Goal: Task Accomplishment & Management: Manage account settings

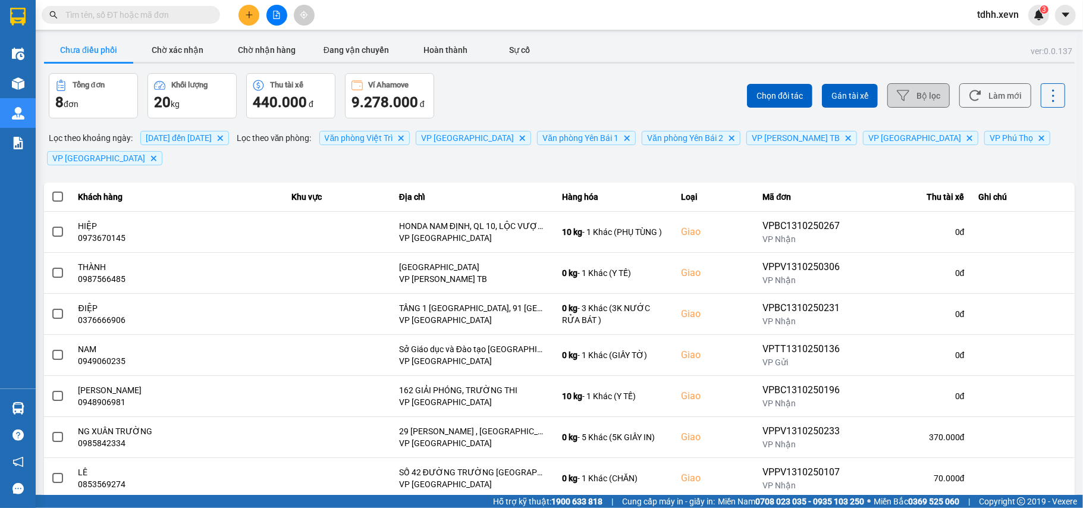
click at [919, 102] on button "Bộ lọc" at bounding box center [918, 95] width 62 height 24
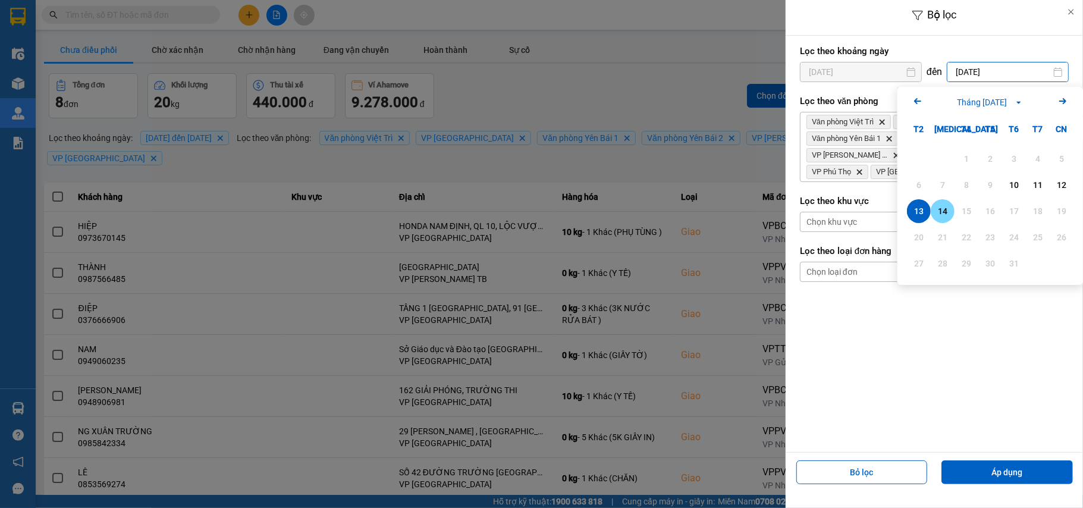
click at [939, 216] on div "14" at bounding box center [942, 211] width 17 height 14
type input "[DATE]"
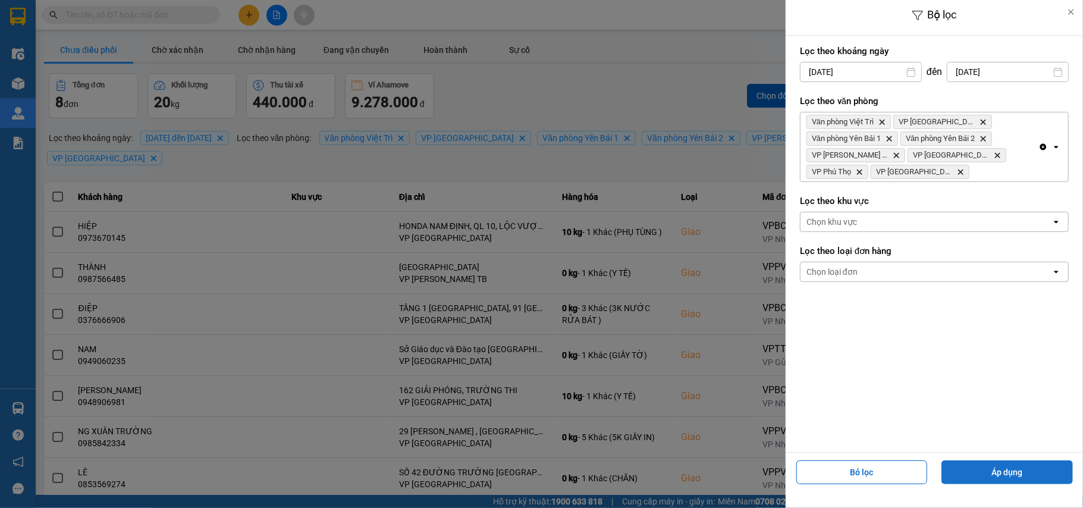
click at [989, 472] on button "Áp dụng" at bounding box center [1006, 472] width 131 height 24
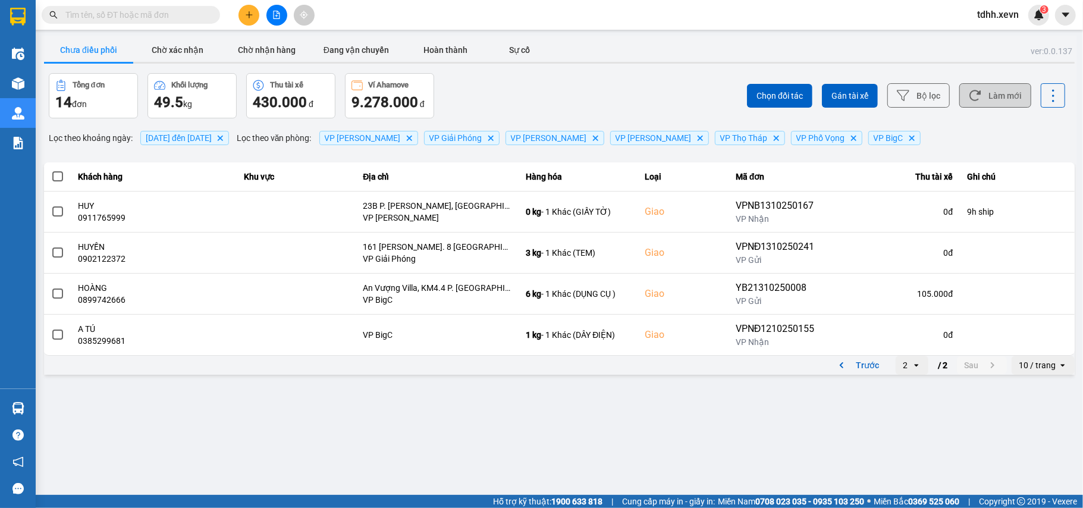
click at [1004, 91] on button "Làm mới" at bounding box center [995, 95] width 72 height 24
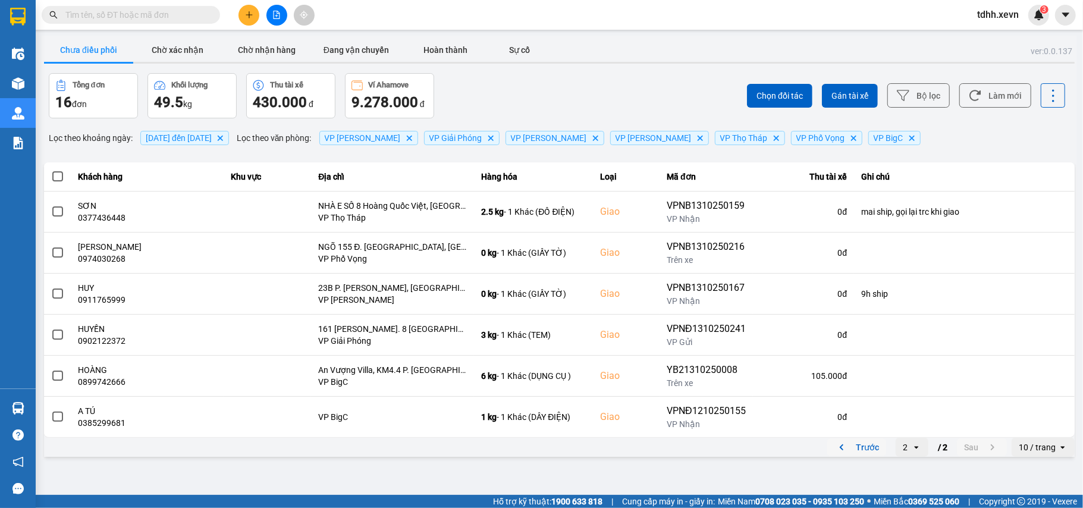
click at [841, 452] on icon "previous page. current page 2 / 2" at bounding box center [841, 447] width 14 height 14
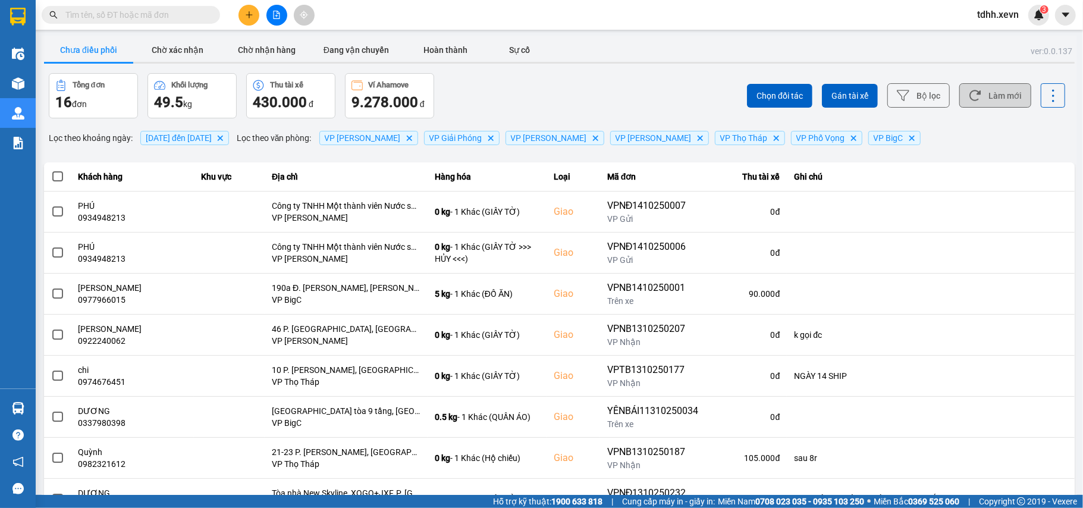
click at [978, 93] on button "Làm mới" at bounding box center [995, 95] width 72 height 24
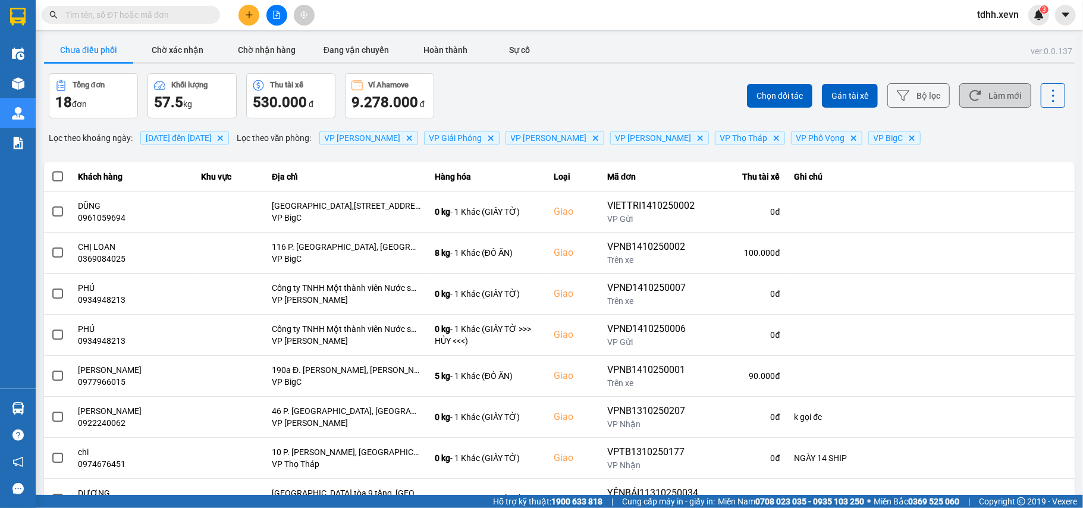
click at [981, 99] on button "Làm mới" at bounding box center [995, 95] width 72 height 24
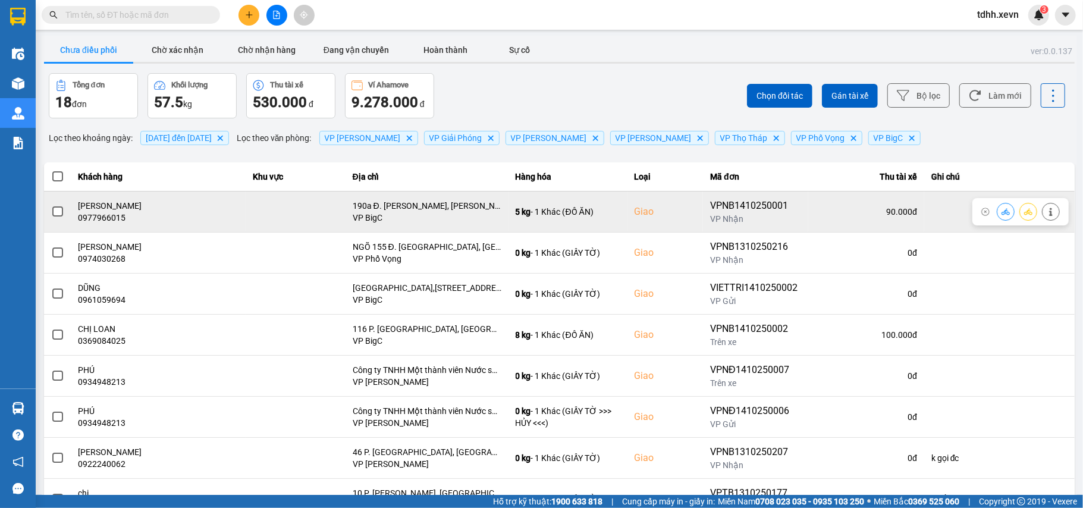
click at [122, 224] on td "TRẦN THỊ HƯƠNG 0977966015" at bounding box center [158, 211] width 174 height 41
copy div "0977966015"
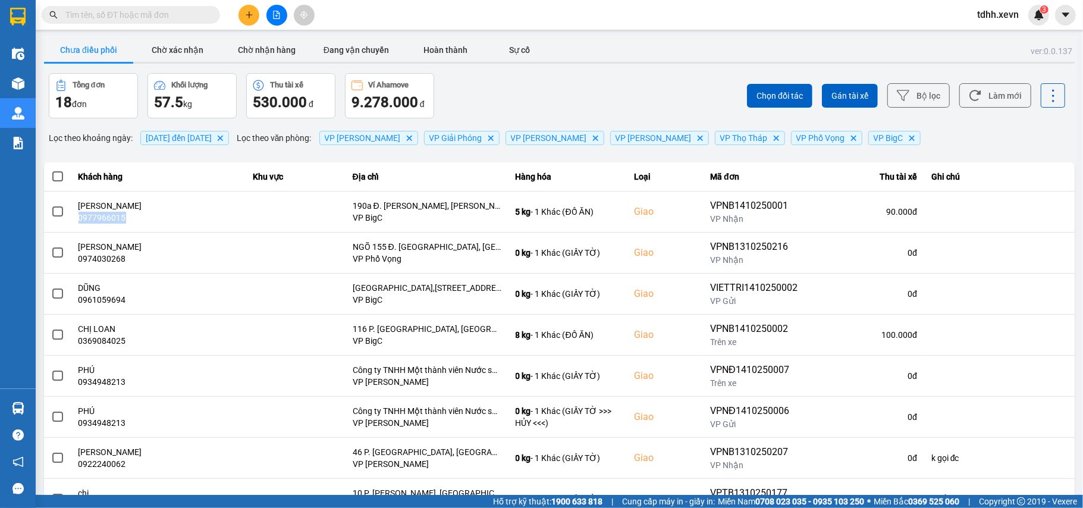
click at [985, 103] on button "Làm mới" at bounding box center [995, 95] width 72 height 24
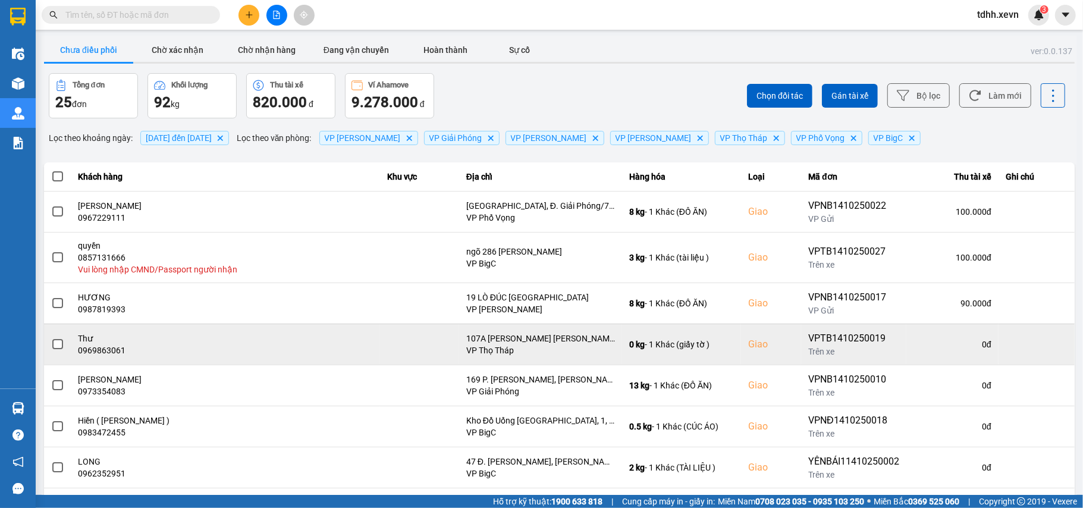
scroll to position [146, 0]
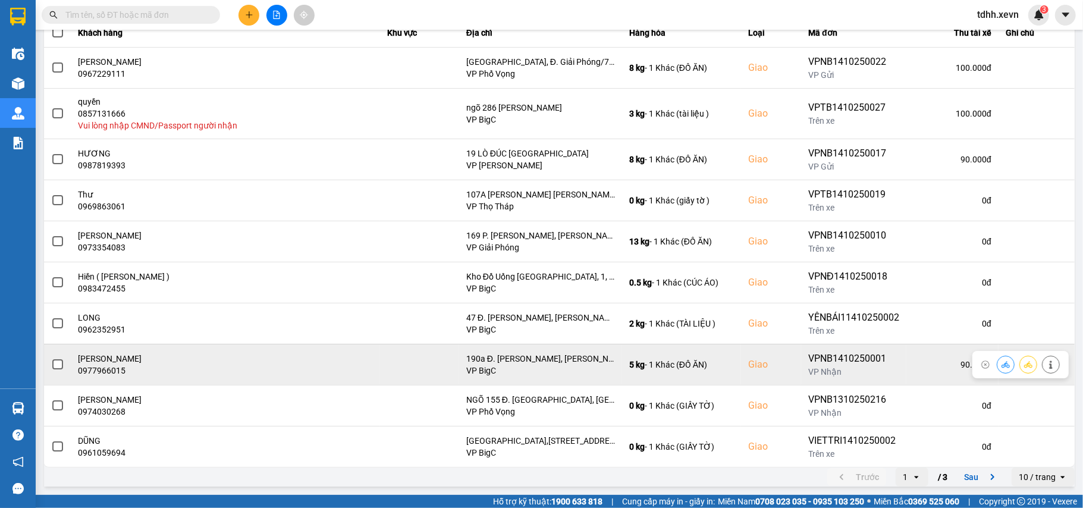
click at [105, 365] on div "0977966015" at bounding box center [225, 371] width 294 height 12
copy div "0977966015"
click at [1047, 367] on icon at bounding box center [1051, 364] width 8 height 8
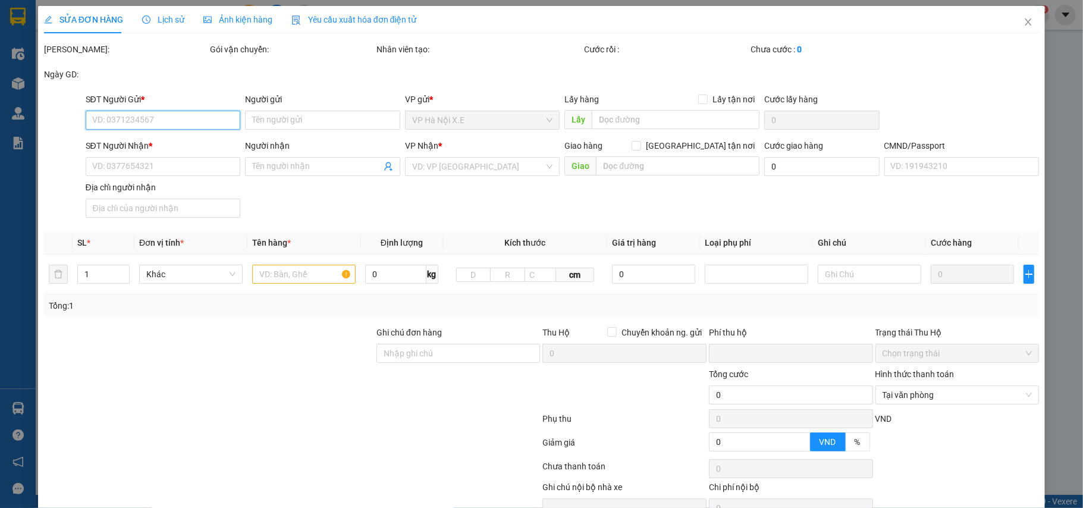
type input "0912571345"
type input "NGUYỄN VĂN CộNG"
type input "0977966015"
type input "TRẦN THỊ HƯƠNG"
checkbox input "true"
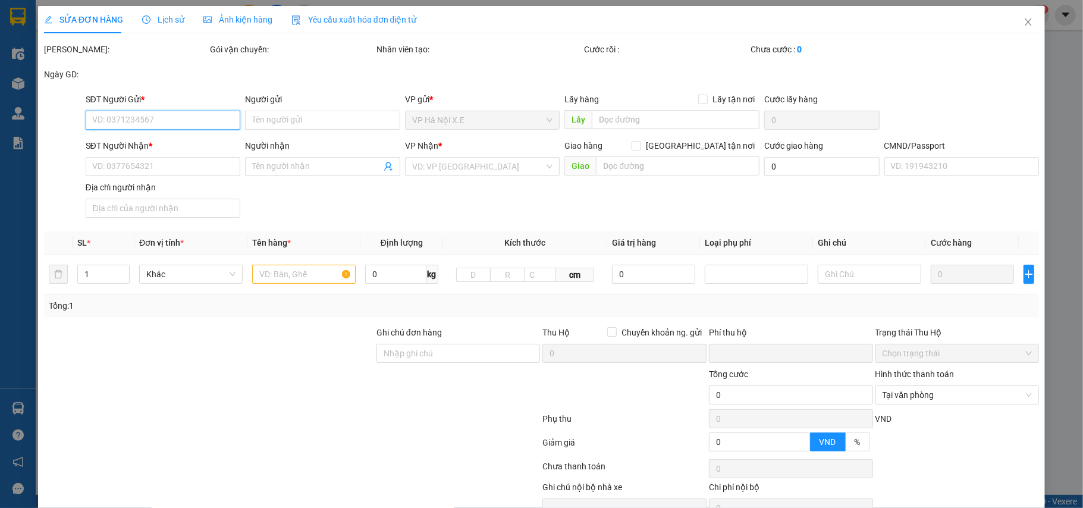
type input "190a Đ. Nguyễn Tuân, Nhân Chính, Thanh Xuân, Hà Nội, Việt Nam"
type input "5555"
type input "0"
type input "90.000"
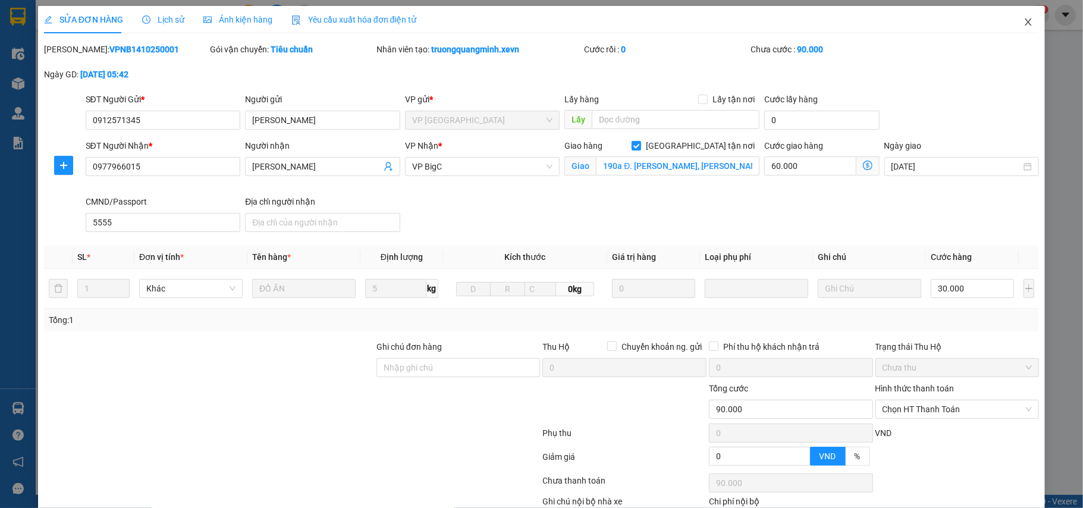
click at [1023, 26] on icon "close" at bounding box center [1028, 22] width 10 height 10
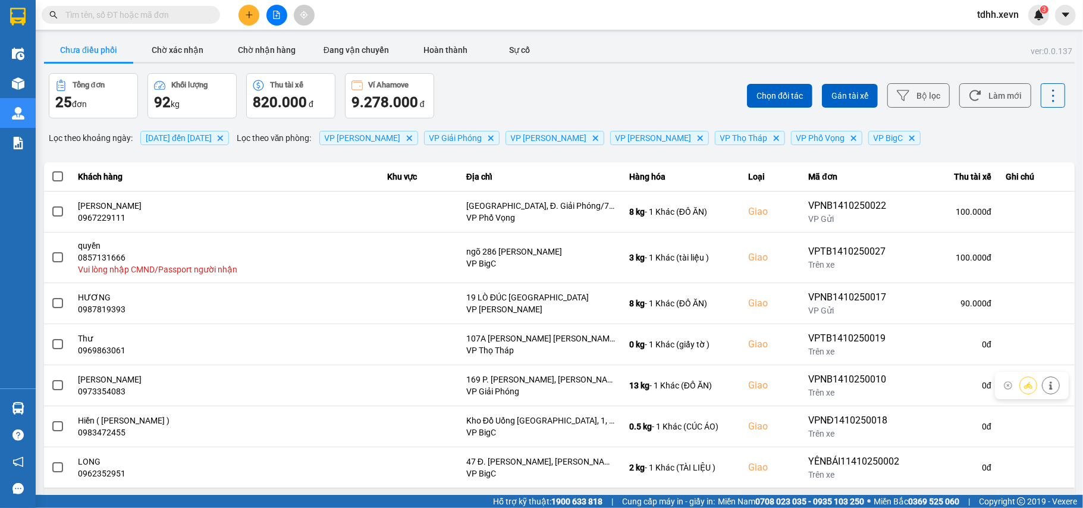
scroll to position [146, 0]
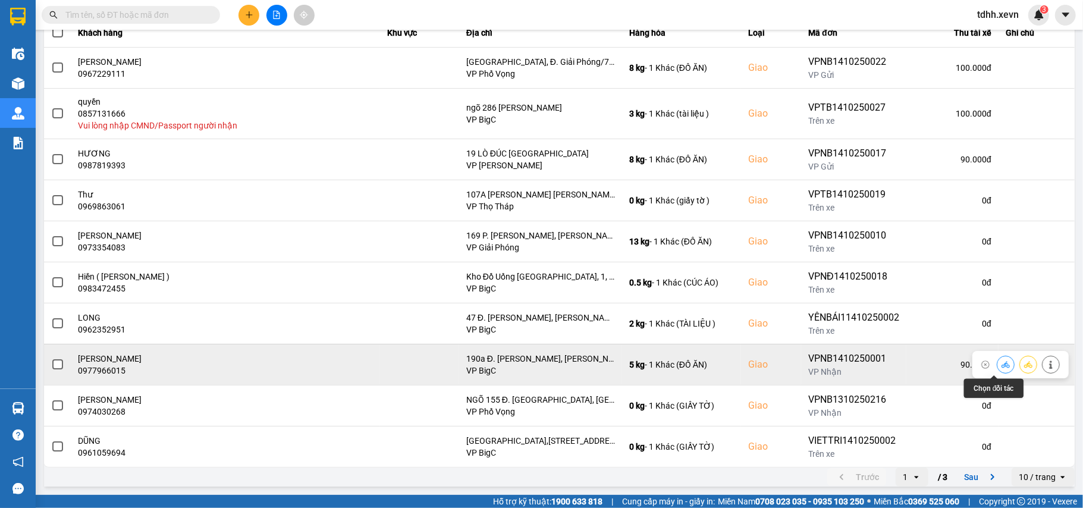
click at [1001, 369] on icon at bounding box center [1005, 364] width 8 height 8
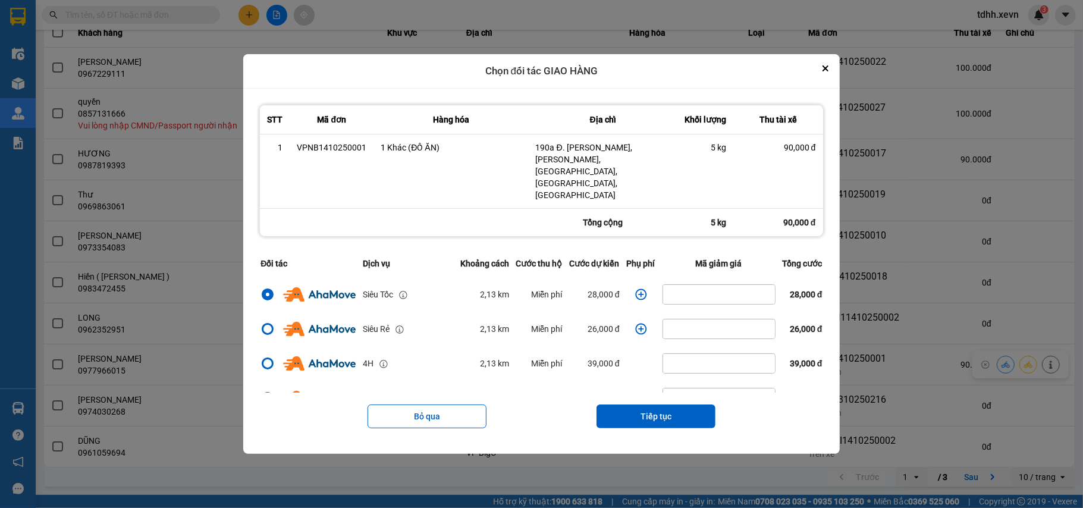
click at [635, 288] on icon "dialog" at bounding box center [641, 294] width 12 height 12
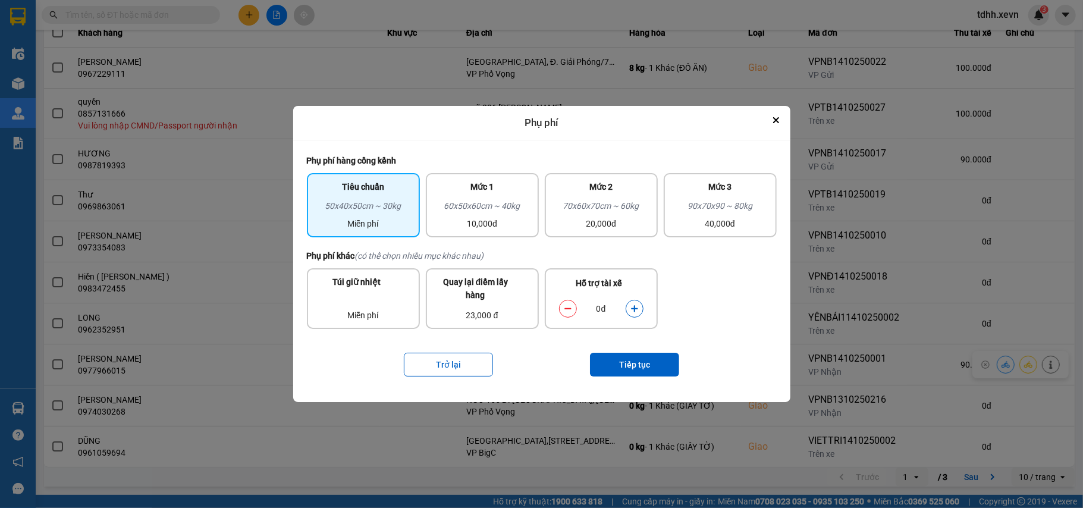
click at [630, 308] on icon "dialog" at bounding box center [634, 308] width 8 height 8
click at [634, 309] on icon "dialog" at bounding box center [634, 308] width 7 height 7
click at [645, 366] on button "Tiếp tục" at bounding box center [634, 365] width 89 height 24
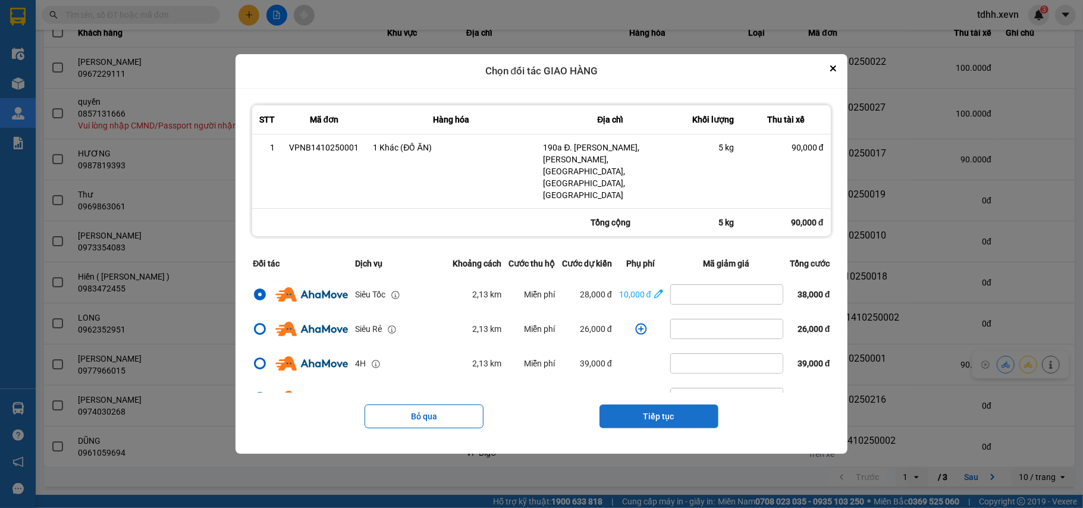
click at [652, 404] on button "Tiếp tục" at bounding box center [658, 416] width 119 height 24
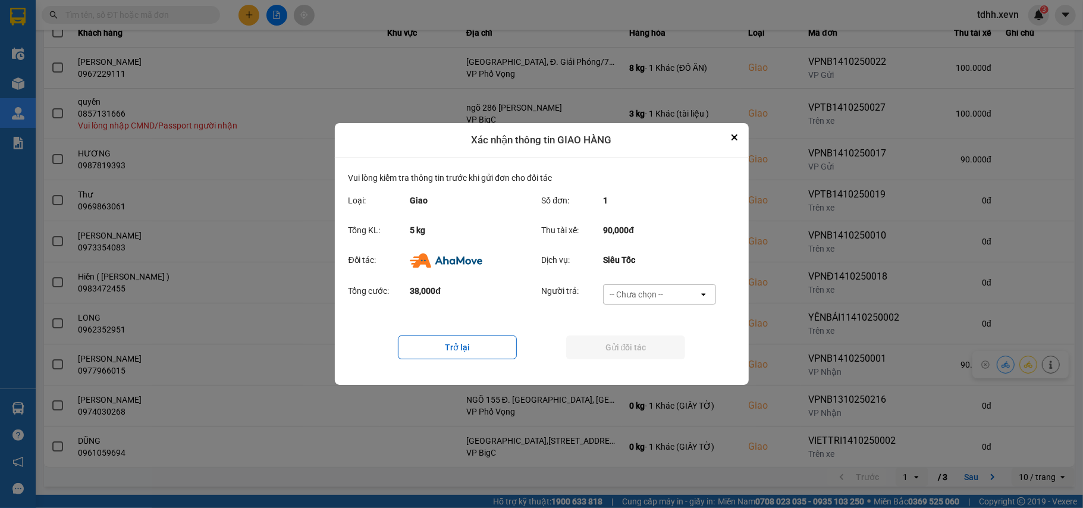
click at [678, 289] on div "-- Chưa chọn --" at bounding box center [651, 294] width 95 height 19
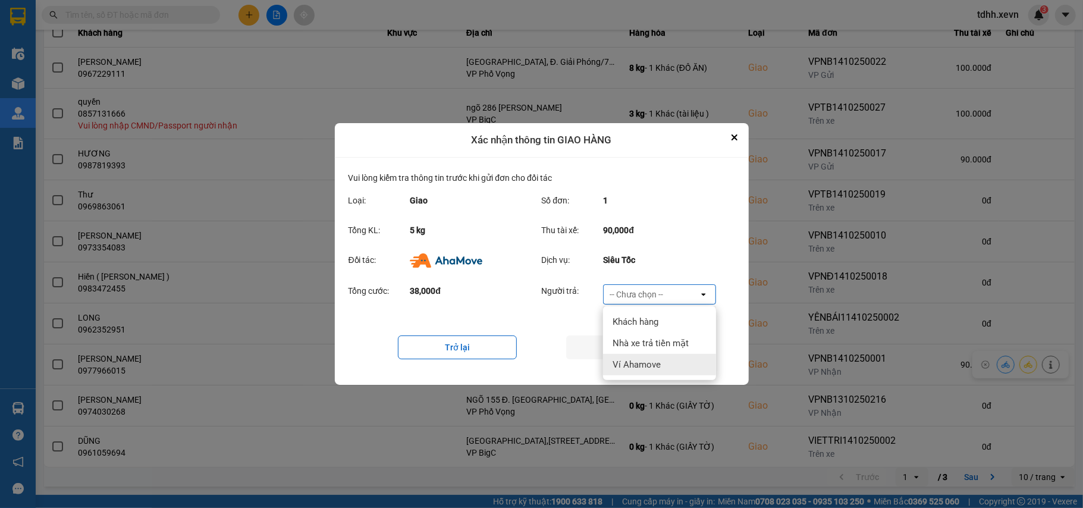
click at [653, 362] on span "Ví Ahamove" at bounding box center [636, 365] width 48 height 12
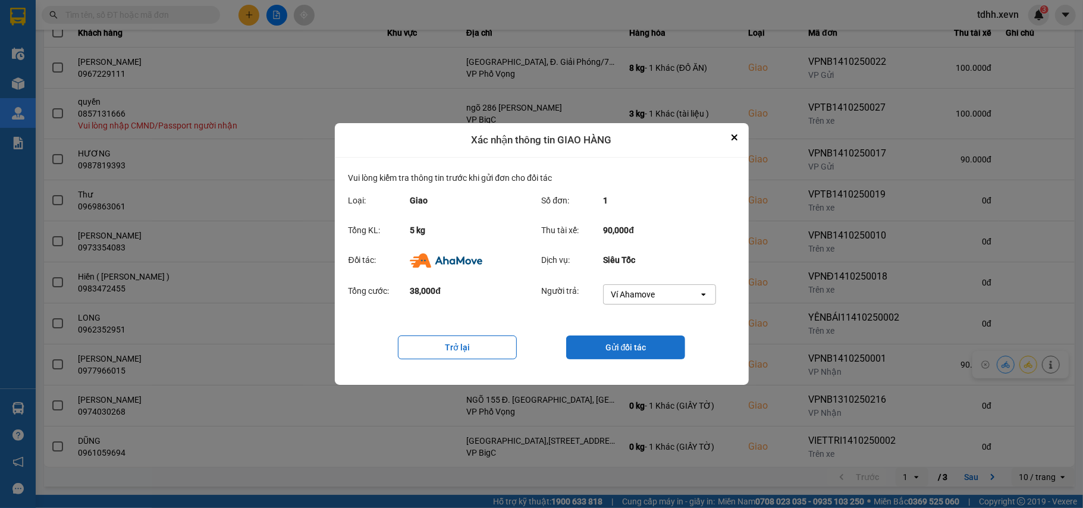
click at [655, 358] on button "Gửi đối tác" at bounding box center [625, 347] width 119 height 24
click at [679, 297] on div "Ví Ahamove" at bounding box center [651, 294] width 95 height 19
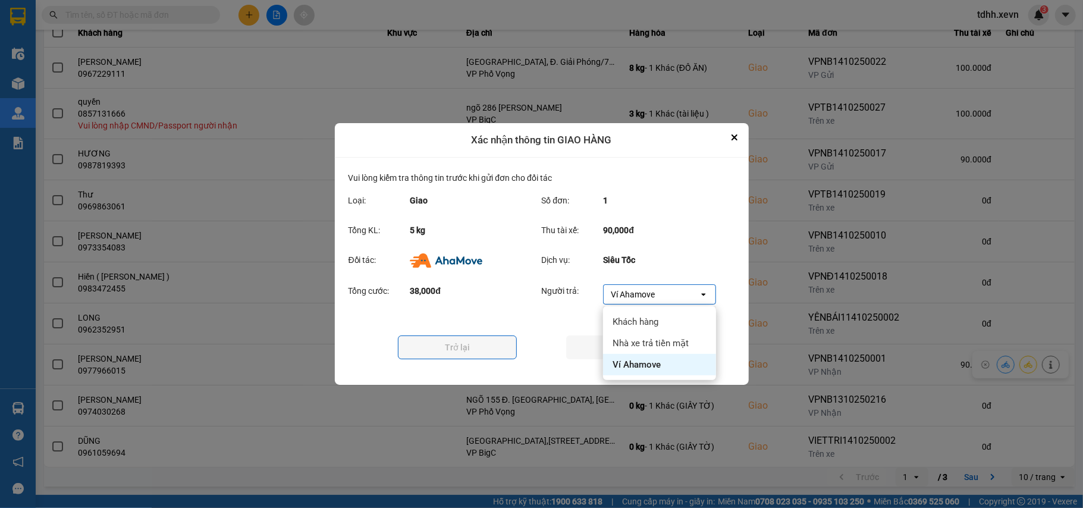
scroll to position [0, 0]
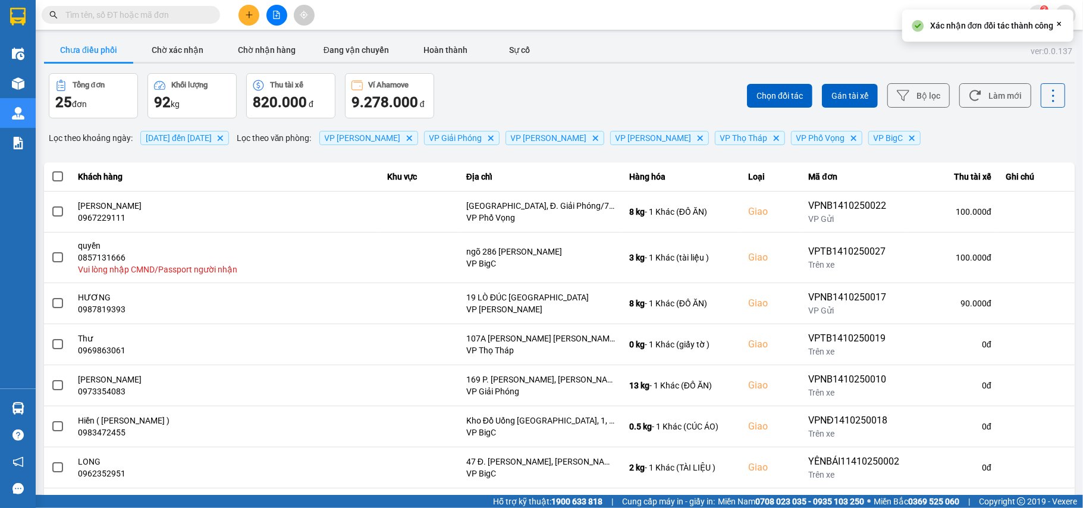
click at [633, 365] on td "0 kg - 1 Khác (giấy tờ )" at bounding box center [681, 343] width 119 height 41
click at [992, 96] on button "Làm mới" at bounding box center [995, 95] width 72 height 24
click at [162, 51] on button "Chờ xác nhận" at bounding box center [177, 50] width 89 height 24
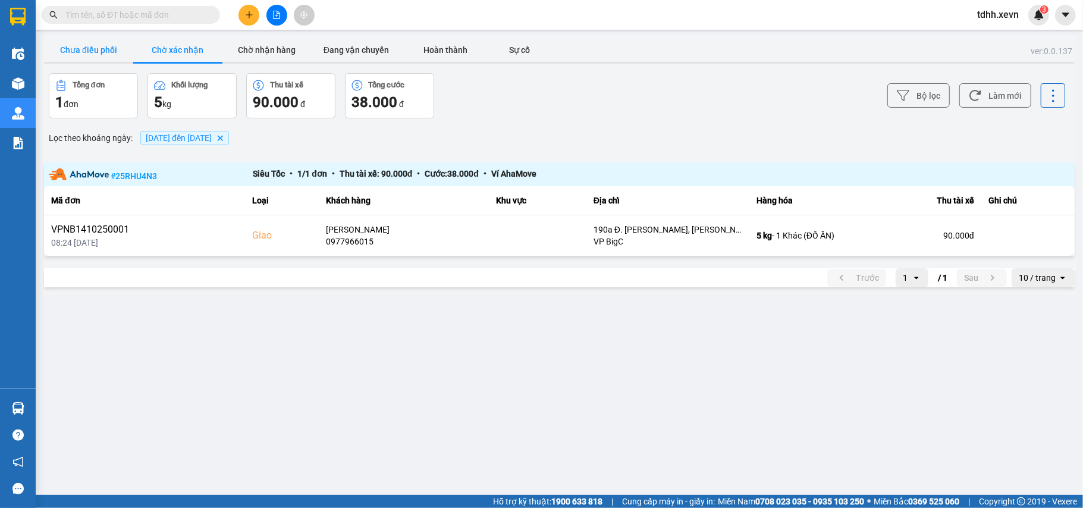
click at [100, 38] on button "Chưa điều phối" at bounding box center [88, 50] width 89 height 24
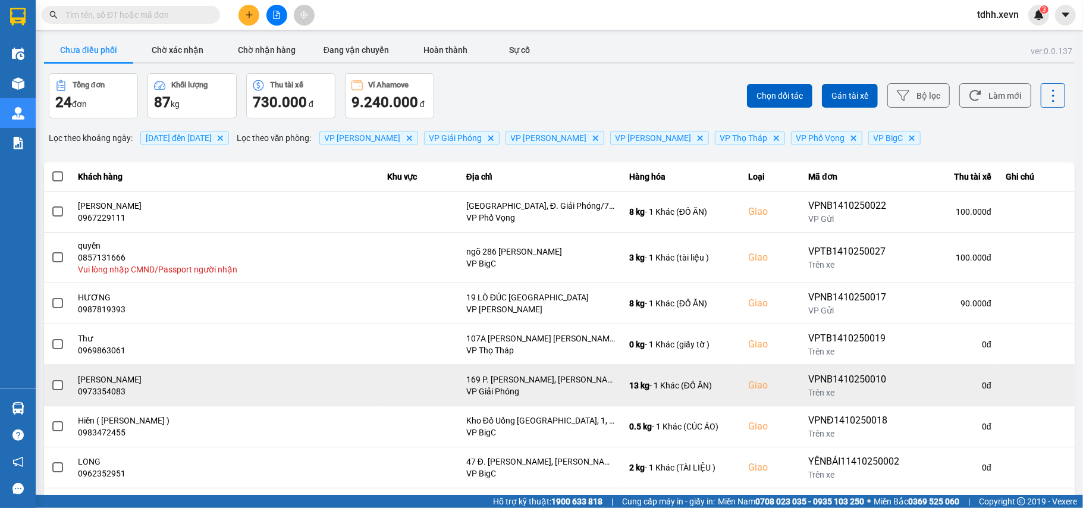
scroll to position [146, 0]
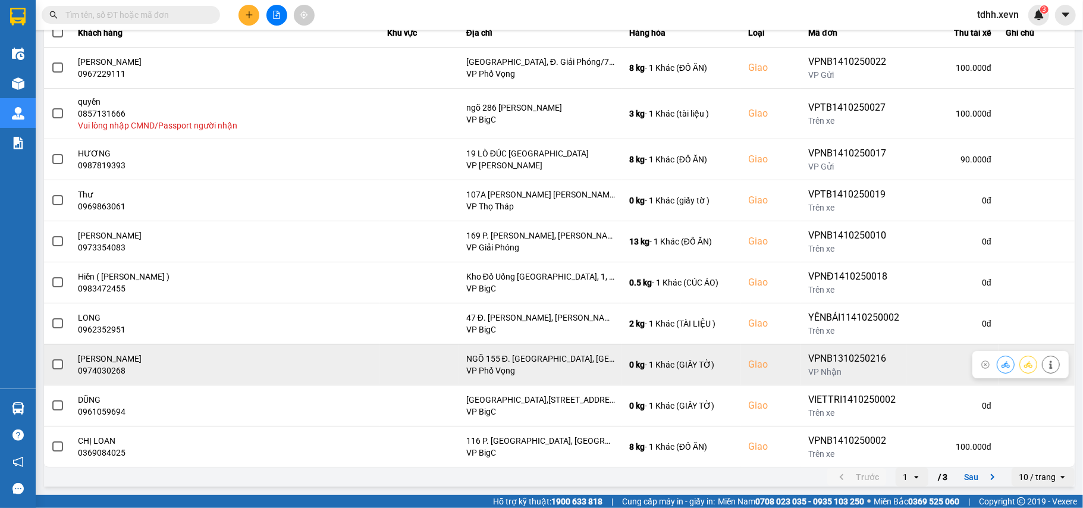
click at [105, 372] on div "0974030268" at bounding box center [225, 371] width 294 height 12
copy div "0974030268"
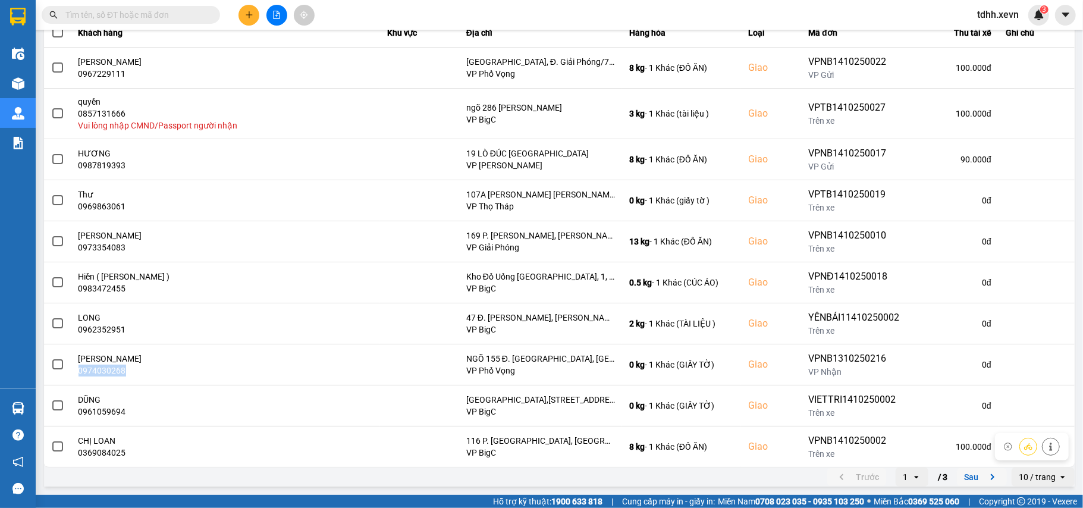
click at [985, 472] on icon "next page. current page 1 / 3" at bounding box center [992, 477] width 14 height 14
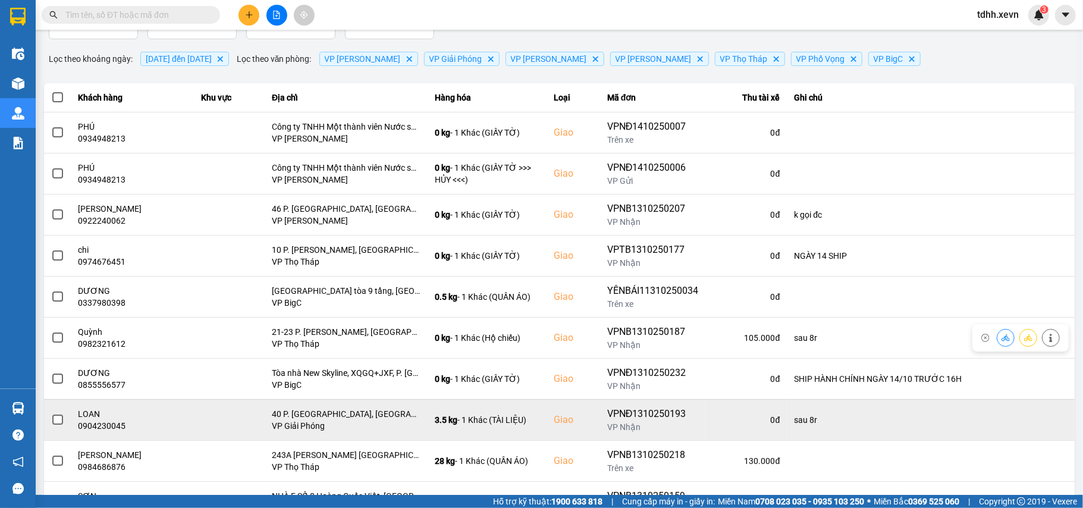
scroll to position [136, 0]
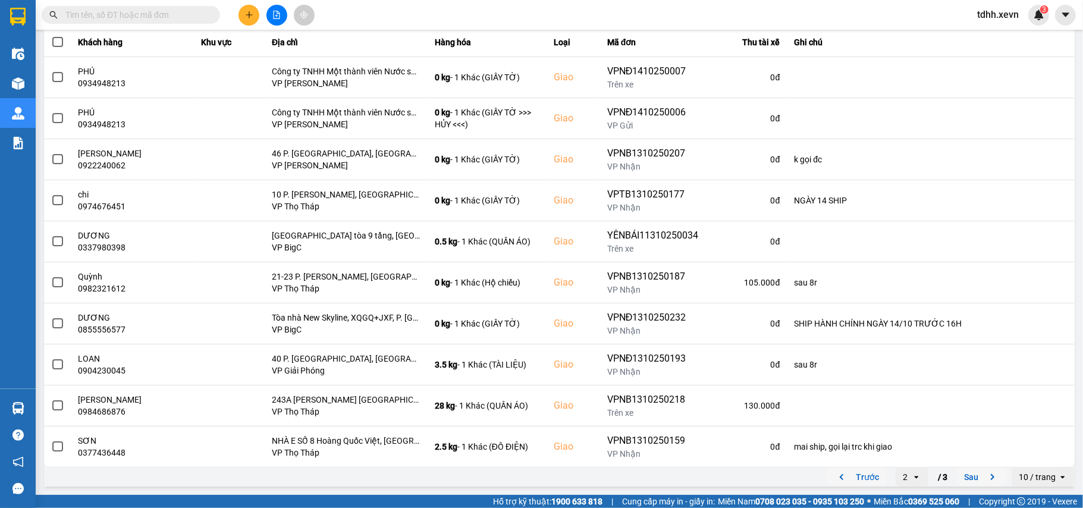
click at [840, 479] on icon "previous page. current page 2 / 3" at bounding box center [842, 477] width 4 height 6
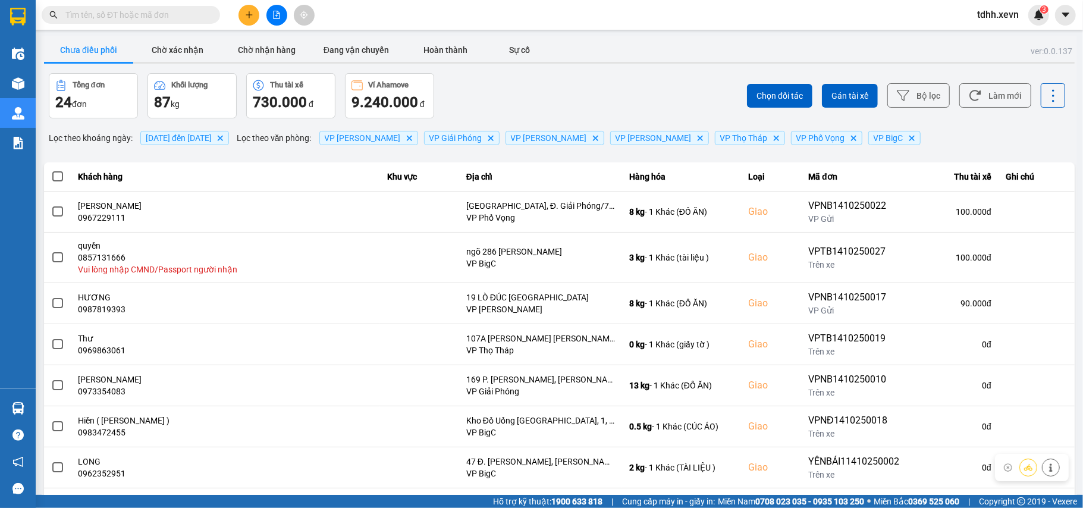
scroll to position [146, 0]
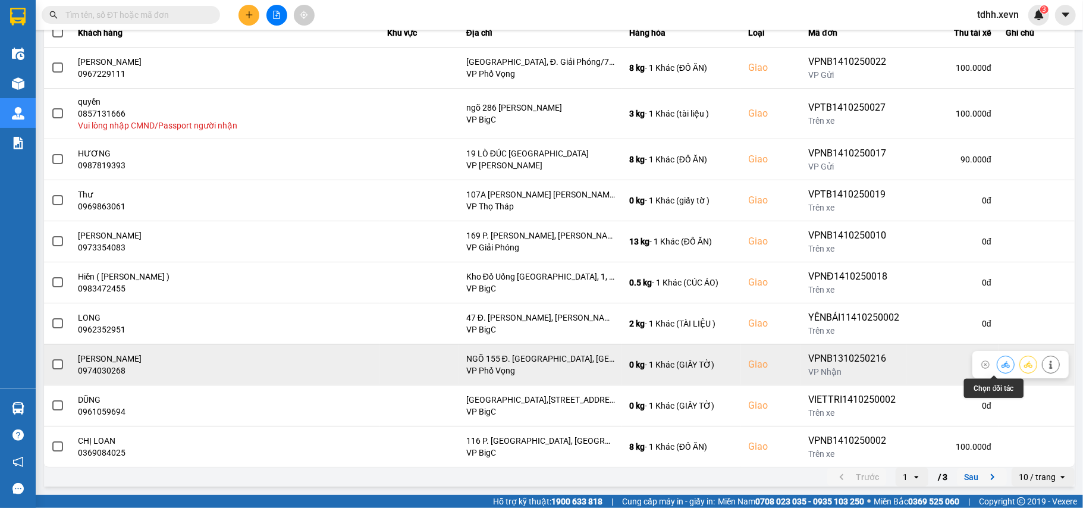
click at [997, 357] on button at bounding box center [1005, 364] width 17 height 21
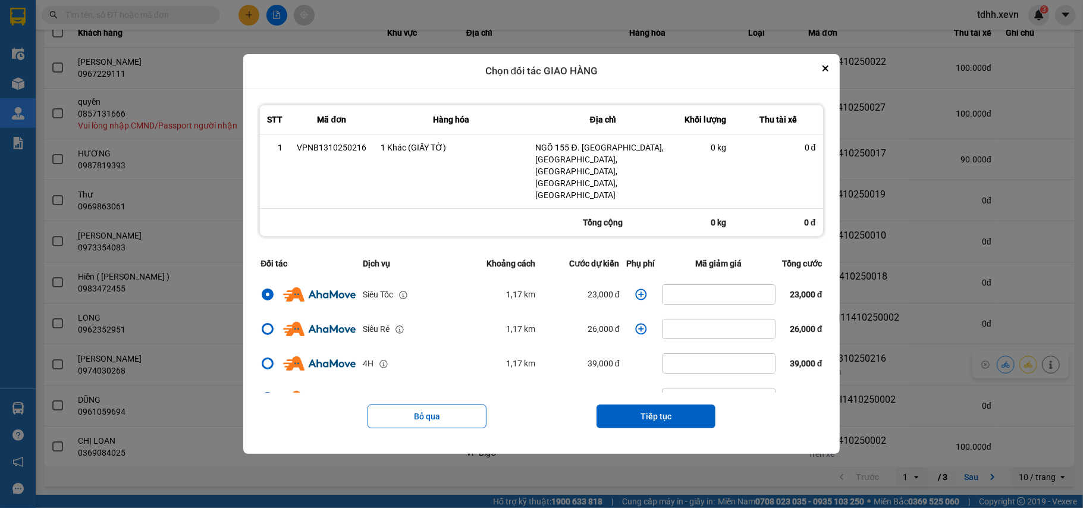
click at [635, 288] on icon "dialog" at bounding box center [641, 294] width 12 height 12
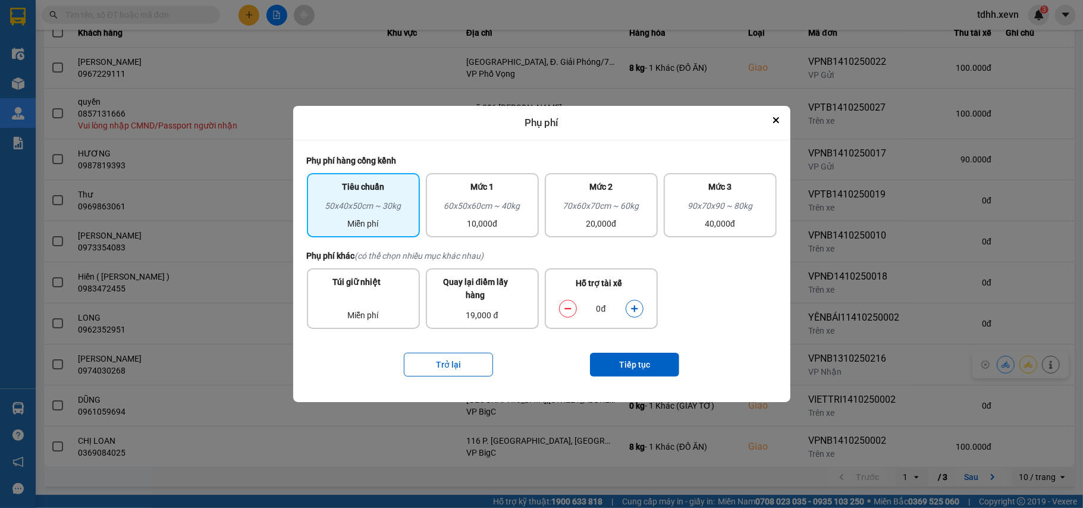
click at [631, 315] on button "dialog" at bounding box center [634, 308] width 17 height 21
click at [636, 362] on button "Tiếp tục" at bounding box center [634, 365] width 89 height 24
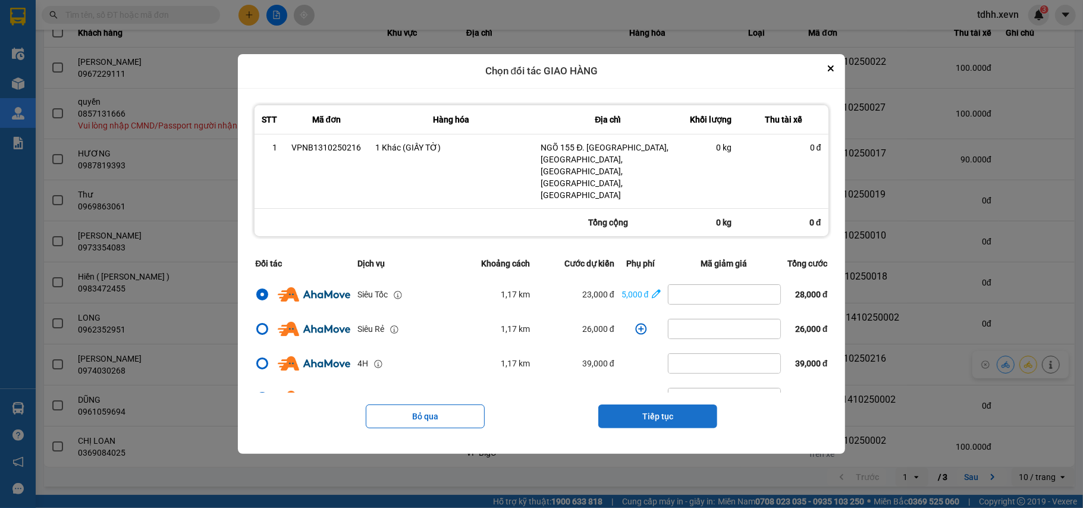
click at [668, 404] on button "Tiếp tục" at bounding box center [657, 416] width 119 height 24
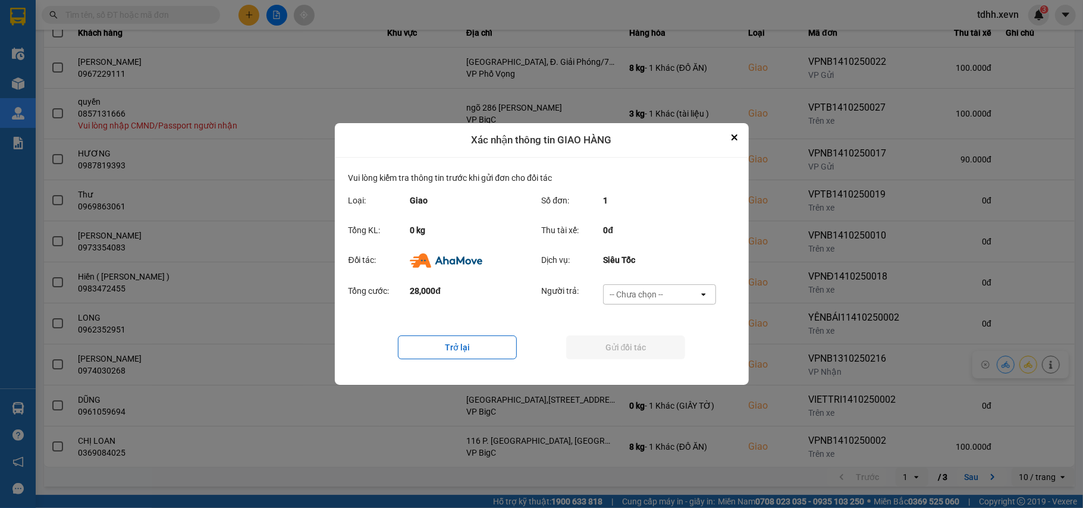
drag, startPoint x: 690, startPoint y: 284, endPoint x: 686, endPoint y: 288, distance: 6.7
click at [690, 283] on div "Tổng cước: 28,000đ Người trả: -- Chưa chọn -- open" at bounding box center [541, 297] width 387 height 37
click at [674, 296] on div "-- Chưa chọn --" at bounding box center [651, 294] width 95 height 19
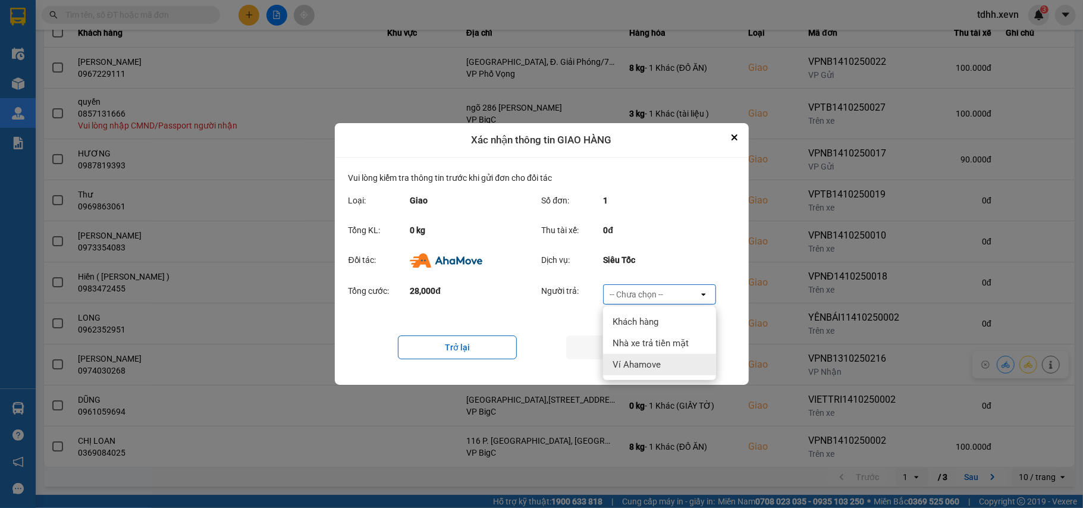
click at [654, 360] on span "Ví Ahamove" at bounding box center [636, 365] width 48 height 12
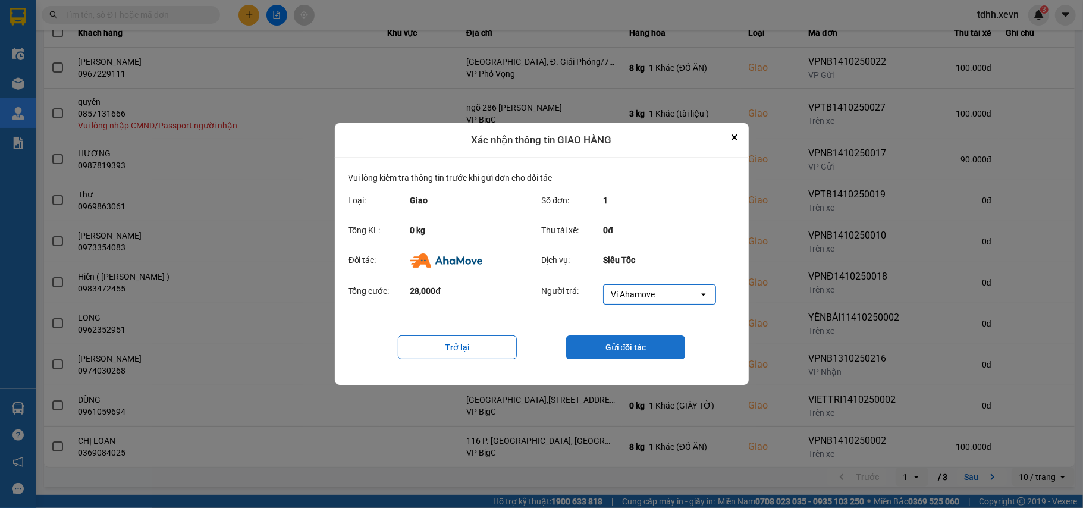
click at [655, 353] on button "Gửi đối tác" at bounding box center [625, 347] width 119 height 24
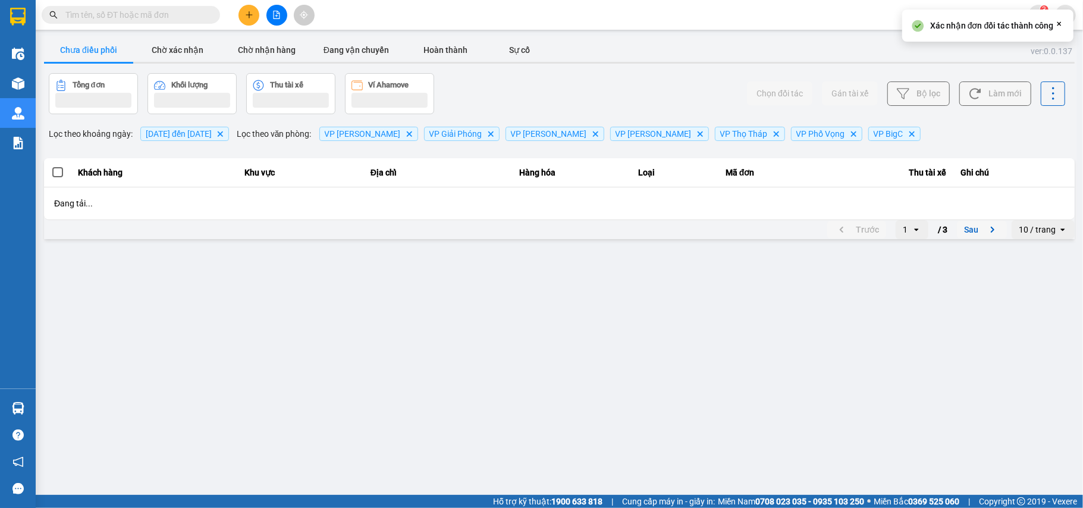
scroll to position [0, 0]
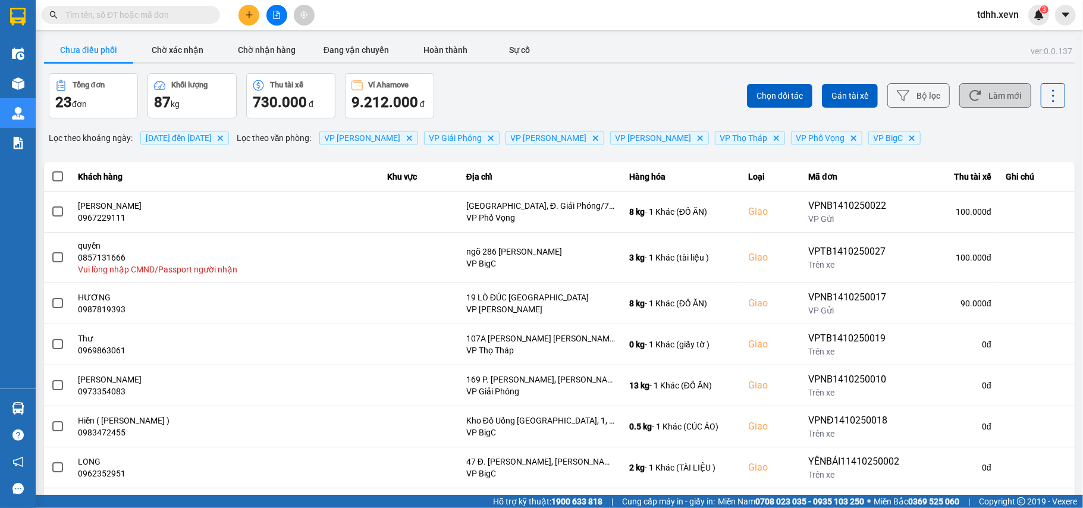
click at [1007, 98] on button "Làm mới" at bounding box center [995, 95] width 72 height 24
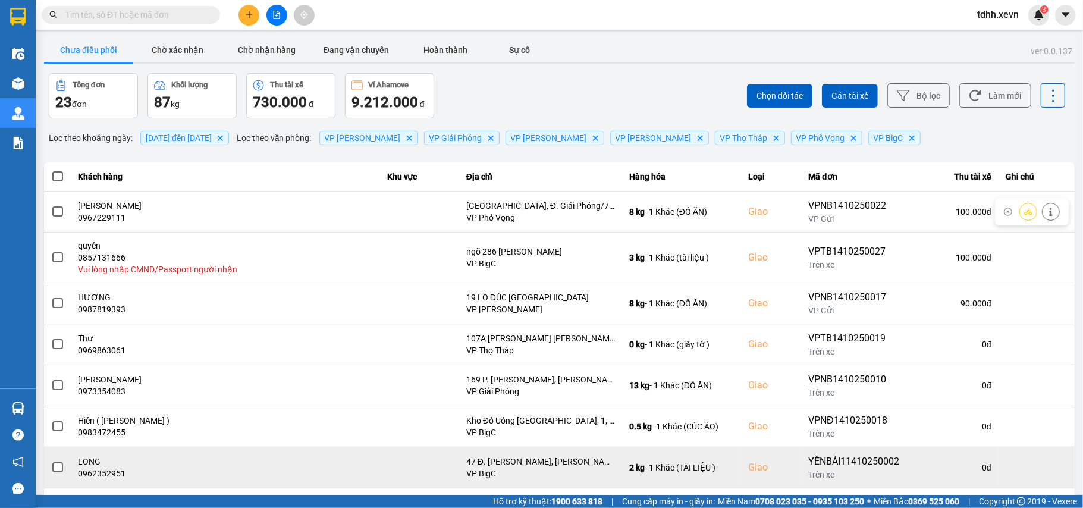
scroll to position [146, 0]
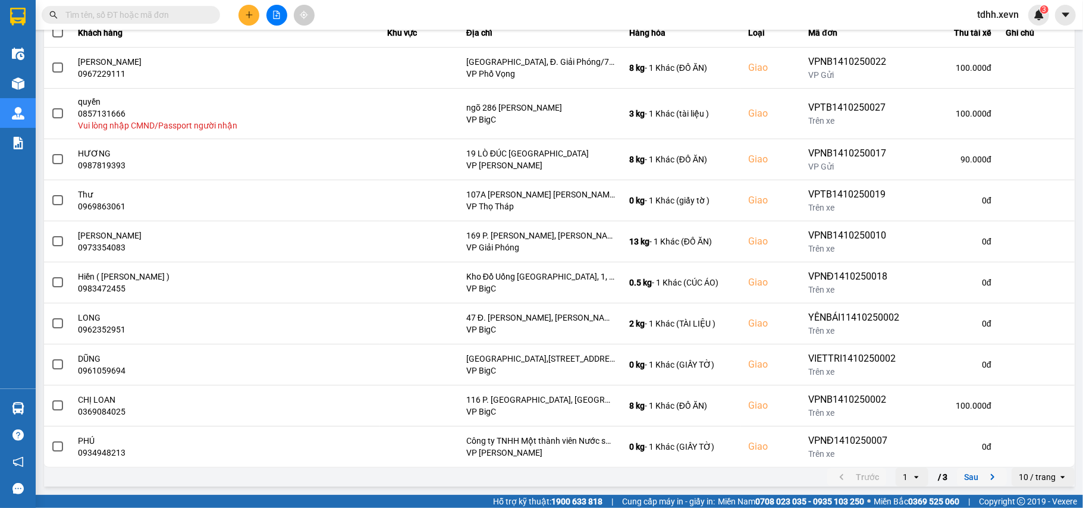
click at [985, 478] on icon "next page. current page 1 / 3" at bounding box center [992, 477] width 14 height 14
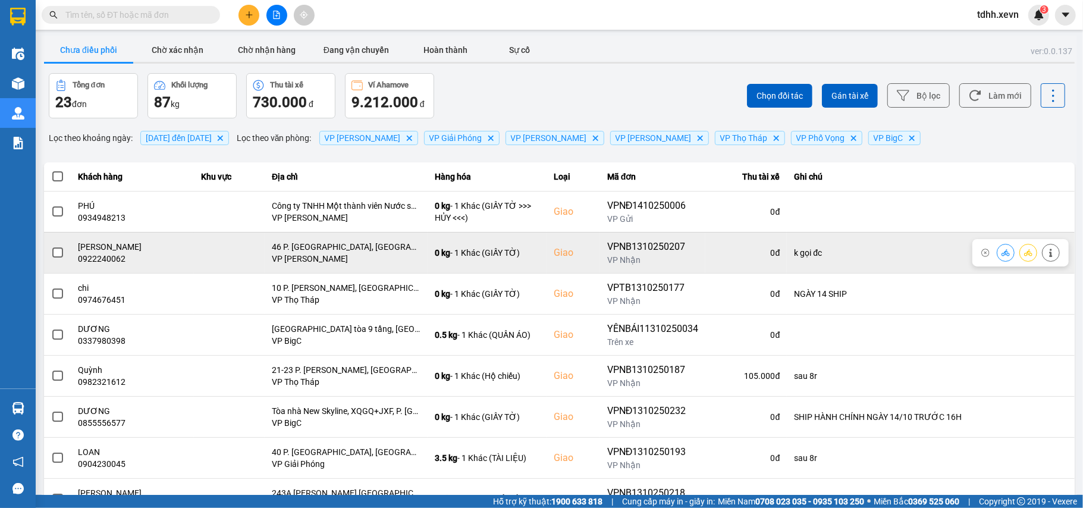
click at [107, 264] on div "0922240062" at bounding box center [132, 259] width 109 height 12
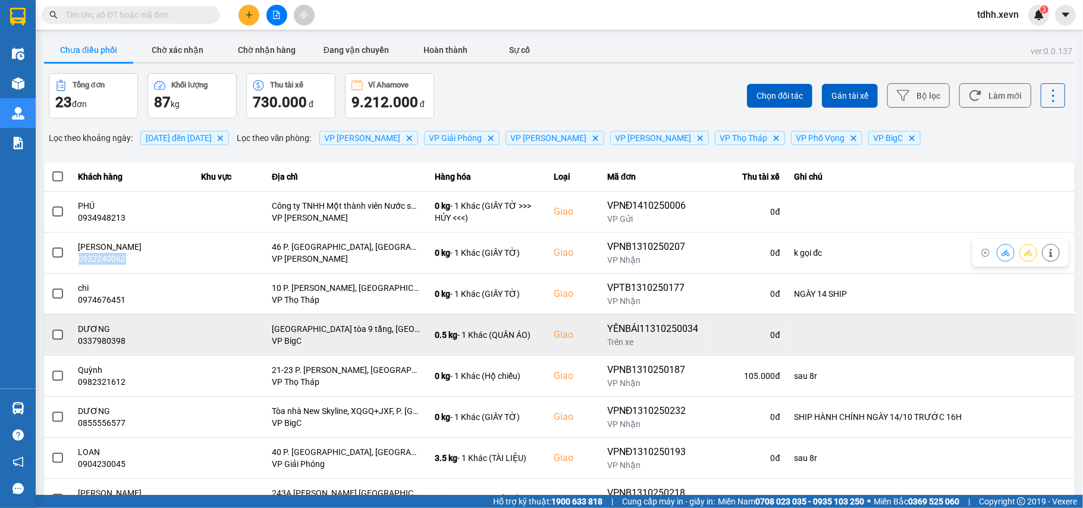
copy div "0922240062"
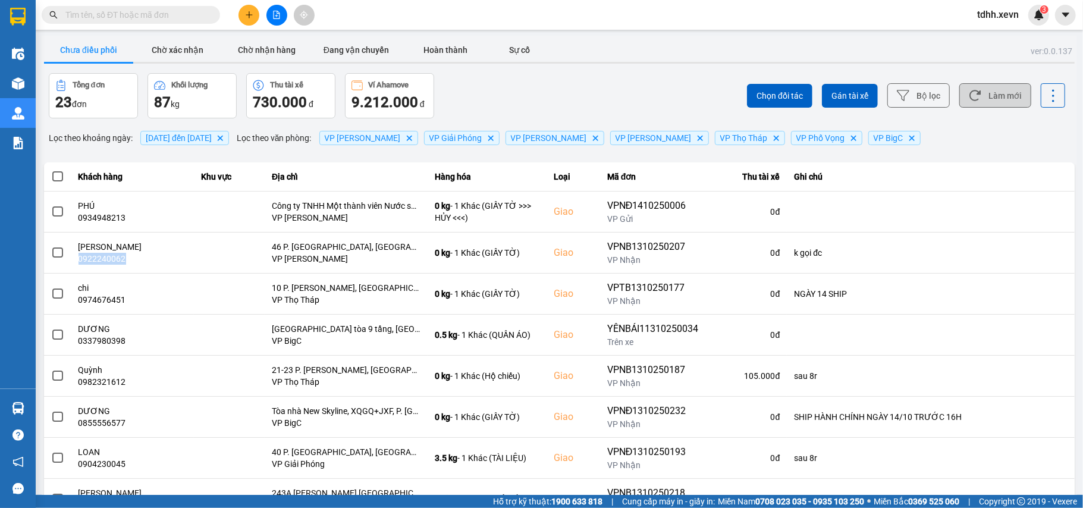
click at [976, 92] on button "Làm mới" at bounding box center [995, 95] width 72 height 24
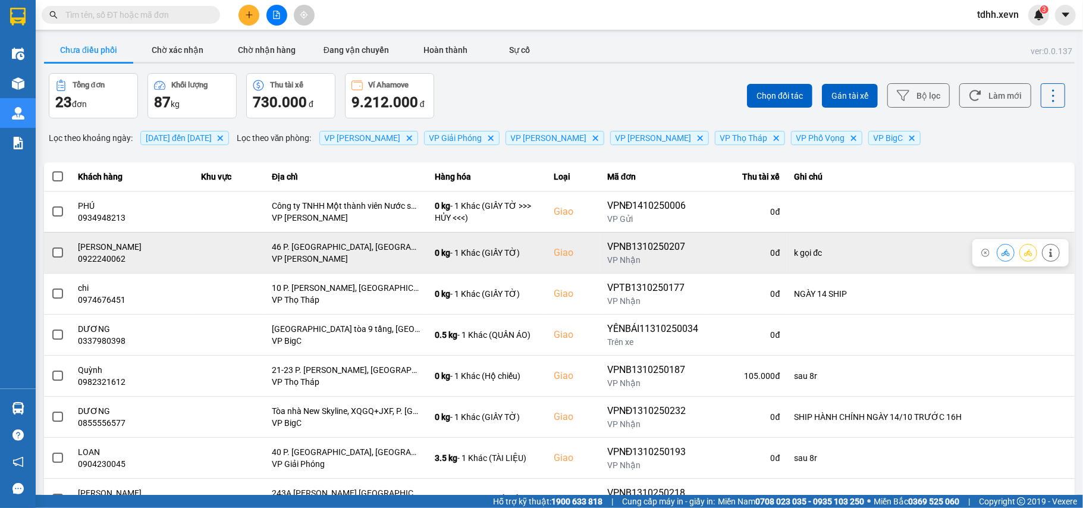
click at [112, 262] on div "0922240062" at bounding box center [132, 259] width 109 height 12
copy div "0922240062"
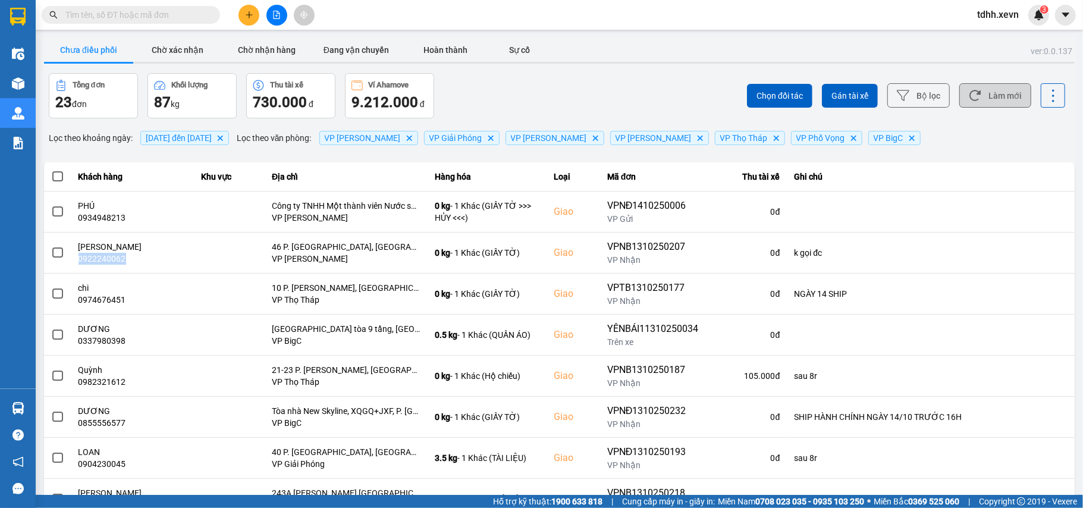
click at [969, 100] on icon at bounding box center [975, 95] width 12 height 12
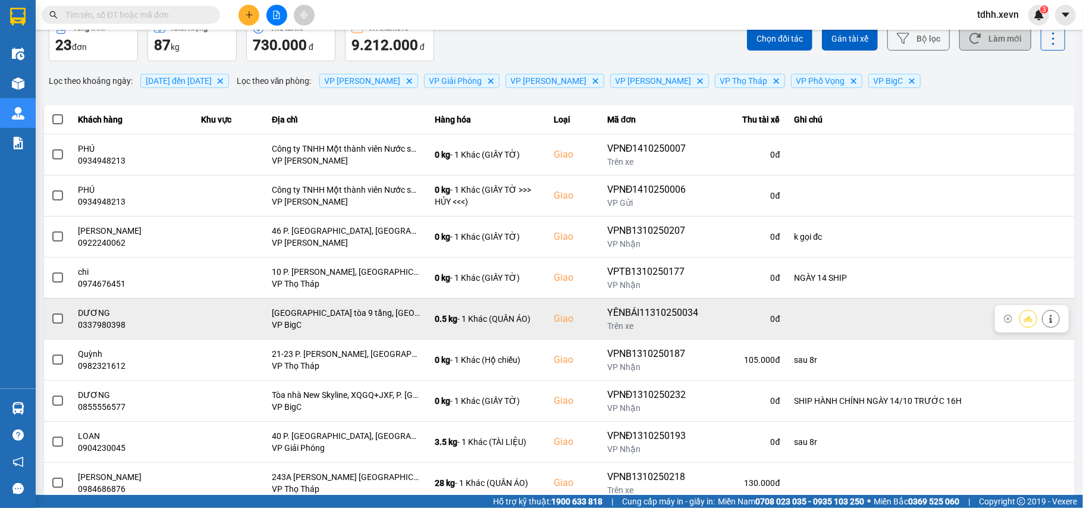
scroll to position [136, 0]
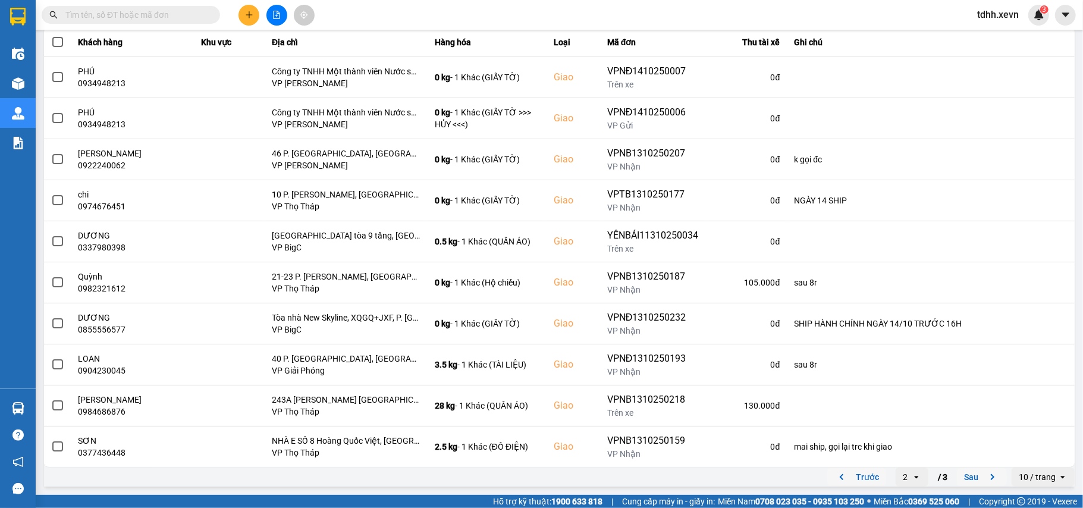
click at [840, 478] on icon "previous page. current page 2 / 3" at bounding box center [842, 477] width 4 height 6
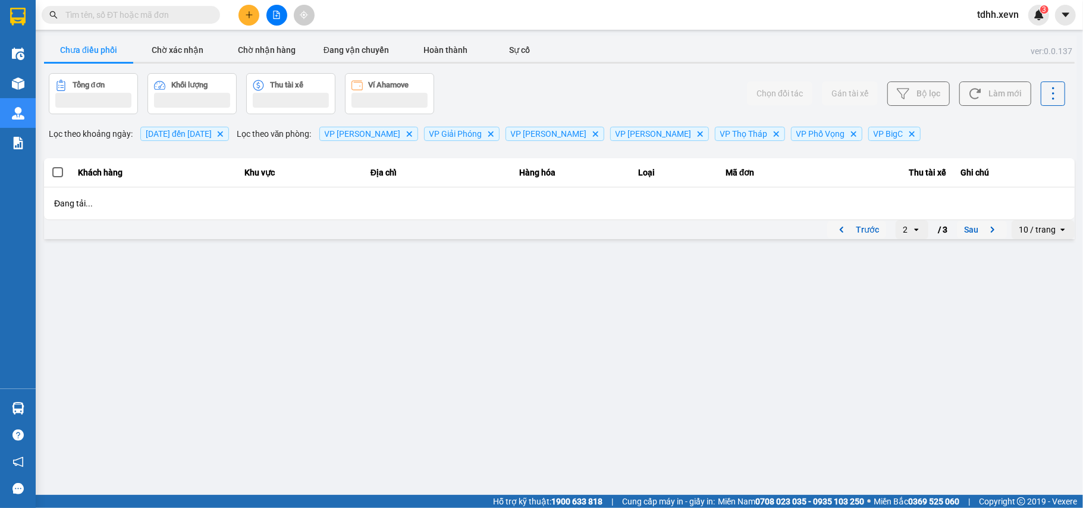
scroll to position [0, 0]
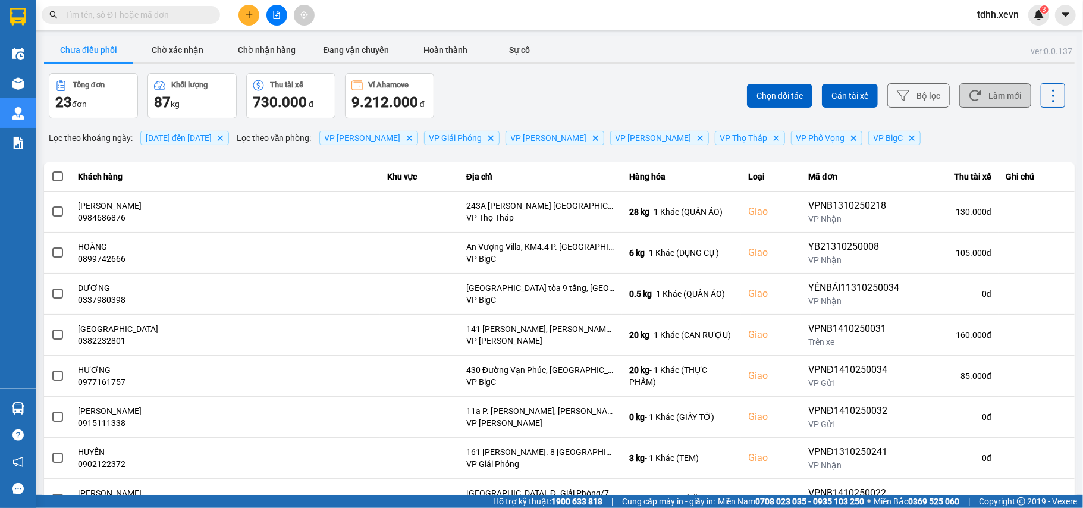
click at [979, 96] on button "Làm mới" at bounding box center [995, 95] width 72 height 24
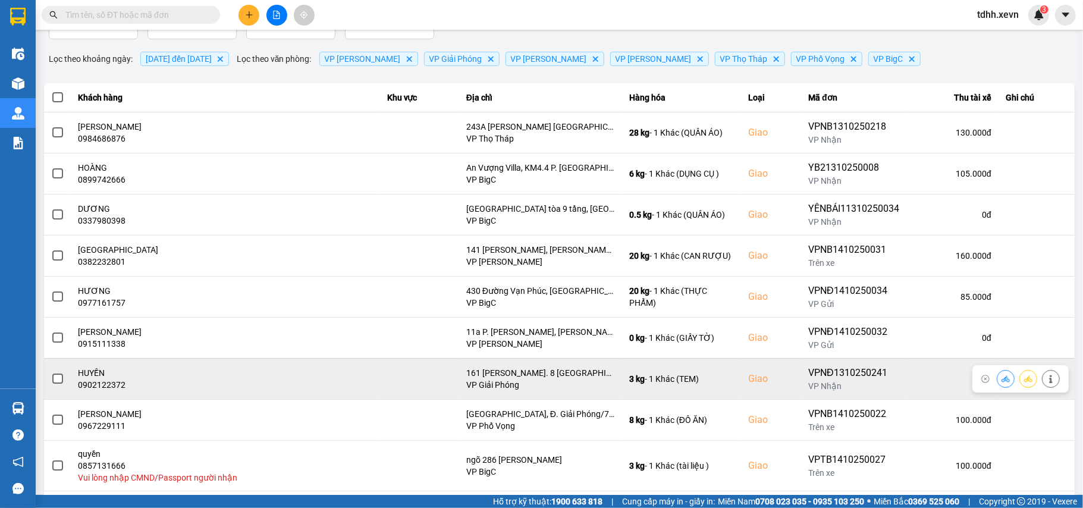
scroll to position [146, 0]
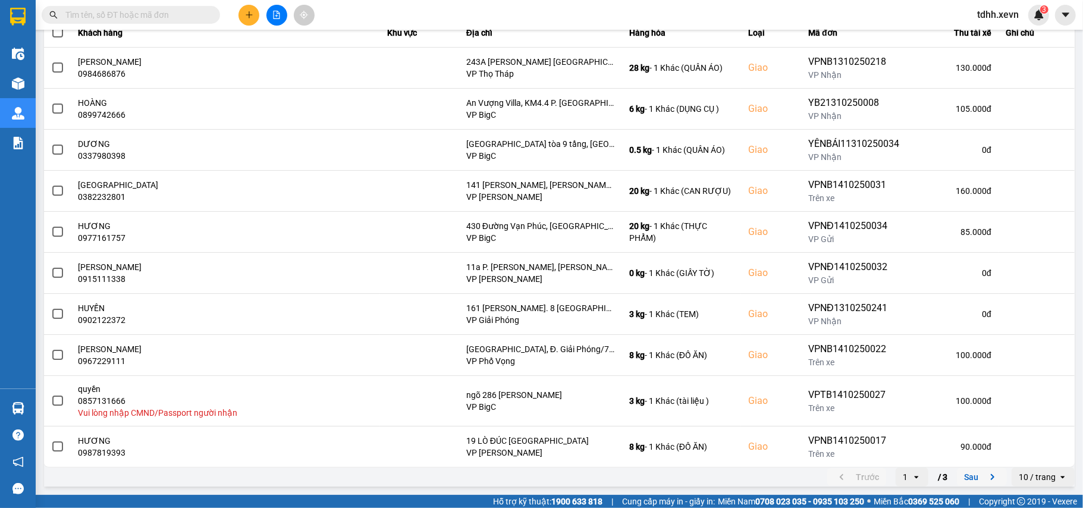
click at [985, 472] on icon "next page. current page 1 / 3" at bounding box center [992, 477] width 14 height 14
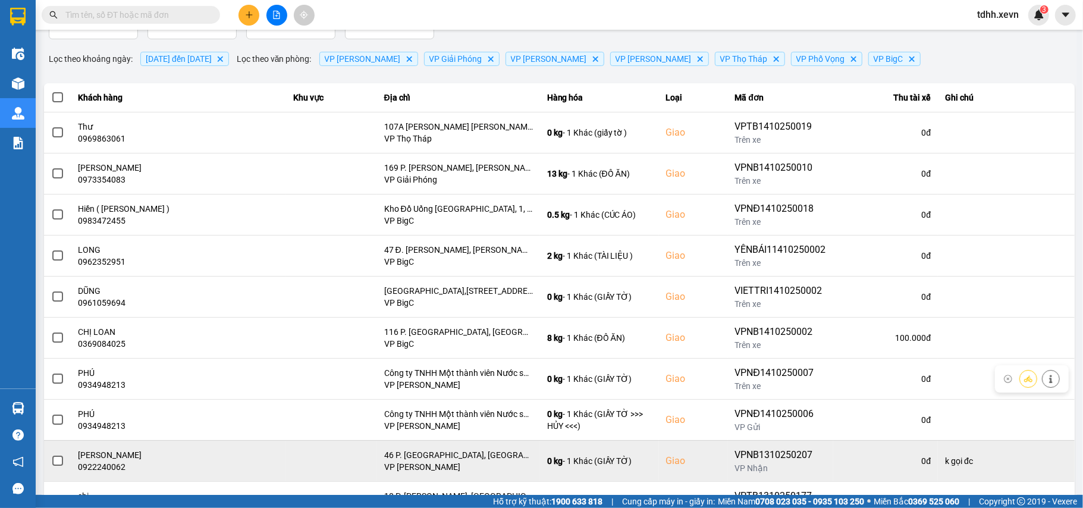
scroll to position [136, 0]
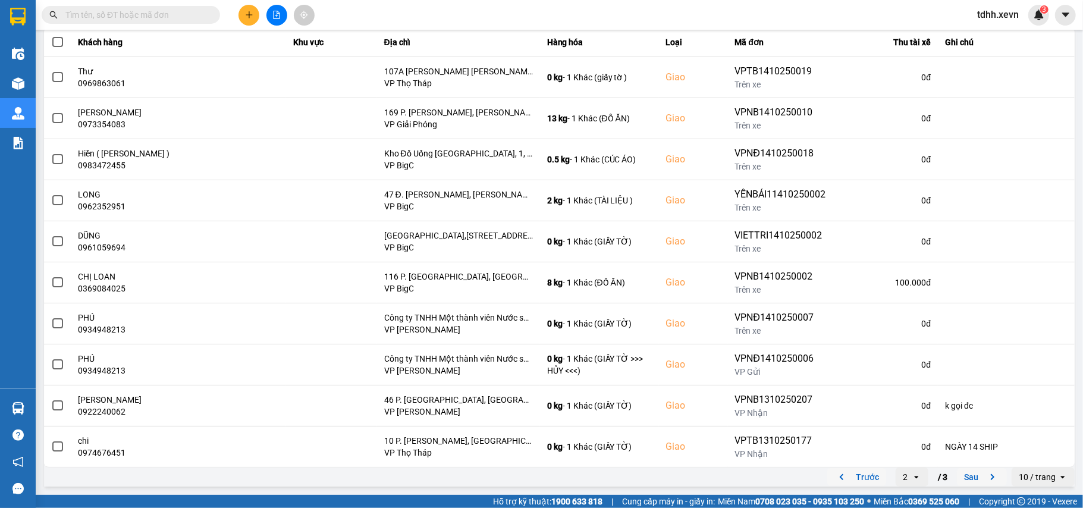
click at [985, 479] on icon "next page. current page 2 / 3" at bounding box center [992, 477] width 14 height 14
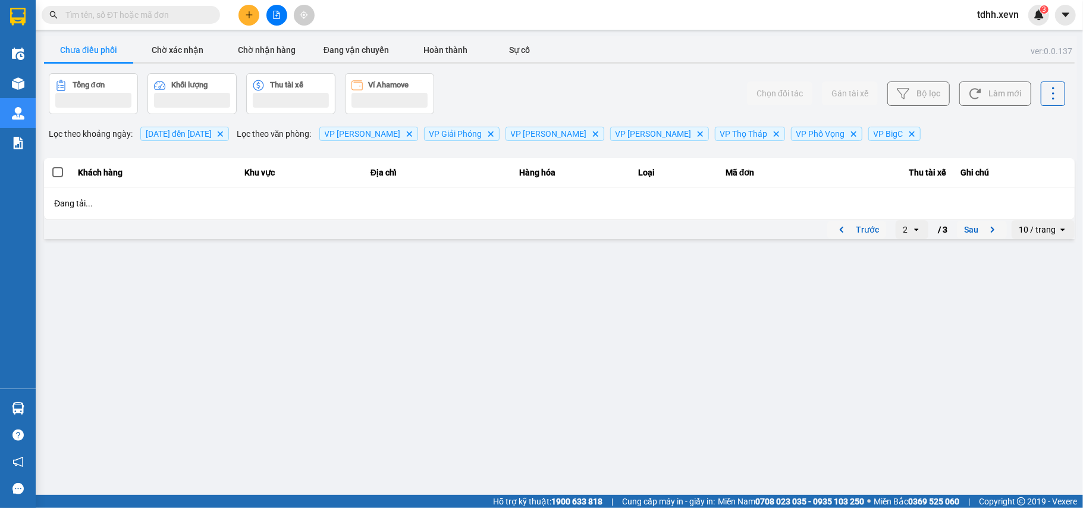
scroll to position [0, 0]
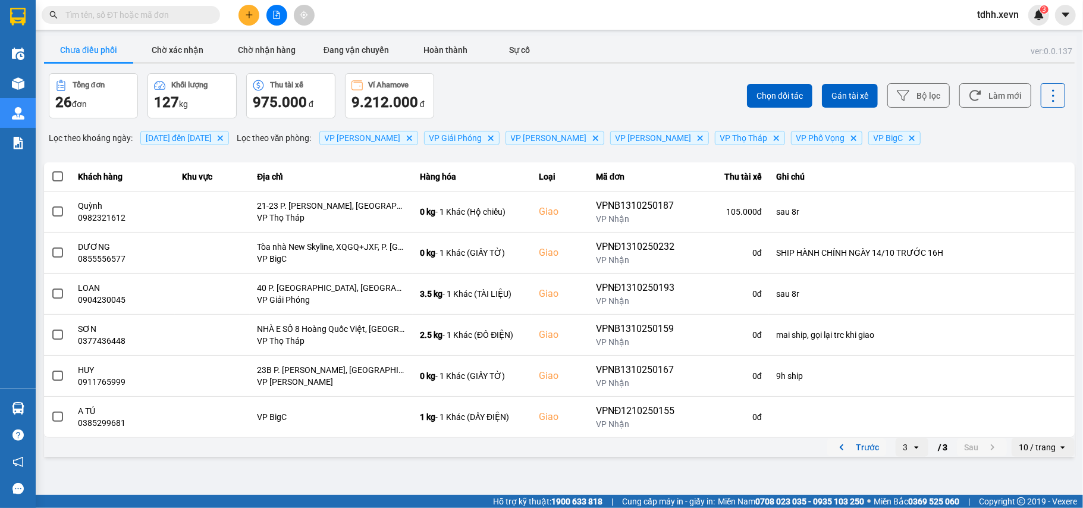
click at [857, 453] on button "Trước" at bounding box center [856, 447] width 59 height 18
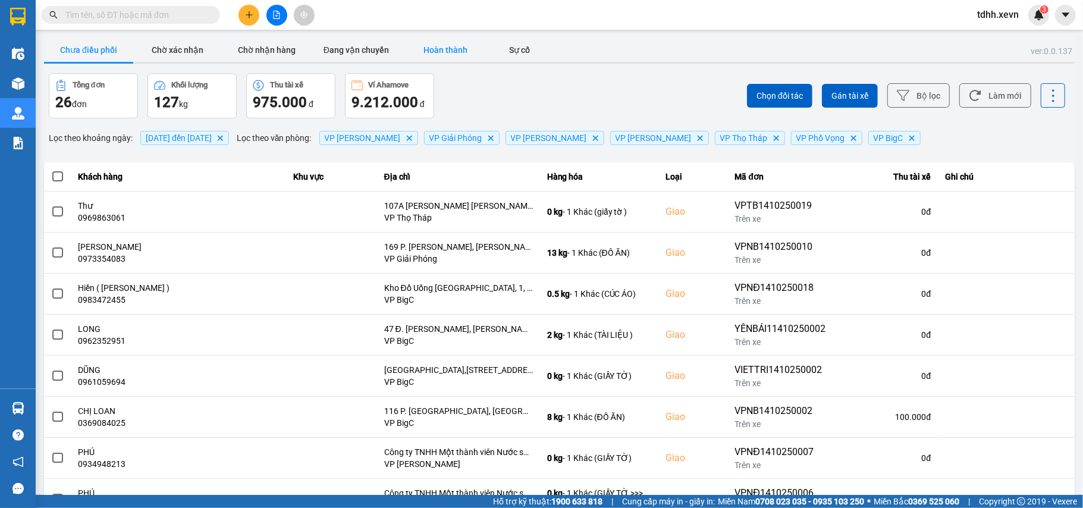
click at [466, 45] on button "Hoàn thành" at bounding box center [445, 50] width 89 height 24
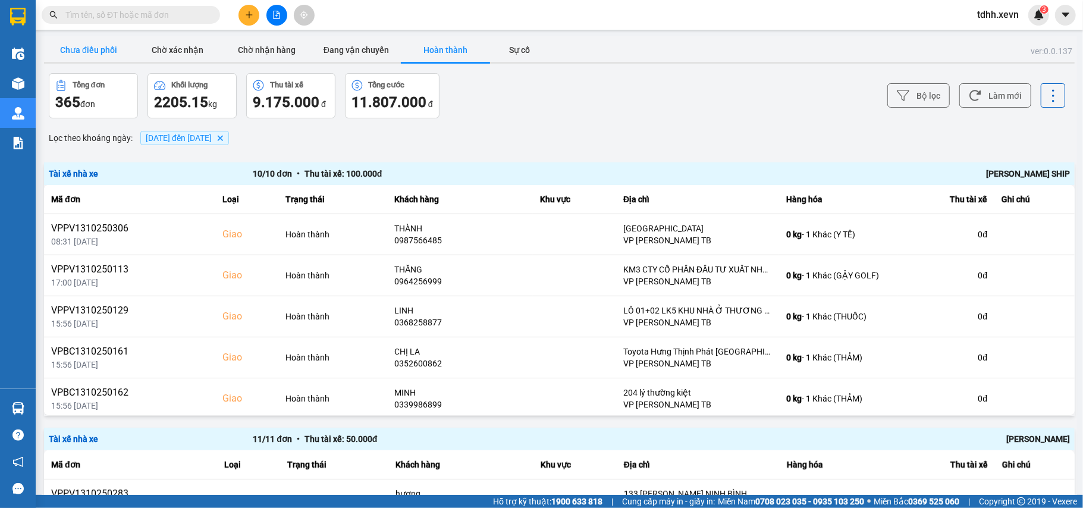
click at [93, 51] on button "Chưa điều phối" at bounding box center [88, 50] width 89 height 24
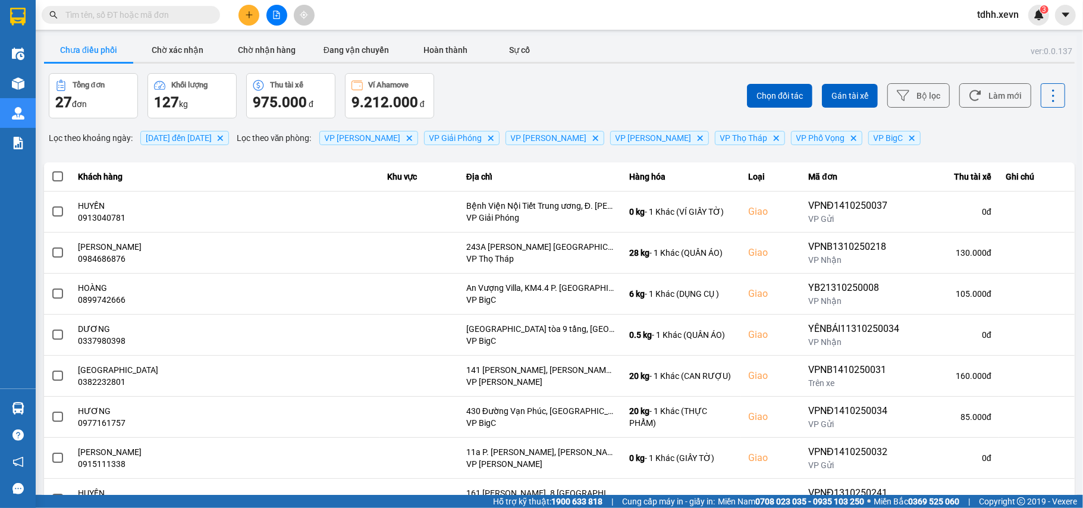
scroll to position [32, 0]
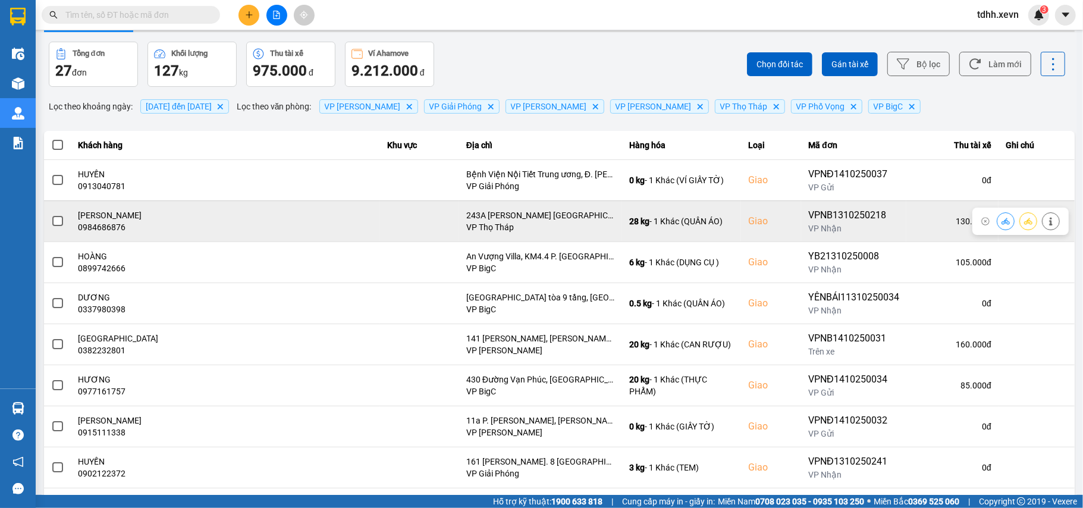
click at [117, 231] on div "0984686876" at bounding box center [225, 227] width 294 height 12
click at [1047, 219] on icon at bounding box center [1051, 221] width 8 height 8
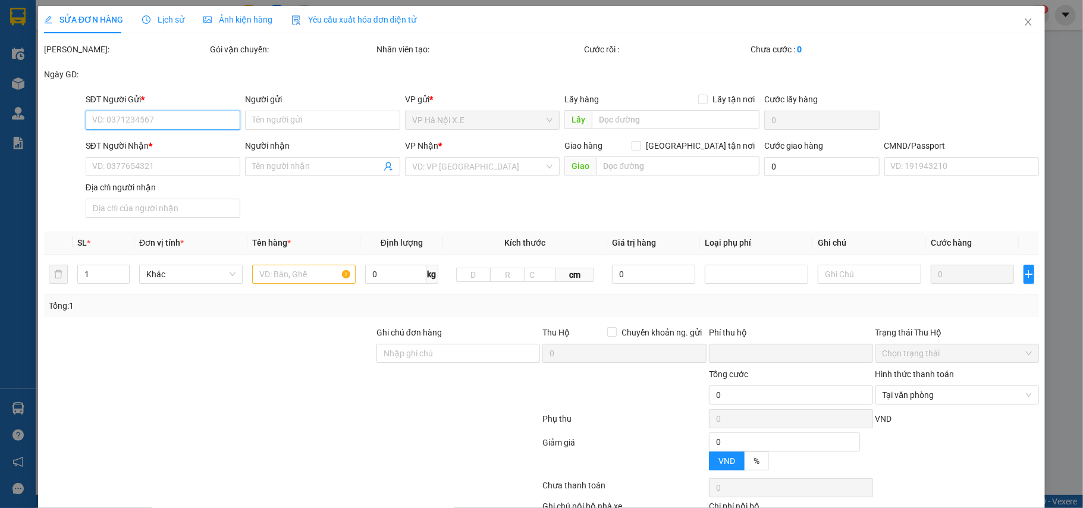
type input "0915823315"
type input "TRỊNH THÚY HẰNG"
type input "0984686876"
type input "HOÀNG LÂN"
checkbox input "true"
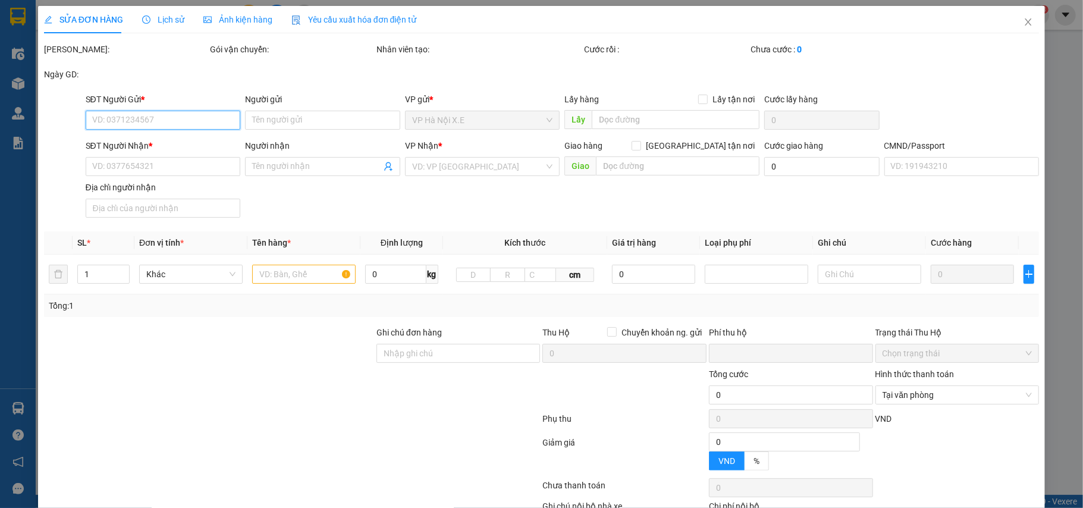
type input "243A Đ. La Thành, Láng Thượng, Đống Đa, Hà Nội, Việt Nam"
type input "1"
type input "0"
type input "130.000"
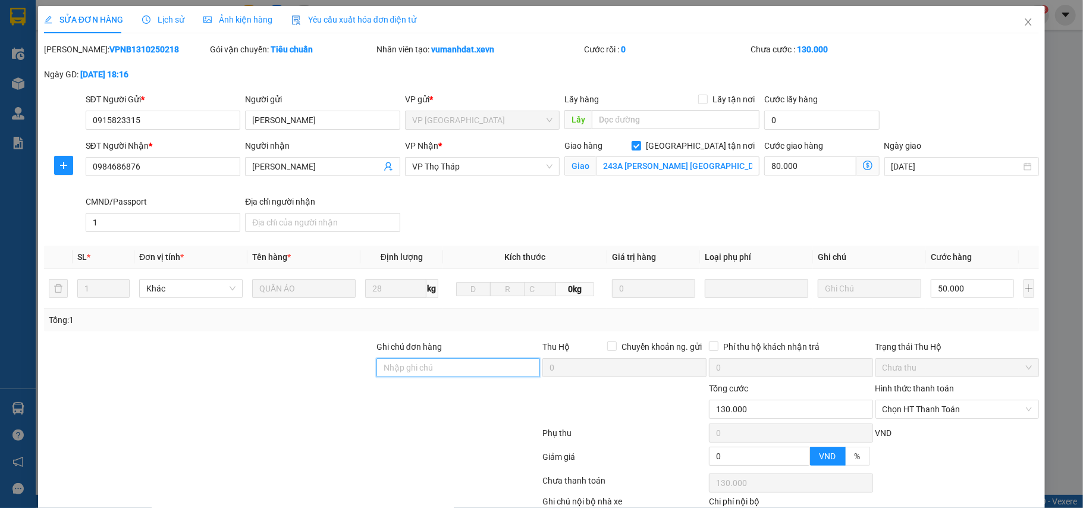
click at [406, 375] on input "Ghi chú đơn hàng" at bounding box center [458, 367] width 164 height 19
type input "cần dây"
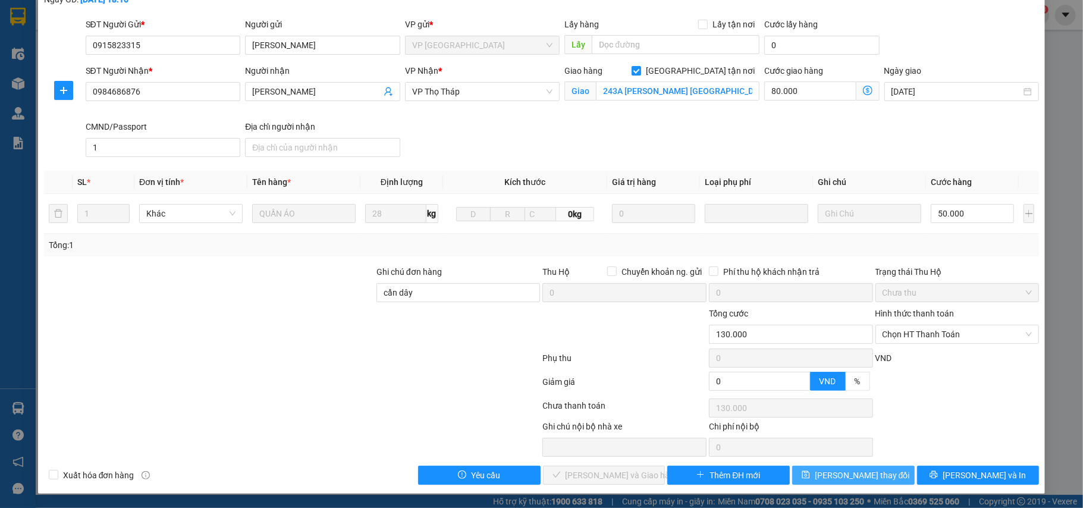
click at [883, 473] on button "Lưu thay đổi" at bounding box center [853, 475] width 122 height 19
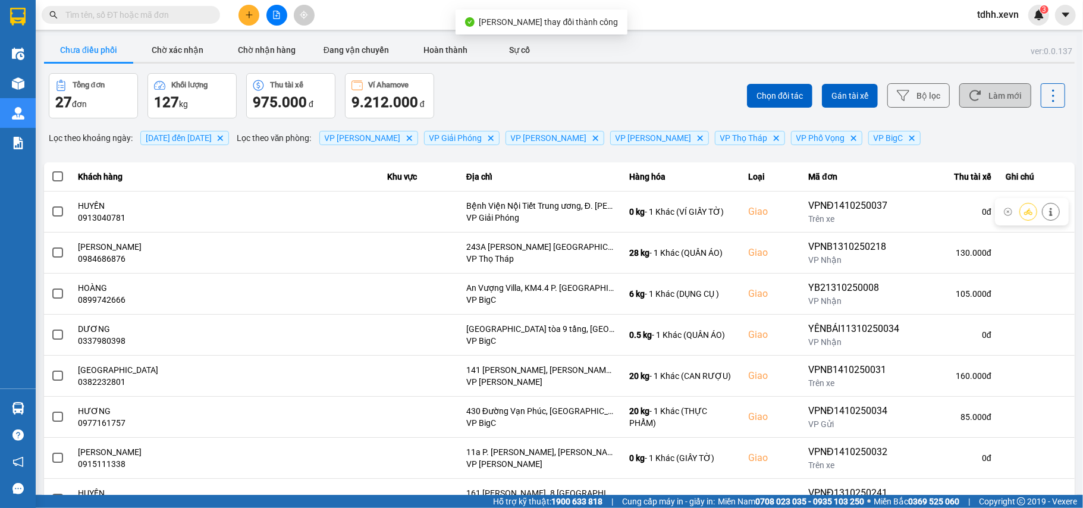
click at [1007, 100] on button "Làm mới" at bounding box center [995, 95] width 72 height 24
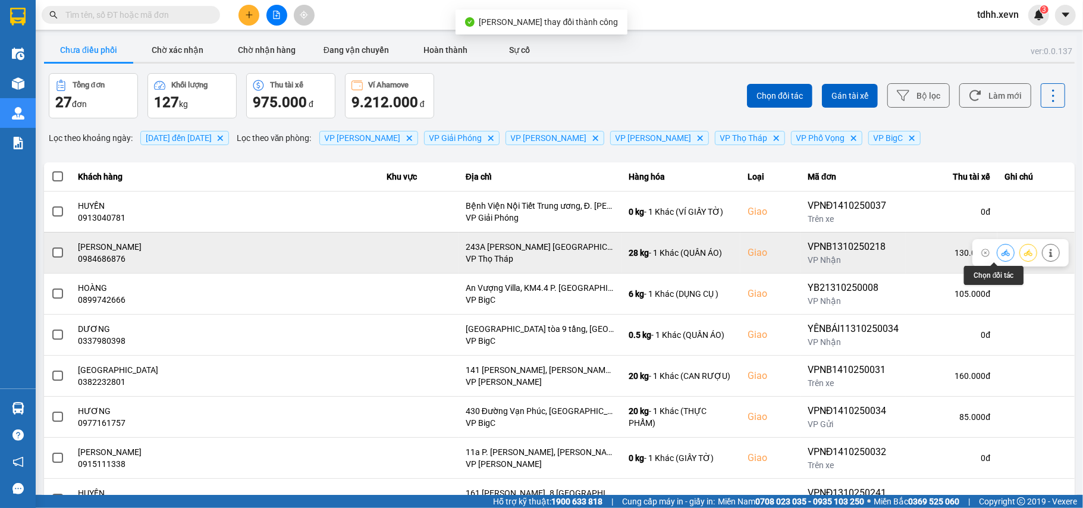
click at [997, 259] on button at bounding box center [1005, 252] width 17 height 21
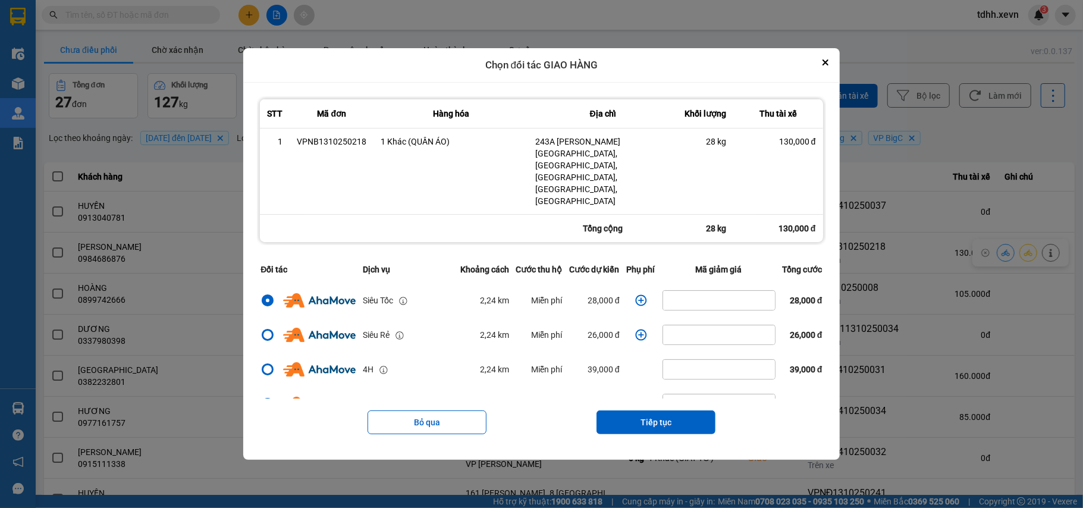
click at [635, 294] on icon "dialog" at bounding box center [640, 299] width 11 height 11
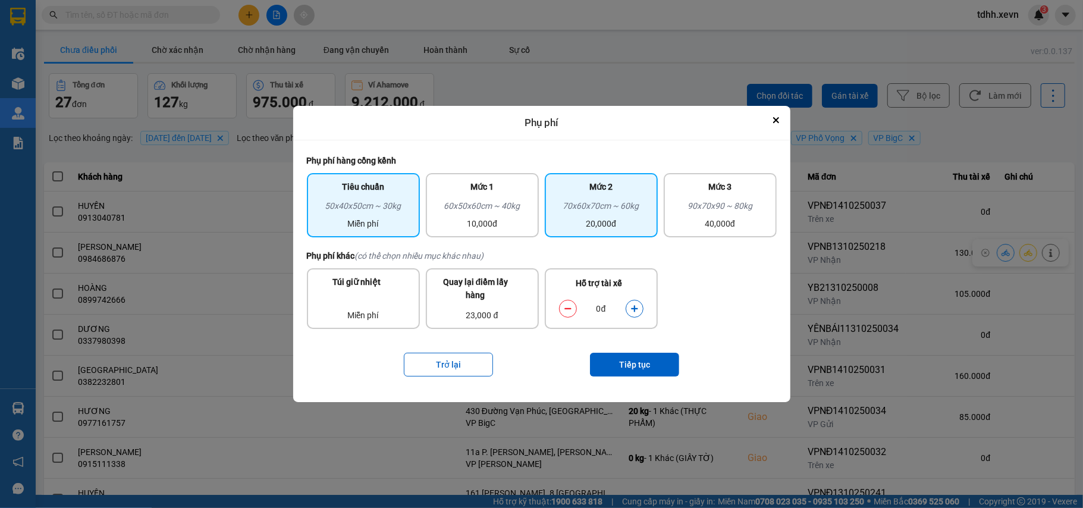
click at [646, 226] on div "20,000đ" at bounding box center [601, 223] width 99 height 13
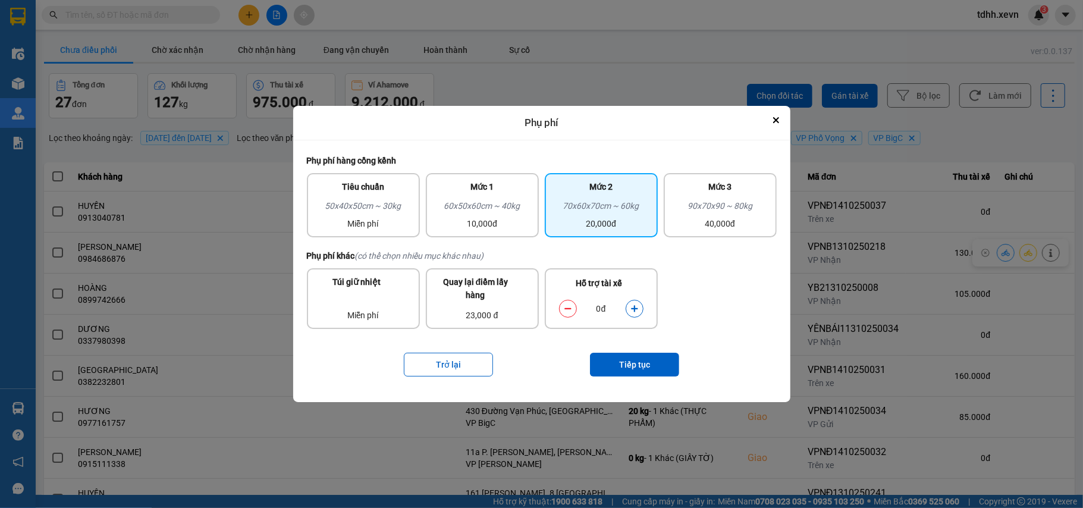
click at [633, 304] on icon "dialog" at bounding box center [634, 308] width 8 height 8
click at [617, 362] on button "Tiếp tục" at bounding box center [634, 365] width 89 height 24
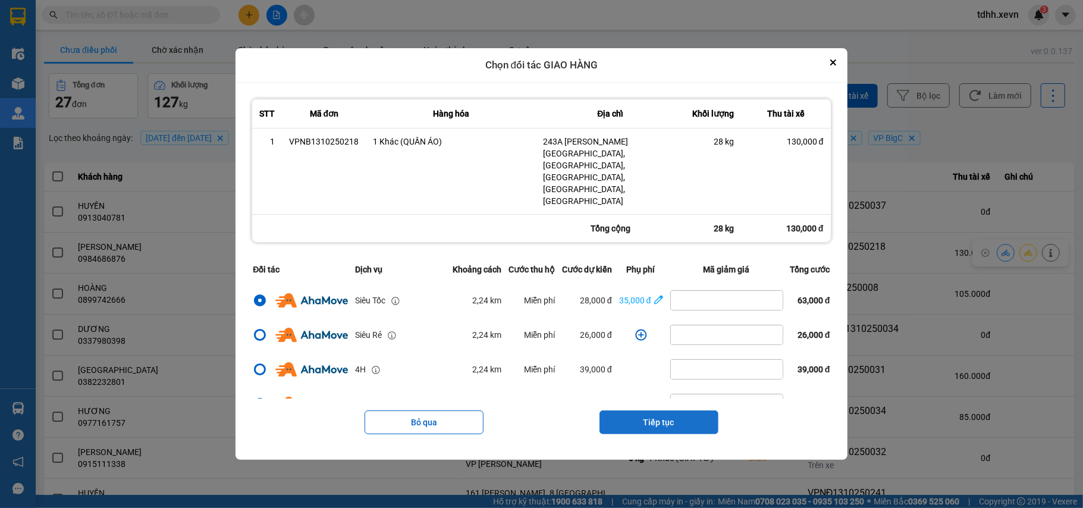
click at [640, 410] on button "Tiếp tục" at bounding box center [658, 422] width 119 height 24
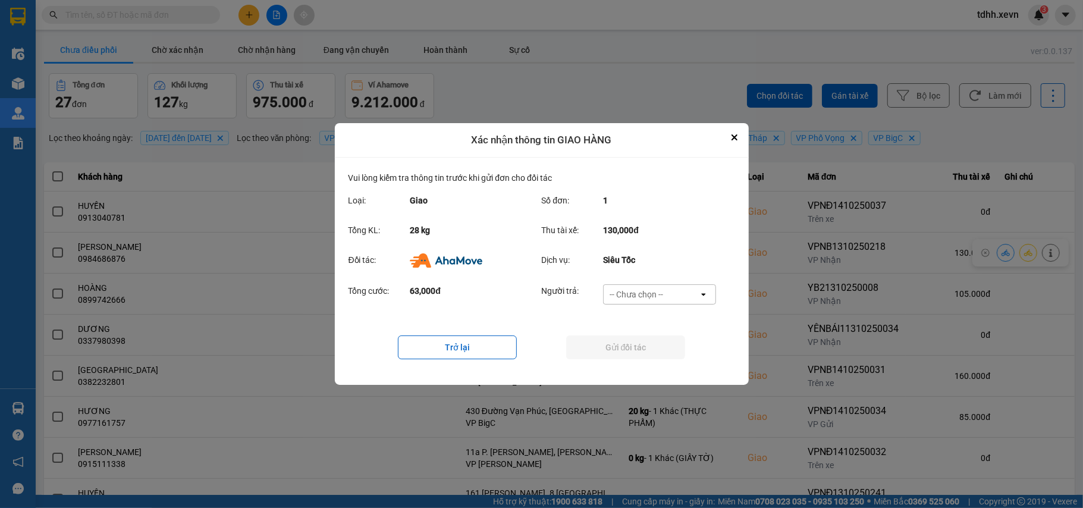
click at [674, 295] on div "-- Chưa chọn --" at bounding box center [651, 294] width 95 height 19
click at [648, 356] on div "Ví Ahamove" at bounding box center [659, 362] width 113 height 21
click at [647, 353] on button "Gửi đối tác" at bounding box center [625, 347] width 119 height 24
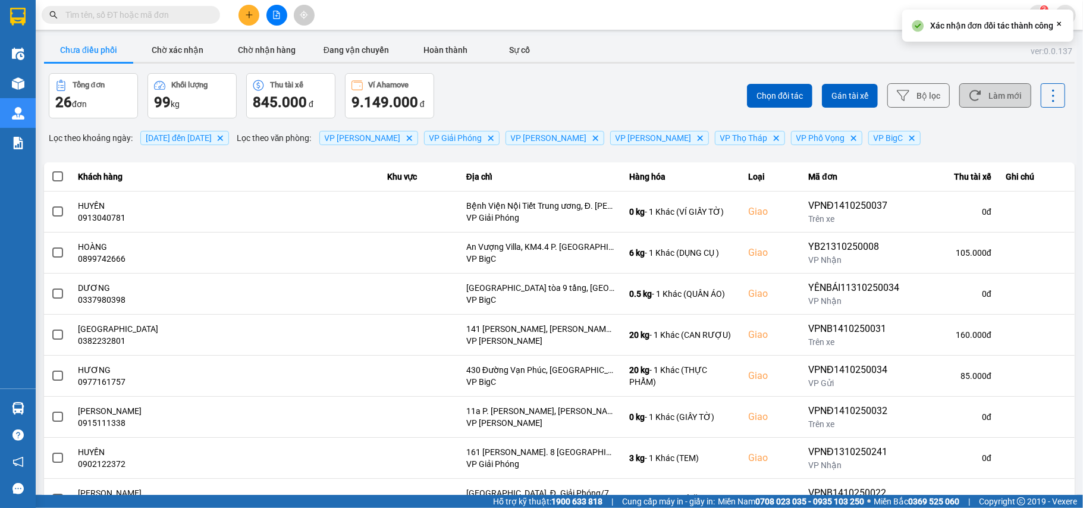
click at [981, 93] on button "Làm mới" at bounding box center [995, 95] width 72 height 24
click at [176, 51] on button "Chờ xác nhận" at bounding box center [177, 50] width 89 height 24
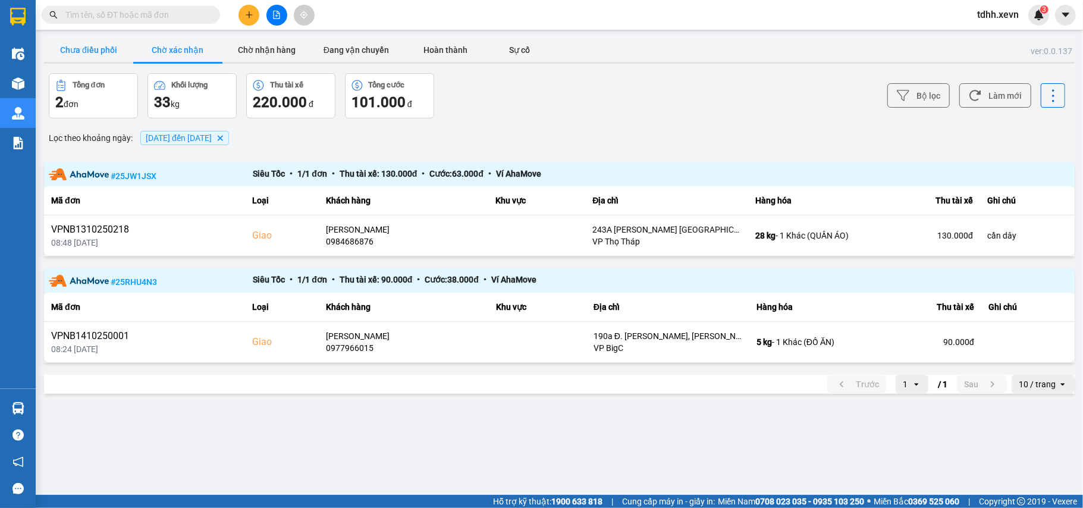
click at [58, 46] on button "Chưa điều phối" at bounding box center [88, 50] width 89 height 24
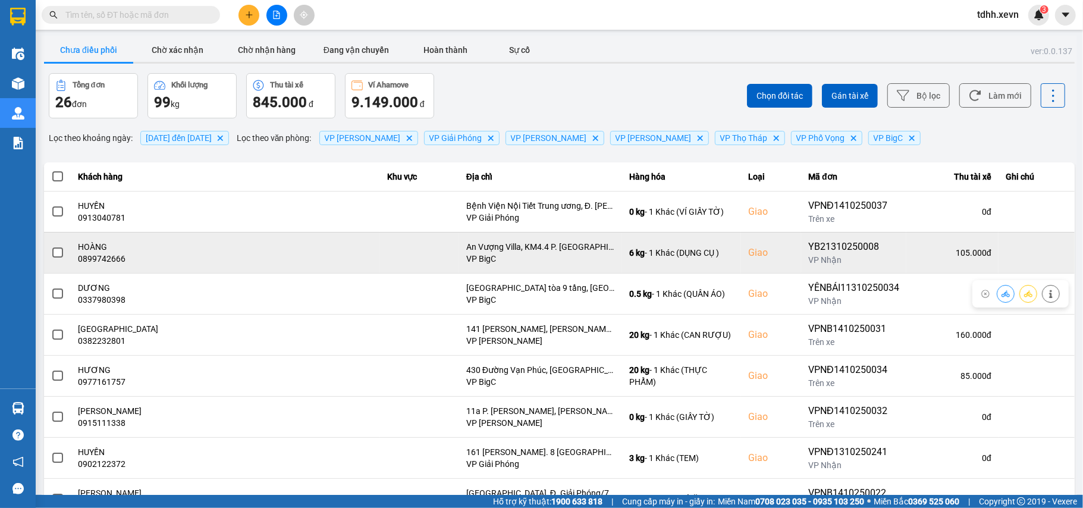
click at [120, 262] on div "0899742666" at bounding box center [225, 259] width 294 height 12
click at [115, 260] on div "0899742666" at bounding box center [225, 259] width 294 height 12
copy div "0899742666"
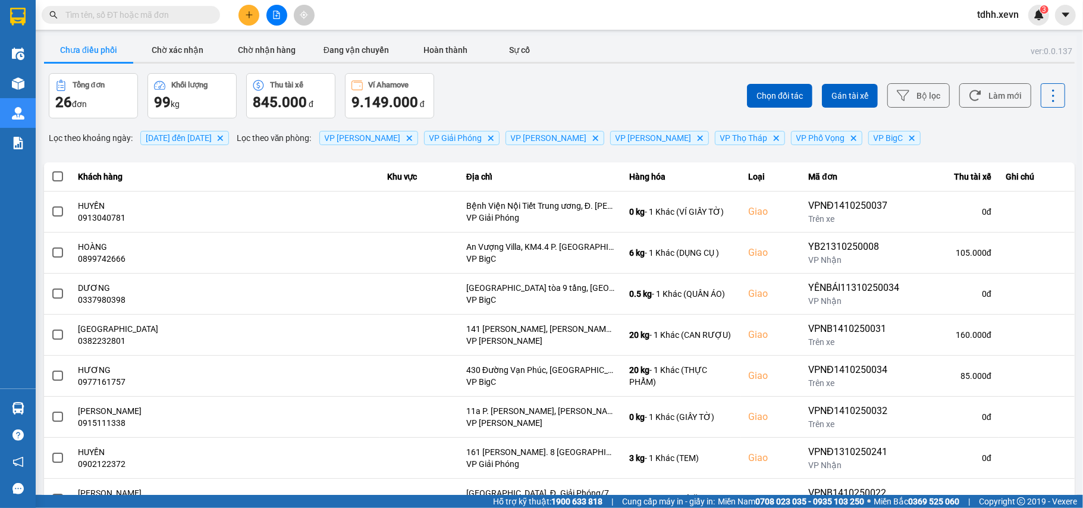
click at [169, 15] on input "text" at bounding box center [135, 14] width 140 height 13
paste input "0975362222"
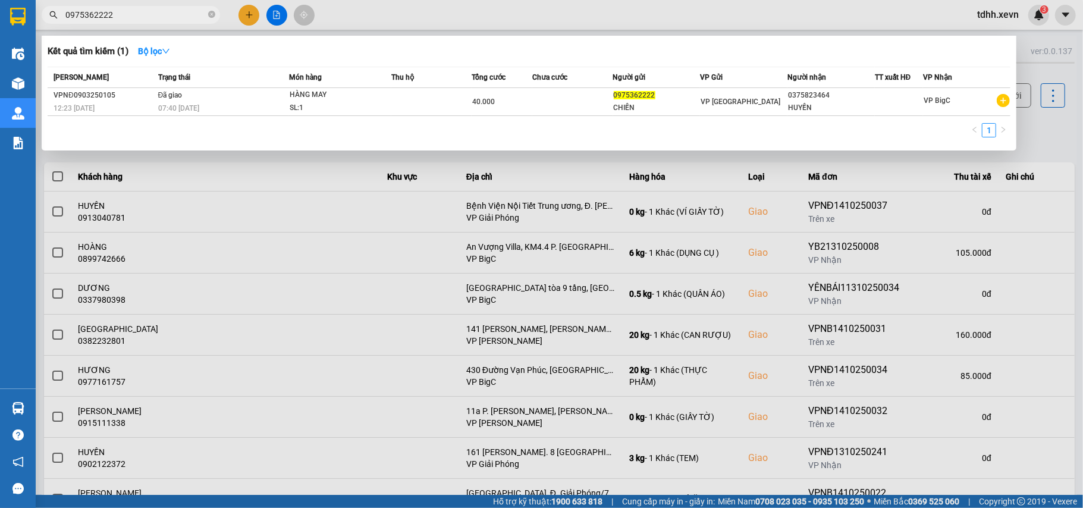
click at [1039, 131] on div at bounding box center [541, 254] width 1083 height 508
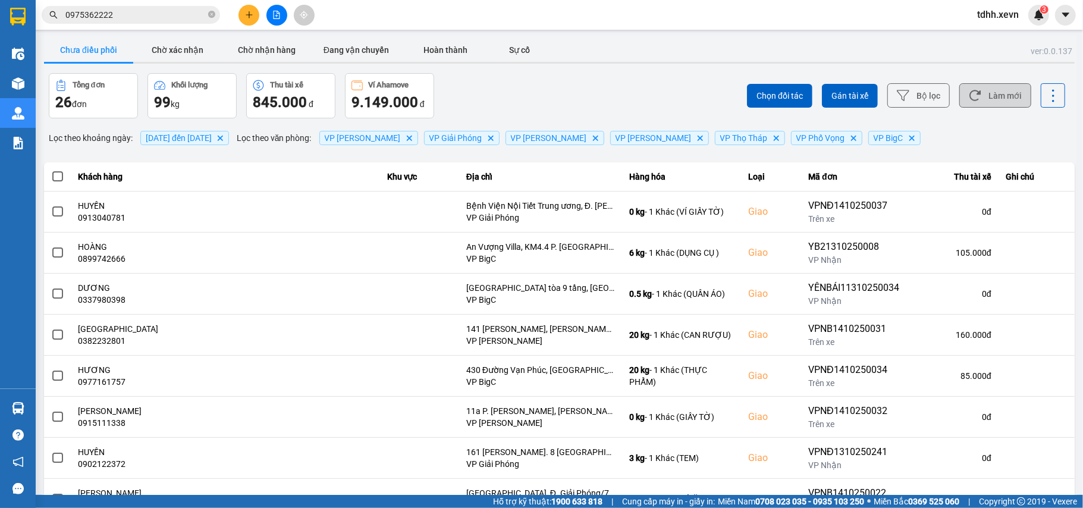
click at [995, 99] on button "Làm mới" at bounding box center [995, 95] width 72 height 24
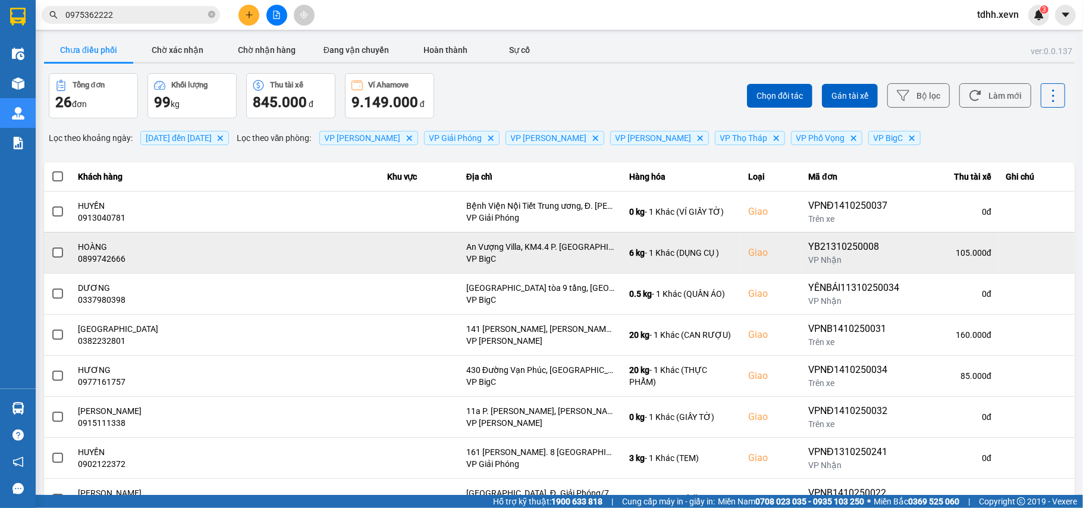
click at [107, 265] on td "HOÀNG 0899742666" at bounding box center [225, 252] width 309 height 41
copy div "0899742666"
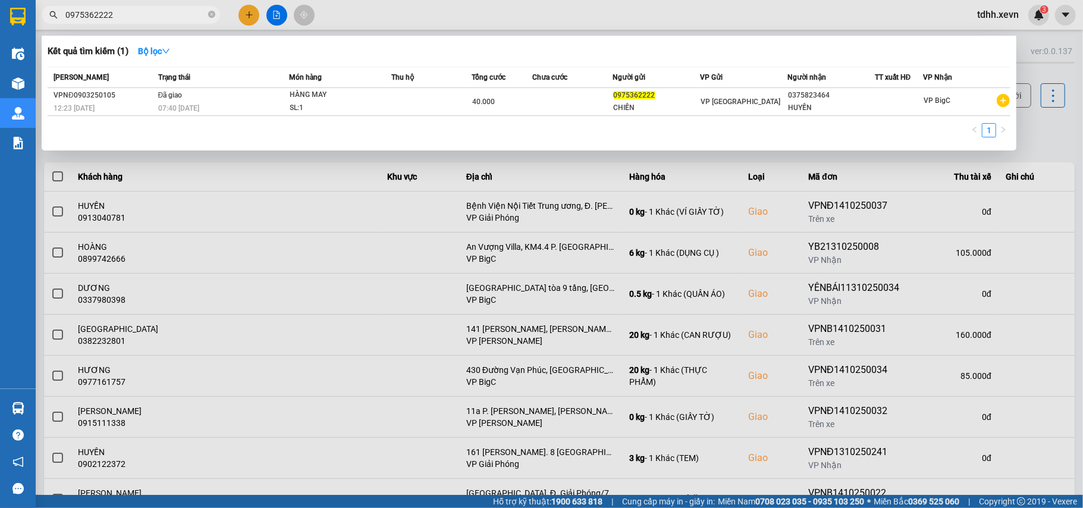
drag, startPoint x: 115, startPoint y: 20, endPoint x: 22, endPoint y: 20, distance: 93.4
click at [18, 30] on section "Kết quả tìm kiếm ( 1 ) Bộ lọc Mã ĐH Trạng thái Món hàng Thu hộ Tổng cước Chưa c…" at bounding box center [541, 254] width 1083 height 508
paste input "839595588"
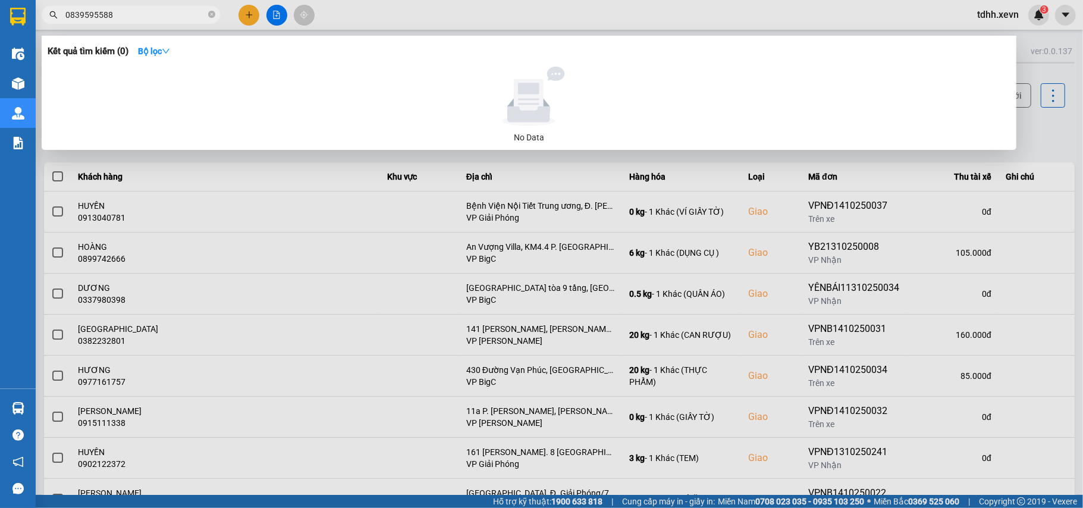
drag, startPoint x: 129, startPoint y: 17, endPoint x: 57, endPoint y: 23, distance: 72.1
click at [58, 24] on div "Kết quả tìm kiếm ( 0 ) Bộ lọc No Data 0839595588" at bounding box center [116, 15] width 232 height 21
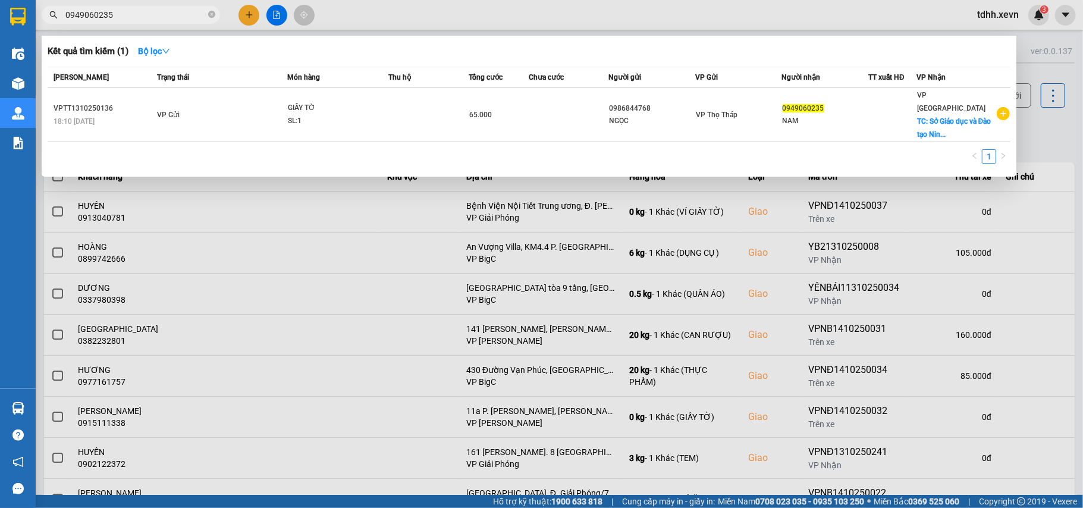
type input "0949060235"
click at [1052, 146] on div at bounding box center [541, 254] width 1083 height 508
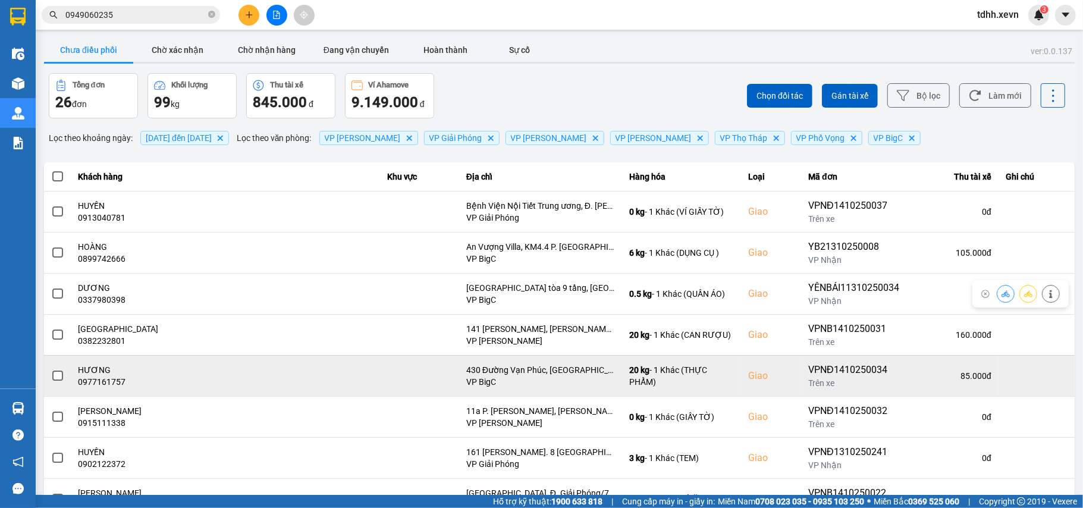
scroll to position [79, 0]
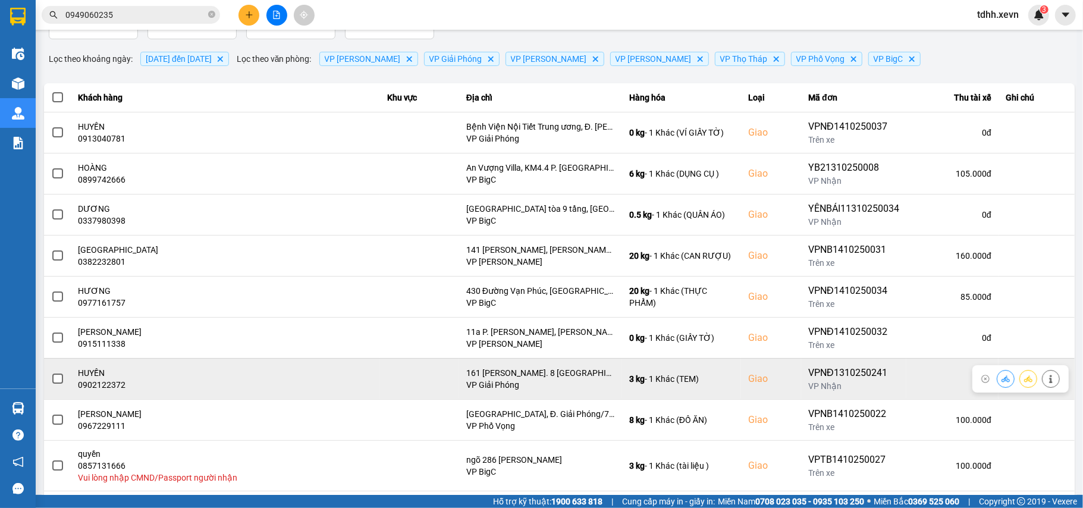
click at [1001, 379] on icon at bounding box center [1005, 379] width 8 height 8
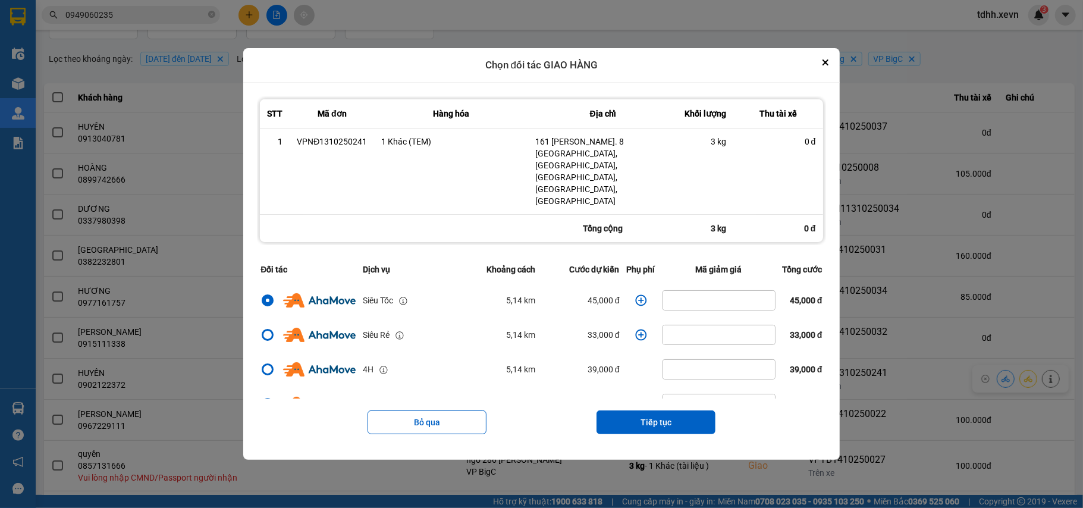
click at [636, 294] on icon "dialog" at bounding box center [641, 300] width 12 height 12
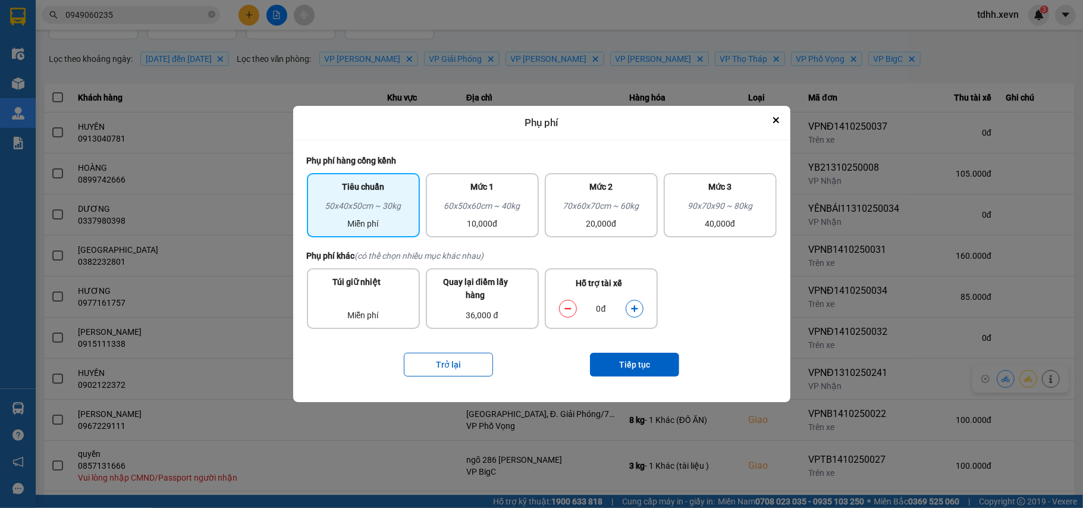
click at [777, 112] on div "Phụ phí" at bounding box center [541, 123] width 497 height 34
click at [773, 117] on button "Close" at bounding box center [776, 120] width 14 height 14
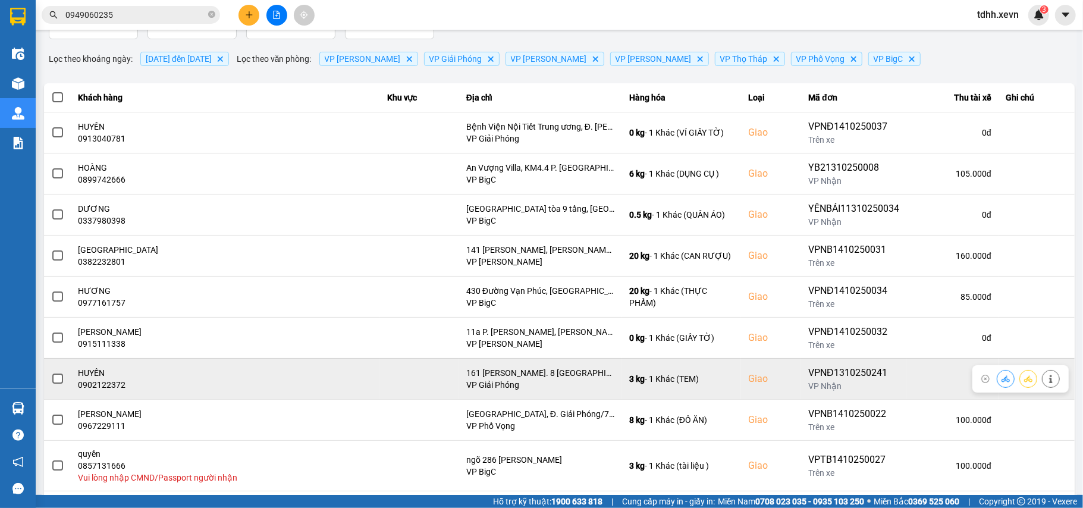
click at [1049, 378] on icon at bounding box center [1050, 379] width 3 height 8
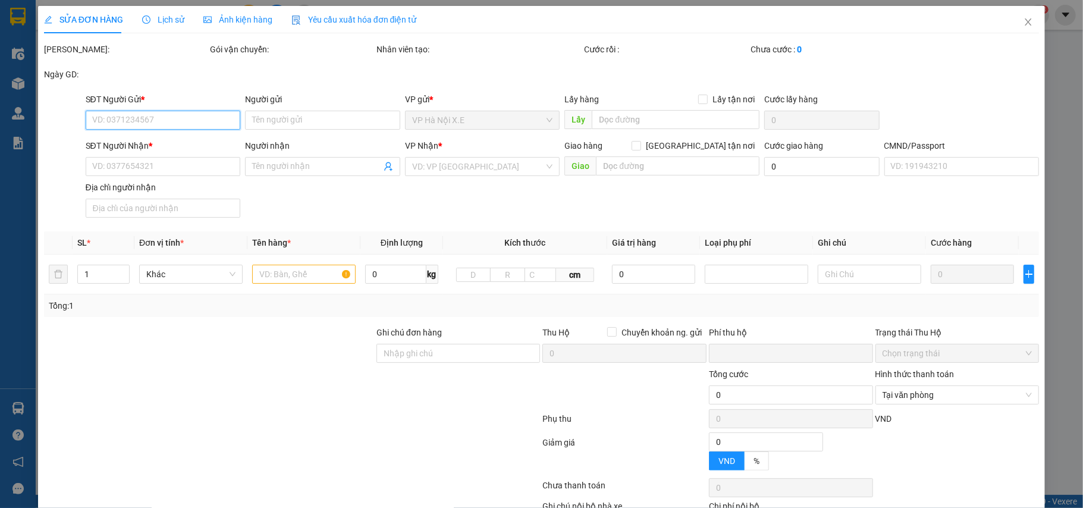
type input "0904499975"
type input "LÊ THANH PHONG"
type input "0902122372"
type input "HUYỀN"
checkbox input "true"
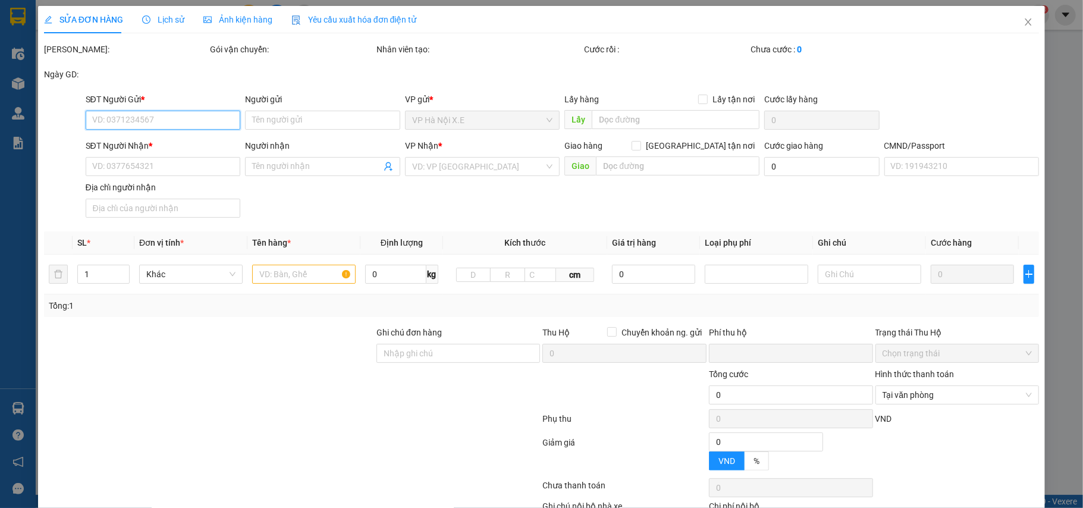
type input "161 Ng. 8 Cầu Bươu, Tả Thanh Oai, Thanh Trì, Hà Nội, Việt Nam"
type input "123"
type input "0"
type input "95.000"
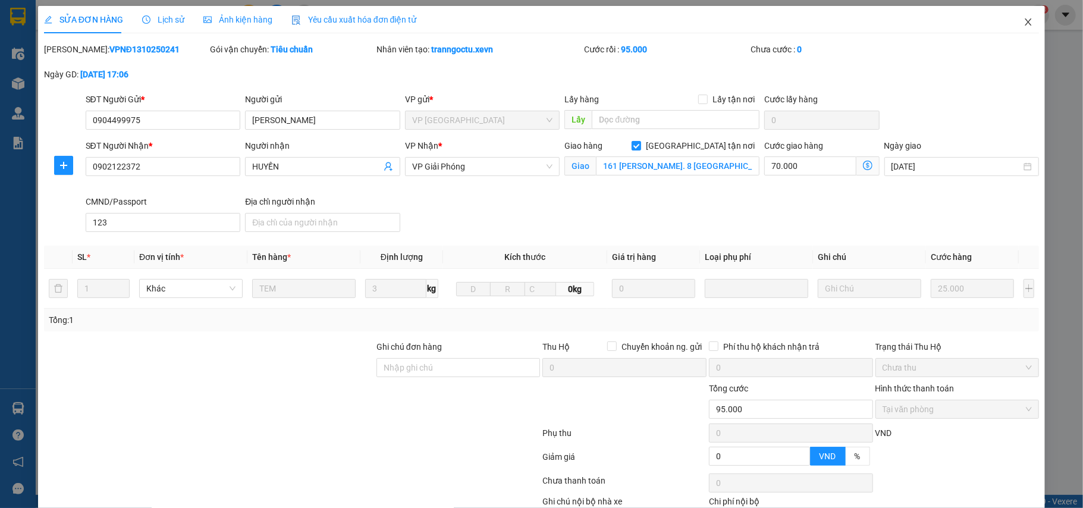
click at [1023, 24] on icon "close" at bounding box center [1028, 22] width 10 height 10
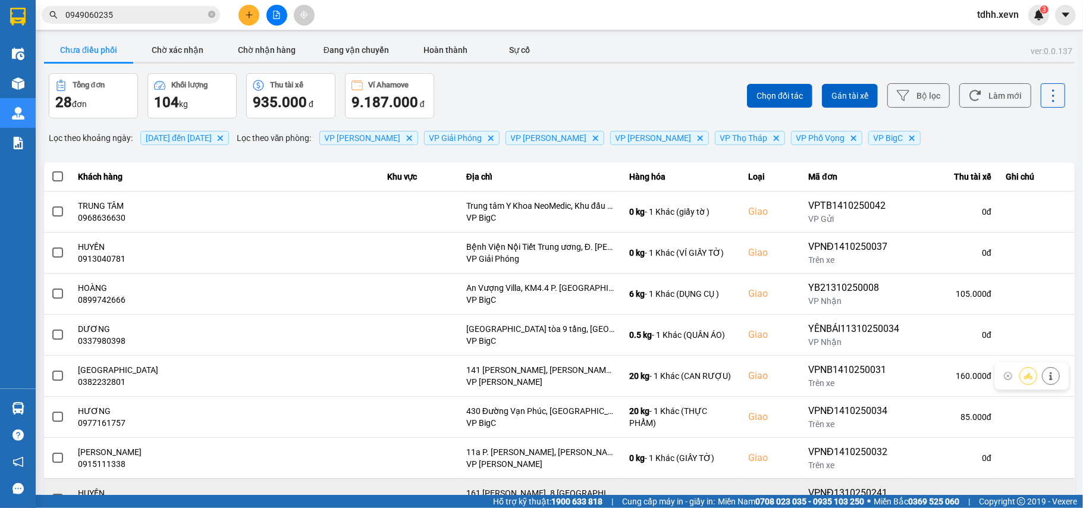
scroll to position [146, 0]
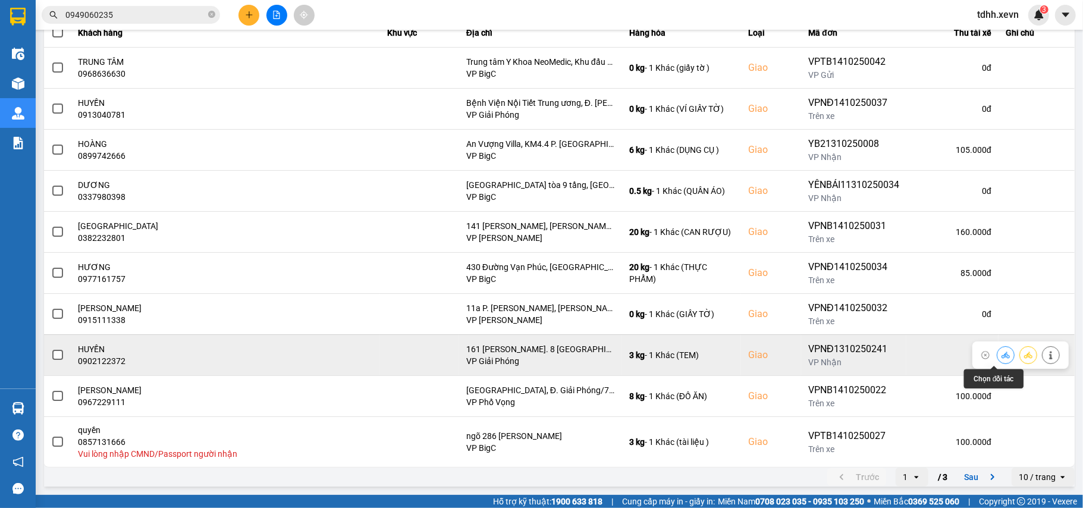
click at [997, 350] on button at bounding box center [1005, 354] width 17 height 21
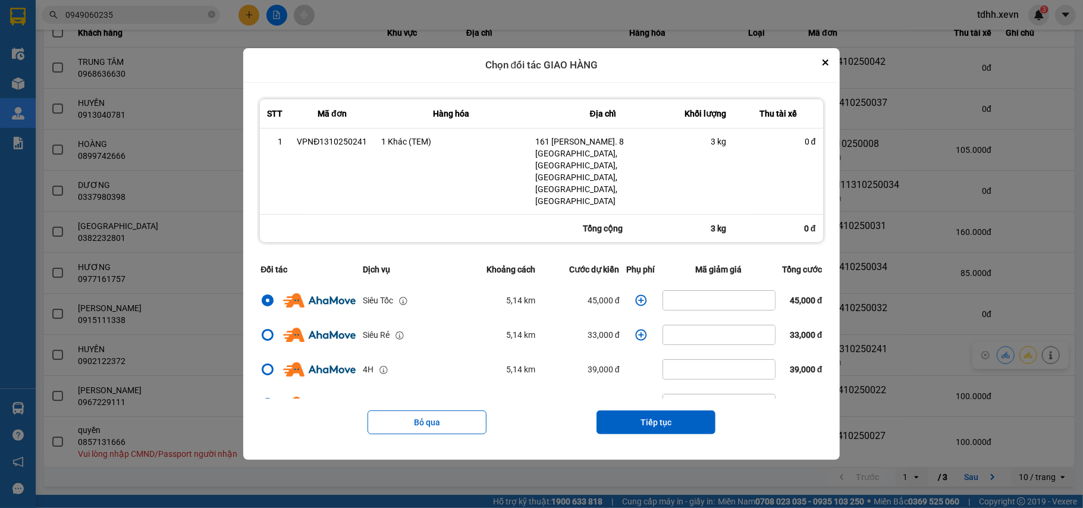
click at [635, 294] on icon "dialog" at bounding box center [640, 299] width 11 height 11
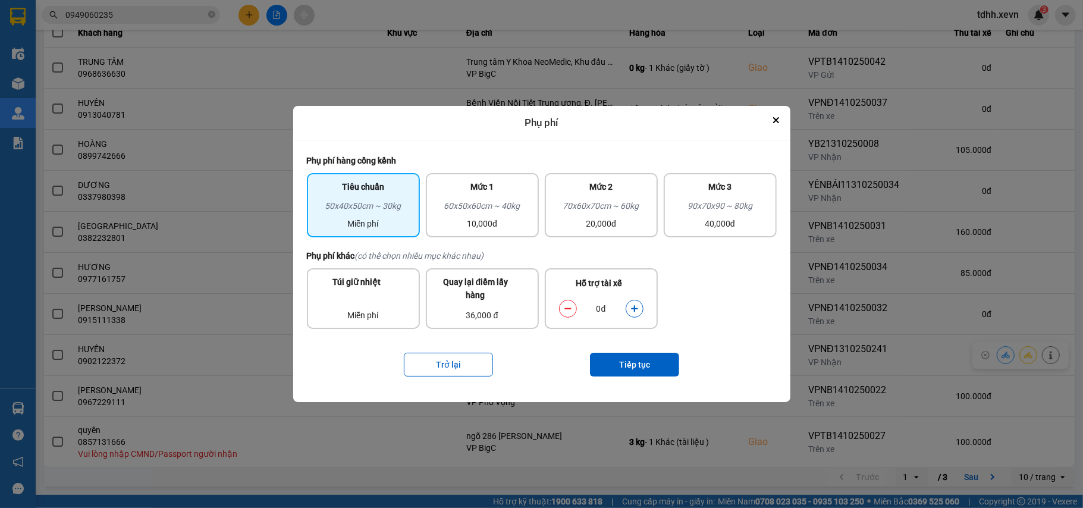
click at [636, 305] on icon "dialog" at bounding box center [634, 308] width 8 height 8
click at [631, 358] on button "Tiếp tục" at bounding box center [634, 365] width 89 height 24
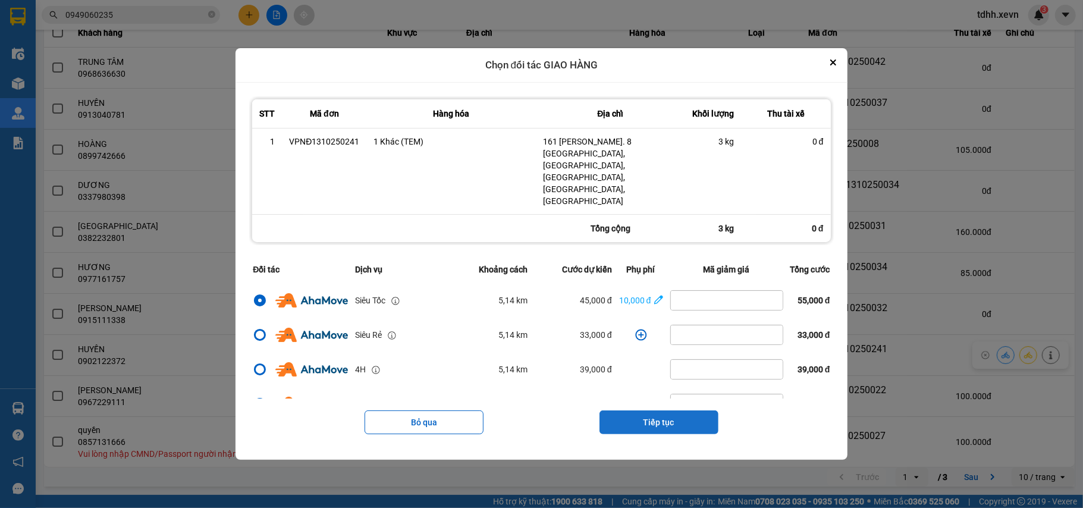
click at [655, 410] on button "Tiếp tục" at bounding box center [658, 422] width 119 height 24
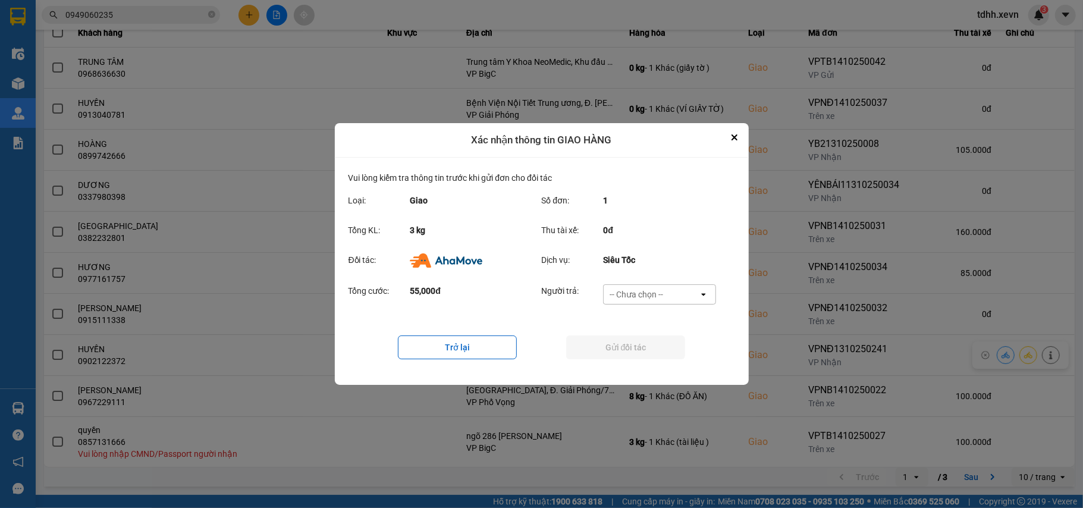
click at [678, 293] on div "-- Chưa chọn --" at bounding box center [651, 294] width 95 height 19
click at [640, 360] on span "Ví Ahamove" at bounding box center [636, 365] width 48 height 12
click at [640, 356] on button "Gửi đối tác" at bounding box center [625, 347] width 119 height 24
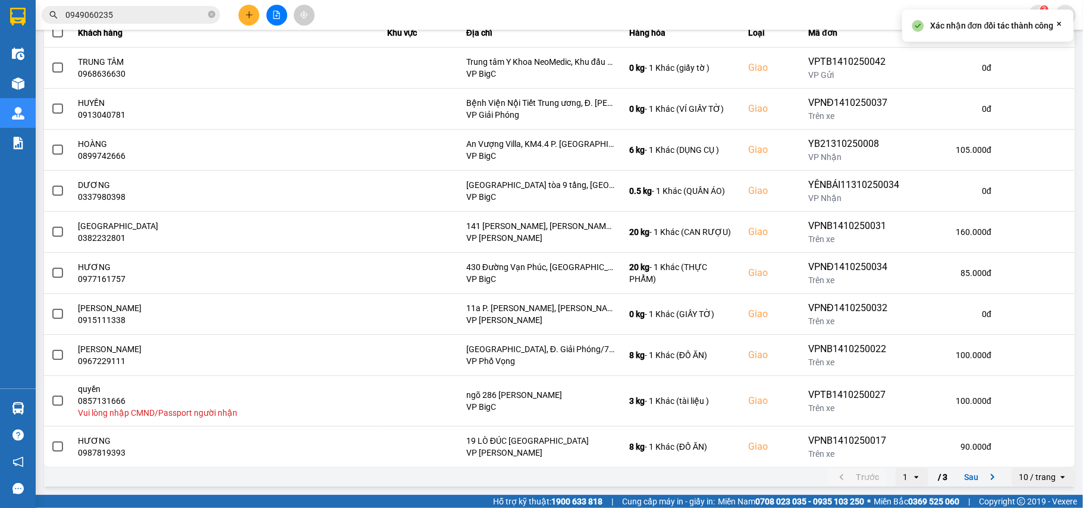
scroll to position [0, 0]
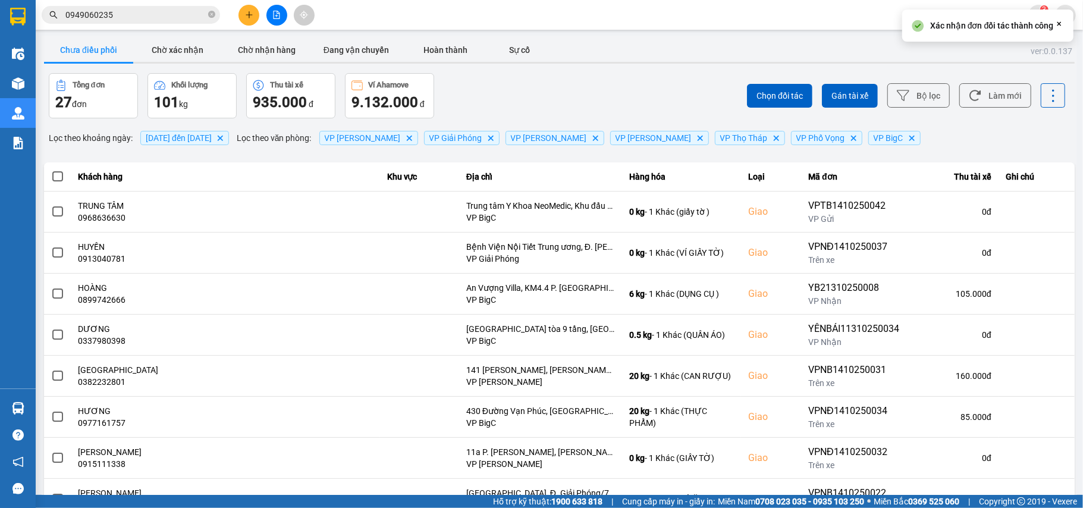
click at [995, 109] on div "Chọn đối tác Gán tài xế Bộ lọc Làm mới" at bounding box center [811, 95] width 508 height 45
click at [979, 96] on button "Làm mới" at bounding box center [995, 95] width 72 height 24
click at [153, 51] on button "Chờ xác nhận" at bounding box center [177, 50] width 89 height 24
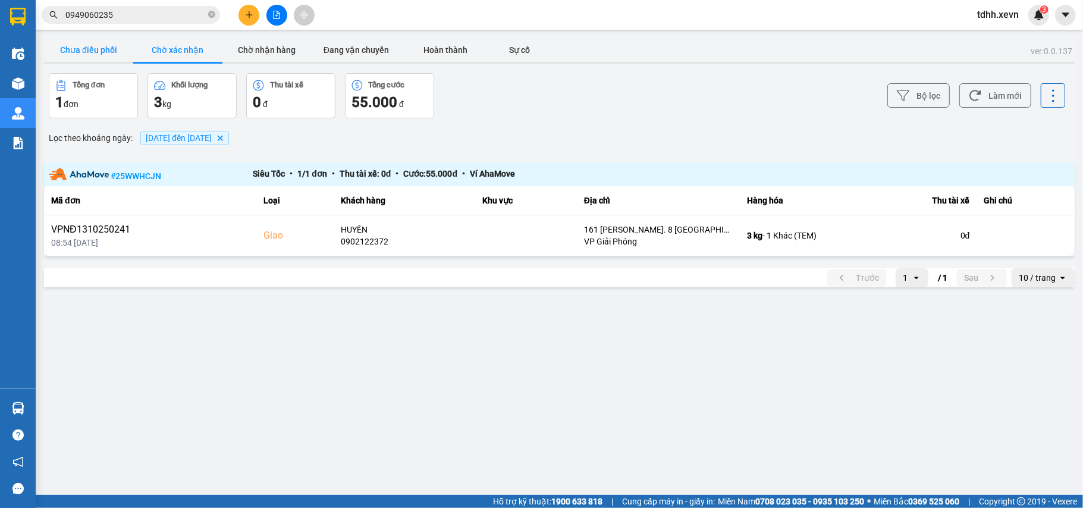
click at [113, 55] on button "Chưa điều phối" at bounding box center [88, 50] width 89 height 24
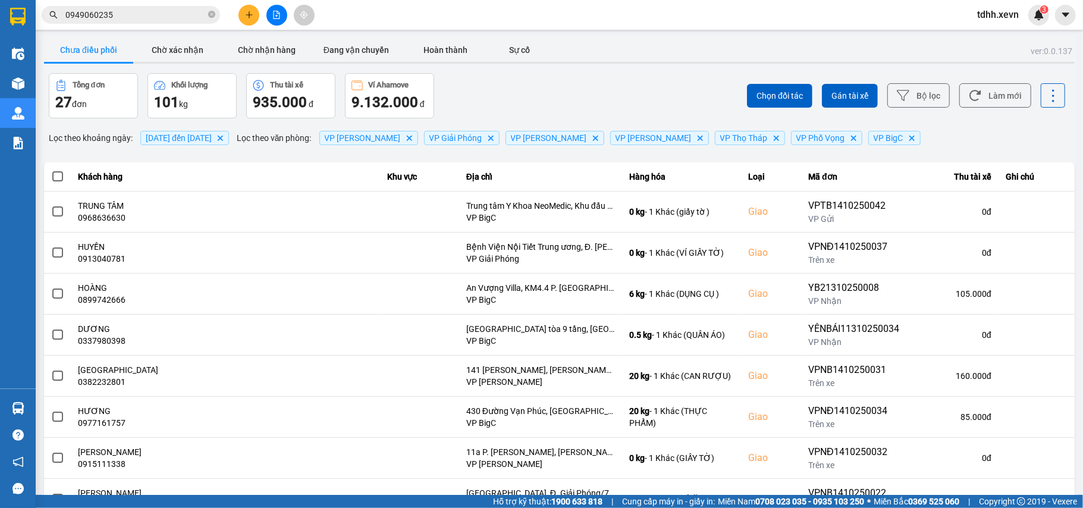
scroll to position [146, 0]
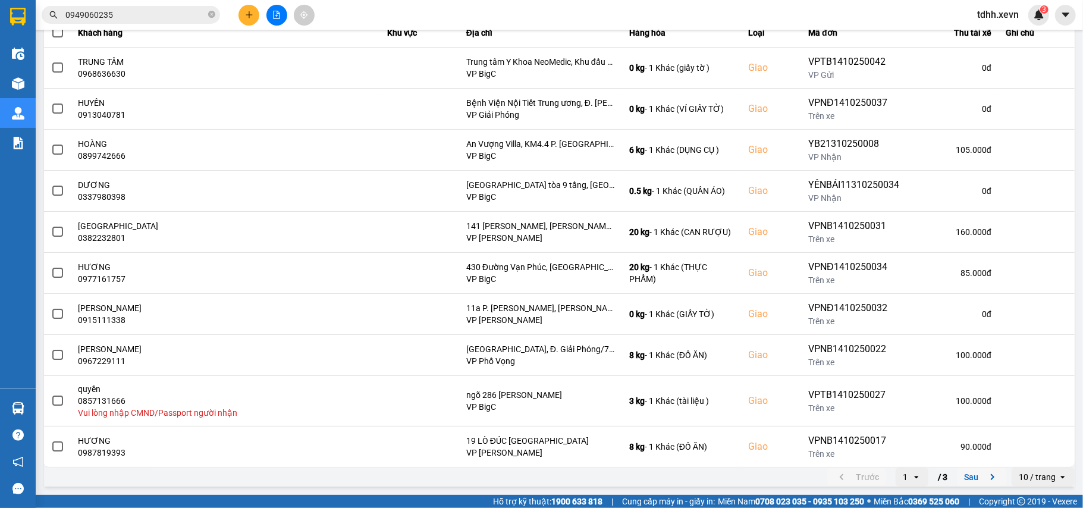
click at [985, 473] on icon "next page. current page 1 / 3" at bounding box center [992, 477] width 14 height 14
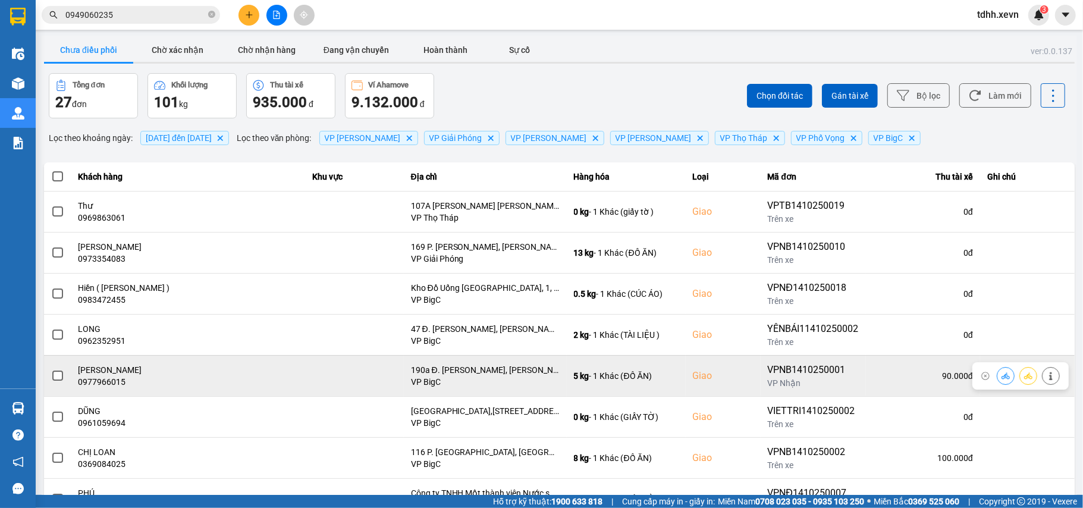
click at [103, 384] on div "0977966015" at bounding box center [187, 382] width 219 height 12
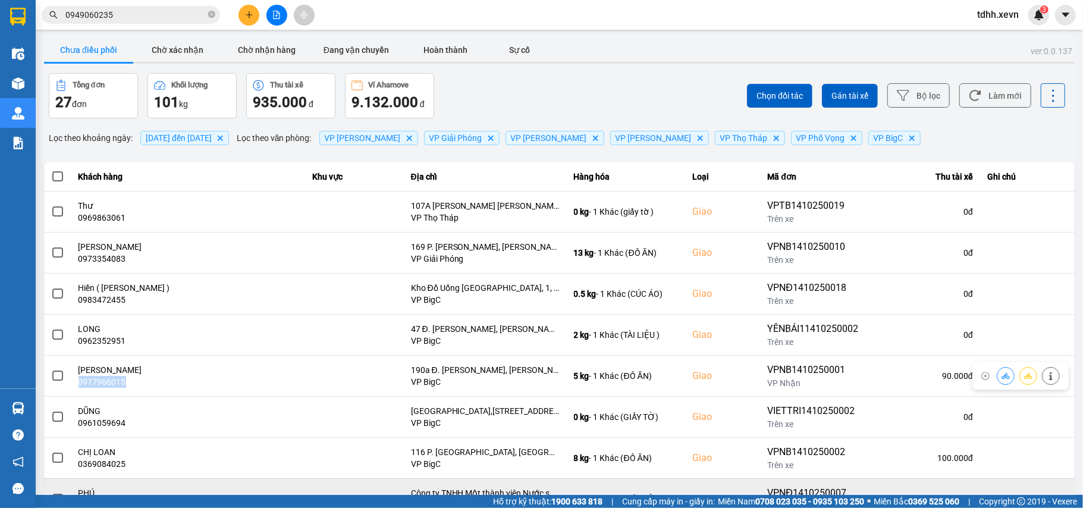
copy div "0977966015"
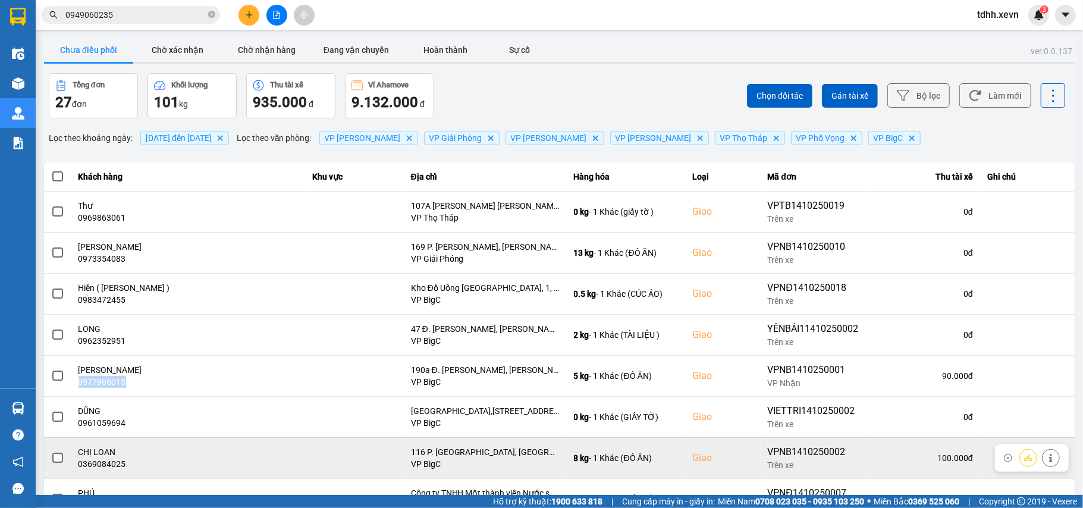
scroll to position [79, 0]
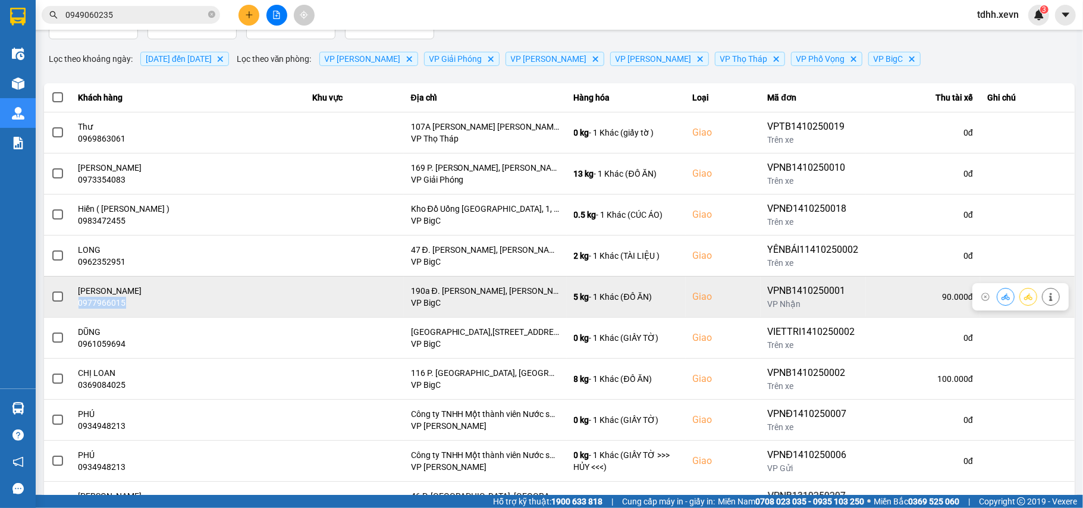
click at [1001, 296] on icon at bounding box center [1005, 297] width 8 height 8
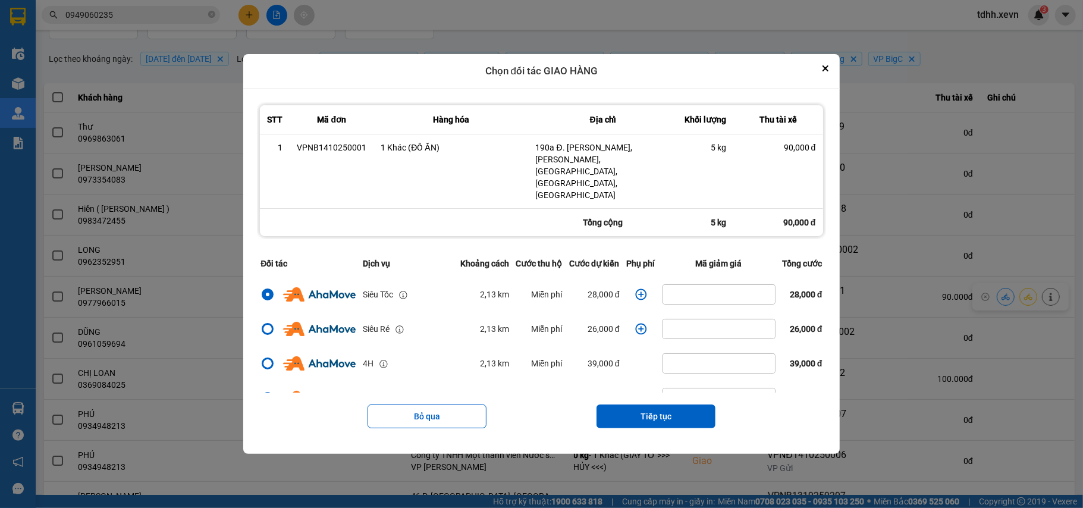
click at [635, 288] on icon "dialog" at bounding box center [641, 294] width 12 height 12
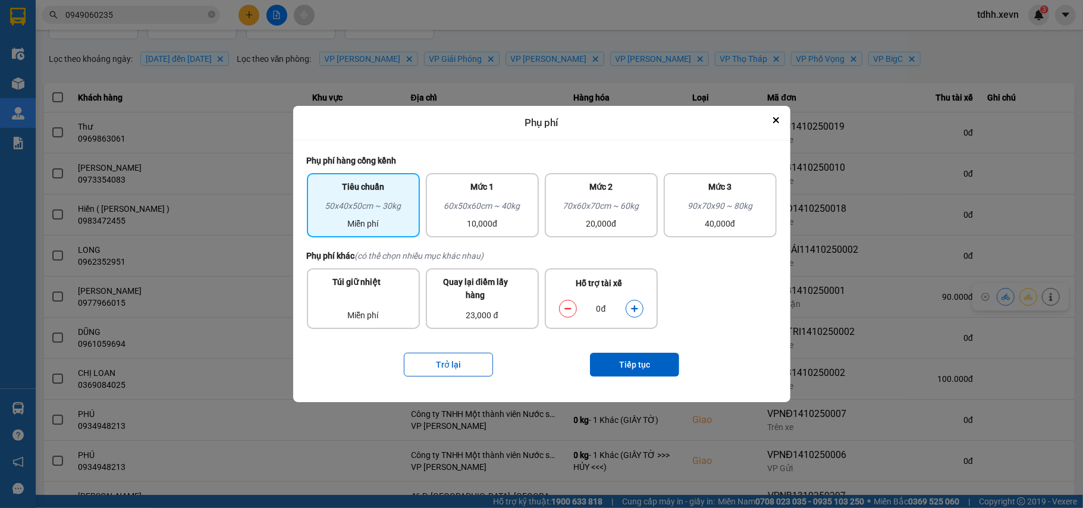
click at [635, 312] on icon "dialog" at bounding box center [634, 308] width 8 height 8
click at [628, 365] on button "Tiếp tục" at bounding box center [634, 365] width 89 height 24
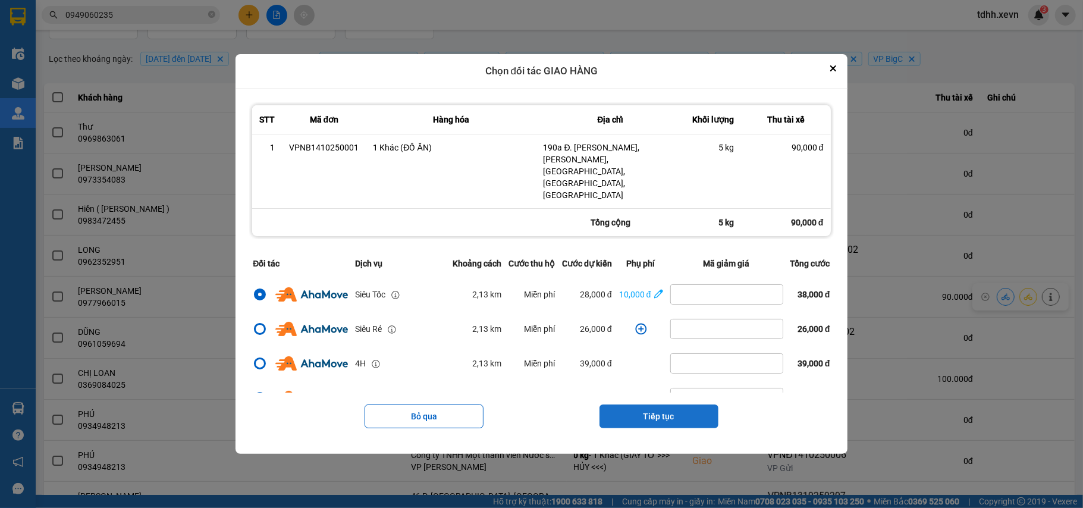
click at [652, 404] on button "Tiếp tục" at bounding box center [658, 416] width 119 height 24
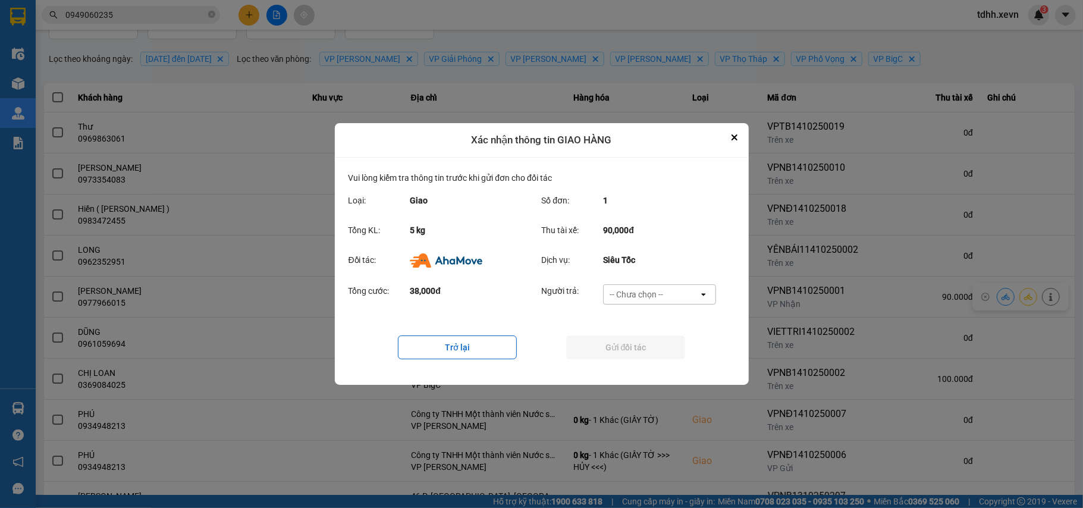
click at [675, 296] on div "-- Chưa chọn --" at bounding box center [651, 294] width 95 height 19
click at [645, 360] on span "Ví Ahamove" at bounding box center [636, 363] width 48 height 12
click at [646, 353] on button "Gửi đối tác" at bounding box center [625, 347] width 119 height 24
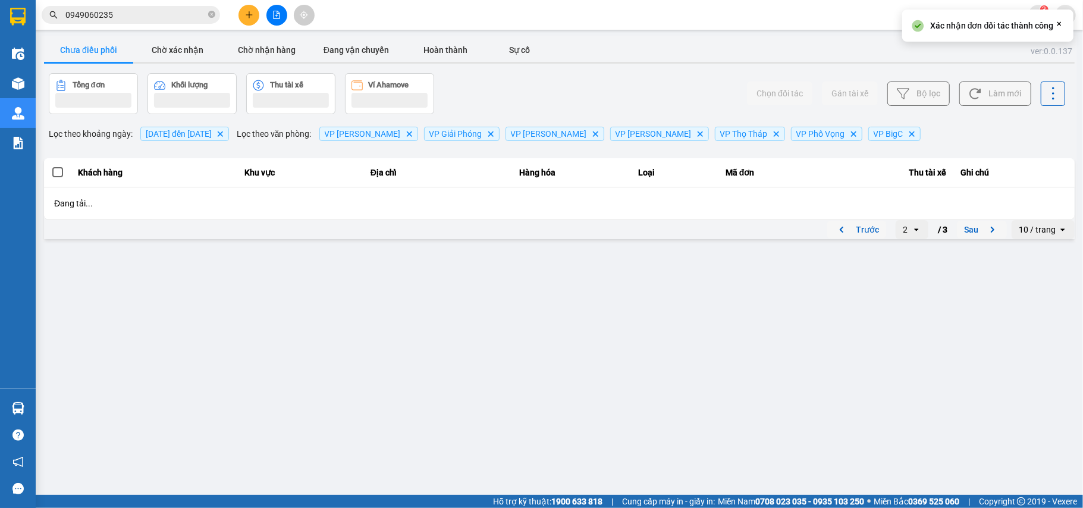
scroll to position [0, 0]
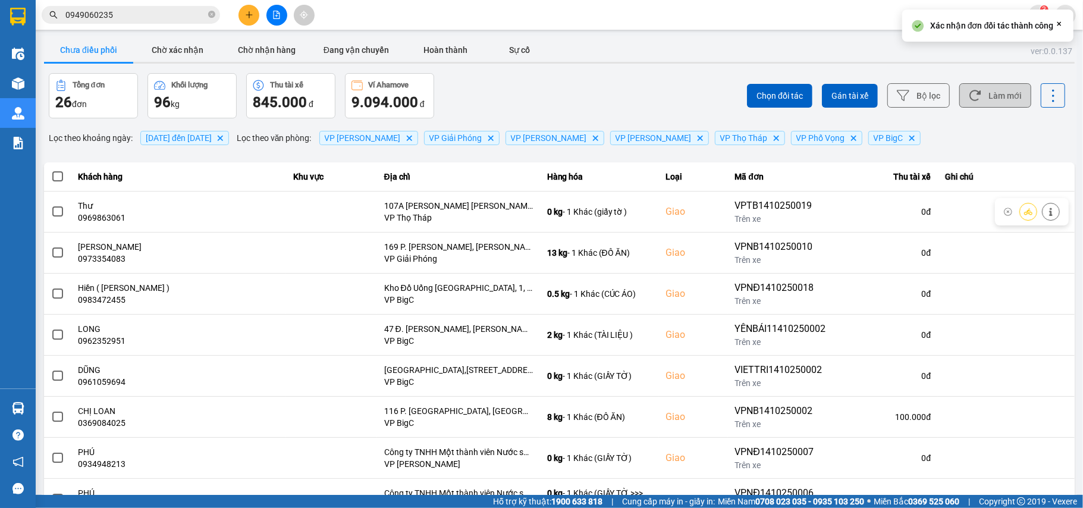
click at [991, 96] on button "Làm mới" at bounding box center [995, 95] width 72 height 24
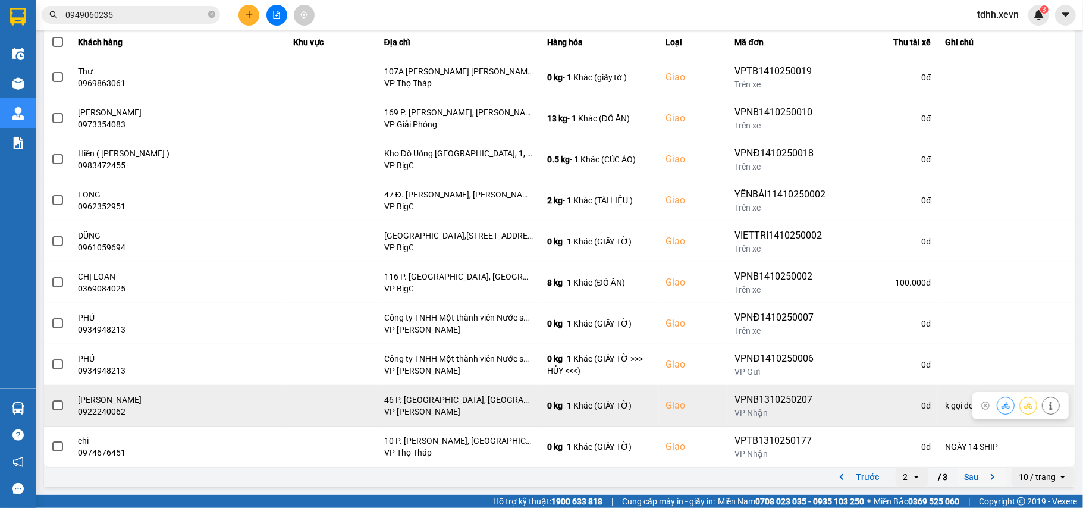
click at [103, 419] on td "NGUYỄN THU THỦY 0922240062" at bounding box center [178, 405] width 215 height 41
click at [103, 417] on td "NGUYỄN THU THỦY 0922240062" at bounding box center [178, 405] width 215 height 41
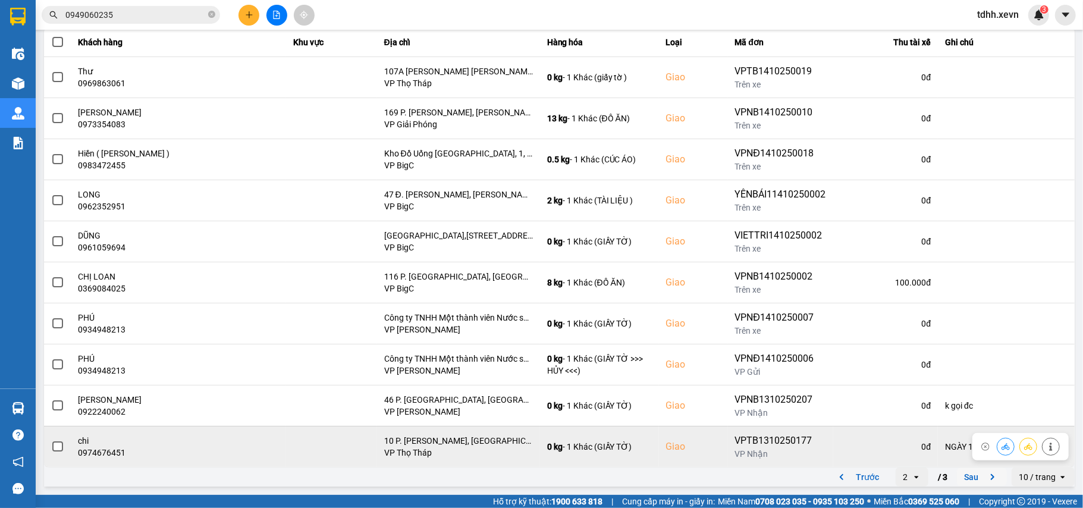
click at [100, 457] on div "0974676451" at bounding box center [178, 453] width 201 height 12
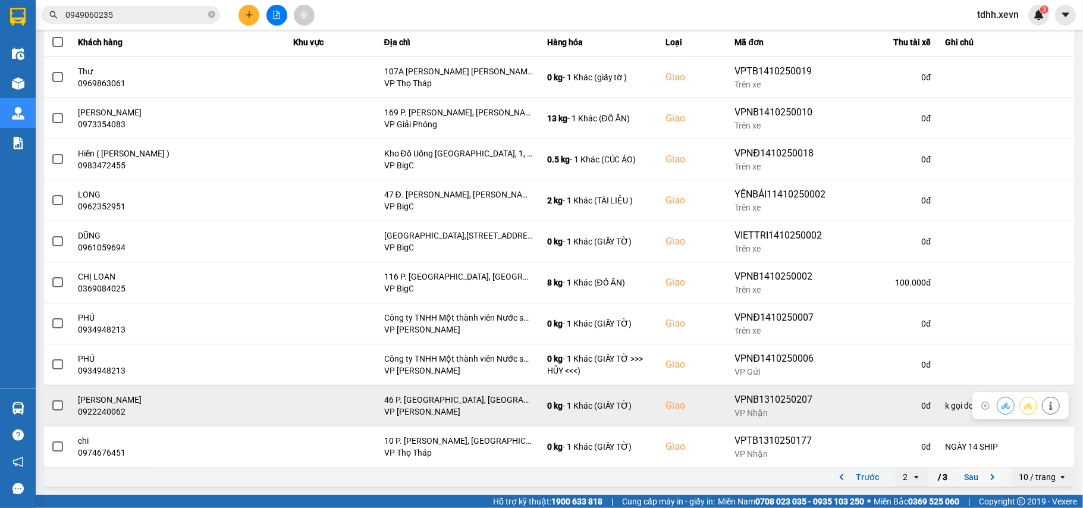
click at [119, 417] on td "NGUYỄN THU THỦY 0922240062" at bounding box center [178, 405] width 215 height 41
click at [119, 415] on div "0922240062" at bounding box center [178, 412] width 201 height 12
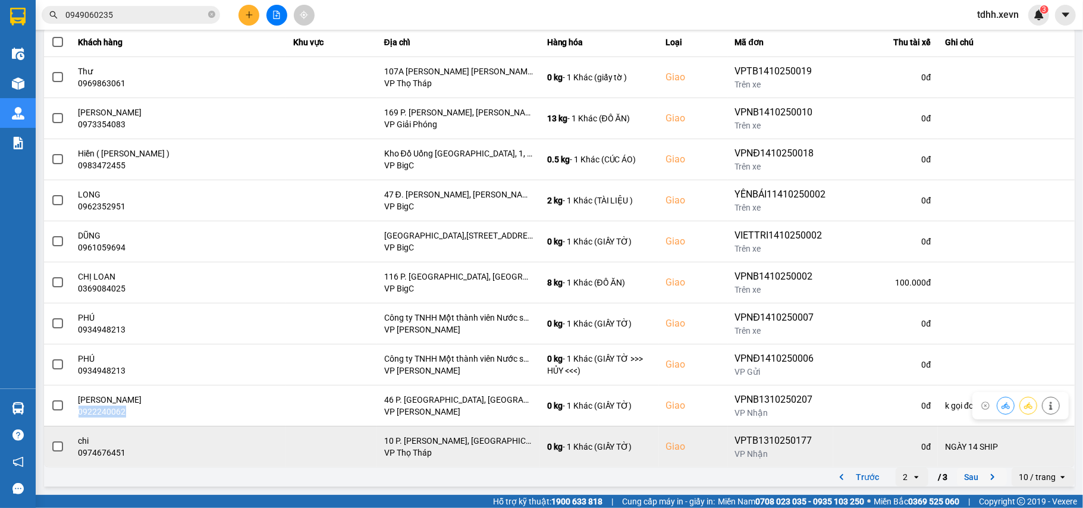
copy div "0922240062"
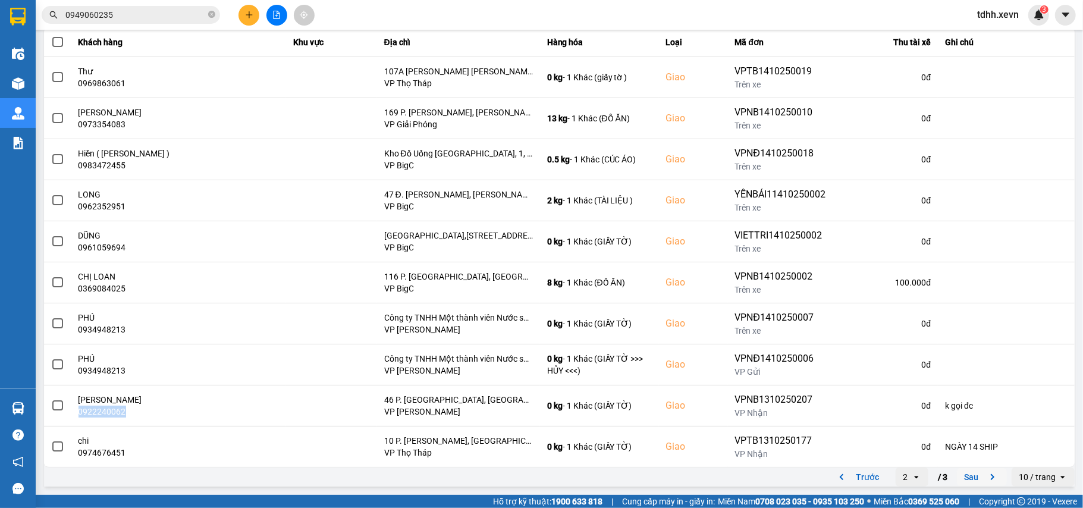
click at [985, 480] on icon "next page. current page 2 / 3" at bounding box center [992, 477] width 14 height 14
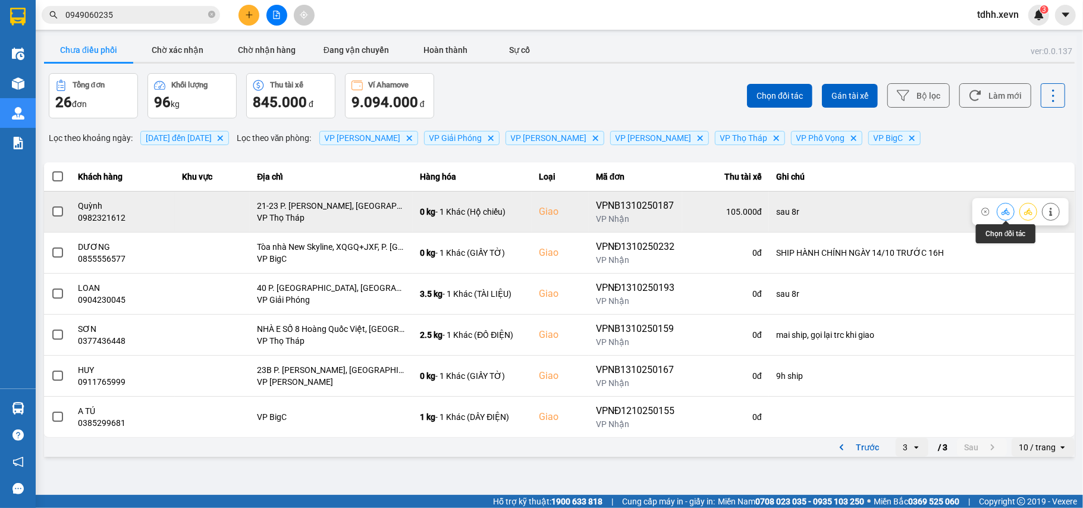
click at [1000, 210] on button at bounding box center [1005, 211] width 17 height 21
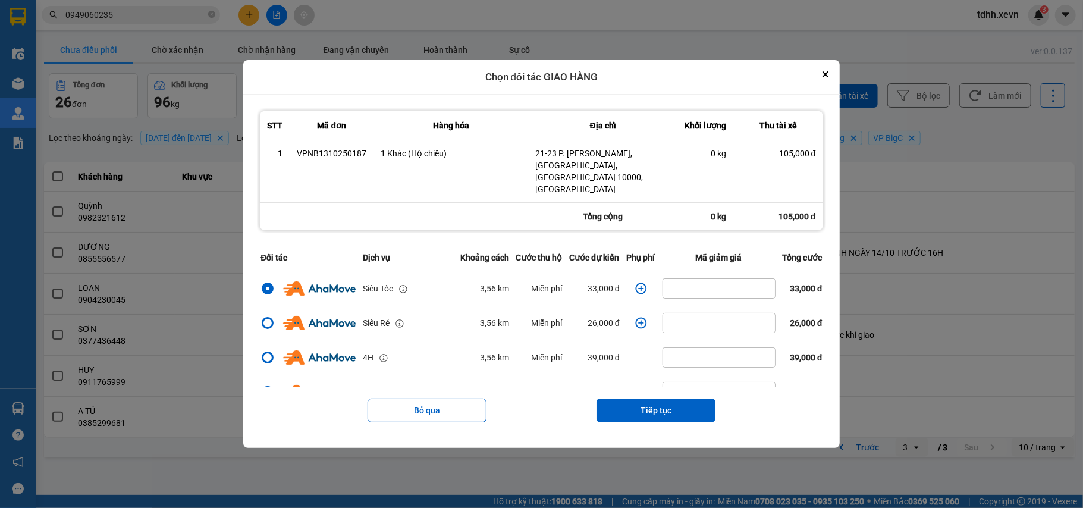
click at [637, 282] on icon "dialog" at bounding box center [641, 288] width 12 height 12
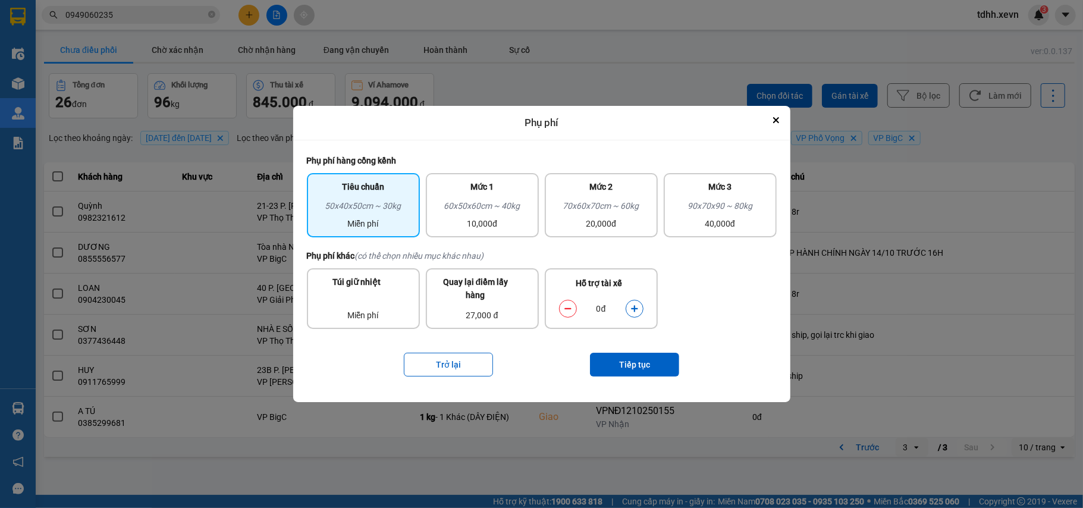
click at [639, 304] on button "dialog" at bounding box center [634, 308] width 17 height 21
click at [609, 360] on button "Tiếp tục" at bounding box center [634, 365] width 89 height 24
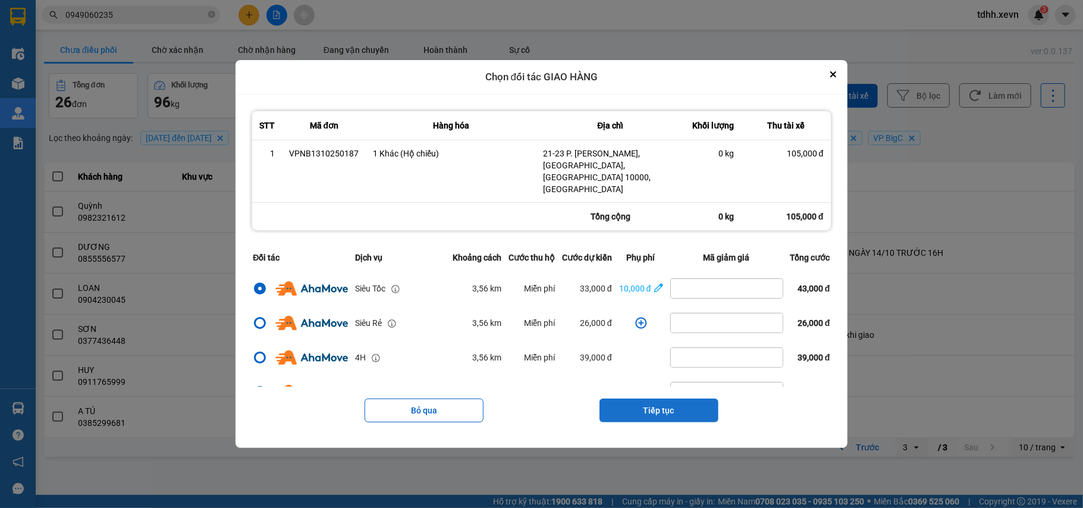
click at [655, 398] on button "Tiếp tục" at bounding box center [658, 410] width 119 height 24
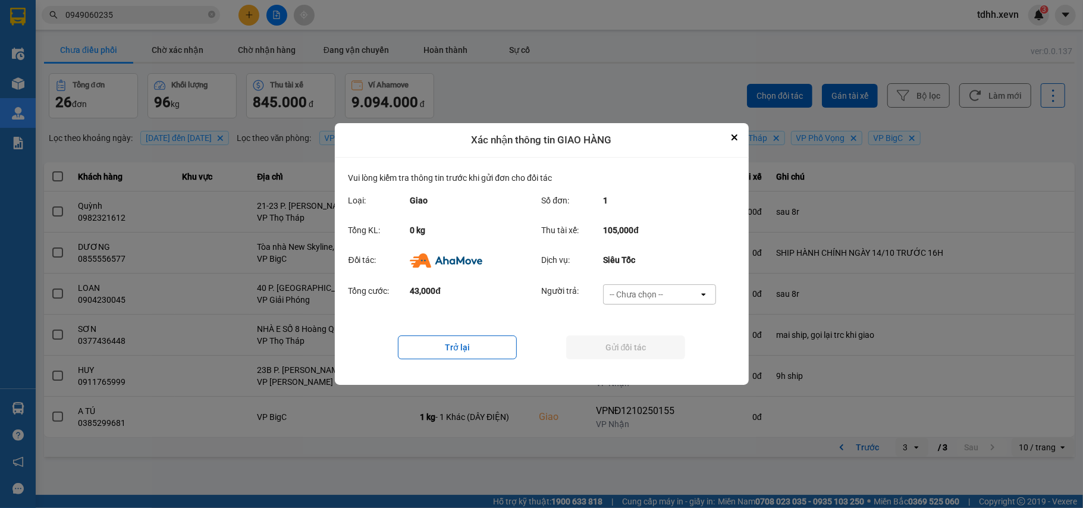
click at [683, 291] on div "-- Chưa chọn --" at bounding box center [651, 294] width 95 height 19
click at [655, 362] on span "Ví Ahamove" at bounding box center [636, 363] width 48 height 12
click at [659, 351] on button "Gửi đối tác" at bounding box center [625, 347] width 119 height 24
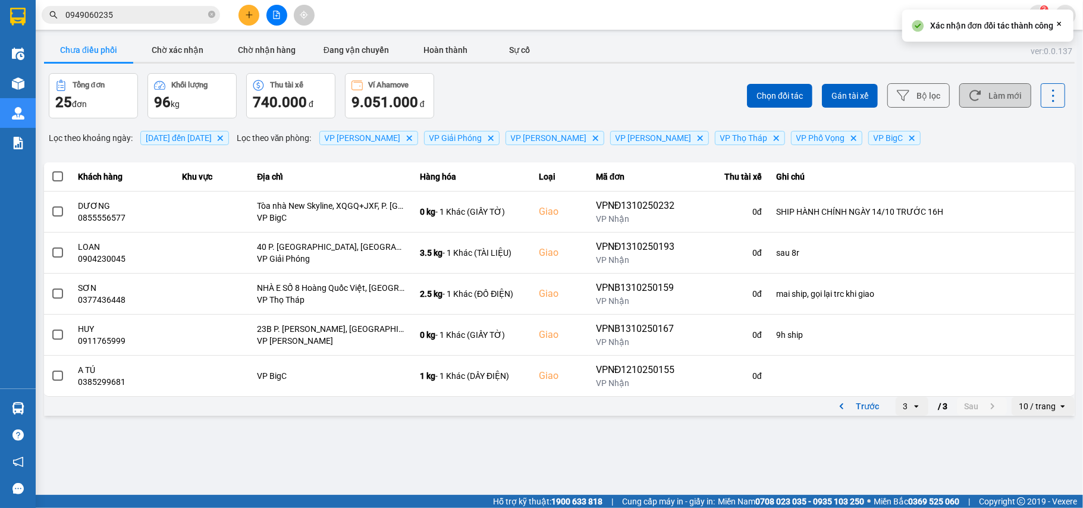
click at [968, 105] on button "Làm mới" at bounding box center [995, 95] width 72 height 24
click at [165, 51] on button "Chờ xác nhận" at bounding box center [177, 50] width 89 height 24
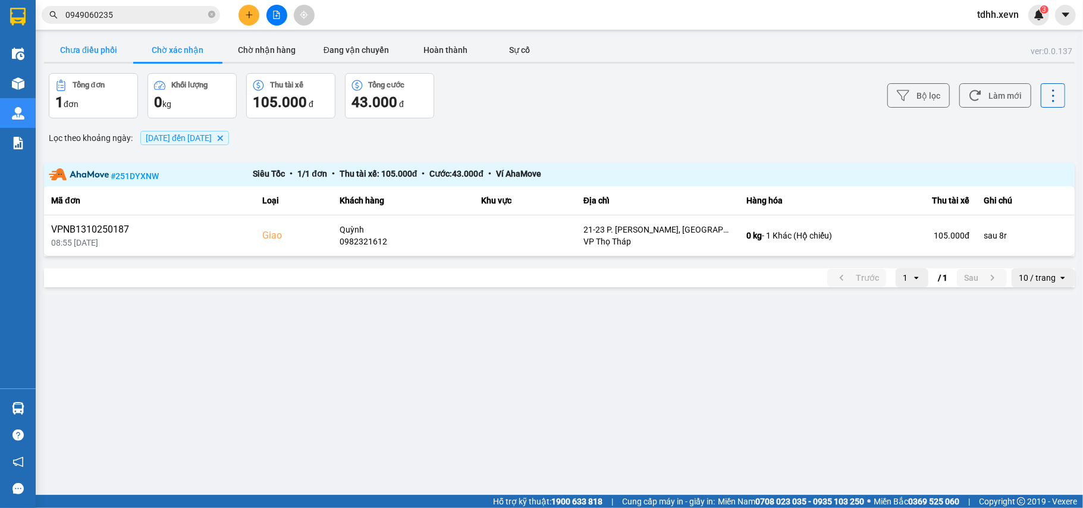
click at [87, 49] on button "Chưa điều phối" at bounding box center [88, 50] width 89 height 24
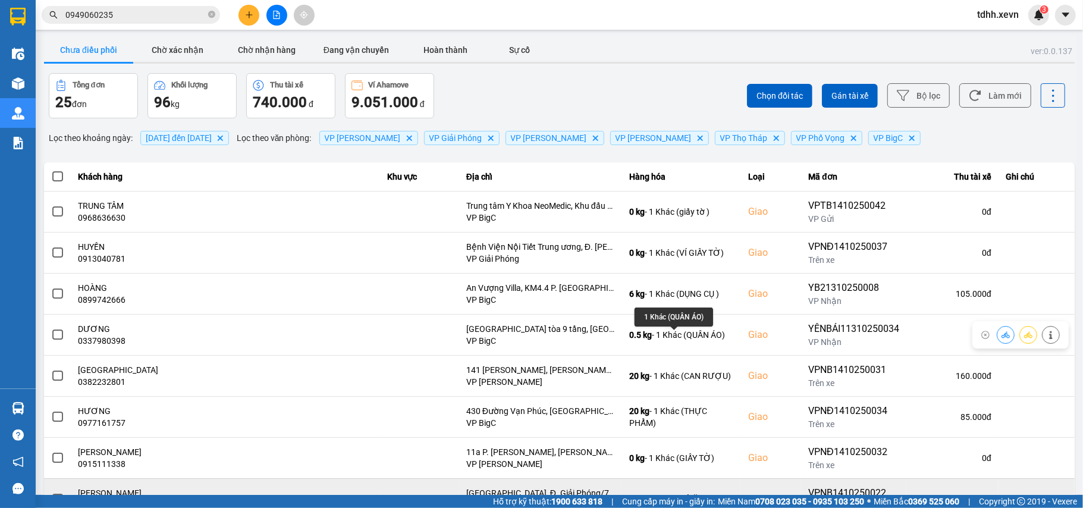
scroll to position [146, 0]
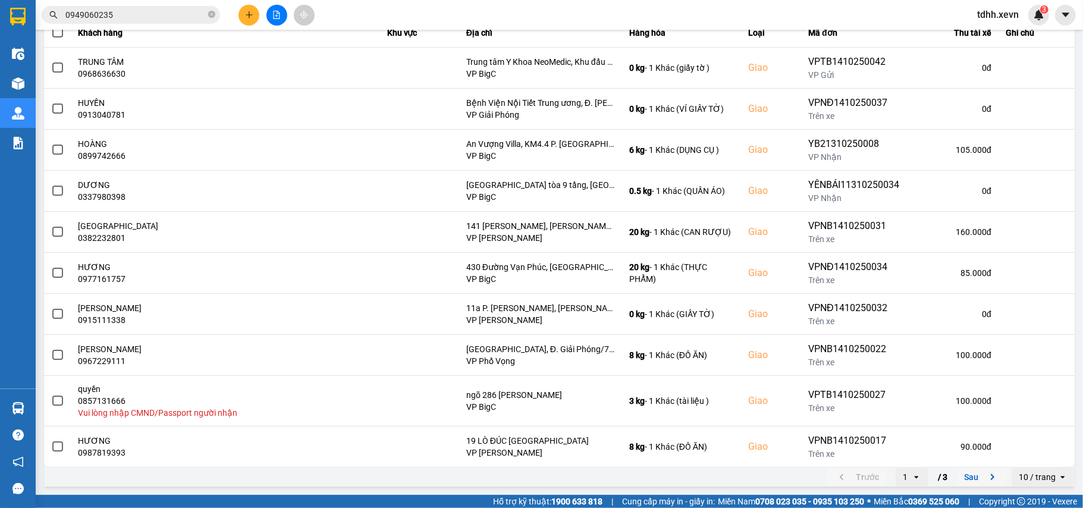
click at [985, 473] on icon "next page. current page 1 / 3" at bounding box center [992, 477] width 14 height 14
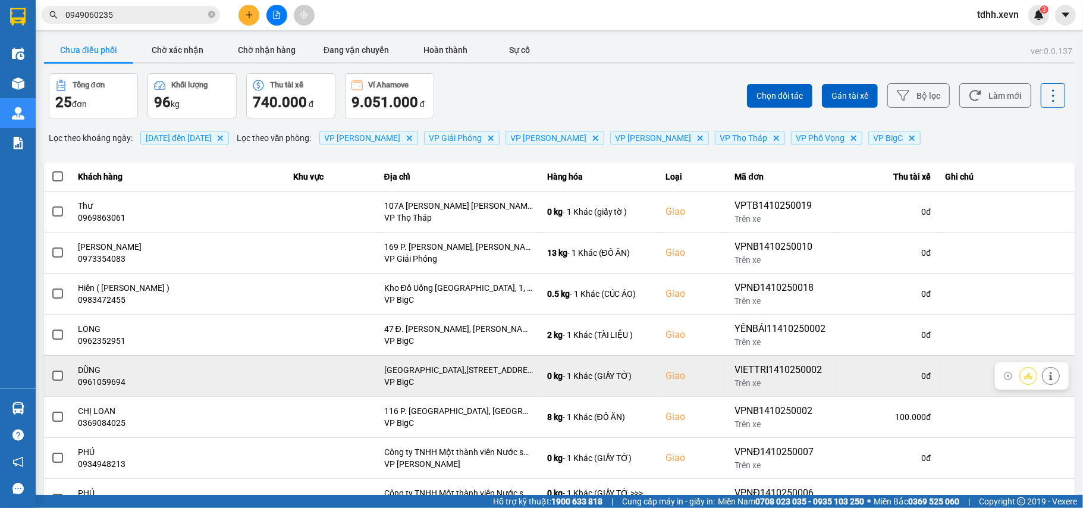
scroll to position [136, 0]
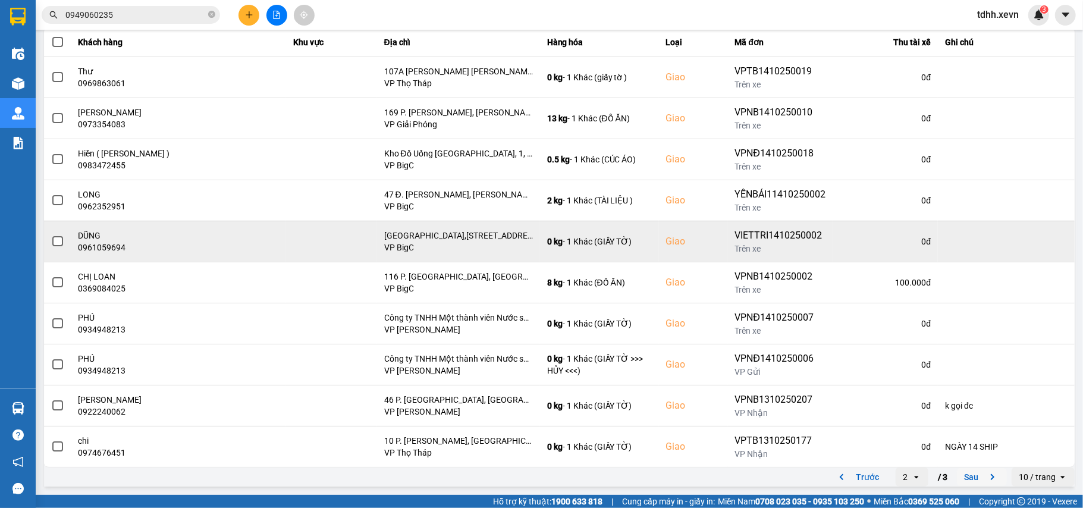
click at [985, 472] on icon "next page. current page 2 / 3" at bounding box center [992, 477] width 14 height 14
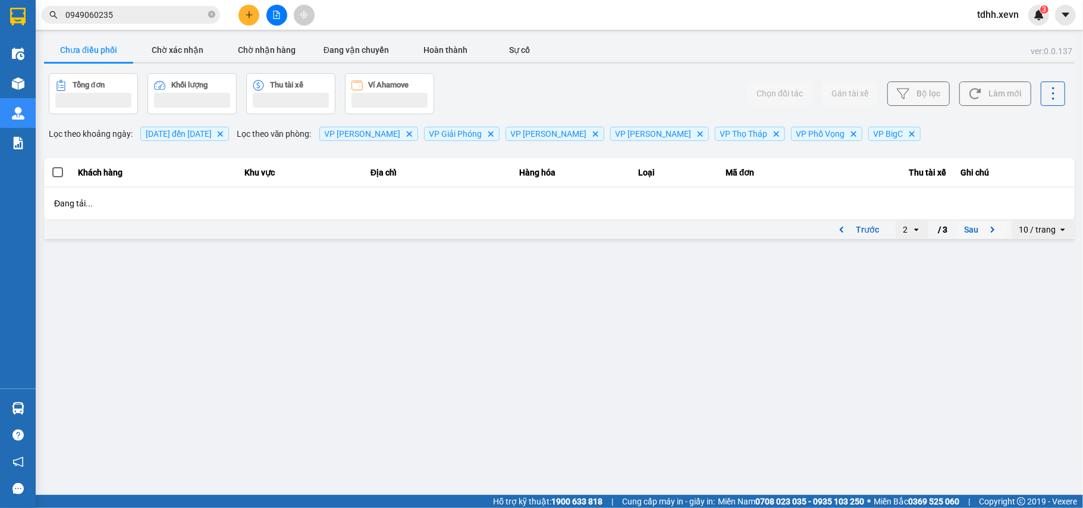
scroll to position [0, 0]
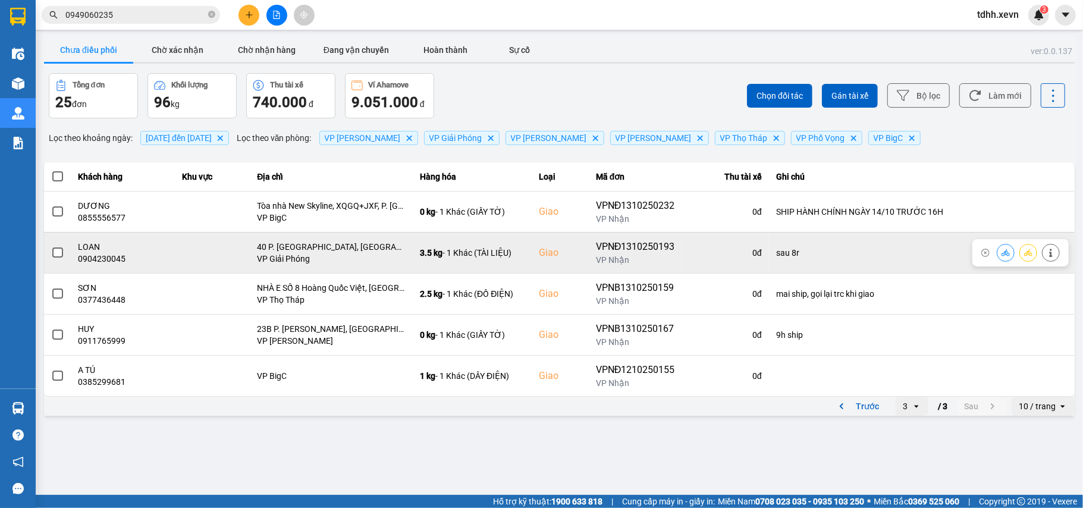
click at [997, 250] on div at bounding box center [1006, 253] width 18 height 18
click at [1004, 253] on icon at bounding box center [1005, 252] width 8 height 7
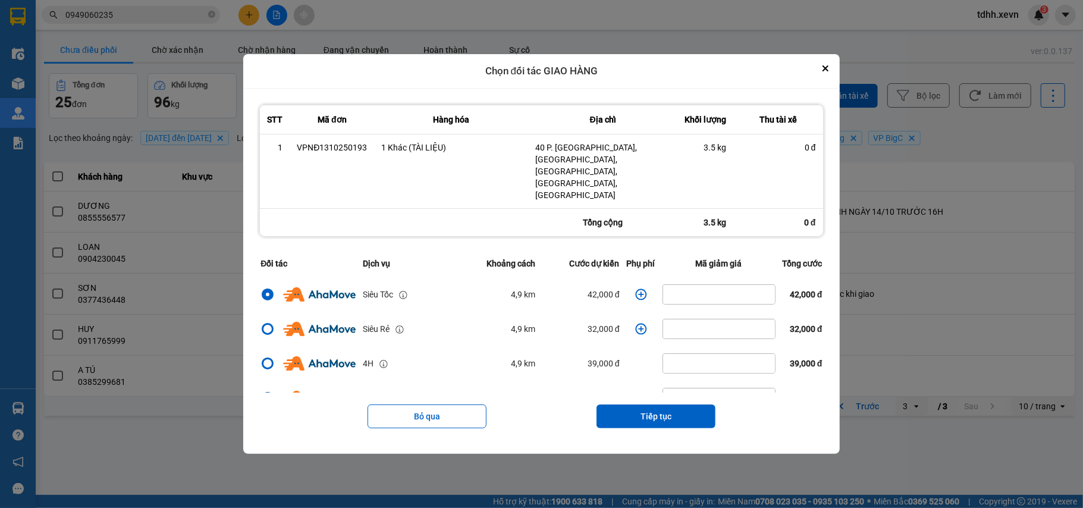
click at [635, 288] on icon "dialog" at bounding box center [640, 293] width 11 height 11
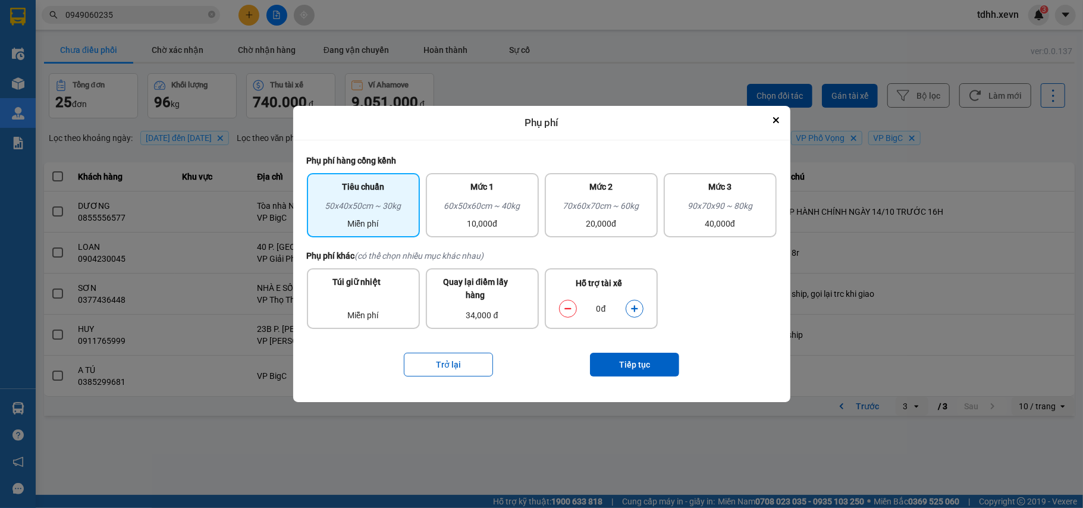
click at [635, 303] on button "dialog" at bounding box center [634, 308] width 17 height 21
click at [621, 363] on button "Tiếp tục" at bounding box center [634, 365] width 89 height 24
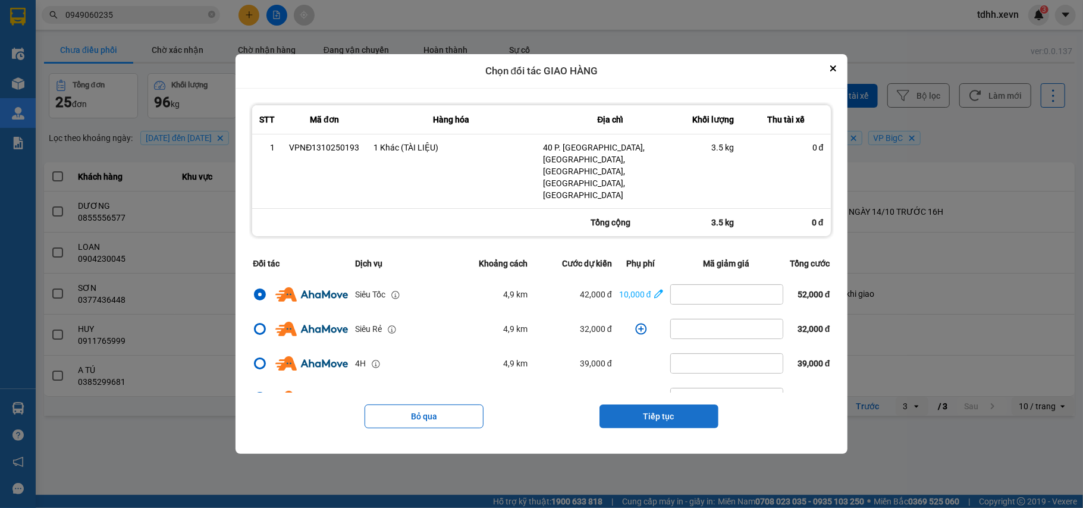
click at [674, 404] on button "Tiếp tục" at bounding box center [658, 416] width 119 height 24
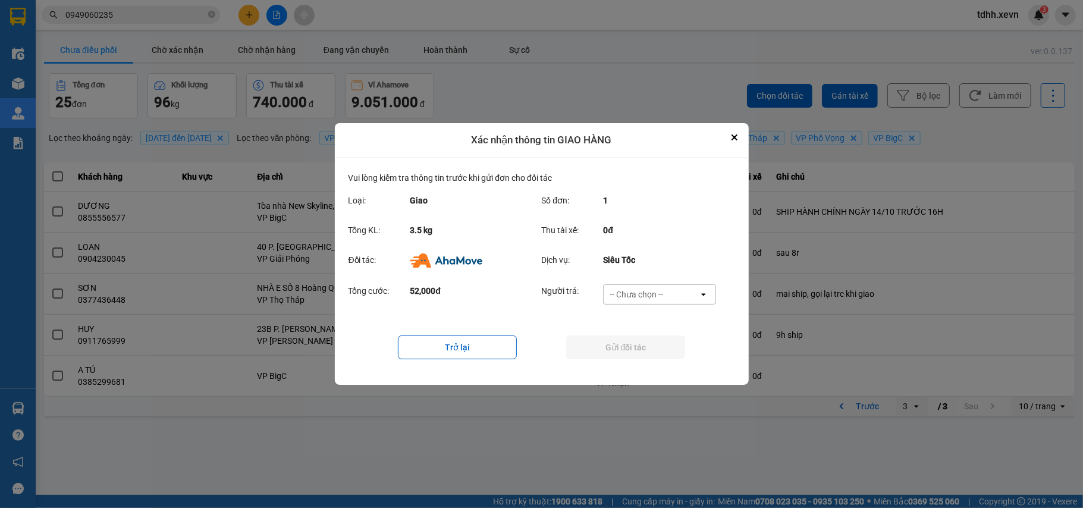
click at [681, 288] on div "-- Chưa chọn --" at bounding box center [651, 294] width 95 height 19
drag, startPoint x: 648, startPoint y: 364, endPoint x: 655, endPoint y: 351, distance: 15.2
click at [652, 359] on span "Ví Ahamove" at bounding box center [636, 363] width 48 height 12
click at [655, 350] on button "Gửi đối tác" at bounding box center [625, 347] width 119 height 24
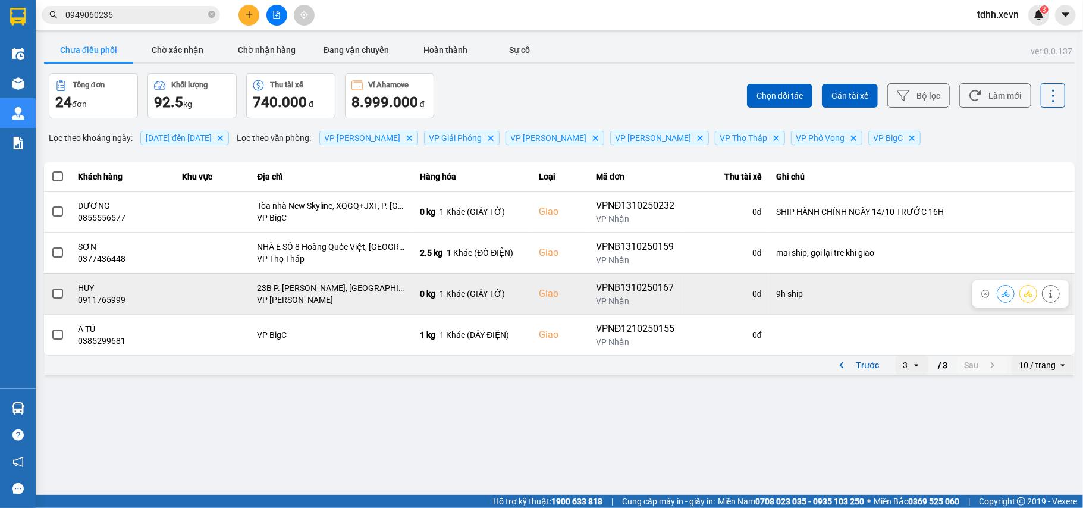
click at [1000, 295] on button at bounding box center [1005, 293] width 17 height 21
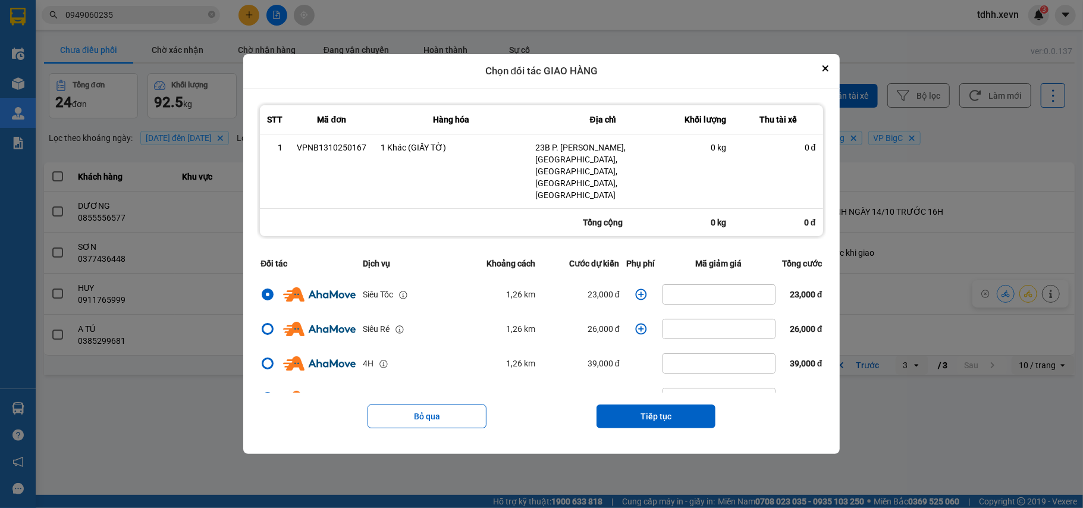
click at [635, 288] on icon "dialog" at bounding box center [640, 293] width 11 height 11
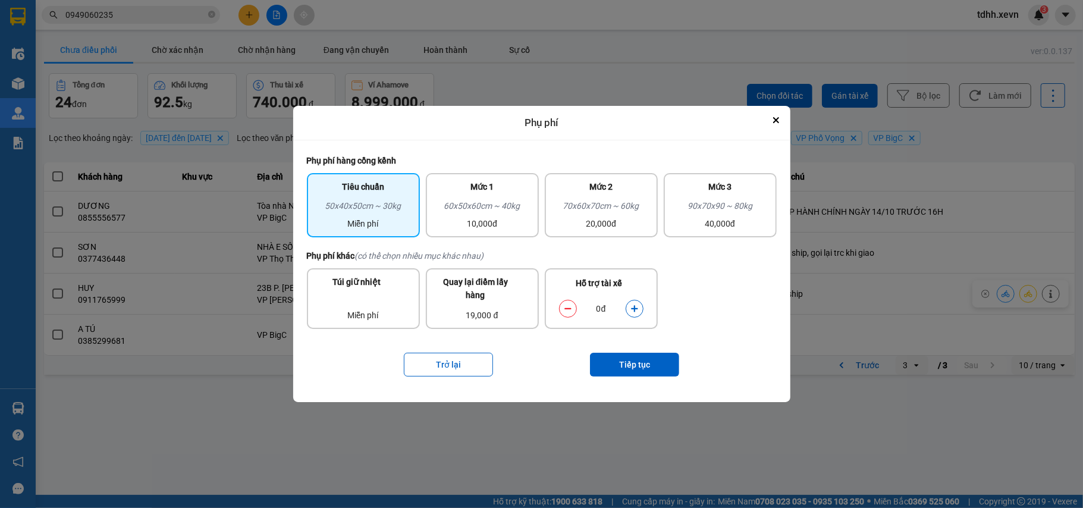
click at [631, 305] on icon "dialog" at bounding box center [634, 308] width 8 height 8
click at [626, 365] on button "Tiếp tục" at bounding box center [634, 365] width 89 height 24
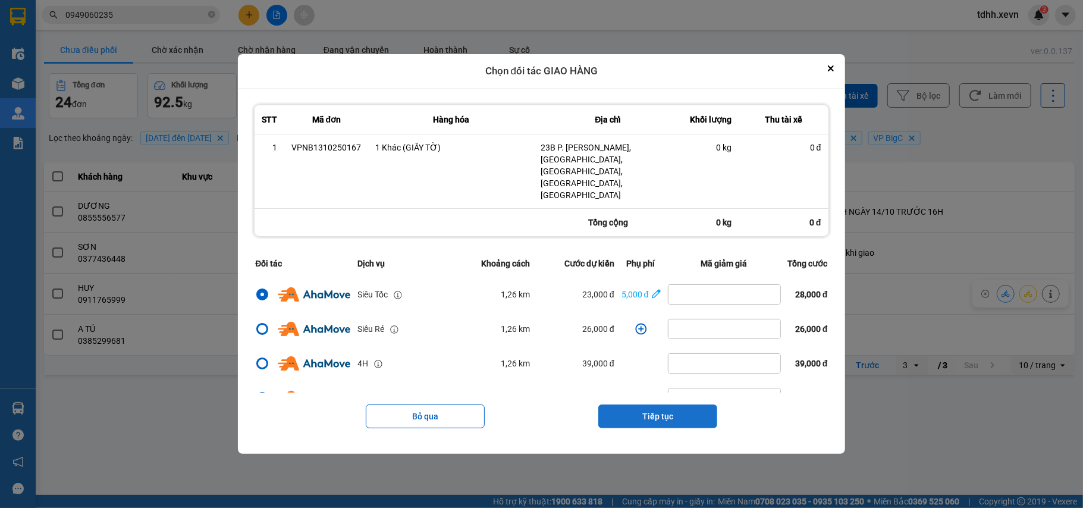
click at [639, 404] on button "Tiếp tục" at bounding box center [657, 416] width 119 height 24
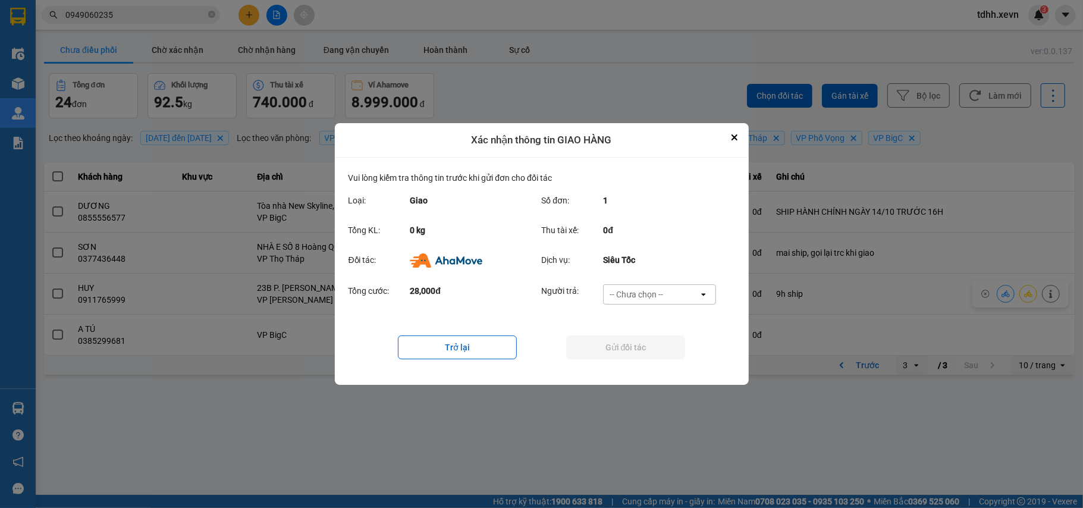
click at [658, 288] on div "-- Chưa chọn --" at bounding box center [636, 294] width 54 height 12
click at [621, 359] on span "Ví Ahamove" at bounding box center [636, 363] width 48 height 12
click at [626, 353] on button "Gửi đối tác" at bounding box center [625, 347] width 119 height 24
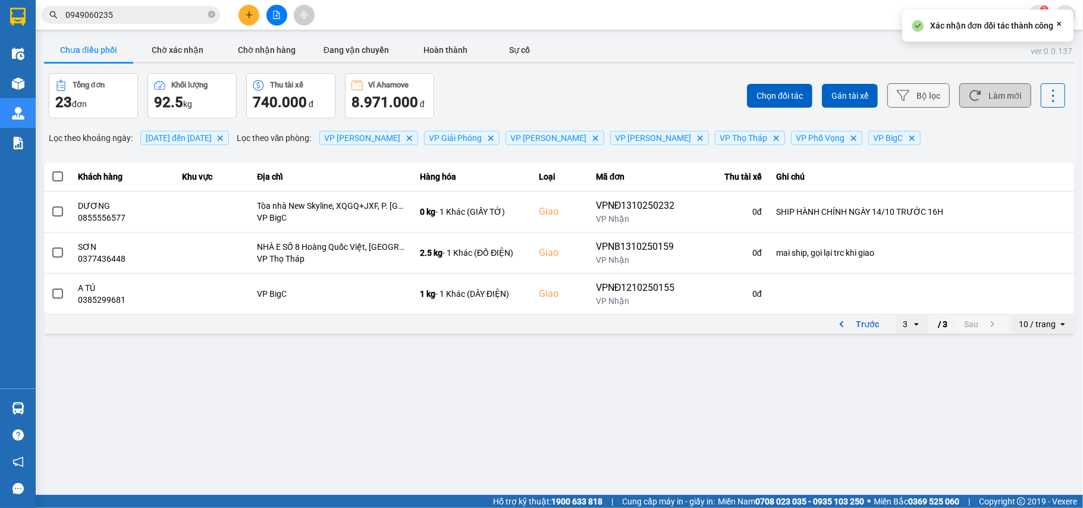
click at [1020, 94] on button "Làm mới" at bounding box center [995, 95] width 72 height 24
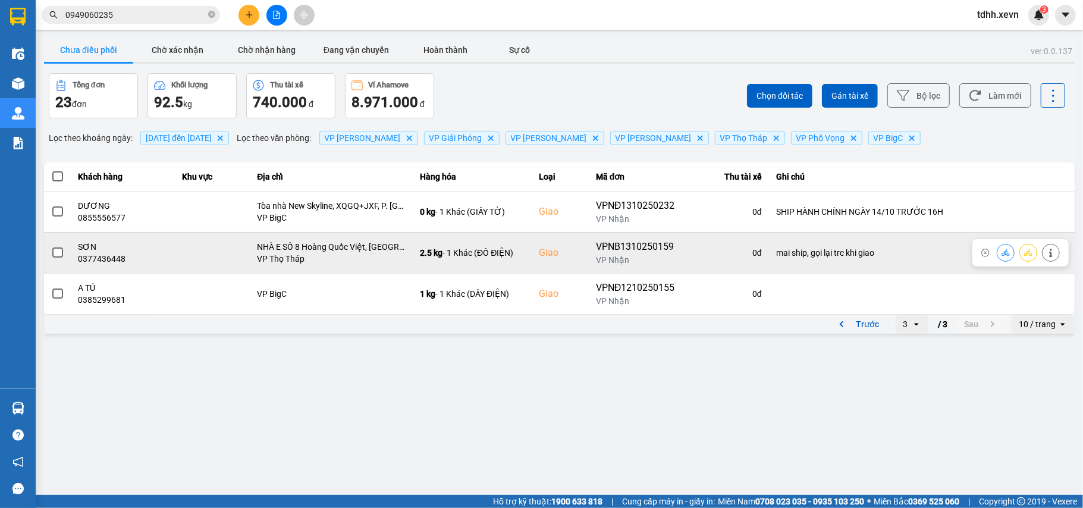
click at [96, 263] on div "0377436448" at bounding box center [123, 259] width 90 height 12
click at [96, 262] on div "0377436448" at bounding box center [123, 259] width 90 height 12
copy div "0377436448"
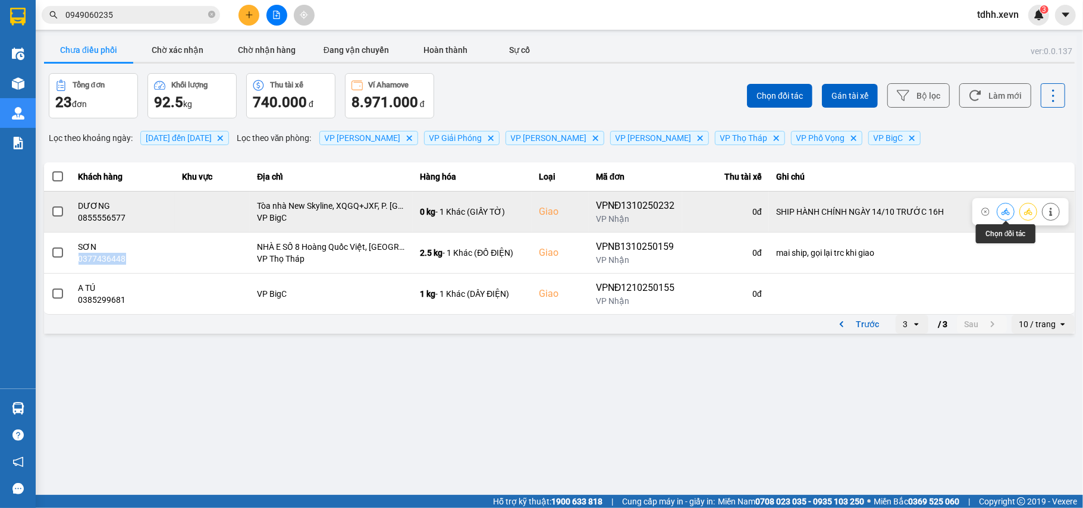
click at [999, 207] on button at bounding box center [1005, 211] width 17 height 21
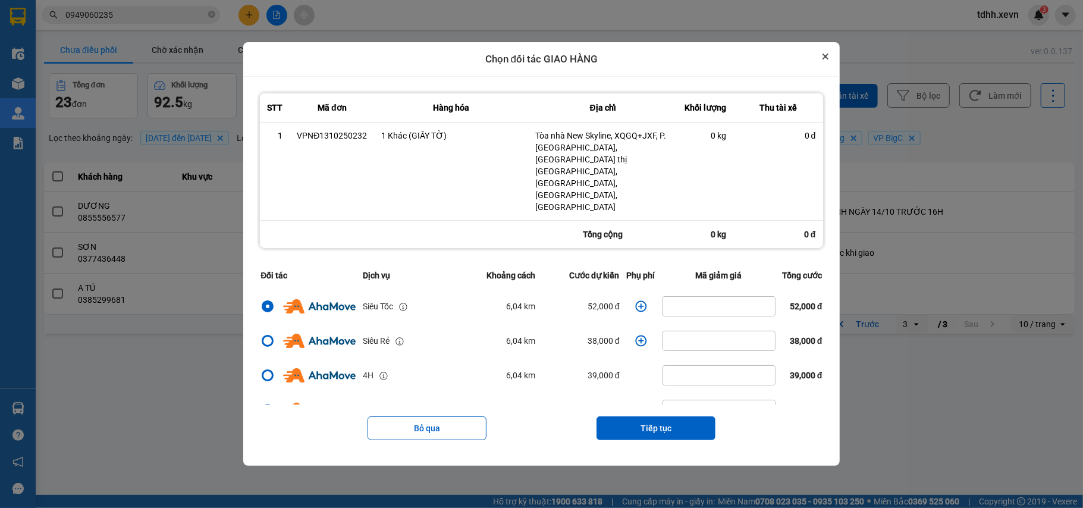
click at [828, 64] on button "Close" at bounding box center [825, 56] width 14 height 14
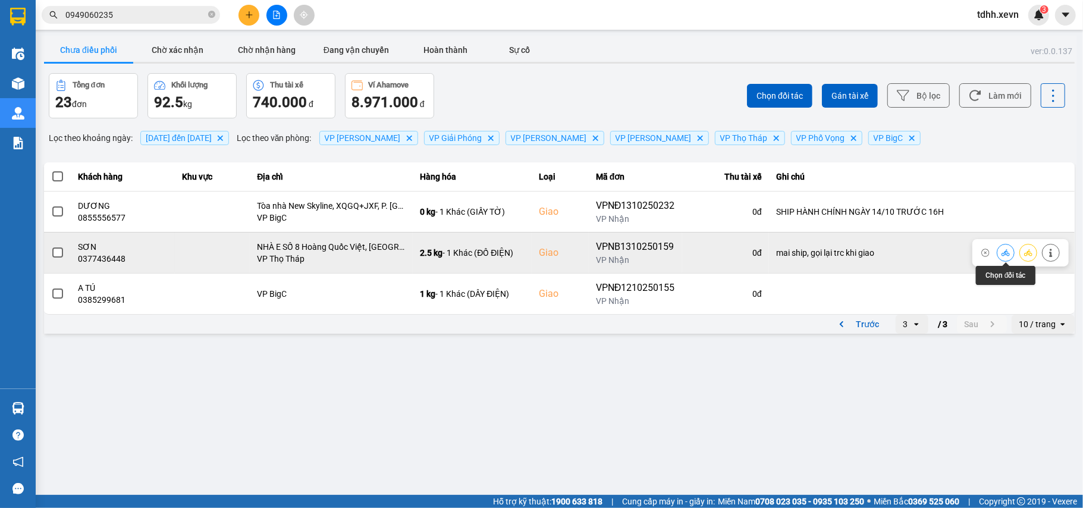
click at [1004, 253] on icon at bounding box center [1005, 252] width 8 height 7
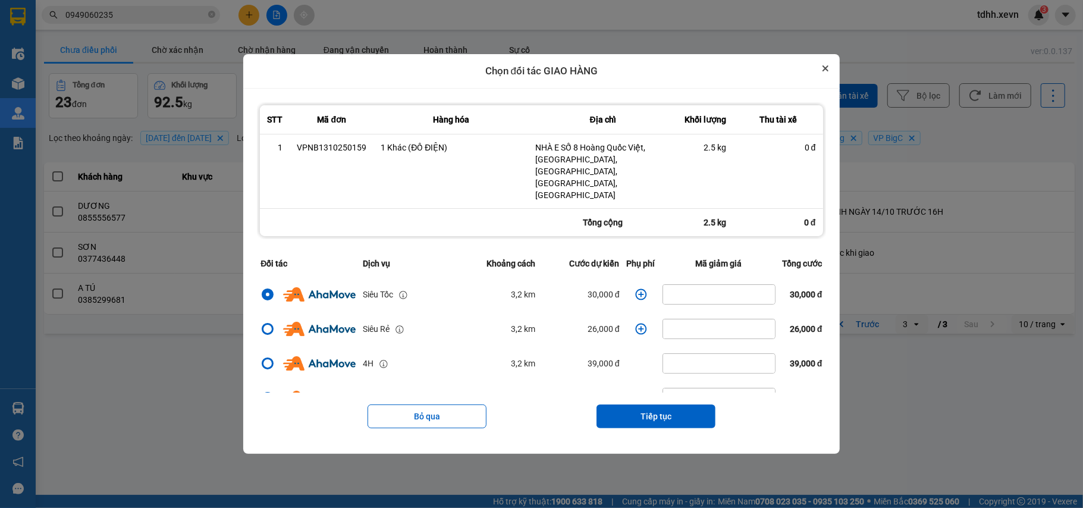
click at [828, 76] on button "Close" at bounding box center [825, 68] width 14 height 14
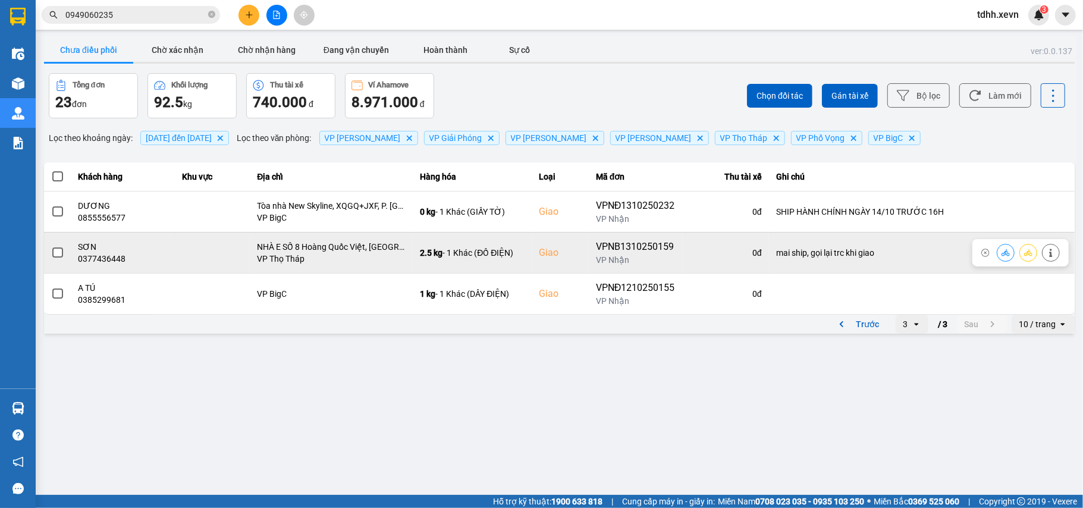
click at [1054, 248] on button at bounding box center [1050, 252] width 17 height 21
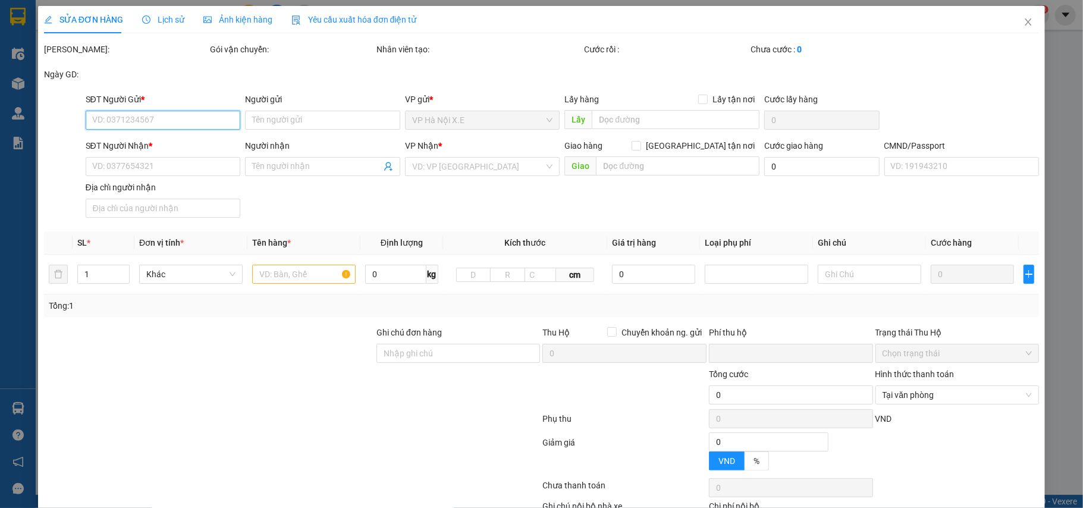
type input "0963873905"
type input "KIÊN"
type input "0377436448"
type input "SƠN"
checkbox input "true"
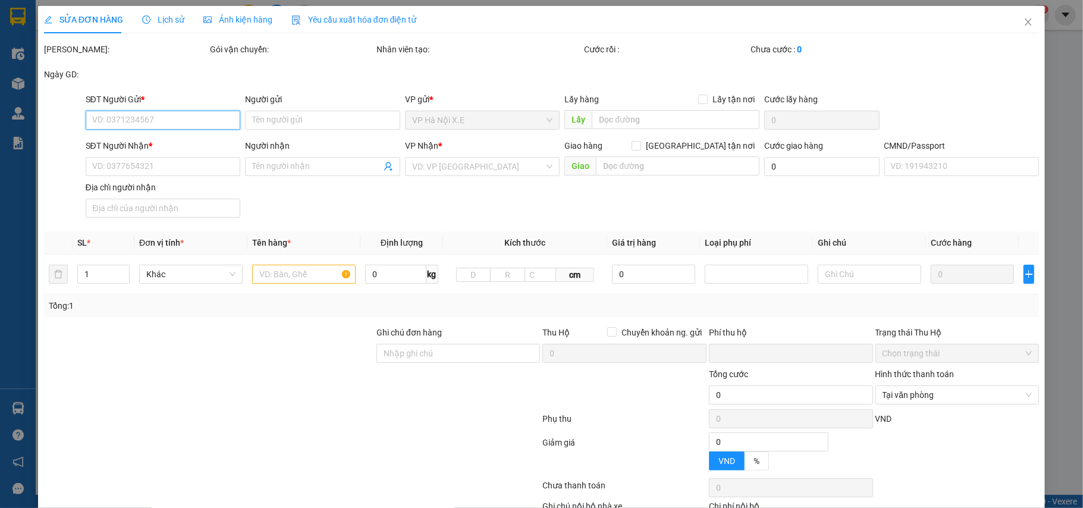
type input "NHÀ E SỐ 8 Hoàng Quốc Việt, Nghĩa Đô, Cầu Giấy, Hà Nội, Việt Nam"
type input "030184011019 hoàng thi liên phương"
type input "mai ship, gọi lại trc khi giao"
type input "0"
type input "75.000"
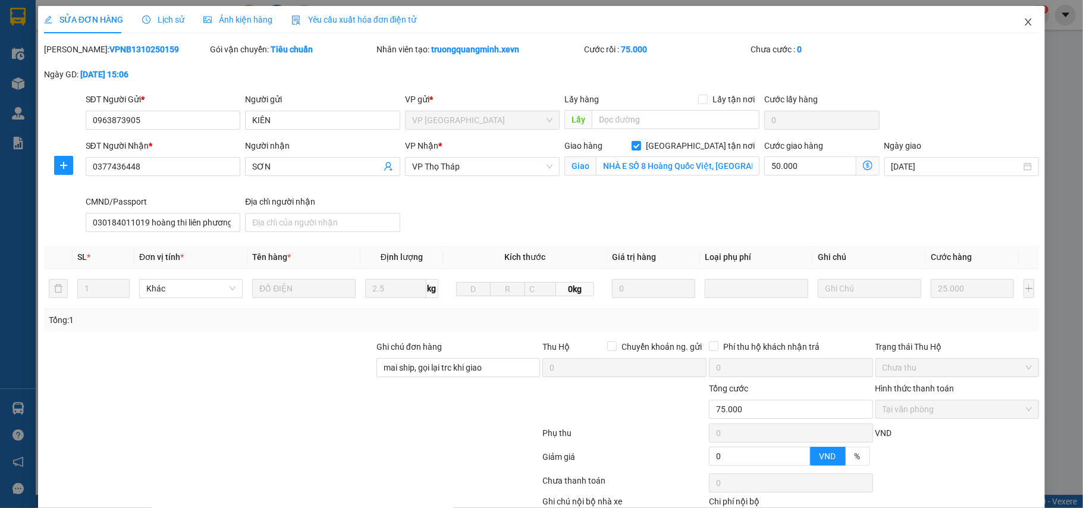
click at [1023, 26] on icon "close" at bounding box center [1028, 22] width 10 height 10
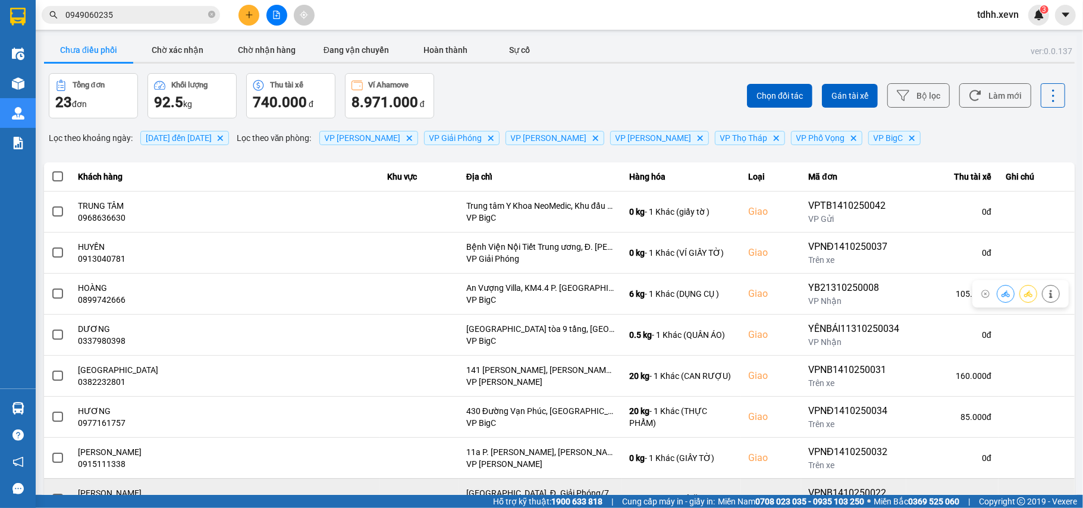
scroll to position [146, 0]
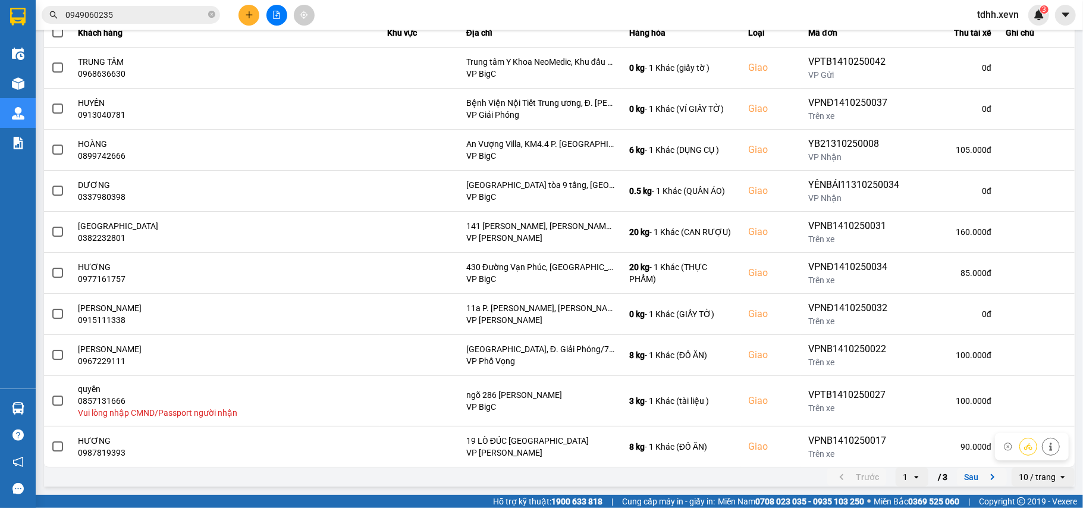
click at [985, 474] on icon "next page. current page 1 / 3" at bounding box center [992, 477] width 14 height 14
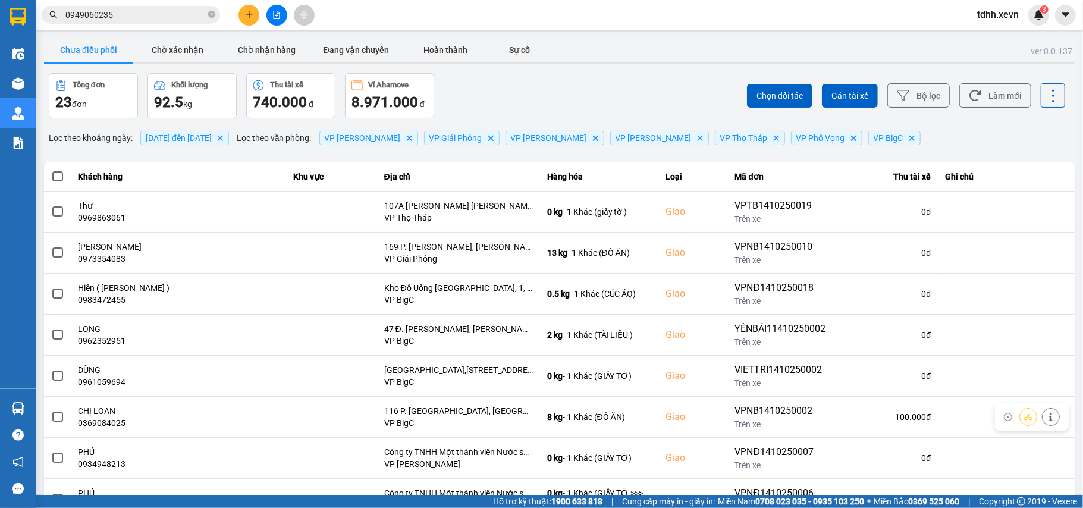
scroll to position [136, 0]
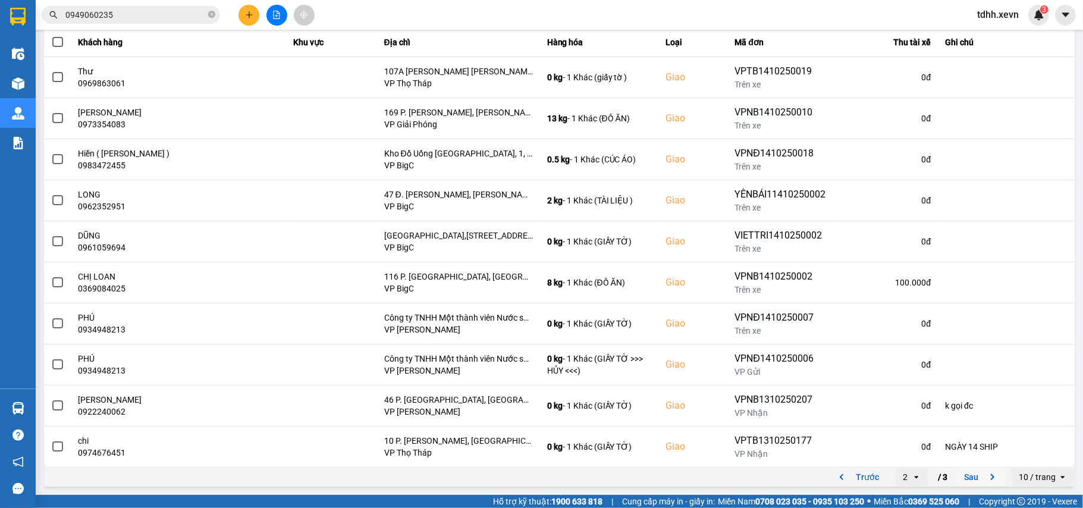
click at [985, 477] on icon "next page. current page 2 / 3" at bounding box center [992, 477] width 14 height 14
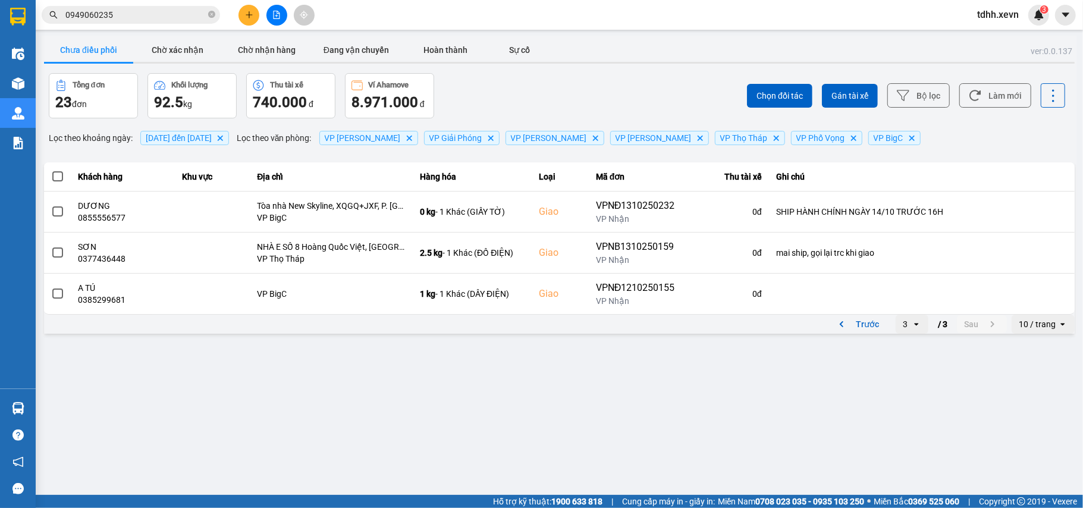
scroll to position [0, 0]
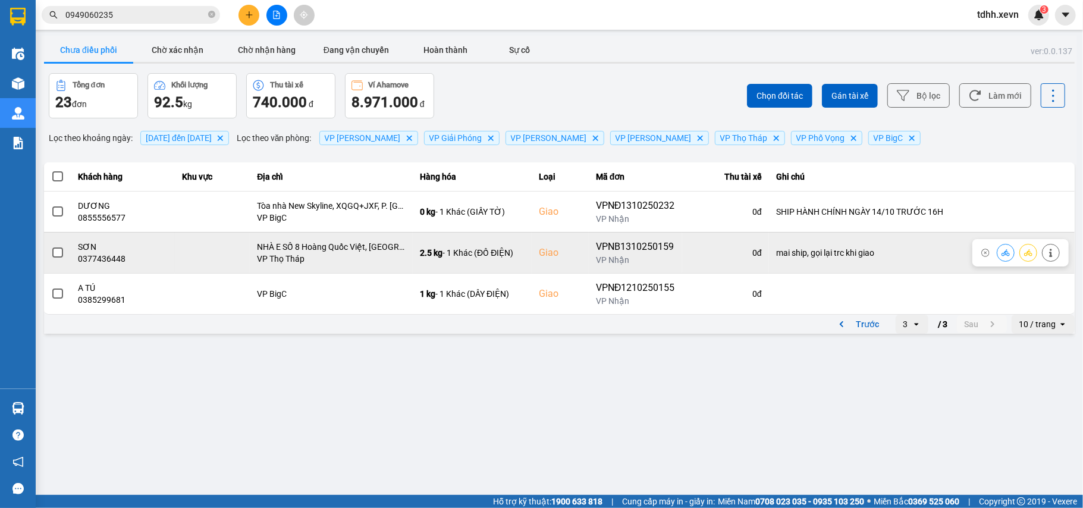
click at [1000, 255] on button at bounding box center [1005, 252] width 17 height 21
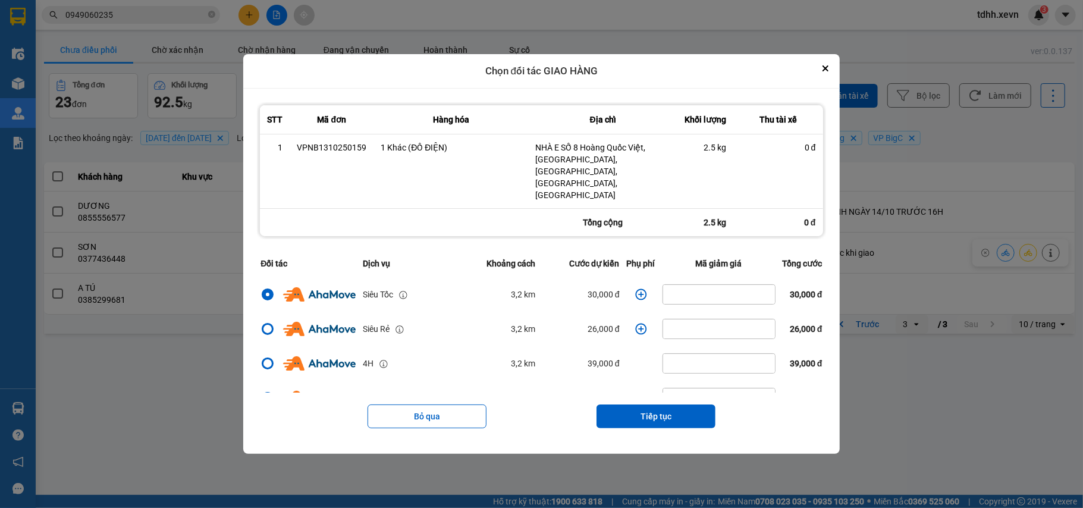
click at [635, 288] on icon "dialog" at bounding box center [641, 294] width 12 height 12
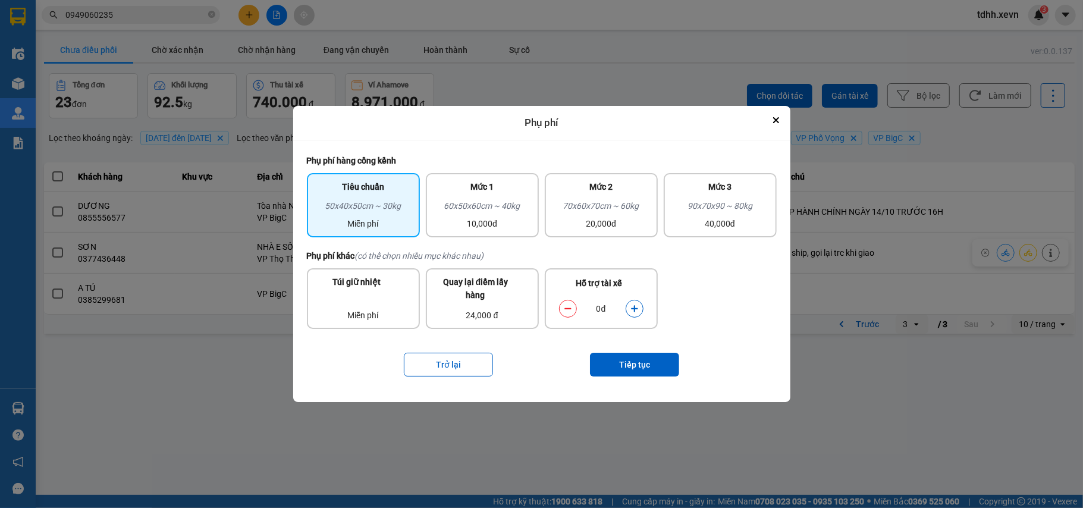
click at [629, 303] on button "dialog" at bounding box center [634, 308] width 17 height 21
click at [633, 365] on button "Tiếp tục" at bounding box center [634, 365] width 89 height 24
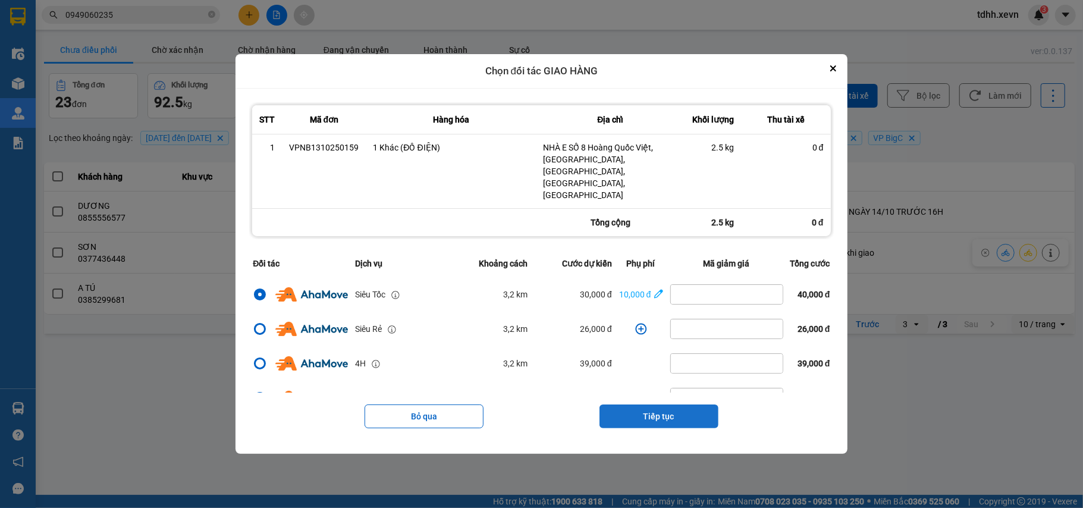
click at [676, 404] on button "Tiếp tục" at bounding box center [658, 416] width 119 height 24
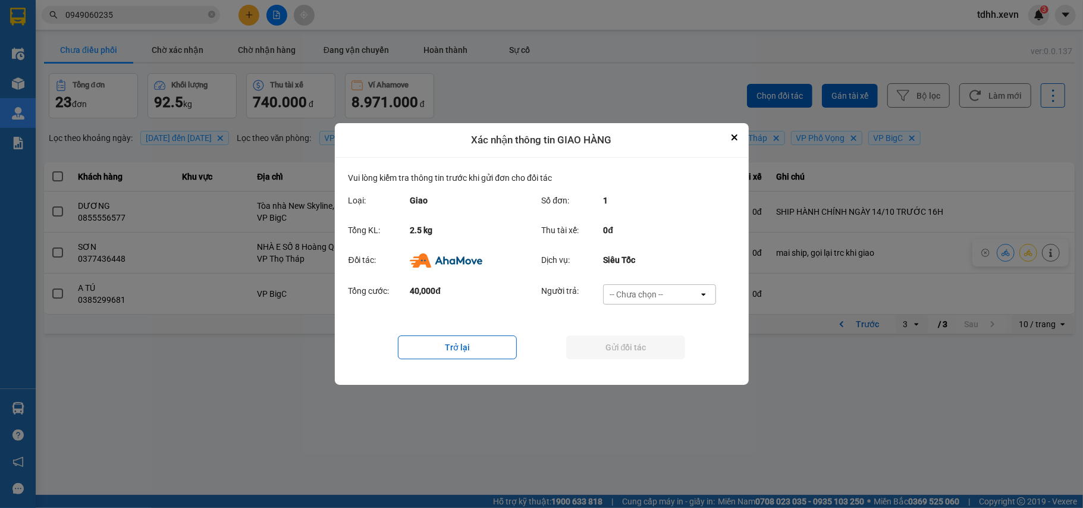
click at [681, 289] on div "-- Chưa chọn --" at bounding box center [651, 294] width 95 height 19
click at [652, 353] on div "Ví Ahamove" at bounding box center [659, 362] width 113 height 21
click at [653, 353] on button "Gửi đối tác" at bounding box center [625, 347] width 119 height 24
click at [677, 296] on div "Ví Ahamove" at bounding box center [651, 294] width 95 height 19
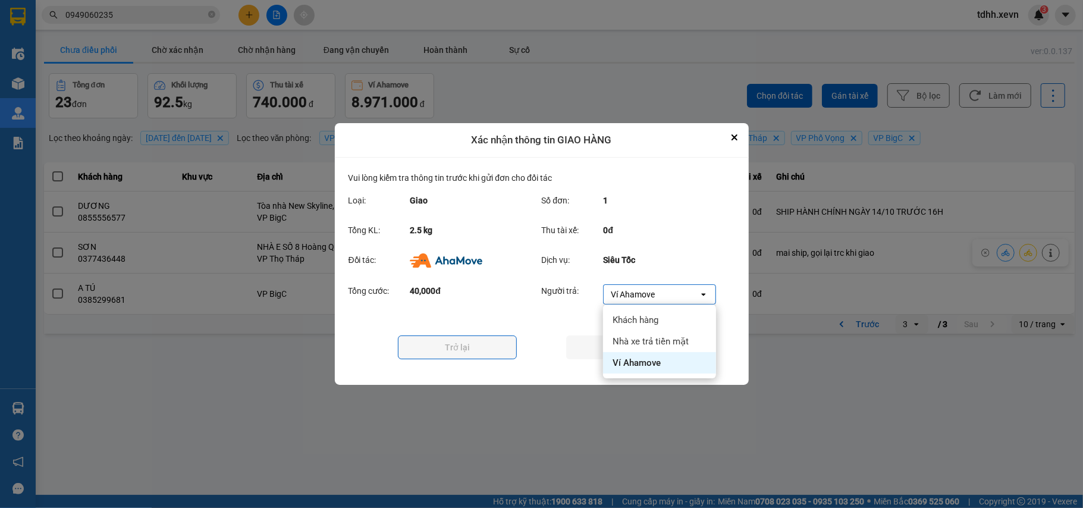
click at [636, 363] on span "Ví Ahamove" at bounding box center [636, 363] width 48 height 12
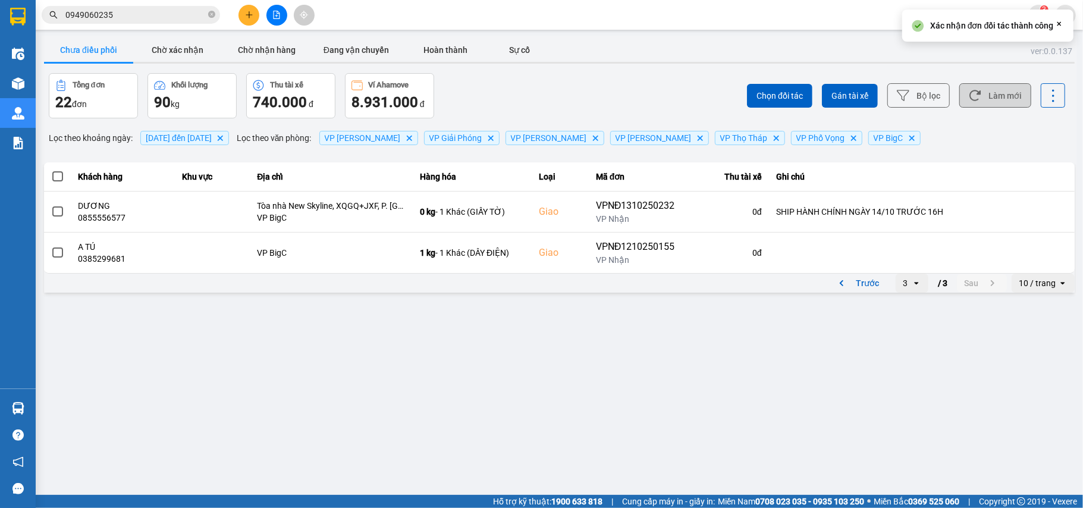
click at [1004, 96] on button "Làm mới" at bounding box center [995, 95] width 72 height 24
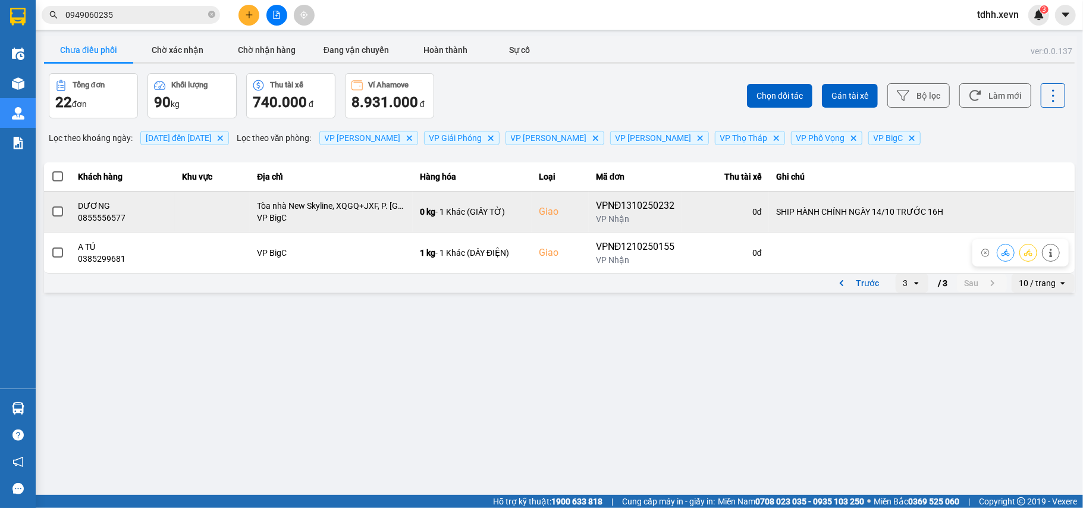
click at [98, 224] on div "0855556577" at bounding box center [123, 218] width 90 height 12
copy div "0855556577"
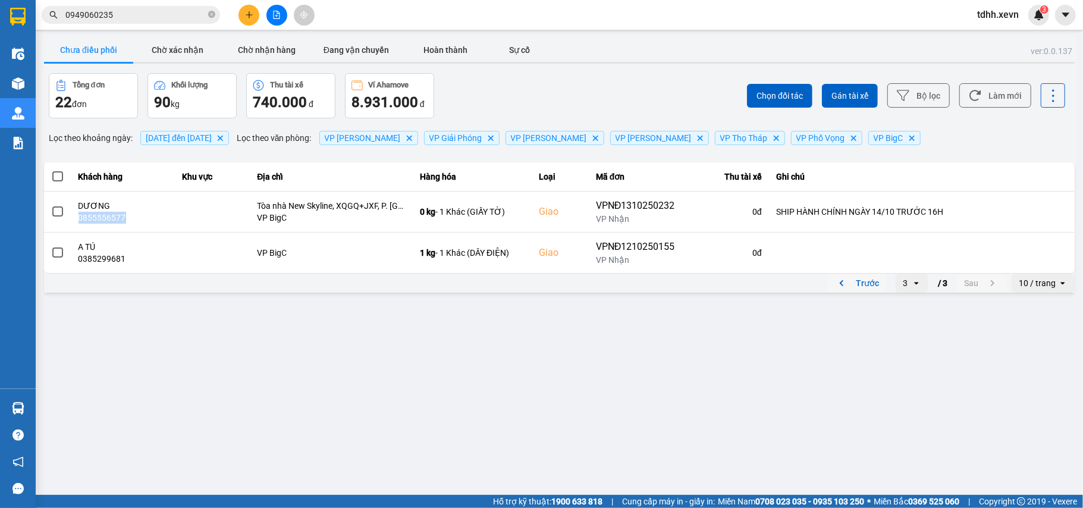
click at [843, 279] on icon "previous page. current page 3 / 3" at bounding box center [841, 283] width 14 height 14
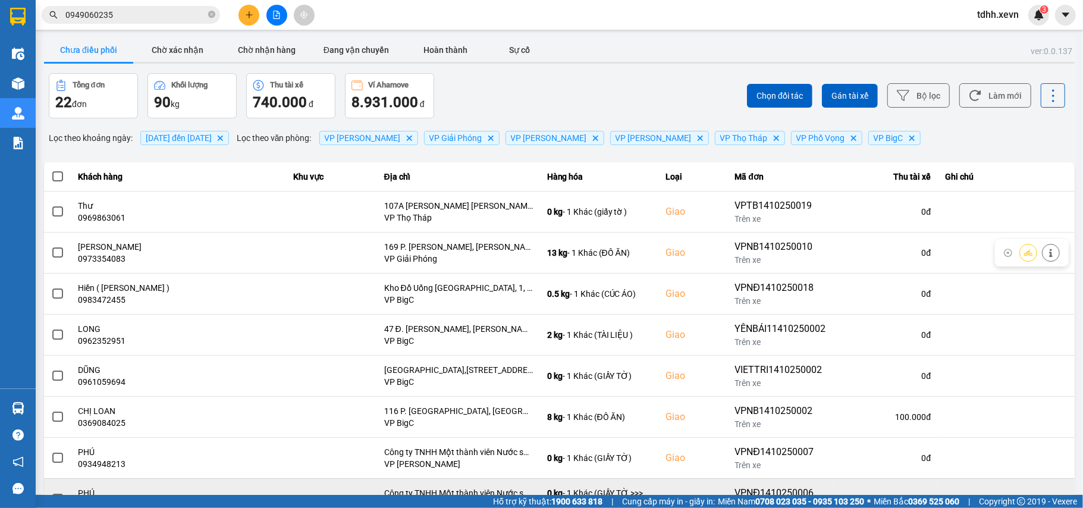
scroll to position [136, 0]
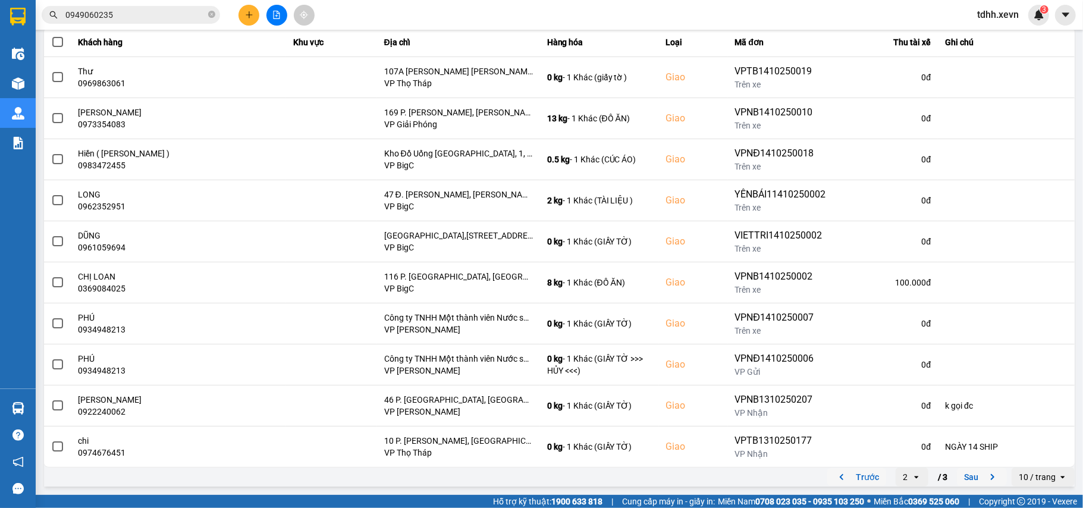
click at [834, 478] on icon "previous page. current page 2 / 3" at bounding box center [841, 477] width 14 height 14
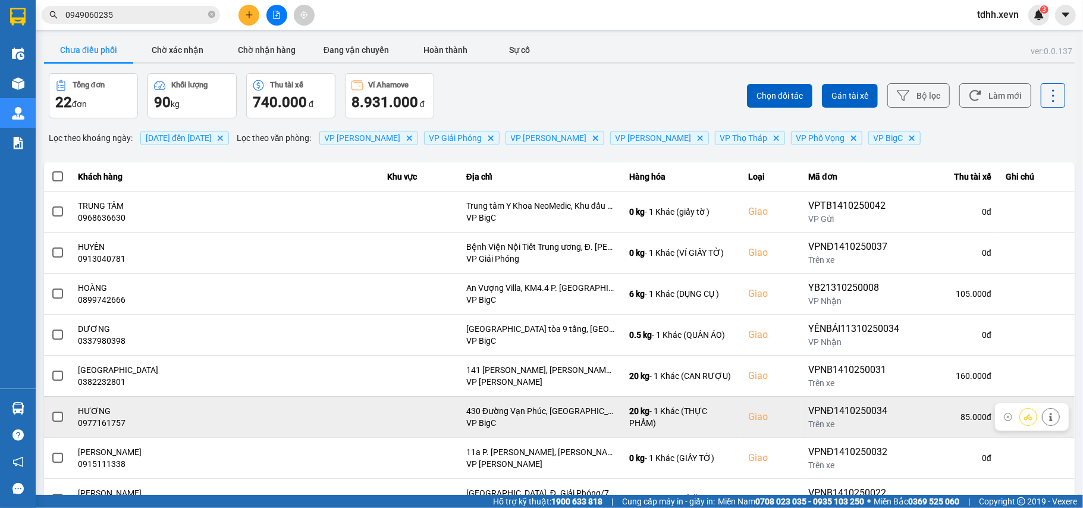
scroll to position [79, 0]
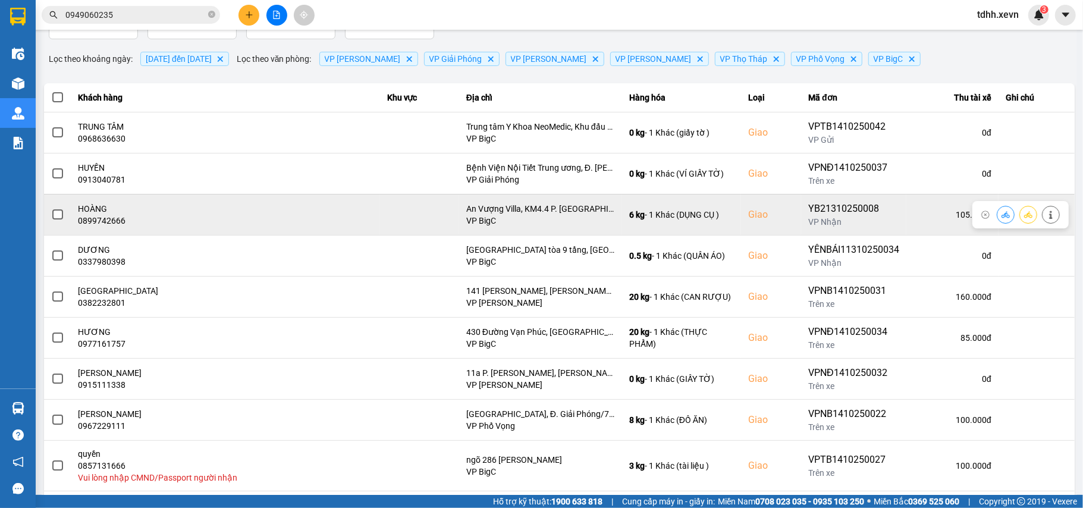
click at [105, 222] on div "0899742666" at bounding box center [225, 221] width 294 height 12
click at [1042, 210] on button at bounding box center [1050, 214] width 17 height 21
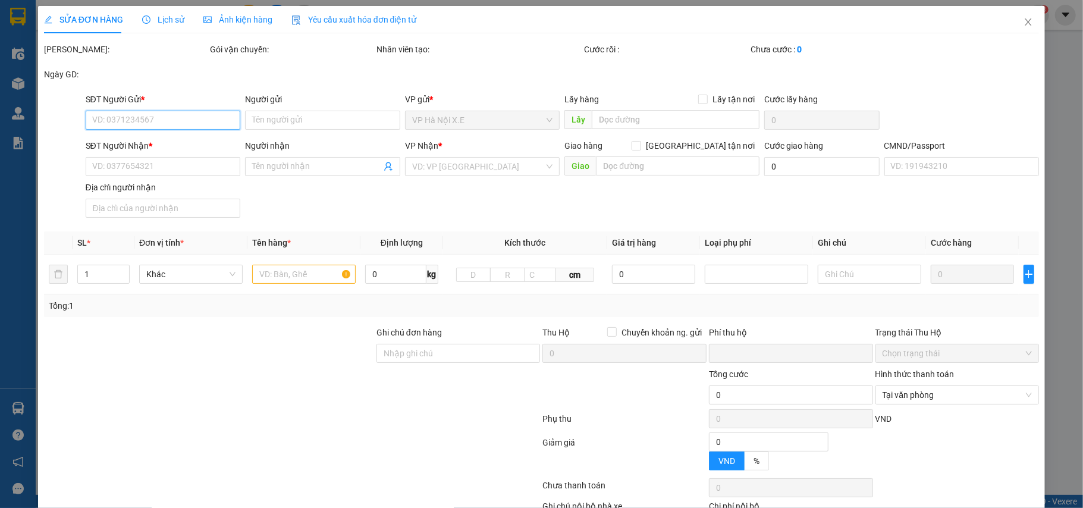
type input "0858522666"
type input "DUNG BẮC"
type input "0899742666"
type input "HOÀNG"
checkbox input "true"
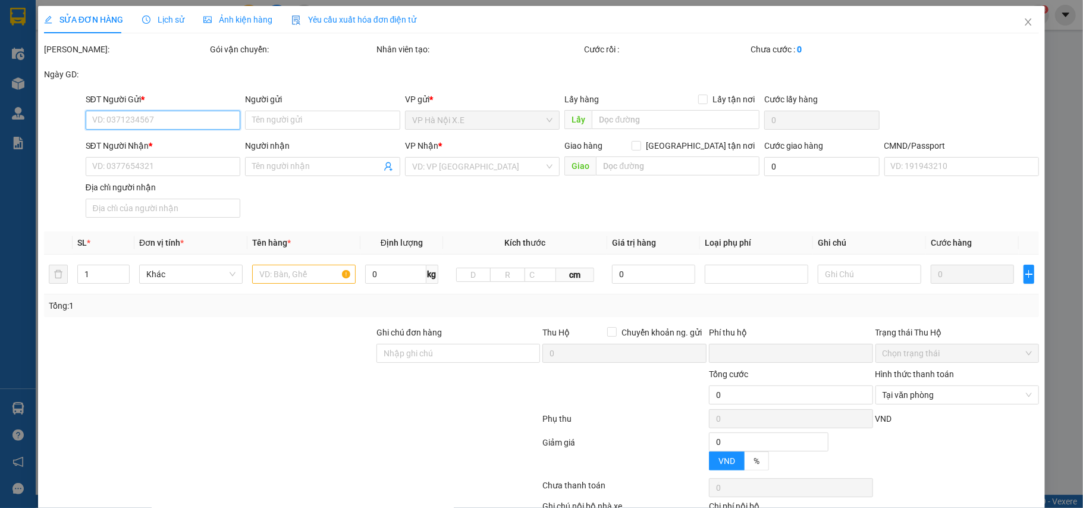
type input "An Vượng Villa, KM4.4 P. Tố Hữu, Vạn Phúc, Hà Đông, Hà Nội 100000, Việt Nam"
type input "1"
type input "0"
type input "105.000"
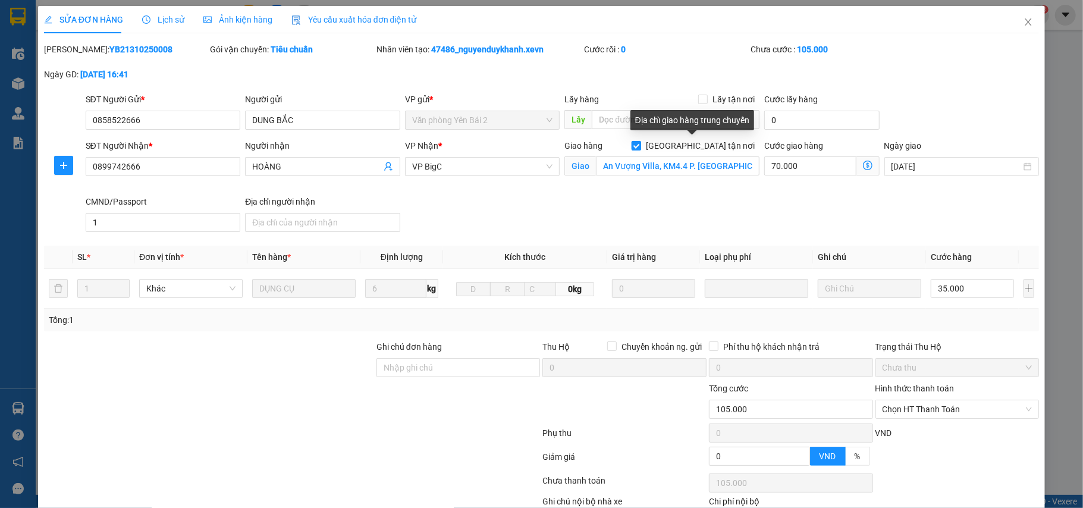
click at [640, 147] on input "Giao tận nơi" at bounding box center [635, 145] width 8 height 8
checkbox input "false"
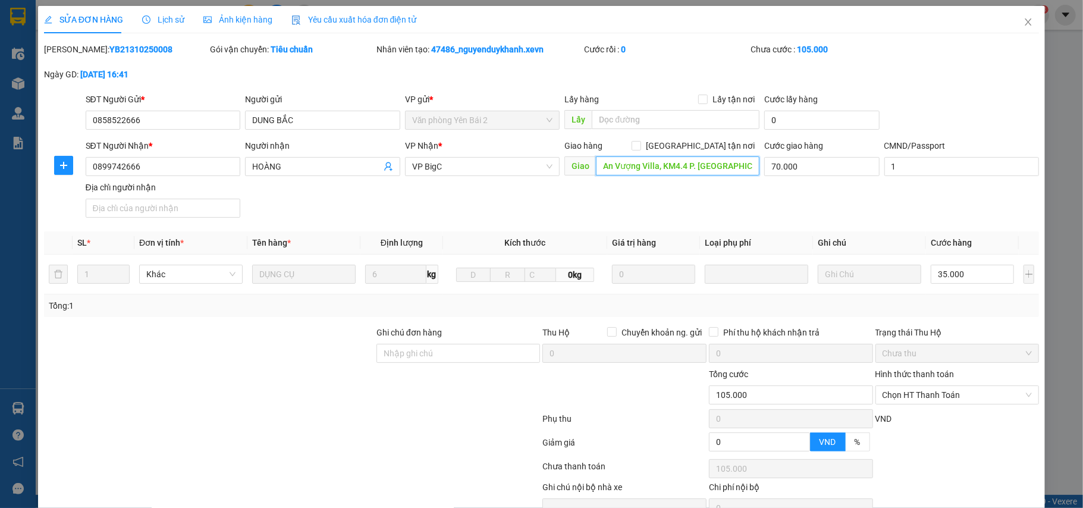
click at [681, 168] on input "An Vượng Villa, KM4.4 P. Tố Hữu, Vạn Phúc, Hà Đông, Hà Nội 100000, Việt Nam" at bounding box center [678, 165] width 164 height 19
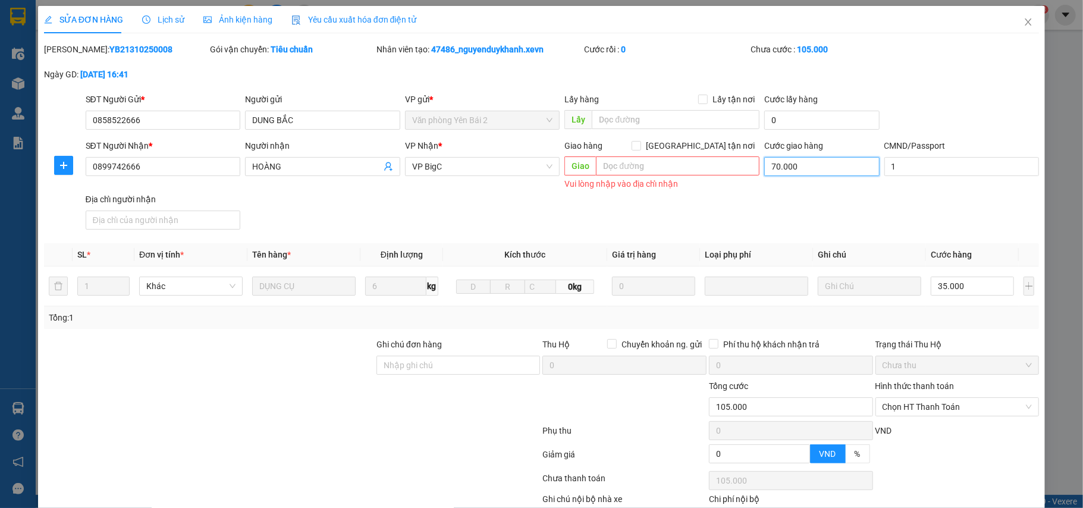
click at [802, 162] on input "70.000" at bounding box center [821, 166] width 115 height 19
type input "0"
type input "35.000"
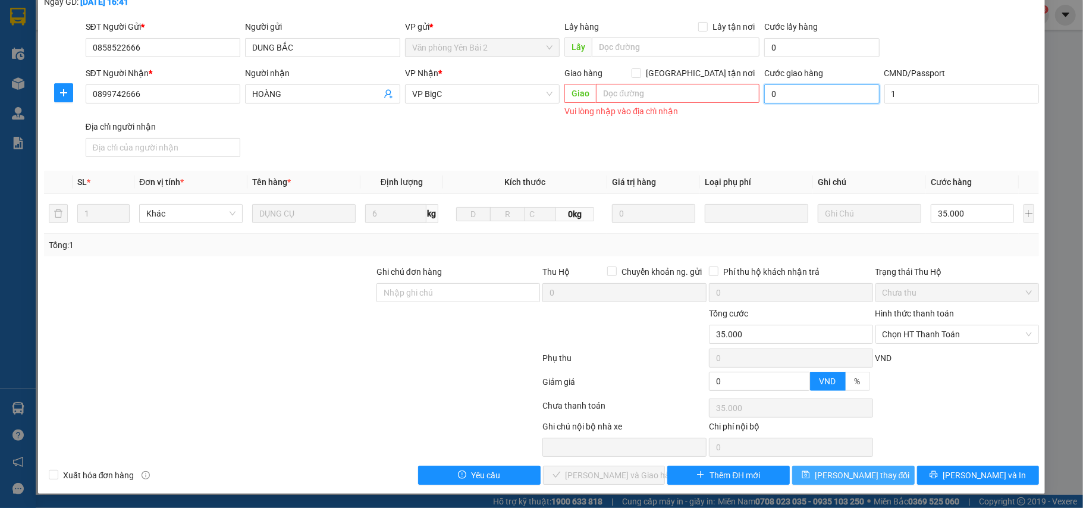
type input "0"
click at [871, 470] on span "Lưu thay đổi" at bounding box center [862, 475] width 95 height 13
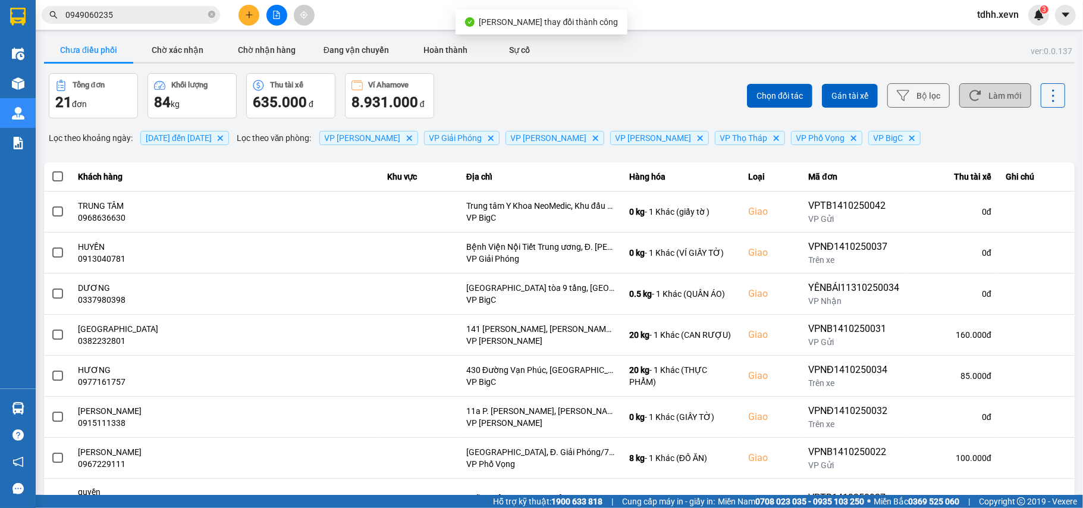
click at [999, 100] on button "Làm mới" at bounding box center [995, 95] width 72 height 24
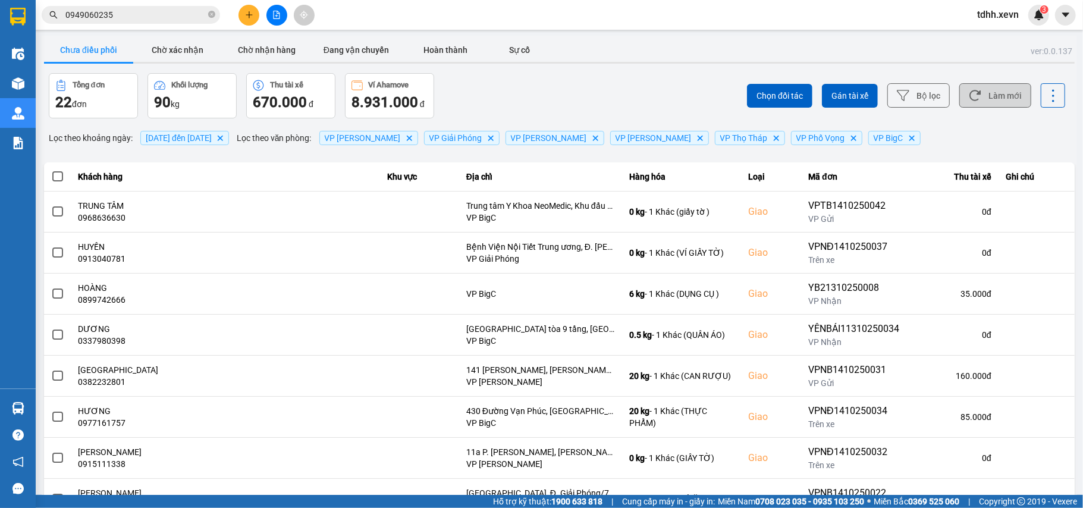
click at [1009, 92] on button "Làm mới" at bounding box center [995, 95] width 72 height 24
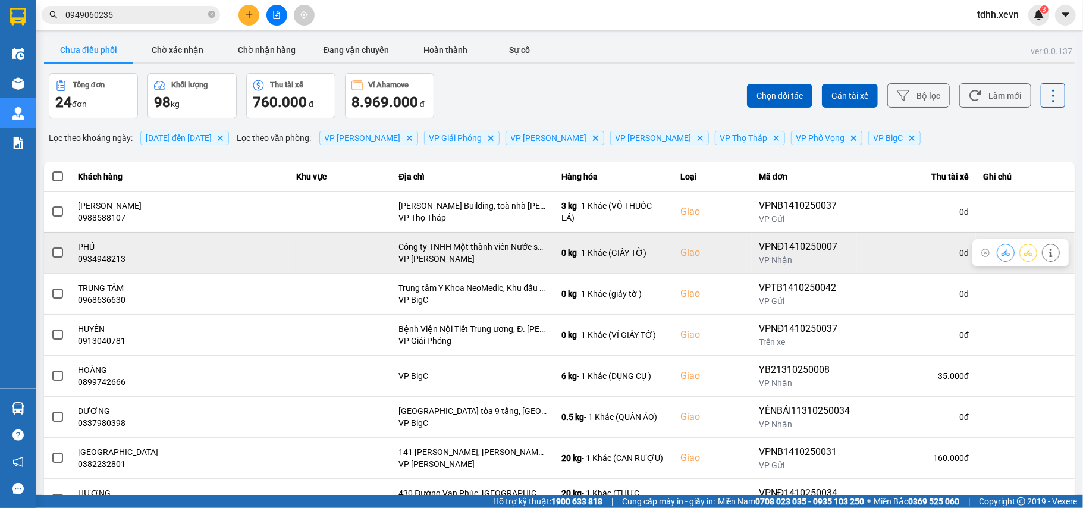
click at [119, 266] on td "PHÚ 0934948213" at bounding box center [180, 252] width 218 height 41
click at [1001, 252] on icon at bounding box center [1005, 253] width 8 height 8
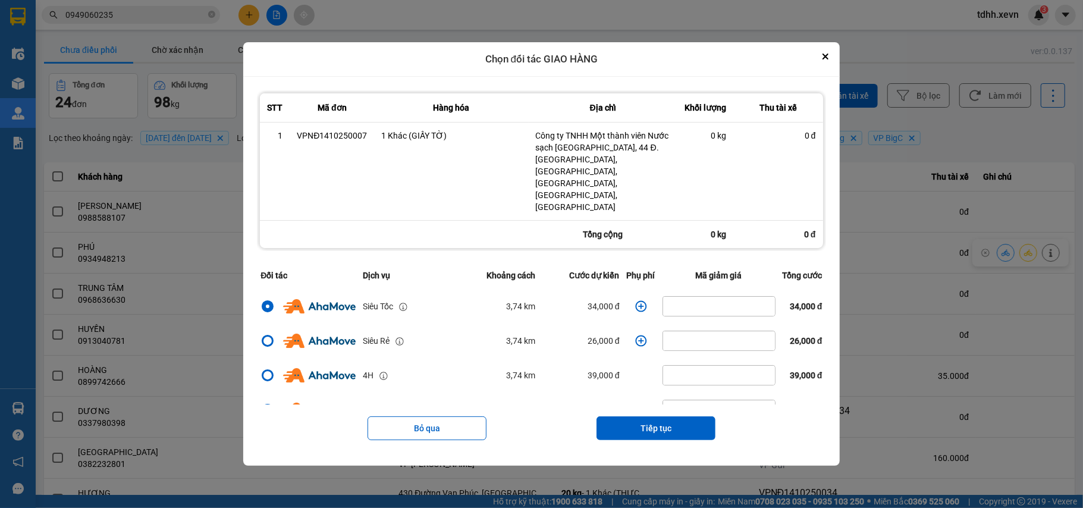
click at [638, 300] on icon "dialog" at bounding box center [641, 306] width 12 height 12
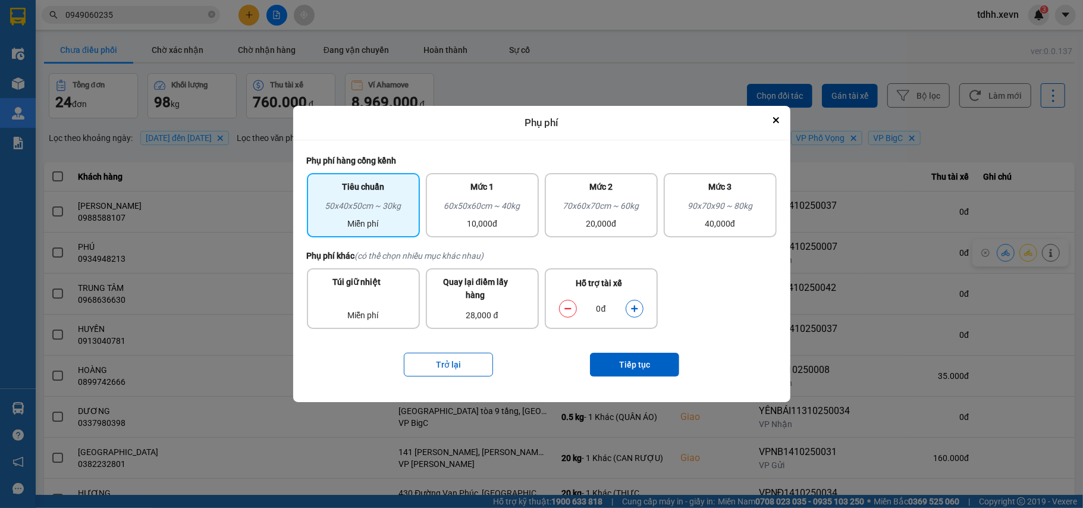
click at [631, 315] on button "dialog" at bounding box center [634, 308] width 17 height 21
click at [633, 362] on button "Tiếp tục" at bounding box center [634, 365] width 89 height 24
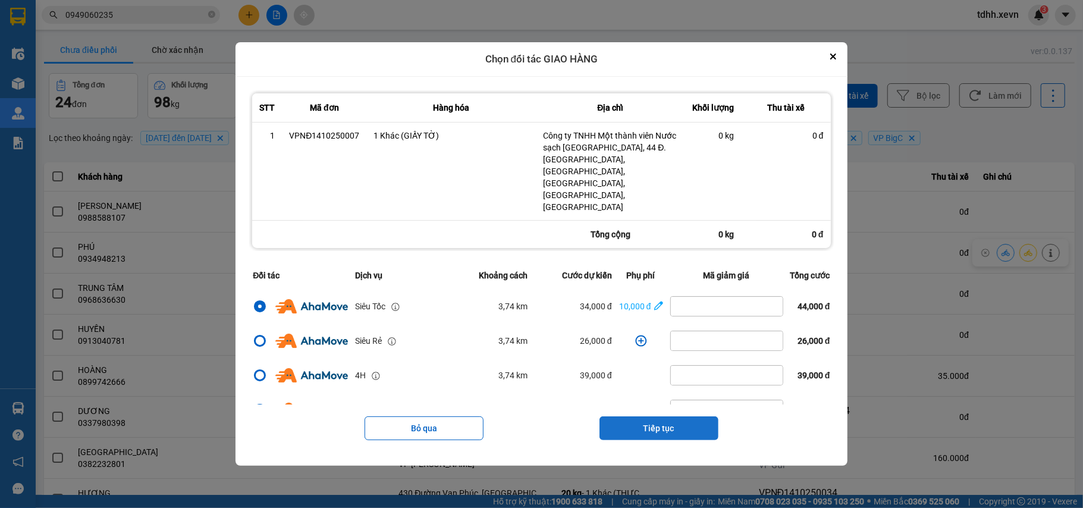
click at [680, 416] on button "Tiếp tục" at bounding box center [658, 428] width 119 height 24
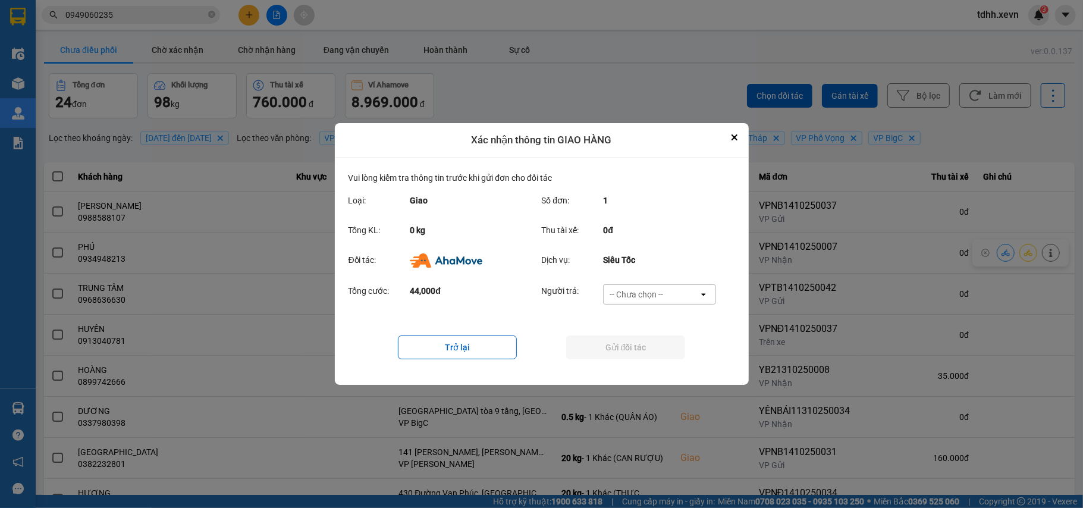
click at [678, 296] on div "-- Chưa chọn --" at bounding box center [651, 294] width 95 height 19
click at [672, 365] on div "Ví Ahamove" at bounding box center [659, 362] width 113 height 21
click at [665, 353] on button "Gửi đối tác" at bounding box center [625, 347] width 119 height 24
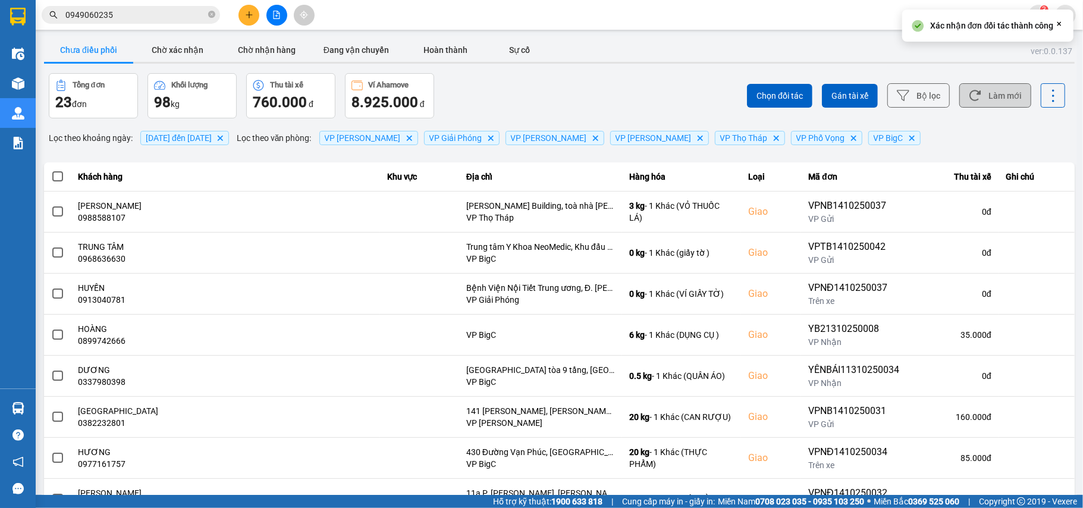
click at [986, 105] on button "Làm mới" at bounding box center [995, 95] width 72 height 24
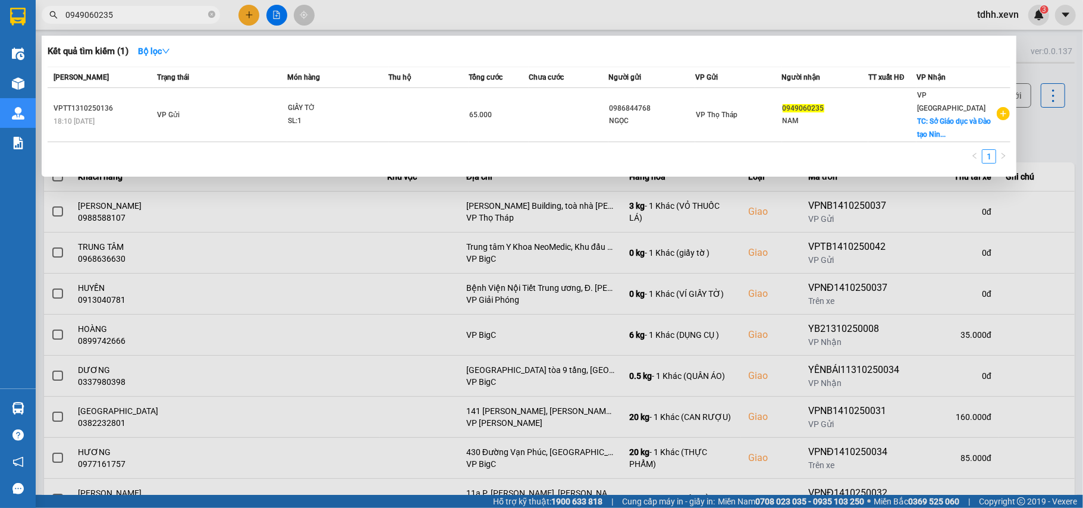
drag, startPoint x: 112, startPoint y: 20, endPoint x: 41, endPoint y: 29, distance: 71.2
click at [41, 26] on div "Kết quả tìm kiếm ( 1 ) Bộ lọc Mã ĐH Trạng thái Món hàng Thu hộ Tổng cước Chưa c…" at bounding box center [116, 15] width 232 height 21
paste input "888842006"
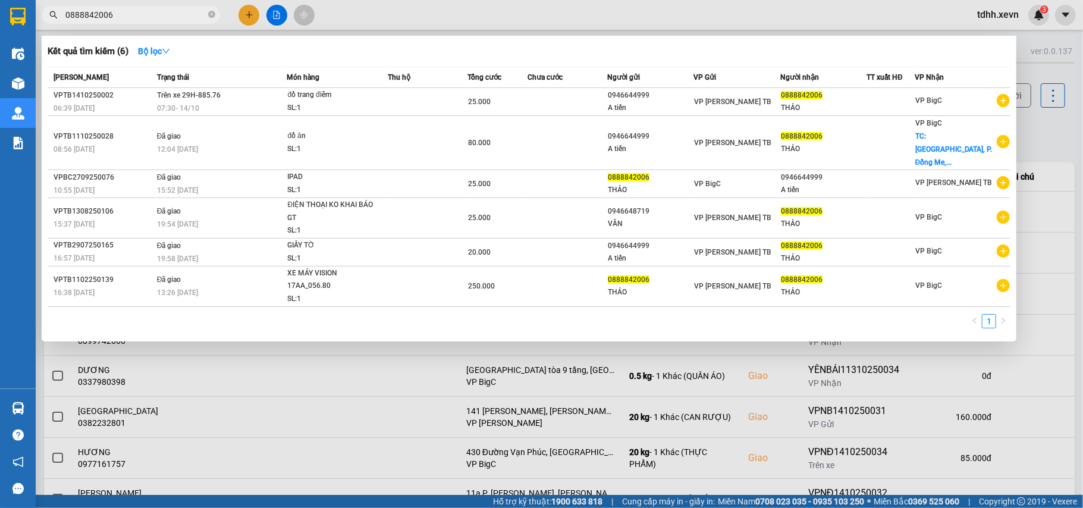
drag, startPoint x: 1043, startPoint y: 153, endPoint x: 1023, endPoint y: 143, distance: 22.9
click at [1044, 155] on div at bounding box center [541, 254] width 1083 height 508
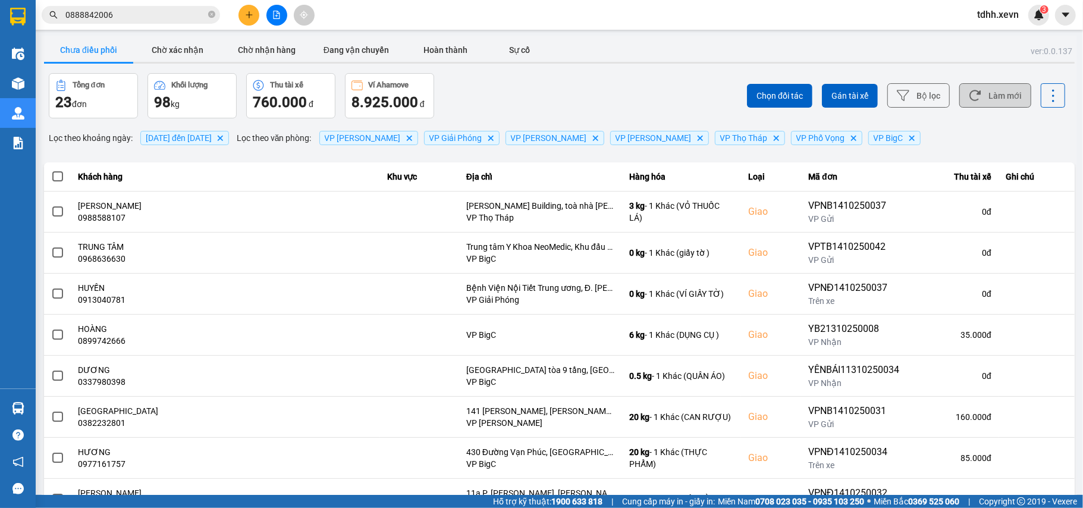
click at [988, 99] on button "Làm mới" at bounding box center [995, 95] width 72 height 24
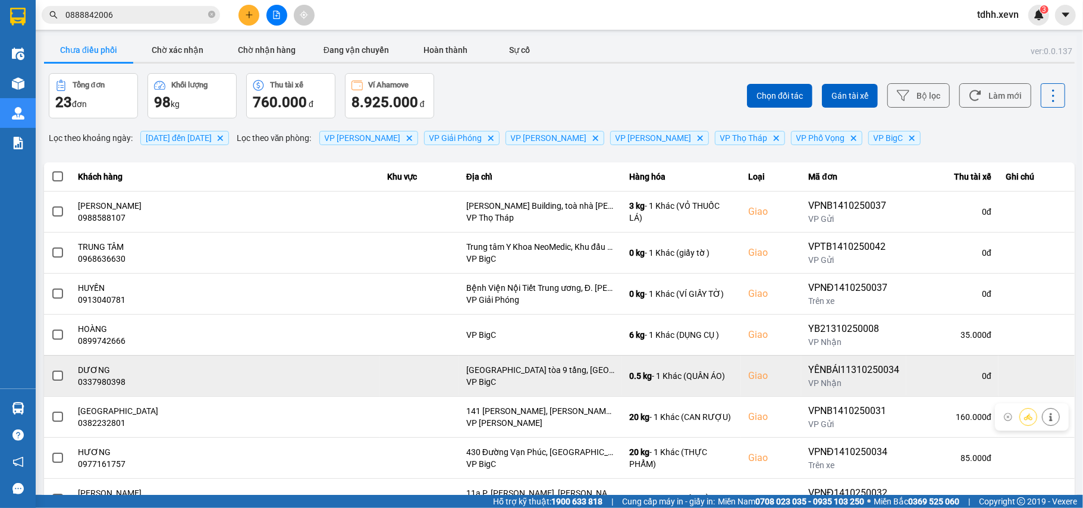
scroll to position [79, 0]
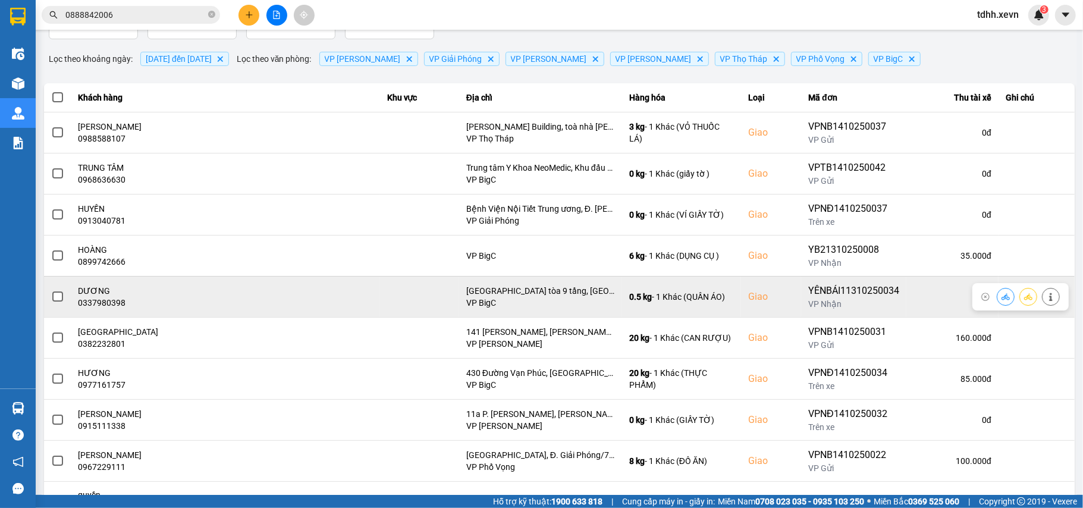
click at [89, 306] on div "0337980398" at bounding box center [225, 303] width 294 height 12
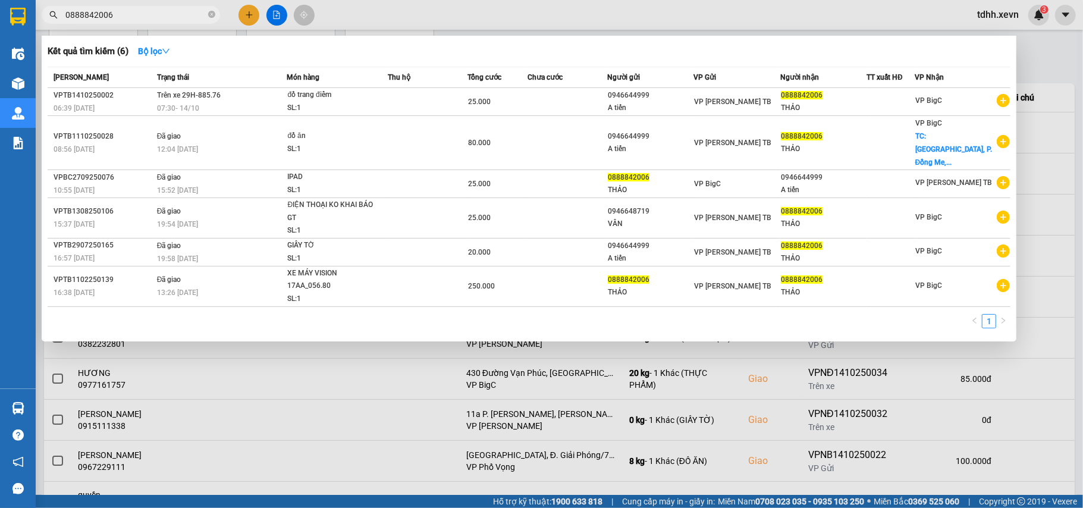
drag, startPoint x: 115, startPoint y: 10, endPoint x: 39, endPoint y: 33, distance: 80.3
click at [39, 26] on div "Kết quả tìm kiếm ( 6 ) Bộ lọc Mã ĐH Trạng thái Món hàng Thu hộ Tổng cước Chưa c…" at bounding box center [116, 15] width 232 height 21
paste input "978075745"
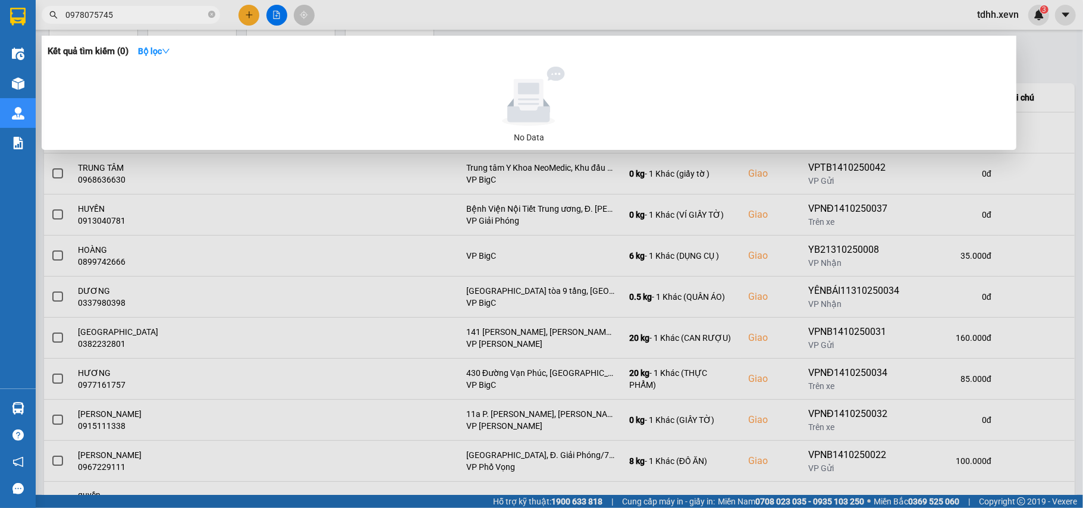
type input "0978075745"
click at [1024, 150] on div at bounding box center [541, 254] width 1083 height 508
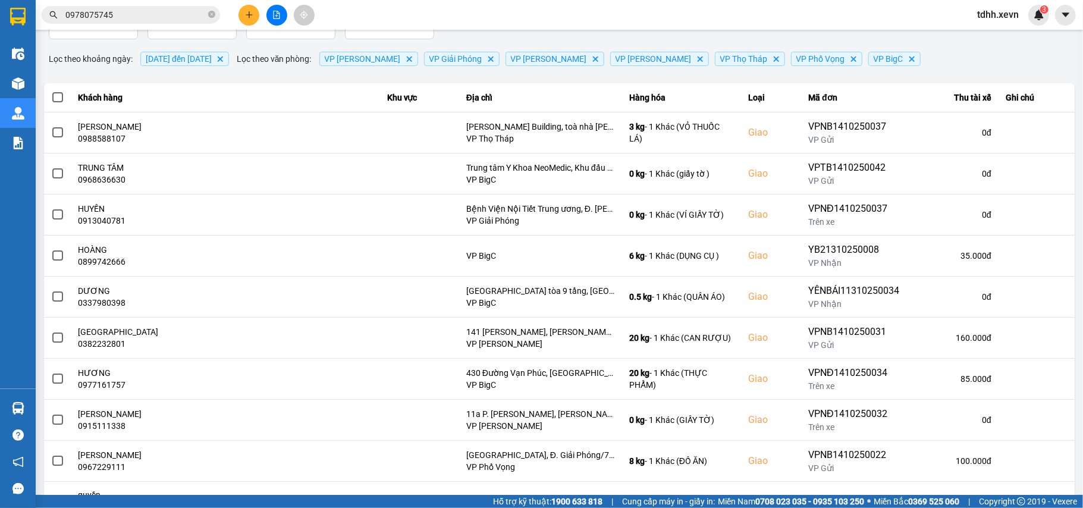
scroll to position [0, 0]
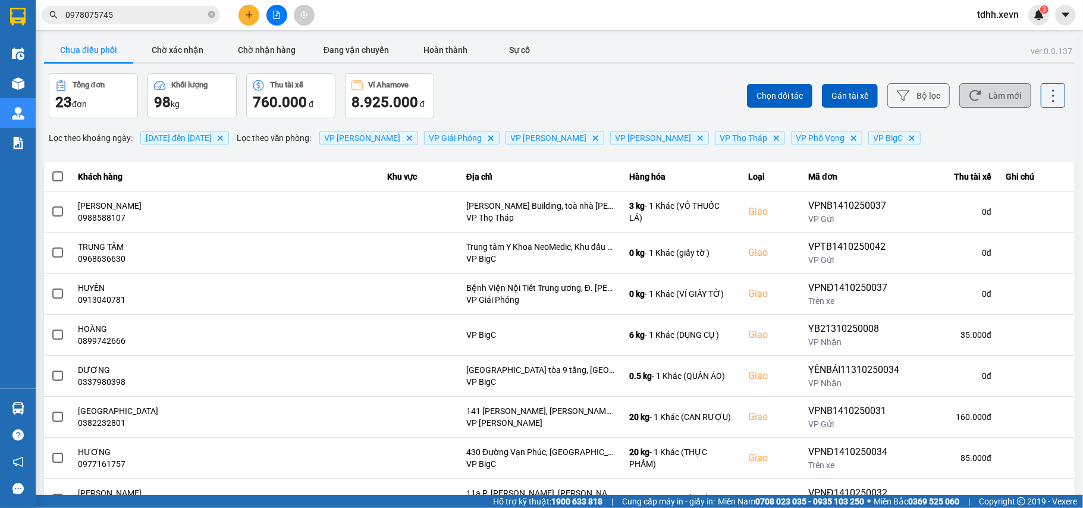
click at [992, 100] on button "Làm mới" at bounding box center [995, 95] width 72 height 24
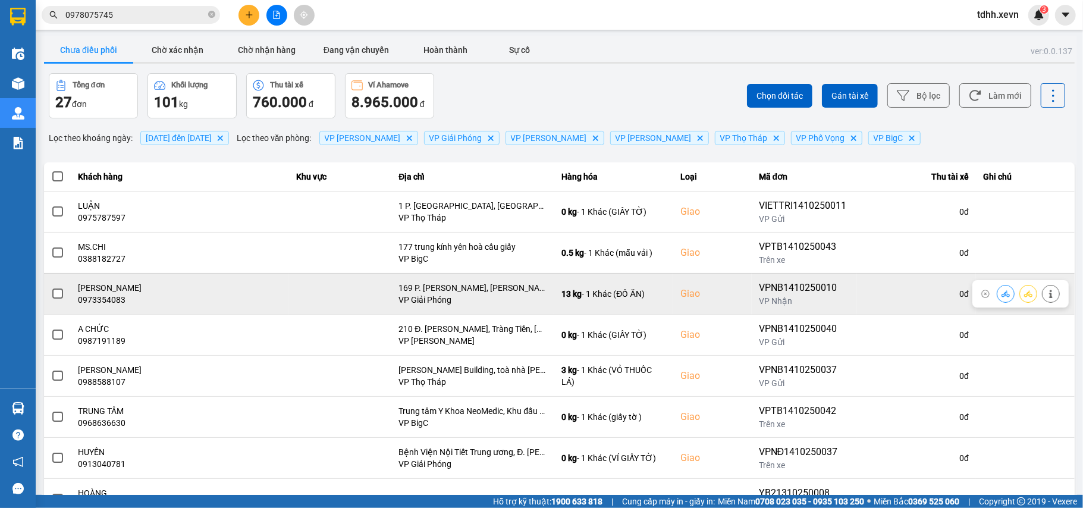
click at [111, 305] on div "0973354083" at bounding box center [179, 300] width 203 height 12
click at [111, 307] on td "DƯƠNG PHƯƠNG MAI 0973354083" at bounding box center [180, 293] width 218 height 41
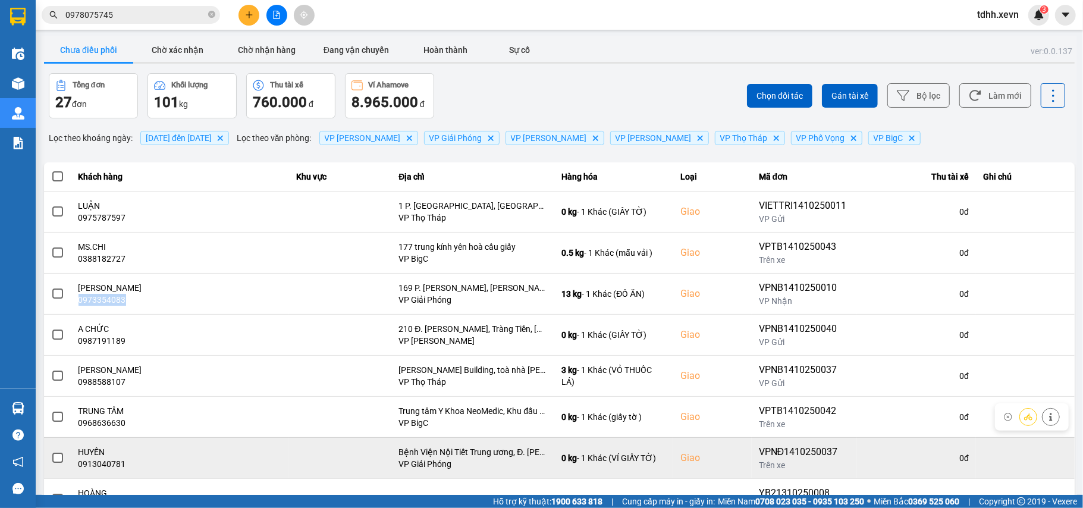
scroll to position [79, 0]
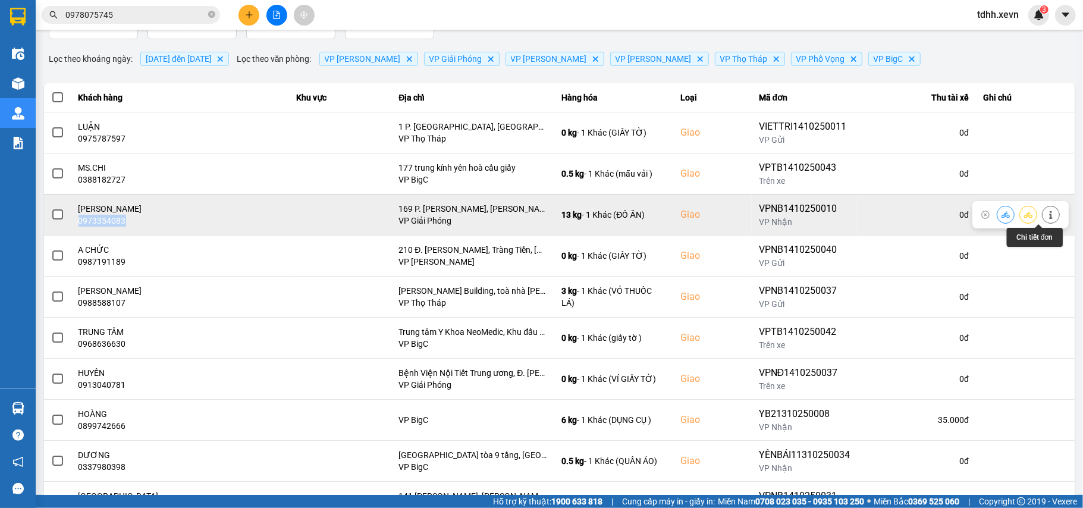
click at [1047, 218] on icon at bounding box center [1051, 214] width 8 height 8
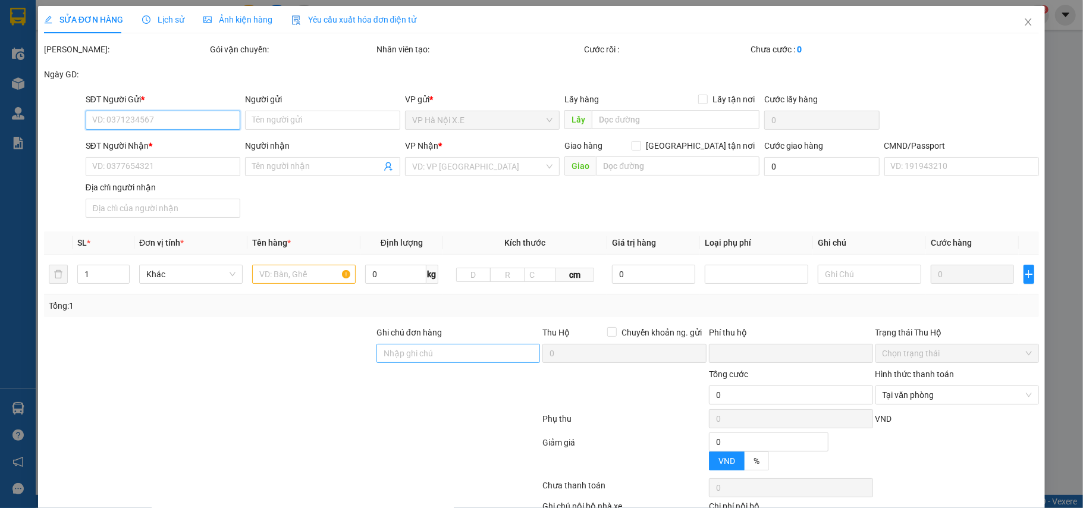
type input "0915385787"
type input "PHẠM THỊ BÍCH THỦY"
type input "0973354083"
type input "DƯƠNG PHƯƠNG MAI"
checkbox input "true"
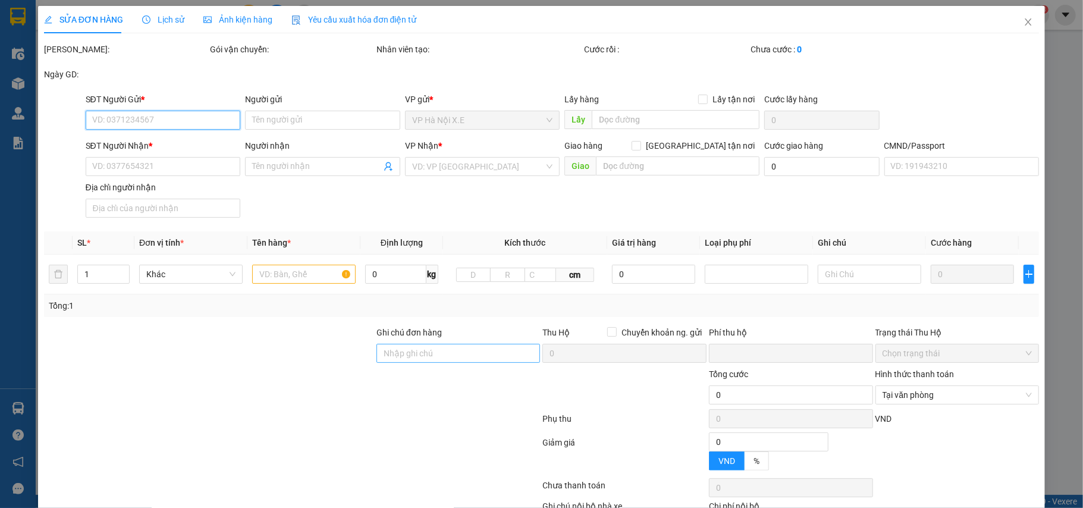
type input "169 P. Linh Đường, Hoàng Liệt, Hoàng Mai, Hà Nội, Việt Nam"
type input "123"
type input "0"
type input "135.000"
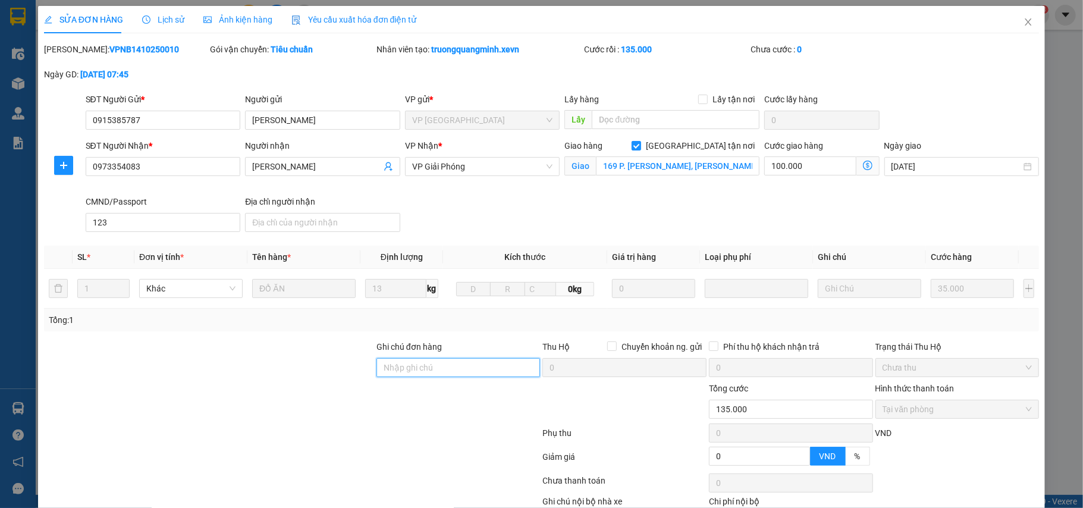
click at [404, 360] on input "Ghi chú đơn hàng" at bounding box center [458, 367] width 164 height 19
type input "cần dây"
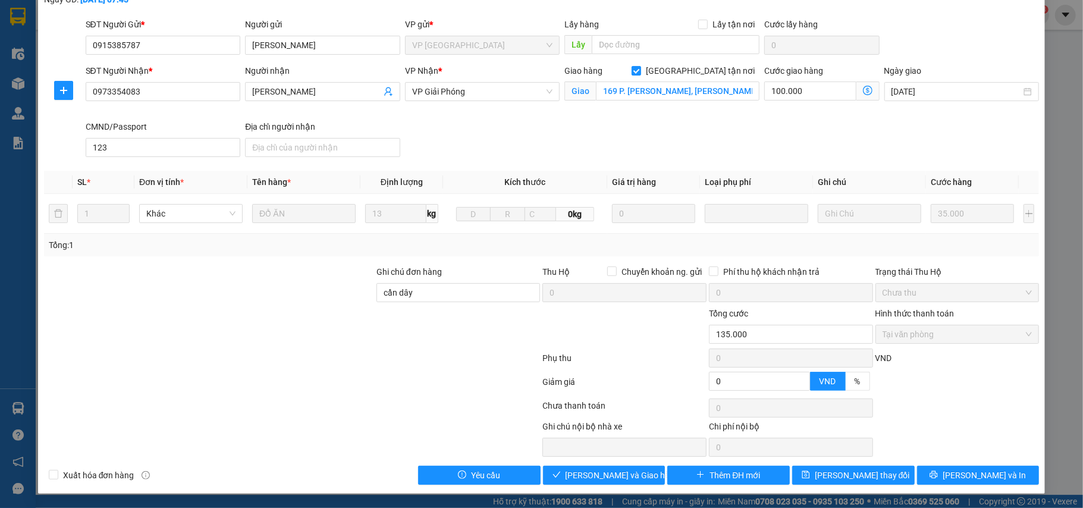
click at [823, 486] on div "SỬA ĐƠN HÀNG Lịch sử Ảnh kiện hàng Yêu cầu xuất hóa đơn điện tử Total Paid Fee …" at bounding box center [541, 212] width 1007 height 563
click at [810, 477] on icon "save" at bounding box center [806, 474] width 8 height 8
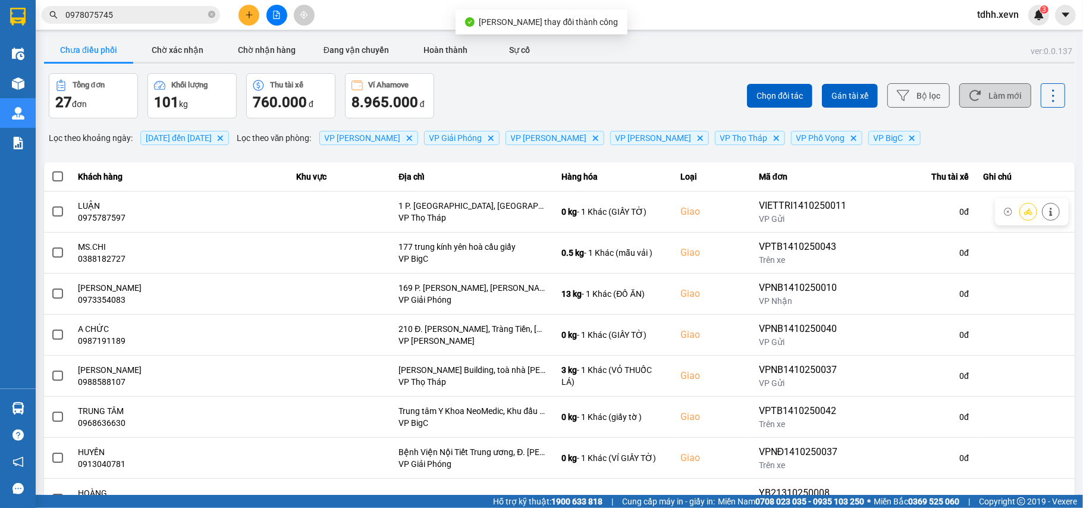
click at [976, 107] on button "Làm mới" at bounding box center [995, 95] width 72 height 24
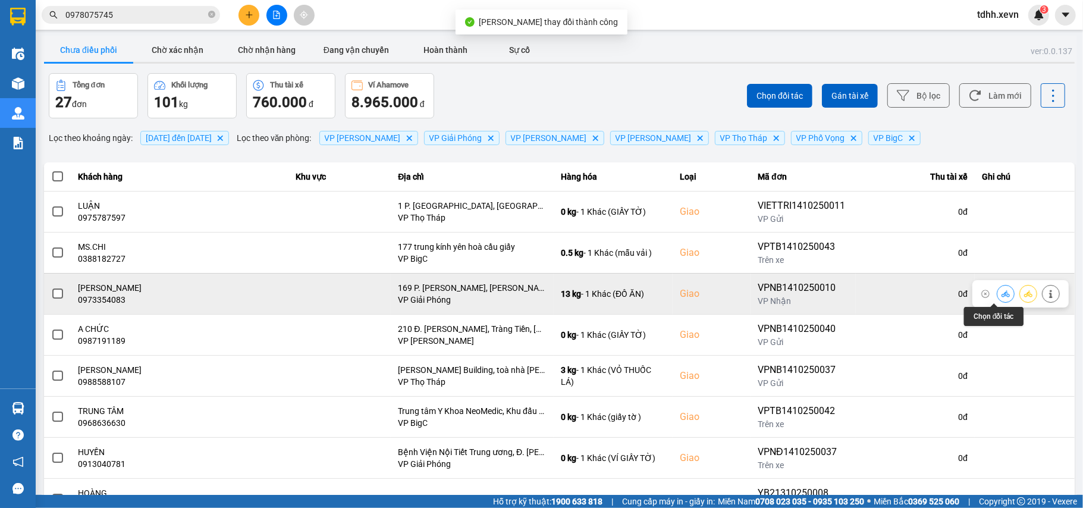
click at [1001, 293] on icon at bounding box center [1005, 294] width 8 height 8
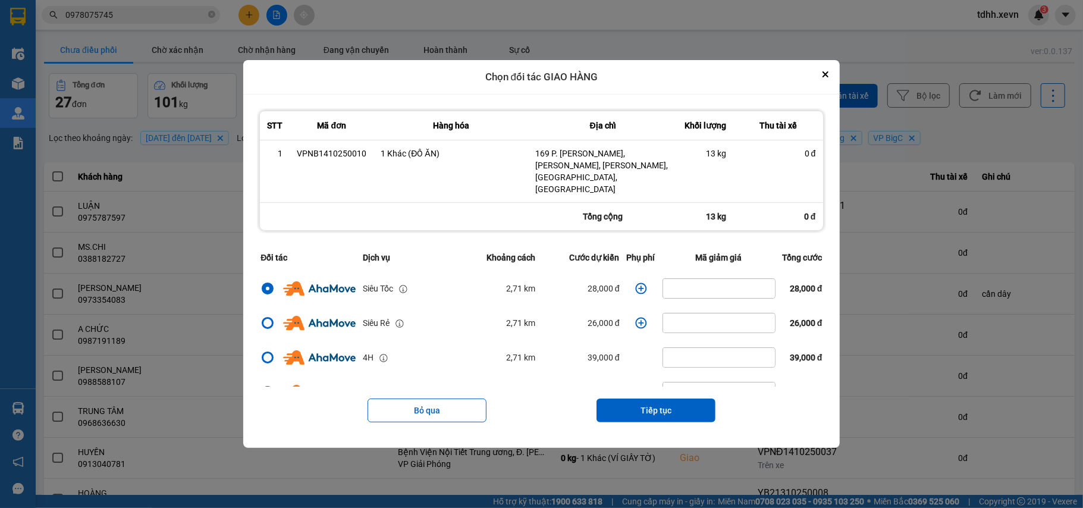
click at [636, 283] on td "dialog" at bounding box center [641, 288] width 36 height 34
click at [636, 282] on icon "dialog" at bounding box center [641, 288] width 12 height 12
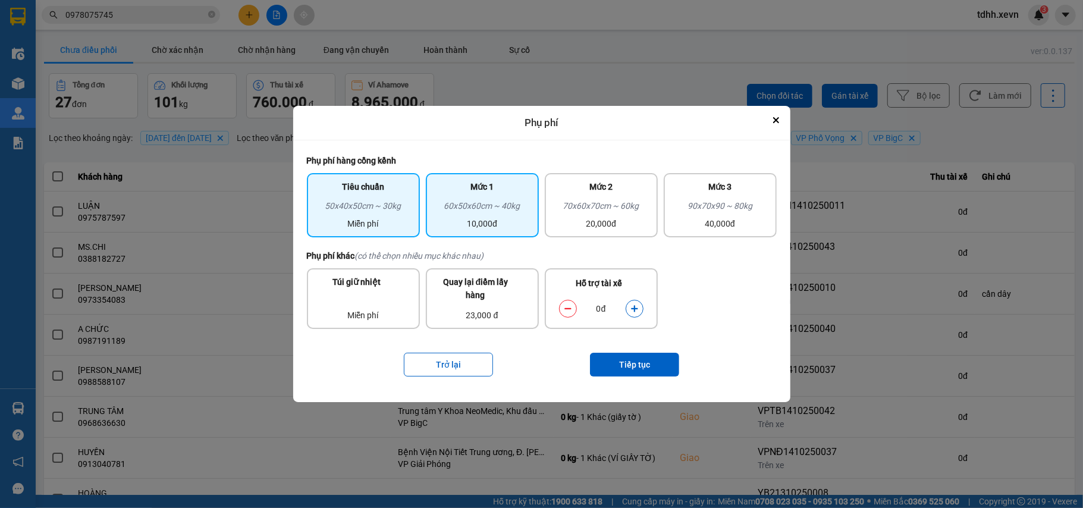
click at [521, 218] on div "10,000đ" at bounding box center [482, 223] width 99 height 13
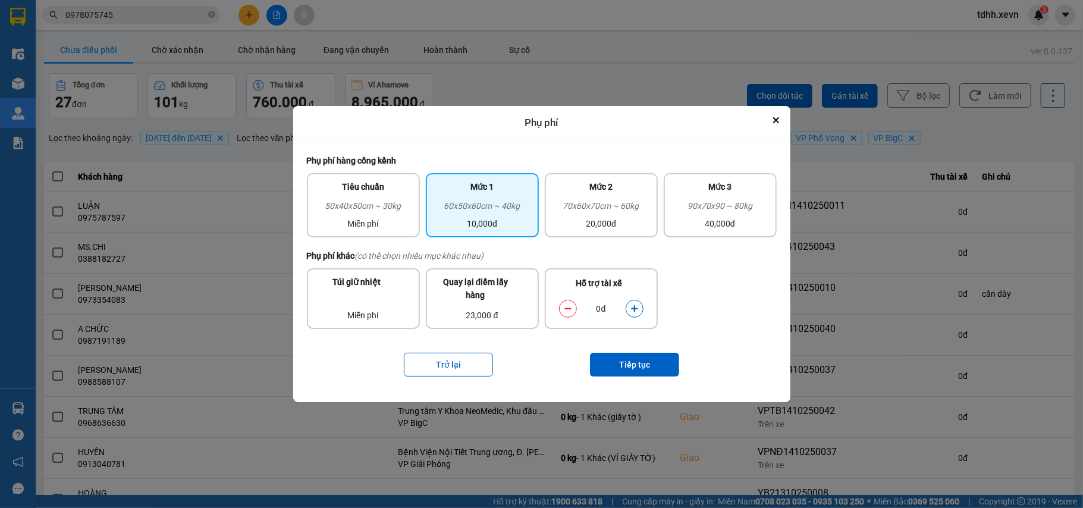
click at [631, 307] on icon "dialog" at bounding box center [634, 308] width 7 height 7
click at [626, 359] on button "Tiếp tục" at bounding box center [634, 365] width 89 height 24
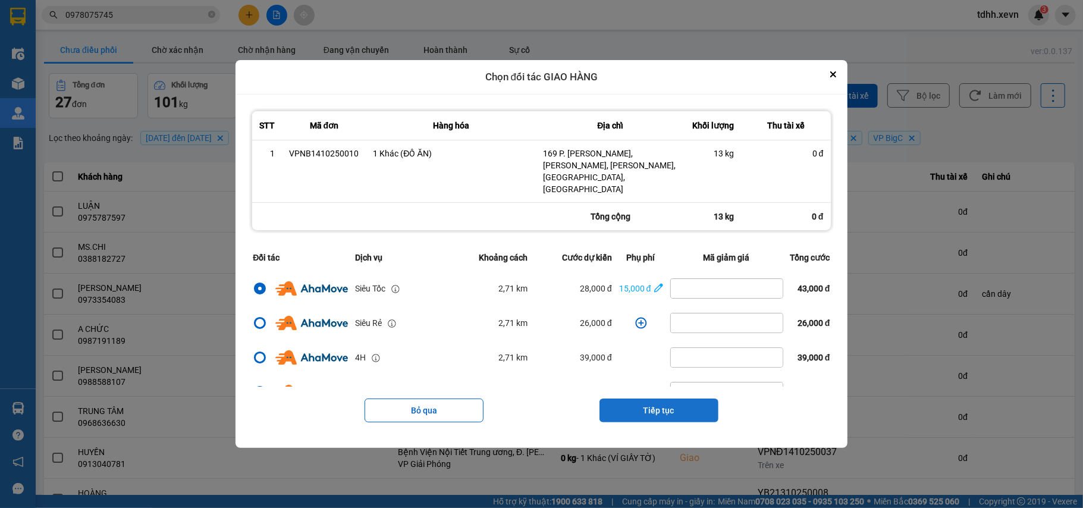
click at [677, 398] on button "Tiếp tục" at bounding box center [658, 410] width 119 height 24
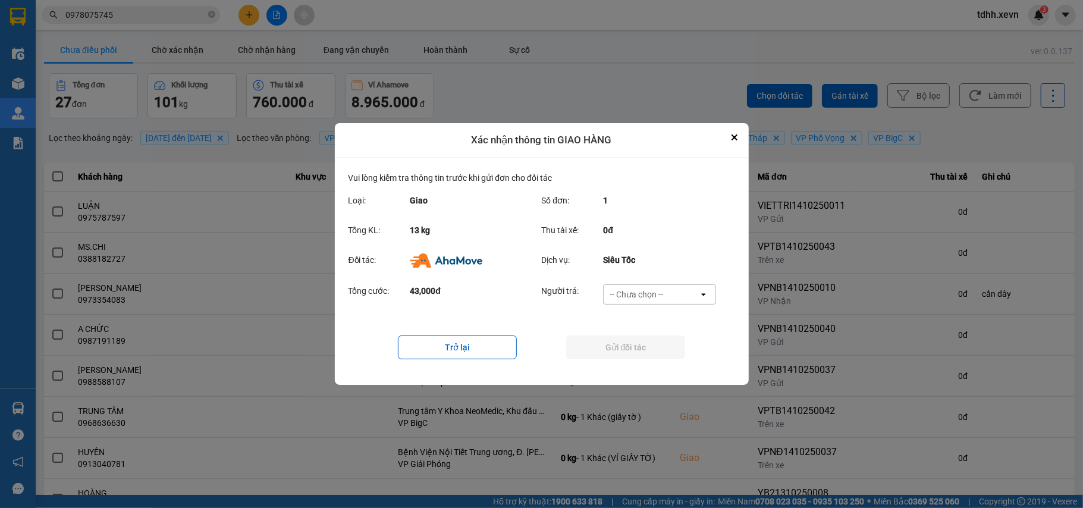
click at [665, 296] on div "-- Chưa chọn --" at bounding box center [651, 294] width 95 height 19
click at [643, 357] on span "Ví Ahamove" at bounding box center [636, 363] width 48 height 12
click at [645, 353] on button "Gửi đối tác" at bounding box center [625, 347] width 119 height 24
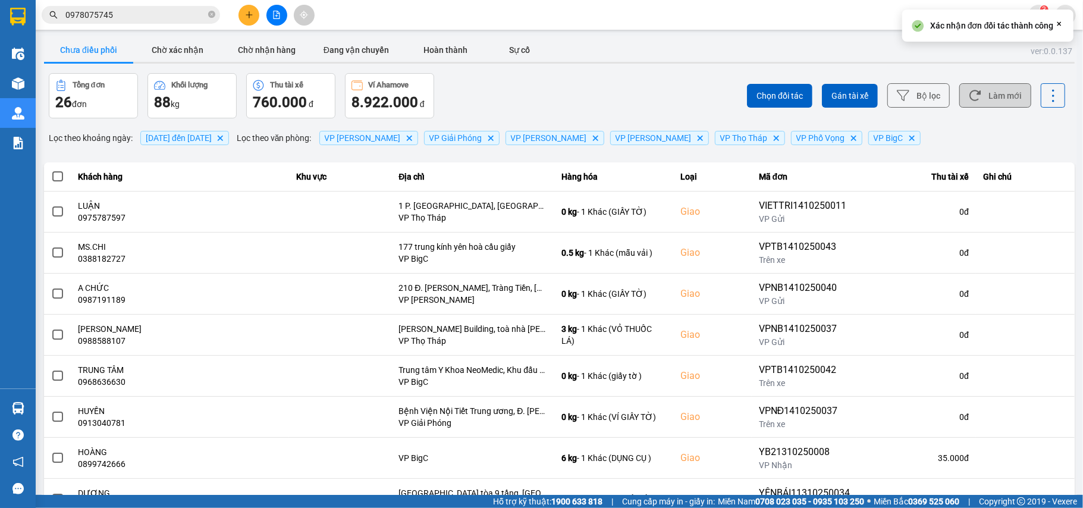
click at [998, 98] on button "Làm mới" at bounding box center [995, 95] width 72 height 24
click at [187, 56] on button "Chờ xác nhận" at bounding box center [177, 50] width 89 height 24
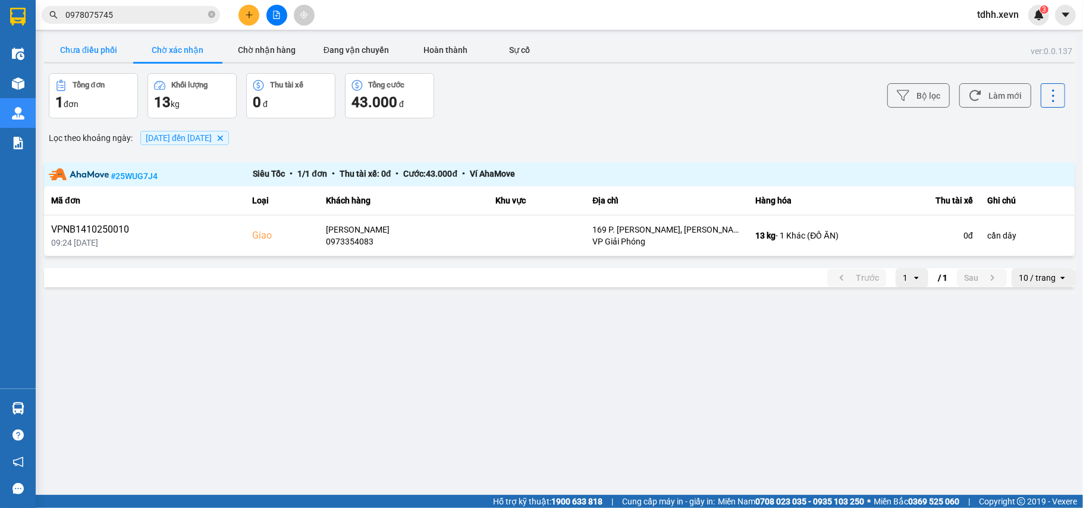
click at [119, 60] on button "Chưa điều phối" at bounding box center [88, 50] width 89 height 24
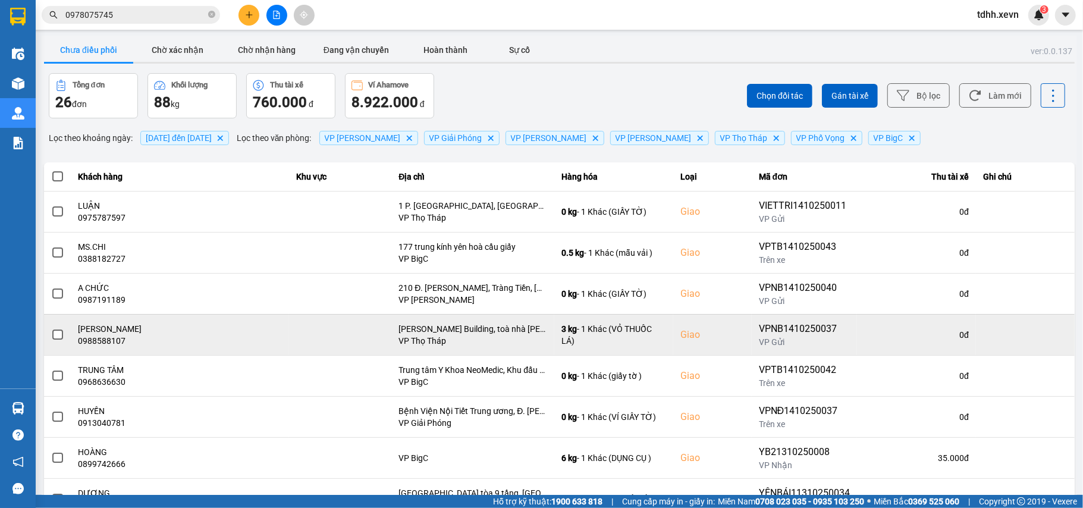
scroll to position [136, 0]
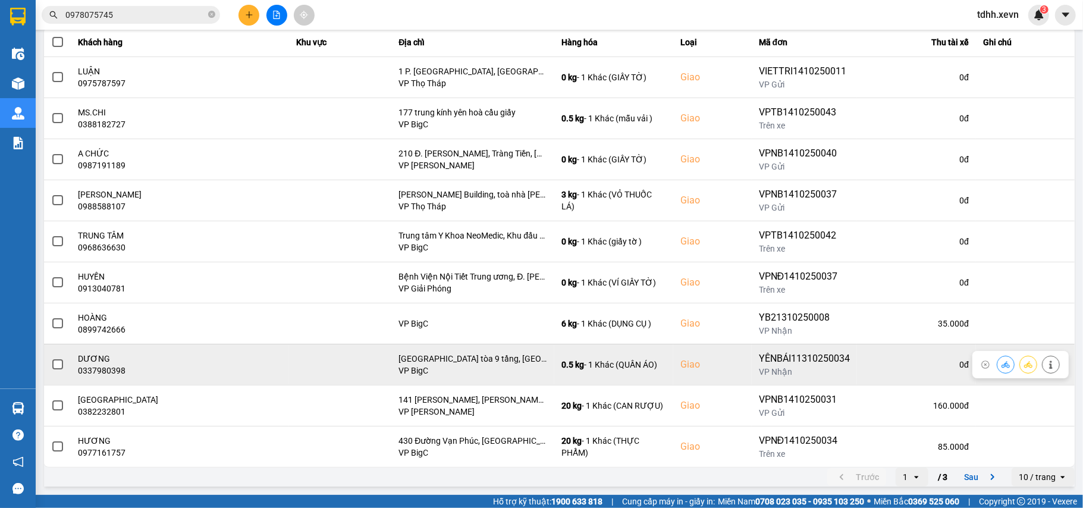
click at [105, 373] on div "0337980398" at bounding box center [179, 371] width 203 height 12
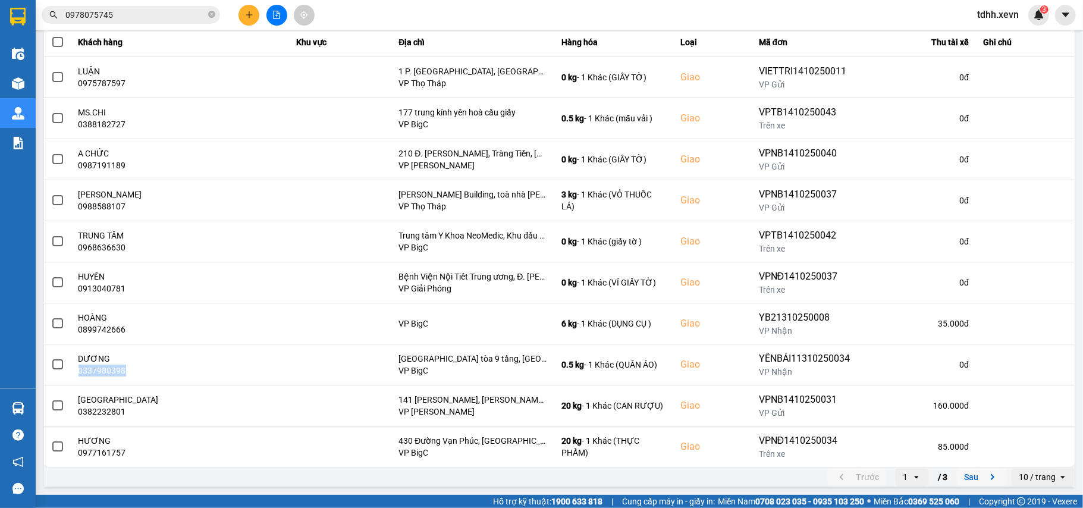
click at [973, 472] on button "Sau" at bounding box center [982, 477] width 50 height 18
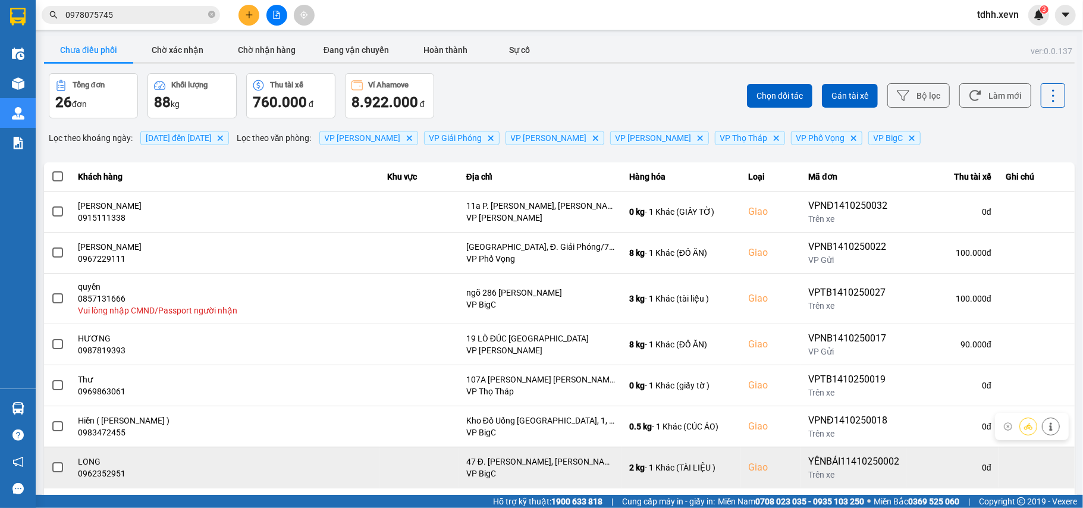
scroll to position [146, 0]
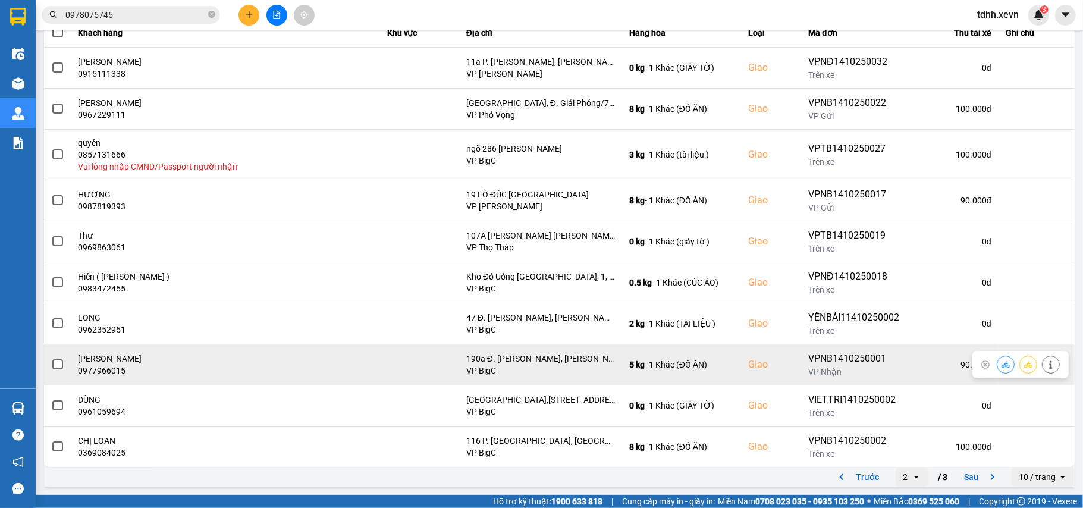
click at [1001, 365] on icon at bounding box center [1005, 364] width 8 height 7
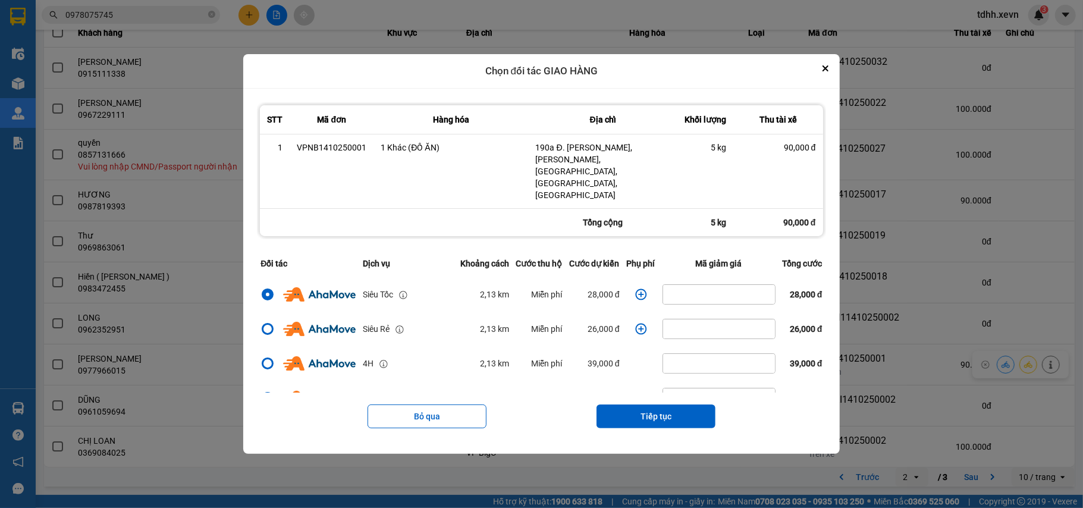
click at [638, 288] on icon "dialog" at bounding box center [641, 294] width 12 height 12
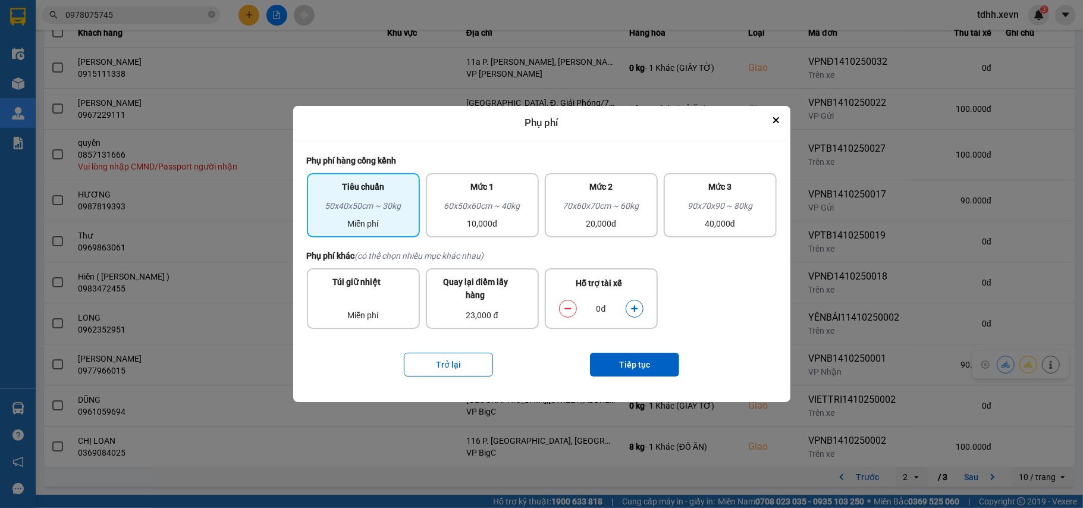
click at [633, 302] on button "dialog" at bounding box center [634, 308] width 17 height 21
click at [642, 357] on button "Tiếp tục" at bounding box center [634, 365] width 89 height 24
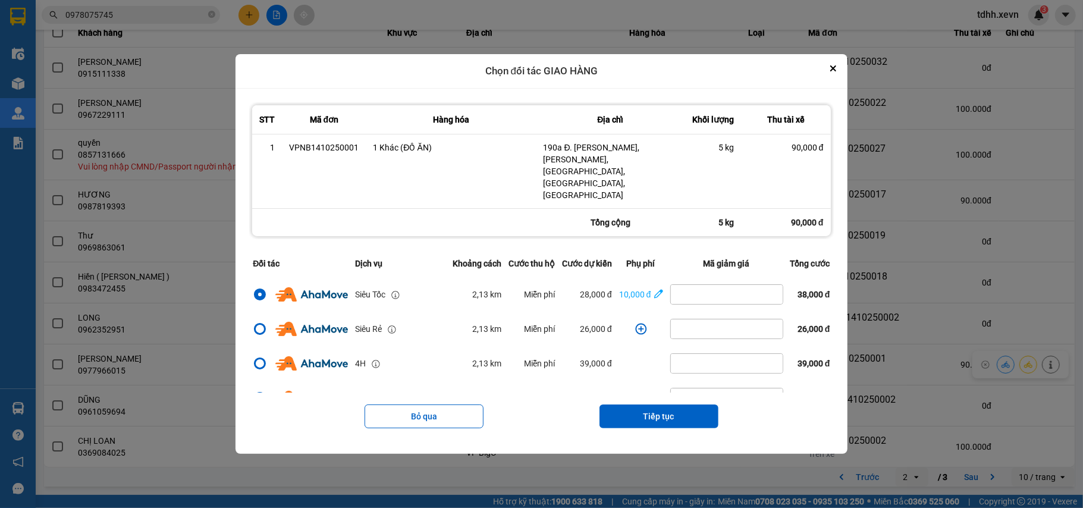
drag, startPoint x: 664, startPoint y: 402, endPoint x: 678, endPoint y: 375, distance: 30.9
click at [664, 404] on button "Tiếp tục" at bounding box center [658, 416] width 119 height 24
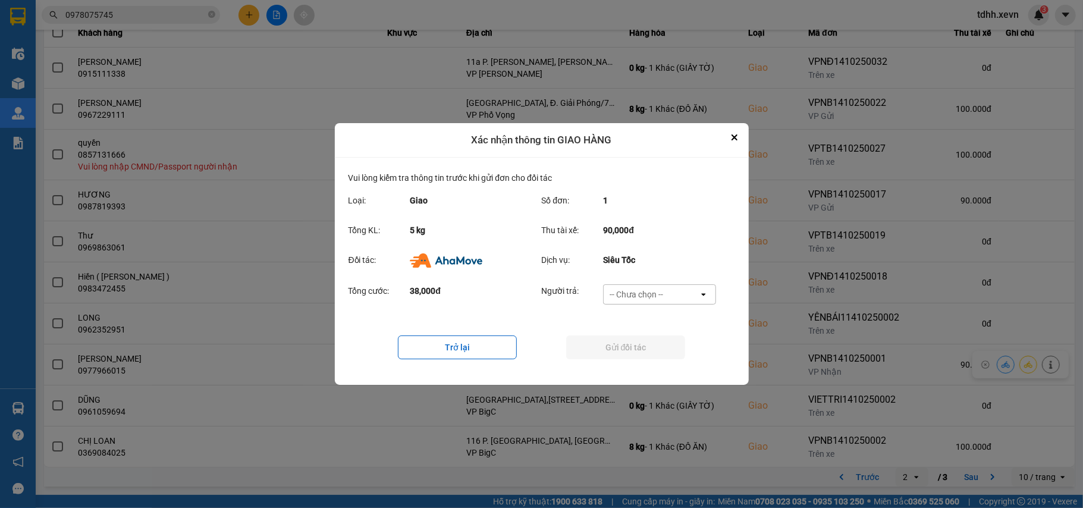
click at [674, 297] on div "-- Chưa chọn --" at bounding box center [651, 294] width 95 height 19
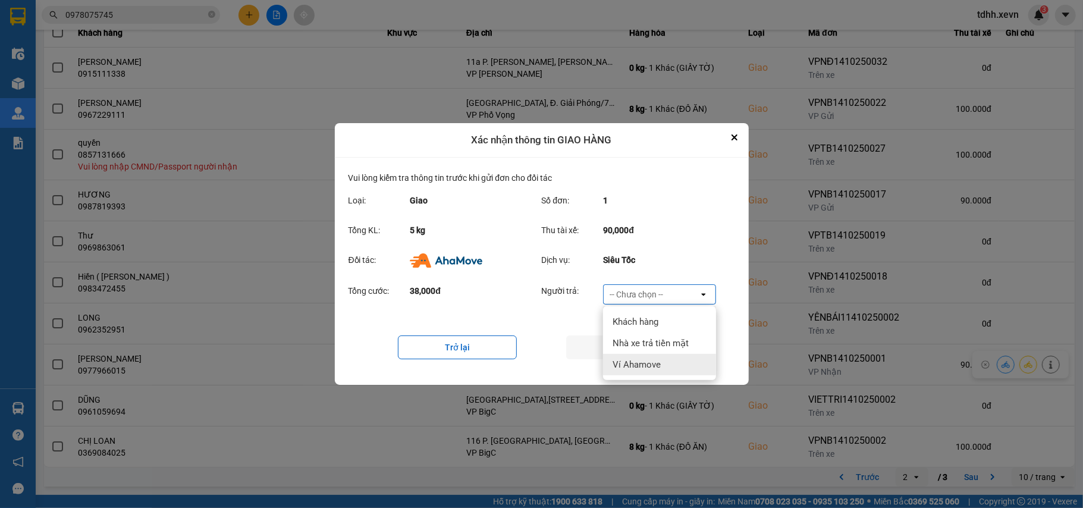
click at [648, 354] on div "Ví Ahamove" at bounding box center [659, 364] width 113 height 21
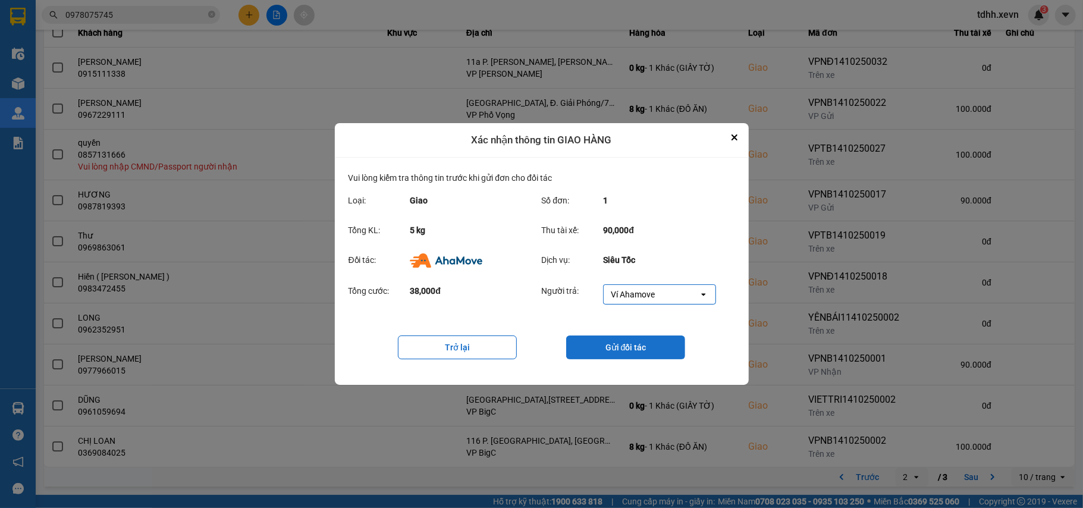
click at [649, 353] on button "Gửi đối tác" at bounding box center [625, 347] width 119 height 24
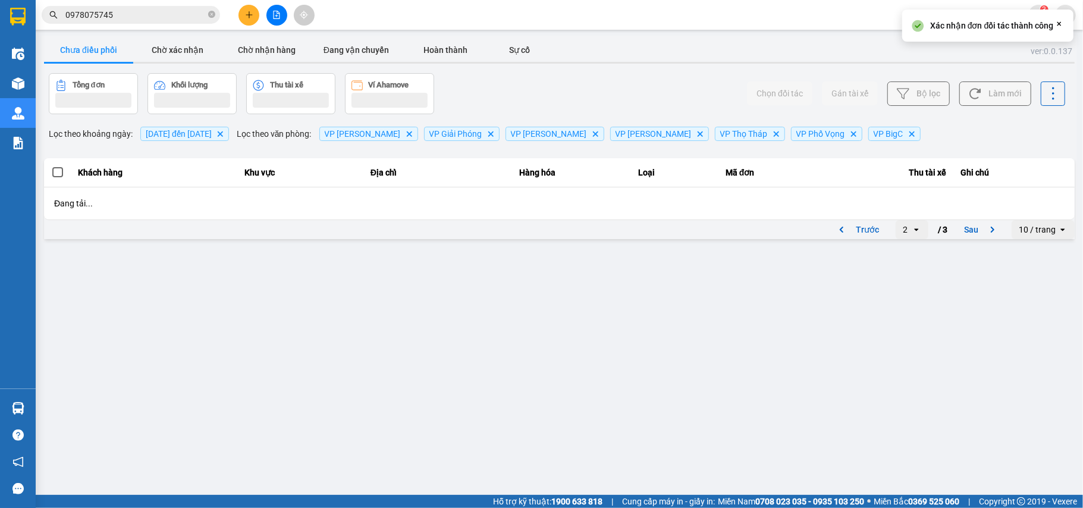
scroll to position [0, 0]
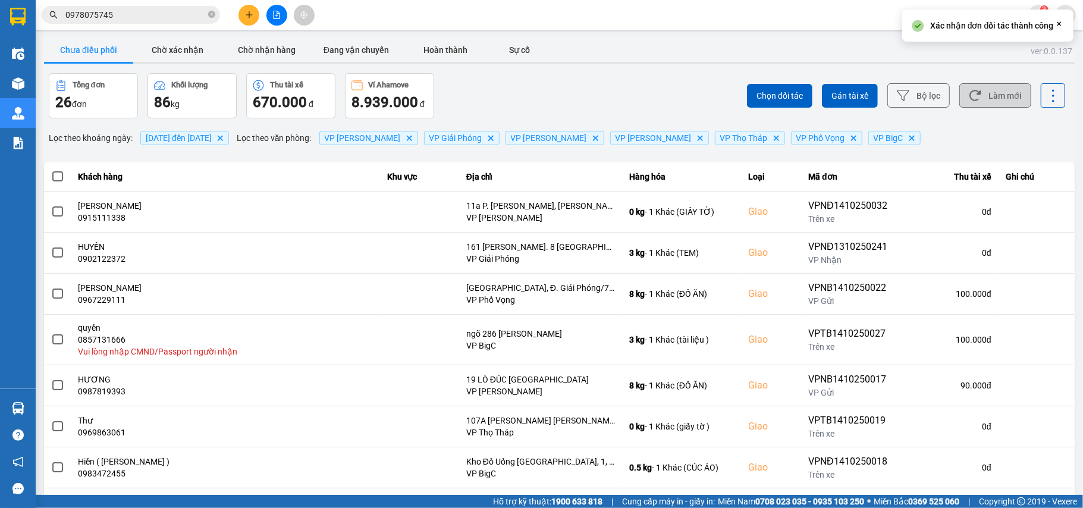
click at [985, 88] on button "Làm mới" at bounding box center [995, 95] width 72 height 24
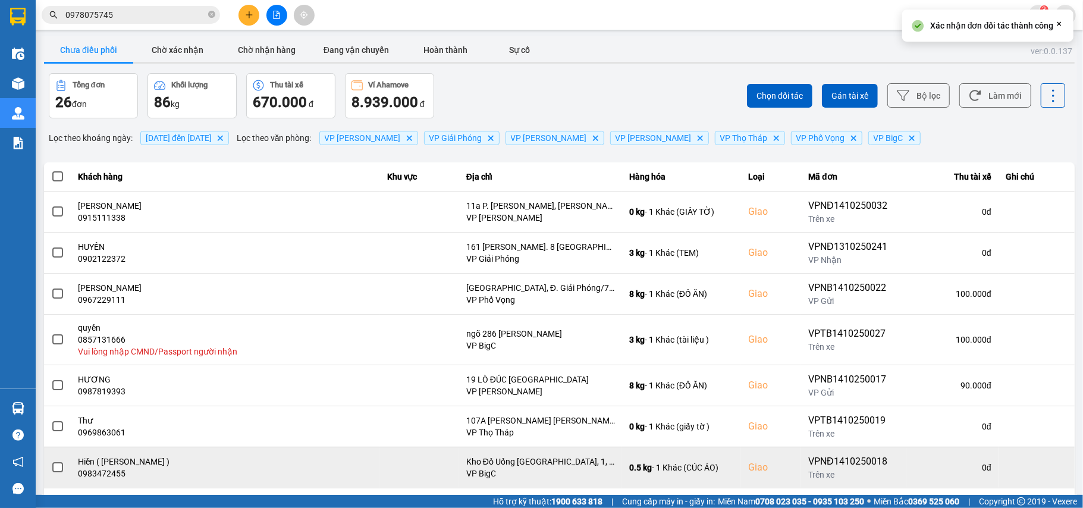
scroll to position [146, 0]
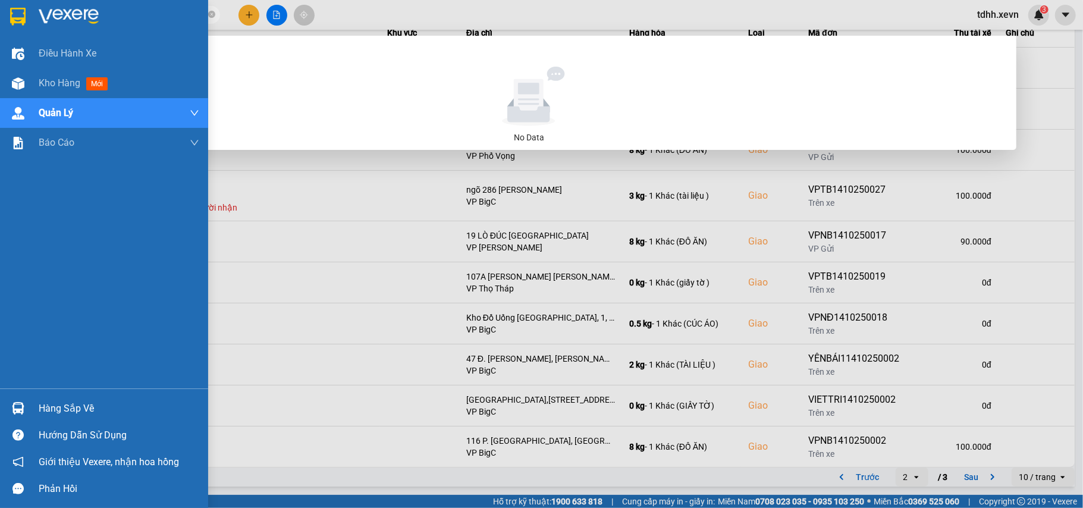
drag, startPoint x: 118, startPoint y: 12, endPoint x: 19, endPoint y: 34, distance: 101.1
click at [19, 34] on section "Kết quả tìm kiếm ( 0 ) Bộ lọc No Data 0978075745 tdhh.xevn 3 Điều hành xe Kho h…" at bounding box center [541, 254] width 1083 height 508
paste input "56385555"
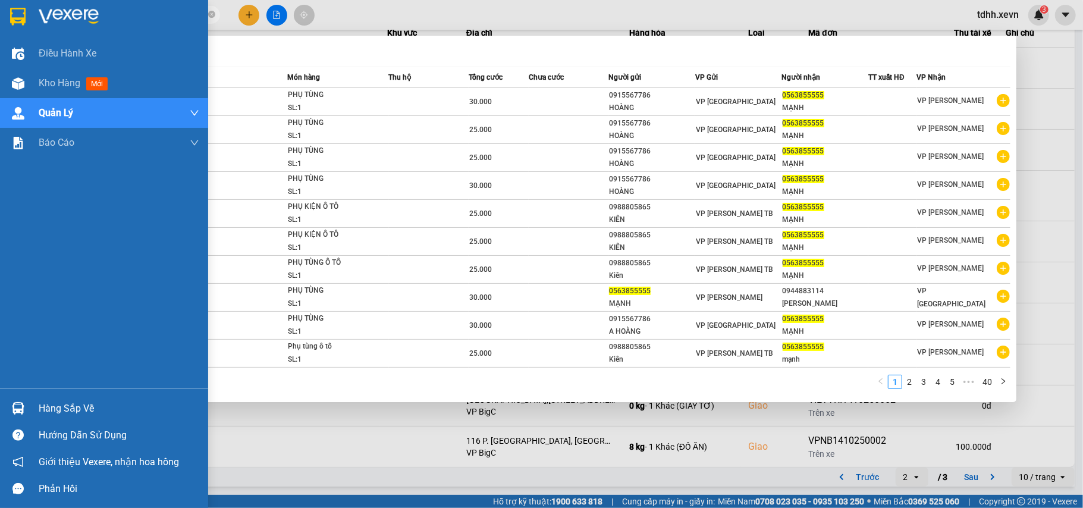
drag, startPoint x: 158, startPoint y: 15, endPoint x: 0, endPoint y: 36, distance: 158.9
click at [0, 36] on section "Kết quả tìm kiếm ( 393 ) Bộ lọc Mã ĐH Trạng thái Món hàng Thu hộ Tổng cước Chưa…" at bounding box center [541, 254] width 1083 height 508
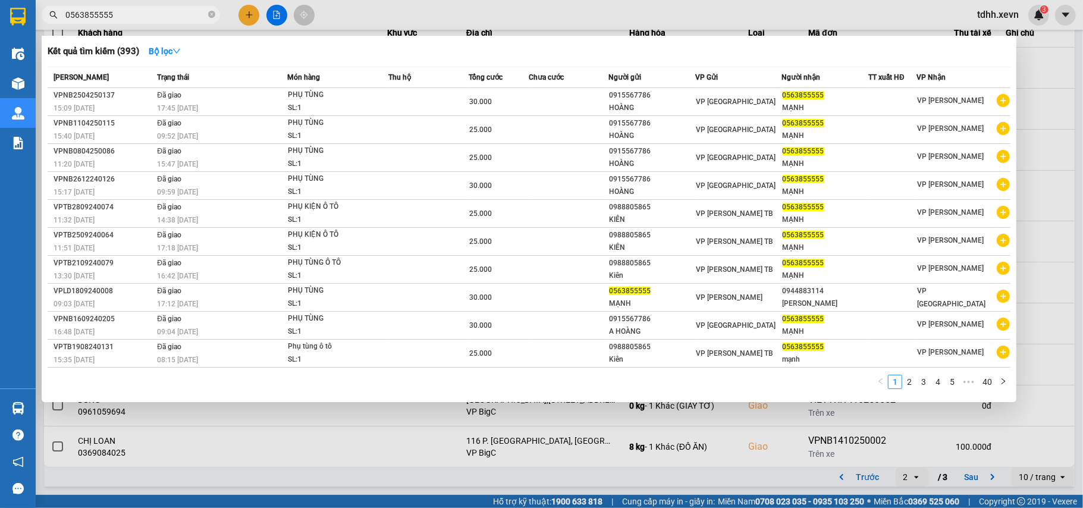
click at [1028, 127] on div at bounding box center [541, 254] width 1083 height 508
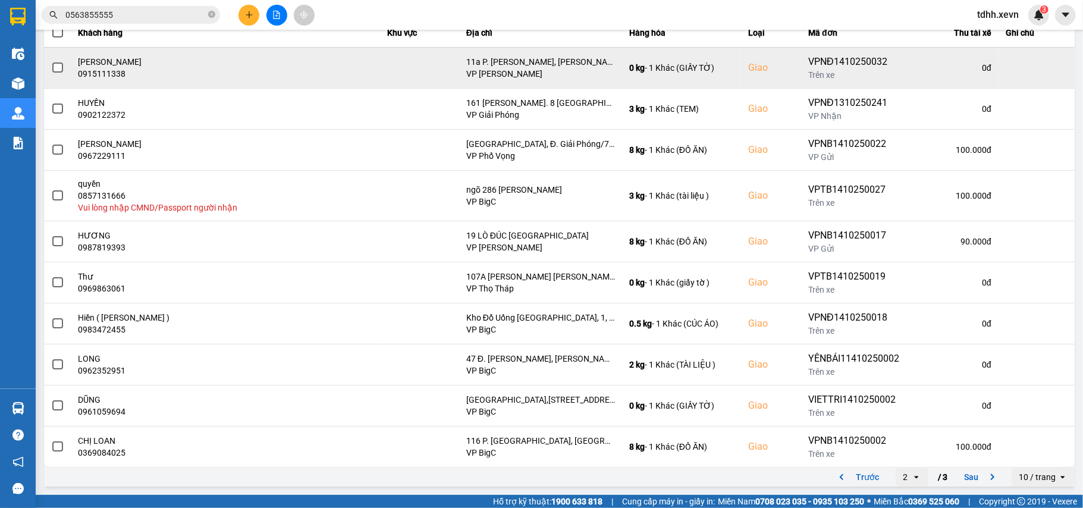
scroll to position [0, 0]
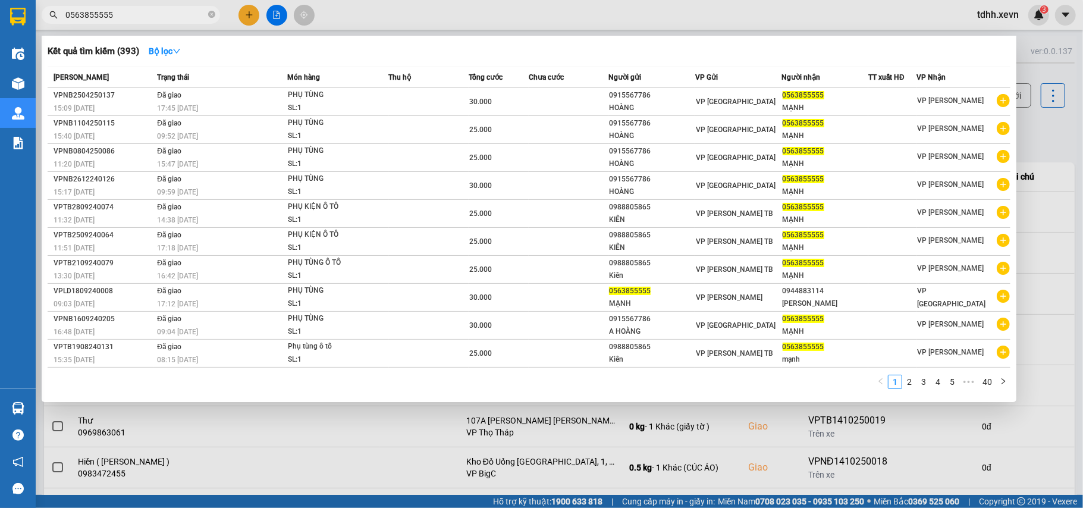
paste input "968439881"
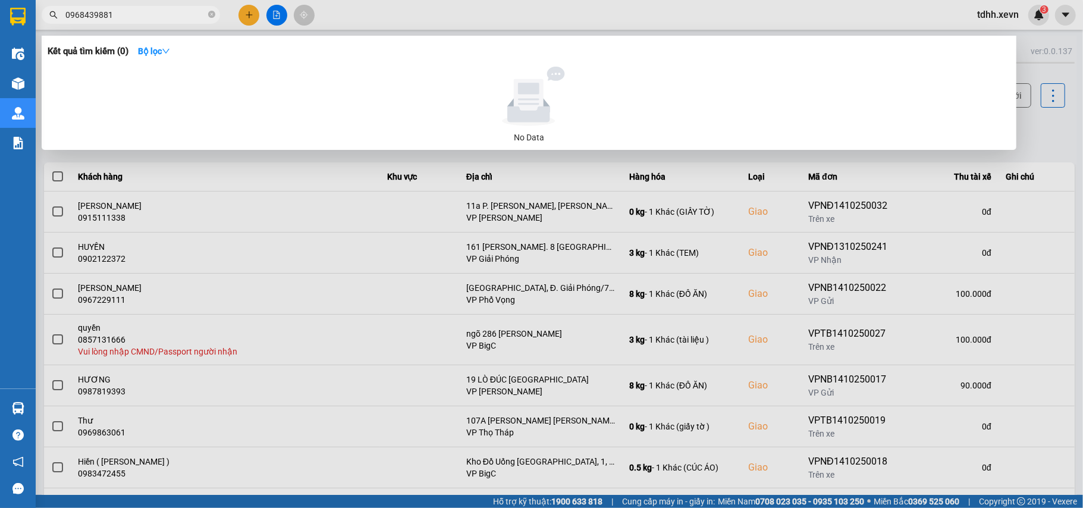
click at [70, 7] on span "0968439881" at bounding box center [131, 15] width 178 height 18
click at [94, 24] on div at bounding box center [541, 254] width 1083 height 508
click at [94, 24] on div "Kết quả tìm kiếm ( 0 ) Bộ lọc No Data 0968439881" at bounding box center [116, 15] width 232 height 21
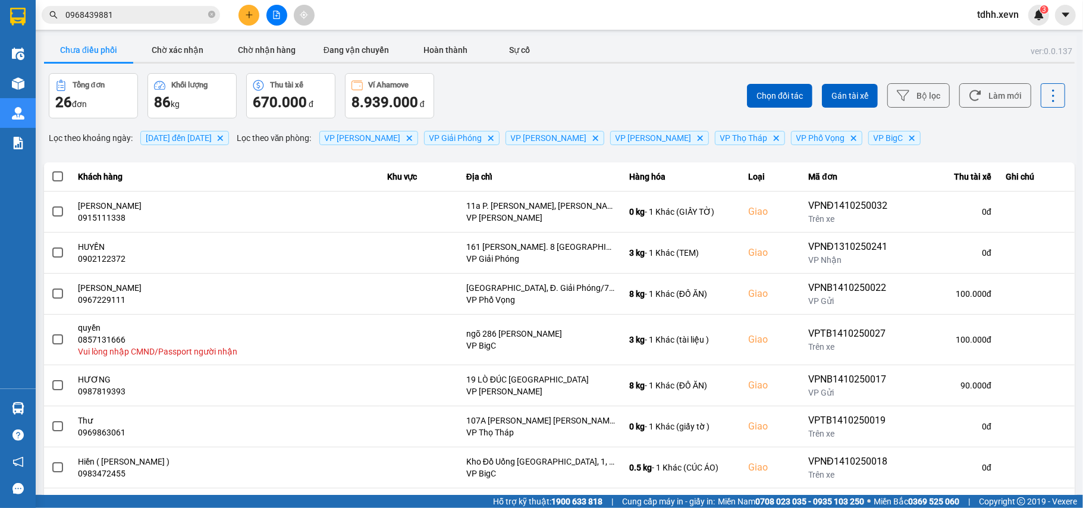
click at [94, 22] on span "0968439881" at bounding box center [131, 15] width 178 height 18
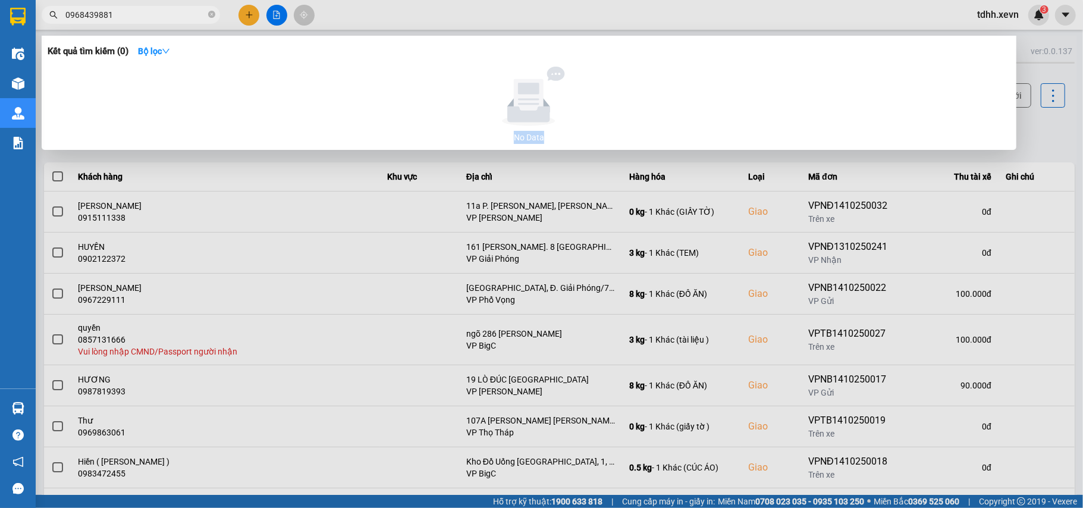
click at [94, 22] on span "0968439881" at bounding box center [131, 15] width 178 height 18
click at [94, 15] on input "0968439881" at bounding box center [135, 14] width 140 height 13
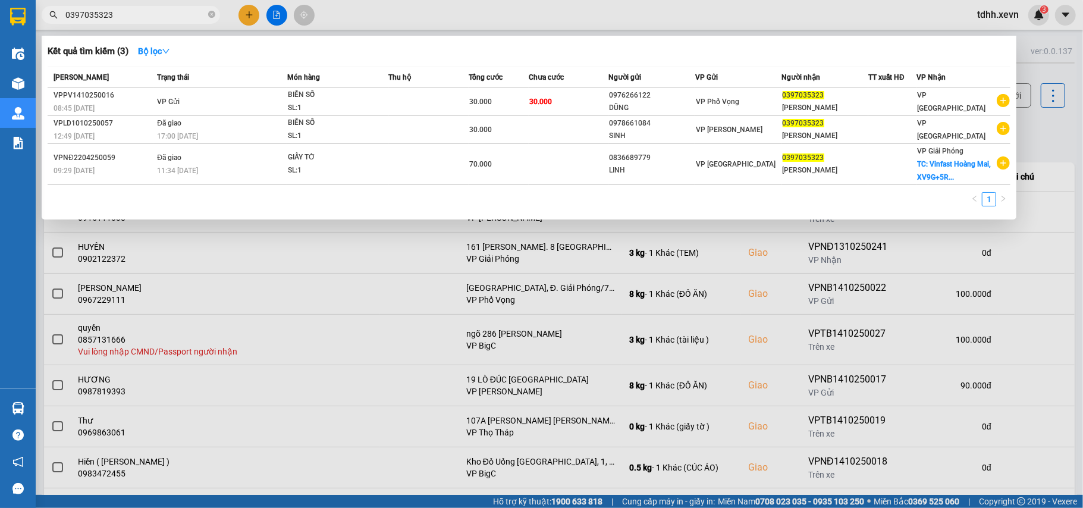
type input "0397035323"
click at [1017, 141] on div at bounding box center [541, 254] width 1083 height 508
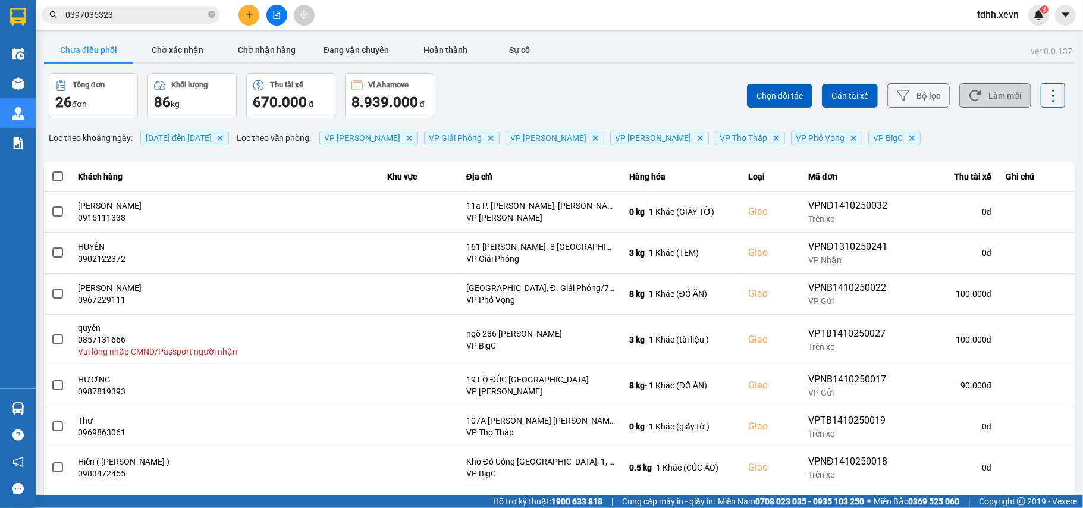
click at [1002, 101] on button "Làm mới" at bounding box center [995, 95] width 72 height 24
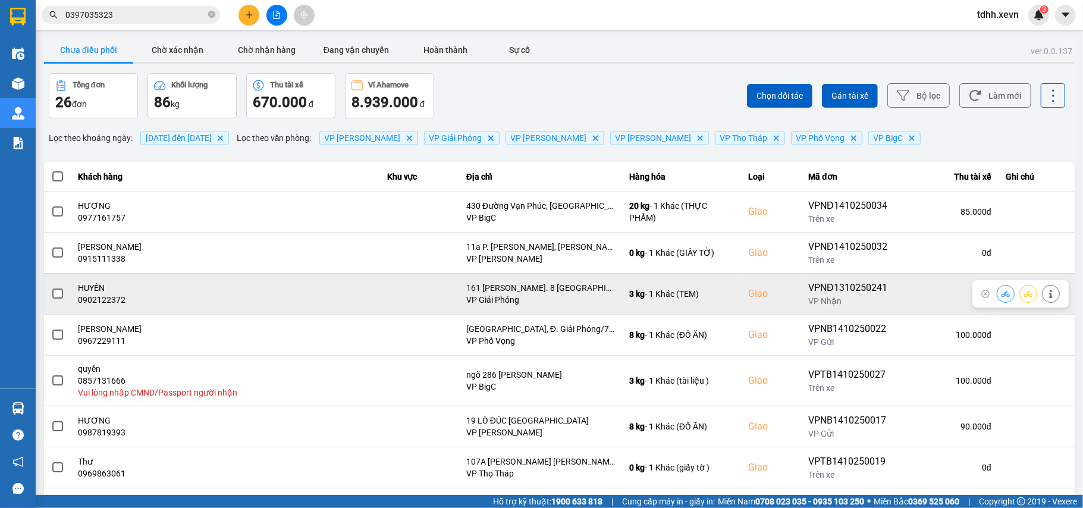
click at [997, 293] on button at bounding box center [1005, 293] width 17 height 21
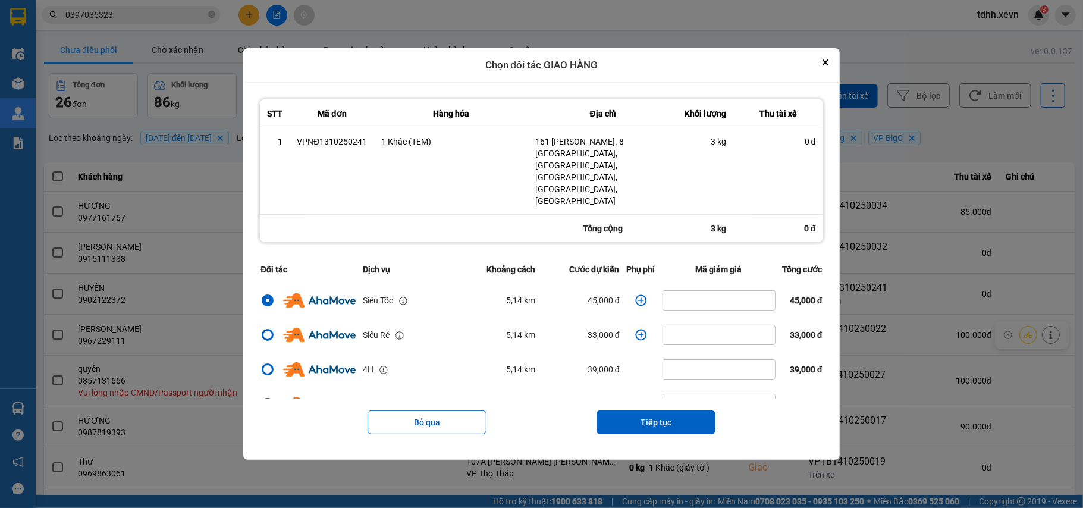
click at [635, 294] on icon "dialog" at bounding box center [641, 300] width 12 height 12
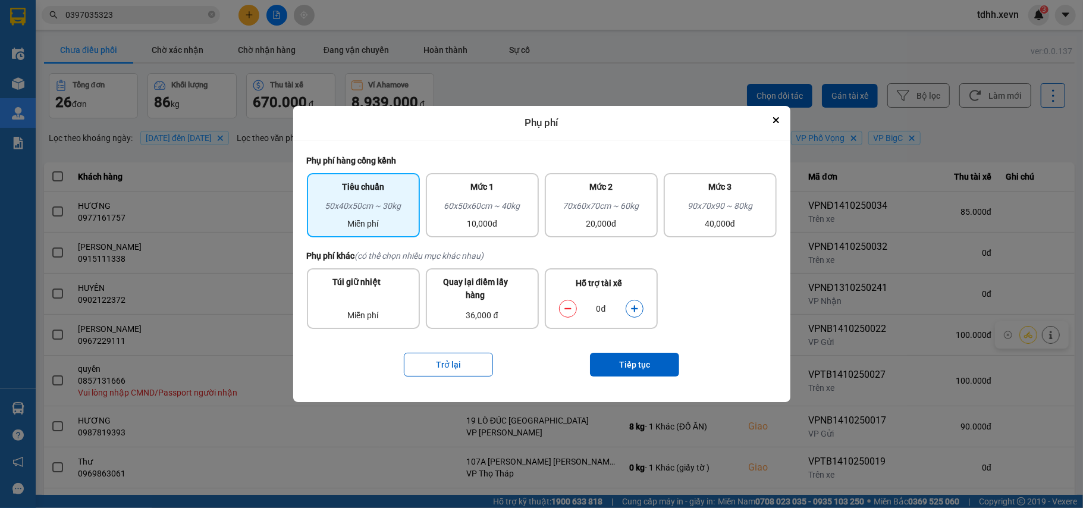
click at [631, 306] on icon "dialog" at bounding box center [634, 308] width 8 height 8
click at [609, 362] on button "Tiếp tục" at bounding box center [634, 365] width 89 height 24
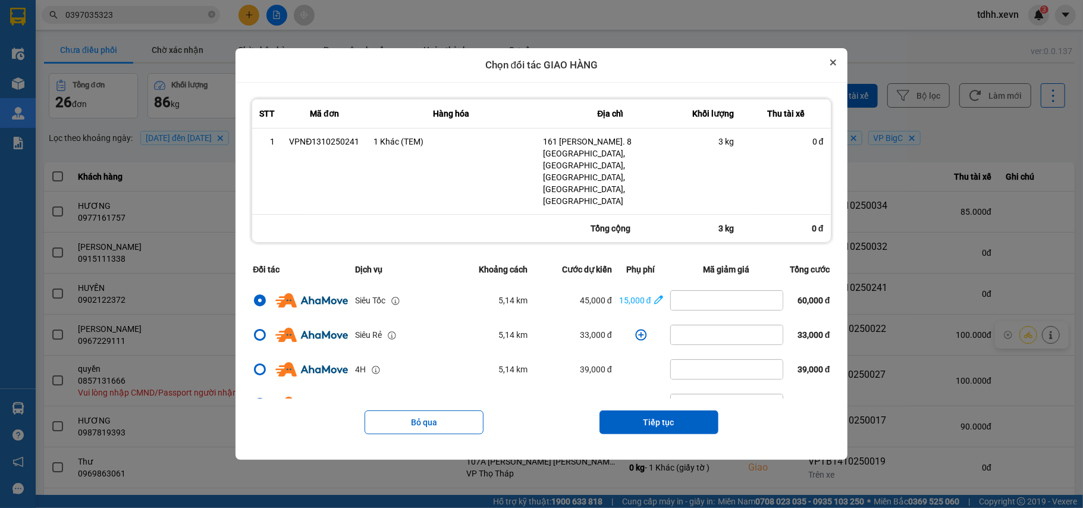
click at [840, 70] on button "Close" at bounding box center [833, 62] width 14 height 14
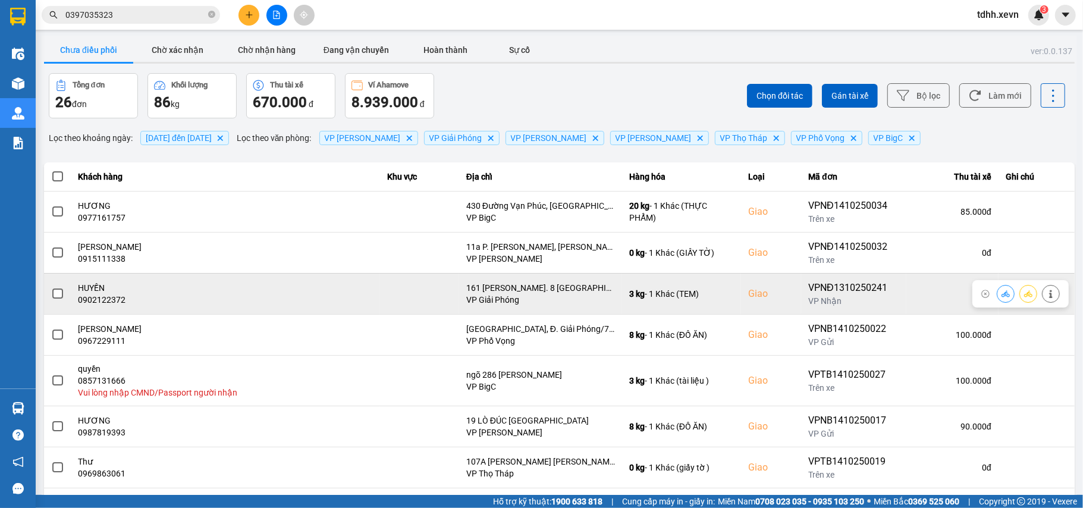
click at [1047, 298] on icon at bounding box center [1051, 294] width 8 height 8
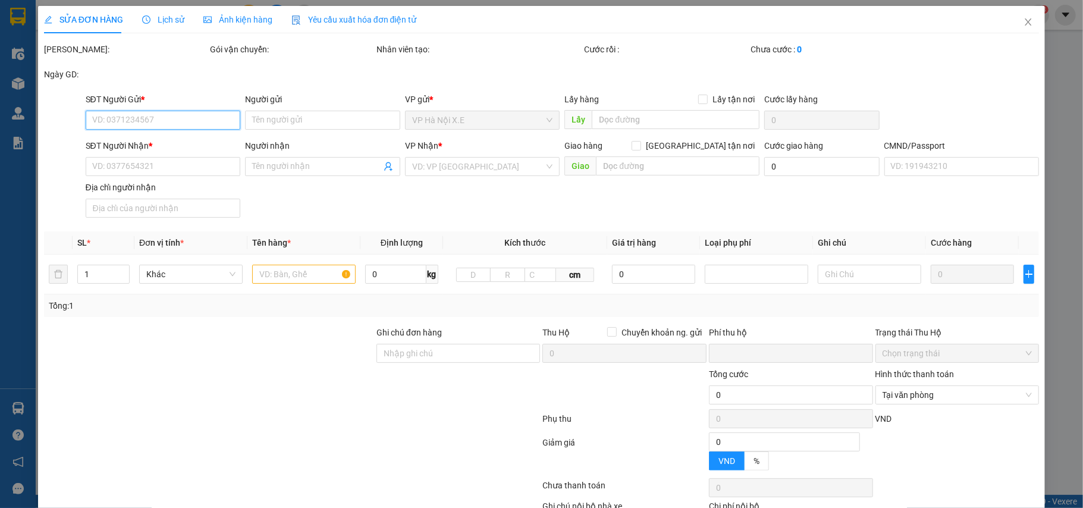
type input "0904499975"
type input "LÊ THANH PHONG"
type input "0902122372"
type input "HUYỀN"
checkbox input "true"
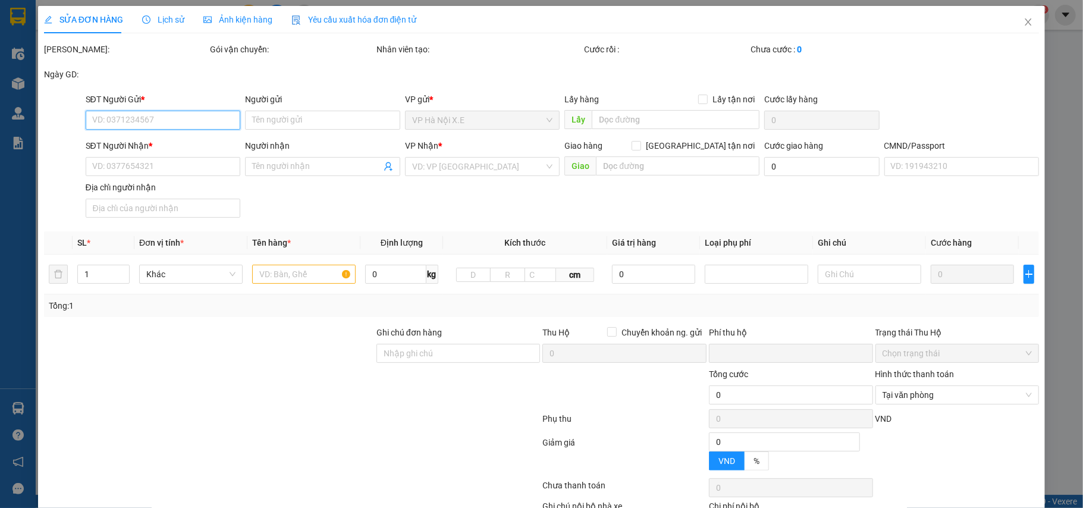
type input "161 Ng. 8 Cầu Bươu, Tả Thanh Oai, Thanh Trì, Hà Nội, Việt Nam"
type input "123"
type input "0"
type input "95.000"
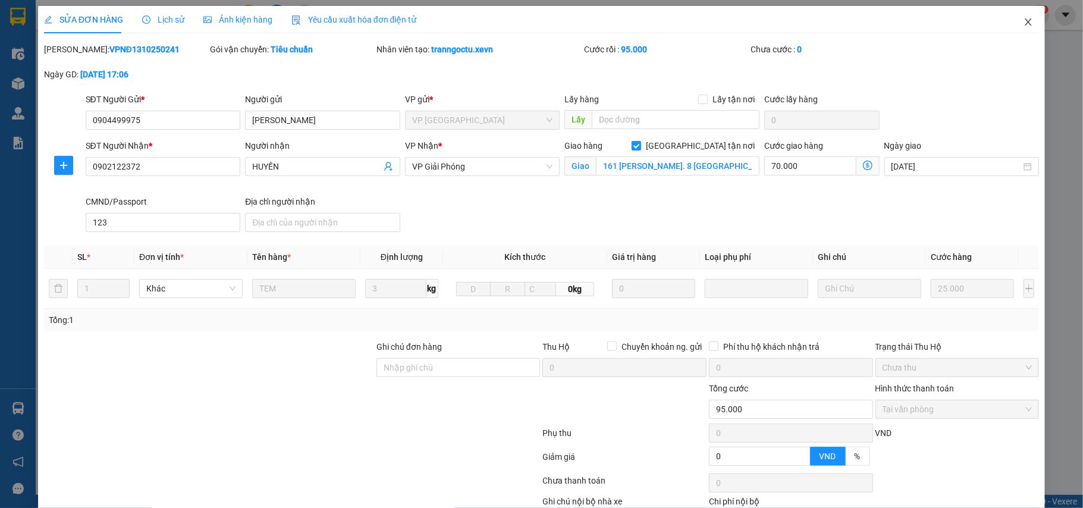
click at [1014, 27] on span "Close" at bounding box center [1027, 22] width 33 height 33
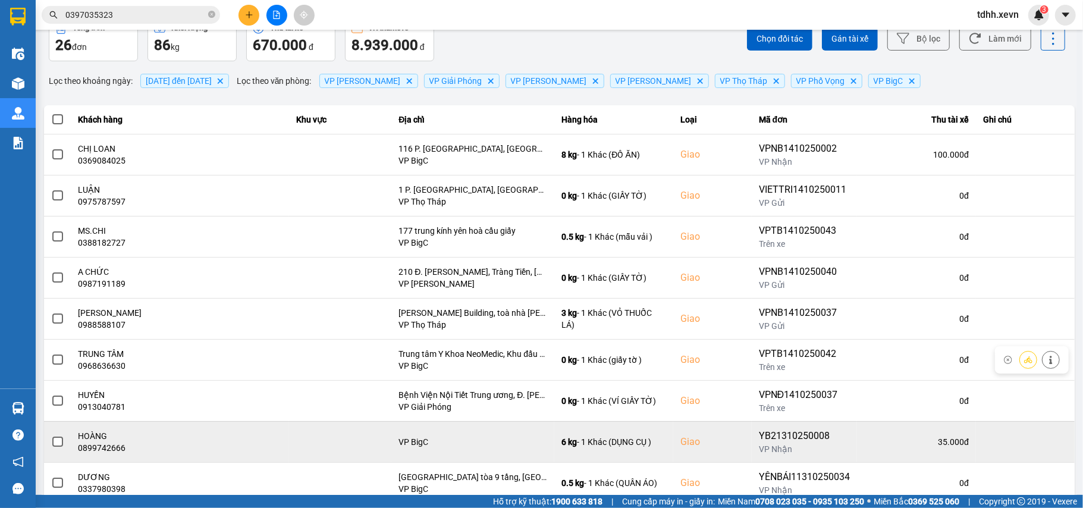
scroll to position [136, 0]
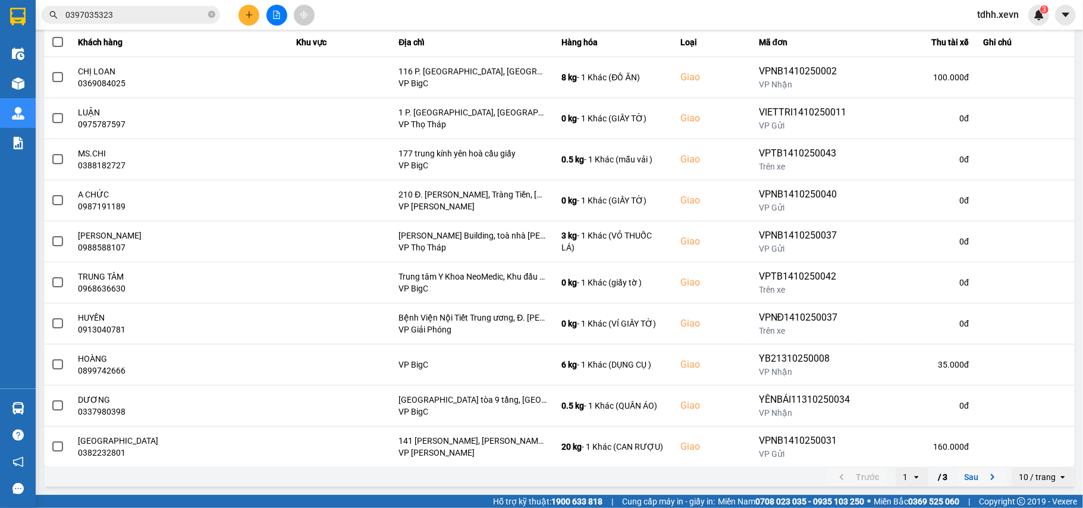
click at [978, 469] on button "Sau" at bounding box center [982, 477] width 50 height 18
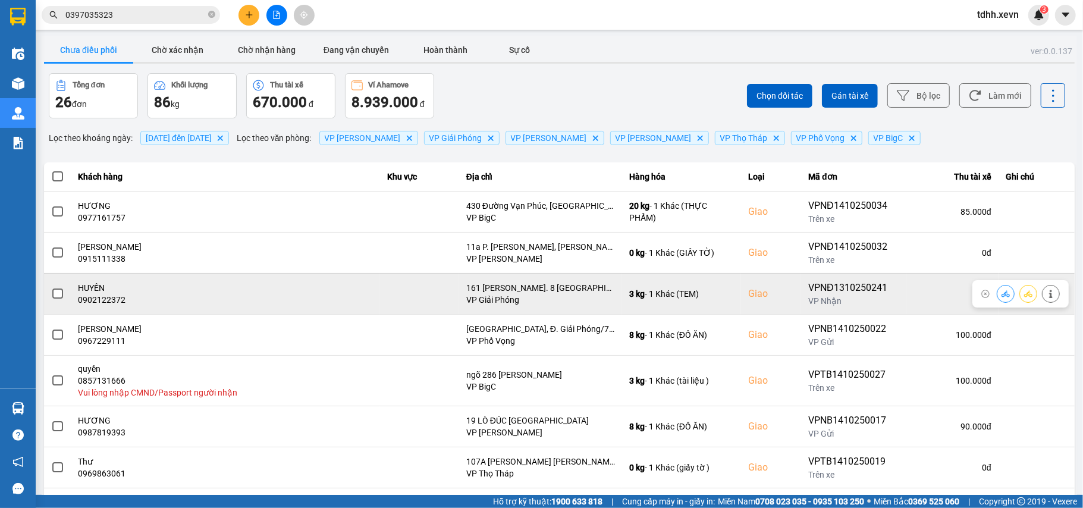
click at [983, 296] on div at bounding box center [1020, 293] width 96 height 27
click at [1001, 294] on icon at bounding box center [1005, 293] width 8 height 7
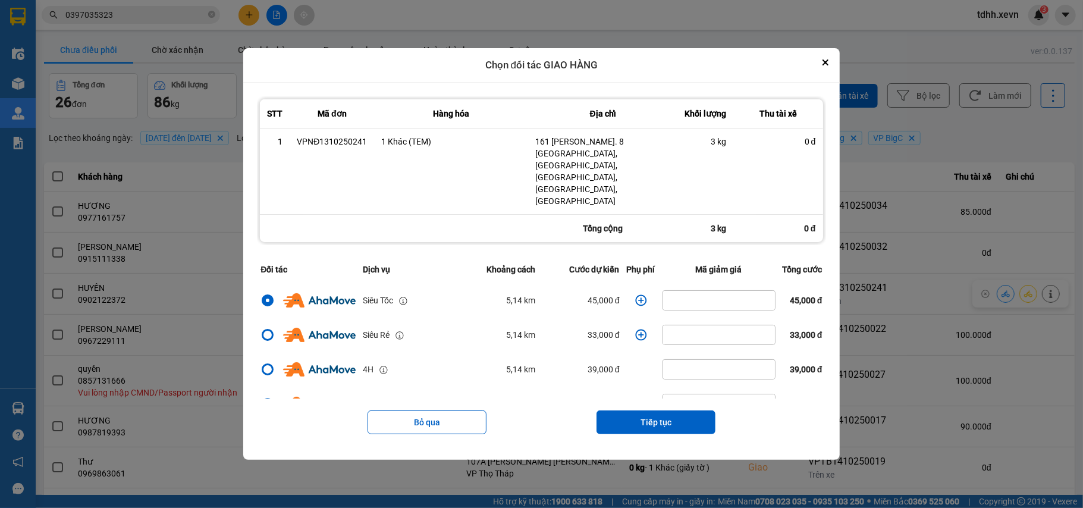
click at [635, 294] on icon "dialog" at bounding box center [640, 299] width 11 height 11
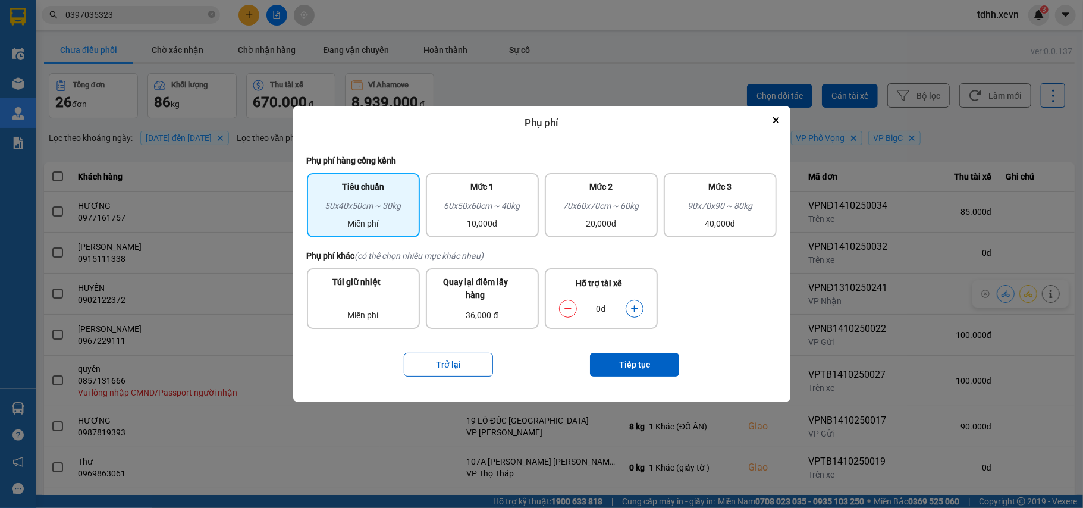
click at [636, 304] on icon "dialog" at bounding box center [634, 308] width 8 height 8
click at [633, 310] on icon "dialog" at bounding box center [634, 308] width 8 height 8
click at [631, 365] on button "Tiếp tục" at bounding box center [634, 365] width 89 height 24
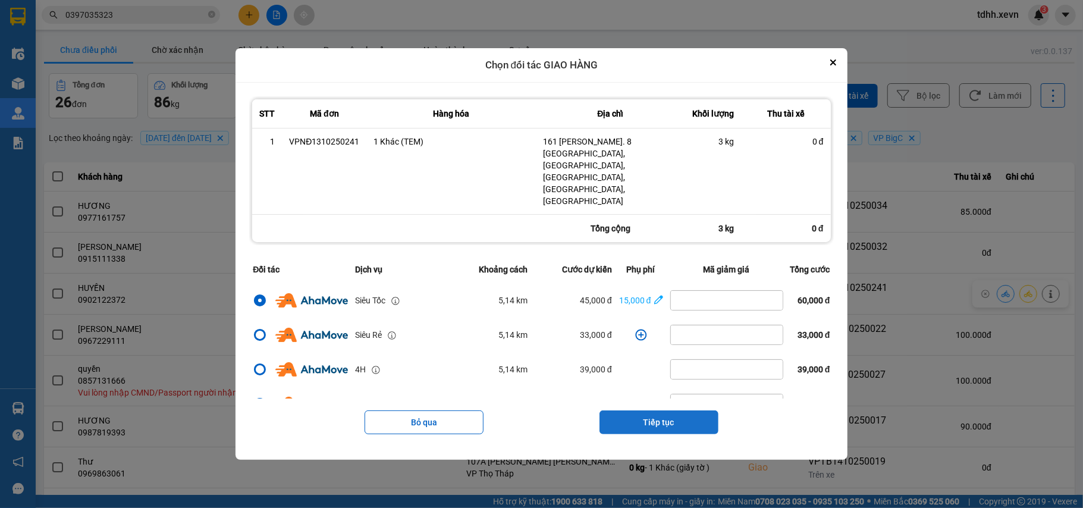
click at [645, 410] on button "Tiếp tục" at bounding box center [658, 422] width 119 height 24
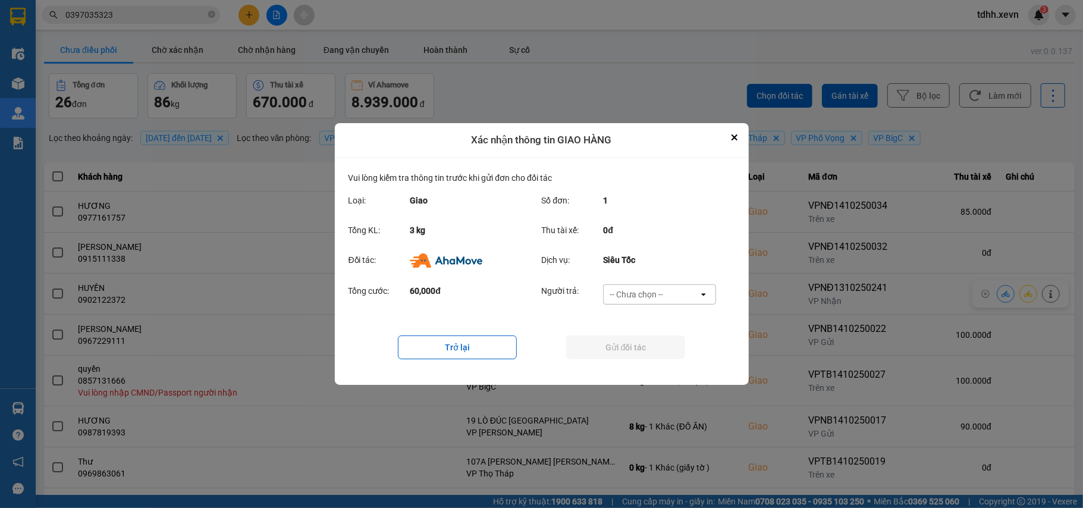
click at [684, 288] on div "-- Chưa chọn --" at bounding box center [651, 294] width 95 height 19
click at [655, 357] on span "Ví Ahamove" at bounding box center [636, 363] width 48 height 12
click at [656, 353] on button "Gửi đối tác" at bounding box center [625, 347] width 119 height 24
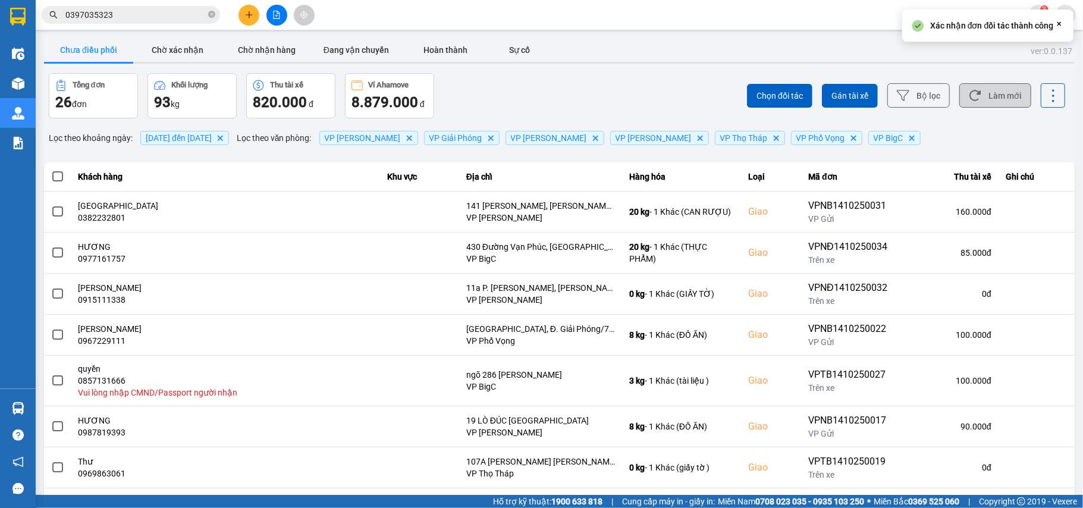
click at [979, 94] on button "Làm mới" at bounding box center [995, 95] width 72 height 24
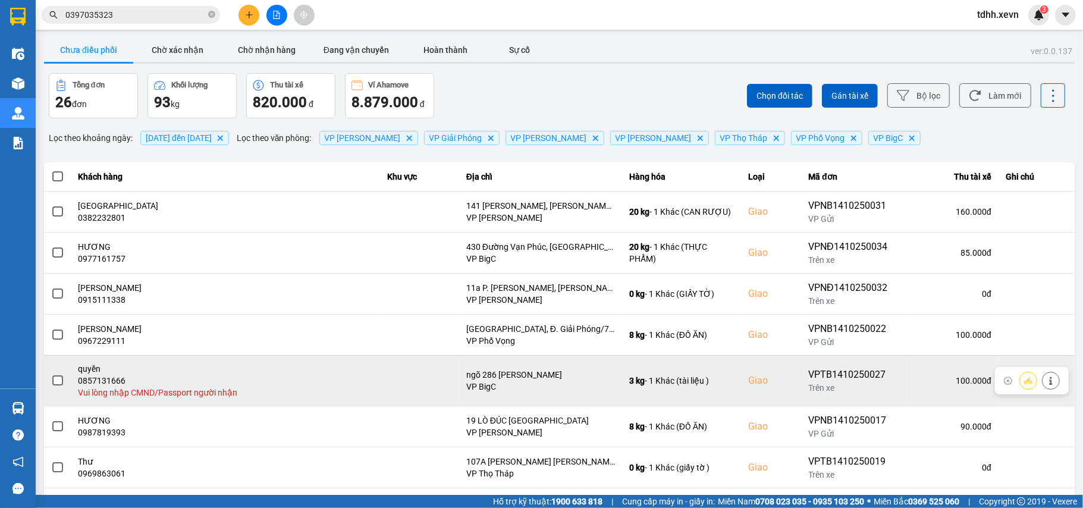
click at [1049, 384] on icon at bounding box center [1050, 380] width 3 height 8
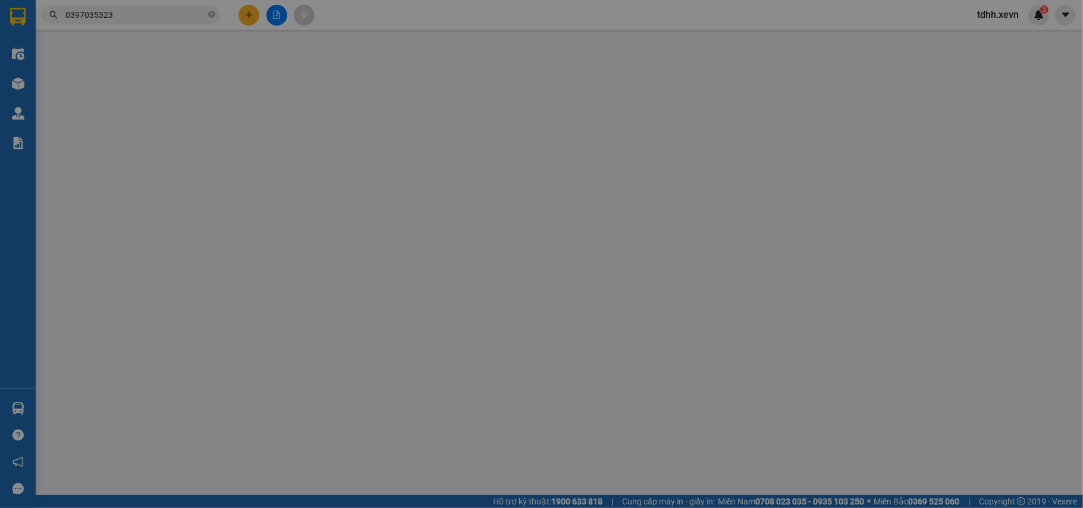
type input "0358633185"
type input "dũng"
type input "0857131666"
type input "quyền"
checkbox input "true"
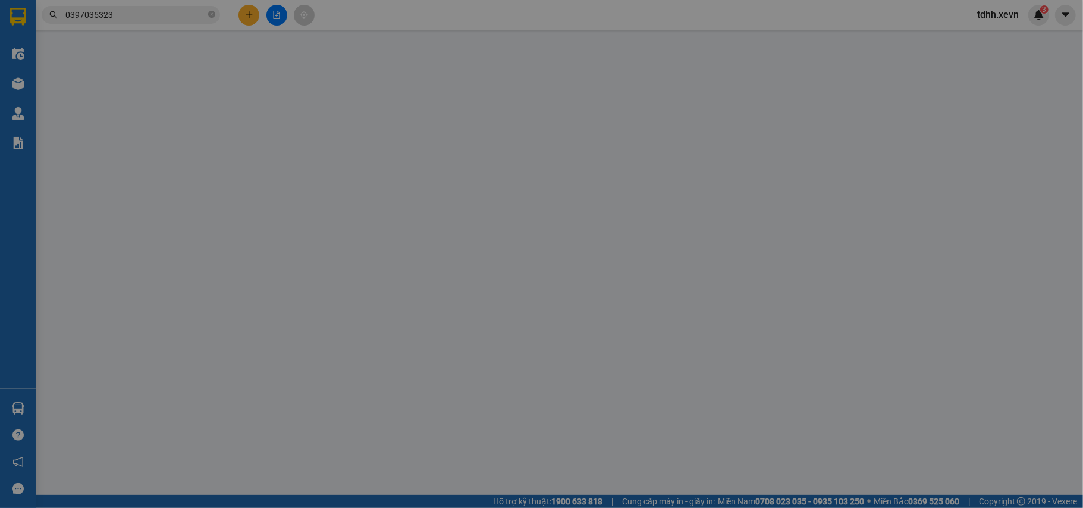
type input "ngõ 286 nguyễn xiển"
type input "0"
type input "100.000"
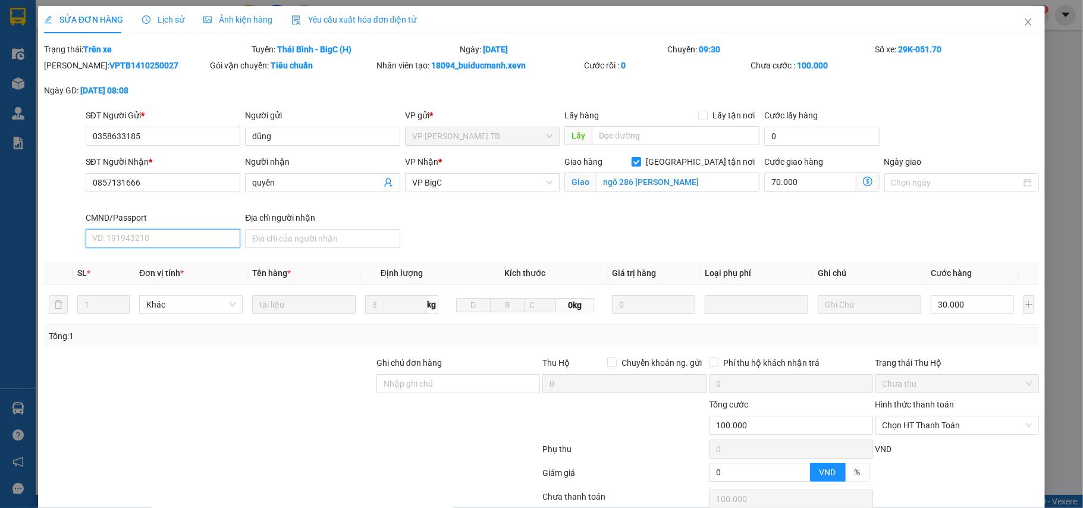
click at [144, 243] on input "CMND/Passport" at bounding box center [163, 238] width 155 height 19
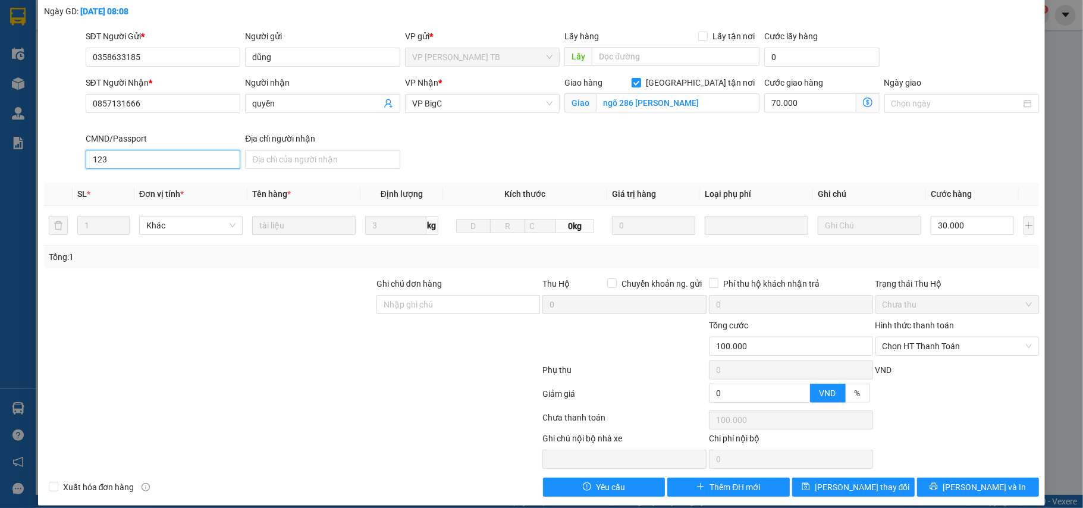
scroll to position [93, 0]
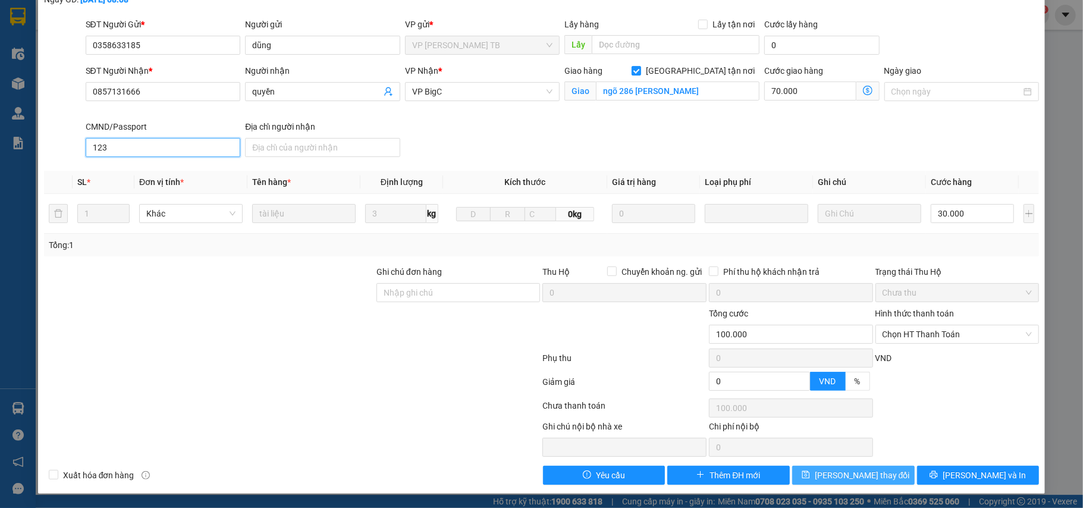
type input "123"
click at [881, 471] on button "Lưu thay đổi" at bounding box center [853, 475] width 122 height 19
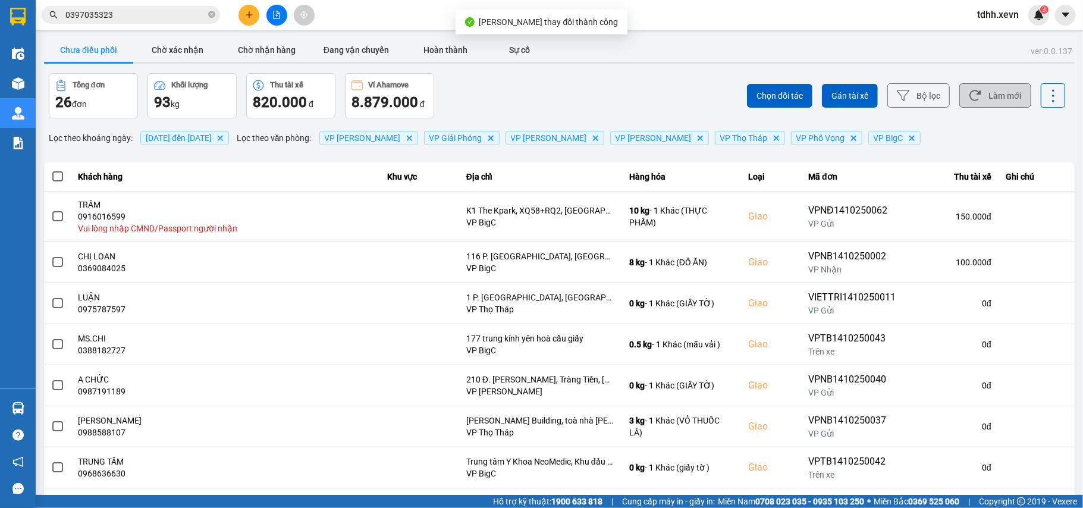
click at [1004, 94] on button "Làm mới" at bounding box center [995, 95] width 72 height 24
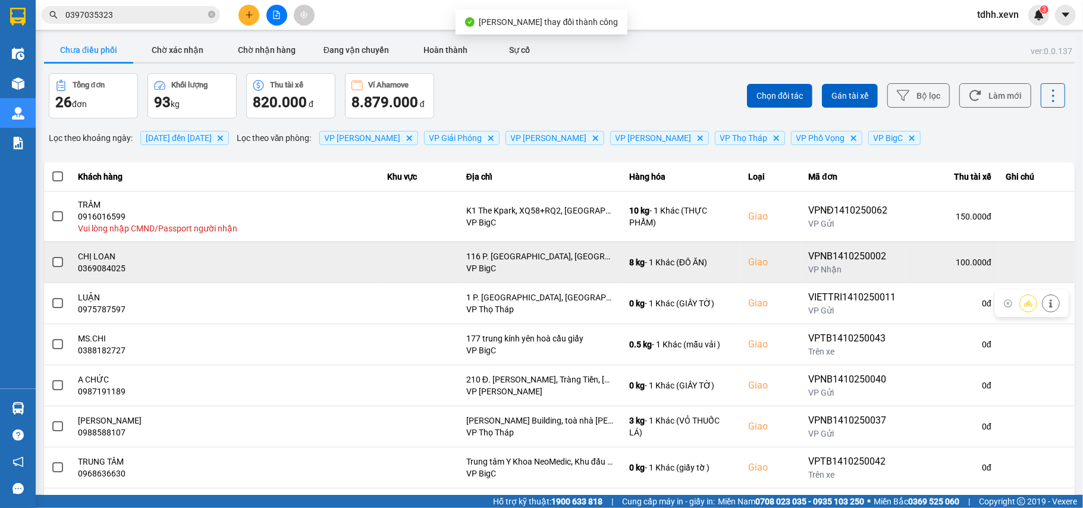
click at [100, 274] on div "0369084025" at bounding box center [225, 268] width 294 height 12
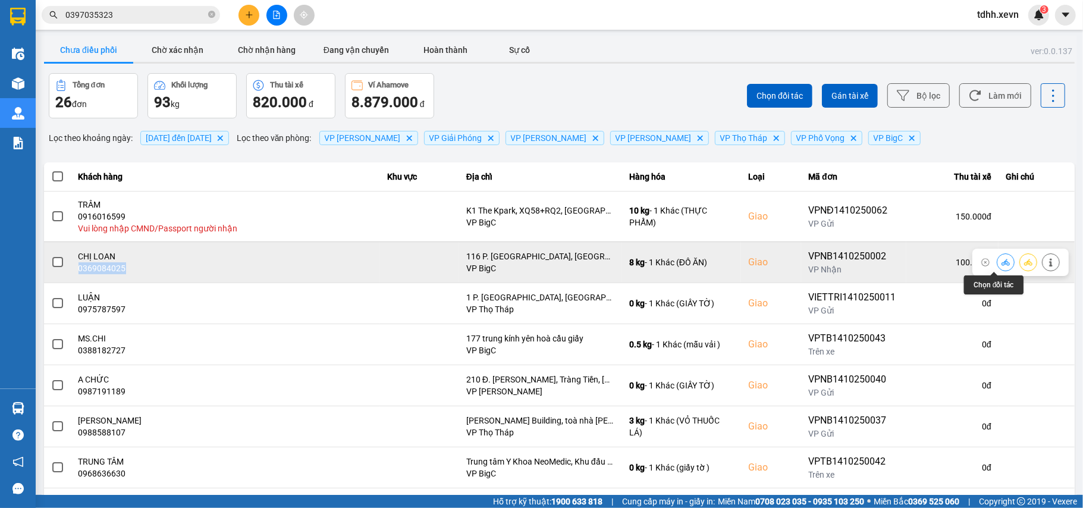
click at [998, 262] on button at bounding box center [1005, 262] width 17 height 21
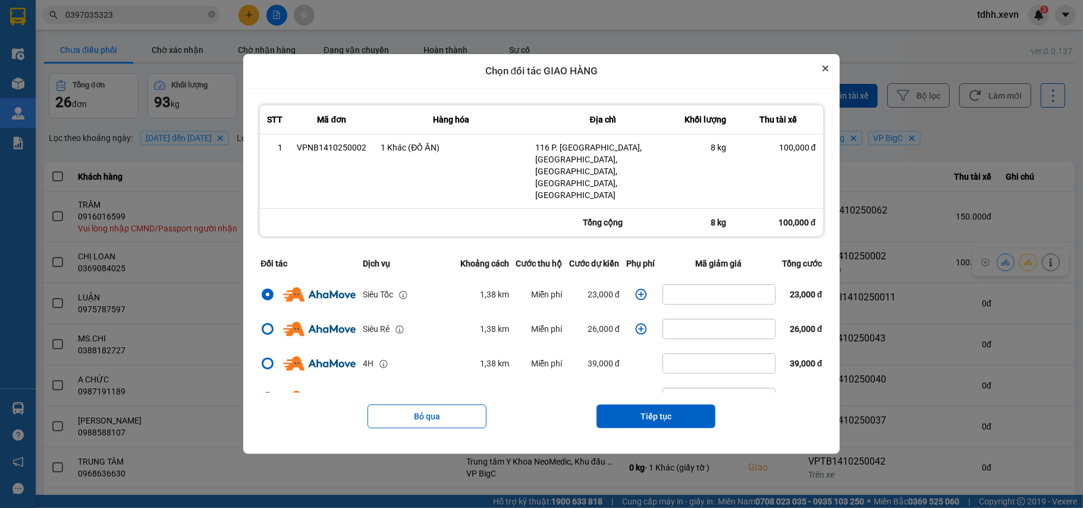
click at [828, 71] on icon "Close" at bounding box center [825, 68] width 6 height 6
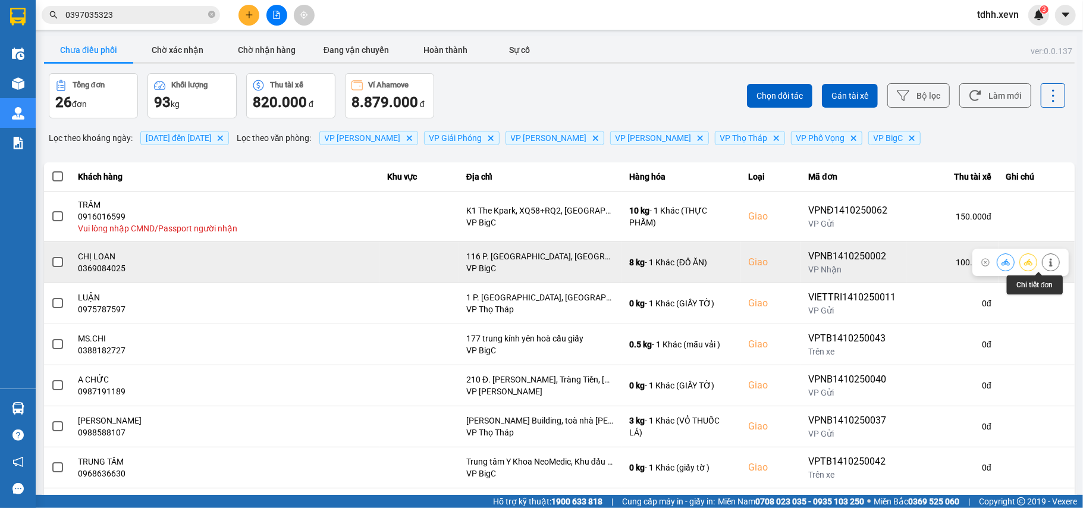
click at [1043, 262] on button at bounding box center [1050, 262] width 17 height 21
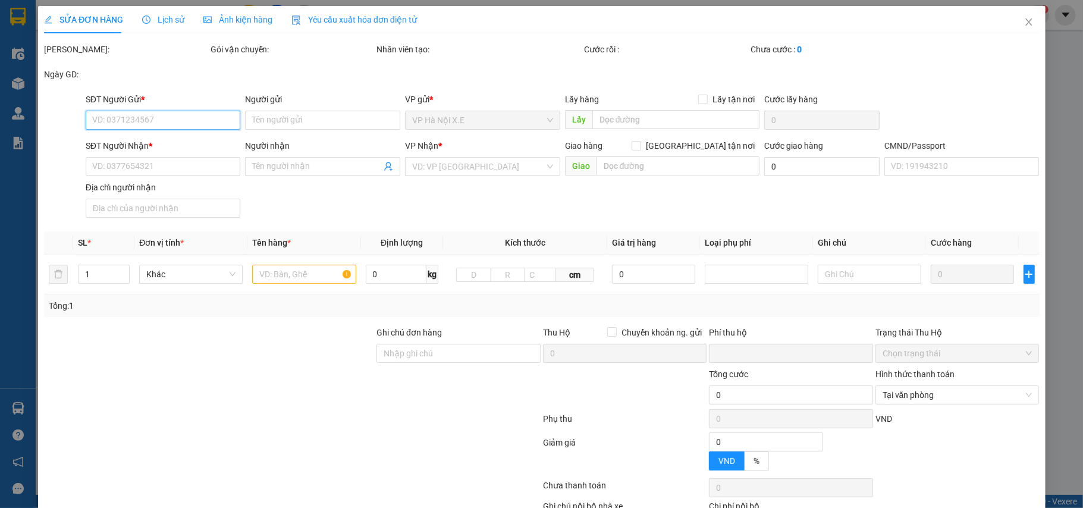
type input "0965760984"
type input "NHÀ HÀNG THANH LỢI"
type input "0369084025"
type input "CHỊ LOAN"
checkbox input "true"
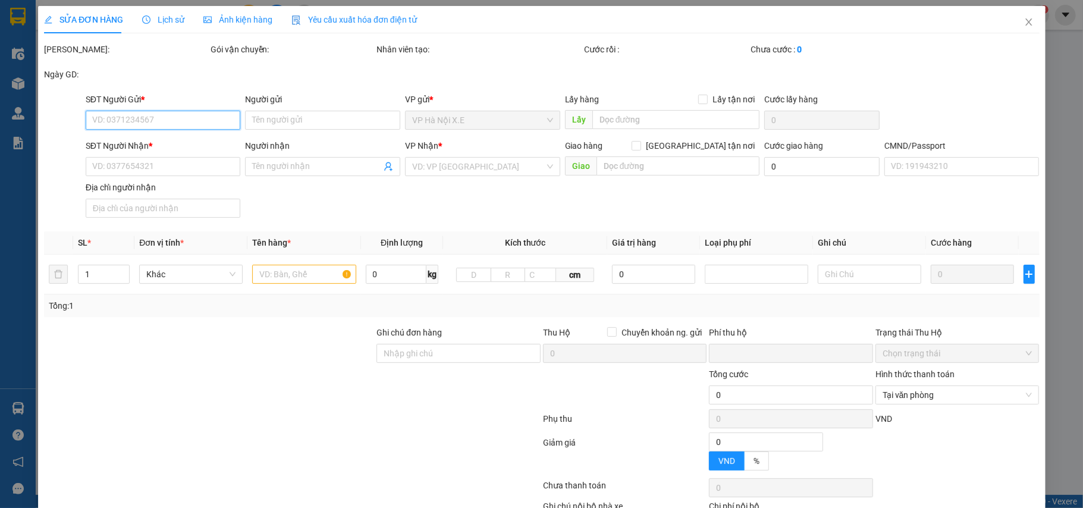
type input "116 P. Trung Kính, Yên Hoà, Cầu Giấy, Hà Nội, Vietnam"
type input "1"
type input "0"
type input "100.000"
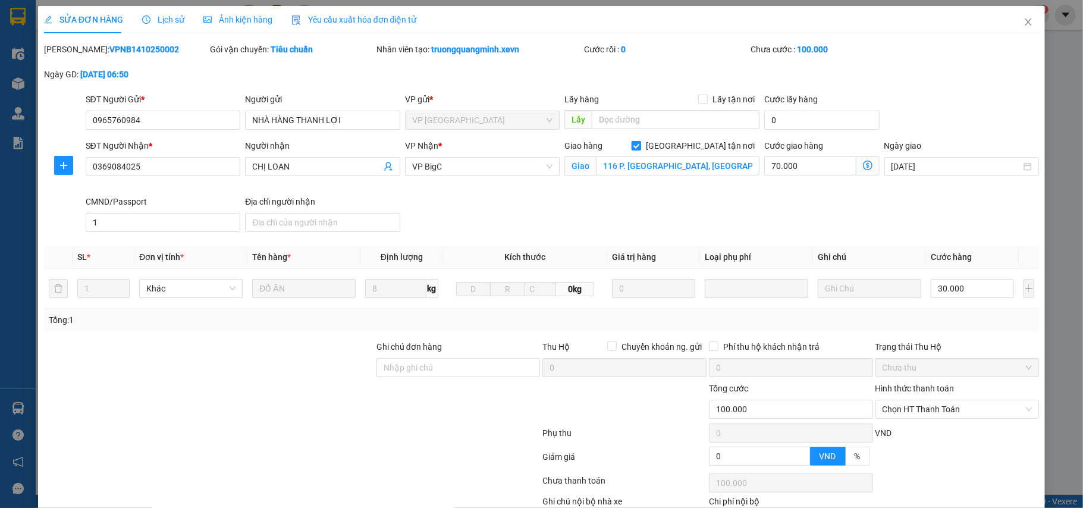
click at [640, 146] on input "Giao tận nơi" at bounding box center [635, 145] width 8 height 8
checkbox input "false"
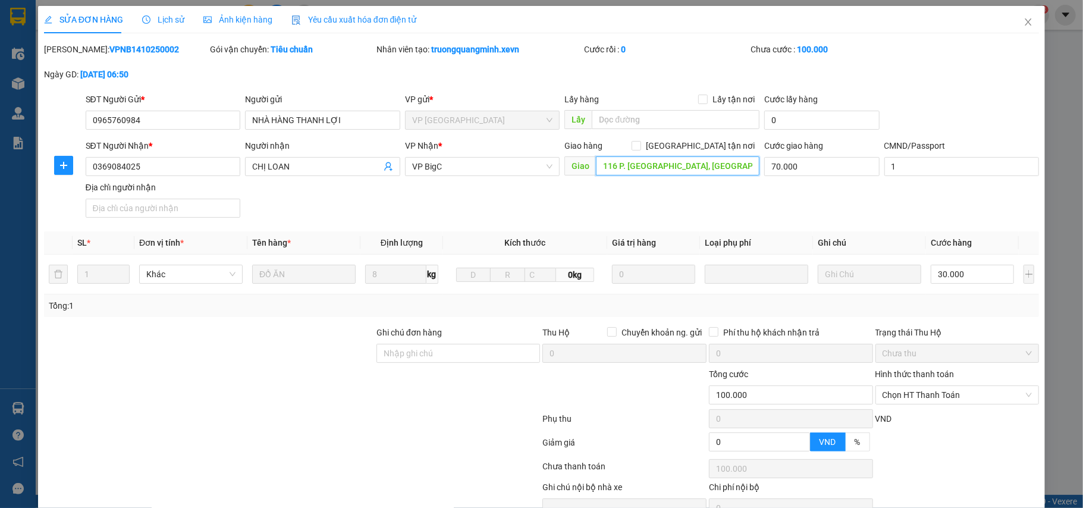
click at [686, 160] on input "116 P. Trung Kính, Yên Hoà, Cầu Giấy, Hà Nội, Vietnam" at bounding box center [678, 165] width 164 height 19
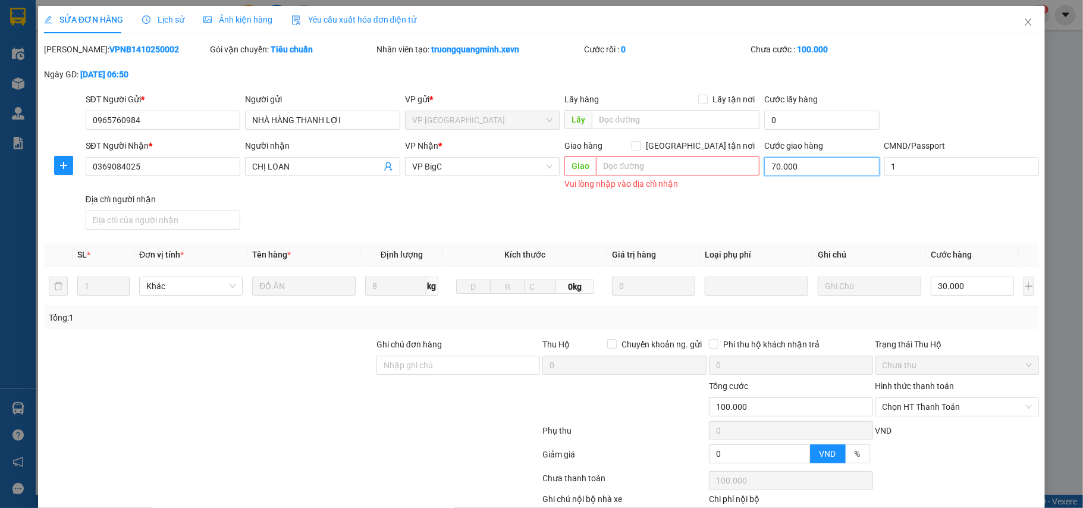
click at [764, 172] on input "70.000" at bounding box center [821, 166] width 115 height 19
type input "30.000"
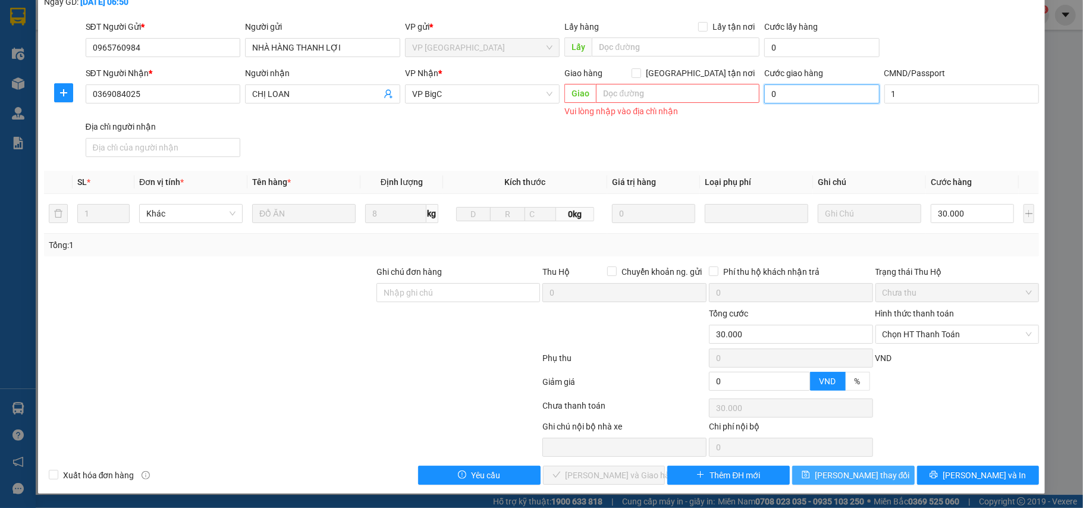
type input "0"
click at [837, 477] on span "Lưu thay đổi" at bounding box center [862, 475] width 95 height 13
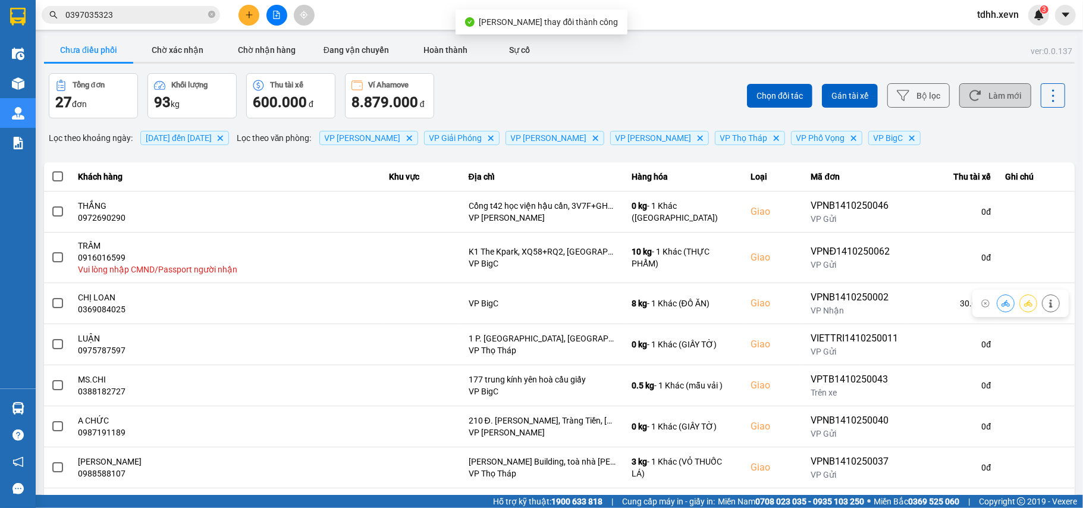
click at [999, 96] on button "Làm mới" at bounding box center [995, 95] width 72 height 24
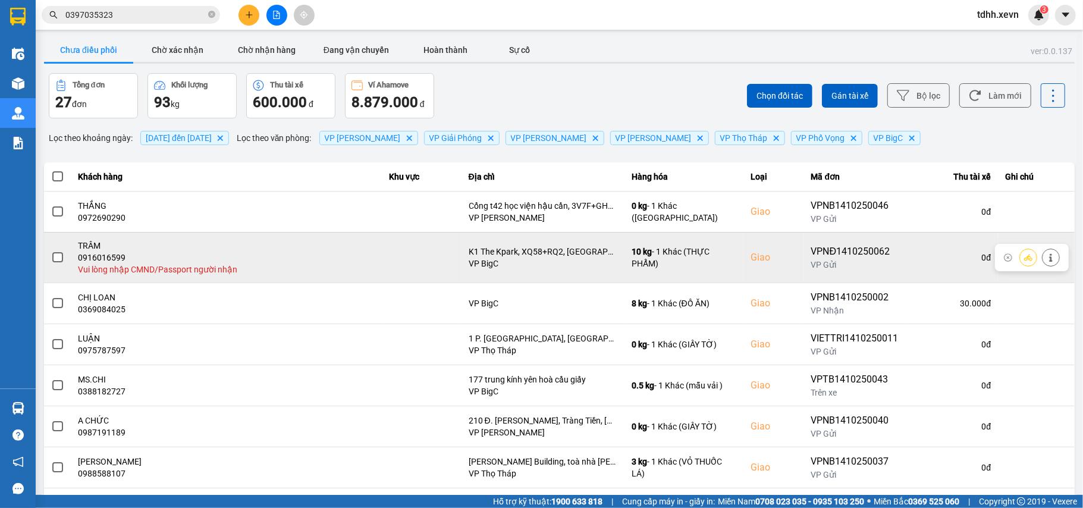
click at [1049, 256] on icon at bounding box center [1050, 257] width 3 height 8
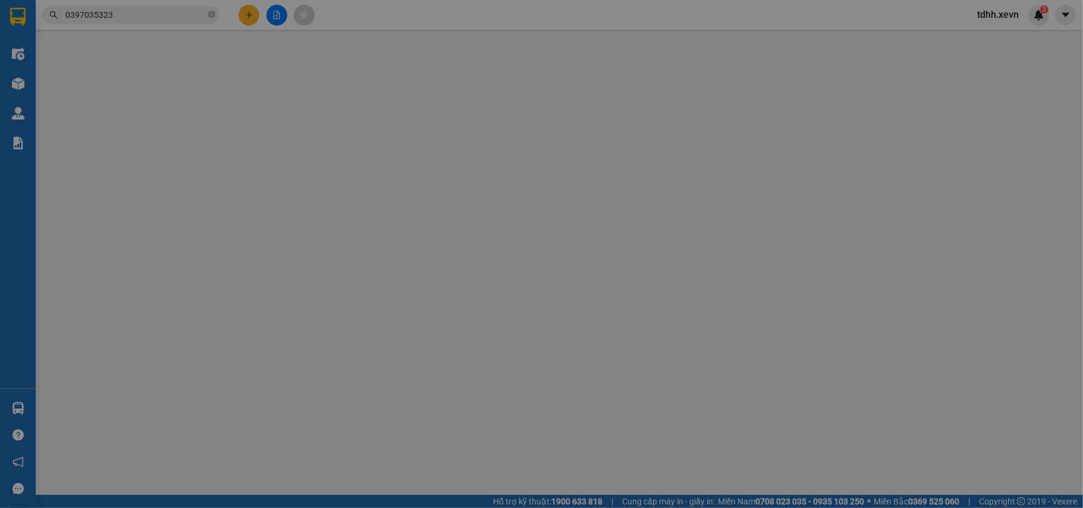
type input "0349044390"
type input "NHƯ Ý"
type input "0916016599"
type input "TRÂM"
checkbox input "true"
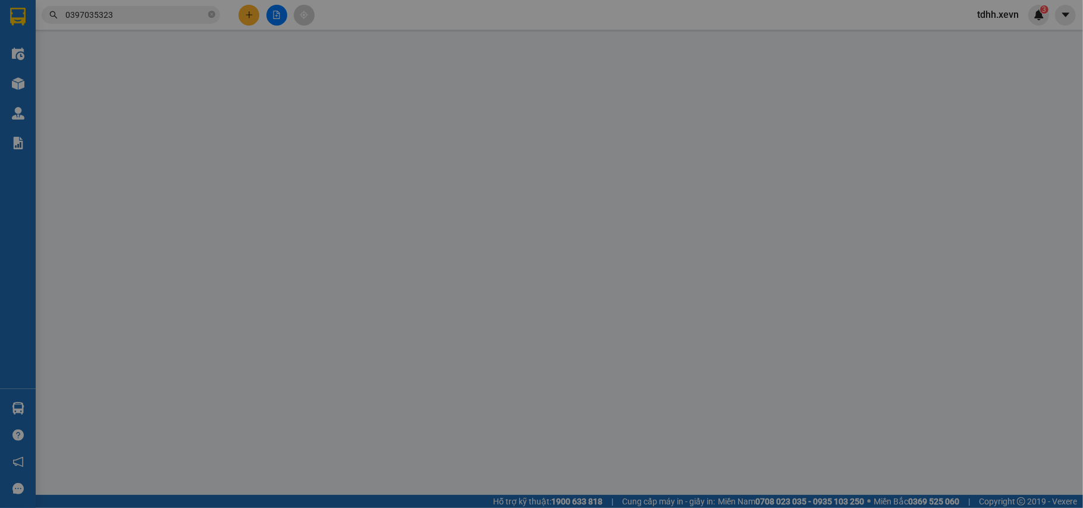
type input "K1 The Kpark, XQ58+RQ2, Đường Phúc La-Văn Phú, Phú La, Hà Đông, Hà Nội, Việt Nam"
type input "0"
type input "150.000"
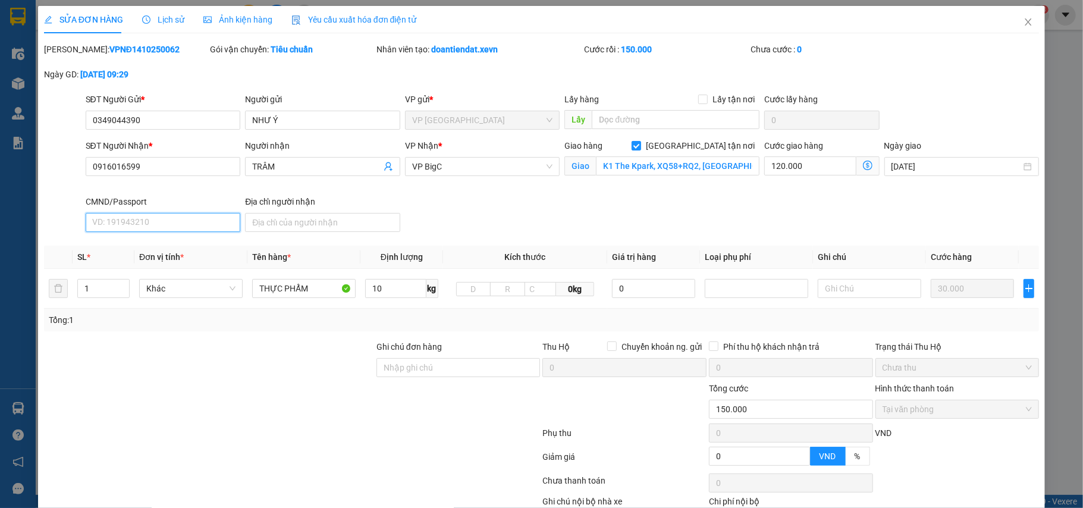
click at [156, 227] on input "CMND/Passport" at bounding box center [163, 222] width 155 height 19
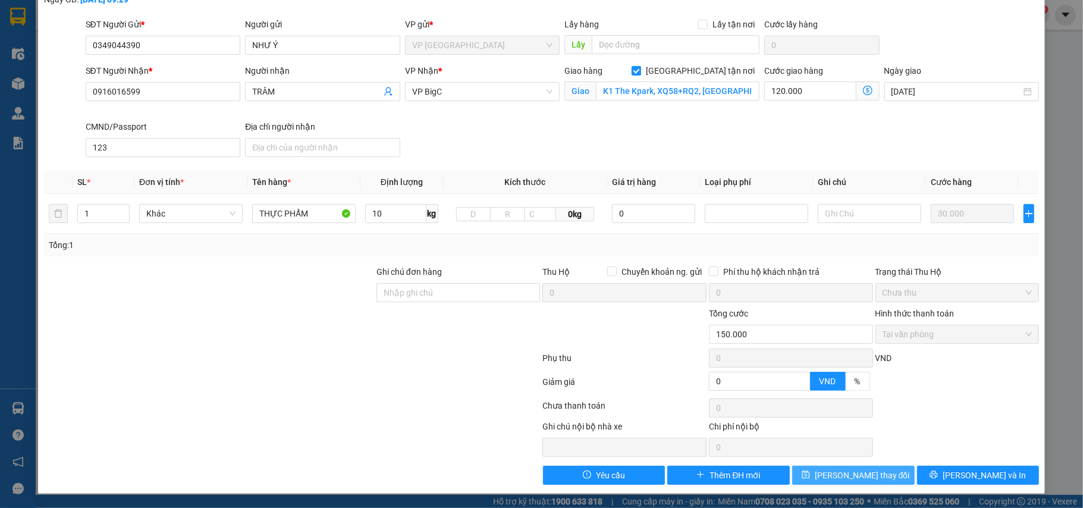
click at [860, 472] on span "Lưu thay đổi" at bounding box center [862, 475] width 95 height 13
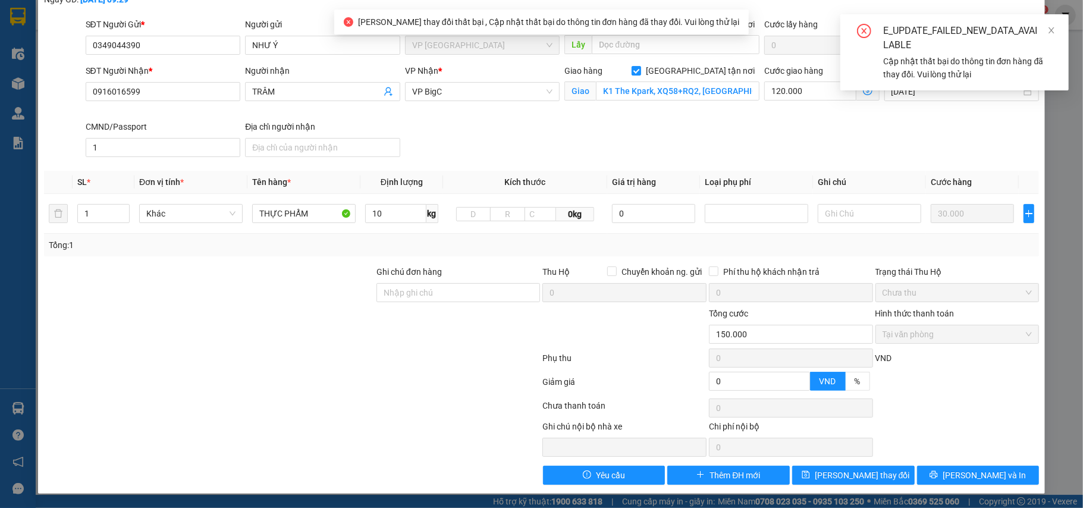
click at [1052, 143] on div "SỬA ĐƠN HÀNG Lịch sử Ảnh kiện hàng Yêu cầu xuất hóa đơn điện tử Total Paid Fee …" at bounding box center [541, 254] width 1083 height 508
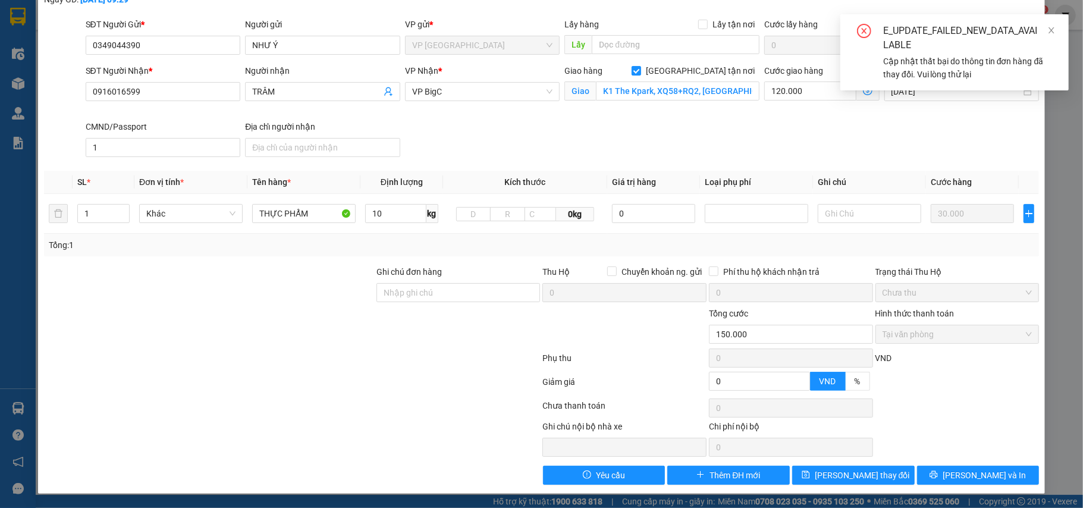
click at [1031, 158] on div "SỬA ĐƠN HÀNG Lịch sử Ảnh kiện hàng Yêu cầu xuất hóa đơn điện tử Total Paid Fee …" at bounding box center [541, 212] width 1007 height 563
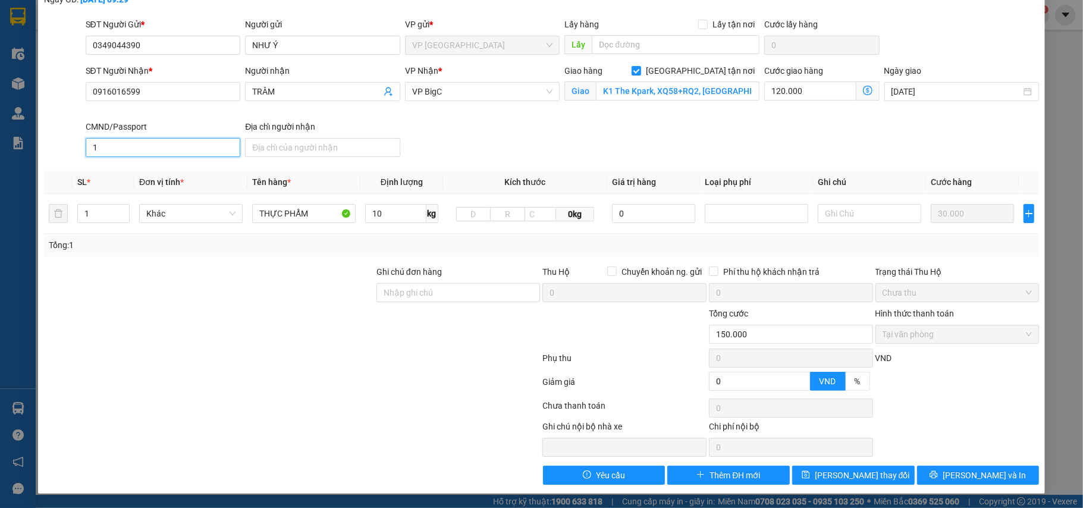
click at [109, 152] on input "1" at bounding box center [163, 147] width 155 height 19
type input "123"
click at [812, 472] on button "Lưu thay đổi" at bounding box center [853, 475] width 122 height 19
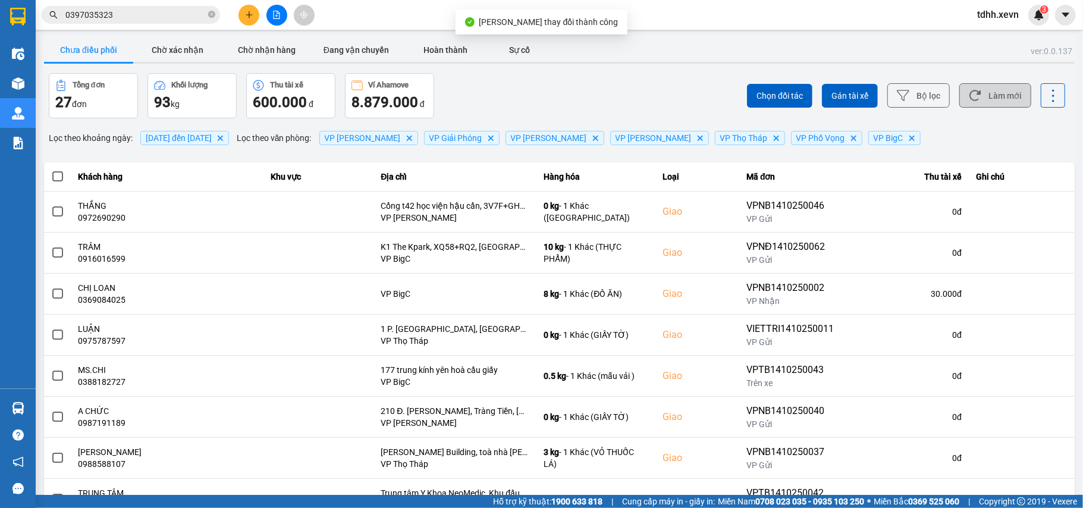
click at [986, 89] on button "Làm mới" at bounding box center [995, 95] width 72 height 24
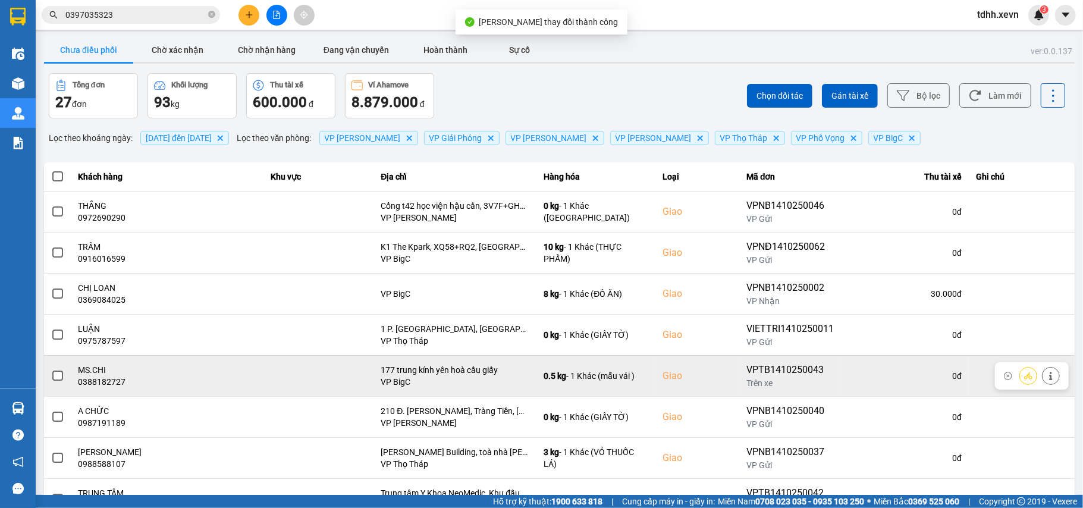
scroll to position [136, 0]
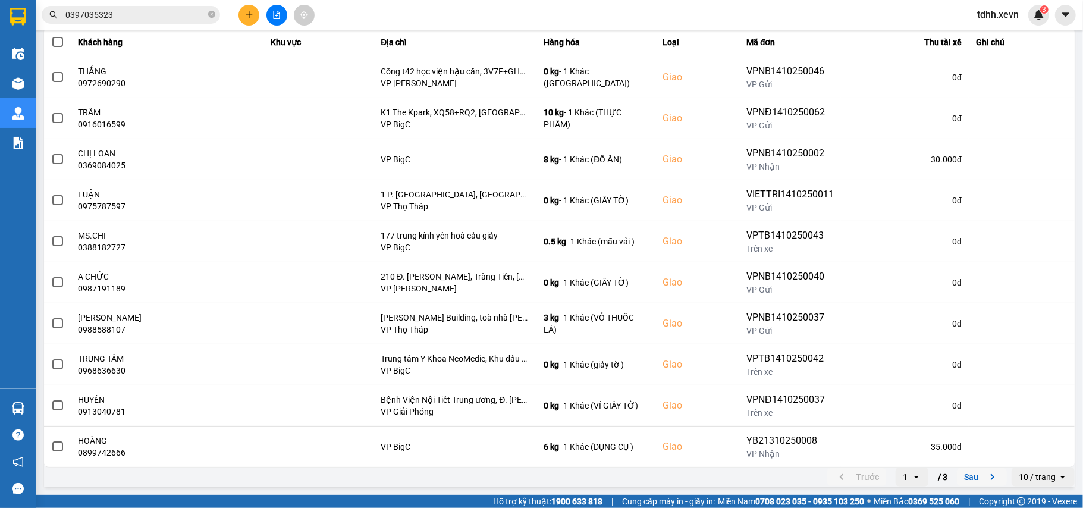
click at [985, 471] on icon "next page. current page 1 / 3" at bounding box center [992, 477] width 14 height 14
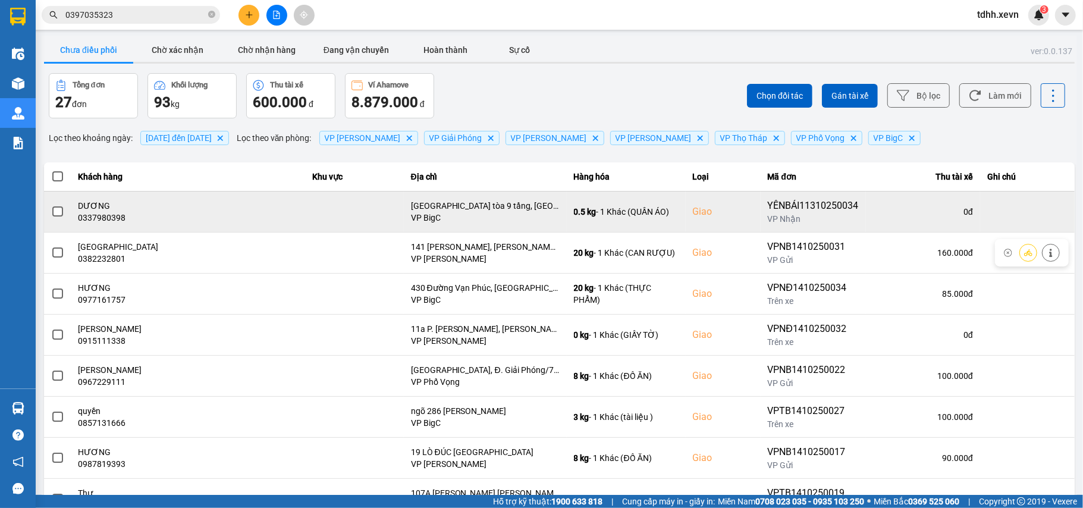
click at [96, 219] on div "0337980398" at bounding box center [187, 218] width 219 height 12
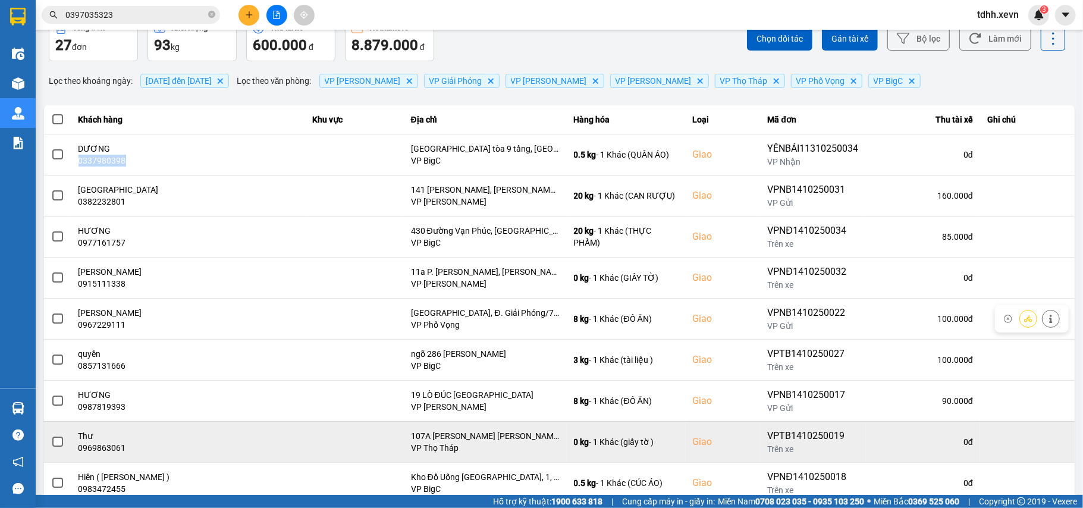
scroll to position [136, 0]
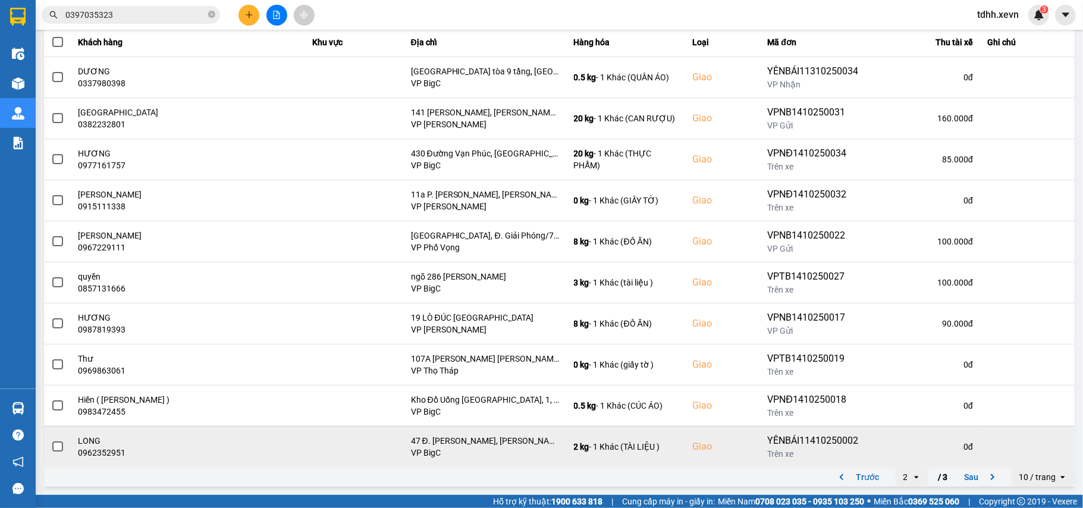
click at [980, 466] on td at bounding box center [1027, 446] width 95 height 41
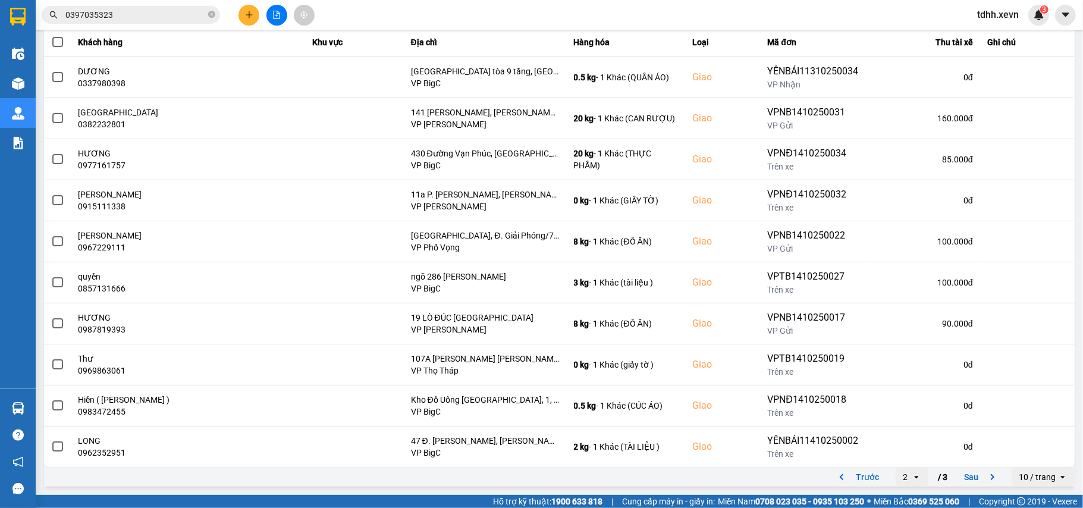
click at [985, 479] on icon "next page. current page 2 / 3" at bounding box center [992, 477] width 14 height 14
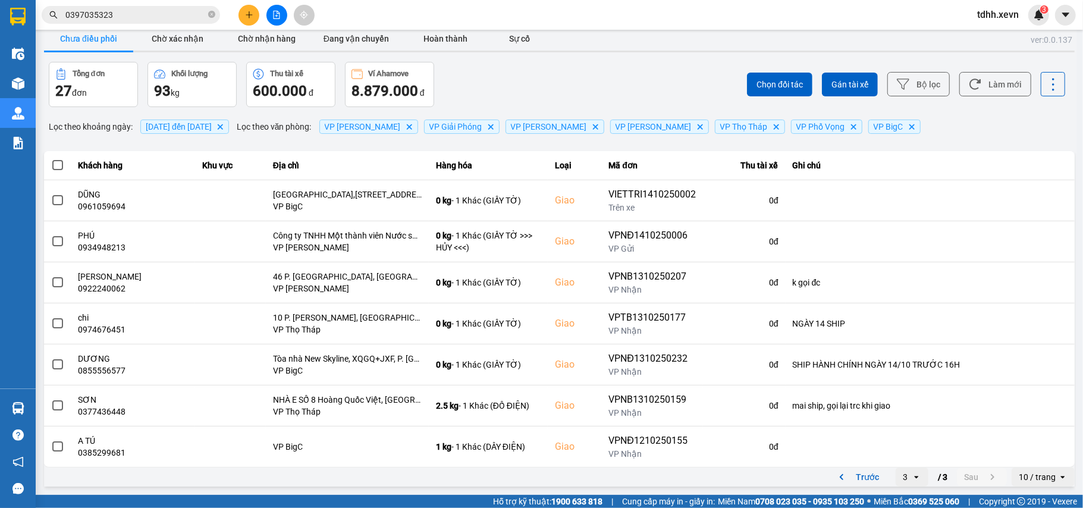
scroll to position [0, 0]
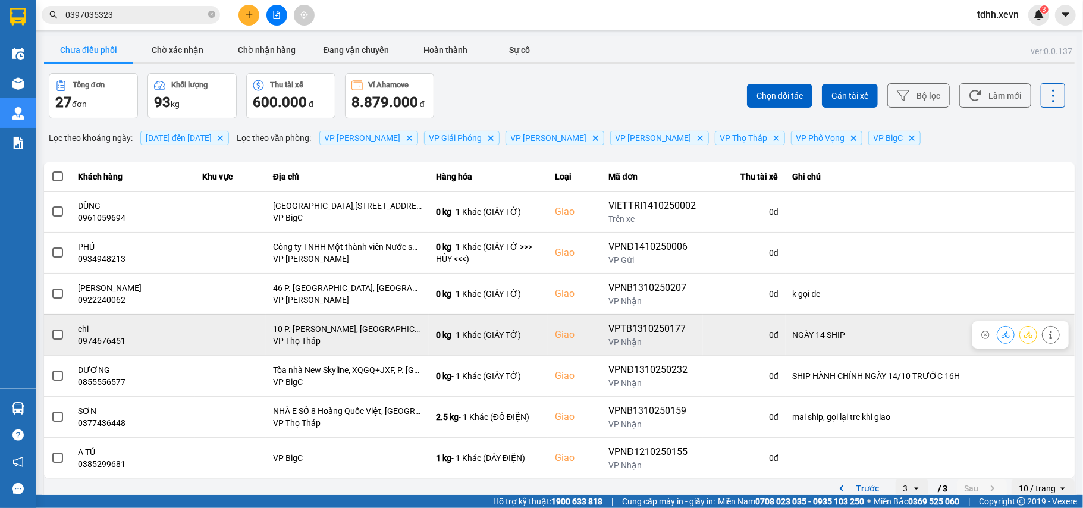
click at [100, 343] on div "0974676451" at bounding box center [132, 341] width 109 height 12
drag, startPoint x: 994, startPoint y: 334, endPoint x: 981, endPoint y: 326, distance: 15.4
click at [1001, 334] on icon at bounding box center [1005, 335] width 8 height 8
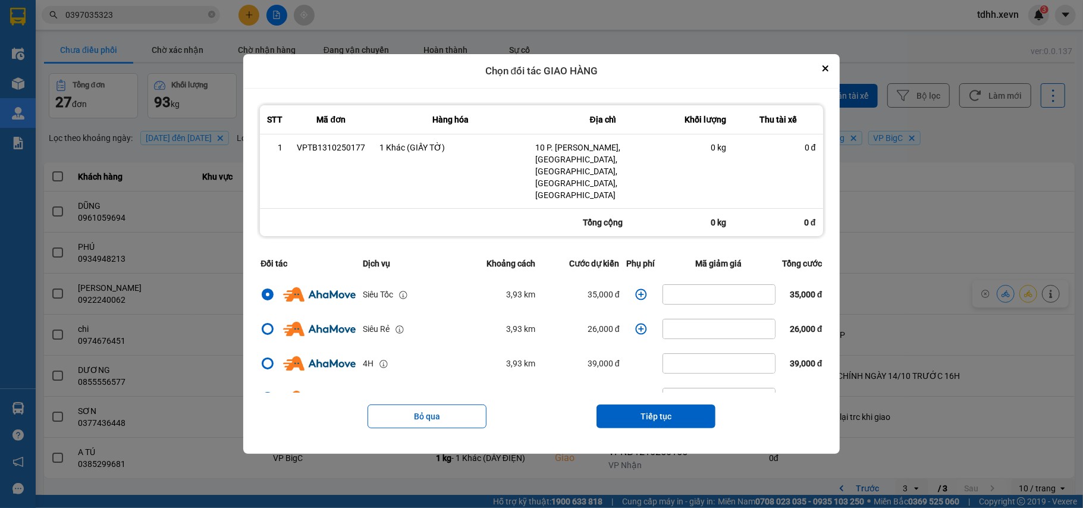
click at [635, 288] on icon "dialog" at bounding box center [640, 293] width 11 height 11
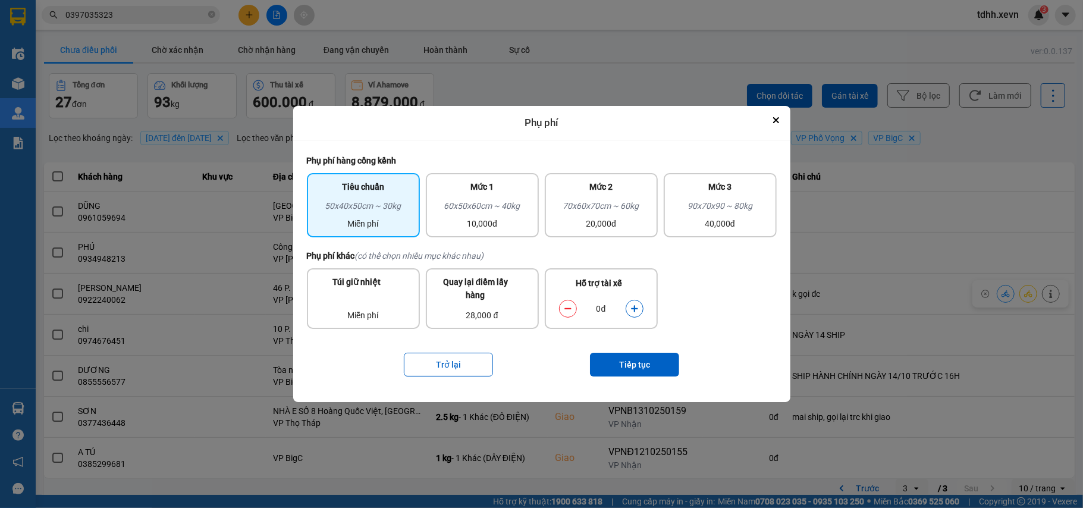
click at [631, 303] on button "dialog" at bounding box center [634, 308] width 17 height 21
click at [624, 367] on button "Tiếp tục" at bounding box center [634, 365] width 89 height 24
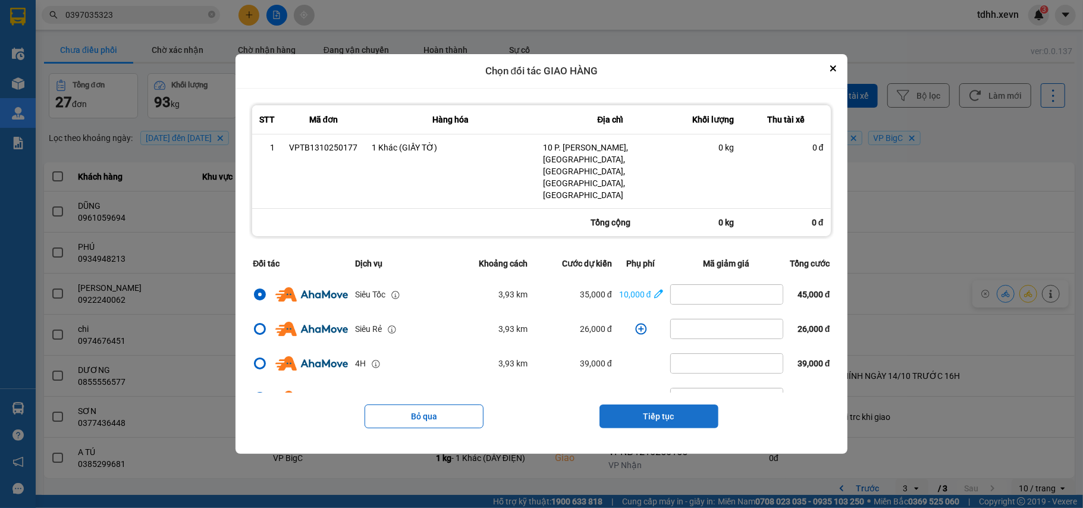
click at [647, 404] on button "Tiếp tục" at bounding box center [658, 416] width 119 height 24
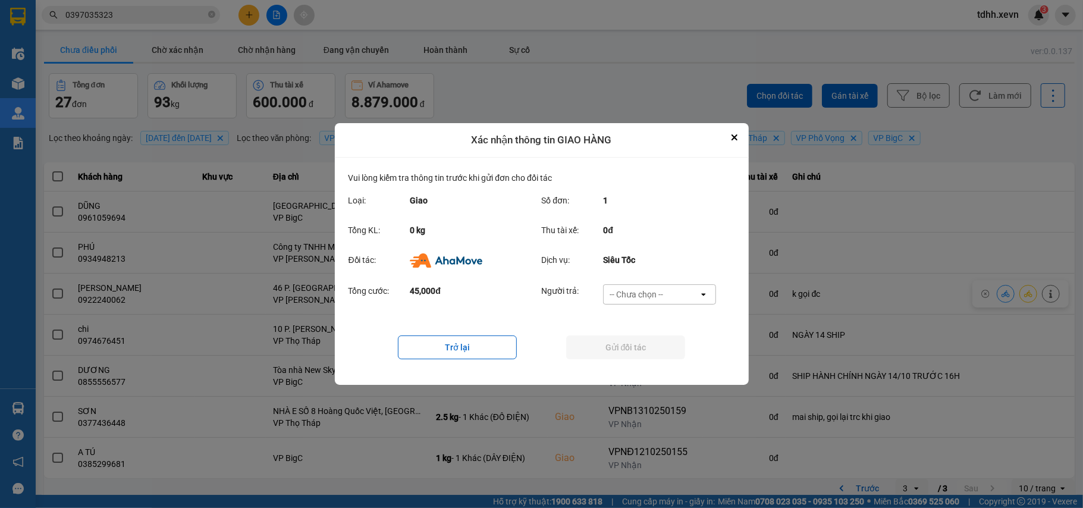
click at [678, 285] on div "-- Chưa chọn --" at bounding box center [651, 294] width 95 height 19
click at [652, 352] on div "Ví Ahamove" at bounding box center [659, 362] width 113 height 21
click at [652, 352] on button "Gửi đối tác" at bounding box center [625, 347] width 119 height 24
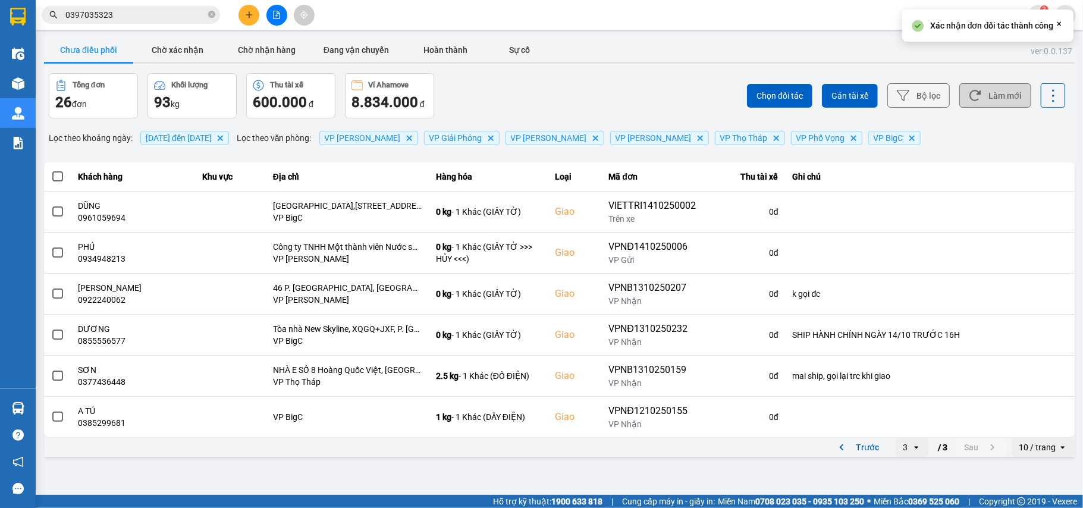
click at [980, 93] on icon at bounding box center [974, 95] width 11 height 11
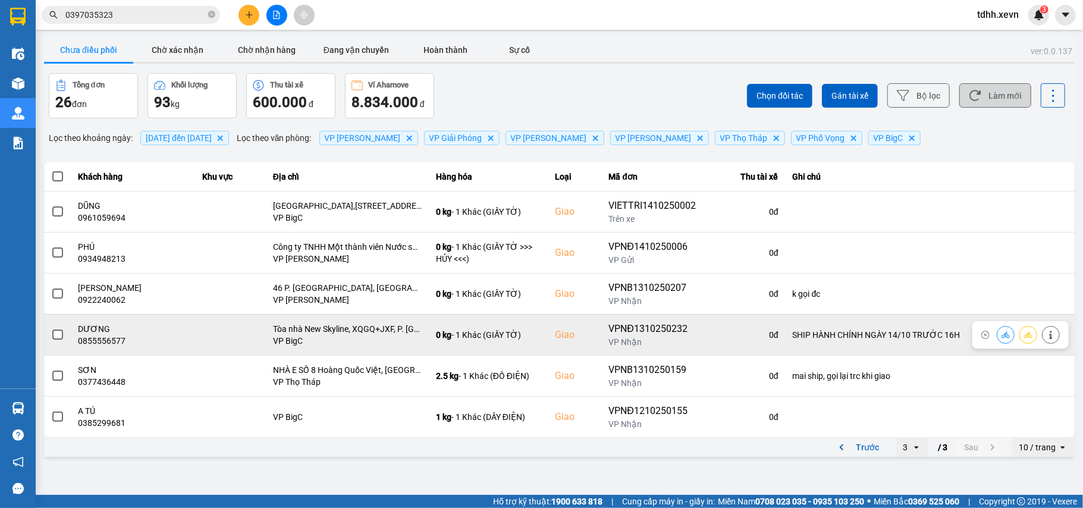
click at [96, 343] on div "0855556577" at bounding box center [132, 341] width 109 height 12
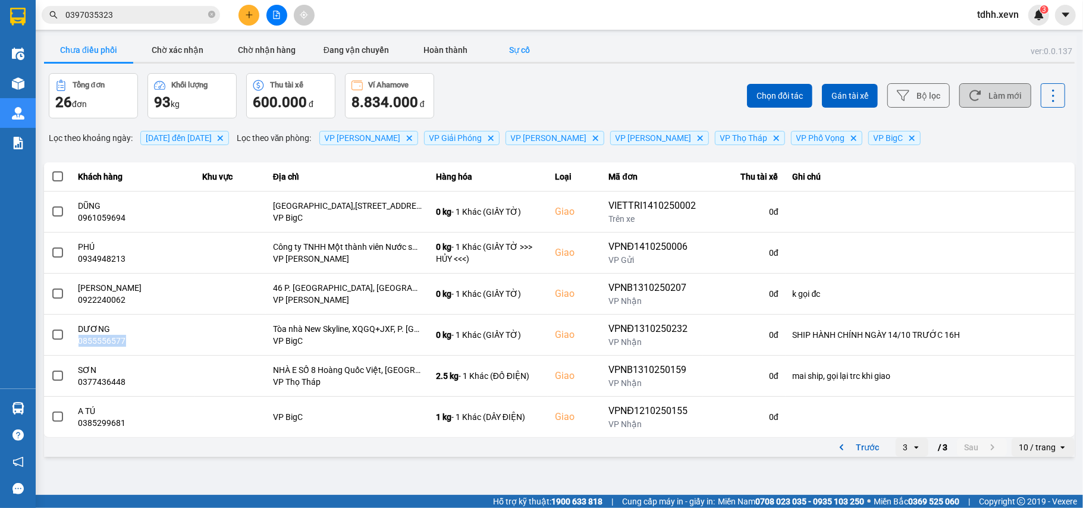
click at [523, 51] on button "Sự cố" at bounding box center [519, 50] width 59 height 24
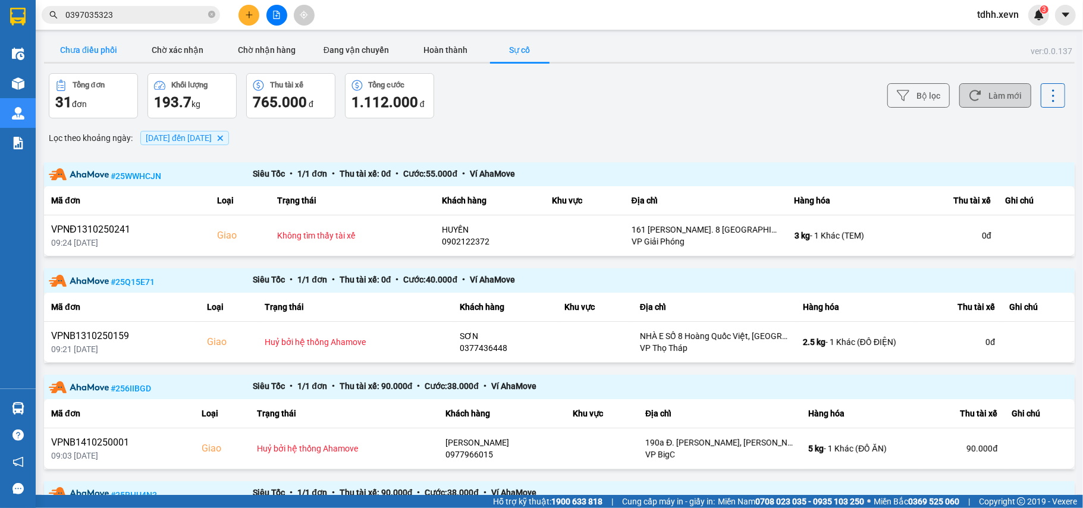
click at [108, 49] on button "Chưa điều phối" at bounding box center [88, 50] width 89 height 24
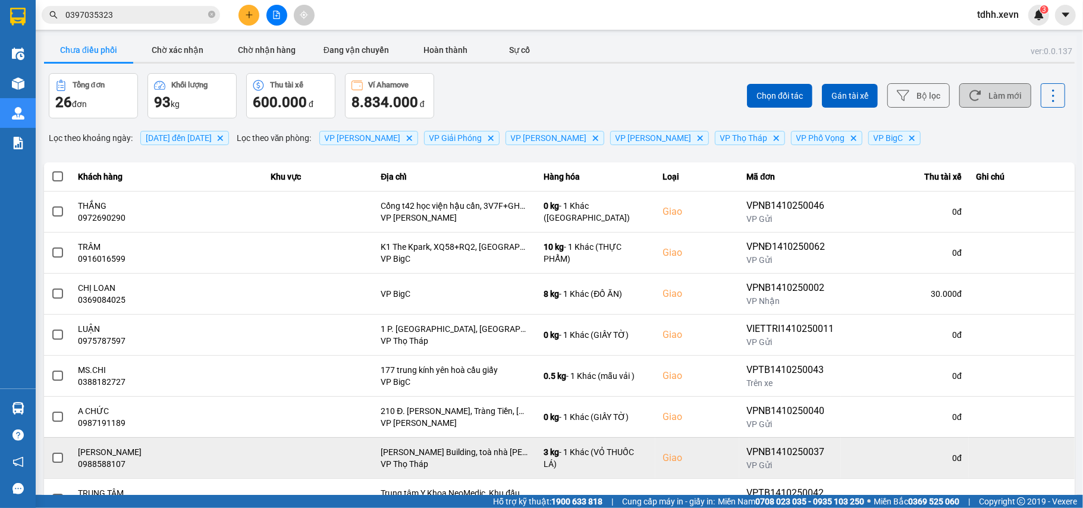
scroll to position [136, 0]
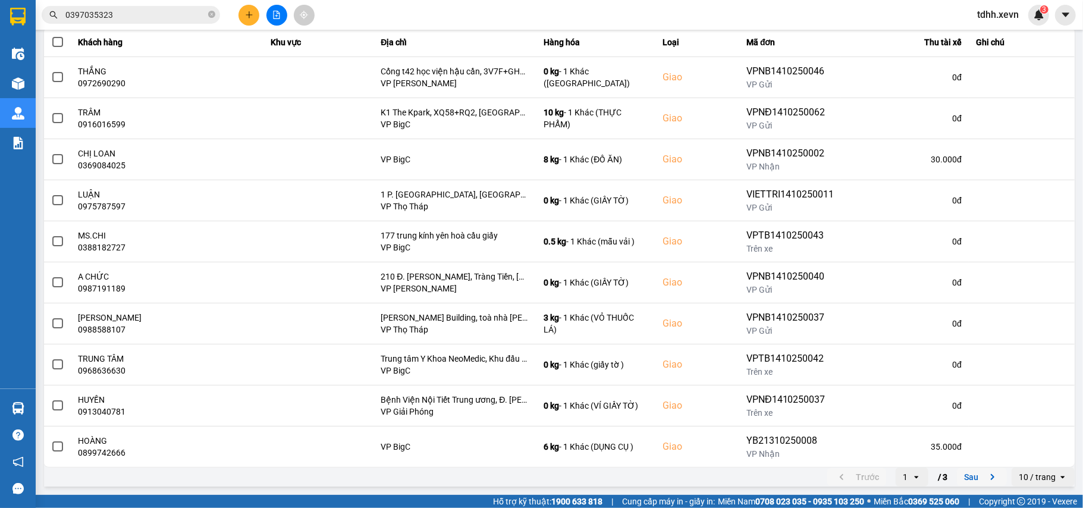
click at [985, 476] on icon "next page. current page 1 / 3" at bounding box center [992, 477] width 14 height 14
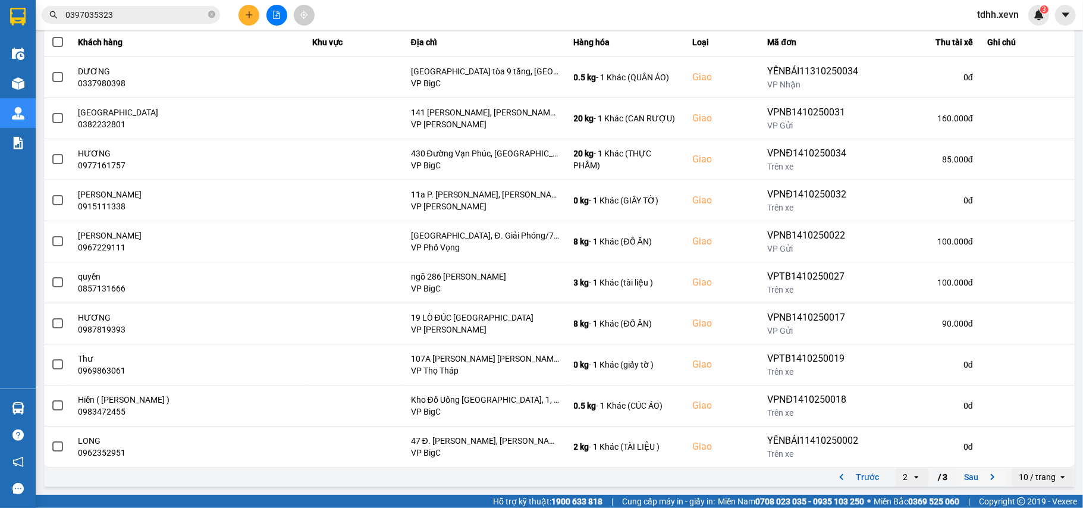
click at [985, 479] on icon "next page. current page 2 / 3" at bounding box center [992, 477] width 14 height 14
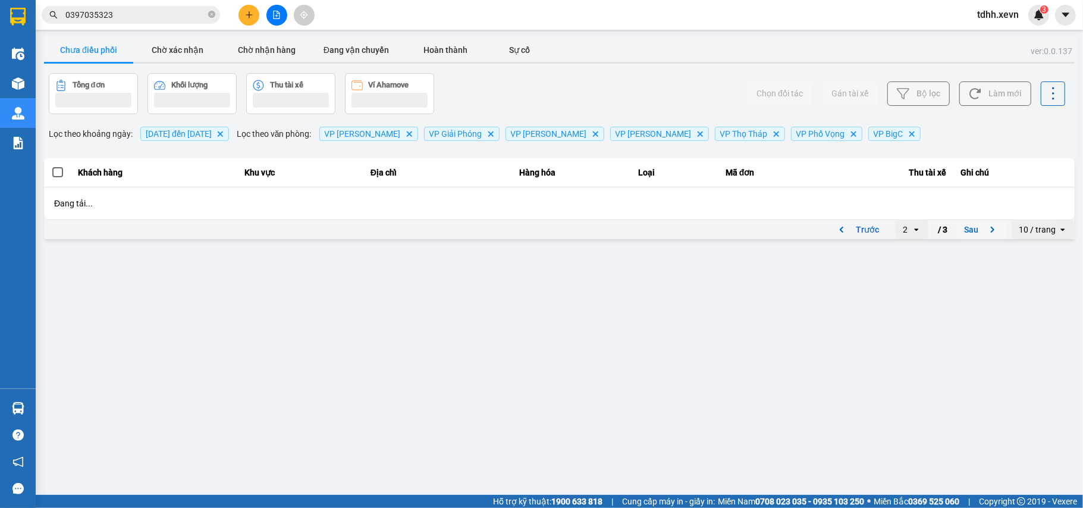
scroll to position [0, 0]
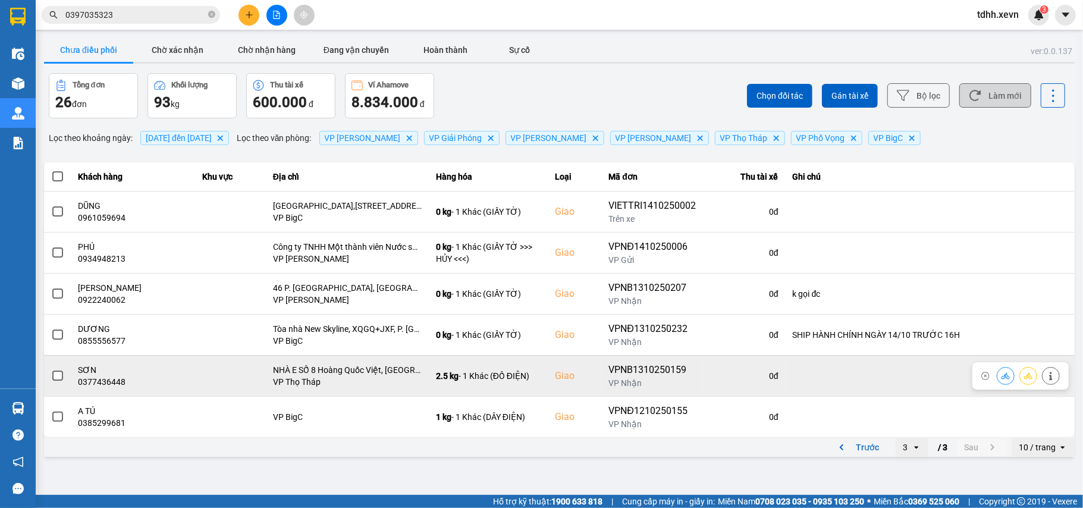
click at [1000, 381] on button at bounding box center [1005, 375] width 17 height 21
click at [1004, 101] on button "Làm mới" at bounding box center [995, 95] width 72 height 24
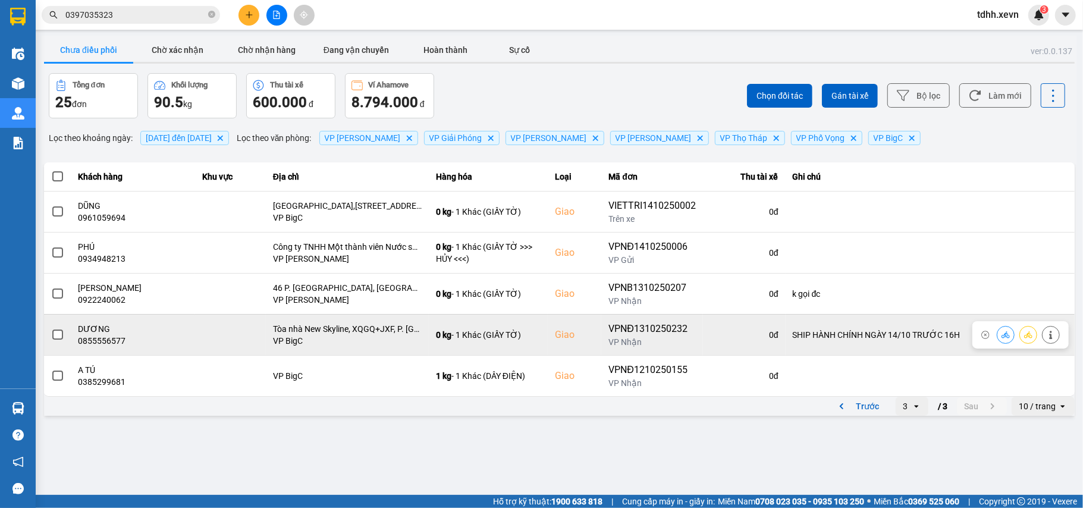
click at [117, 338] on div "0855556577" at bounding box center [132, 341] width 109 height 12
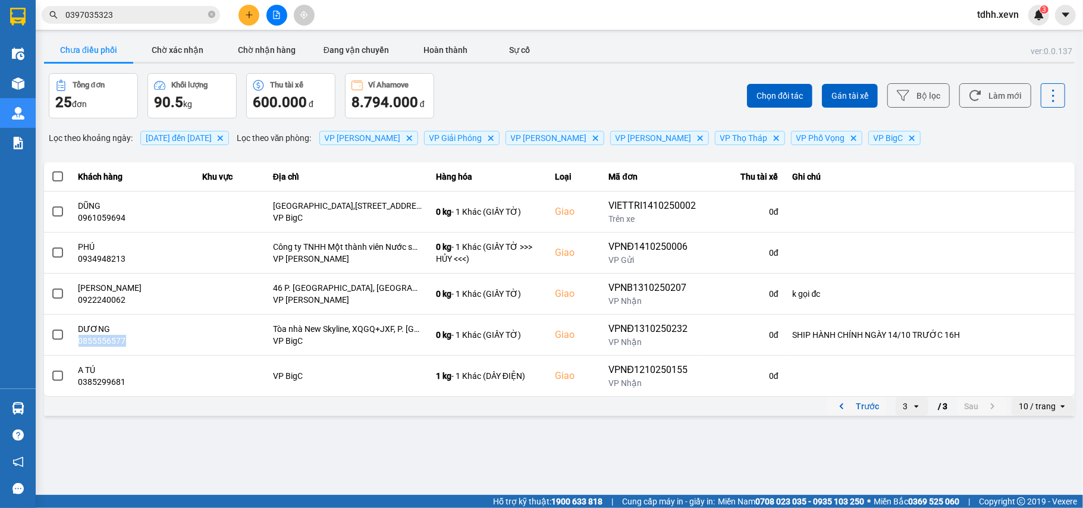
click at [844, 408] on icon "previous page. current page 3 / 3" at bounding box center [841, 406] width 14 height 14
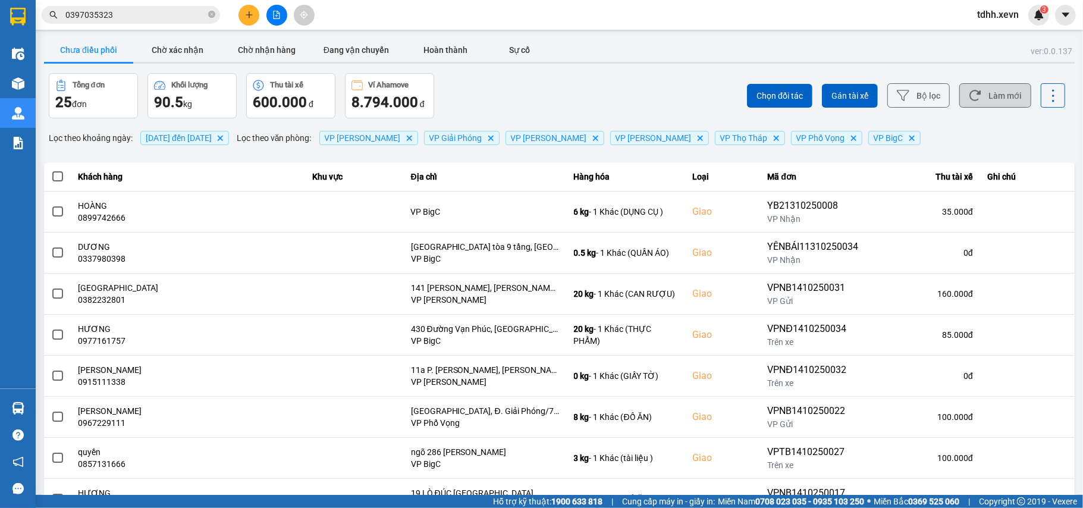
click at [982, 100] on button "Làm mới" at bounding box center [995, 95] width 72 height 24
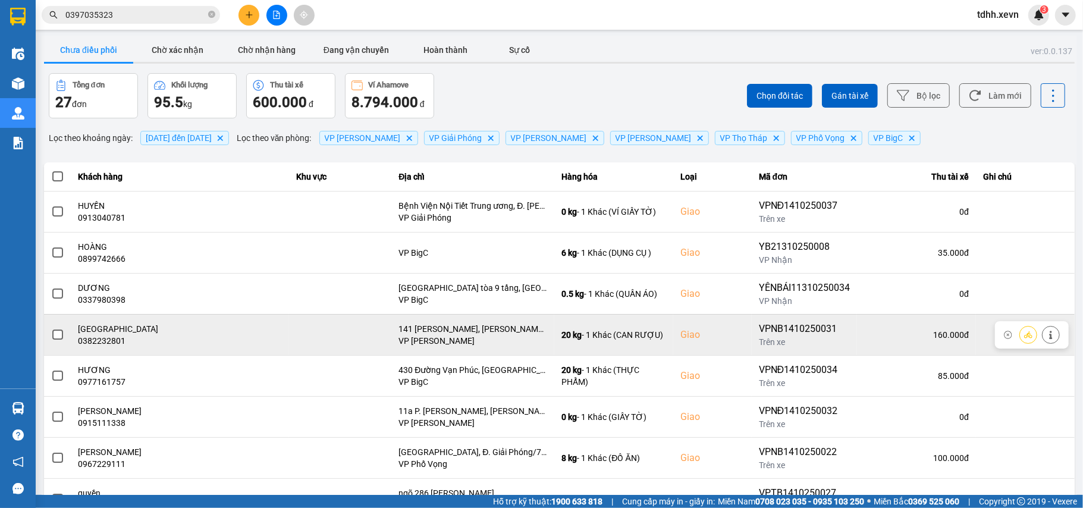
scroll to position [136, 0]
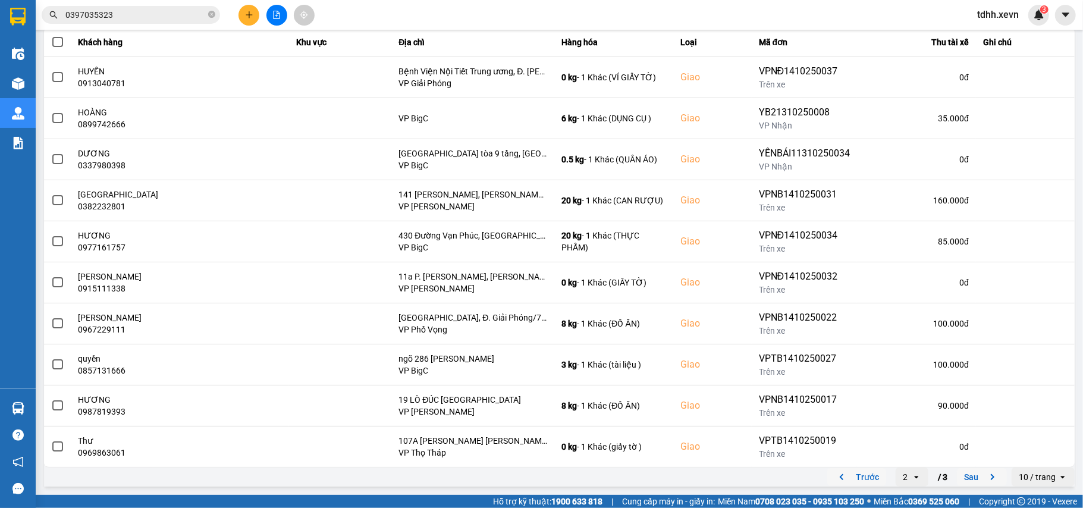
click at [827, 469] on button "Trước" at bounding box center [856, 477] width 59 height 18
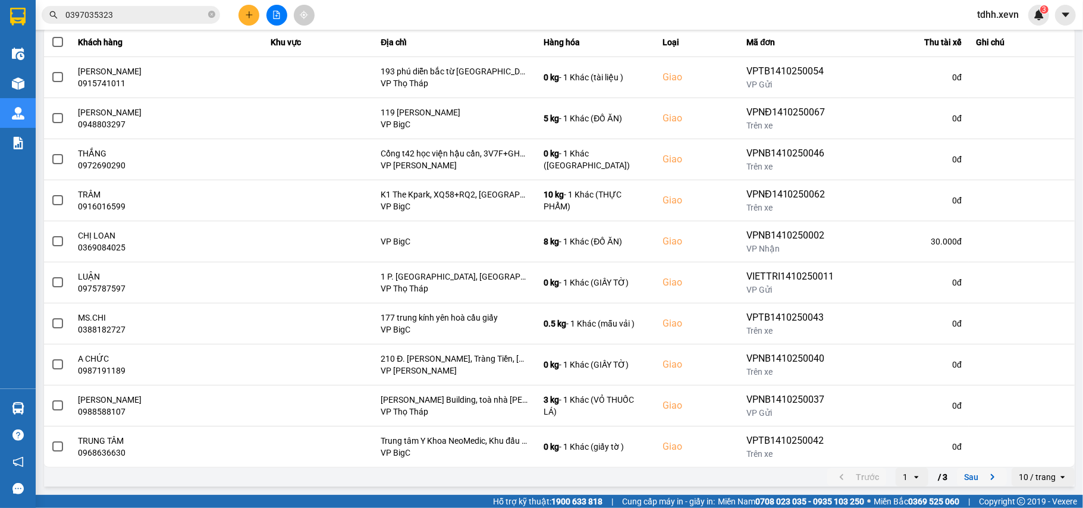
click at [987, 474] on icon "next page. current page 1 / 3" at bounding box center [992, 477] width 14 height 14
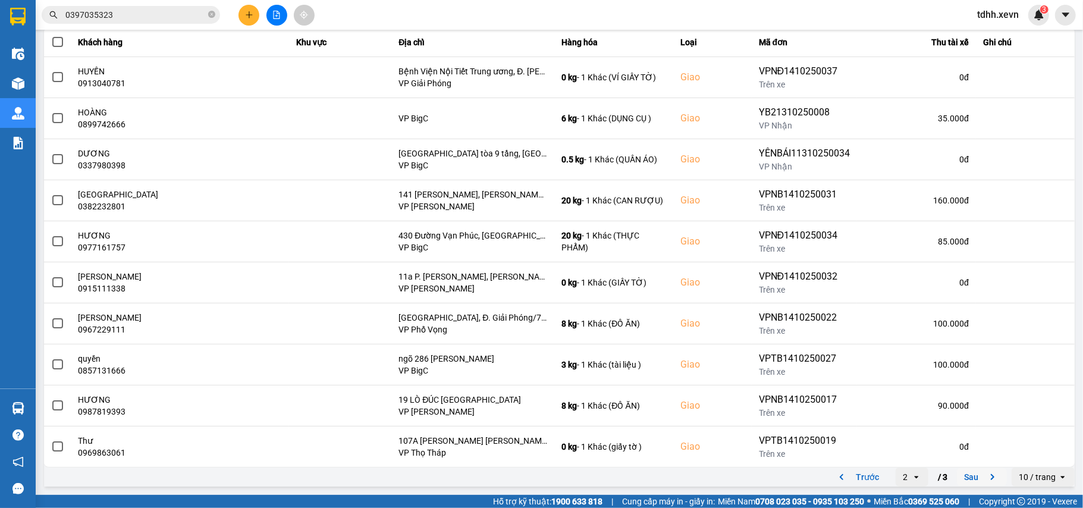
click at [987, 474] on icon "next page. current page 2 / 3" at bounding box center [992, 477] width 14 height 14
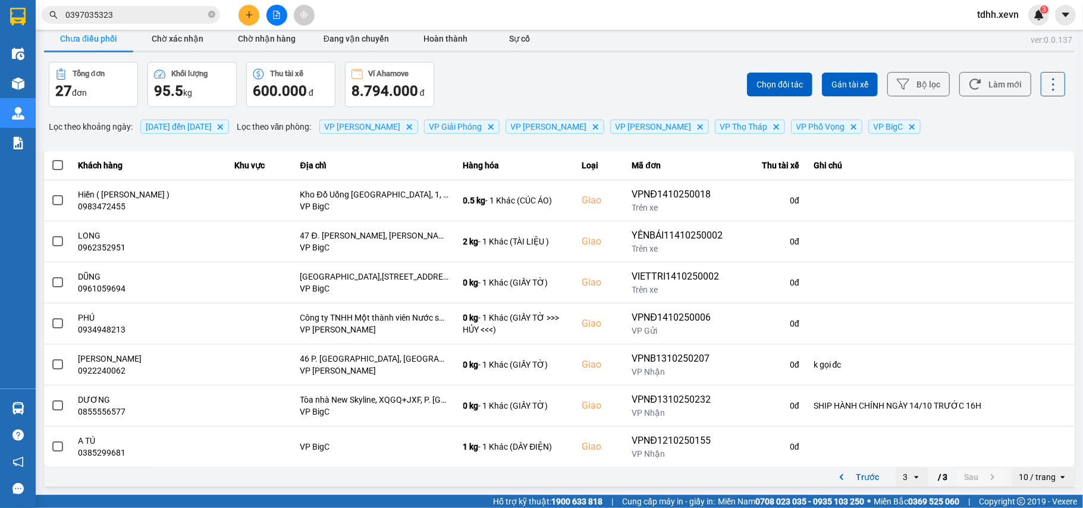
scroll to position [0, 0]
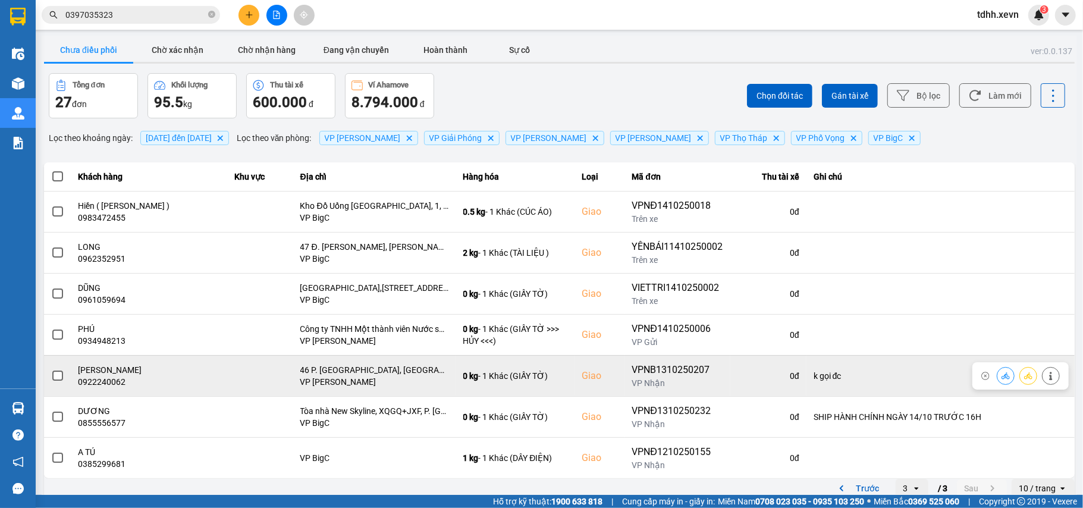
click at [1047, 376] on icon at bounding box center [1051, 376] width 8 height 8
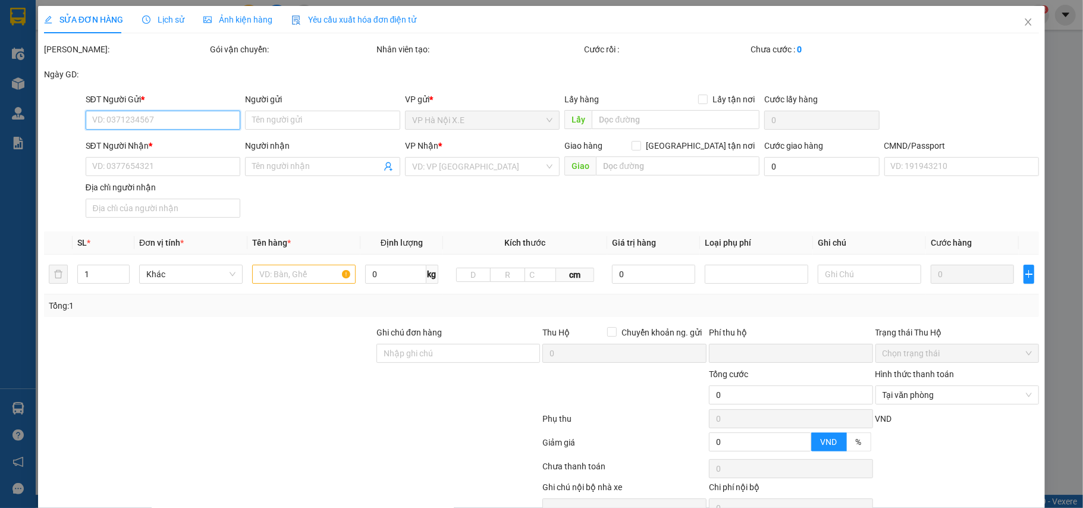
type input "0968033037"
type input "NGUYỄN XUÂN DIỆU"
type input "0922240062"
type input "NGUYỄN THU THỦY"
checkbox input "true"
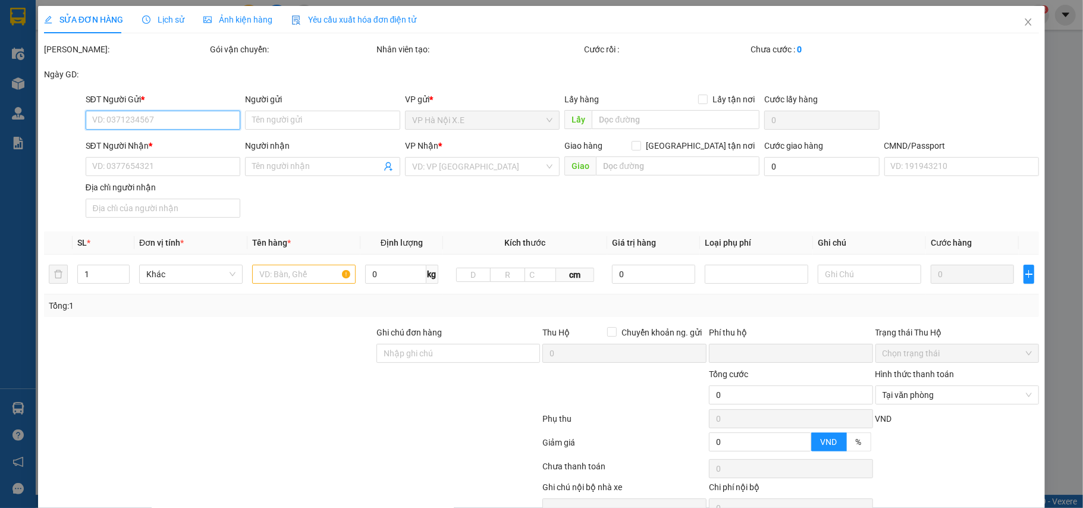
type input "46 P. Bích Câu, Văn Miếu – Quốc Tử Giám, Đống Đa, Hà Nội, Việt Nam"
type input "001952018327 NGUYÊN QUANG THÀNH"
type input "k gọi đc"
type input "0"
type input "80.000"
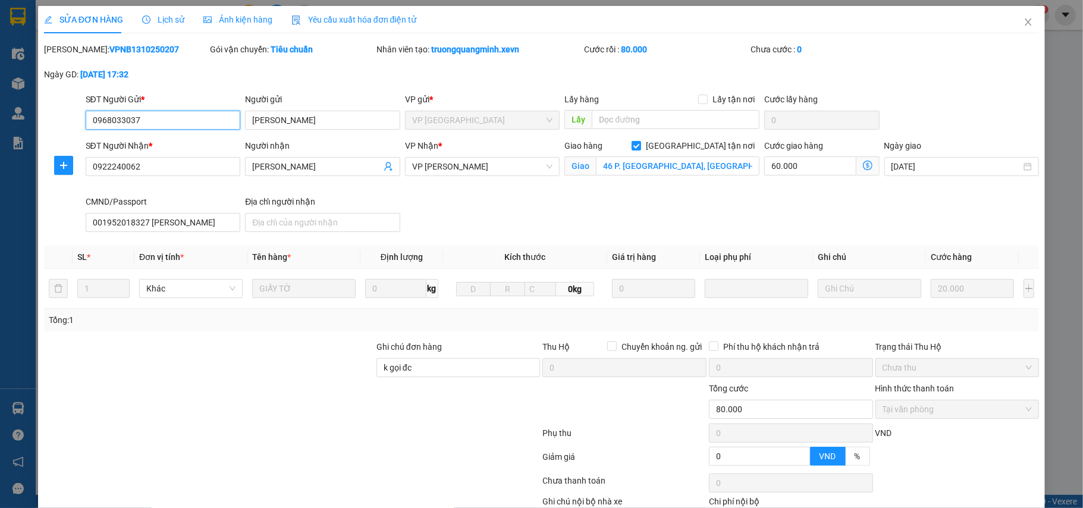
drag, startPoint x: 149, startPoint y: 122, endPoint x: 52, endPoint y: 119, distance: 96.4
click at [52, 119] on div "SĐT Người Gửi * 0968033037 0968033037 Người gửi NGUYỄN XUÂN DIỆU VP gửi * VP Ni…" at bounding box center [542, 114] width 998 height 42
click at [191, 218] on input "001952018327 NGUYÊN QUANG THÀNH" at bounding box center [163, 222] width 155 height 19
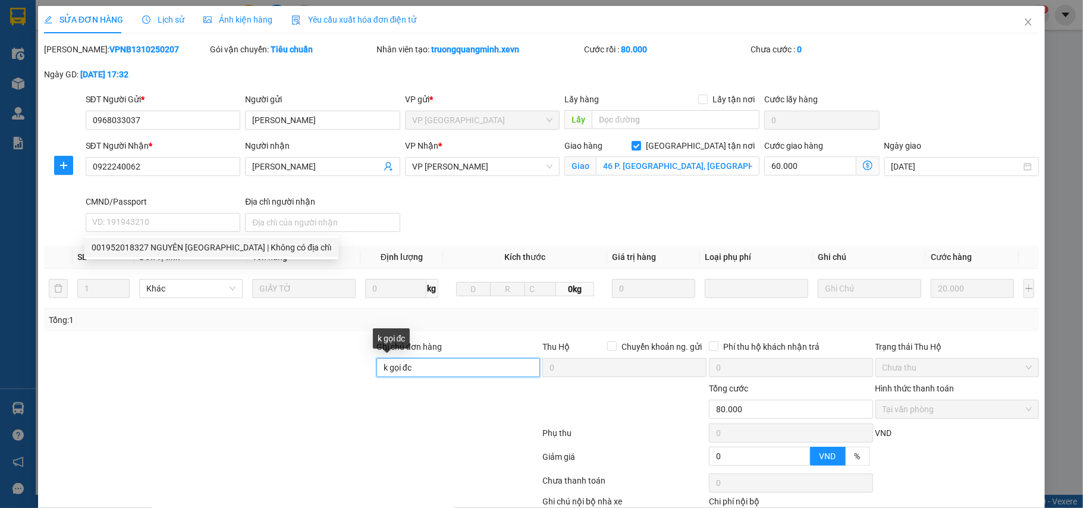
click at [404, 372] on input "k gọi đc" at bounding box center [458, 367] width 164 height 19
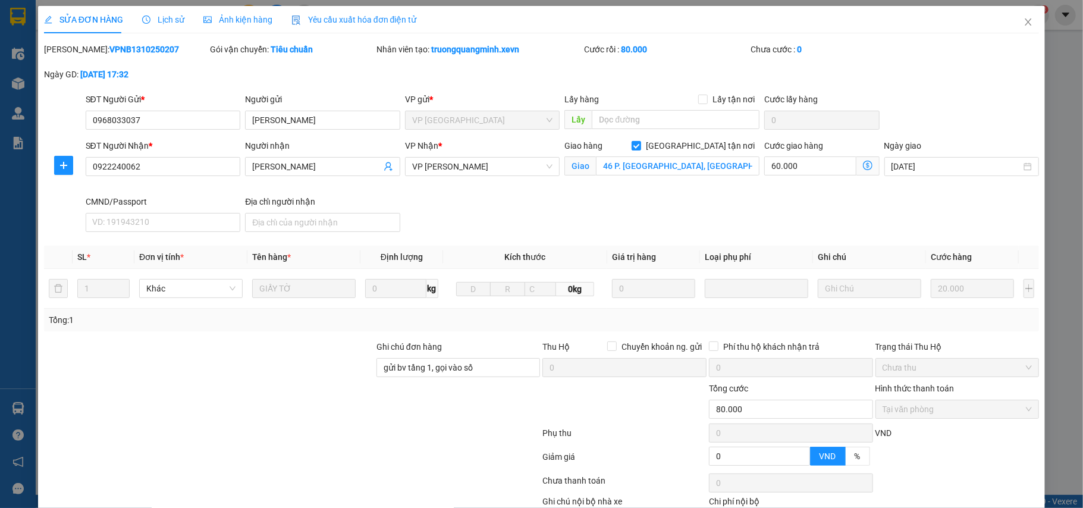
drag, startPoint x: 139, startPoint y: 118, endPoint x: 80, endPoint y: 130, distance: 60.6
click at [80, 130] on div "SĐT Người Gửi * 0968033037 Người gửi NGUYỄN XUÂN DIỆU VP gửi * VP Ninh Bình Lấy…" at bounding box center [542, 114] width 998 height 42
click at [476, 362] on input "gửi bv tầng 1, gọi vào số" at bounding box center [458, 367] width 164 height 19
paste input "0968033037"
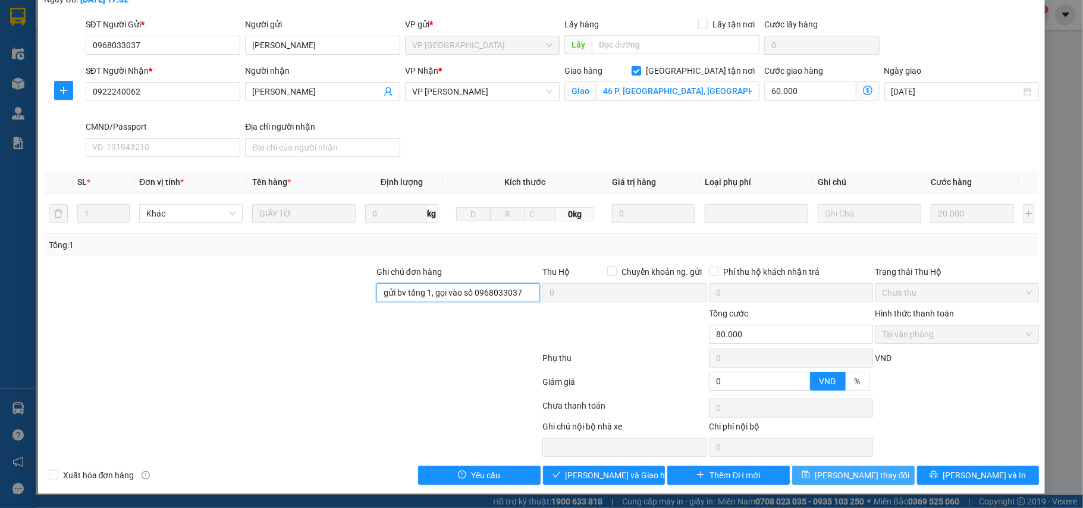
type input "gửi bv tầng 1, gọi vào số 0968033037"
click at [850, 471] on span "Lưu thay đổi" at bounding box center [862, 475] width 95 height 13
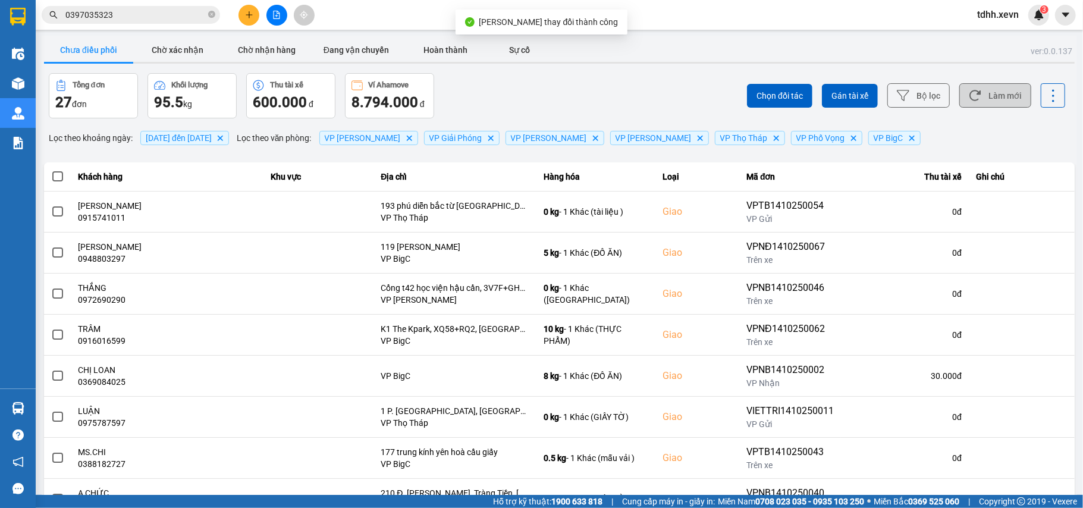
click at [983, 90] on button "Làm mới" at bounding box center [995, 95] width 72 height 24
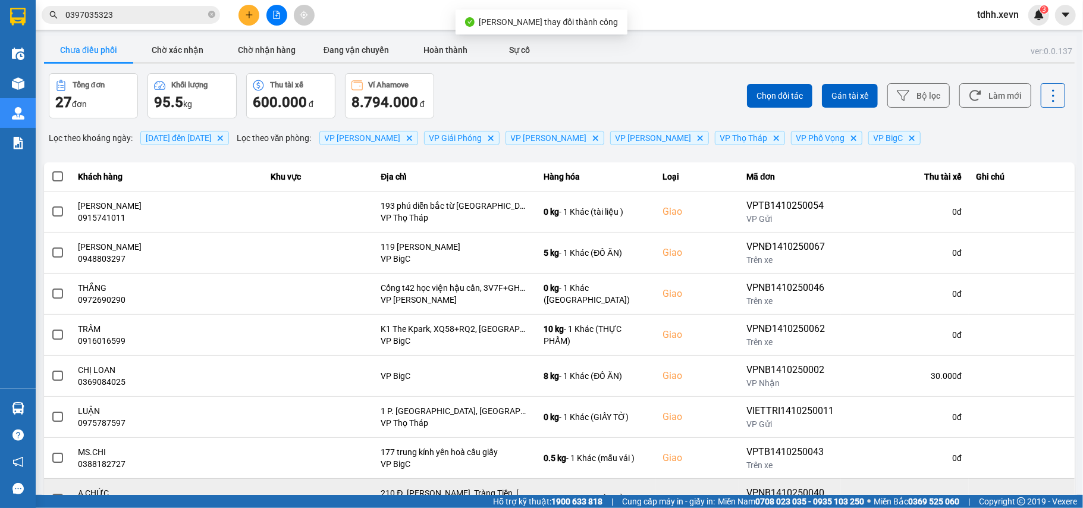
scroll to position [136, 0]
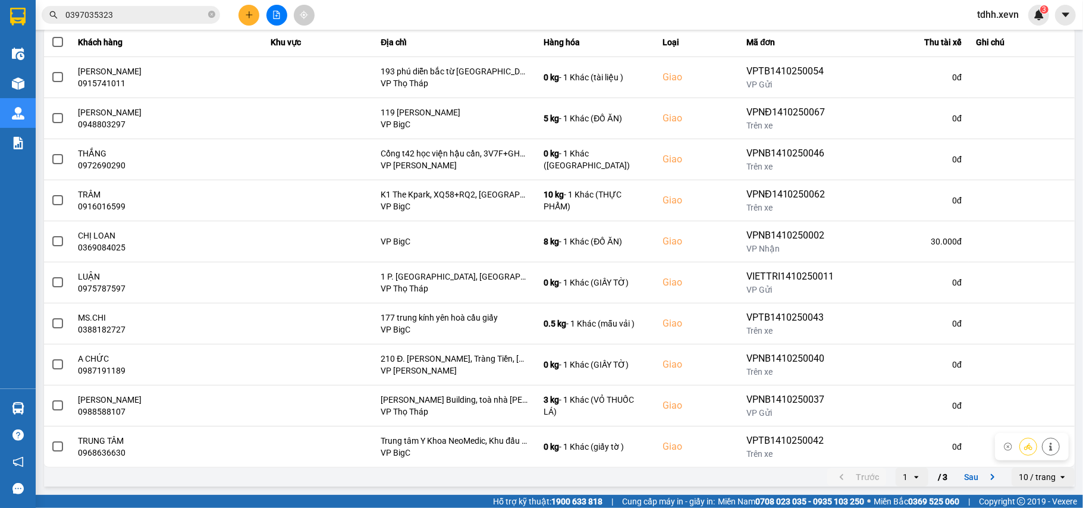
click at [985, 479] on icon "next page. current page 1 / 3" at bounding box center [992, 477] width 14 height 14
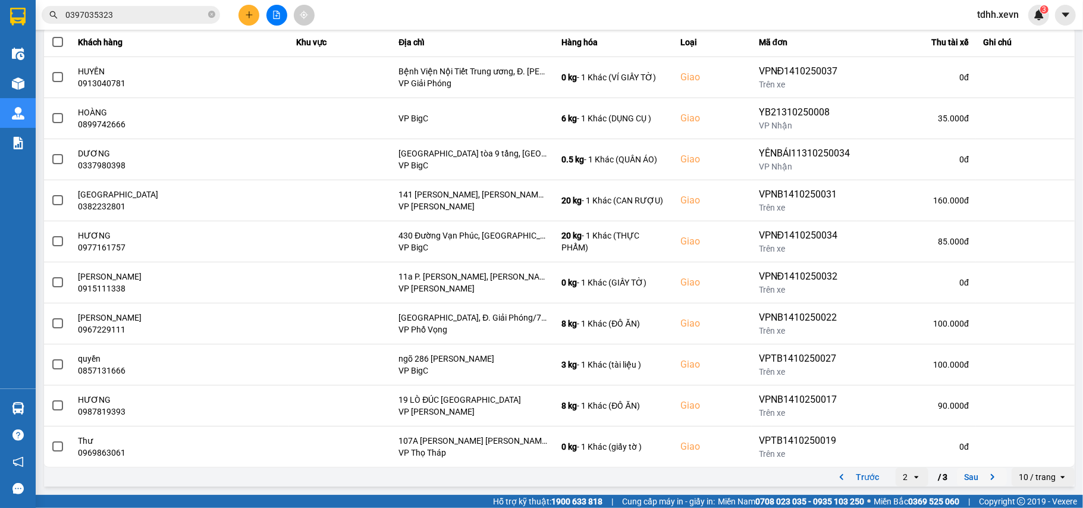
click at [985, 478] on icon "next page. current page 2 / 3" at bounding box center [992, 477] width 14 height 14
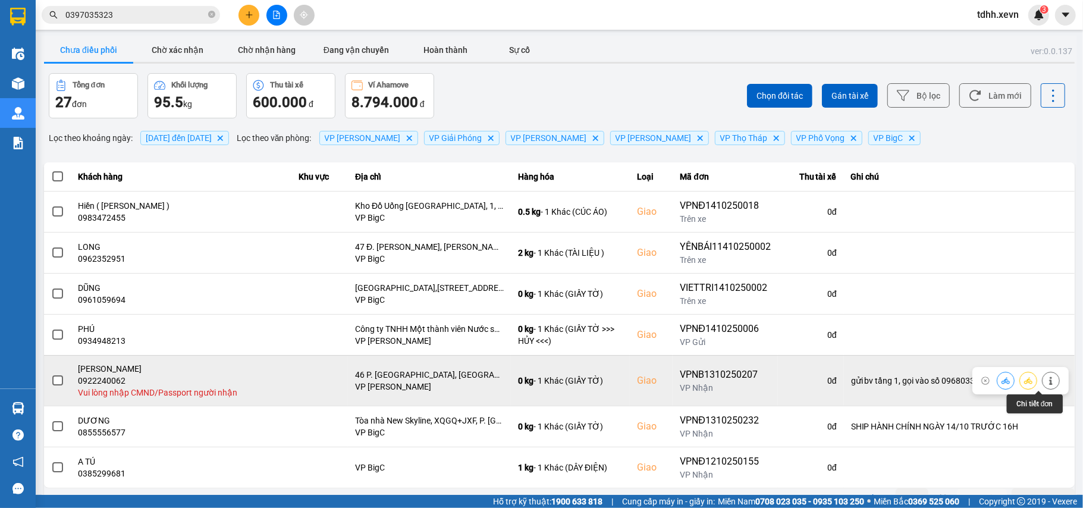
click at [1049, 382] on icon at bounding box center [1050, 380] width 3 height 8
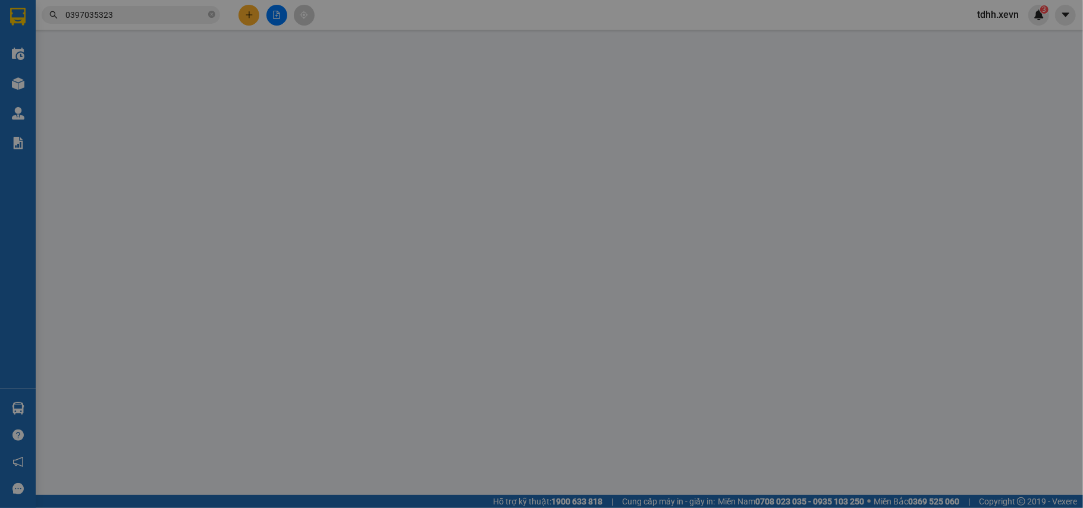
type input "0968033037"
type input "NGUYỄN XUÂN DIỆU"
type input "0922240062"
type input "NGUYỄN THU THỦY"
checkbox input "true"
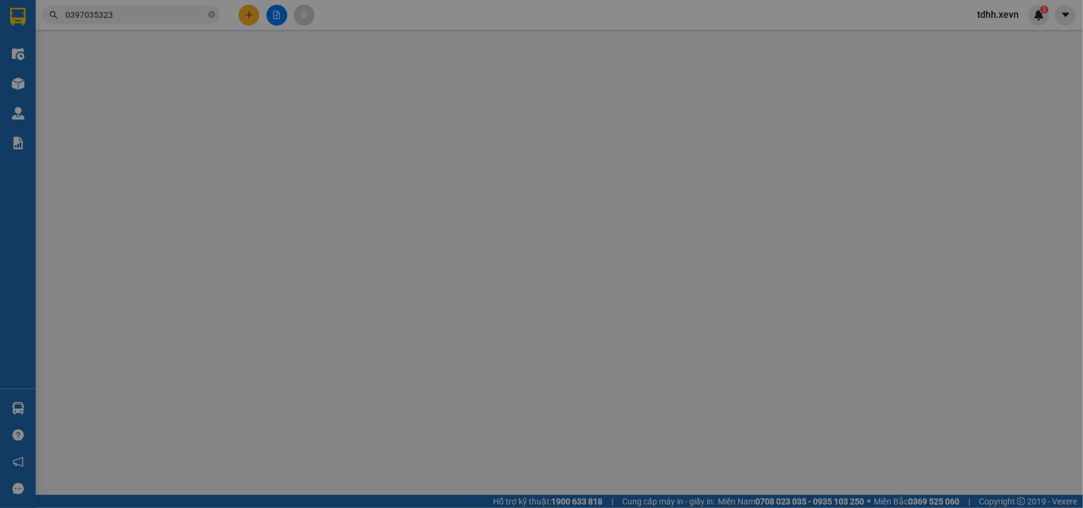
type input "46 P. Bích Câu, Văn Miếu – Quốc Tử Giám, Đống Đa, Hà Nội, Việt Nam"
type input "gửi bv tầng 1, gọi vào số 0968033037"
type input "0"
type input "80.000"
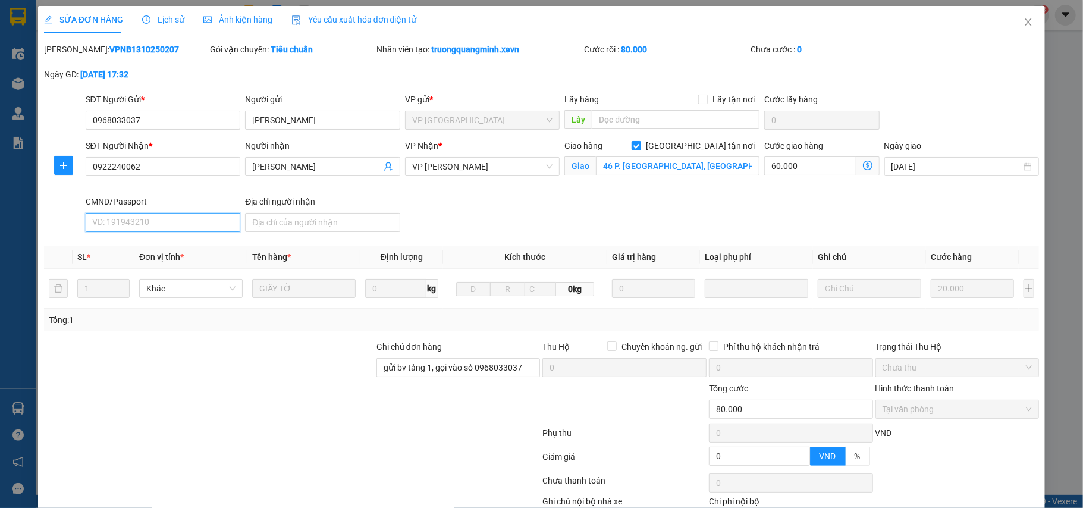
click at [153, 222] on input "CMND/Passport" at bounding box center [163, 222] width 155 height 19
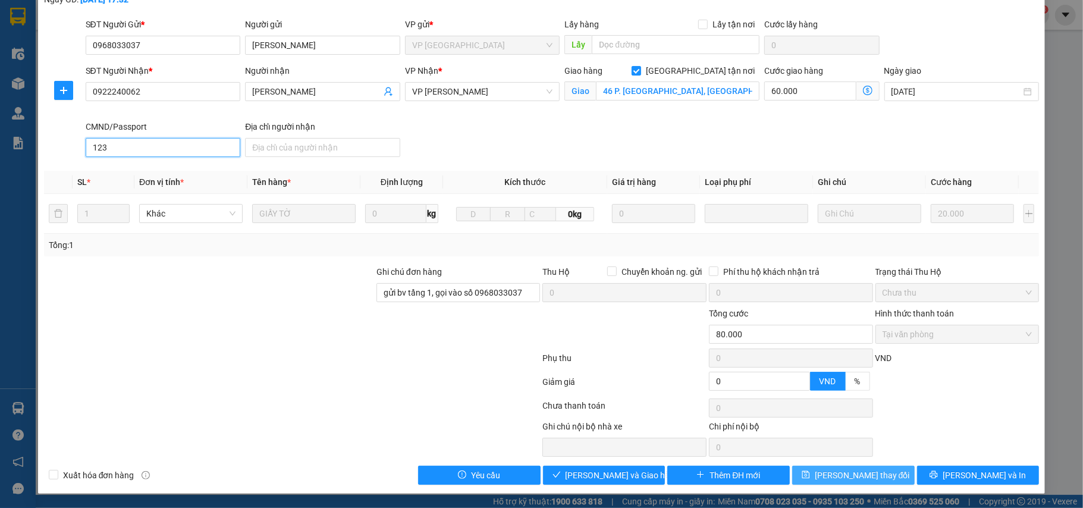
type input "123"
click at [888, 475] on button "Lưu thay đổi" at bounding box center [853, 475] width 122 height 19
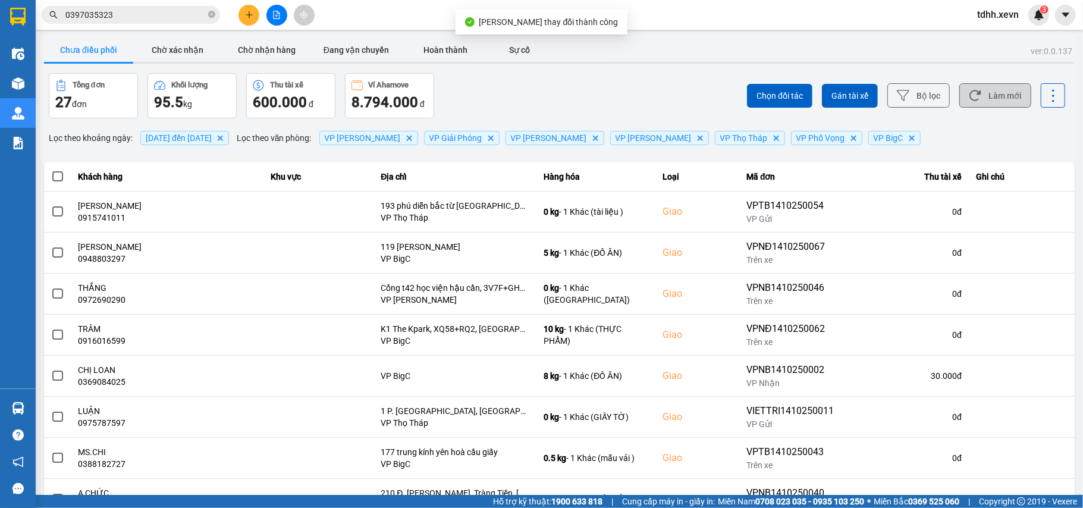
click at [980, 89] on button "Làm mới" at bounding box center [995, 95] width 72 height 24
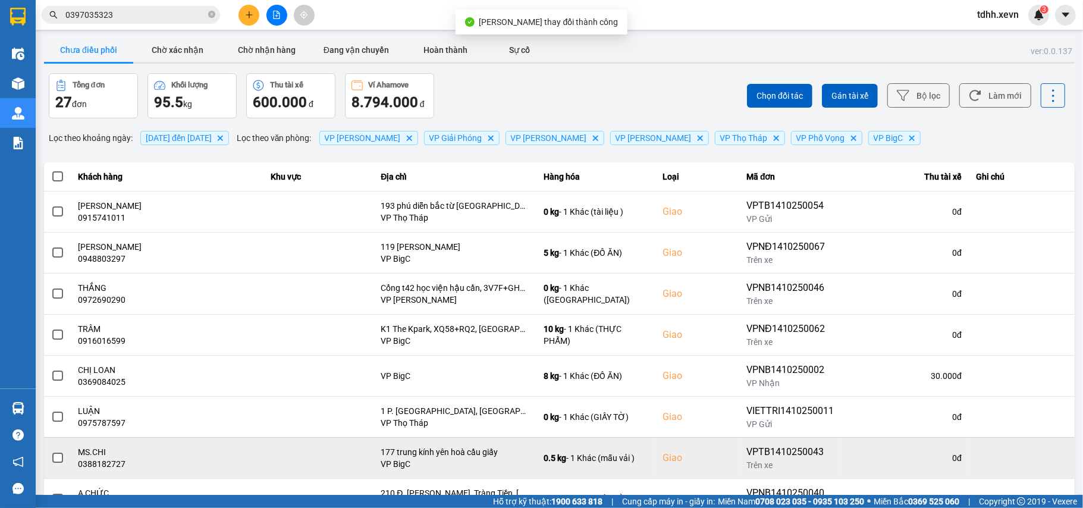
scroll to position [136, 0]
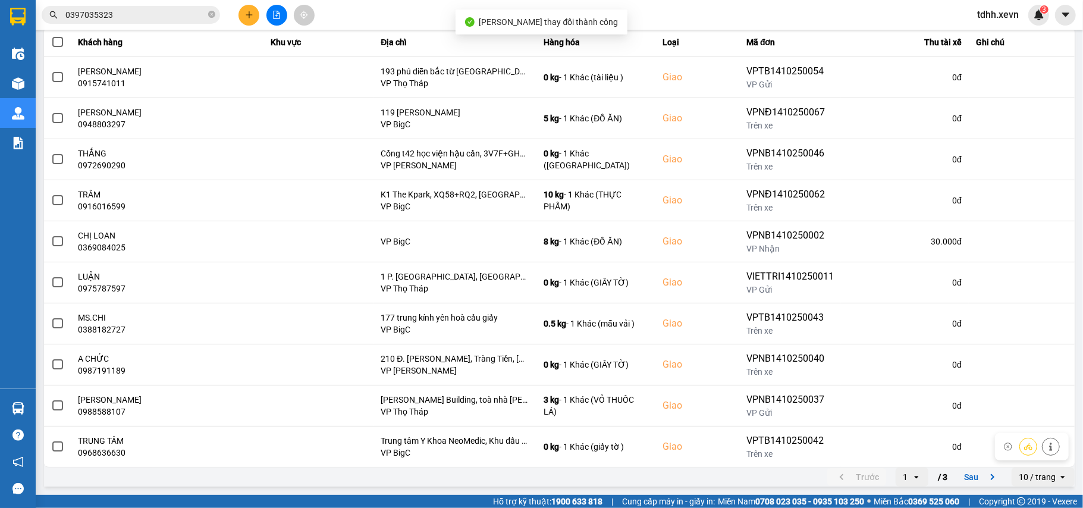
click at [978, 469] on button "Sau" at bounding box center [982, 477] width 50 height 18
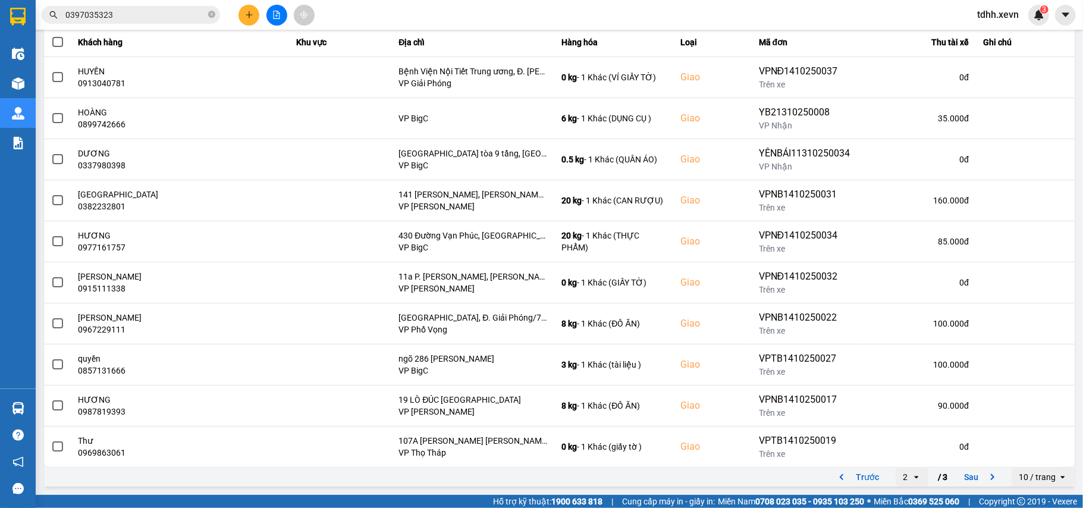
drag, startPoint x: 976, startPoint y: 474, endPoint x: 921, endPoint y: 364, distance: 123.1
click at [985, 474] on icon "next page. current page 2 / 3" at bounding box center [992, 477] width 14 height 14
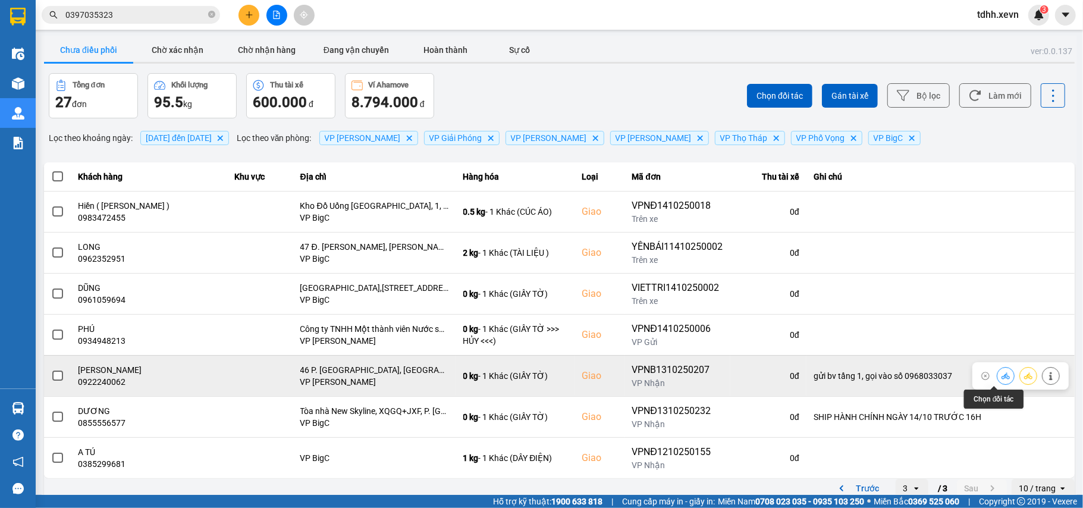
click at [997, 376] on button at bounding box center [1005, 375] width 17 height 21
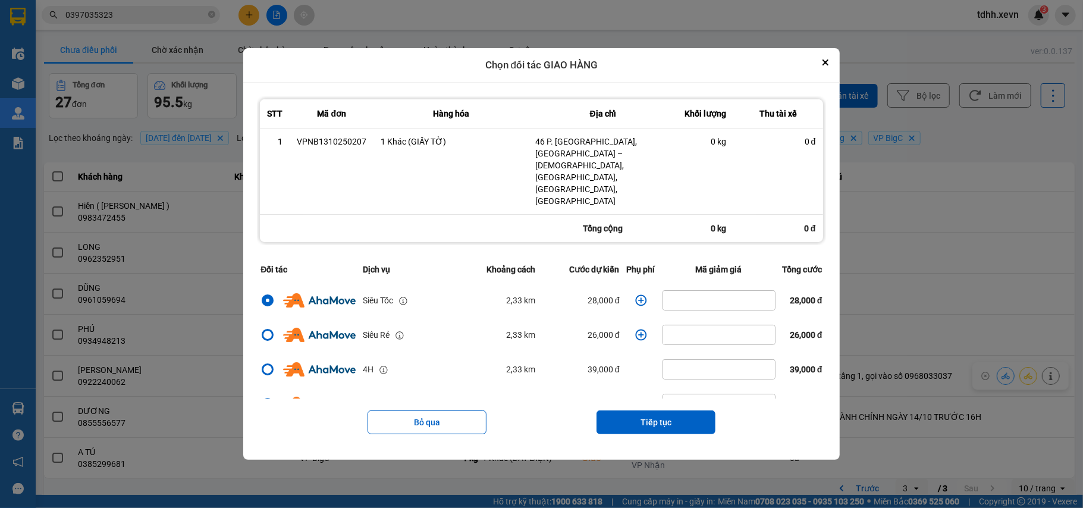
click at [635, 294] on icon "dialog" at bounding box center [640, 299] width 11 height 11
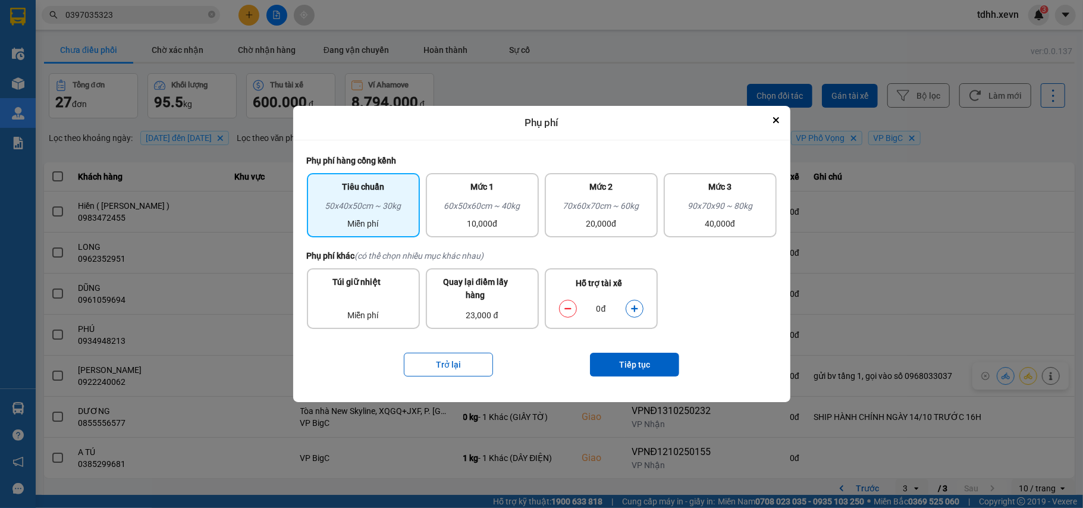
click at [636, 305] on icon "dialog" at bounding box center [634, 308] width 8 height 8
click at [633, 370] on button "Tiếp tục" at bounding box center [634, 365] width 89 height 24
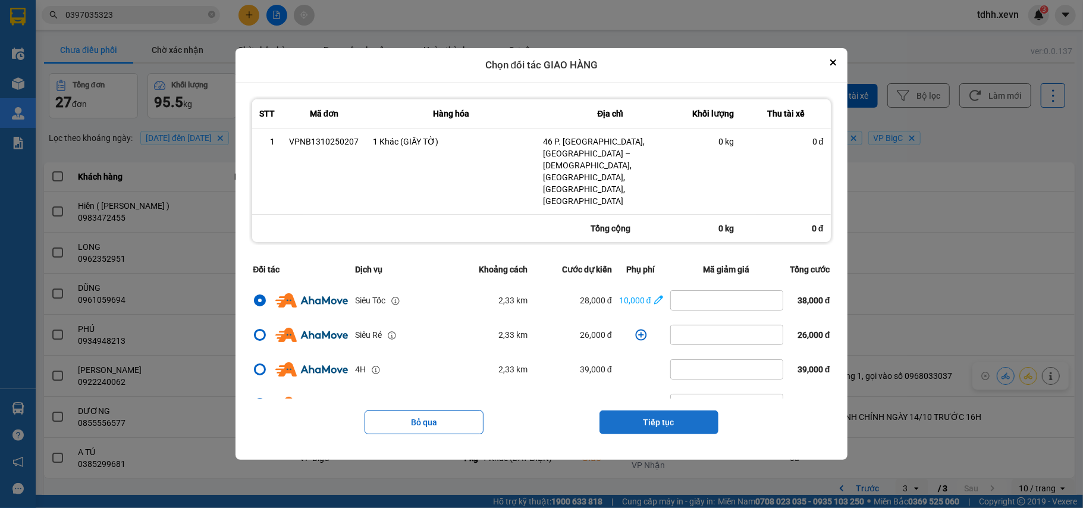
click at [674, 410] on button "Tiếp tục" at bounding box center [658, 422] width 119 height 24
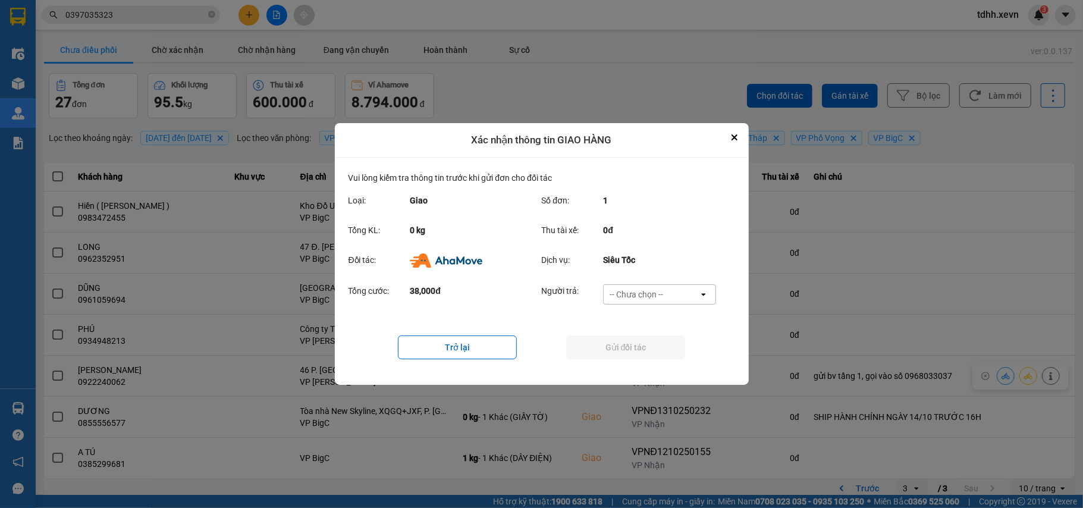
click at [674, 291] on div "-- Chưa chọn --" at bounding box center [651, 294] width 95 height 19
drag, startPoint x: 645, startPoint y: 362, endPoint x: 651, endPoint y: 353, distance: 10.4
click at [646, 362] on span "Ví Ahamove" at bounding box center [636, 363] width 48 height 12
click at [651, 353] on button "Gửi đối tác" at bounding box center [625, 347] width 119 height 24
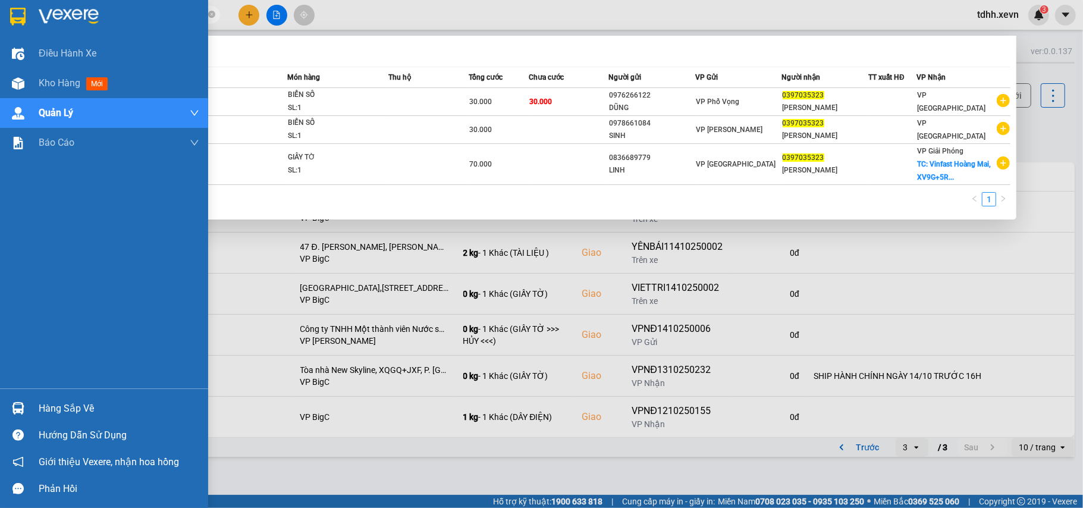
drag, startPoint x: 134, startPoint y: 13, endPoint x: 0, endPoint y: 12, distance: 133.8
click at [0, 12] on section "Kết quả tìm kiếm ( 3 ) Bộ lọc Mã ĐH Trạng thái Món hàng Thu hộ Tổng cước Chưa c…" at bounding box center [541, 254] width 1083 height 508
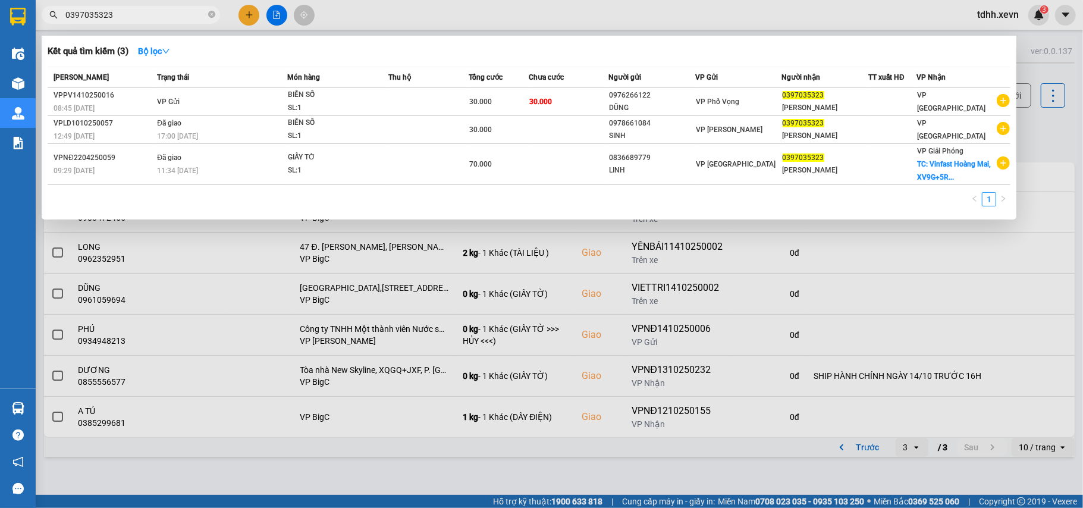
paste input "946104689"
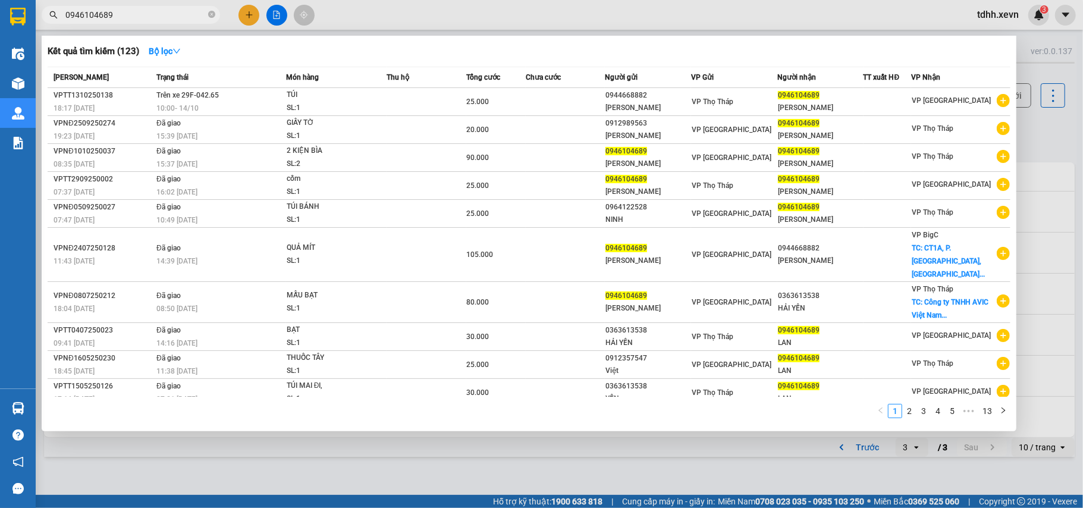
type input "0946104689"
click at [1051, 144] on div at bounding box center [541, 254] width 1083 height 508
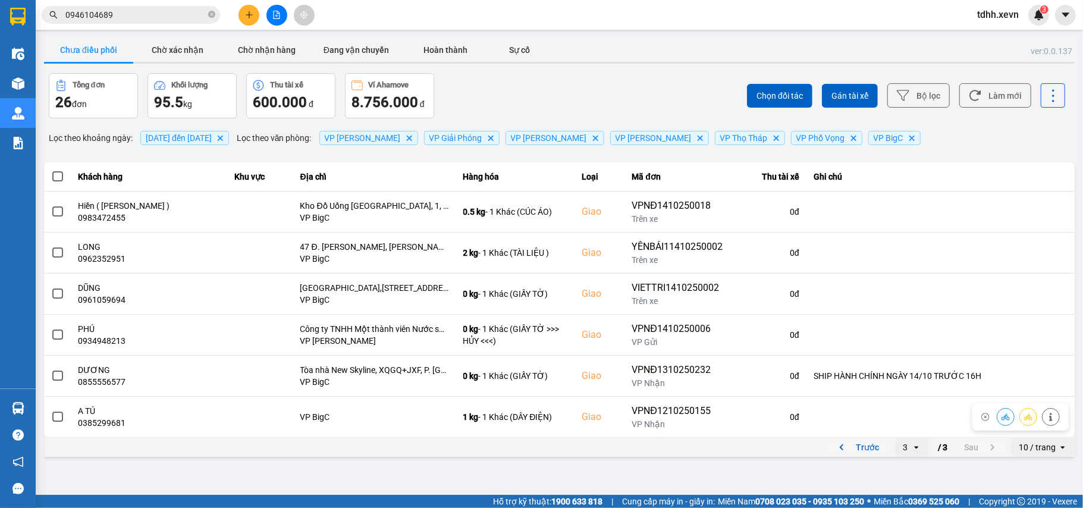
click at [837, 443] on icon "previous page. current page 3 / 3" at bounding box center [841, 447] width 14 height 14
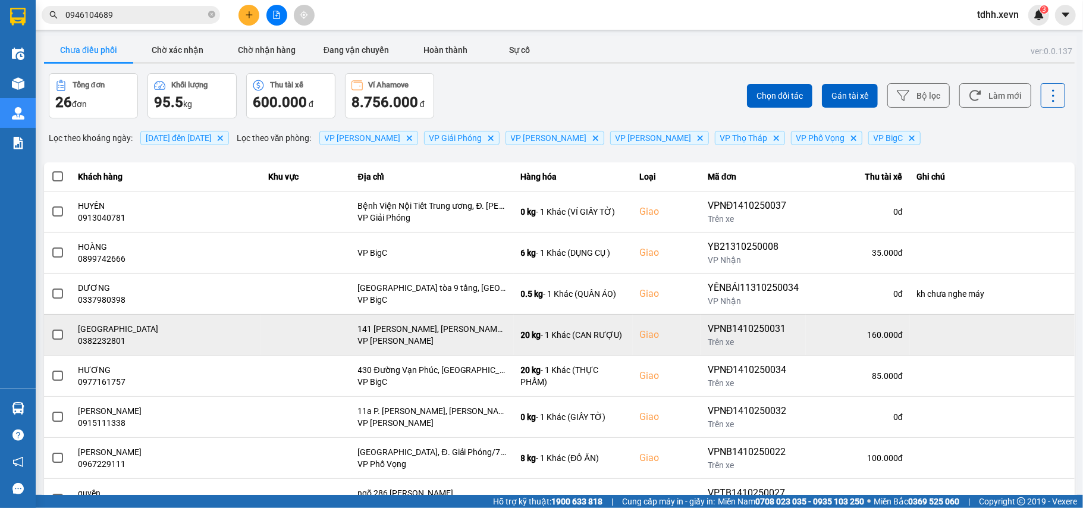
scroll to position [136, 0]
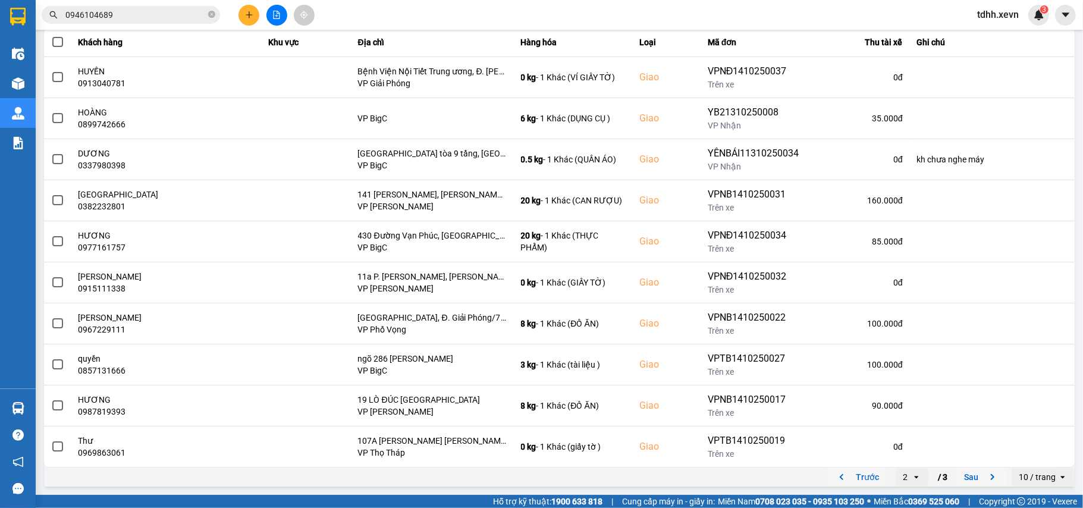
click at [985, 480] on icon "next page. current page 2 / 3" at bounding box center [992, 477] width 14 height 14
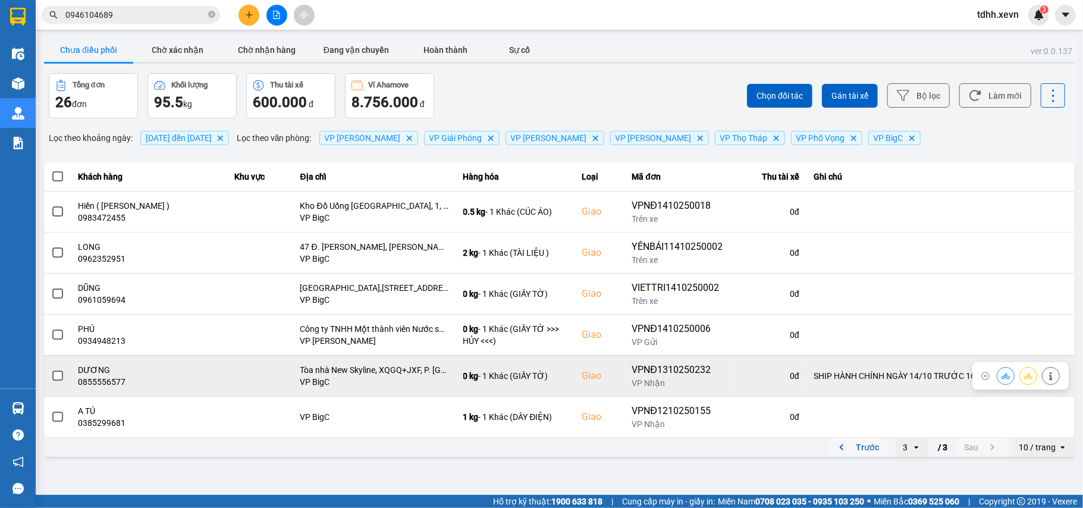
click at [1044, 382] on button at bounding box center [1050, 375] width 17 height 21
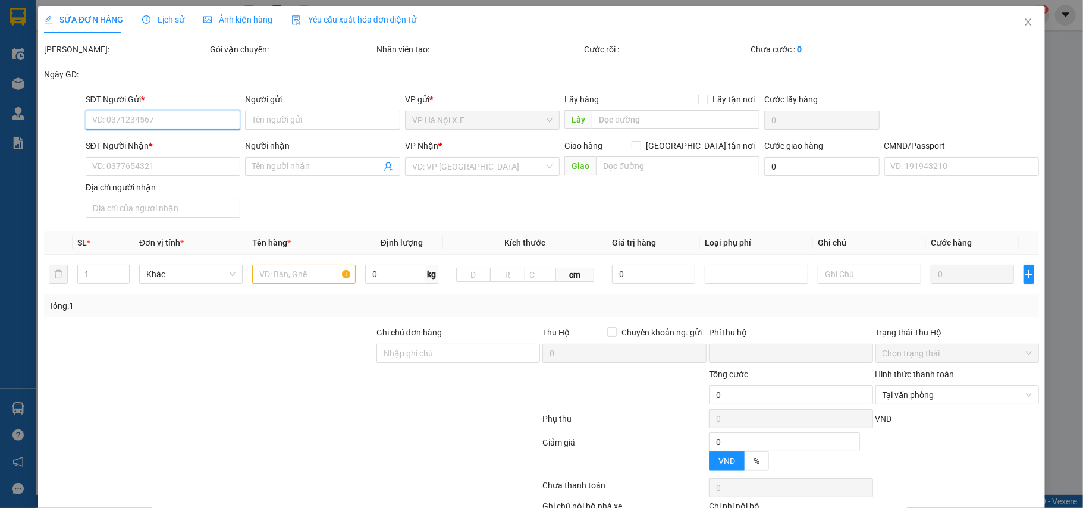
type input "0988902277"
type input "ĐỖ NGA"
type input "0855556577"
type input "DƯƠNG"
checkbox input "true"
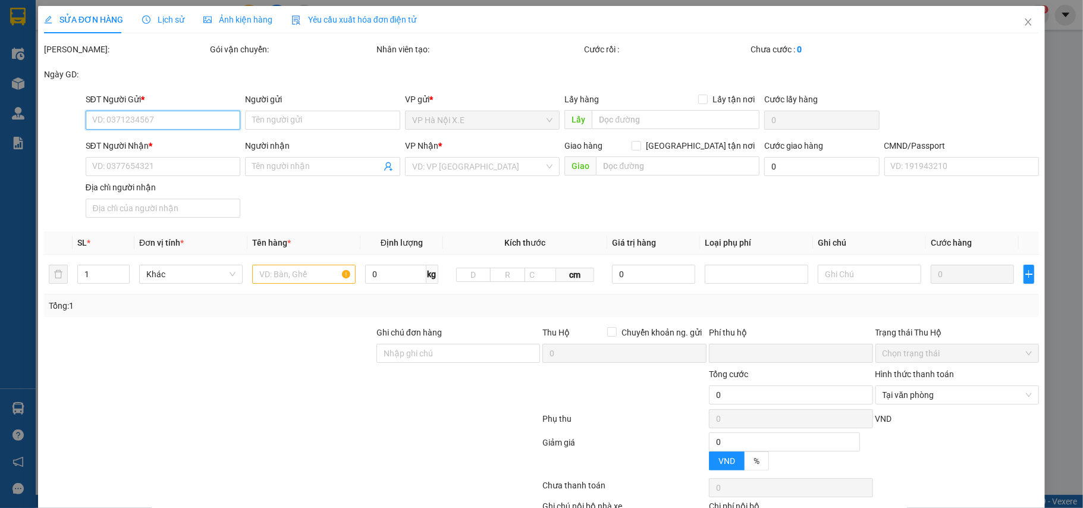
type input "Tòa nhà New Skyline, XQGQ+JXF, P. Văn Quán, Khu đô thị Văn Quán, Hà Đông, Hà Nộ…"
type input "123"
type input "SHIP HÀNH CHÍNH NGÀY 14/10 TRƯỚC 16H"
type input "0"
type input "105.000"
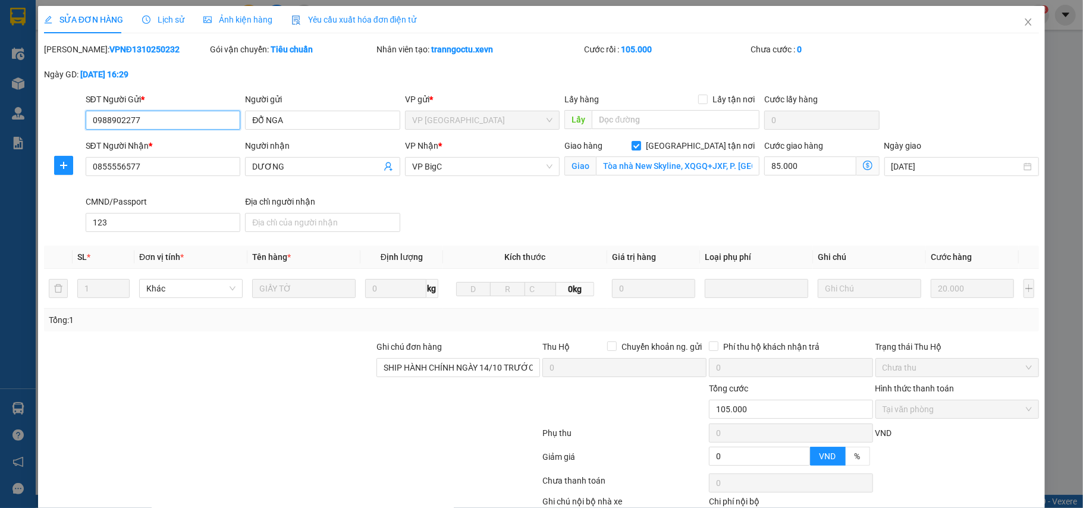
drag, startPoint x: 174, startPoint y: 122, endPoint x: 84, endPoint y: 121, distance: 89.8
click at [86, 121] on input "0988902277" at bounding box center [163, 120] width 155 height 19
drag, startPoint x: 155, startPoint y: 172, endPoint x: 20, endPoint y: 193, distance: 137.1
click at [20, 193] on div "SỬA ĐƠN HÀNG Lịch sử Ảnh kiện hàng Yêu cầu xuất hóa đơn điện tử Total Paid Fee …" at bounding box center [541, 254] width 1083 height 508
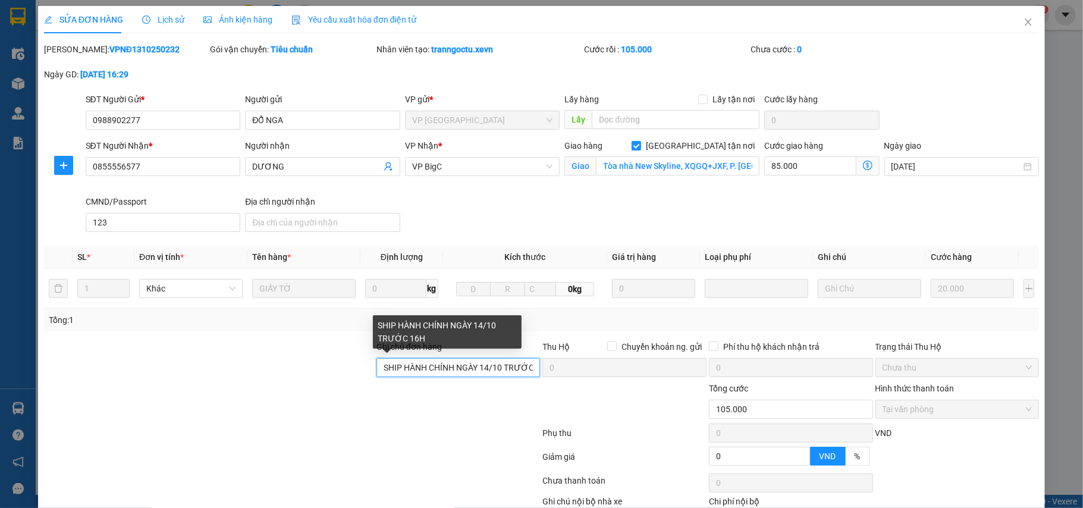
click at [492, 365] on input "SHIP HÀNH CHÍNH NGÀY 14/10 TRƯỚC 16H" at bounding box center [458, 367] width 164 height 19
click at [493, 365] on input "SHIP HÀNH CHÍNH NGÀY 14/10 TRƯỚC 16H" at bounding box center [458, 367] width 164 height 19
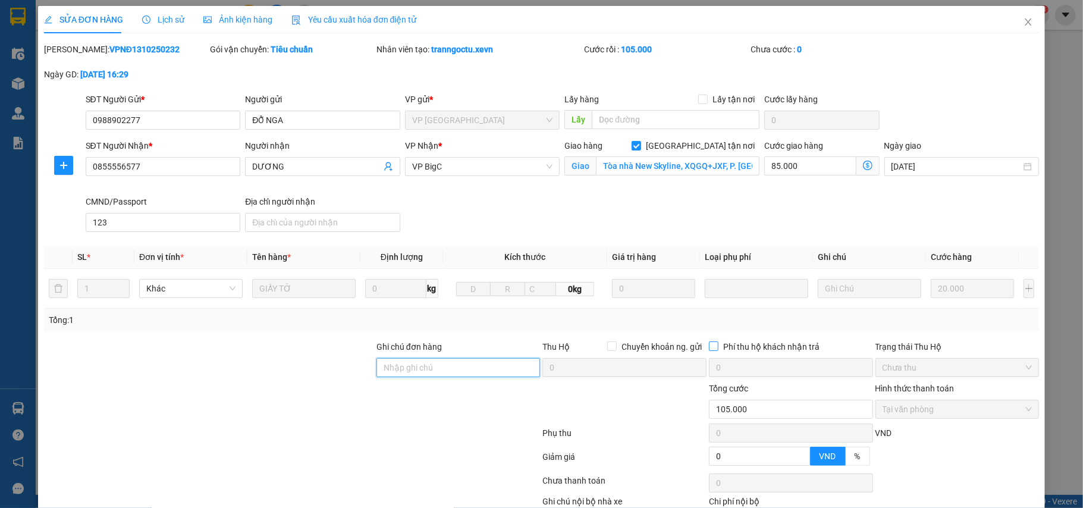
scroll to position [77, 0]
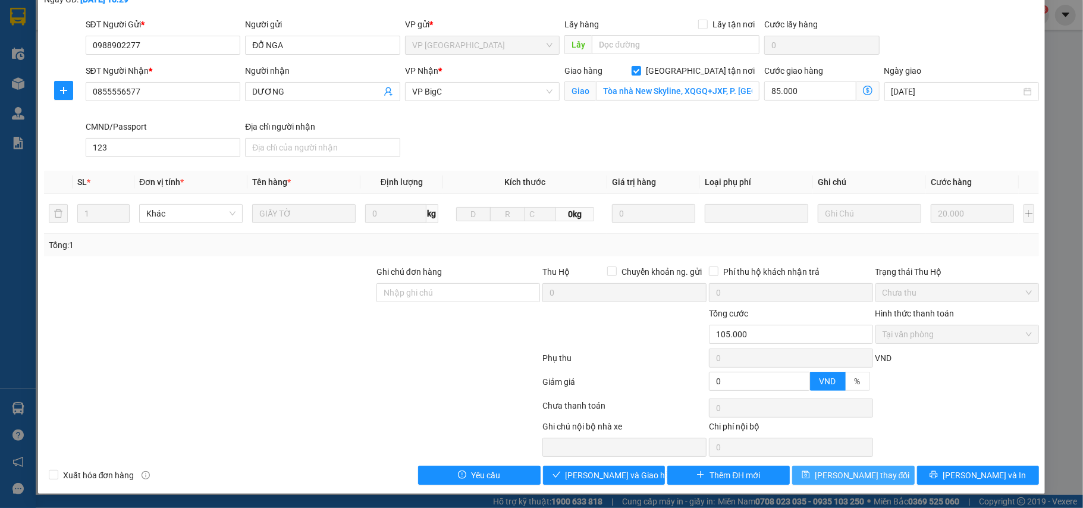
click at [878, 473] on button "Lưu thay đổi" at bounding box center [853, 475] width 122 height 19
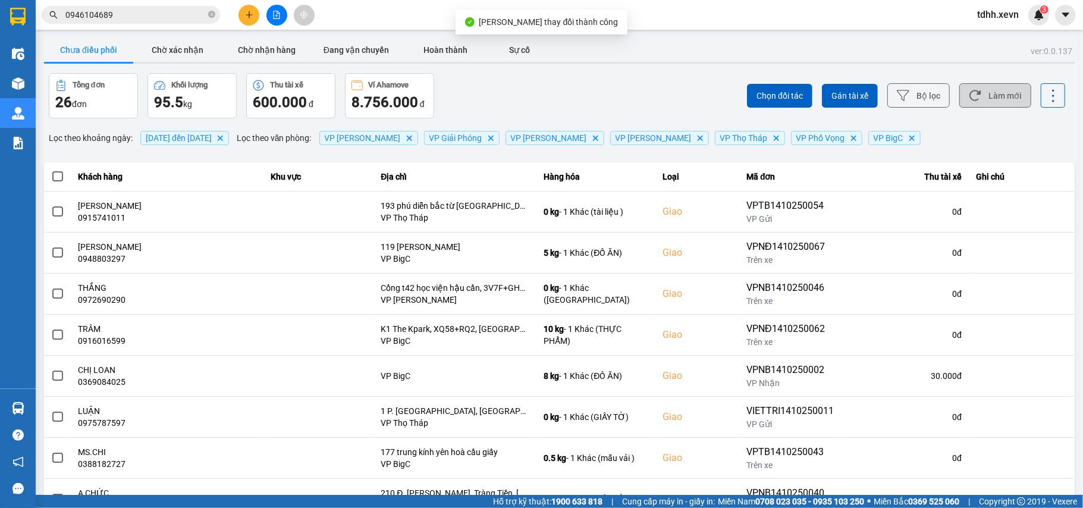
click at [1000, 105] on button "Làm mới" at bounding box center [995, 95] width 72 height 24
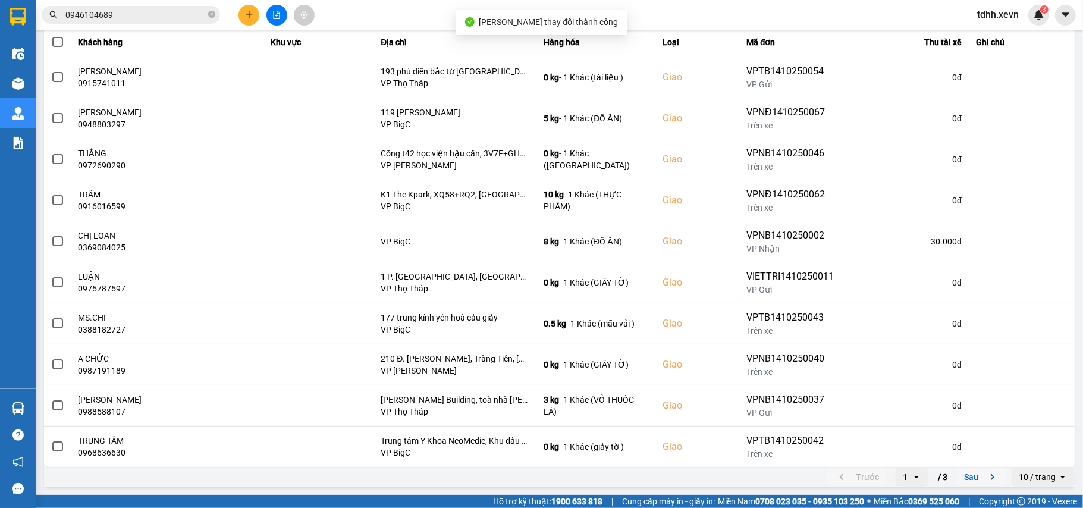
click at [985, 482] on icon "next page. current page 1 / 3" at bounding box center [992, 477] width 14 height 14
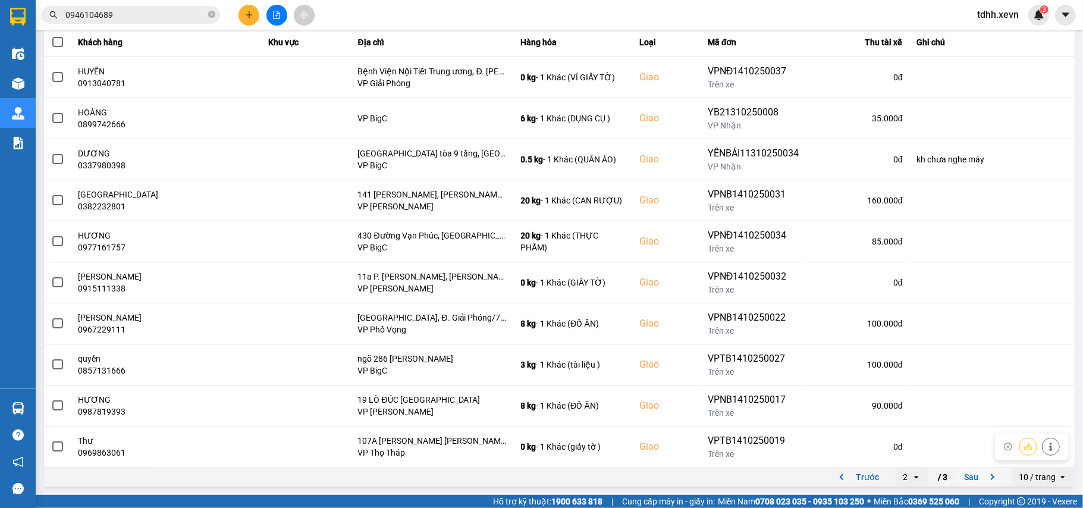
click at [985, 476] on icon "next page. current page 2 / 3" at bounding box center [992, 477] width 14 height 14
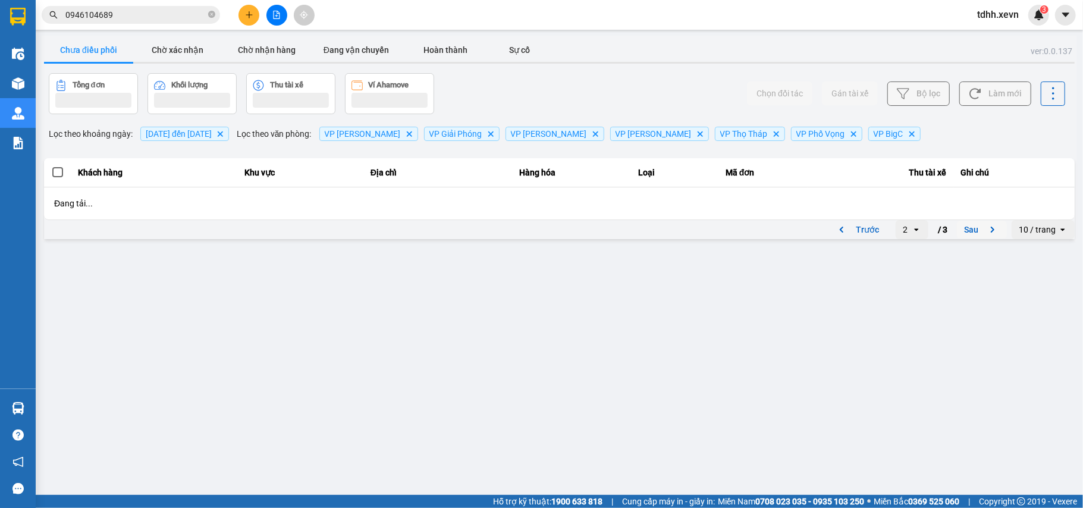
scroll to position [0, 0]
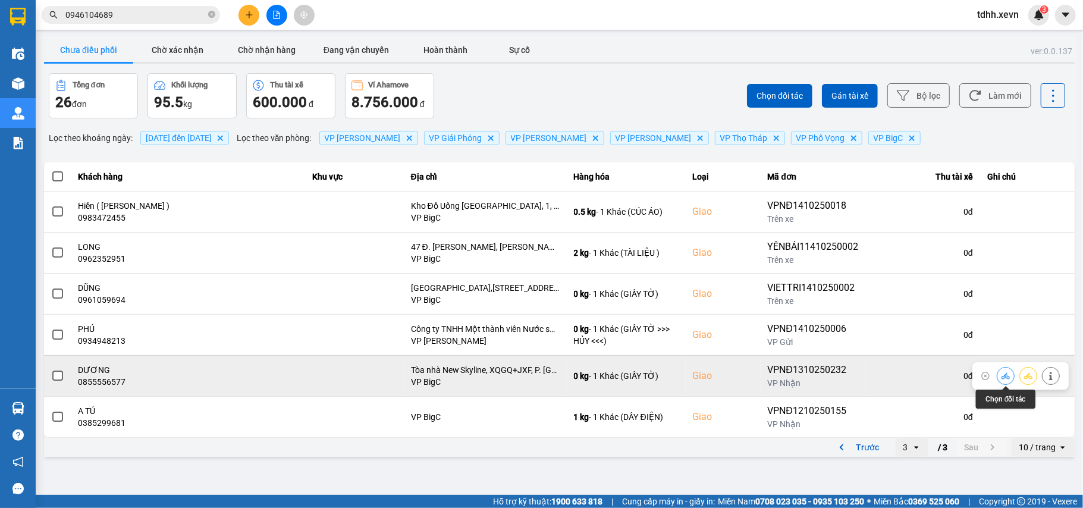
click at [1001, 377] on button at bounding box center [1005, 375] width 17 height 21
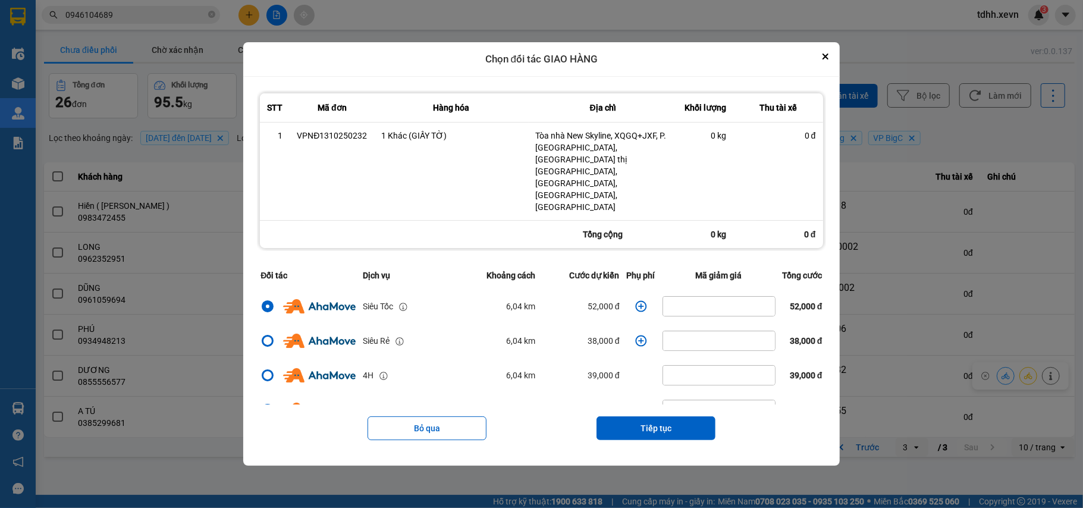
click at [636, 300] on icon "dialog" at bounding box center [641, 306] width 12 height 12
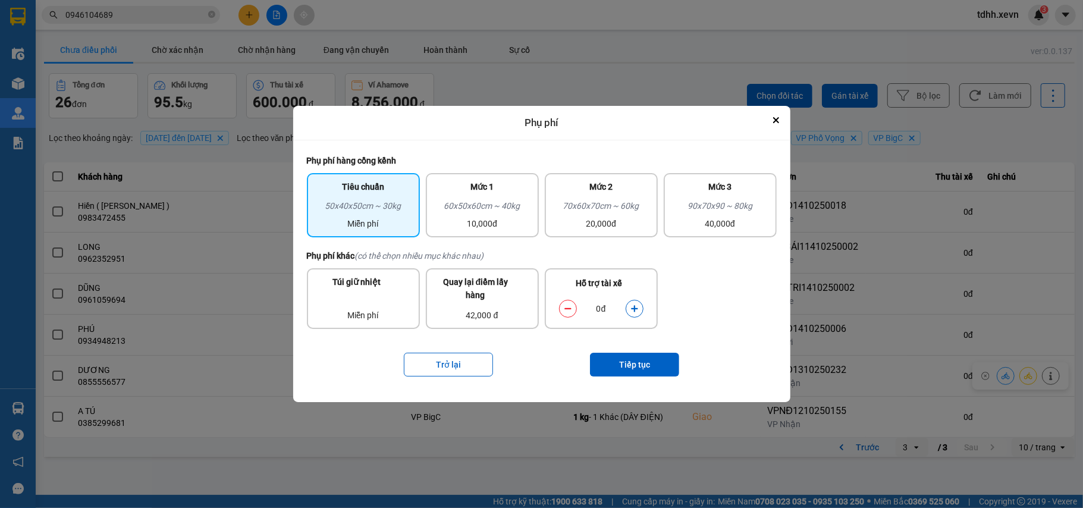
click at [639, 310] on button "dialog" at bounding box center [634, 308] width 17 height 21
click at [656, 372] on button "Tiếp tục" at bounding box center [634, 365] width 89 height 24
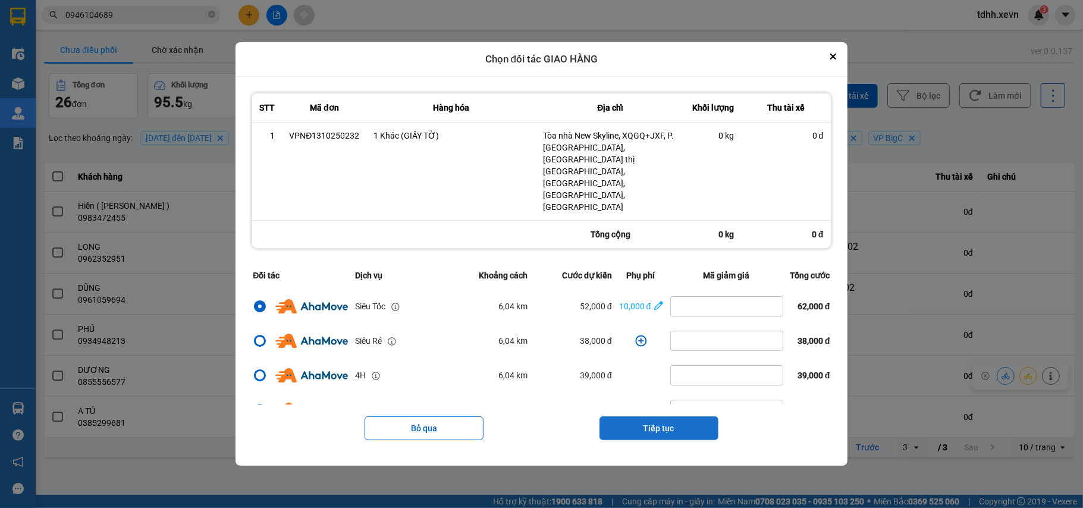
click at [683, 416] on button "Tiếp tục" at bounding box center [658, 428] width 119 height 24
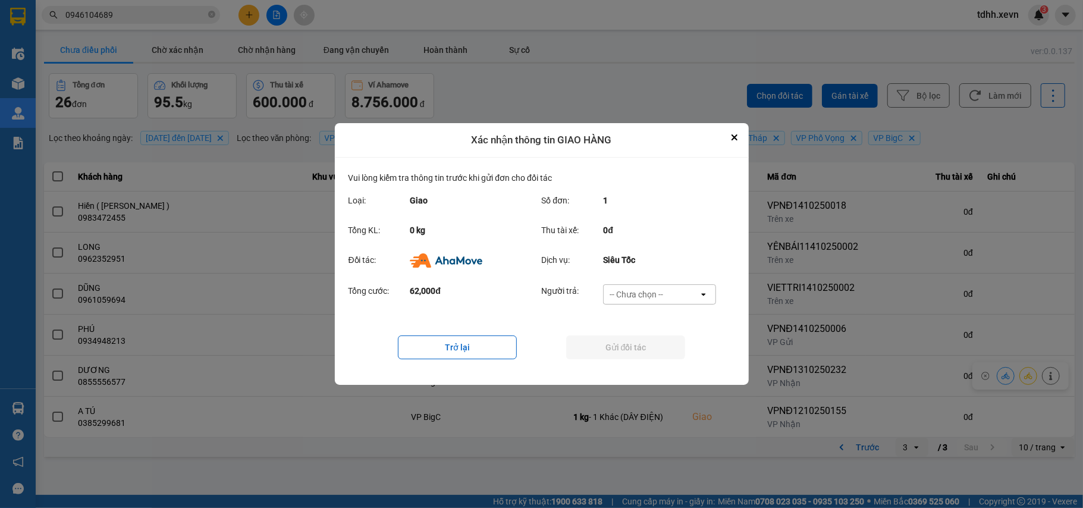
click at [678, 295] on div "-- Chưa chọn --" at bounding box center [651, 294] width 95 height 19
click at [641, 362] on span "Ví Ahamove" at bounding box center [636, 363] width 48 height 12
click at [643, 358] on button "Gửi đối tác" at bounding box center [625, 347] width 119 height 24
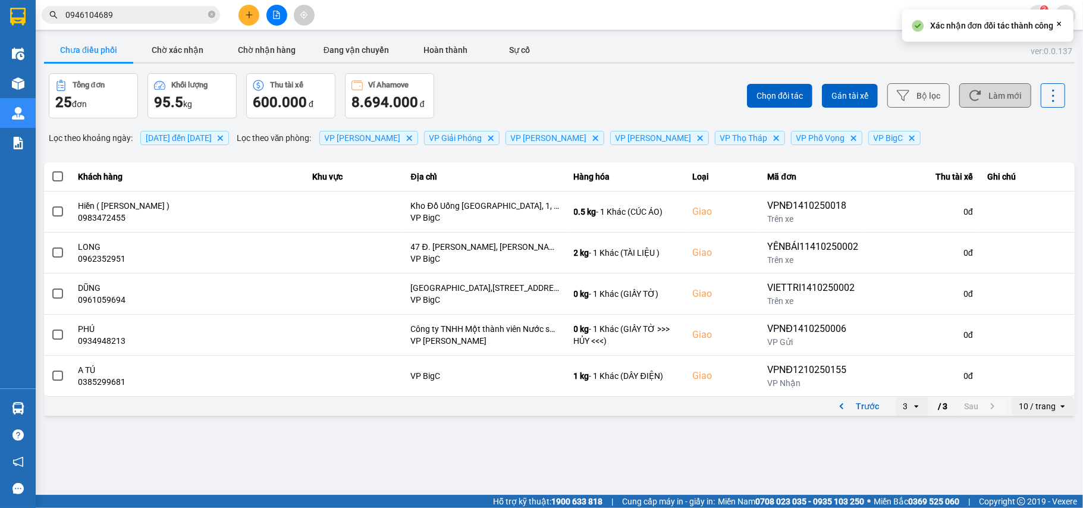
click at [1012, 103] on button "Làm mới" at bounding box center [995, 95] width 72 height 24
click at [1012, 101] on button "Làm mới" at bounding box center [995, 95] width 72 height 24
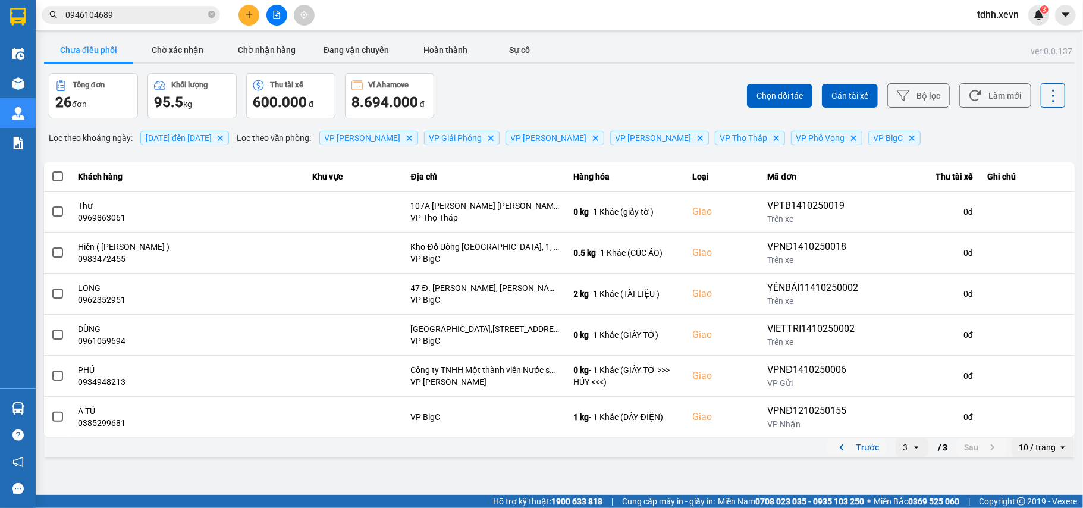
click at [837, 453] on icon "previous page. current page 3 / 3" at bounding box center [841, 447] width 14 height 14
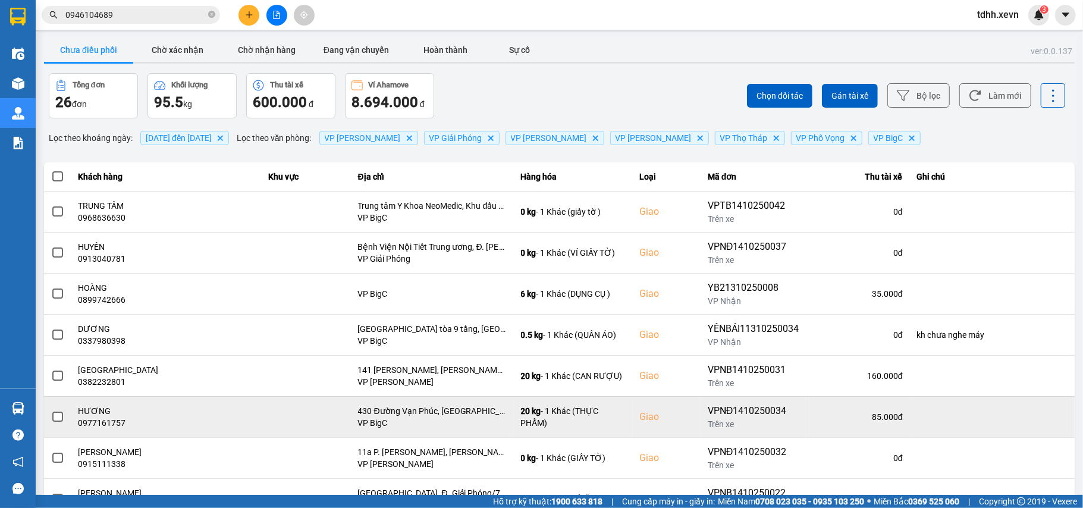
scroll to position [136, 0]
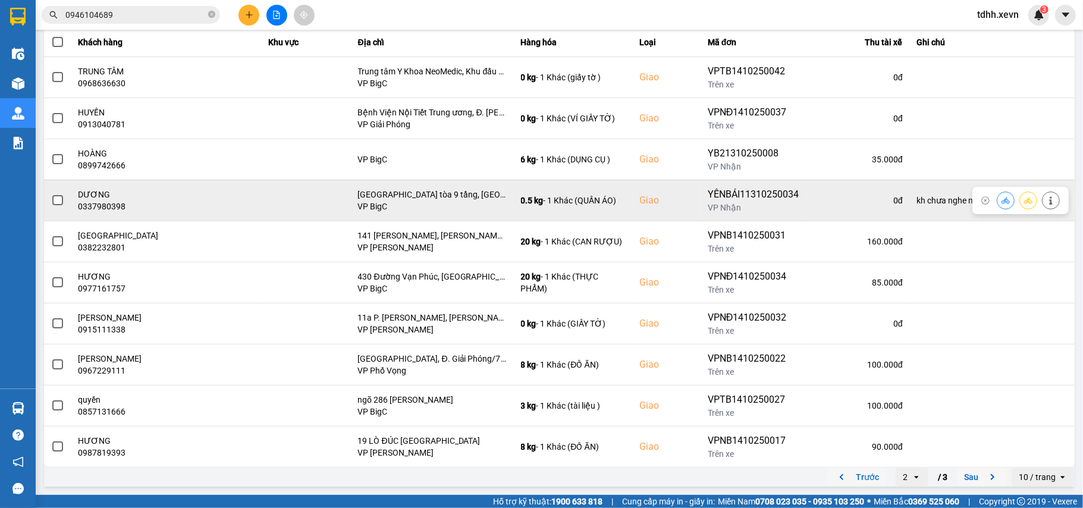
click at [1042, 193] on button at bounding box center [1050, 200] width 17 height 21
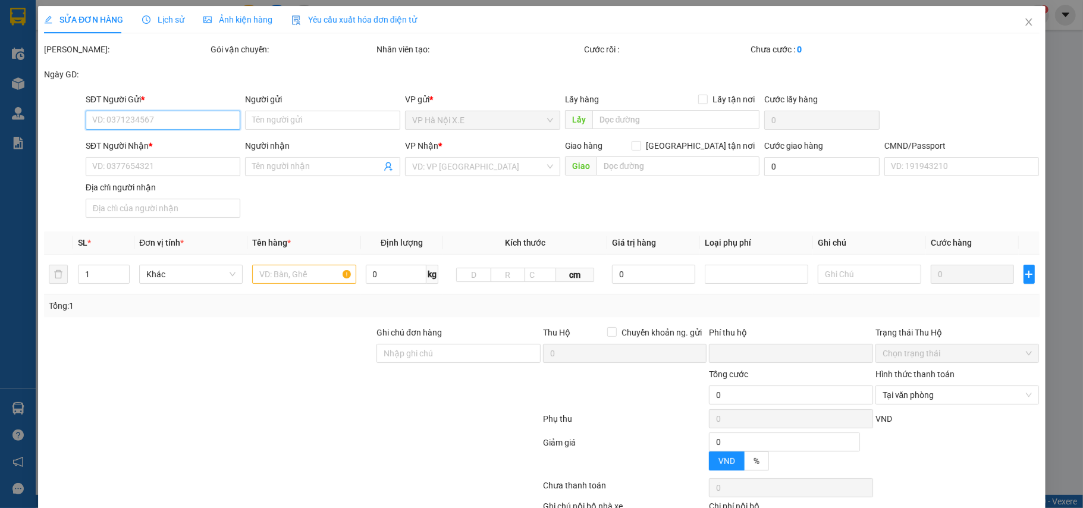
type input "0983186955"
type input "YANG YI"
type input "0337980398"
type input "DƯƠNG"
checkbox input "true"
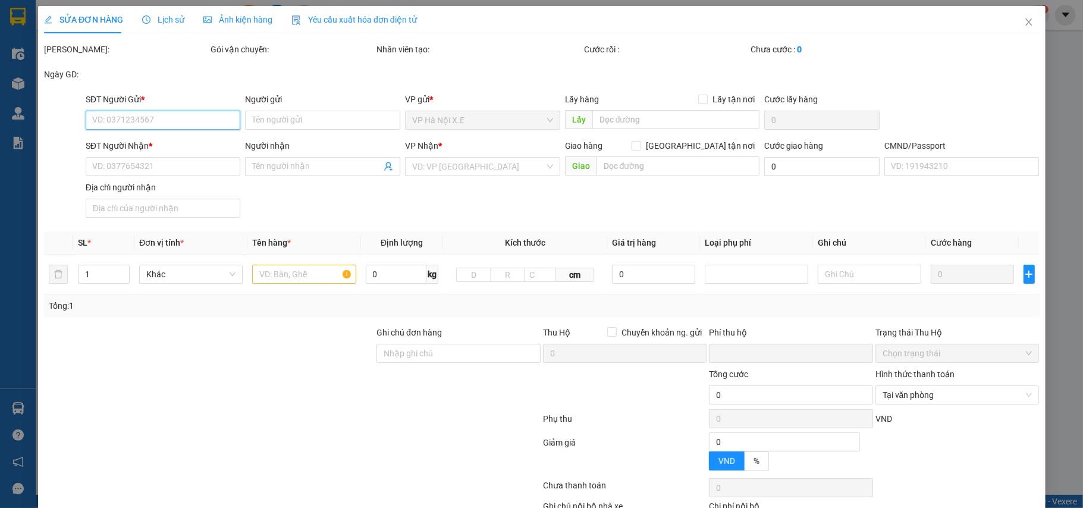
type input "Nhà A3 Hàm Nghi tòa 9 tầng, Cầu Diễn, Nam Từ Liêm, Hà Nội"
type input "huy lấy hộ"
type input "kh chưa nghe máy"
type input "0"
type input "105.000"
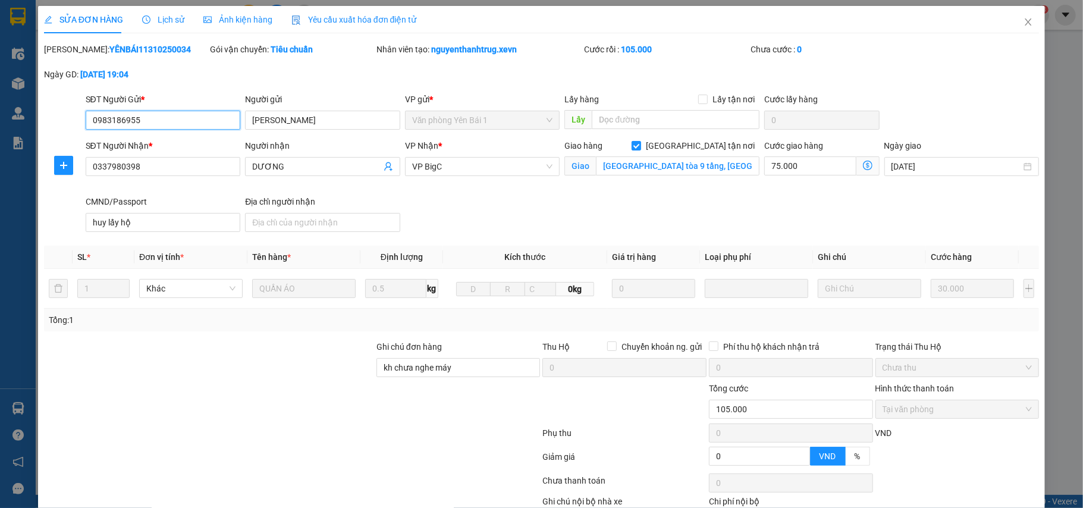
drag, startPoint x: 156, startPoint y: 120, endPoint x: 55, endPoint y: 125, distance: 100.6
click at [55, 125] on div "SĐT Người Gửi * 0983186955 0983186955 Người gửi YANG YI VP gửi * Văn phòng Yên …" at bounding box center [542, 114] width 998 height 42
click at [1014, 27] on span "Close" at bounding box center [1027, 22] width 33 height 33
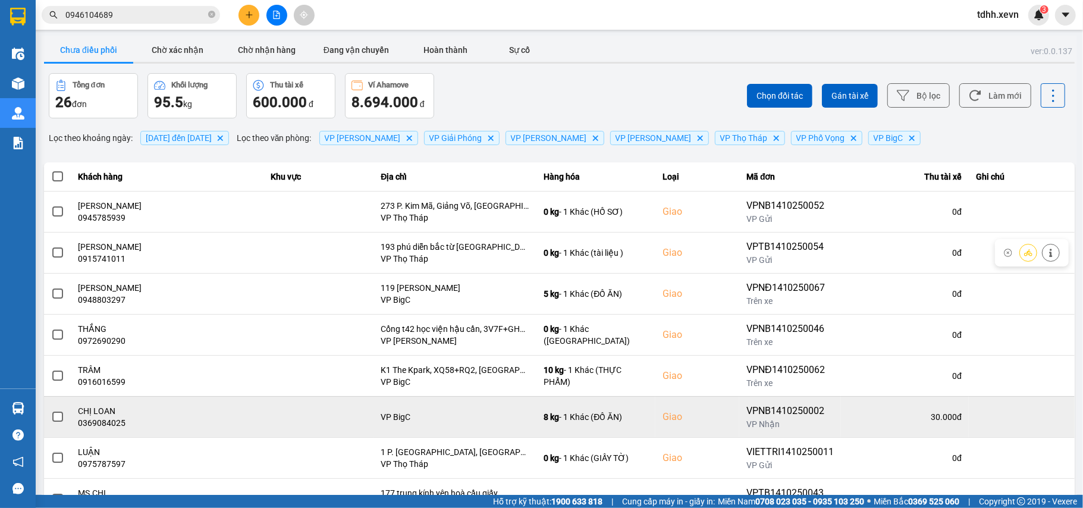
scroll to position [136, 0]
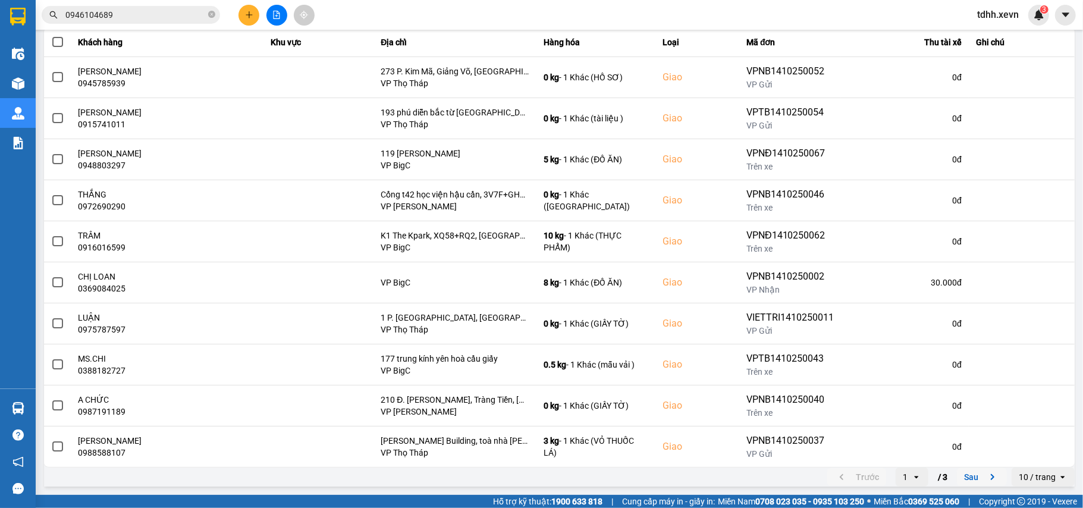
click at [985, 483] on icon "next page. current page 1 / 3" at bounding box center [992, 477] width 14 height 14
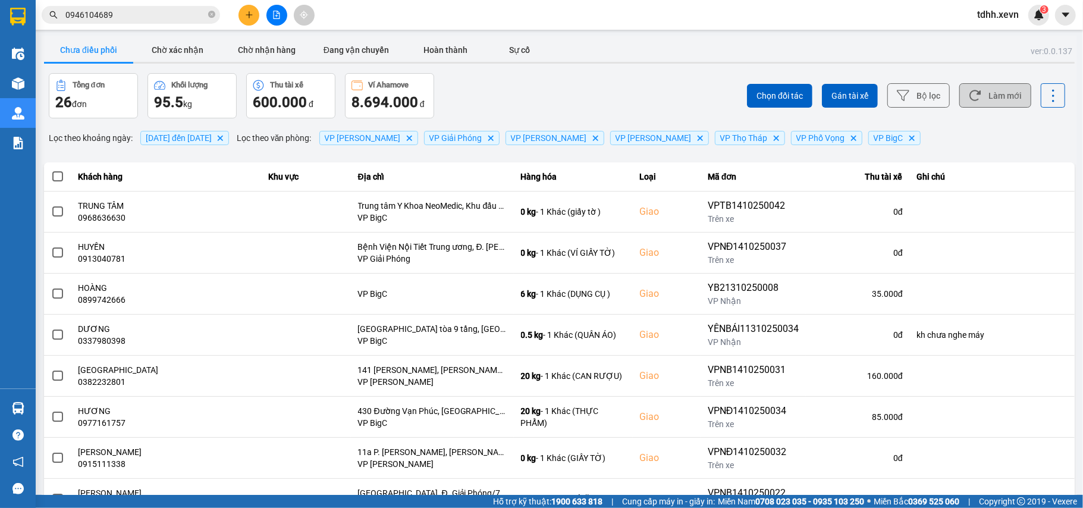
click at [991, 100] on button "Làm mới" at bounding box center [995, 95] width 72 height 24
click at [969, 100] on icon at bounding box center [974, 95] width 11 height 11
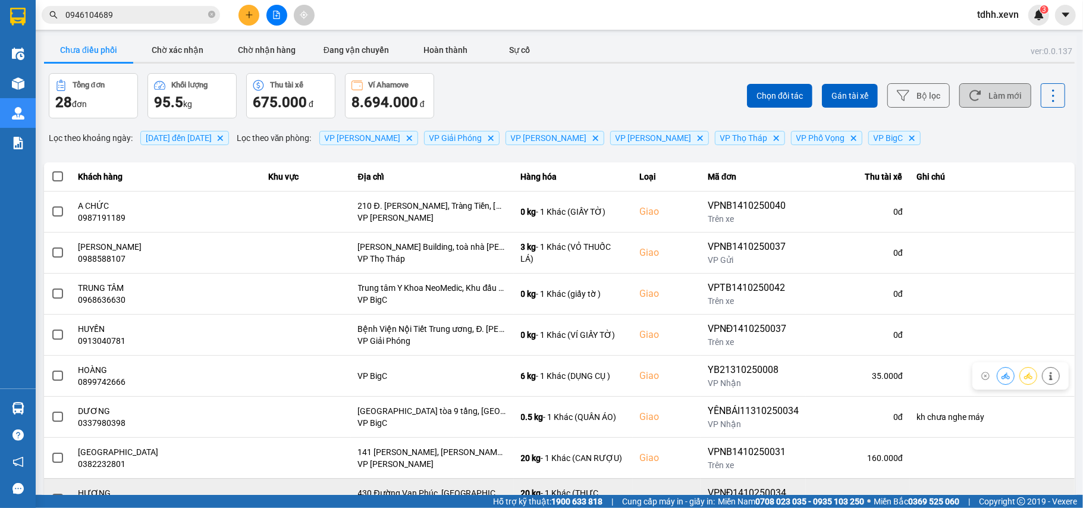
scroll to position [136, 0]
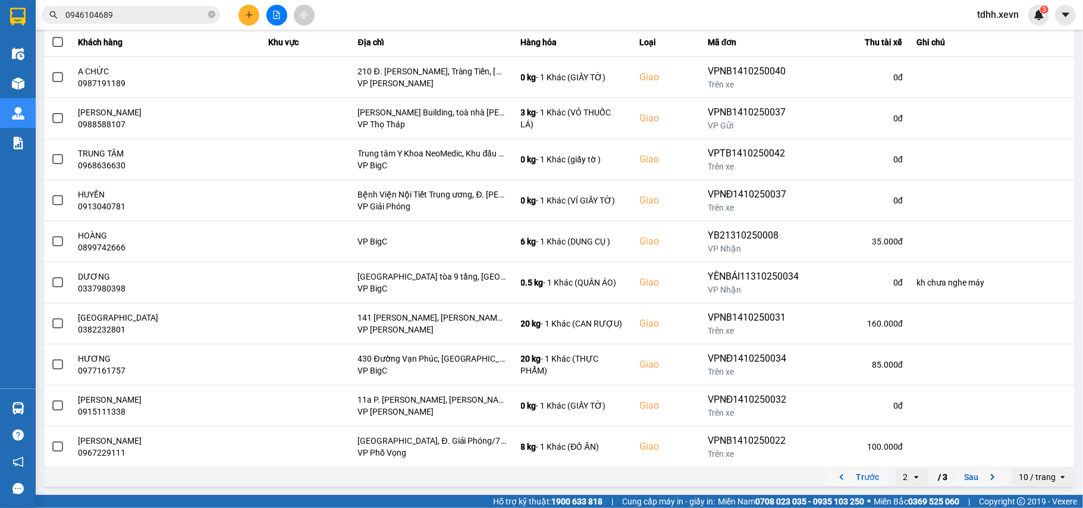
click at [834, 474] on icon "previous page. current page 2 / 3" at bounding box center [841, 477] width 14 height 14
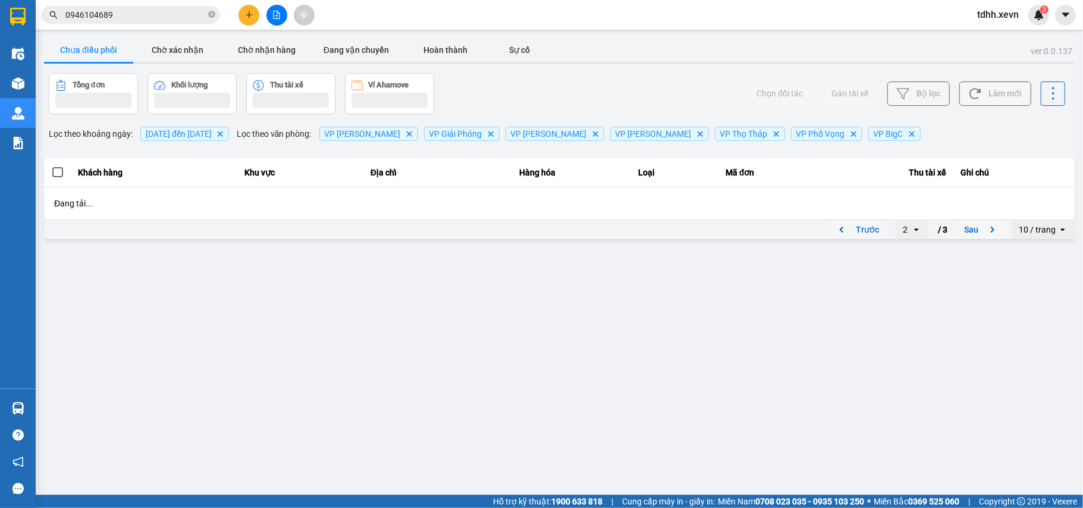
scroll to position [0, 0]
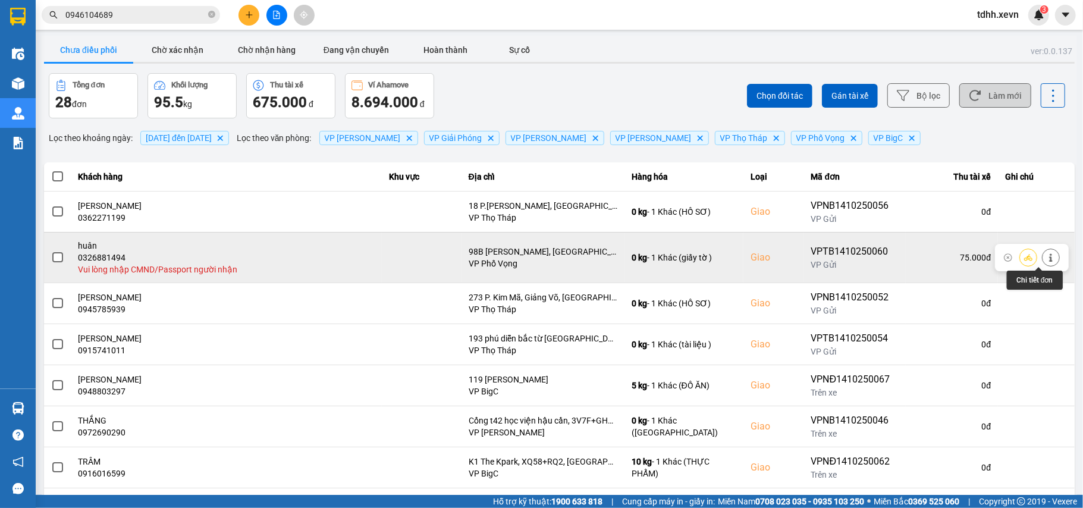
click at [1047, 256] on icon at bounding box center [1051, 257] width 8 height 8
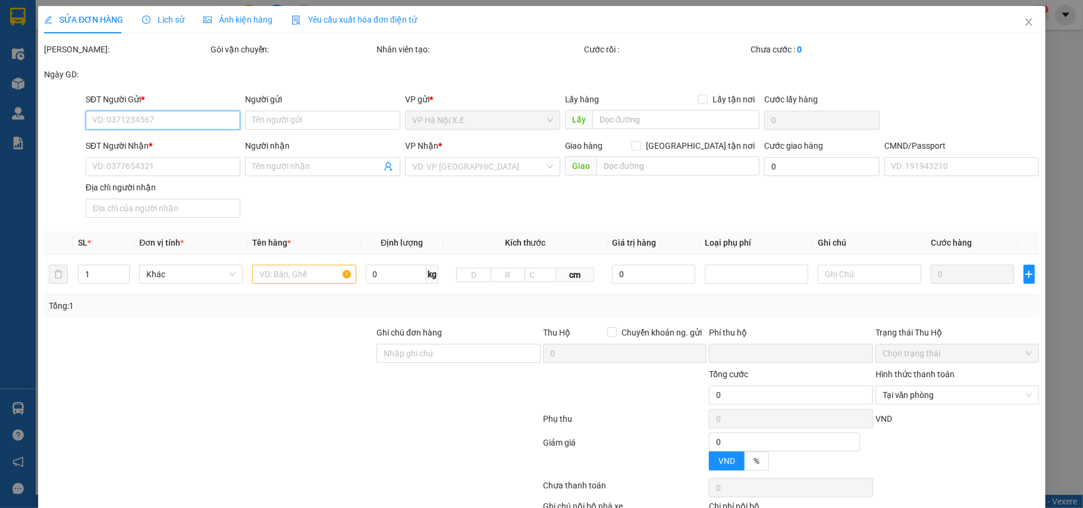
type input "0383245806"
type input "hùng"
type input "0326881494"
type input "huân"
checkbox input "true"
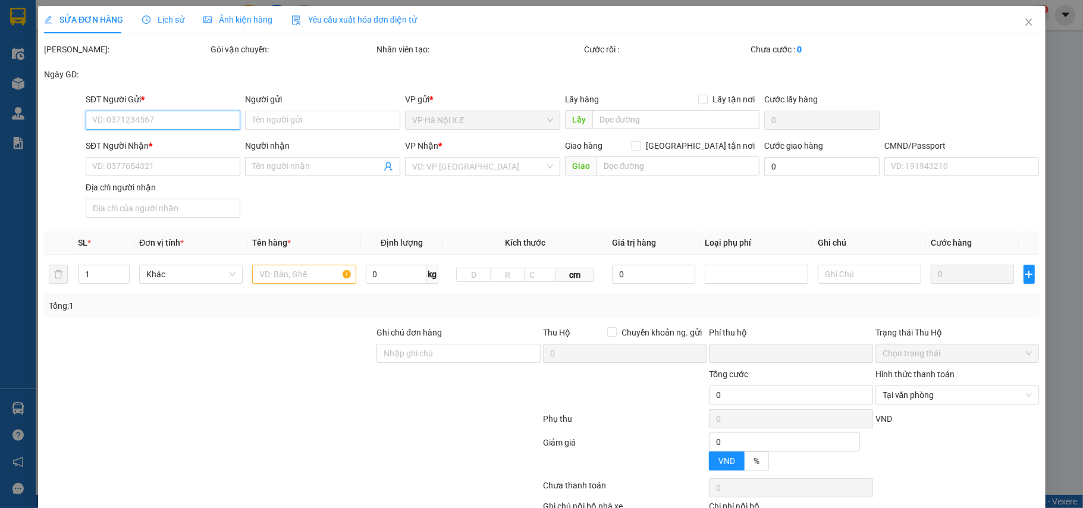
type input "98B Trần Hưng Đạo, Cửa Nam, Hoàn Kiếm, Hà Nội, Việt Nam"
type input "0"
type input "75.000"
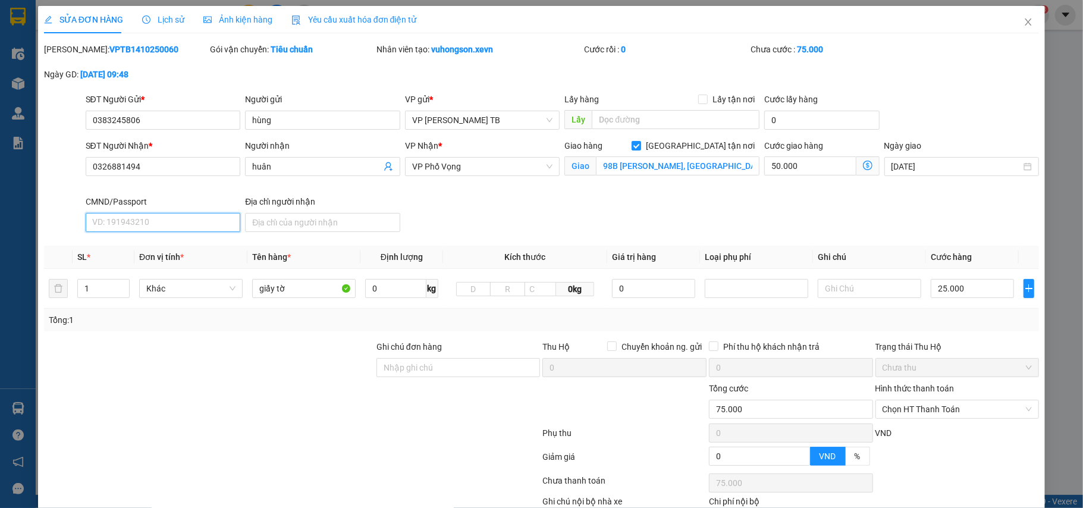
click at [158, 225] on input "CMND/Passport" at bounding box center [163, 222] width 155 height 19
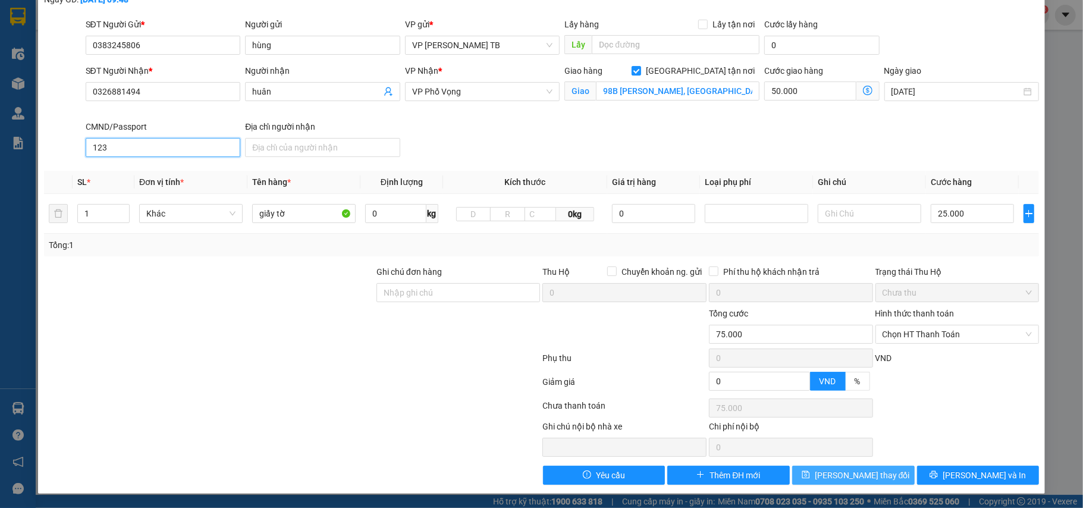
type input "123"
click at [825, 474] on button "Lưu thay đổi" at bounding box center [853, 475] width 122 height 19
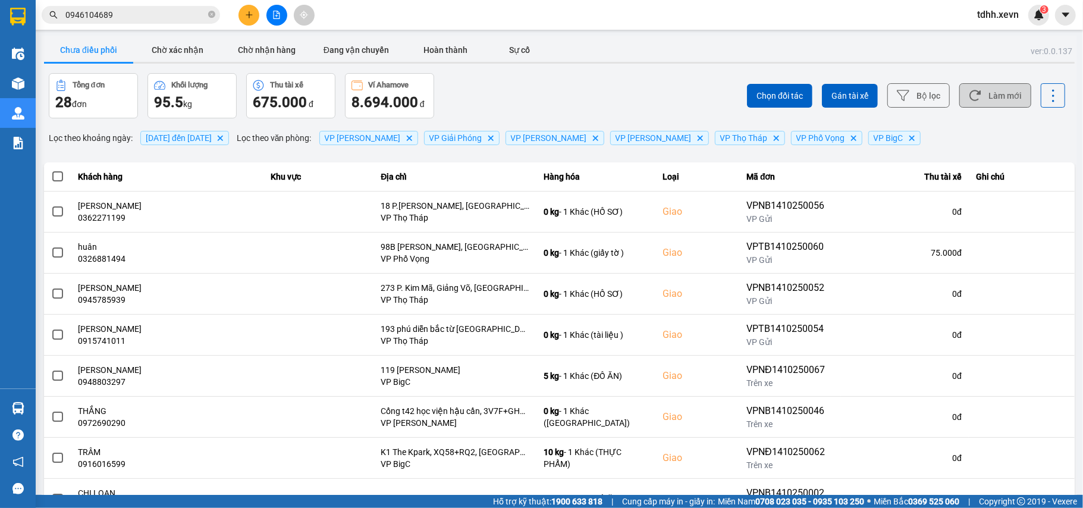
click at [1014, 96] on button "Làm mới" at bounding box center [995, 95] width 72 height 24
click at [988, 98] on button "Làm mới" at bounding box center [995, 95] width 72 height 24
click at [1005, 89] on button "Làm mới" at bounding box center [995, 95] width 72 height 24
click at [998, 102] on button "Làm mới" at bounding box center [995, 95] width 72 height 24
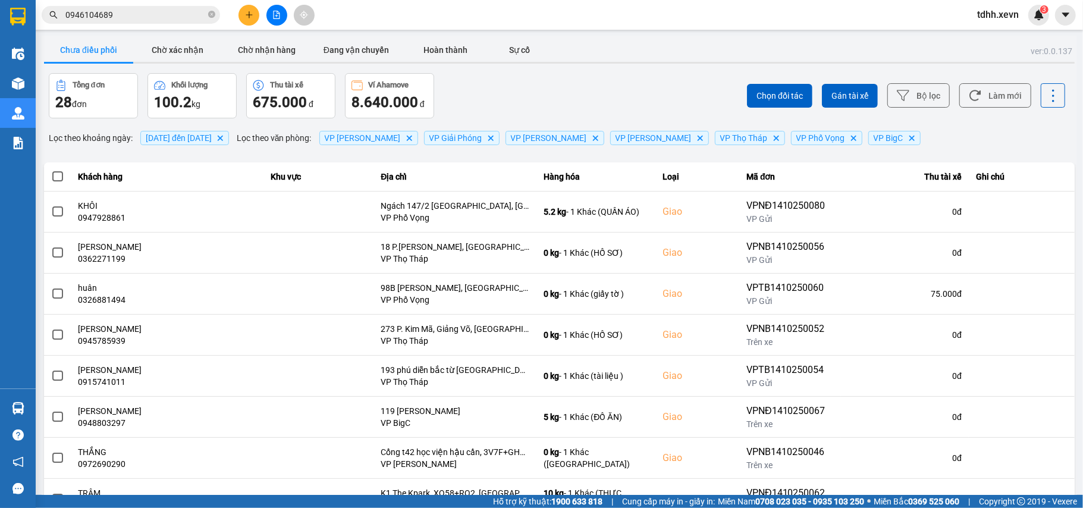
drag, startPoint x: 983, startPoint y: 92, endPoint x: 722, endPoint y: 124, distance: 263.0
click at [983, 91] on button "Làm mới" at bounding box center [995, 95] width 72 height 24
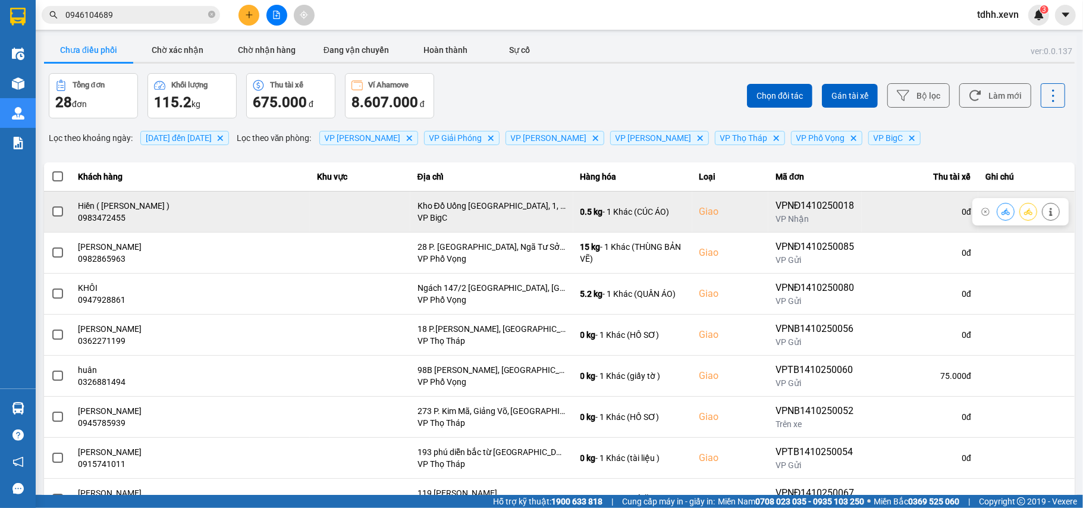
click at [118, 221] on div "0983472455" at bounding box center [190, 218] width 224 height 12
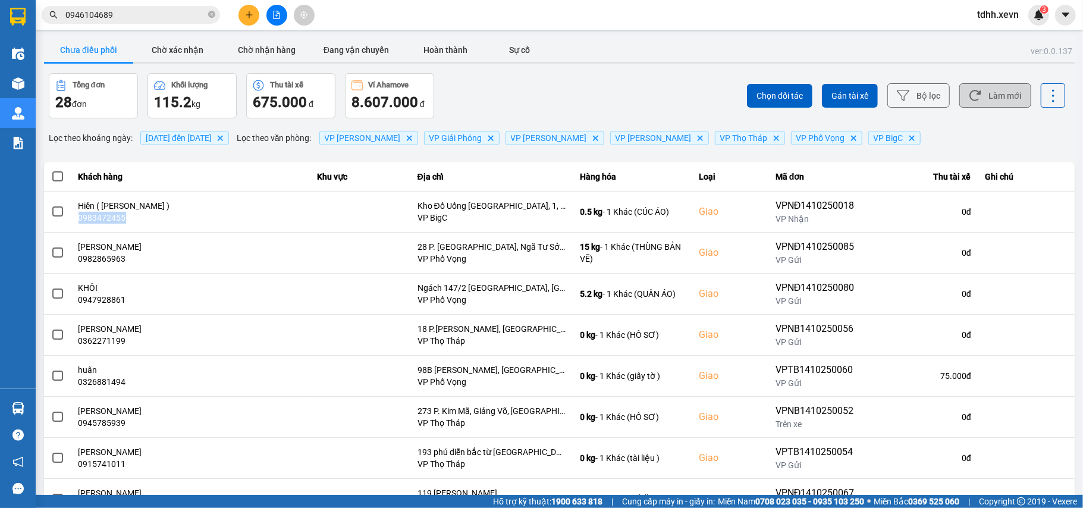
click at [973, 93] on button "Làm mới" at bounding box center [995, 95] width 72 height 24
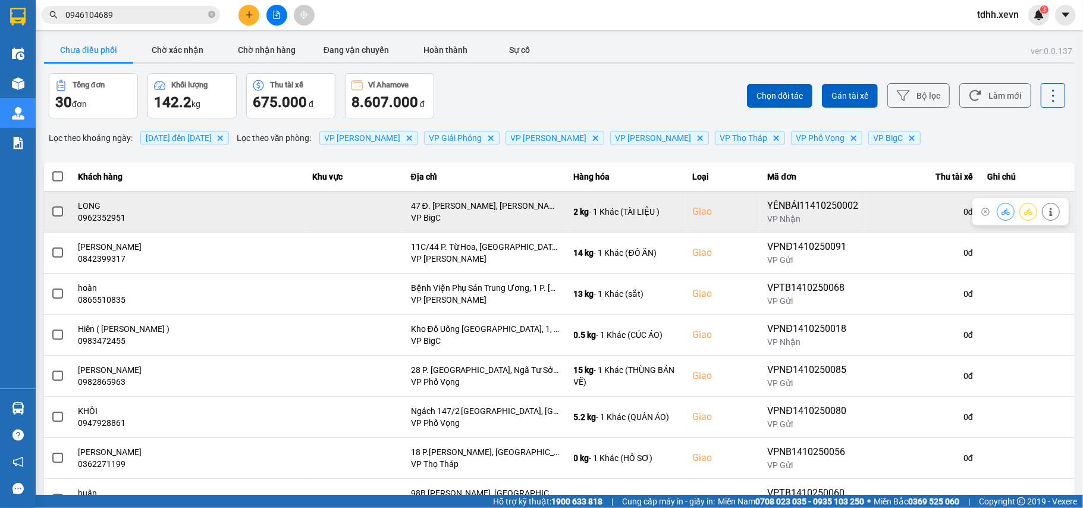
click at [98, 219] on div "0962352951" at bounding box center [187, 218] width 219 height 12
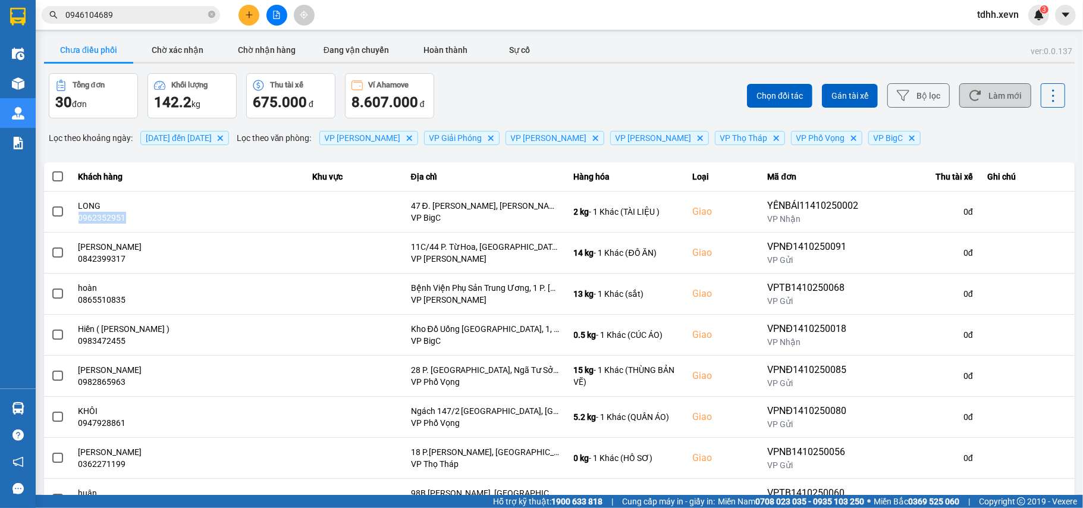
click at [983, 100] on button "Làm mới" at bounding box center [995, 95] width 72 height 24
click at [990, 102] on button "Làm mới" at bounding box center [995, 95] width 72 height 24
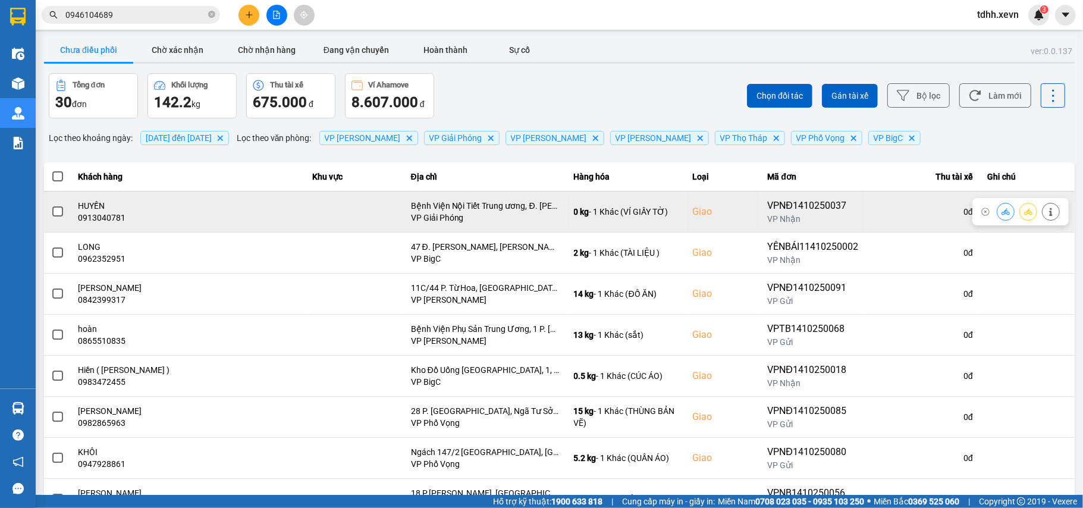
click at [100, 222] on div "0913040781" at bounding box center [187, 218] width 219 height 12
click at [997, 210] on button at bounding box center [1005, 211] width 17 height 21
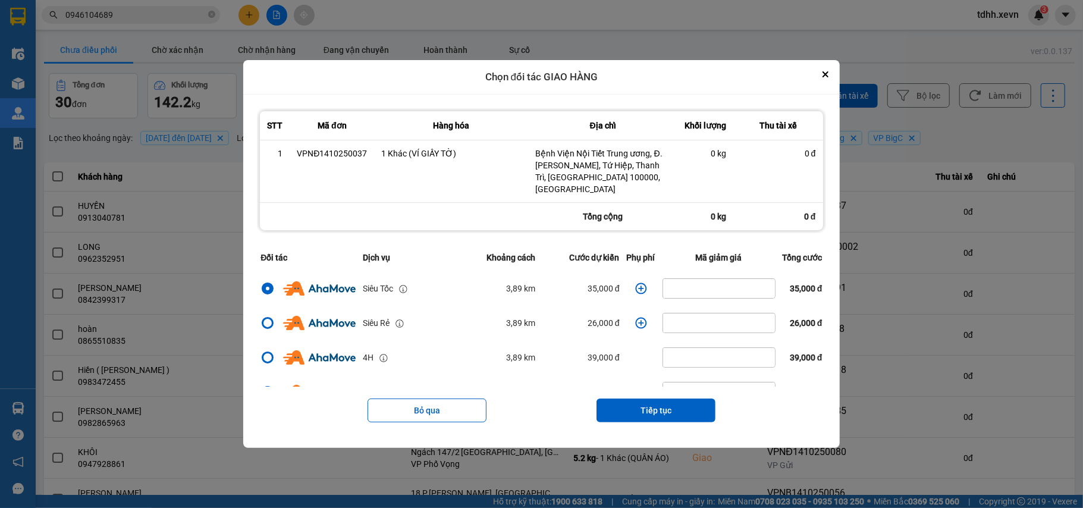
click at [635, 282] on icon "dialog" at bounding box center [641, 288] width 12 height 12
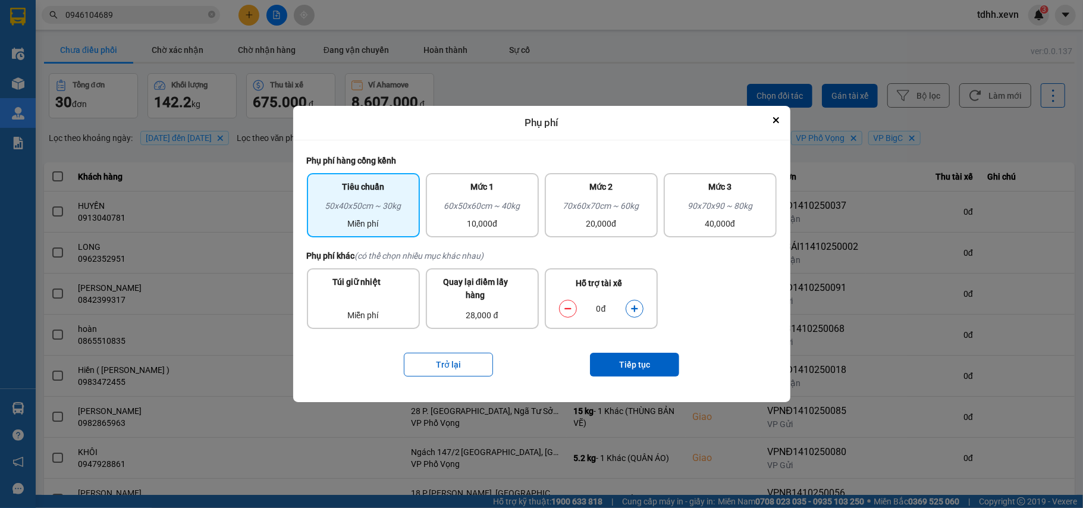
click at [633, 312] on icon "dialog" at bounding box center [634, 308] width 8 height 8
click at [626, 372] on button "Tiếp tục" at bounding box center [634, 365] width 89 height 24
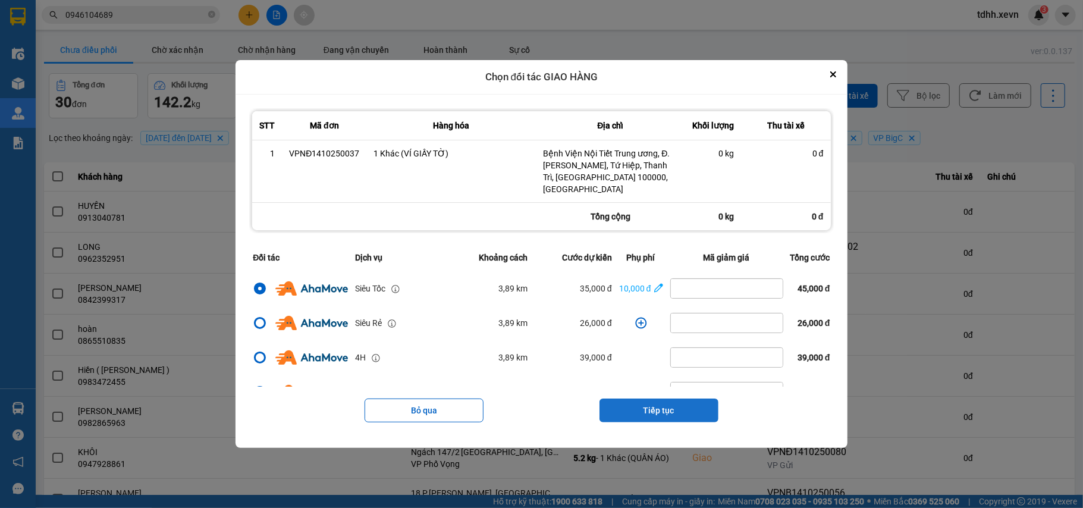
click at [643, 398] on button "Tiếp tục" at bounding box center [658, 410] width 119 height 24
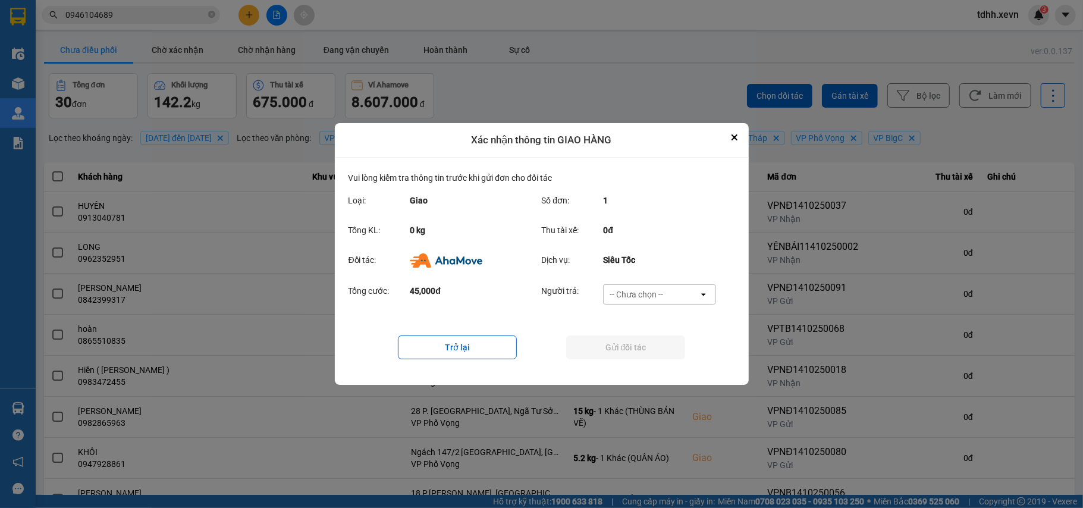
click at [683, 290] on div "-- Chưa chọn --" at bounding box center [651, 294] width 95 height 19
click at [637, 357] on span "Ví Ahamove" at bounding box center [636, 363] width 48 height 12
click at [637, 356] on button "Gửi đối tác" at bounding box center [625, 347] width 119 height 24
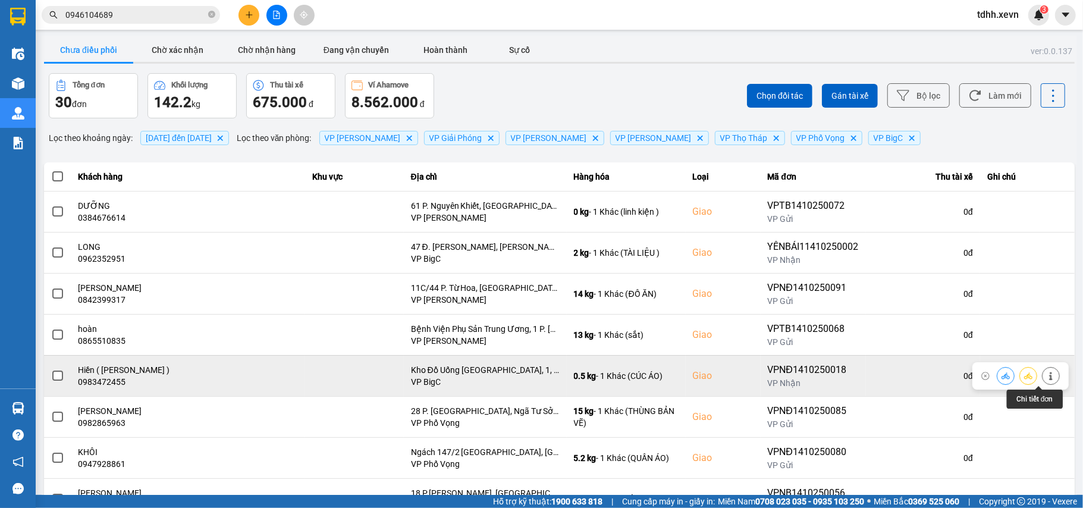
click at [1047, 374] on icon at bounding box center [1051, 376] width 8 height 8
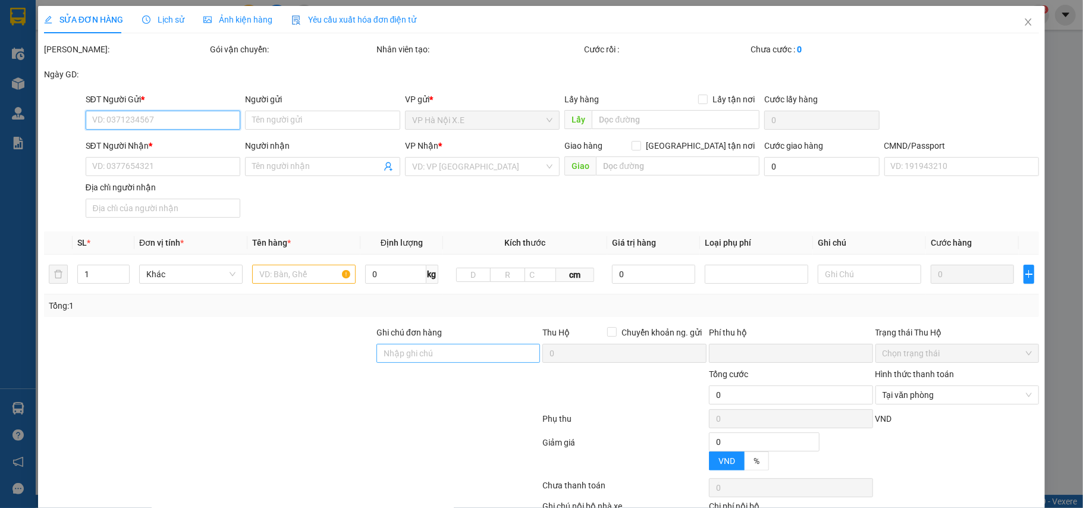
type input "0826305568"
type input "BẢO"
type input "0983472455"
type input "Hiền ( PHẠM BÍCH THỦY )"
checkbox input "true"
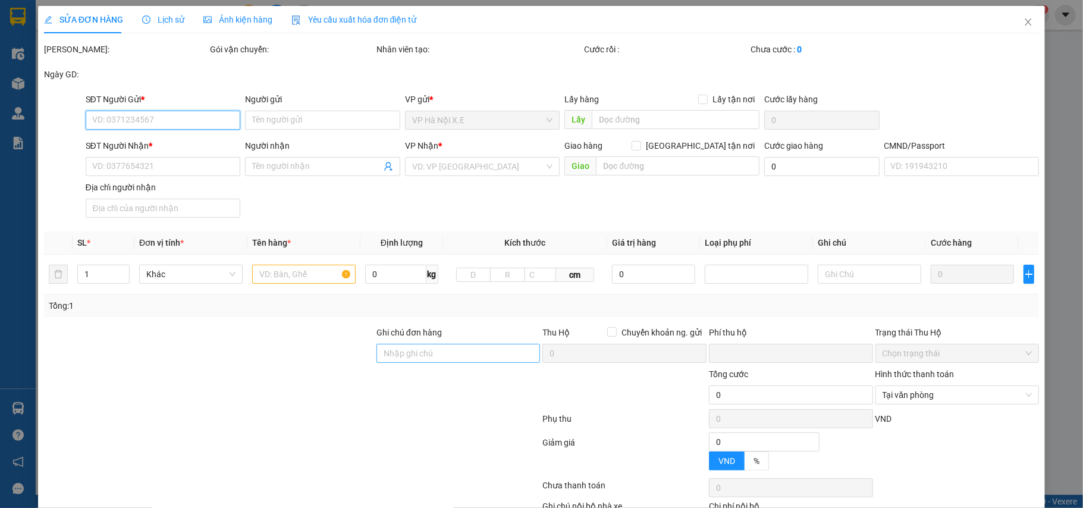
type input "Kho Đồ Uống Đại Nam, 1, ngõ 90 P. Vũ Quỳnh, Mễ Trì, Nam Từ Liêm, Hà Nội 12012, …"
type input "036204019760"
type input "0"
type input "95.000"
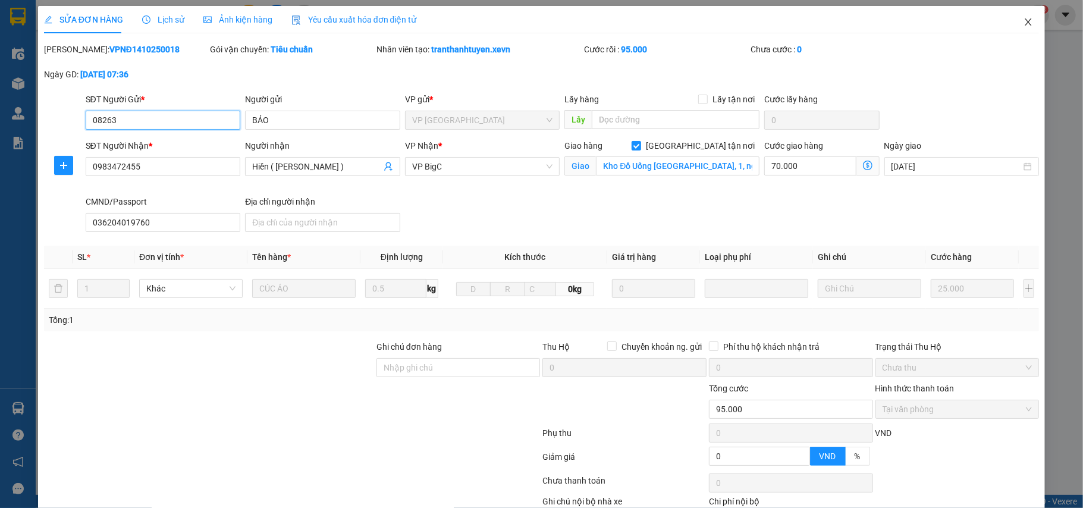
type input "08263"
click at [1023, 18] on icon "close" at bounding box center [1028, 22] width 10 height 10
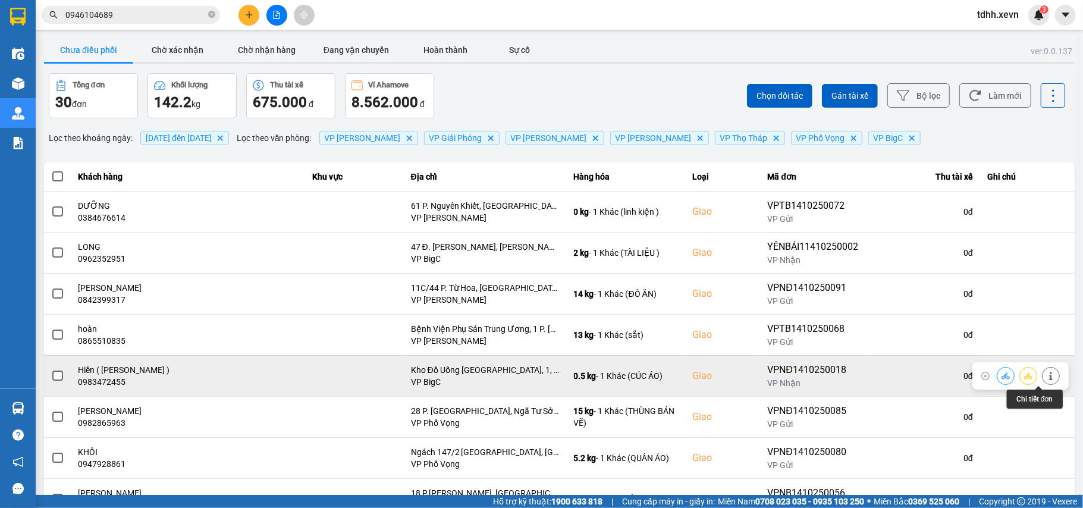
click at [1042, 381] on button at bounding box center [1050, 375] width 17 height 21
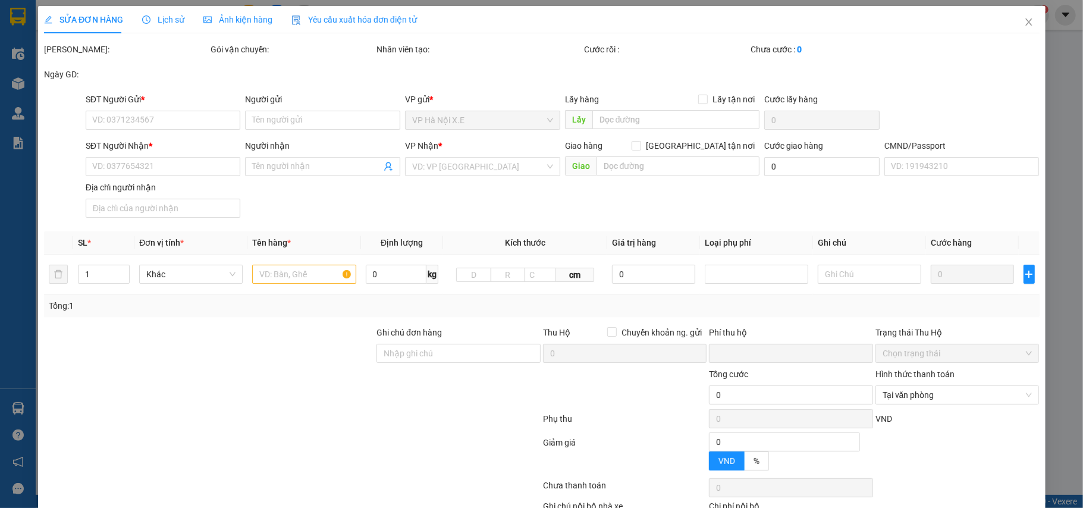
type input "0826305568"
type input "BẢO"
type input "0983472455"
type input "Hiền ( PHẠM BÍCH THỦY )"
checkbox input "true"
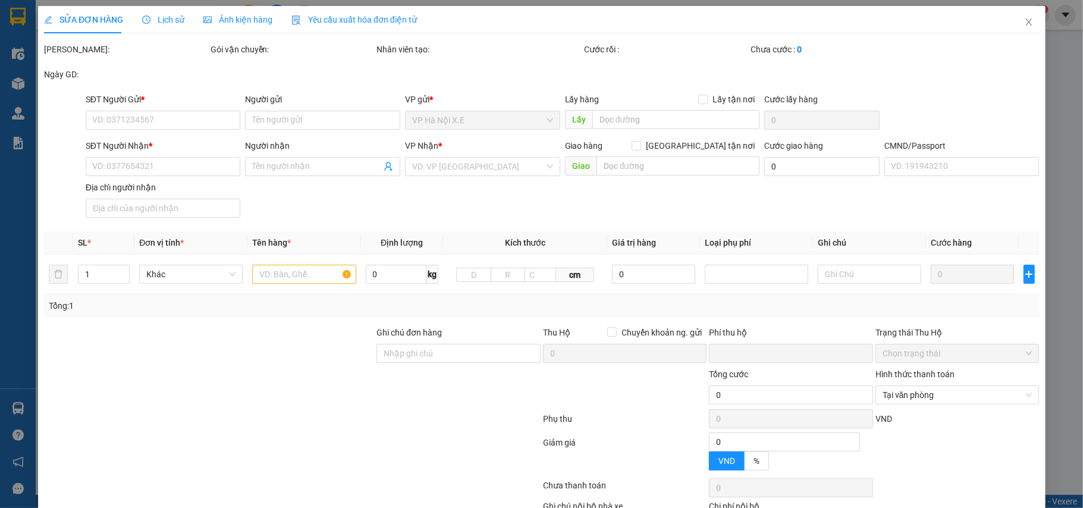
type input "Kho Đồ Uống Đại Nam, 1, ngõ 90 P. Vũ Quỳnh, Mễ Trì, Nam Từ Liêm, Hà Nội 12012, …"
type input "036204019760"
type input "0"
type input "95.000"
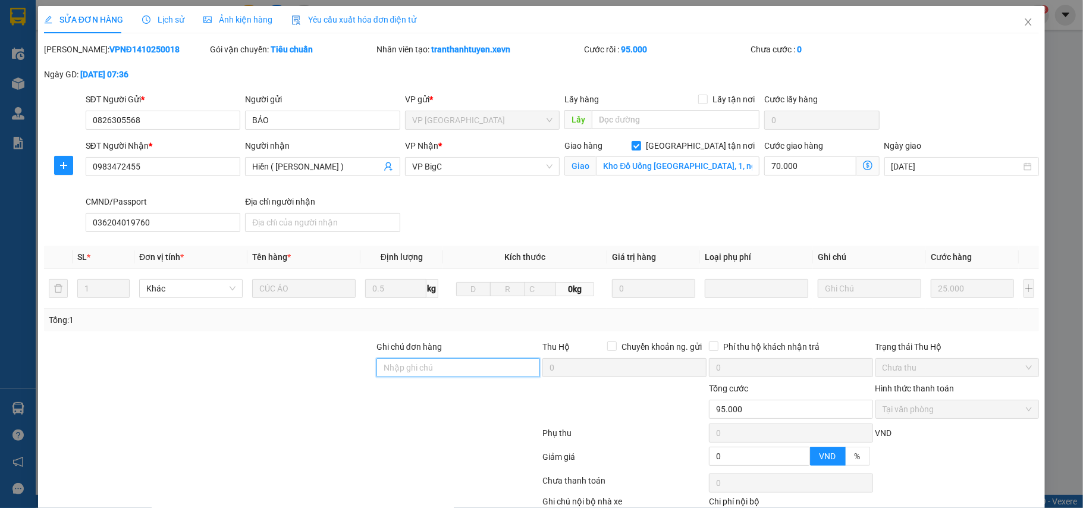
click at [397, 364] on input "Ghi chú đơn hàng" at bounding box center [458, 367] width 164 height 19
paste input "091 2894836"
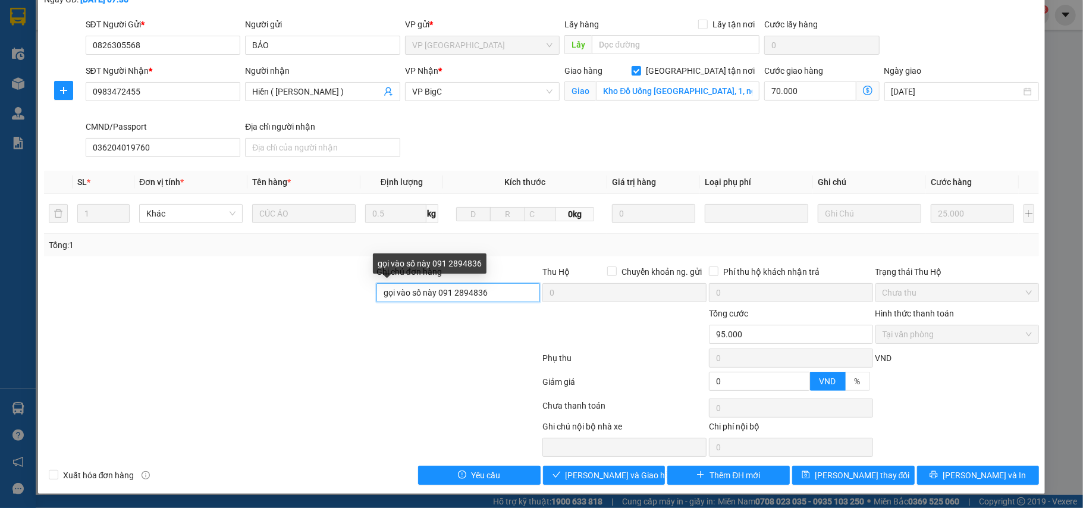
click at [452, 295] on input "gọi vào số này 091 2894836" at bounding box center [458, 292] width 164 height 19
type input "gọi vào số này 0912894836"
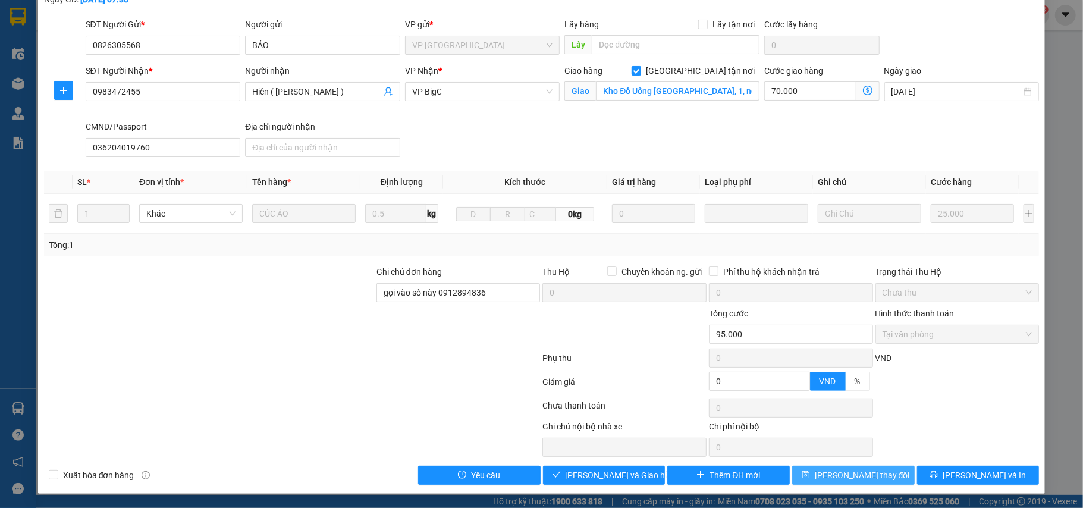
click at [810, 475] on icon "save" at bounding box center [806, 474] width 8 height 8
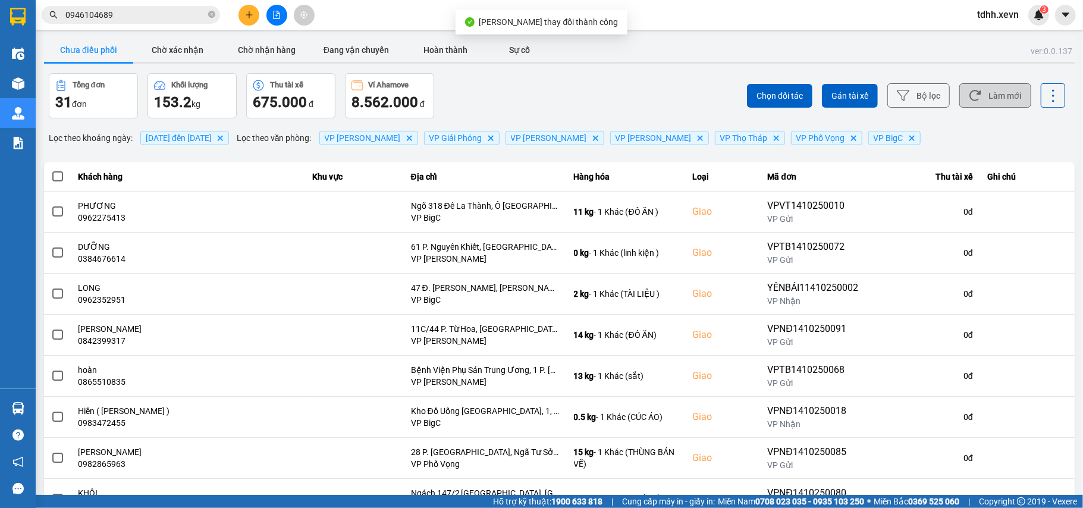
click at [1008, 98] on button "Làm mới" at bounding box center [995, 95] width 72 height 24
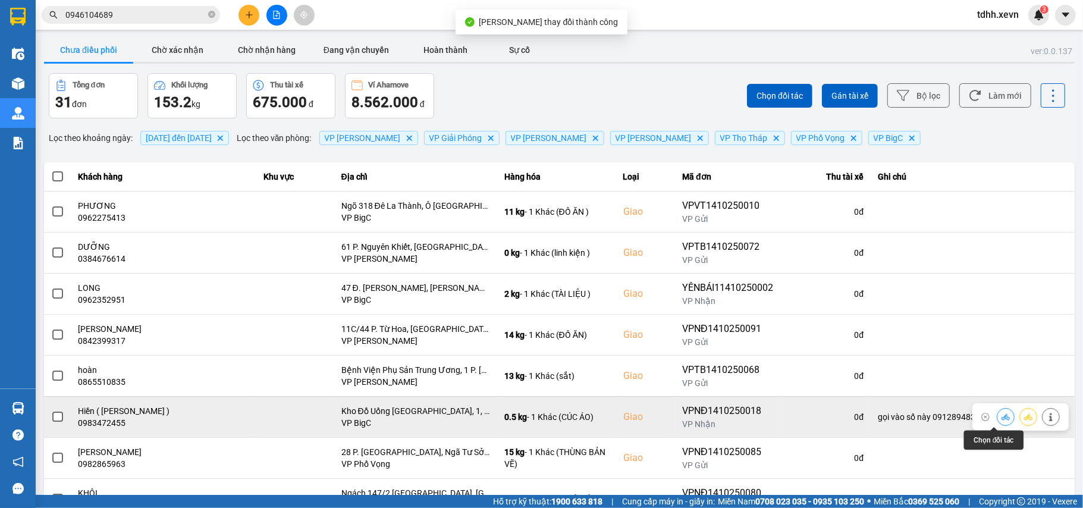
click at [1001, 414] on icon at bounding box center [1005, 417] width 8 height 8
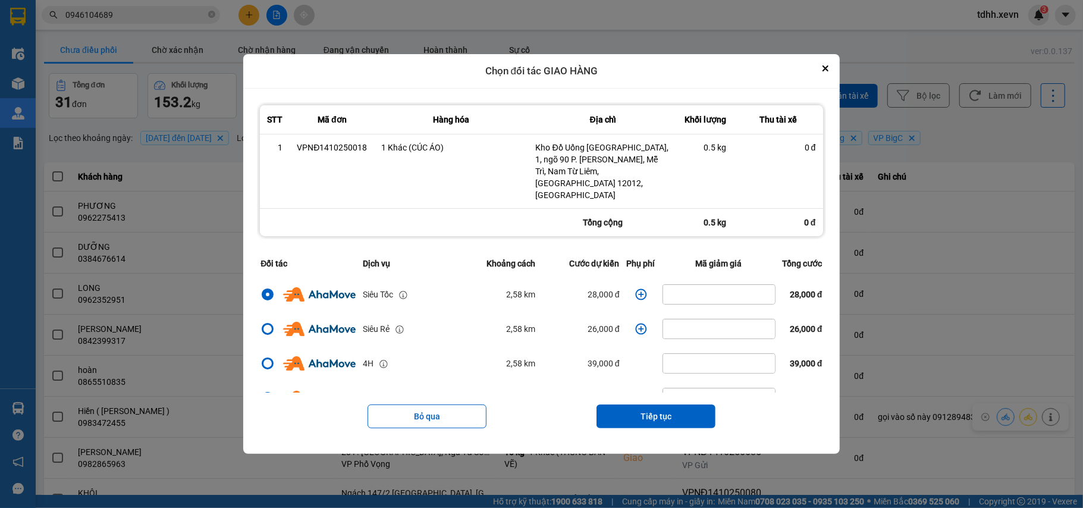
click at [635, 288] on icon "dialog" at bounding box center [641, 294] width 12 height 12
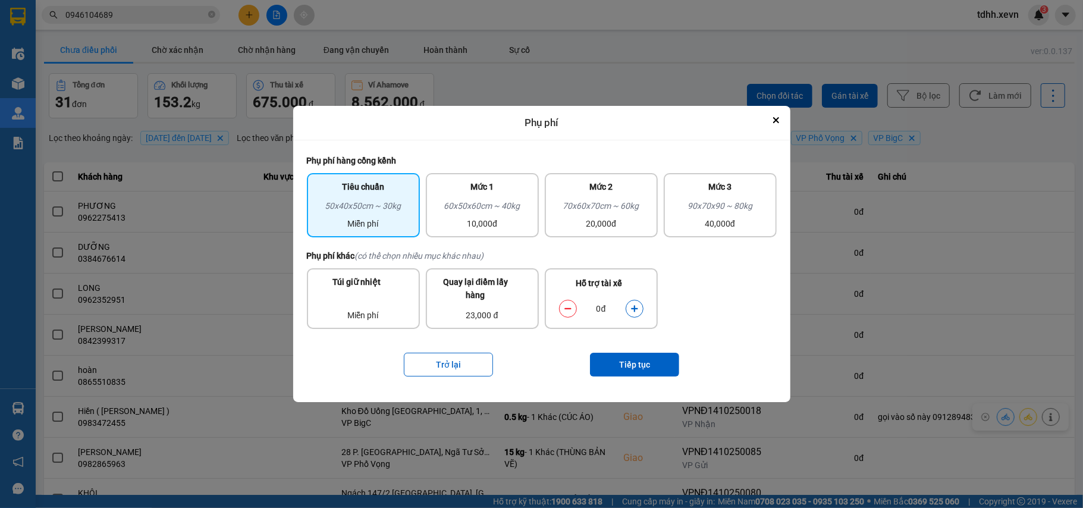
click at [633, 308] on icon "dialog" at bounding box center [634, 308] width 7 height 7
click at [637, 362] on button "Tiếp tục" at bounding box center [634, 365] width 89 height 24
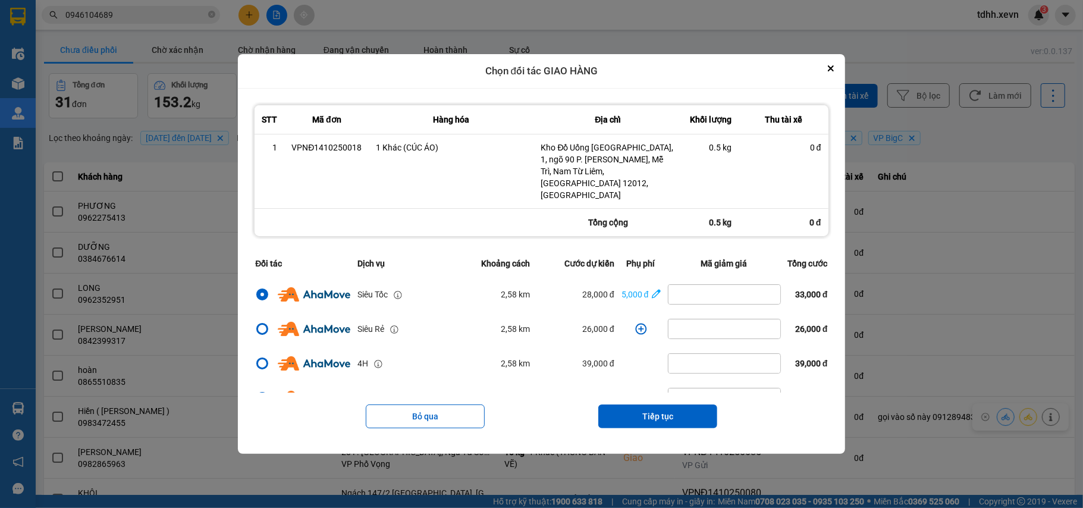
drag, startPoint x: 640, startPoint y: 404, endPoint x: 640, endPoint y: 389, distance: 15.5
click at [639, 404] on button "Tiếp tục" at bounding box center [657, 416] width 119 height 24
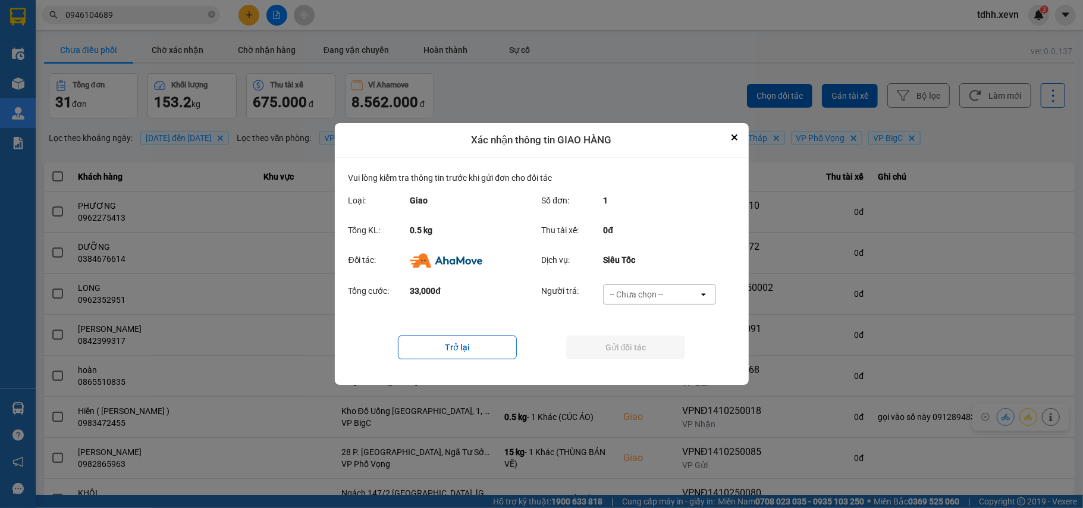
click at [679, 288] on div "-- Chưa chọn --" at bounding box center [651, 294] width 95 height 19
click at [653, 359] on span "Ví Ahamove" at bounding box center [636, 363] width 48 height 12
click at [653, 360] on div "Trở lại Gửi đối tác" at bounding box center [541, 347] width 387 height 48
click at [643, 353] on button "Gửi đối tác" at bounding box center [625, 347] width 119 height 24
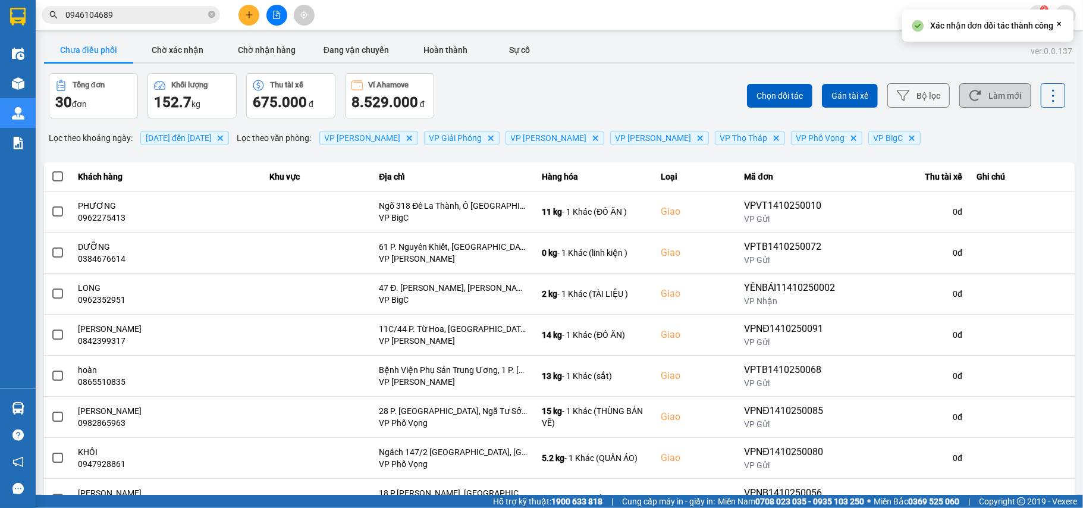
click at [988, 90] on button "Làm mới" at bounding box center [995, 95] width 72 height 24
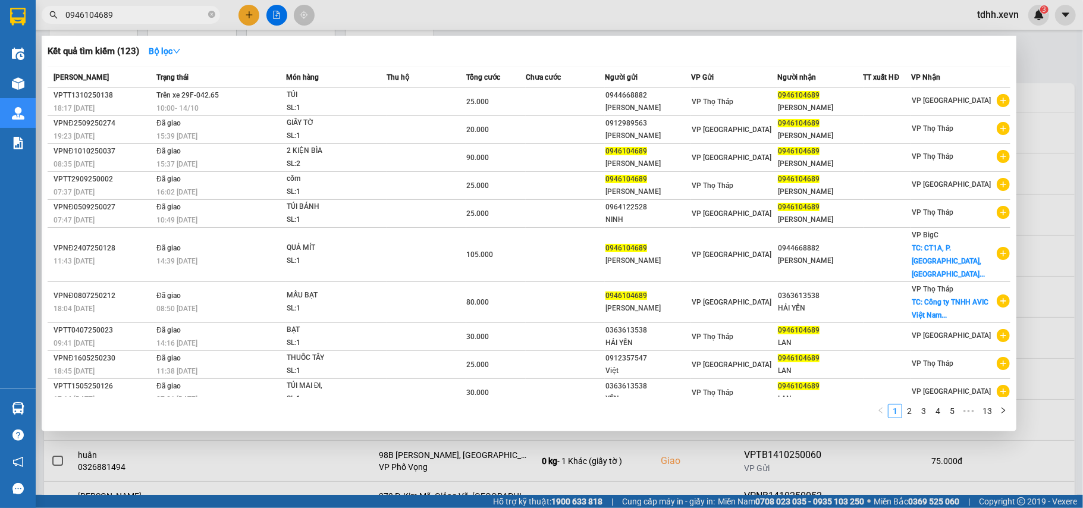
drag, startPoint x: 125, startPoint y: 14, endPoint x: 39, endPoint y: 17, distance: 85.7
click at [39, 17] on div "0946104689" at bounding box center [116, 15] width 232 height 18
click at [96, 21] on span "0946104689" at bounding box center [131, 15] width 178 height 18
click at [96, 20] on input "0946104689" at bounding box center [135, 14] width 140 height 13
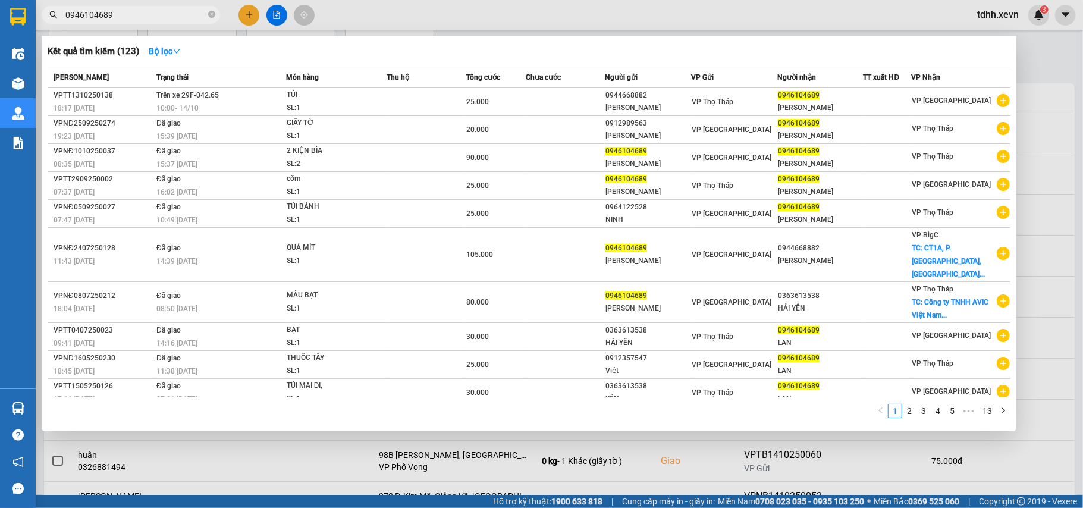
click at [96, 20] on input "0946104689" at bounding box center [135, 14] width 140 height 13
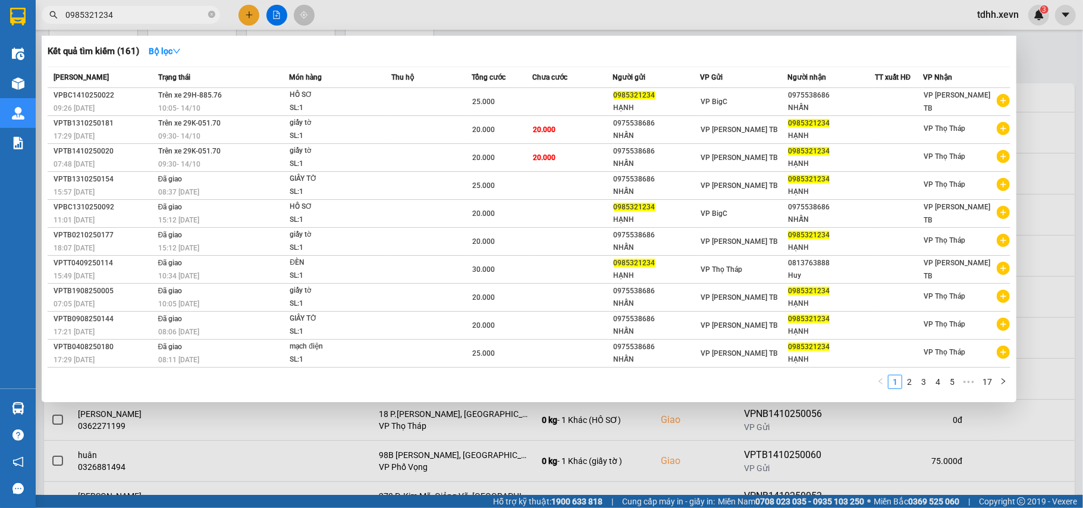
type input "0985321234"
click at [1044, 92] on div at bounding box center [541, 254] width 1083 height 508
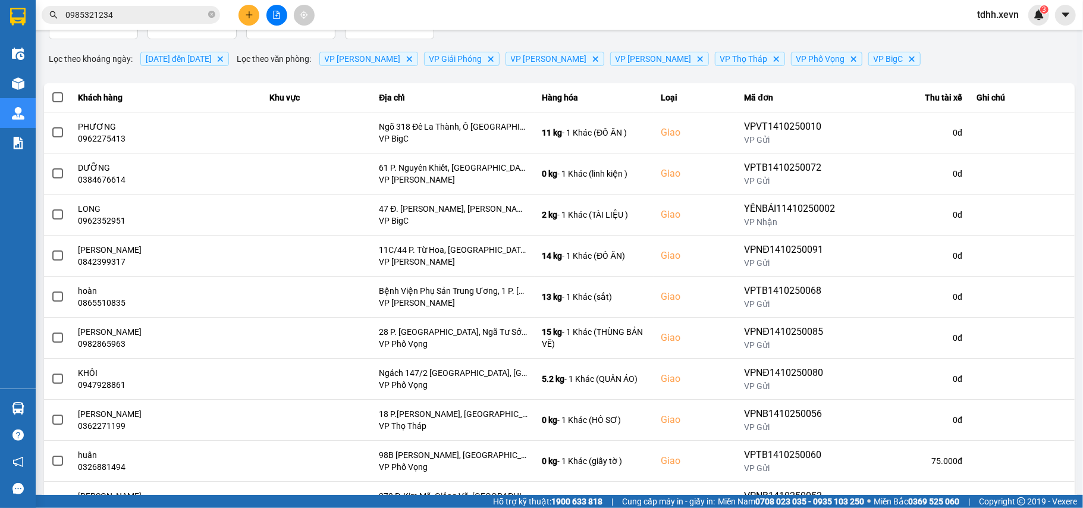
scroll to position [0, 0]
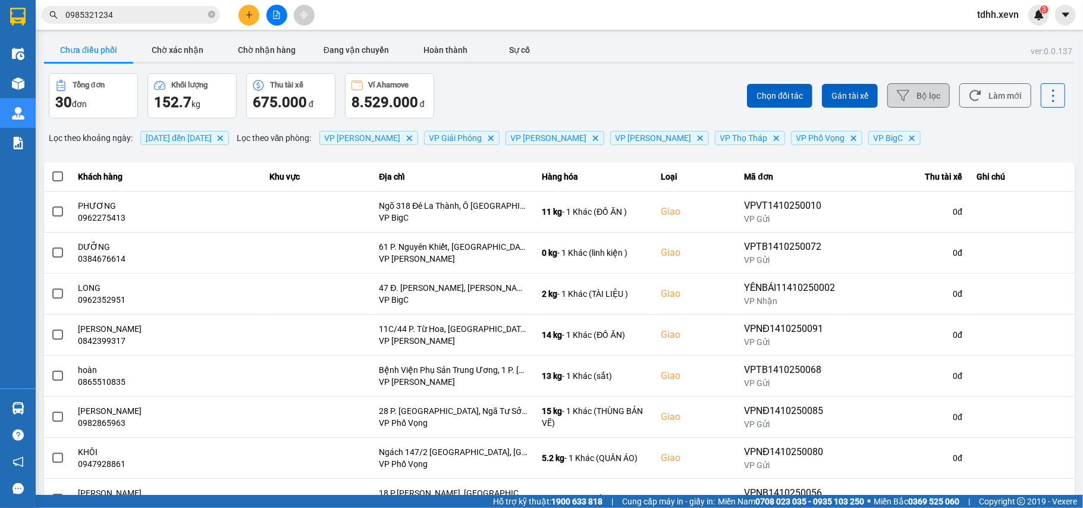
drag, startPoint x: 994, startPoint y: 90, endPoint x: 899, endPoint y: 90, distance: 95.1
click at [992, 90] on button "Làm mới" at bounding box center [995, 95] width 72 height 24
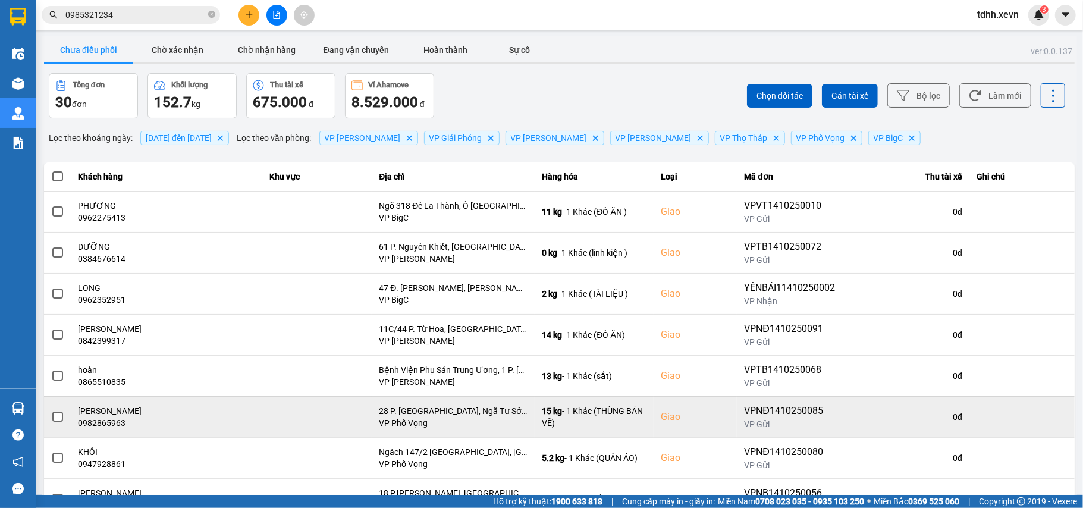
scroll to position [136, 0]
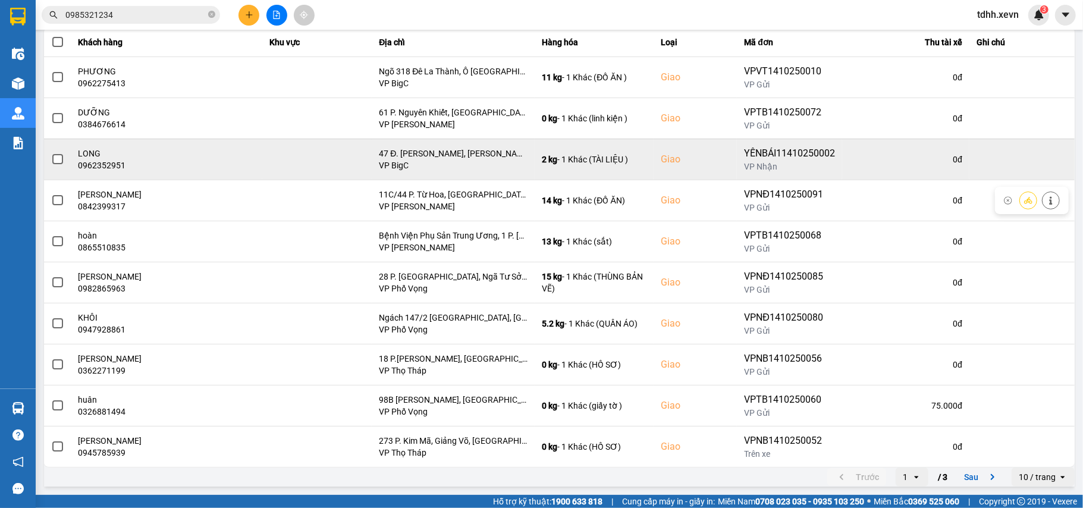
click at [121, 160] on div "0962352951" at bounding box center [166, 165] width 177 height 12
click at [119, 160] on div "0962352951" at bounding box center [166, 165] width 177 height 12
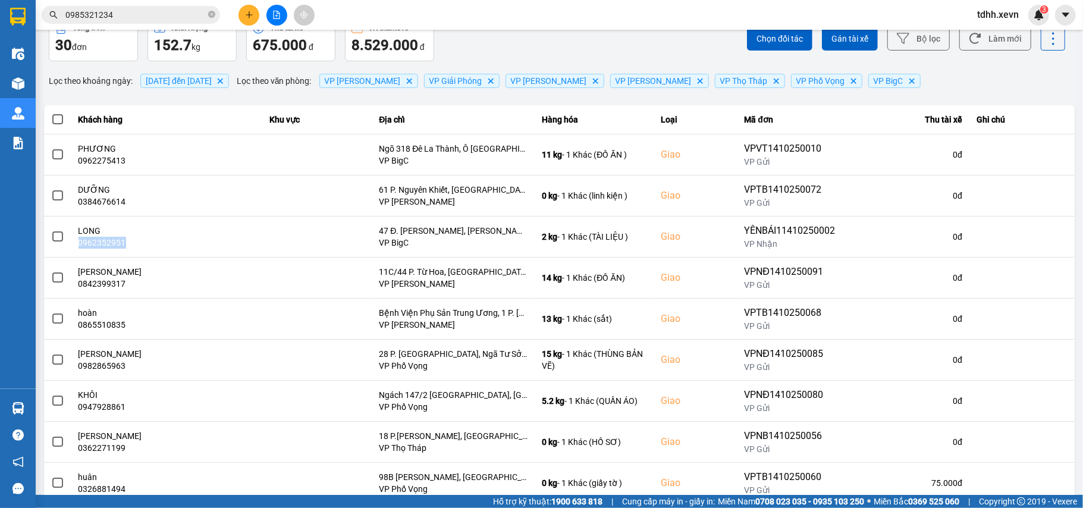
scroll to position [0, 0]
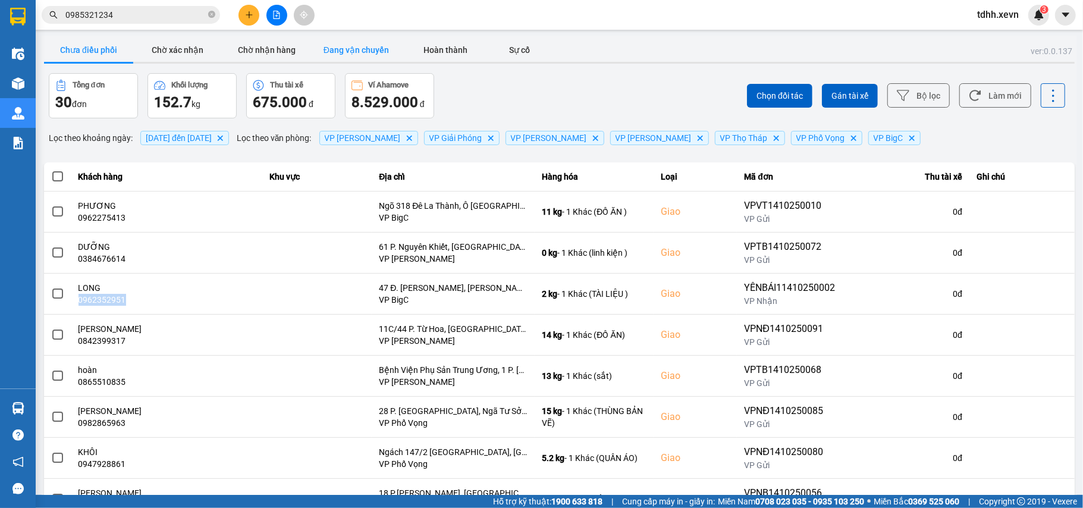
click at [381, 56] on button "Đang vận chuyển" at bounding box center [356, 50] width 89 height 24
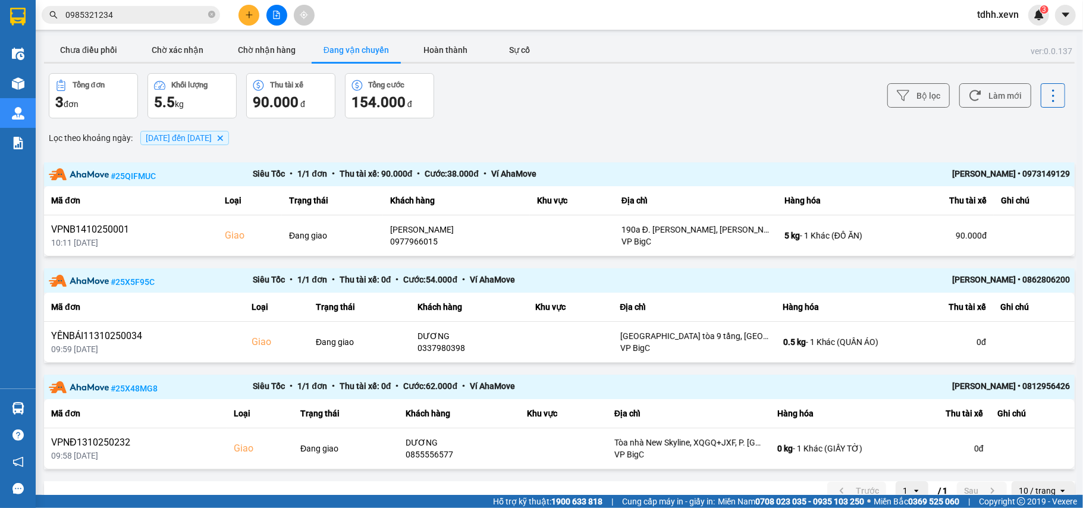
drag, startPoint x: 1011, startPoint y: 170, endPoint x: 1062, endPoint y: 172, distance: 51.2
click at [1062, 172] on div "# 25QIFMUC Siêu Tốc • 1 / 1 đơn • Thu tài xế: 90.000 đ • Cước: 38.000 đ • Ví Ah…" at bounding box center [559, 174] width 1030 height 24
click at [172, 54] on button "Chờ xác nhận" at bounding box center [177, 50] width 89 height 24
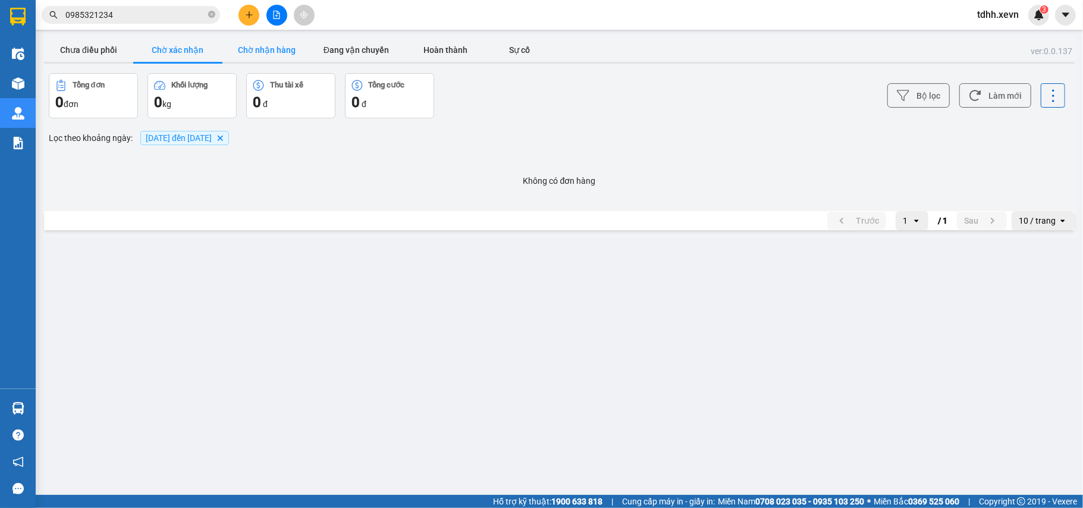
click at [239, 52] on button "Chờ nhận hàng" at bounding box center [266, 50] width 89 height 24
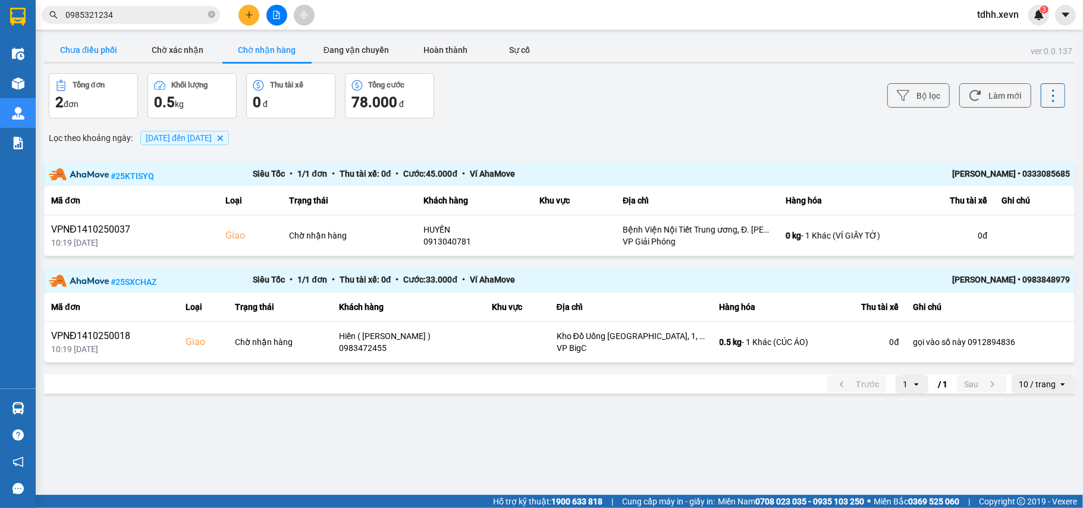
click at [84, 55] on button "Chưa điều phối" at bounding box center [88, 50] width 89 height 24
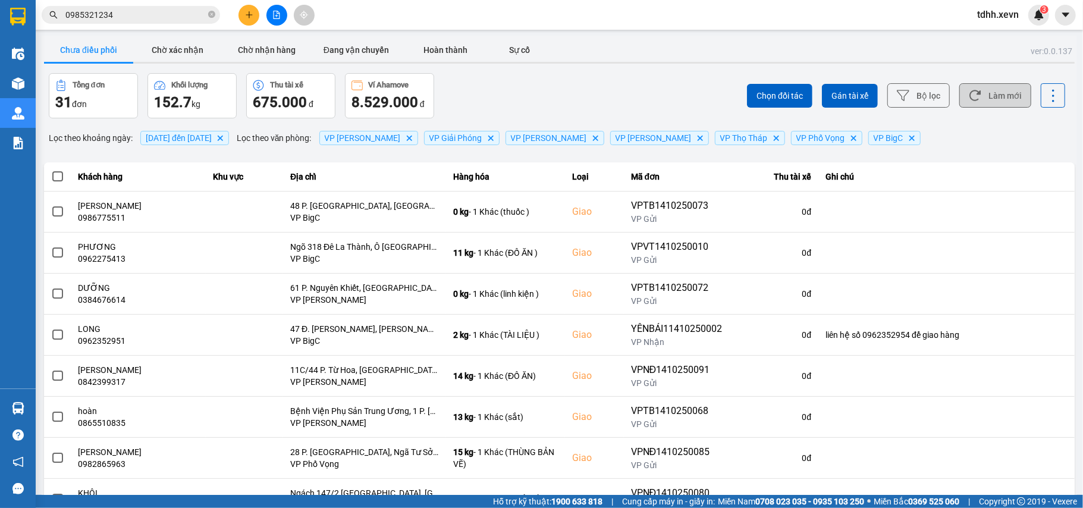
click at [989, 98] on button "Làm mới" at bounding box center [995, 95] width 72 height 24
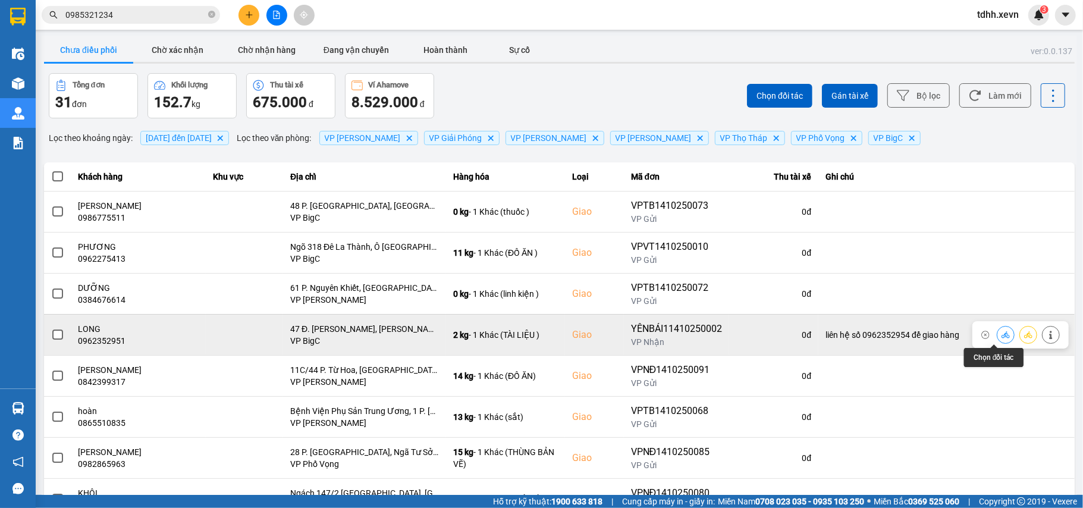
click at [1001, 336] on icon at bounding box center [1005, 334] width 8 height 7
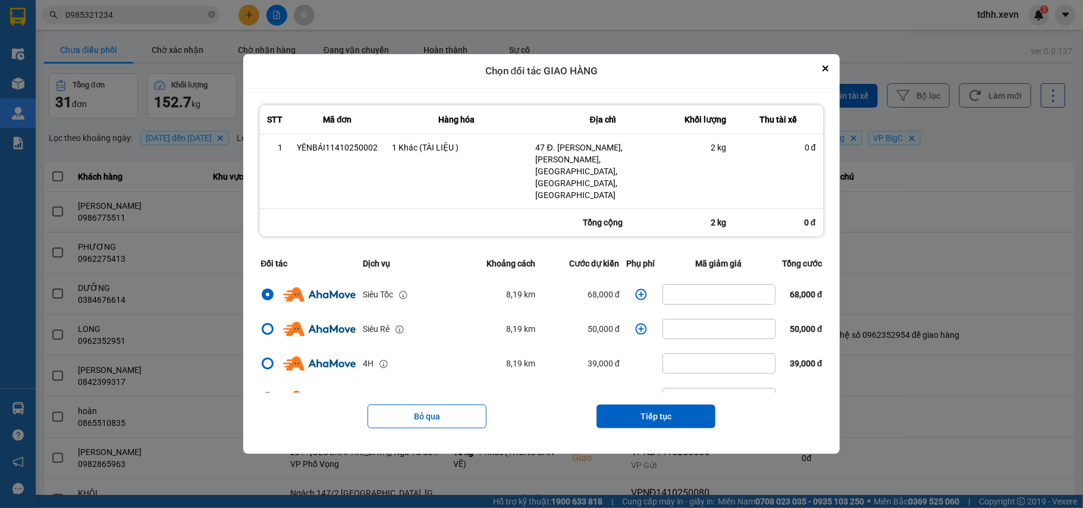
click at [636, 288] on icon "dialog" at bounding box center [640, 293] width 11 height 11
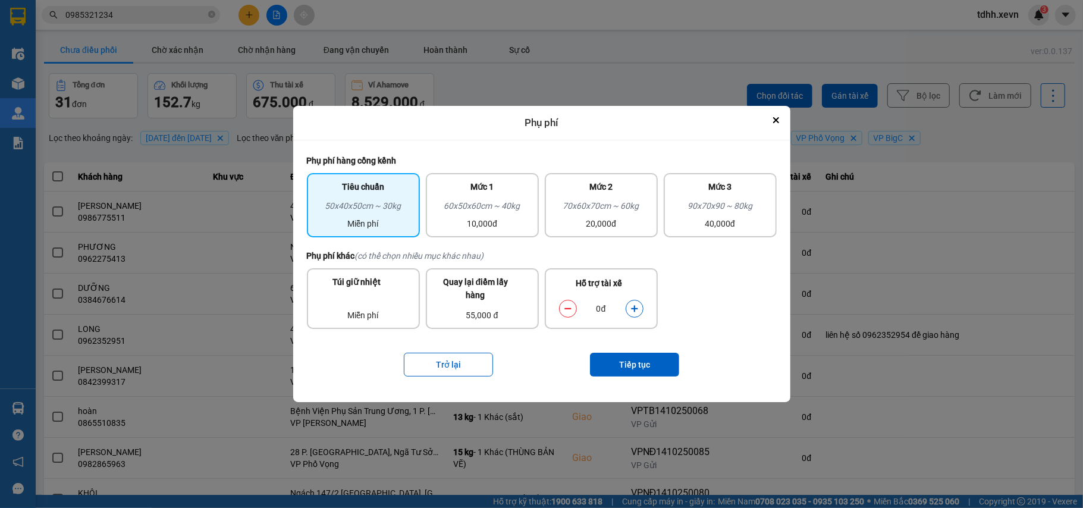
click at [631, 300] on div "dialog" at bounding box center [635, 309] width 18 height 18
click at [634, 310] on icon "dialog" at bounding box center [634, 308] width 7 height 7
click at [622, 354] on button "Tiếp tục" at bounding box center [634, 365] width 89 height 24
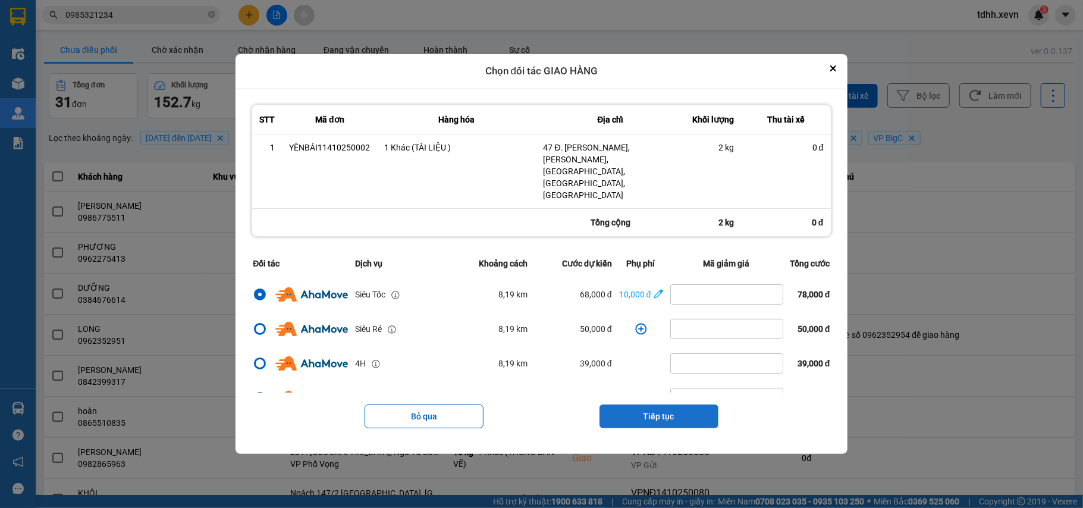
click at [691, 404] on button "Tiếp tục" at bounding box center [658, 416] width 119 height 24
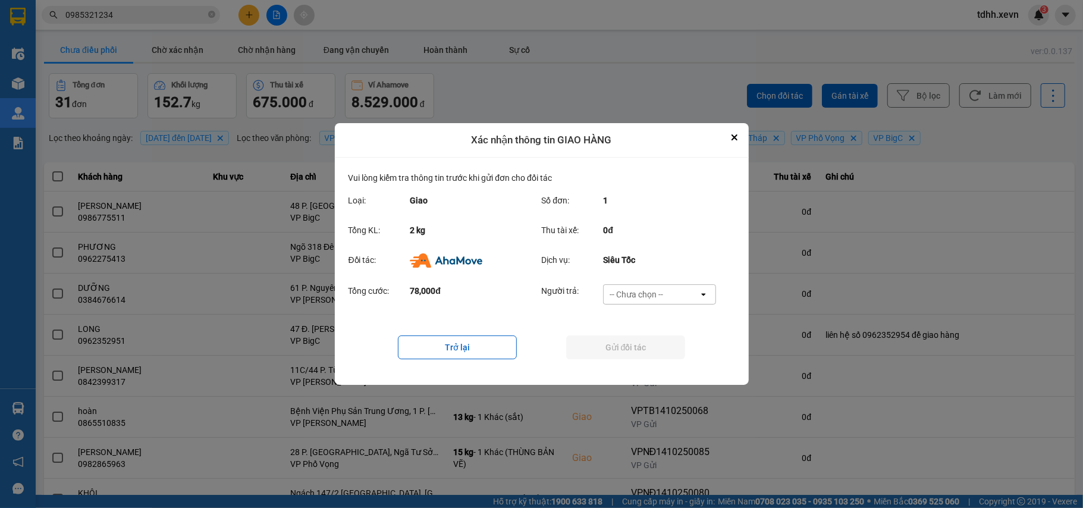
click at [686, 293] on div "-- Chưa chọn --" at bounding box center [651, 294] width 95 height 19
click at [661, 352] on div "Ví Ahamove" at bounding box center [659, 362] width 113 height 21
click at [661, 352] on button "Gửi đối tác" at bounding box center [625, 347] width 119 height 24
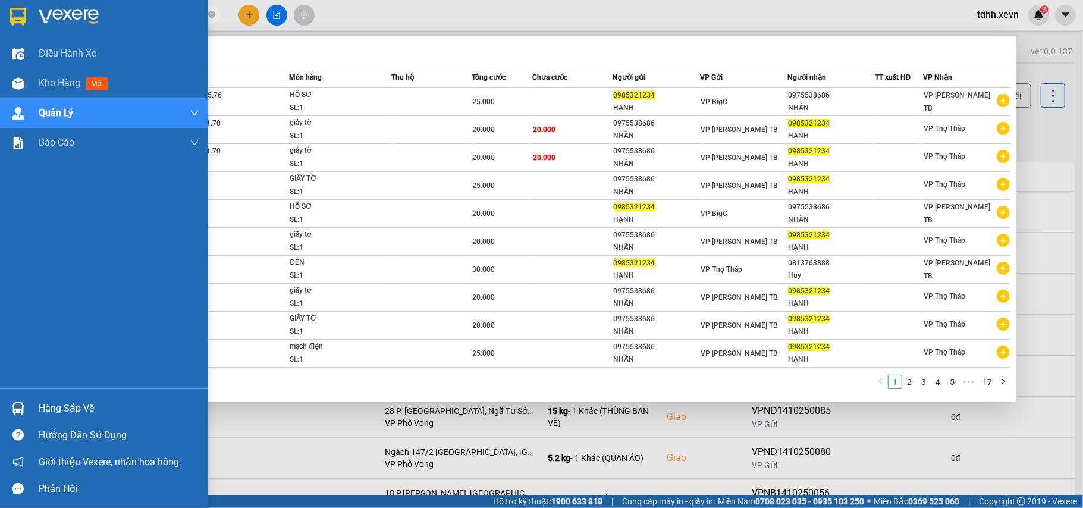
drag, startPoint x: 115, startPoint y: 13, endPoint x: 33, endPoint y: 10, distance: 82.1
click at [33, 10] on section "Kết quả tìm kiếm ( 161 ) Bộ lọc Mã ĐH Trạng thái Món hàng Thu hộ Tổng cước Chưa…" at bounding box center [541, 254] width 1083 height 508
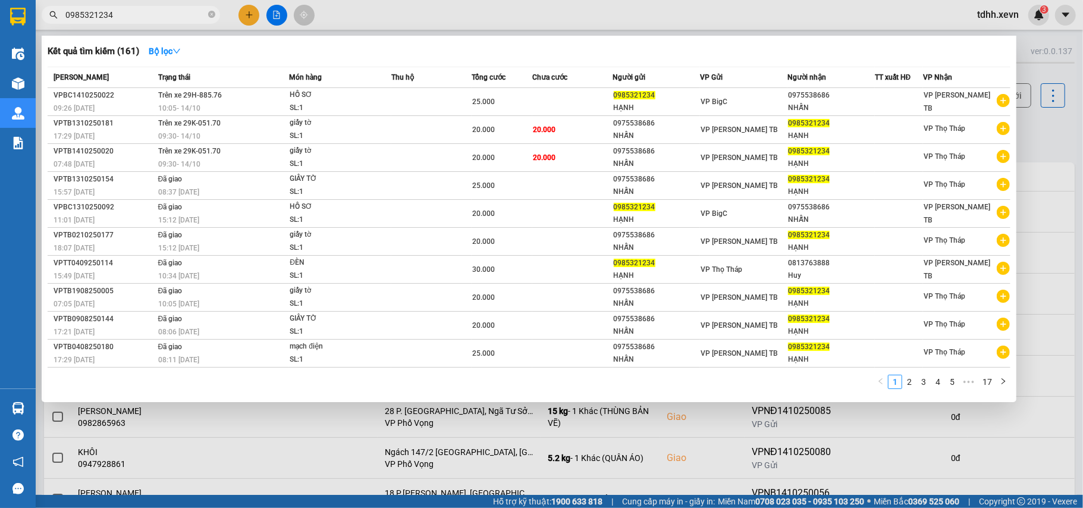
click at [1045, 132] on div at bounding box center [541, 254] width 1083 height 508
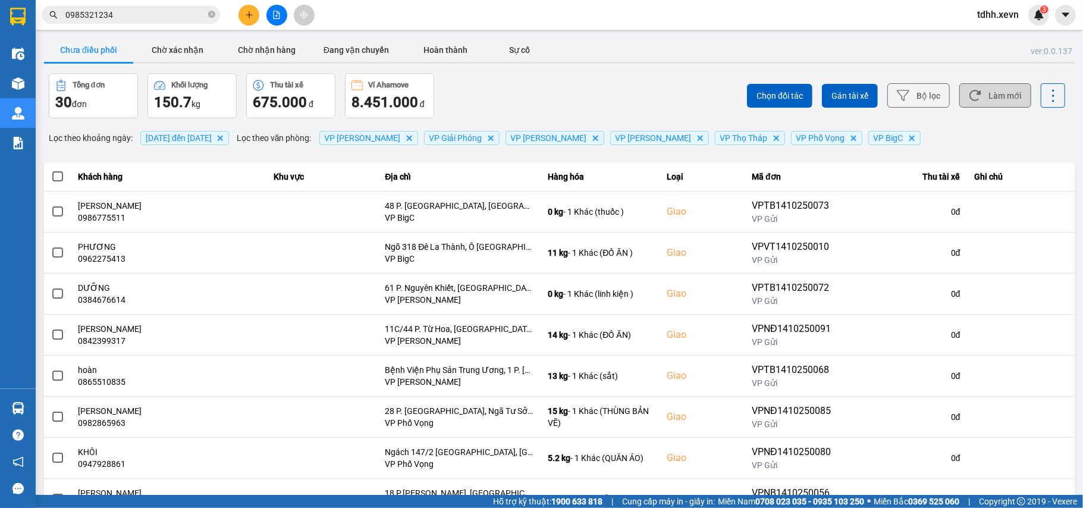
click at [990, 90] on button "Làm mới" at bounding box center [995, 95] width 72 height 24
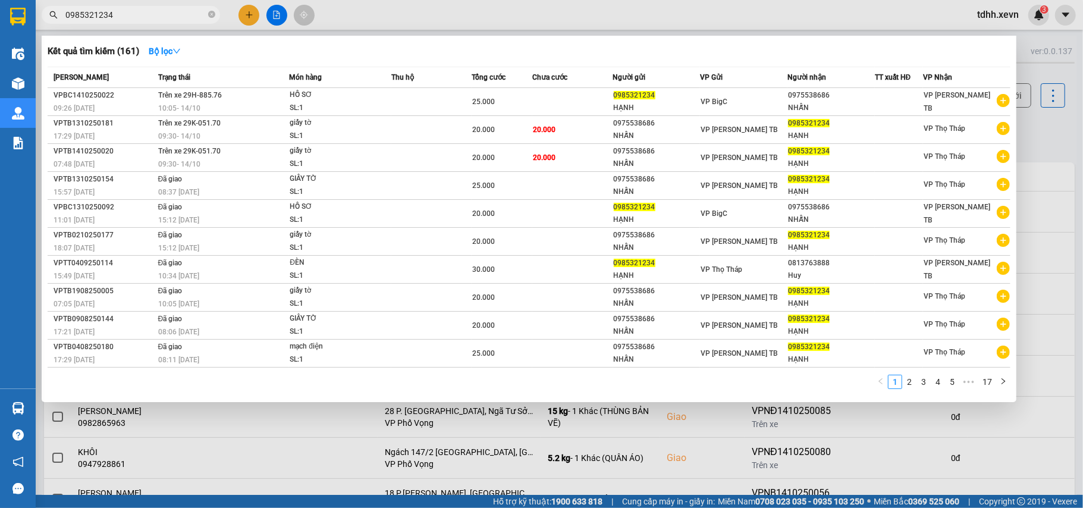
paste input "4175599"
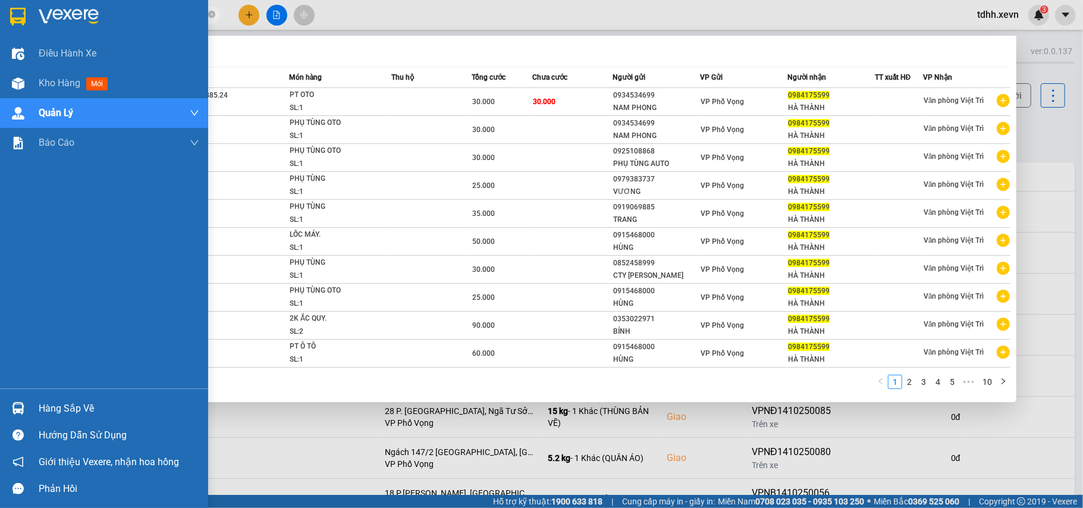
drag, startPoint x: 134, startPoint y: 14, endPoint x: 67, endPoint y: 2, distance: 68.2
click at [13, 13] on section "Kết quả tìm kiếm ( 92 ) Bộ lọc Mã ĐH Trạng thái Món hàng Thu hộ Tổng cước Chưa …" at bounding box center [541, 254] width 1083 height 508
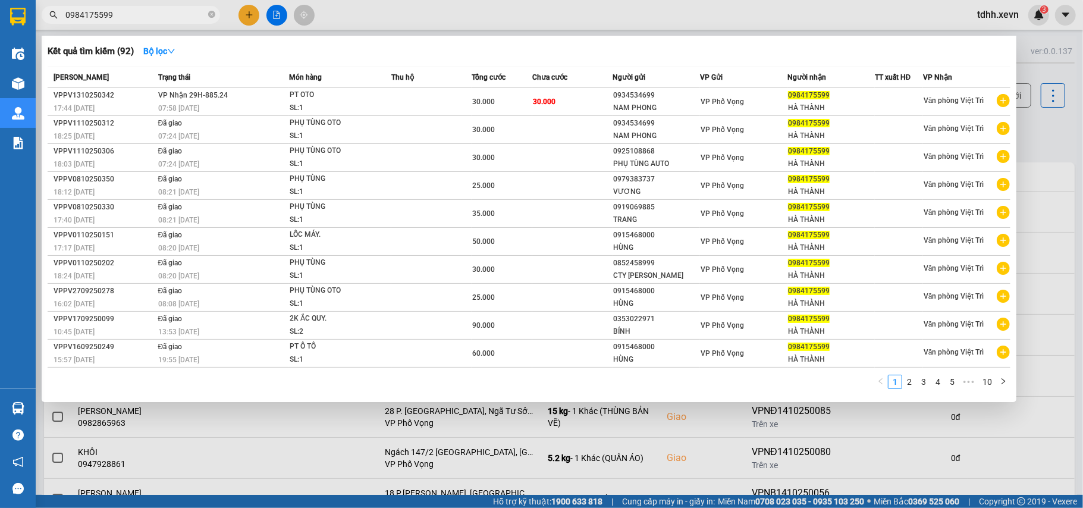
paste input "345146296"
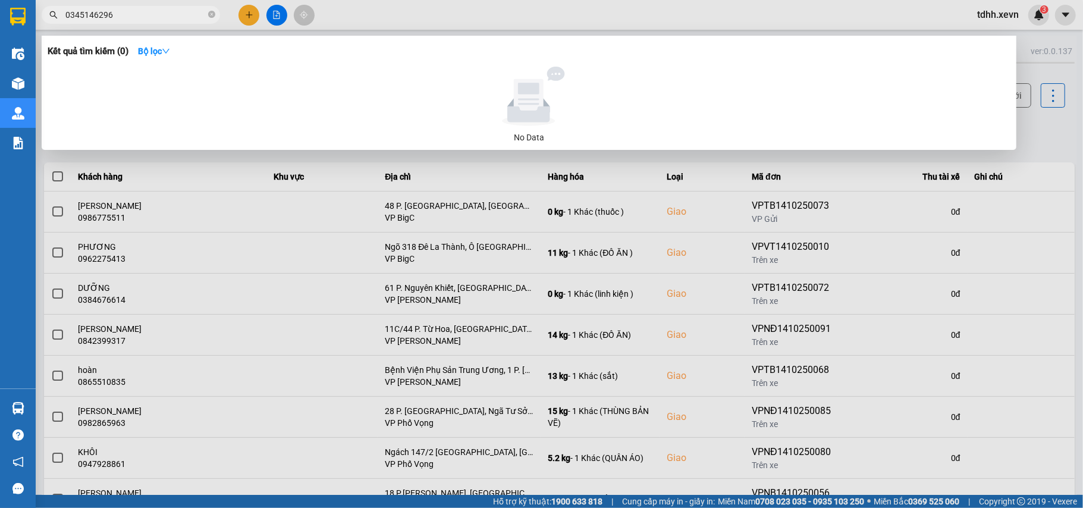
type input "0345146296"
click at [1059, 134] on div at bounding box center [541, 254] width 1083 height 508
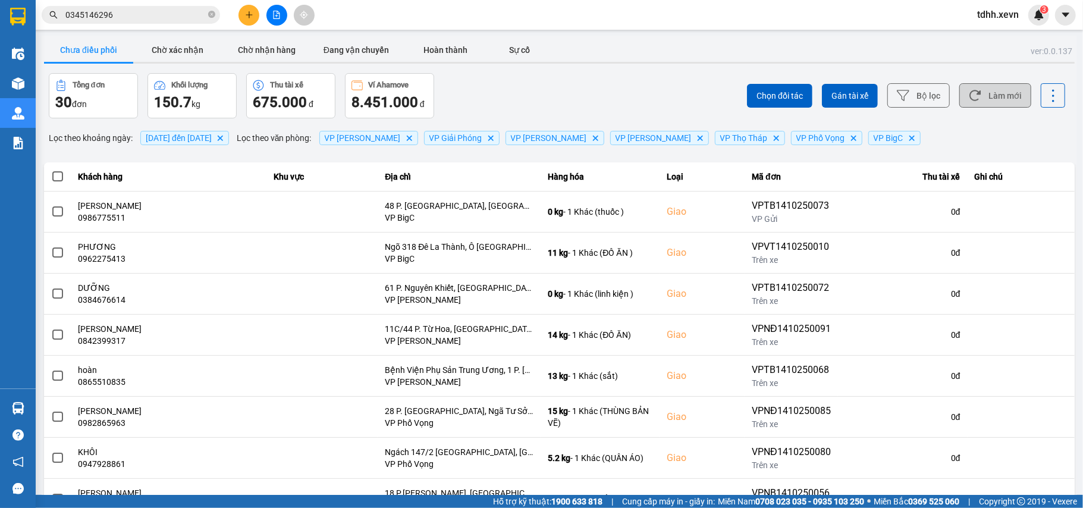
click at [995, 98] on button "Làm mới" at bounding box center [995, 95] width 72 height 24
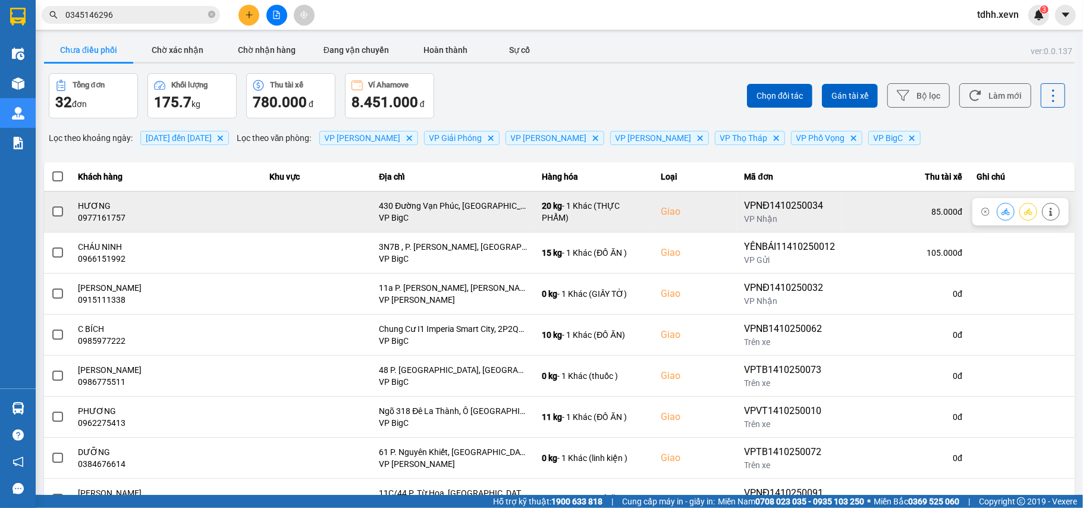
click at [110, 217] on div "0977161757" at bounding box center [166, 218] width 177 height 12
click at [1047, 215] on icon at bounding box center [1051, 212] width 8 height 8
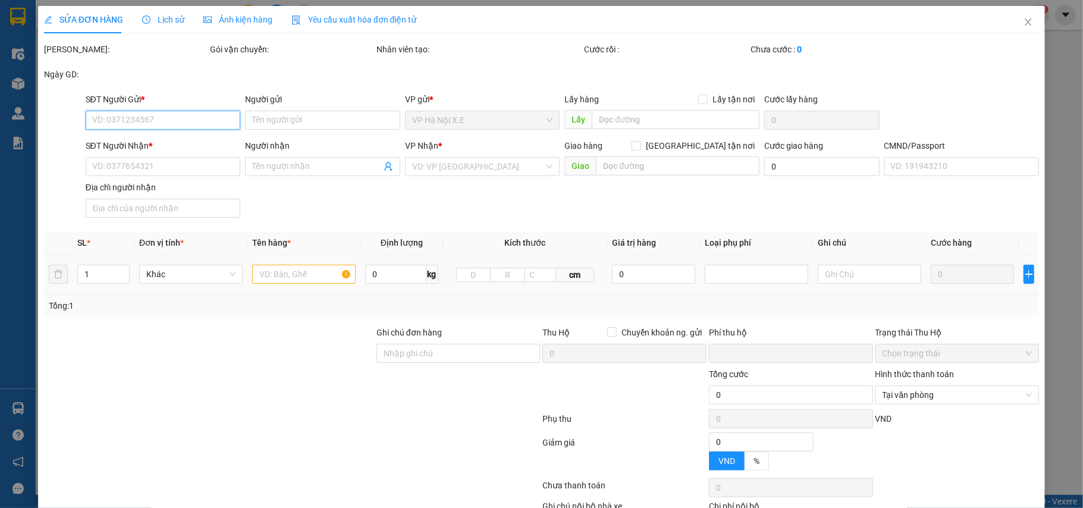
type input "0937430801"
type input "DƯƠNG QUÂN"
type input "0977161757"
type input "HƯƠNG"
checkbox input "true"
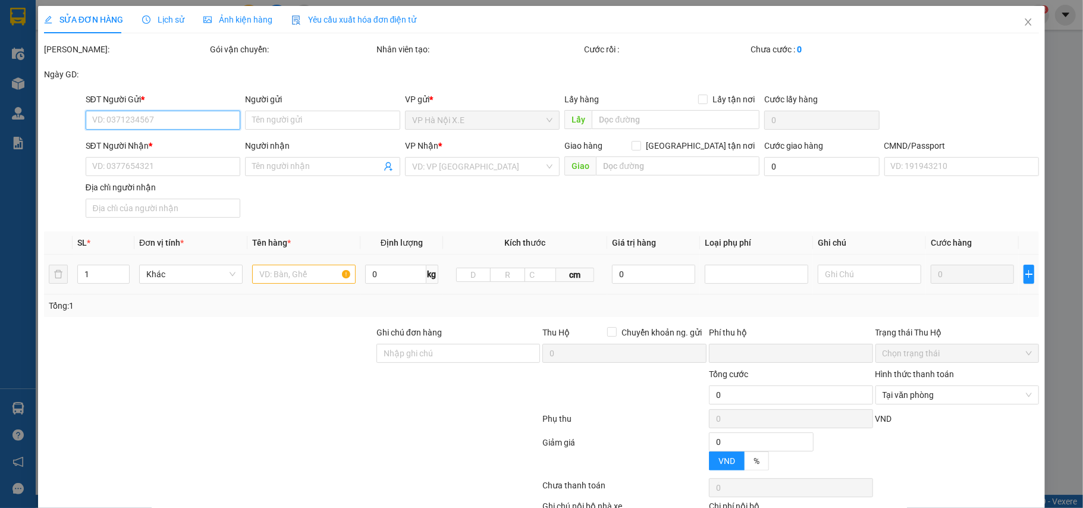
type input "430 Đường Vạn Phúc, Vạn Phúc, Hà Đông, Hà Nội 100000, Vietnam"
type input "035204006796 NGÔ VĂN THÀNH, LÝ NHÂN HÀ NAM"
type input "0"
type input "125.000"
type input "40.000"
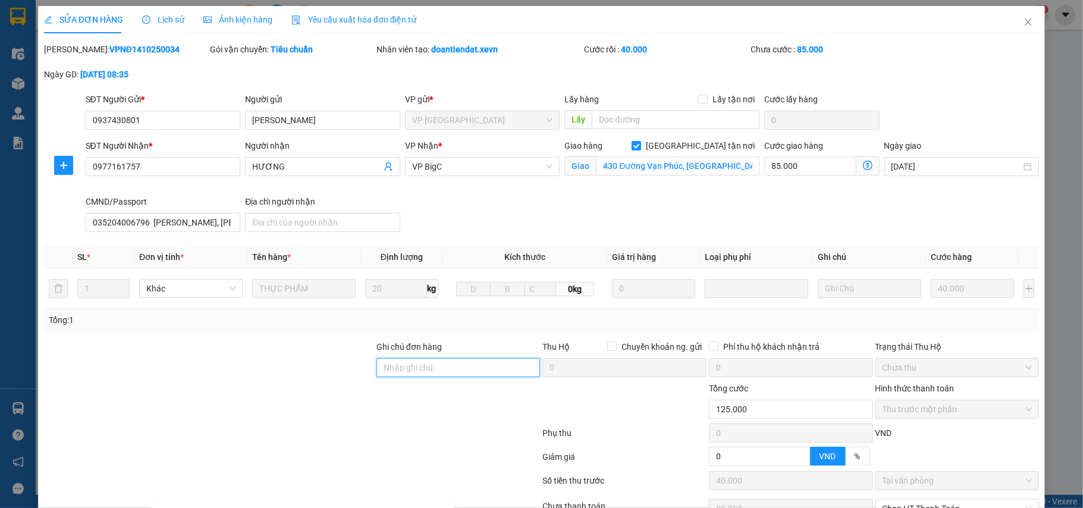
click at [403, 372] on input "Ghi chú đơn hàng" at bounding box center [458, 367] width 164 height 19
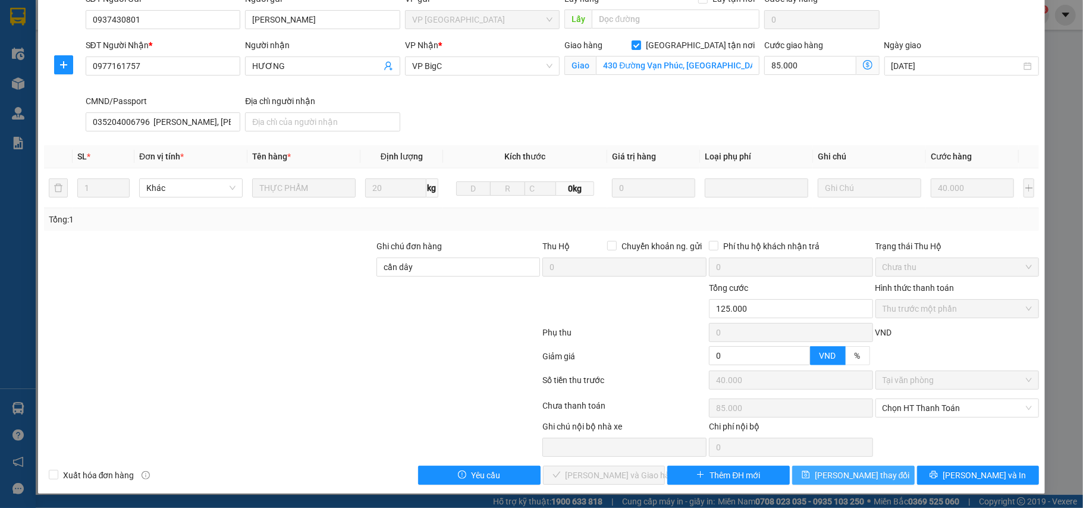
click at [847, 477] on span "Lưu thay đổi" at bounding box center [862, 475] width 95 height 13
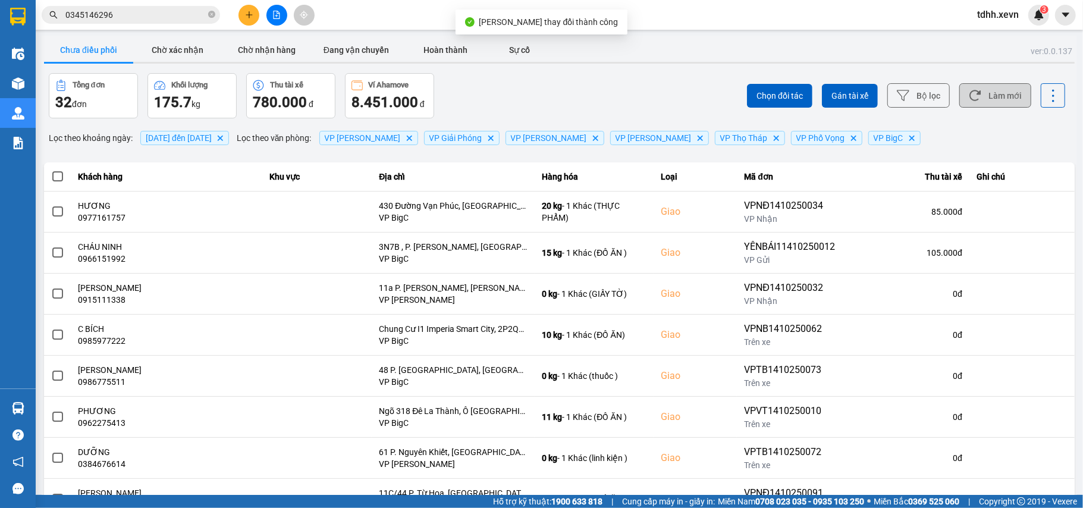
click at [973, 84] on button "Làm mới" at bounding box center [995, 95] width 72 height 24
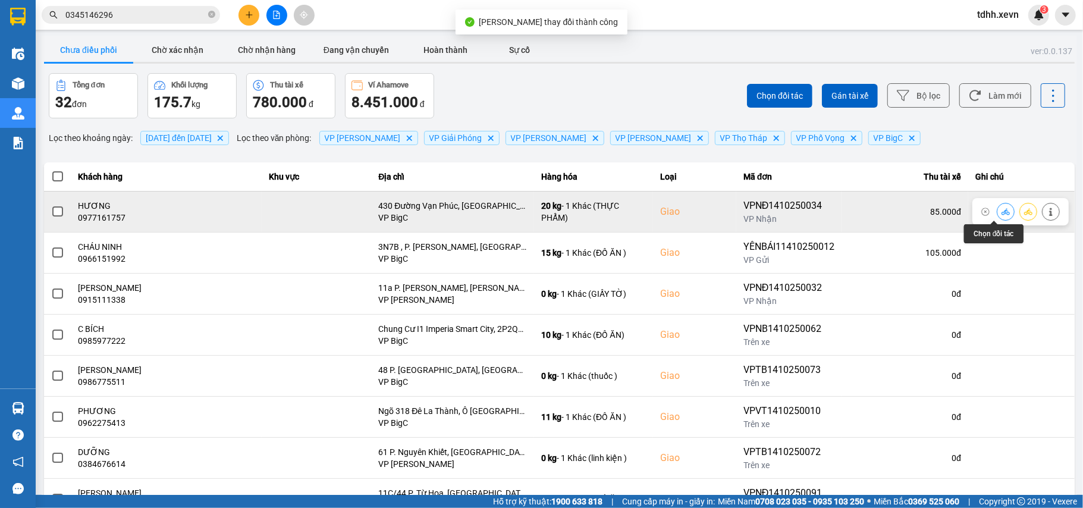
click at [997, 208] on div at bounding box center [1006, 212] width 18 height 18
click at [1001, 208] on icon at bounding box center [1005, 212] width 8 height 8
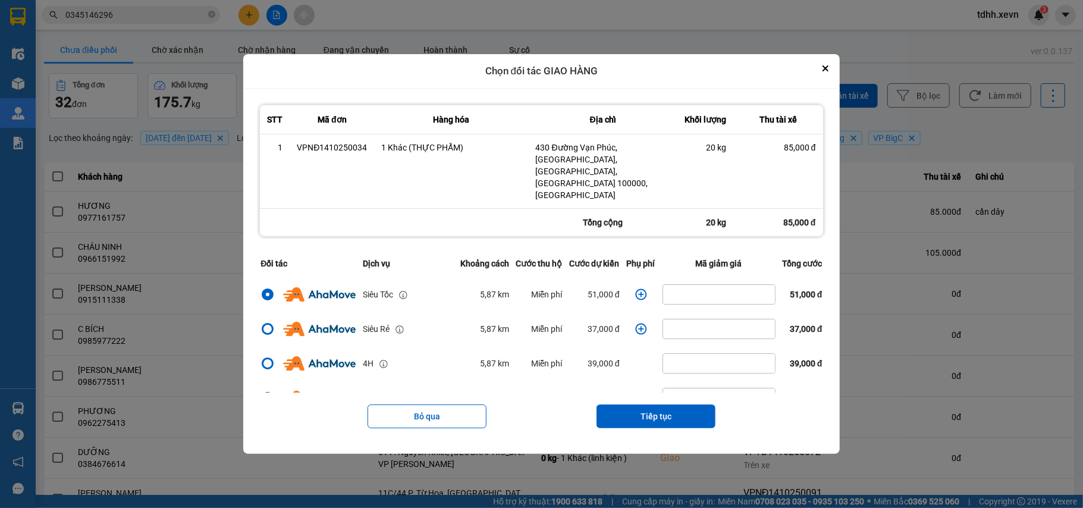
click at [639, 288] on icon "dialog" at bounding box center [641, 294] width 12 height 12
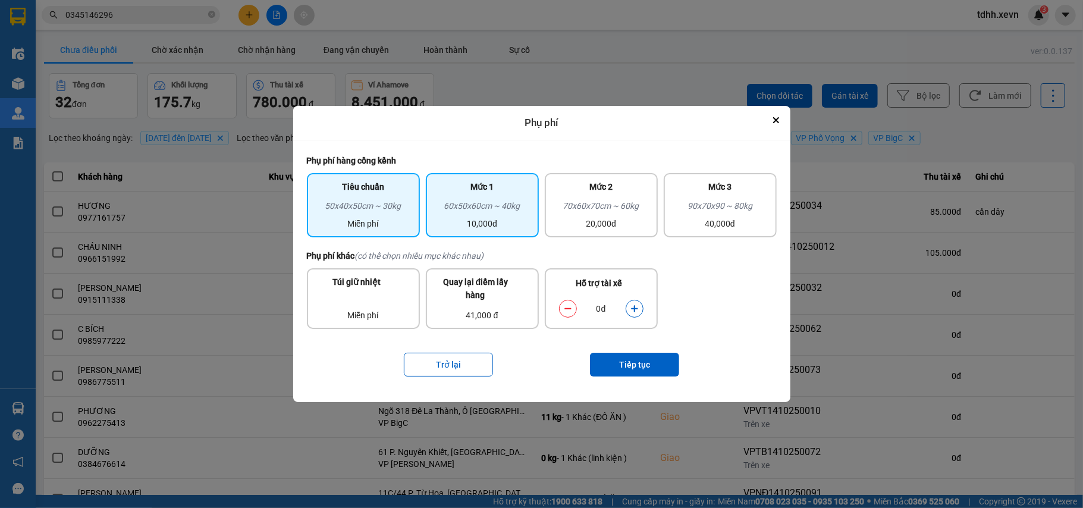
click at [515, 217] on div "10,000đ" at bounding box center [482, 223] width 99 height 13
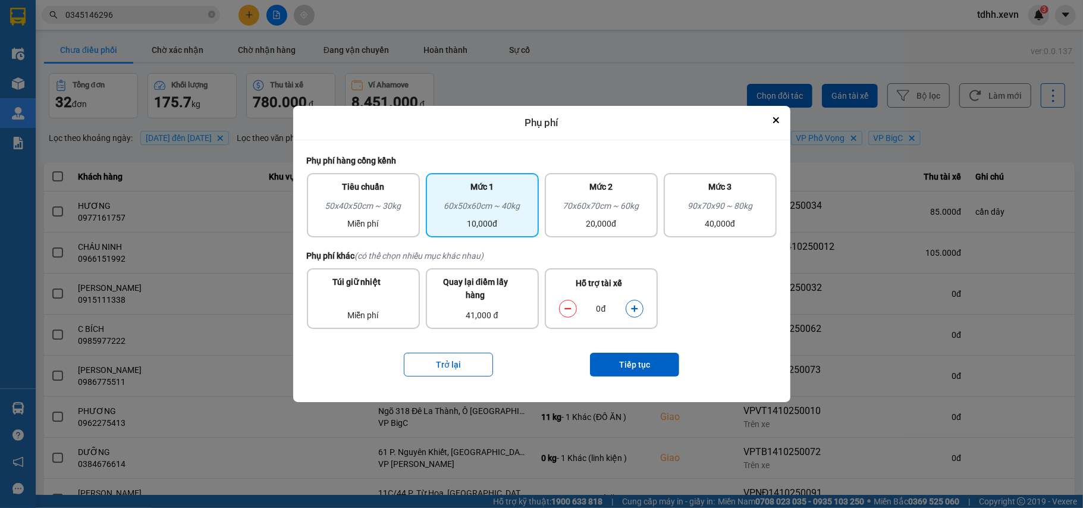
click at [627, 304] on button "dialog" at bounding box center [634, 308] width 17 height 21
click at [631, 350] on div "Trở lại Tiếp tục" at bounding box center [542, 365] width 470 height 48
click at [639, 362] on button "Tiếp tục" at bounding box center [634, 365] width 89 height 24
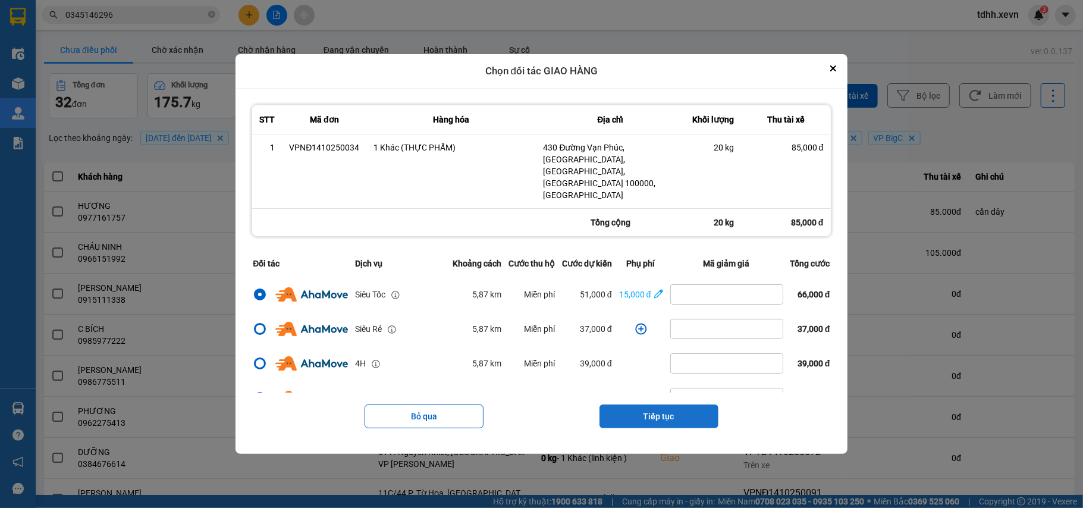
click at [631, 404] on button "Tiếp tục" at bounding box center [658, 416] width 119 height 24
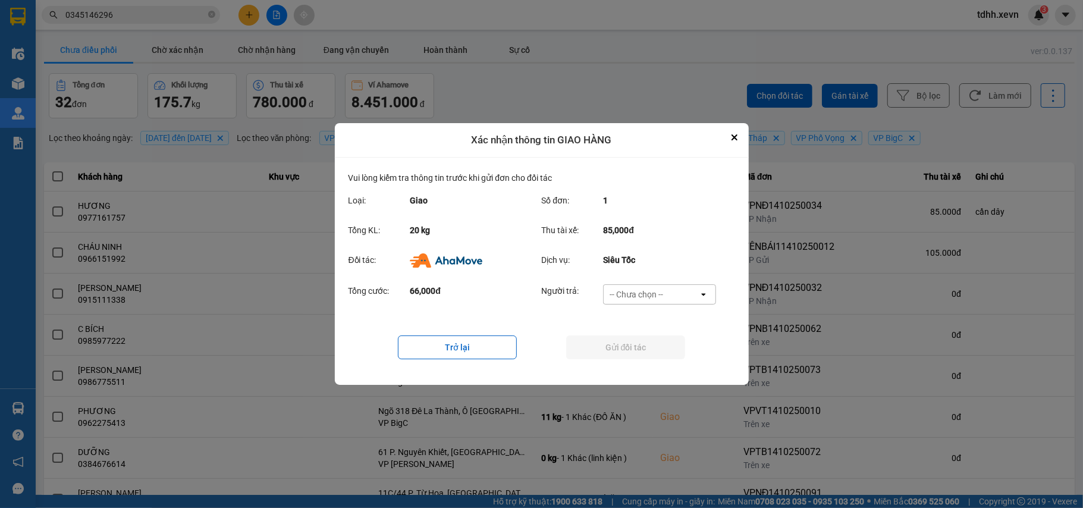
click at [662, 296] on div "-- Chưa chọn --" at bounding box center [636, 294] width 54 height 12
click at [630, 358] on span "Ví Ahamove" at bounding box center [636, 363] width 48 height 12
click at [633, 353] on button "Gửi đối tác" at bounding box center [625, 347] width 119 height 24
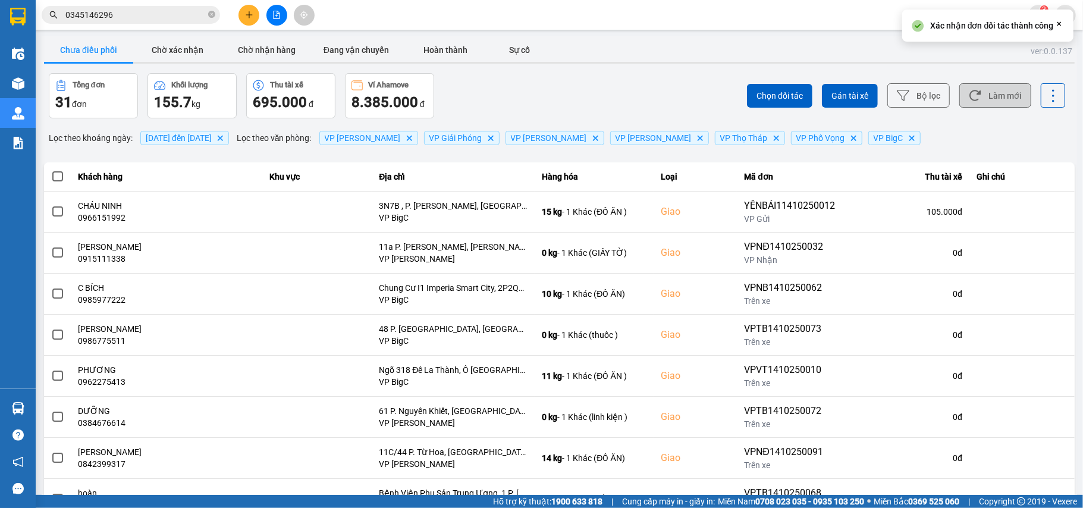
click at [988, 102] on button "Làm mới" at bounding box center [995, 95] width 72 height 24
click at [188, 43] on button "Chờ xác nhận" at bounding box center [177, 50] width 89 height 24
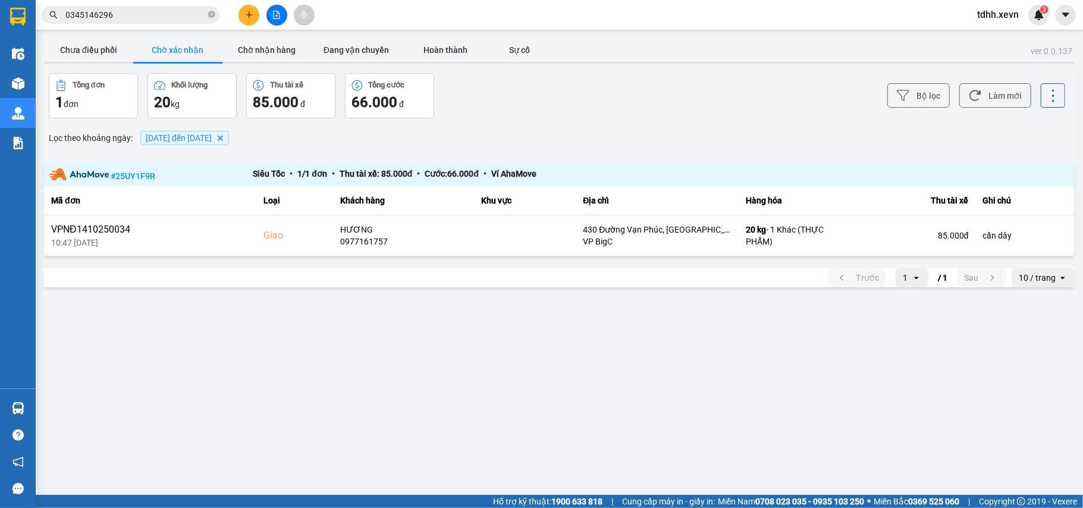
click at [95, 12] on input "0345146296" at bounding box center [135, 14] width 140 height 13
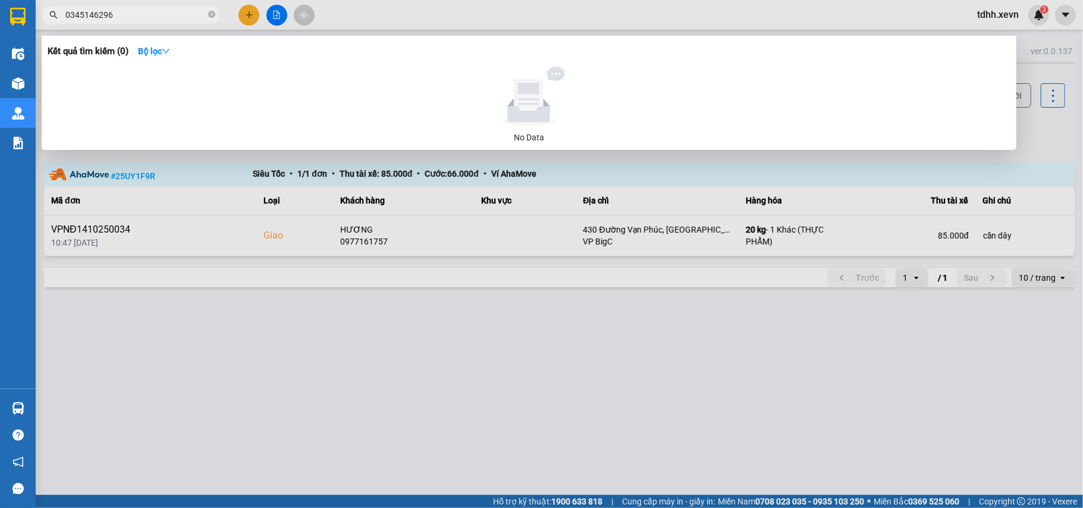
click at [95, 12] on input "0345146296" at bounding box center [135, 14] width 140 height 13
click at [102, 12] on input "0982256842" at bounding box center [135, 14] width 140 height 13
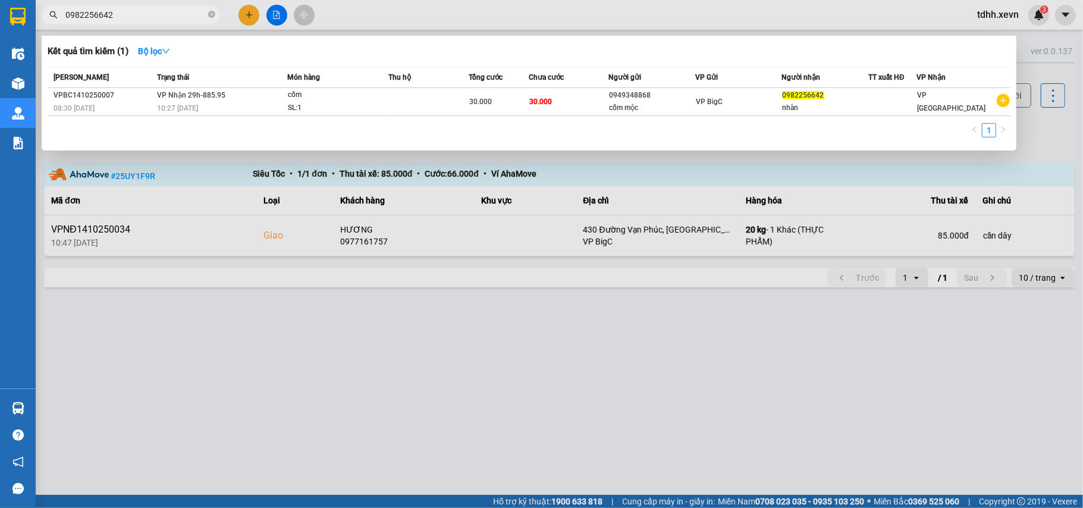
click at [1031, 151] on div at bounding box center [541, 254] width 1083 height 508
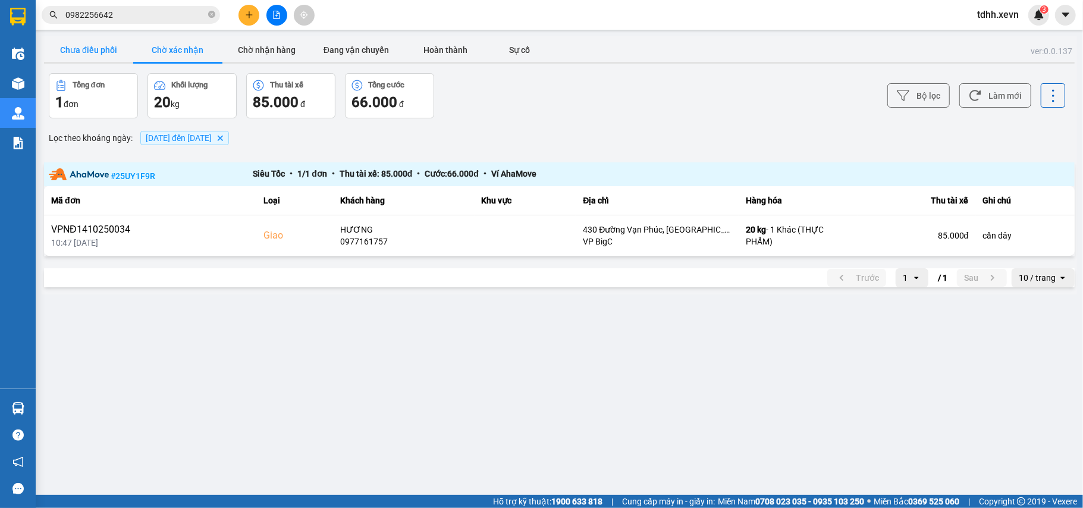
click at [86, 45] on button "Chưa điều phối" at bounding box center [88, 50] width 89 height 24
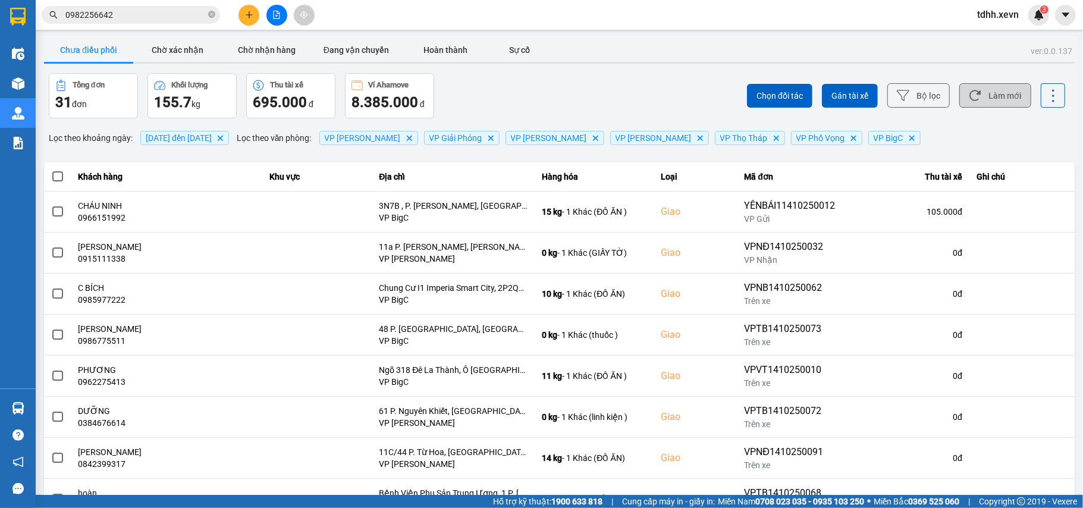
click at [982, 107] on button "Làm mới" at bounding box center [995, 95] width 72 height 24
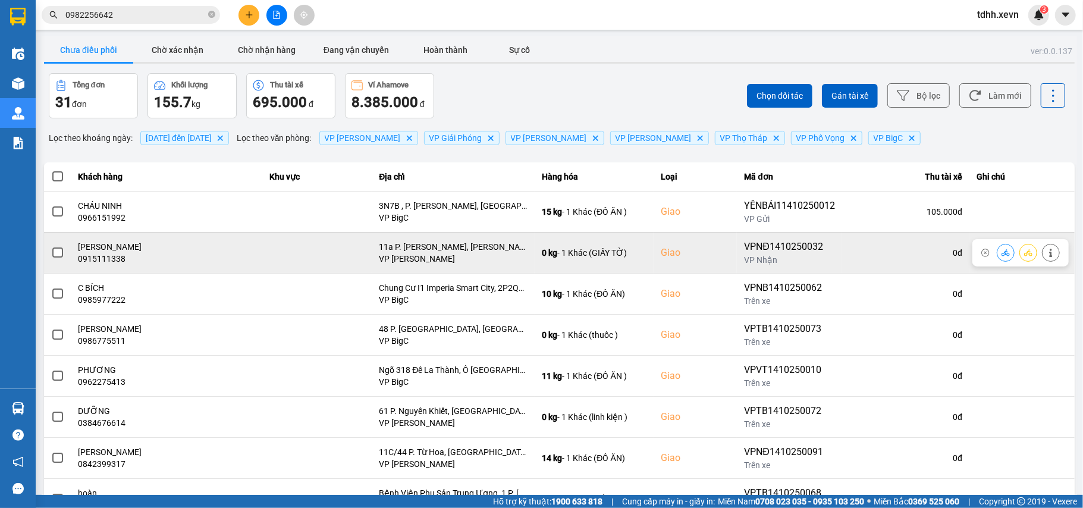
click at [112, 262] on div "0915111338" at bounding box center [166, 259] width 177 height 12
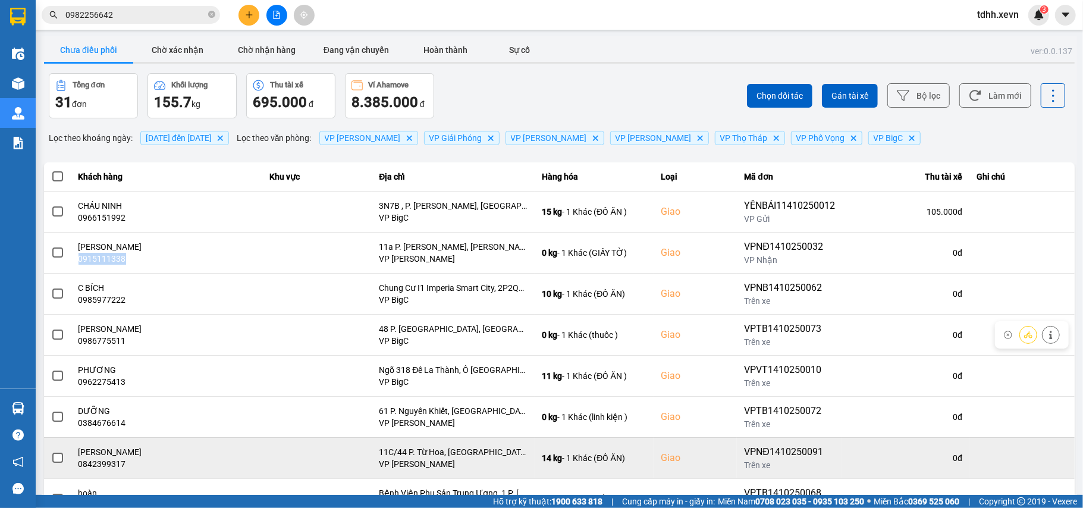
scroll to position [136, 0]
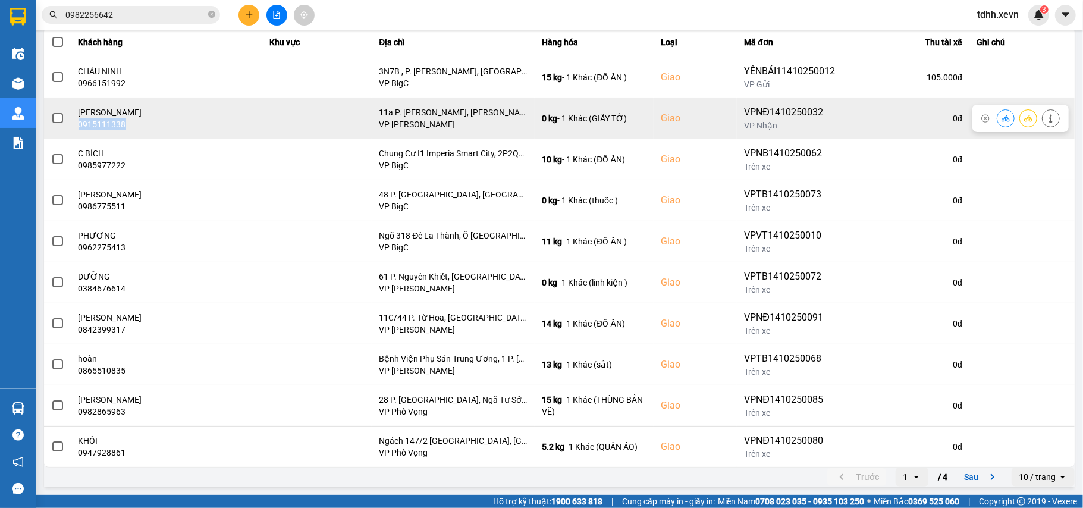
click at [997, 120] on button at bounding box center [1005, 118] width 17 height 21
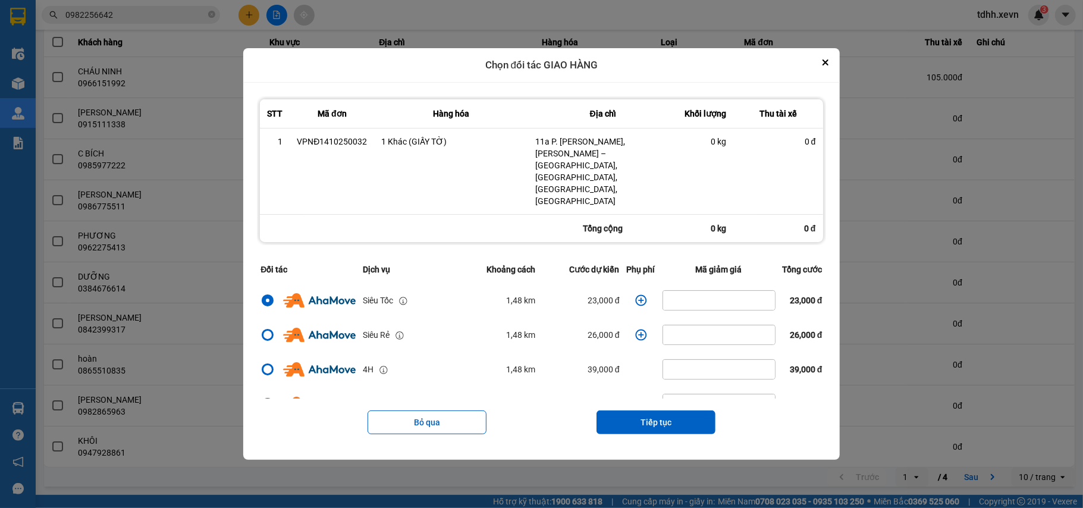
click at [635, 294] on icon "dialog" at bounding box center [641, 300] width 12 height 12
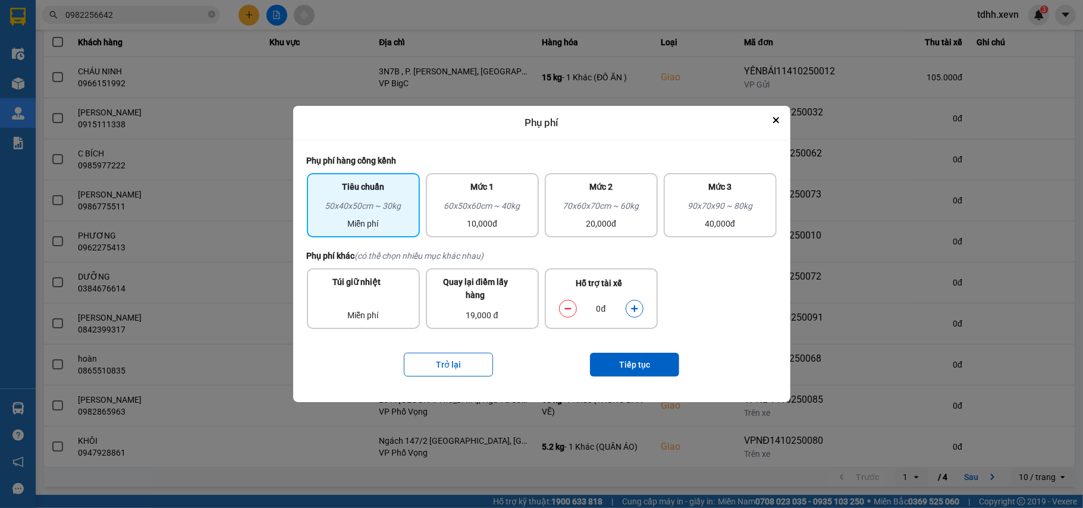
click at [634, 313] on button "dialog" at bounding box center [634, 308] width 17 height 21
click at [623, 367] on button "Tiếp tục" at bounding box center [634, 365] width 89 height 24
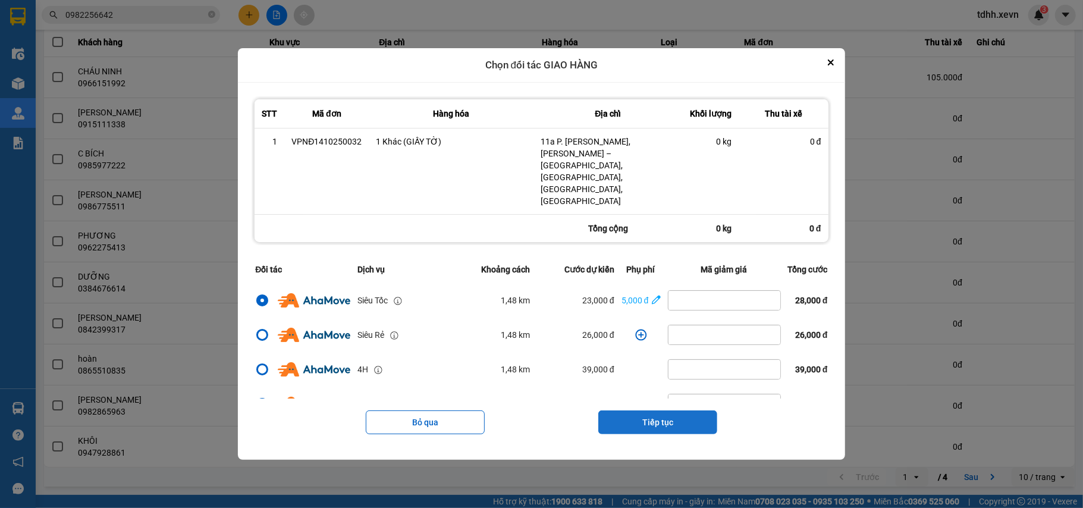
click at [652, 410] on button "Tiếp tục" at bounding box center [657, 422] width 119 height 24
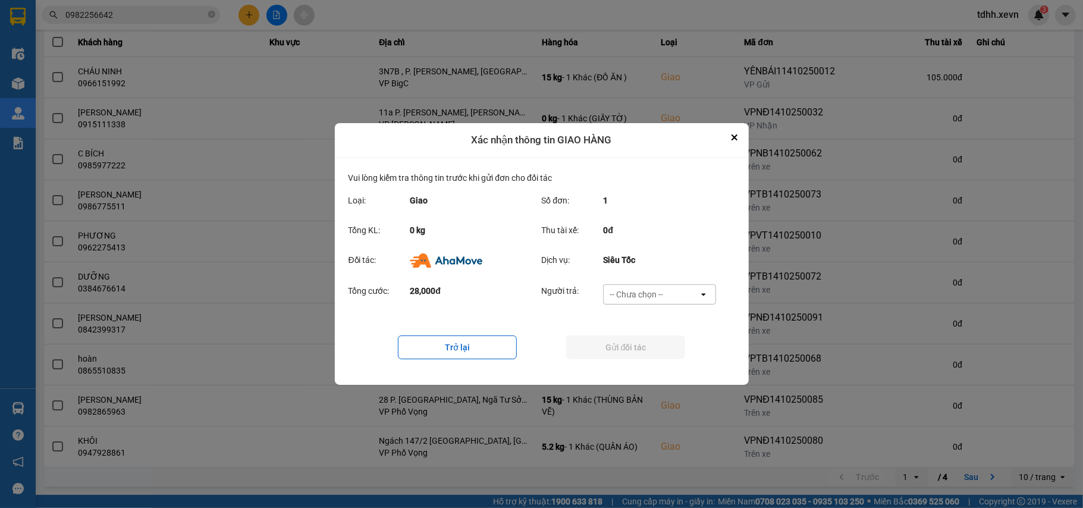
click at [675, 291] on div "-- Chưa chọn --" at bounding box center [651, 294] width 95 height 19
drag, startPoint x: 626, startPoint y: 365, endPoint x: 631, endPoint y: 353, distance: 13.6
click at [626, 364] on span "Ví Ahamove" at bounding box center [636, 365] width 48 height 12
click at [631, 353] on button "Gửi đối tác" at bounding box center [625, 347] width 119 height 24
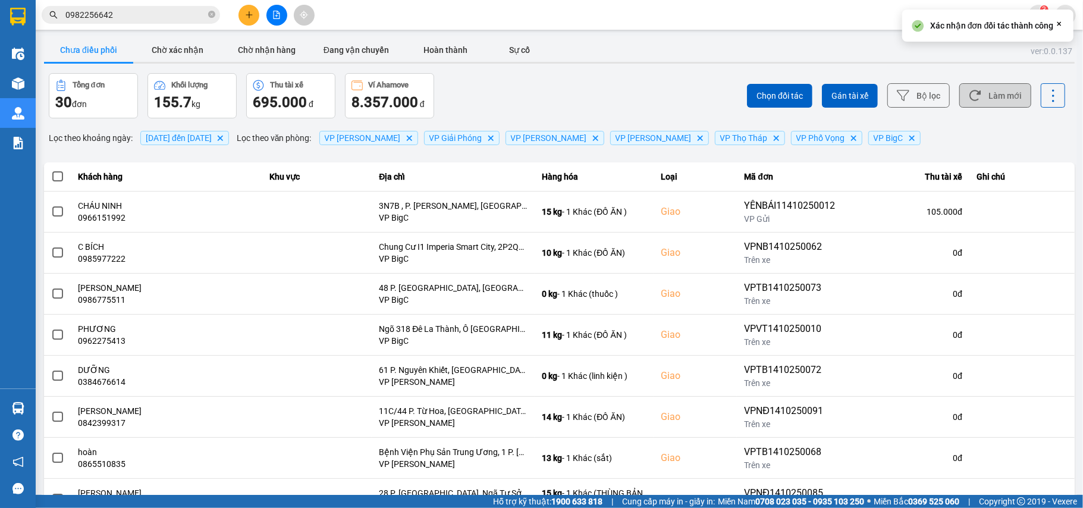
click at [972, 93] on button "Làm mới" at bounding box center [995, 95] width 72 height 24
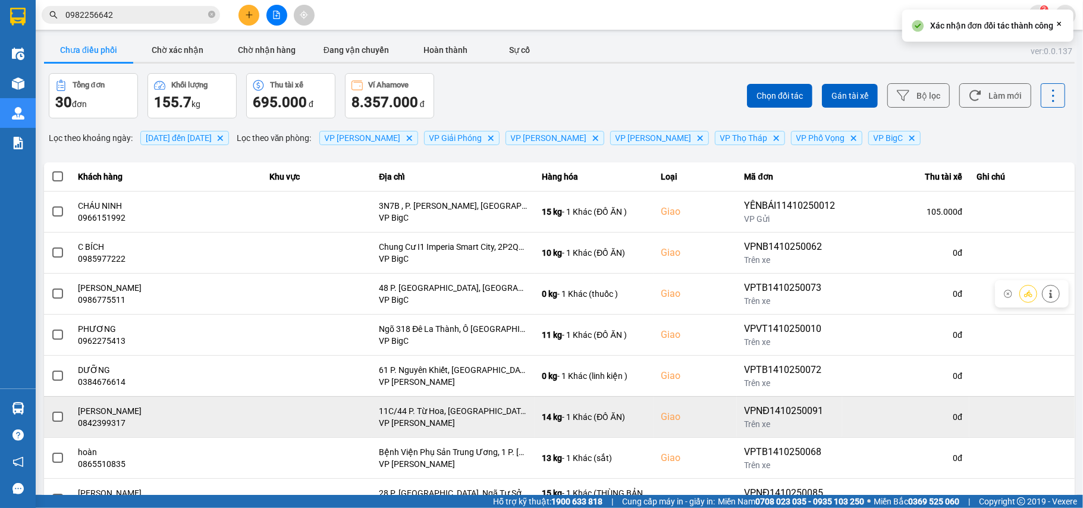
scroll to position [136, 0]
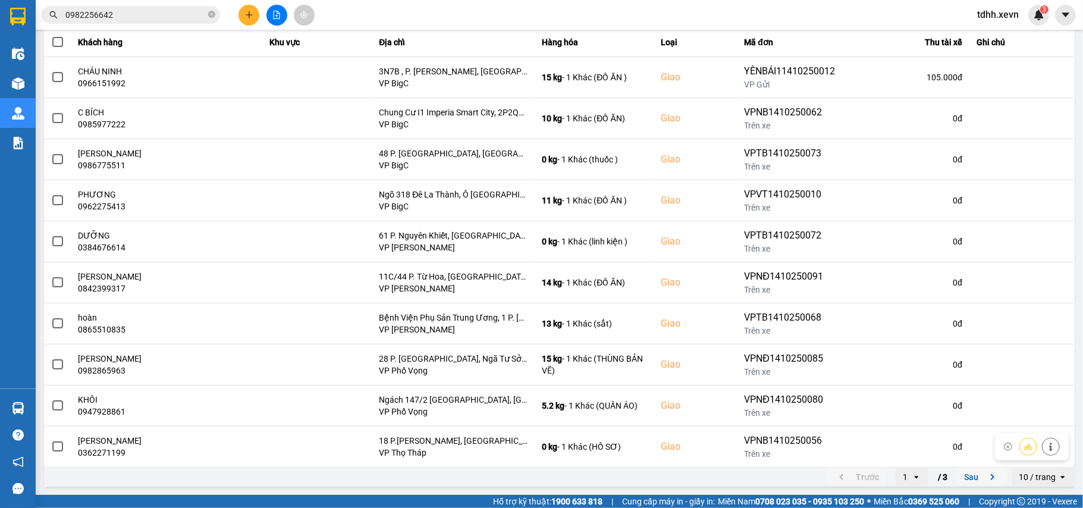
click at [982, 469] on button "Sau" at bounding box center [982, 477] width 50 height 18
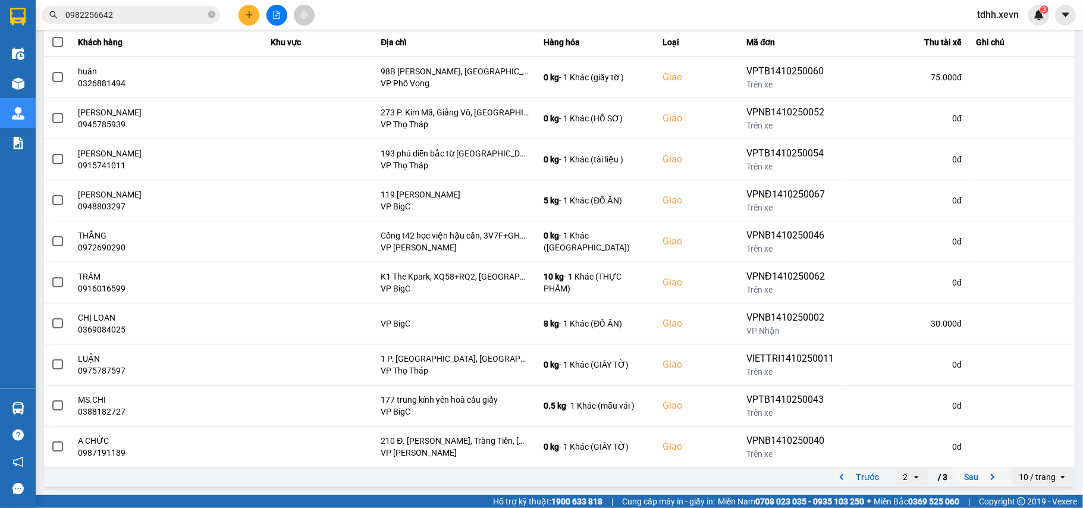
click at [987, 475] on icon "next page. current page 2 / 3" at bounding box center [992, 477] width 14 height 14
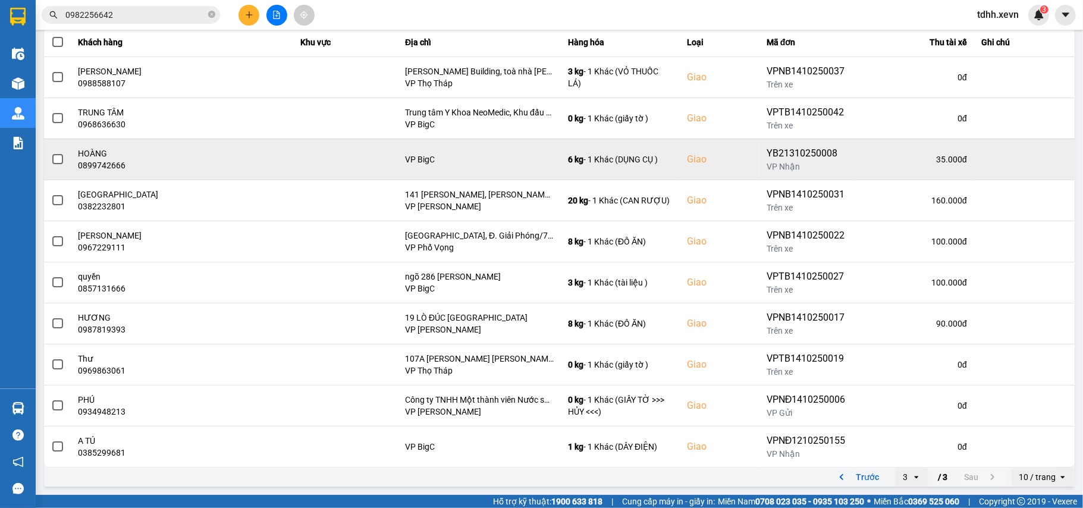
scroll to position [0, 0]
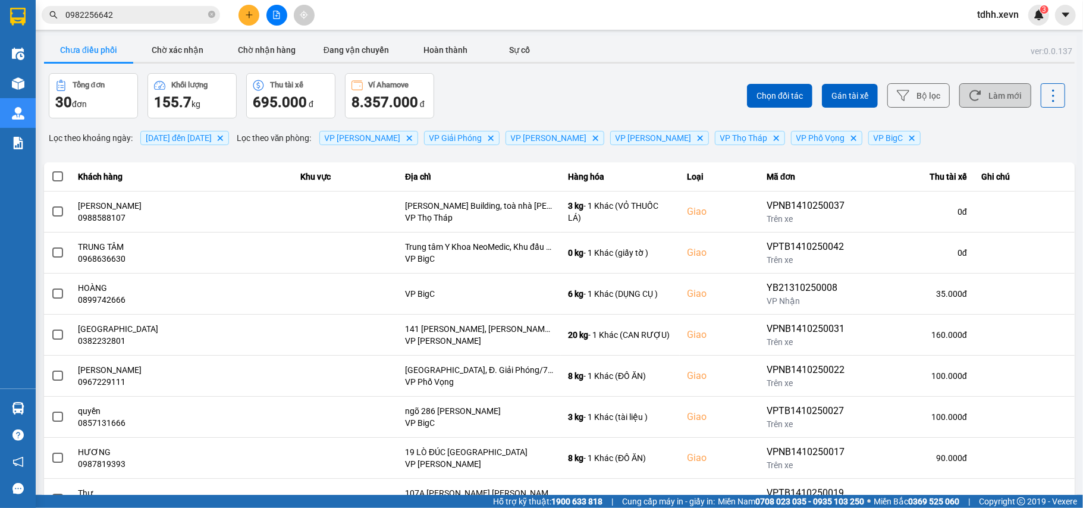
click at [985, 84] on button "Làm mới" at bounding box center [995, 95] width 72 height 24
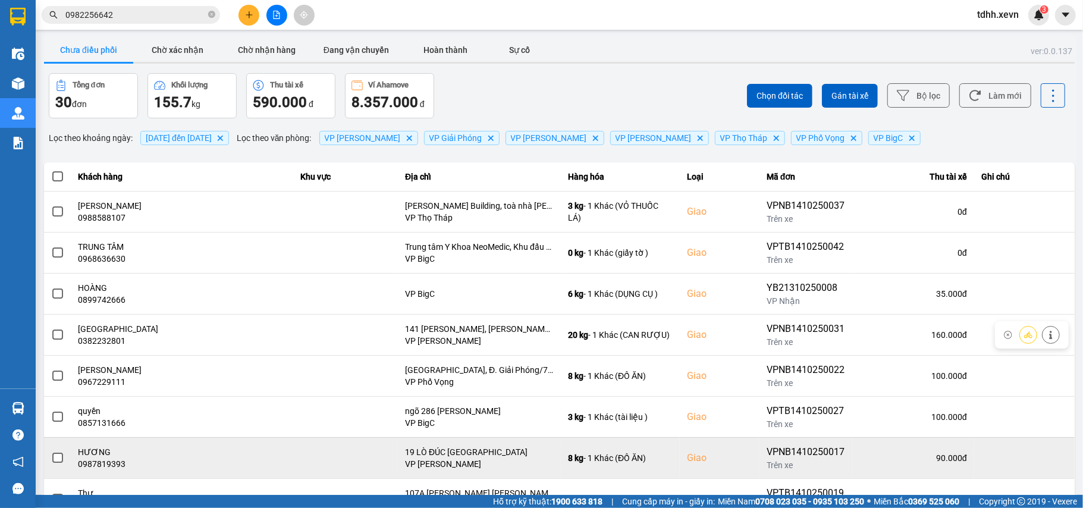
scroll to position [136, 0]
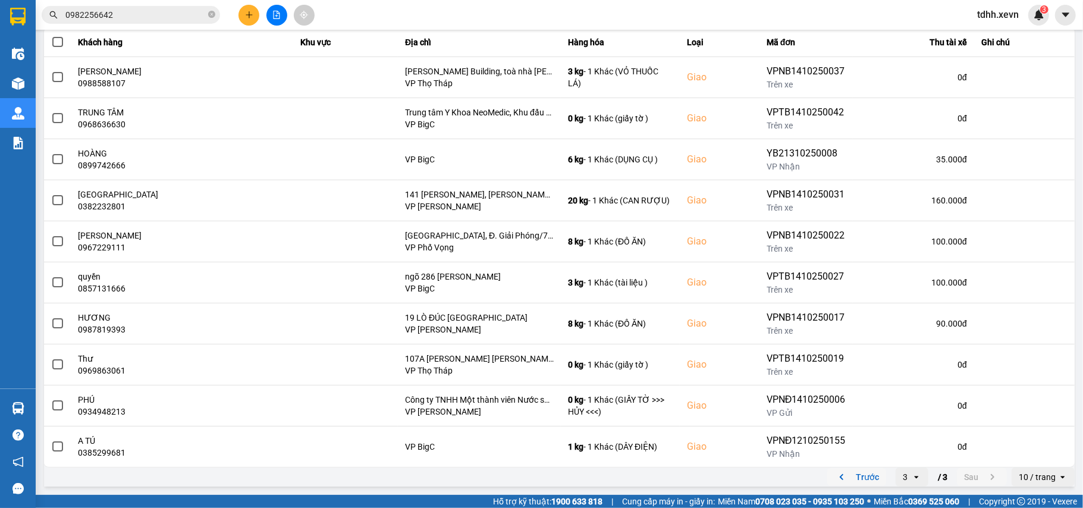
click at [834, 481] on icon "previous page. current page 3 / 3" at bounding box center [841, 477] width 14 height 14
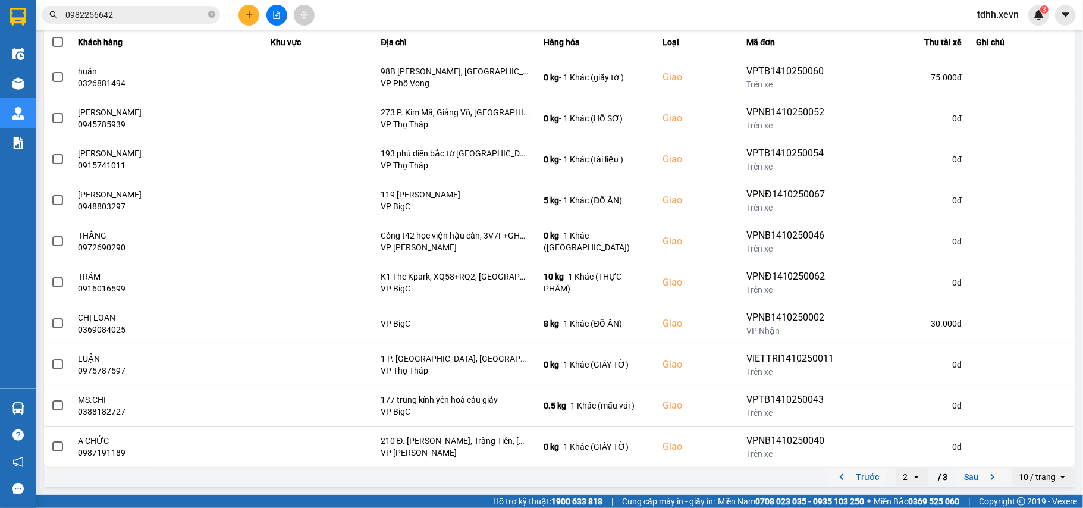
click at [834, 476] on icon "previous page. current page 2 / 3" at bounding box center [841, 477] width 14 height 14
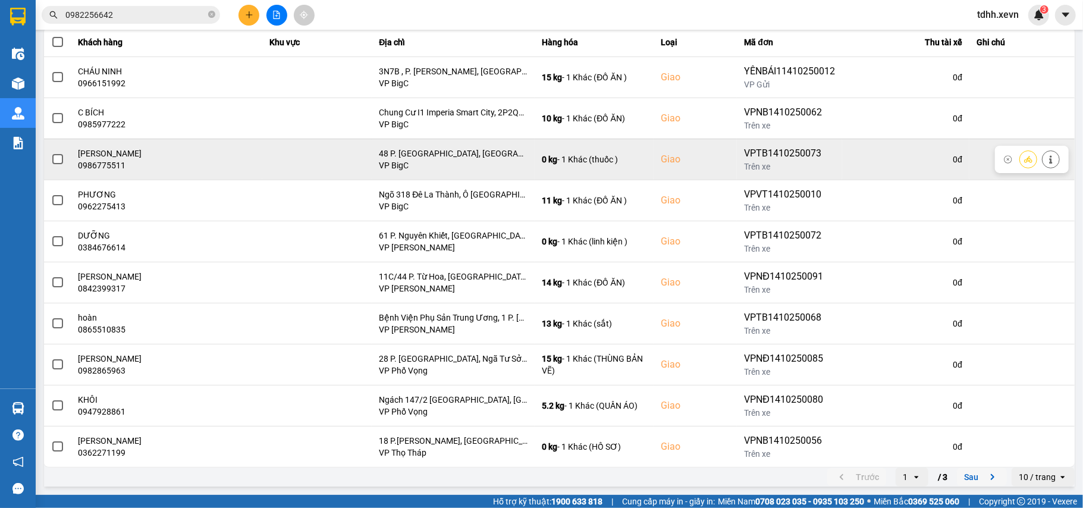
scroll to position [0, 0]
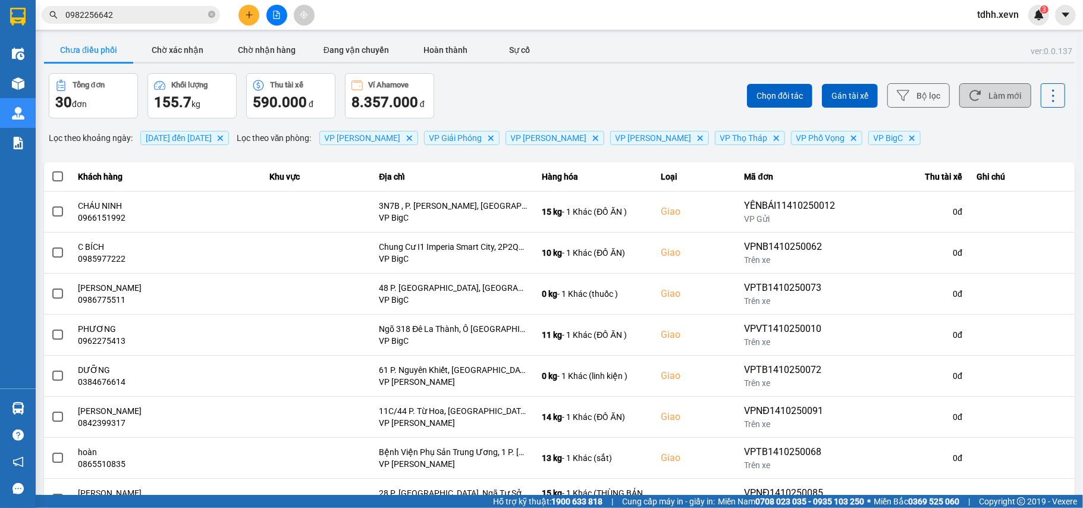
click at [976, 101] on button "Làm mới" at bounding box center [995, 95] width 72 height 24
click at [995, 90] on button "Làm mới" at bounding box center [995, 95] width 72 height 24
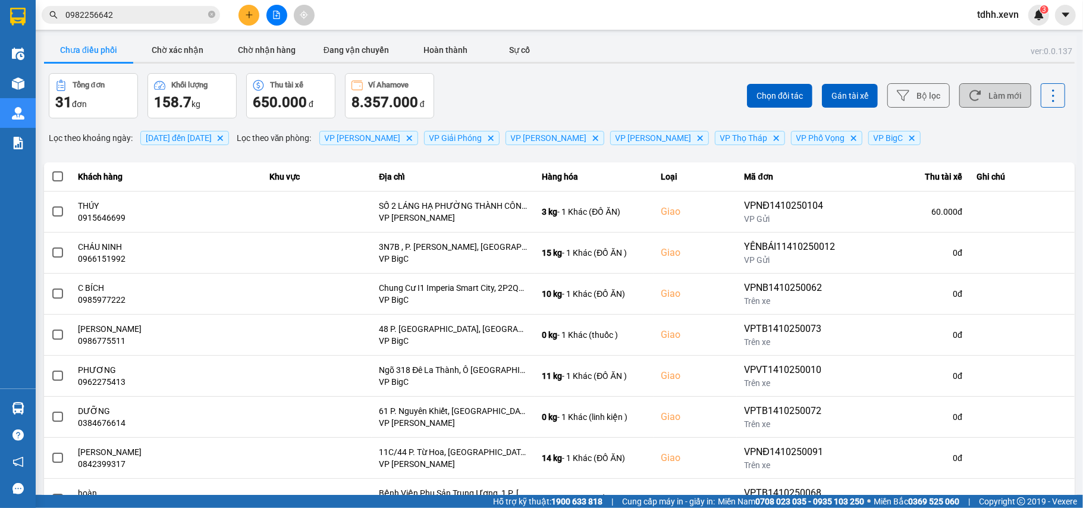
click at [989, 105] on button "Làm mới" at bounding box center [995, 95] width 72 height 24
click at [986, 103] on button "Làm mới" at bounding box center [995, 95] width 72 height 24
drag, startPoint x: 981, startPoint y: 94, endPoint x: 959, endPoint y: 98, distance: 22.4
click at [981, 94] on button "Làm mới" at bounding box center [995, 95] width 72 height 24
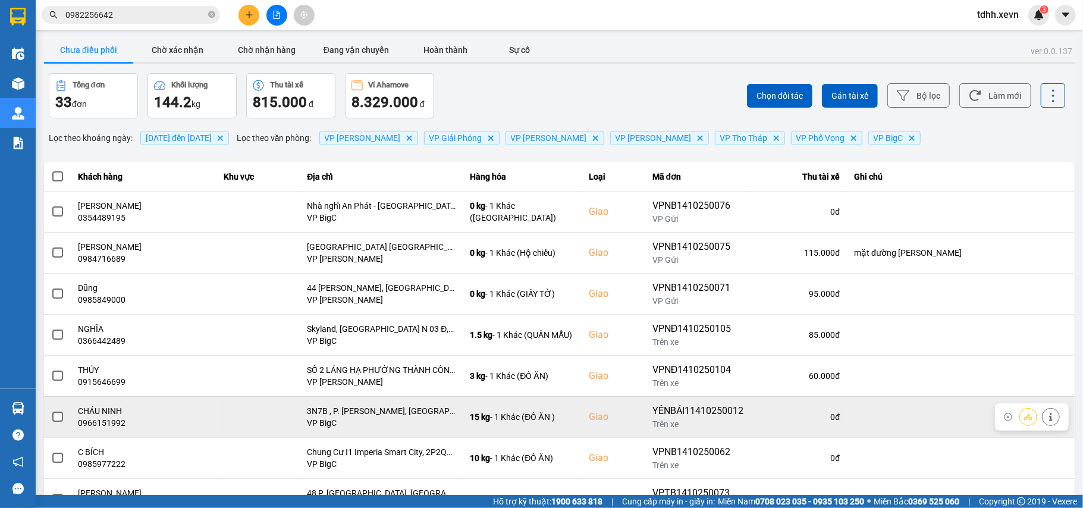
scroll to position [136, 0]
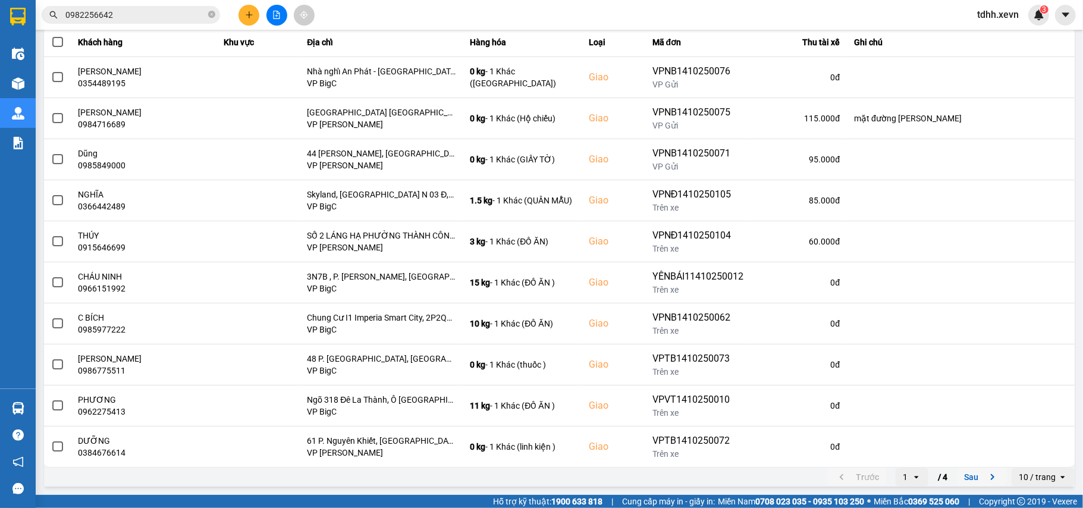
click at [985, 476] on icon "next page. current page 1 / 4" at bounding box center [992, 477] width 14 height 14
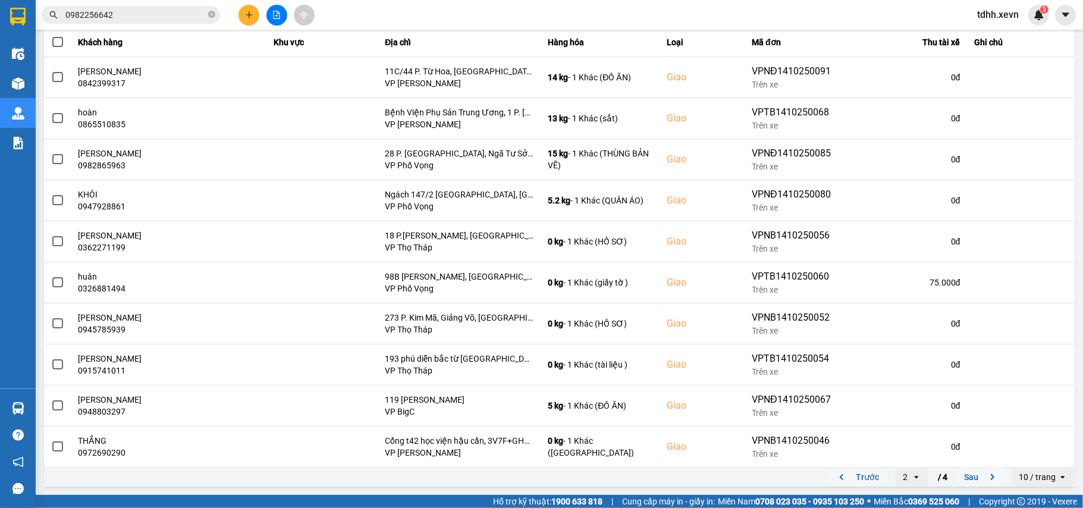
click at [985, 475] on icon "next page. current page 2 / 4" at bounding box center [992, 477] width 14 height 14
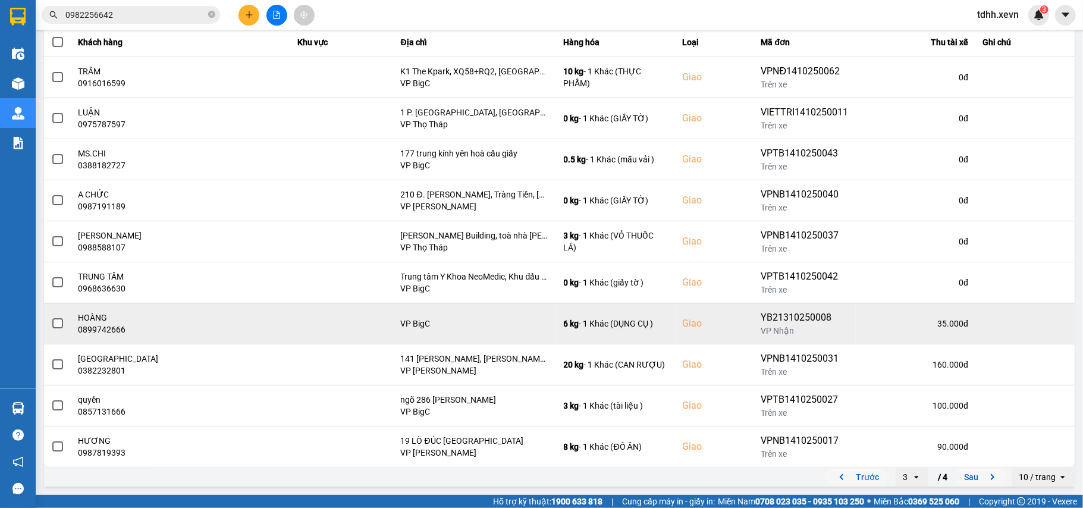
click at [985, 477] on icon "next page. current page 3 / 4" at bounding box center [992, 477] width 14 height 14
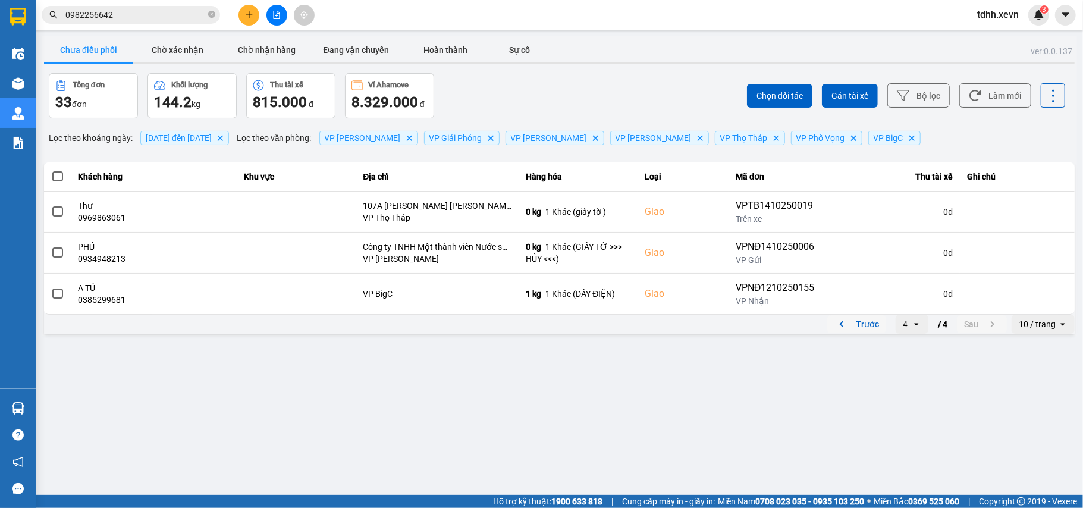
click at [840, 329] on icon "previous page. current page 4 / 4" at bounding box center [841, 324] width 14 height 14
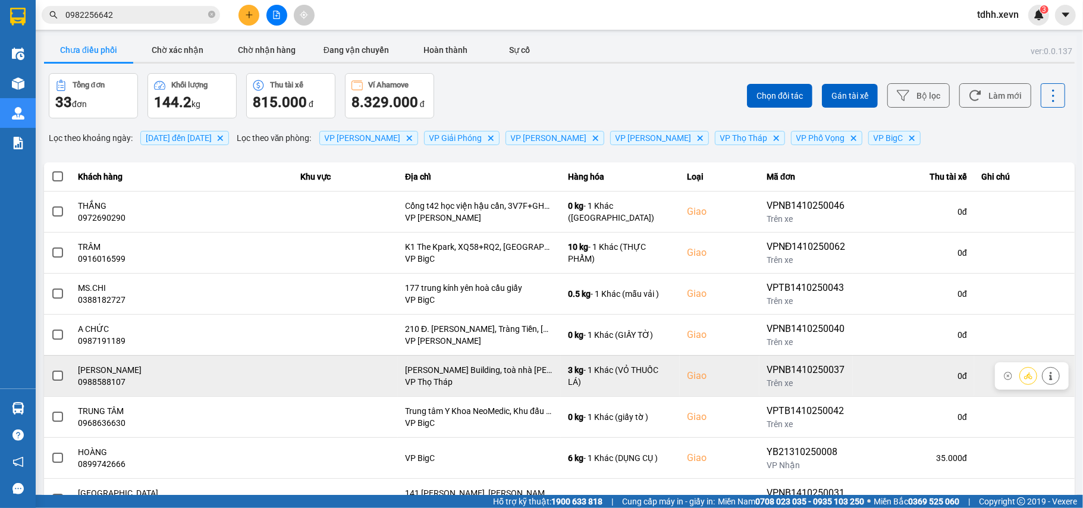
scroll to position [136, 0]
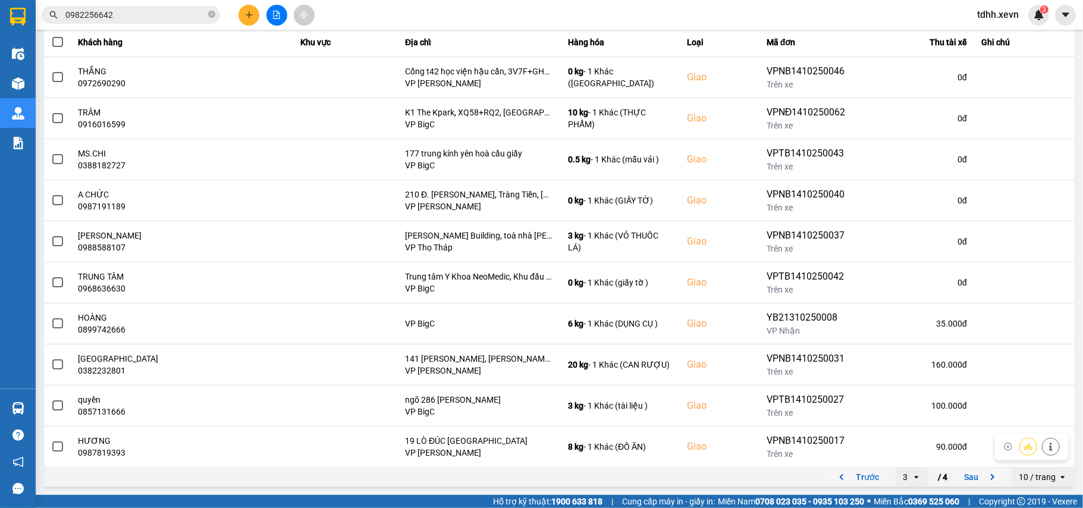
click at [834, 475] on icon "previous page. current page 3 / 4" at bounding box center [841, 477] width 14 height 14
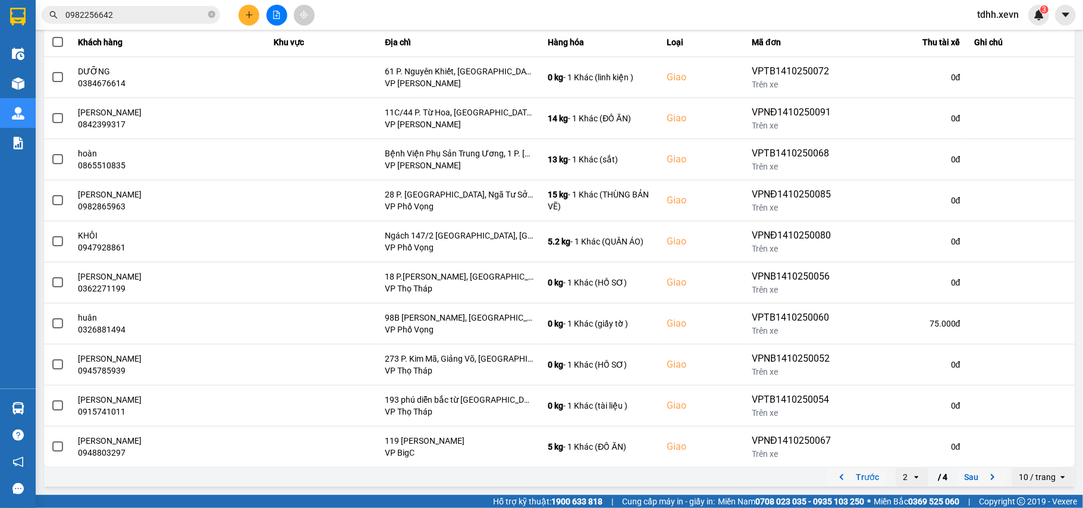
click at [835, 481] on icon "previous page. current page 2 / 4" at bounding box center [841, 477] width 14 height 14
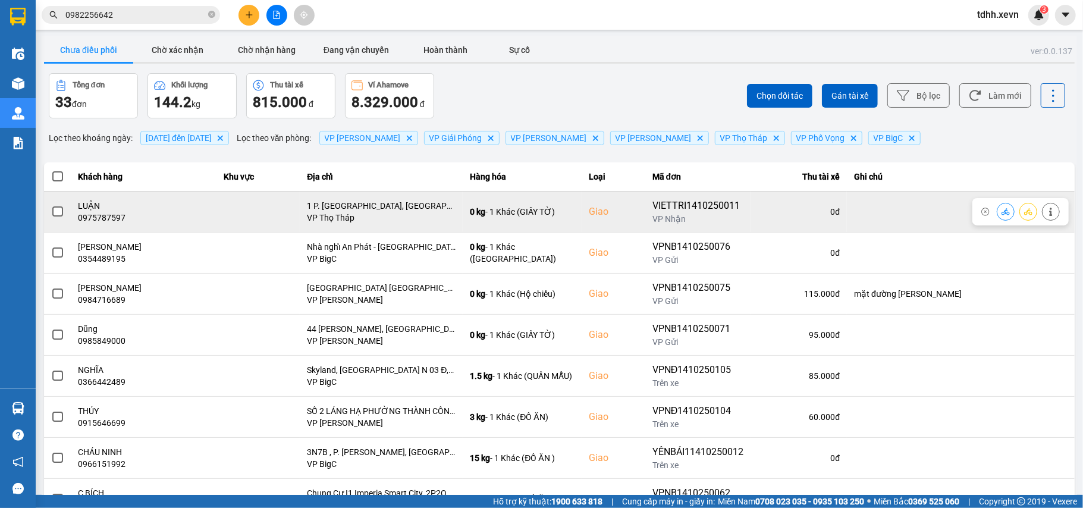
click at [117, 219] on div "0975787597" at bounding box center [143, 218] width 131 height 12
click at [119, 219] on div "0975787597" at bounding box center [143, 218] width 131 height 12
click at [997, 212] on button at bounding box center [1005, 211] width 17 height 21
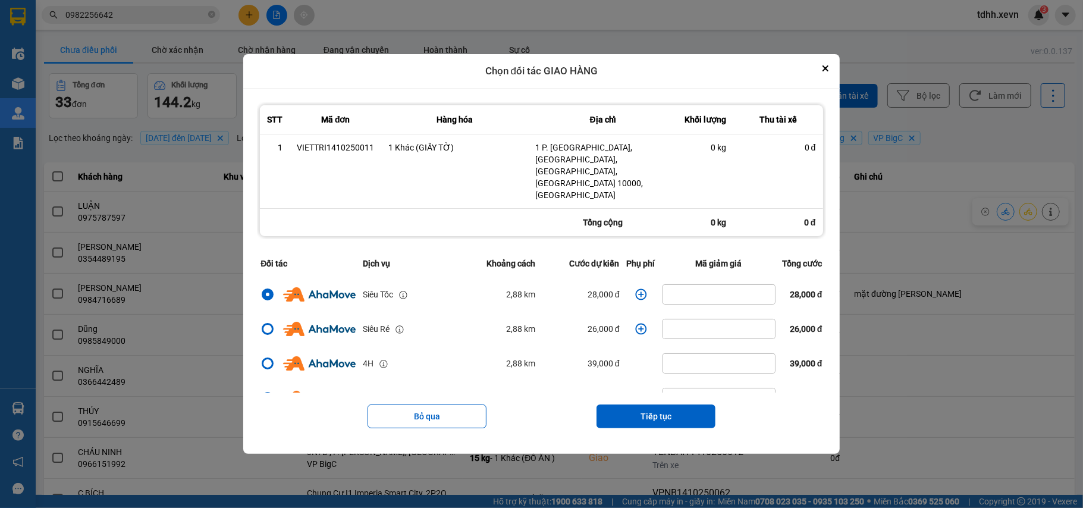
click at [635, 288] on icon "dialog" at bounding box center [641, 294] width 12 height 12
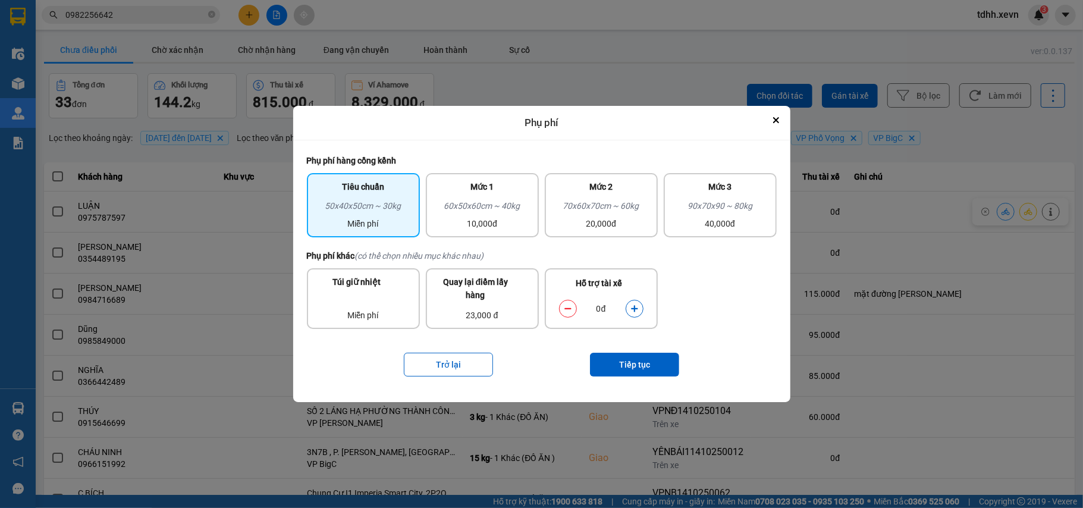
click at [633, 307] on icon "dialog" at bounding box center [634, 308] width 7 height 7
click at [638, 369] on button "Tiếp tục" at bounding box center [634, 365] width 89 height 24
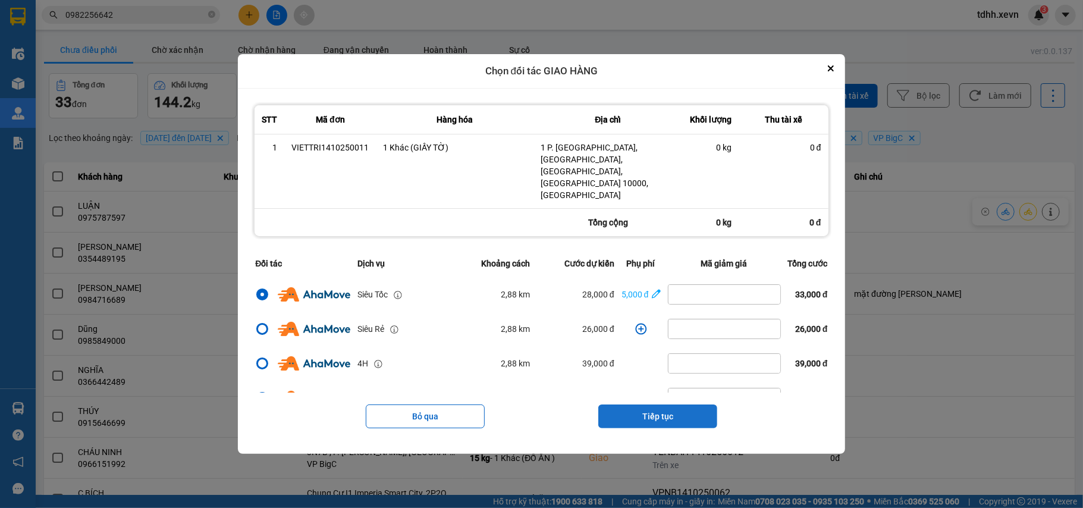
click at [664, 404] on button "Tiếp tục" at bounding box center [657, 416] width 119 height 24
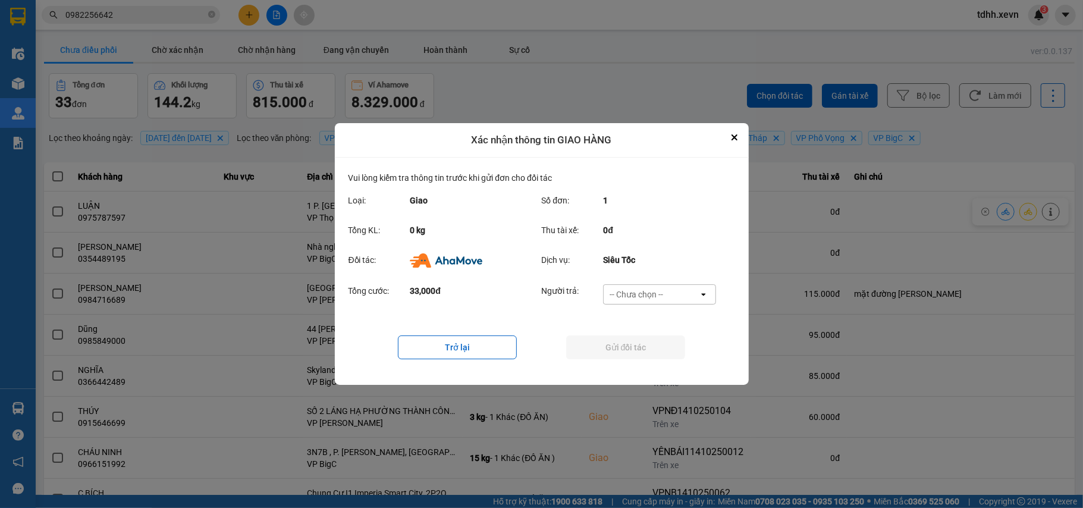
click at [672, 291] on div "-- Chưa chọn --" at bounding box center [651, 294] width 95 height 19
click at [641, 360] on span "Ví Ahamove" at bounding box center [636, 363] width 48 height 12
click at [640, 359] on button "Gửi đối tác" at bounding box center [625, 347] width 119 height 24
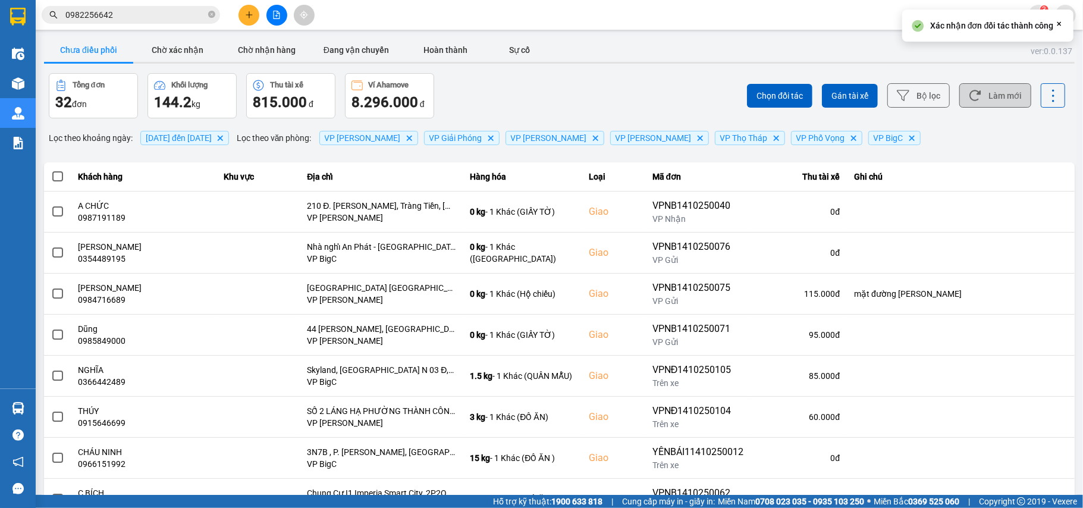
click at [1000, 98] on button "Làm mới" at bounding box center [995, 95] width 72 height 24
click at [978, 96] on button "Làm mới" at bounding box center [995, 95] width 72 height 24
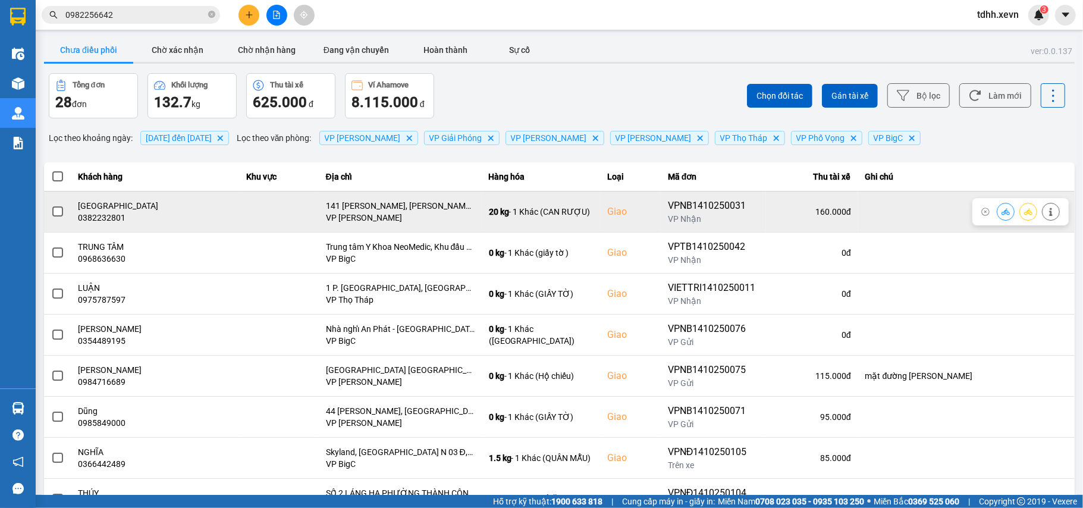
click at [118, 219] on div "0382232801" at bounding box center [155, 218] width 154 height 12
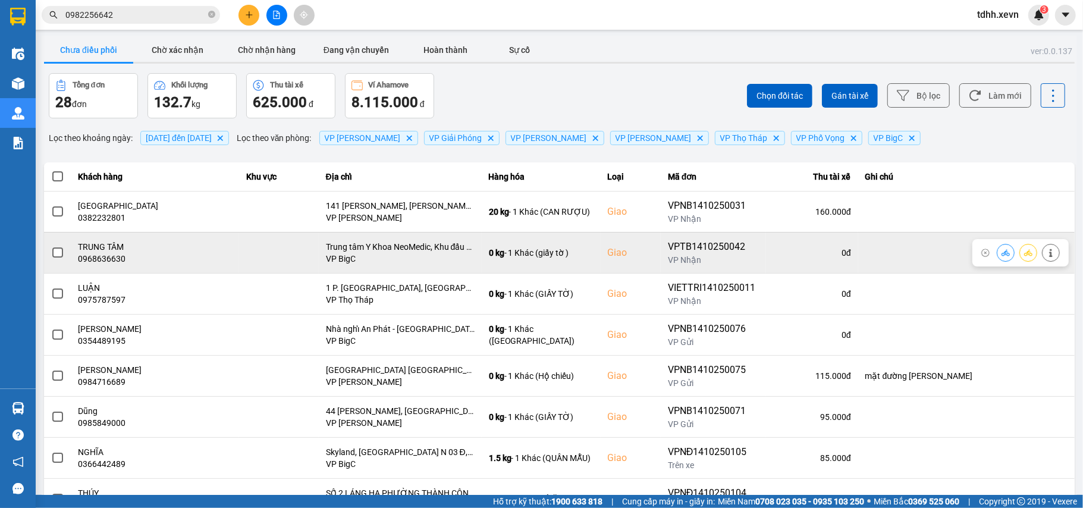
click at [103, 266] on td "TRUNG TÂM 0968636630" at bounding box center [155, 252] width 168 height 41
click at [103, 264] on div "0968636630" at bounding box center [155, 259] width 154 height 12
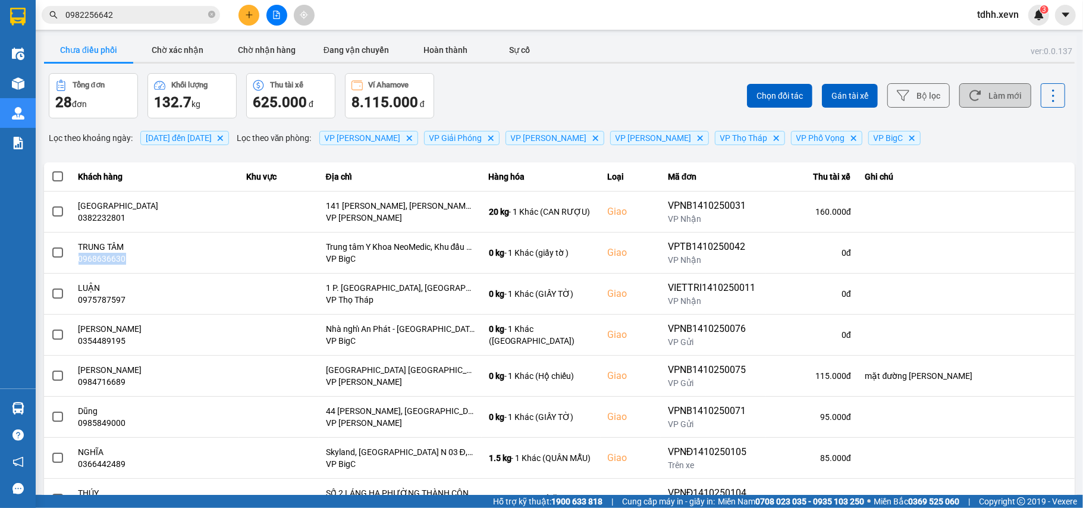
drag, startPoint x: 971, startPoint y: 99, endPoint x: 935, endPoint y: 114, distance: 38.9
click at [969, 99] on button "Làm mới" at bounding box center [995, 95] width 72 height 24
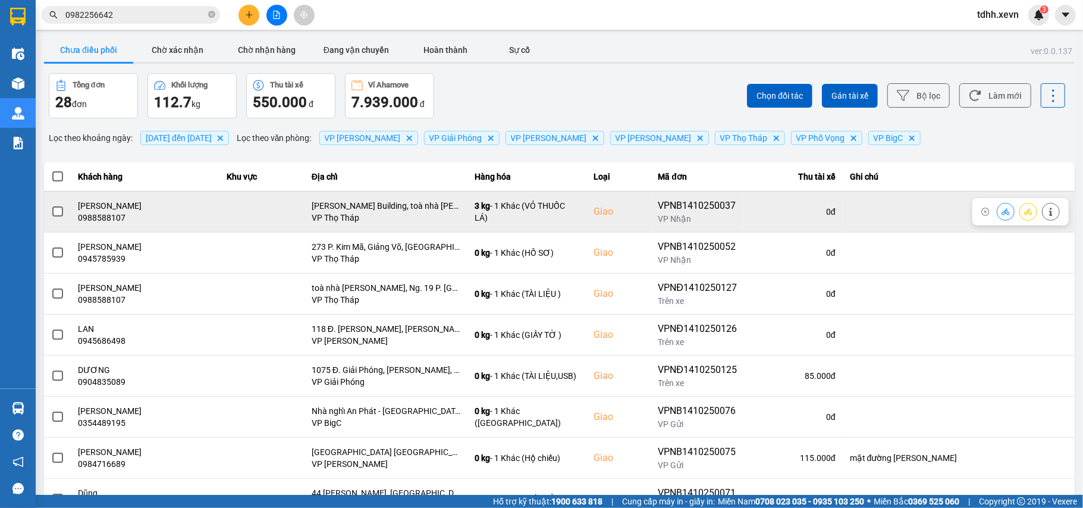
click at [112, 213] on div "0988588107" at bounding box center [145, 218] width 134 height 12
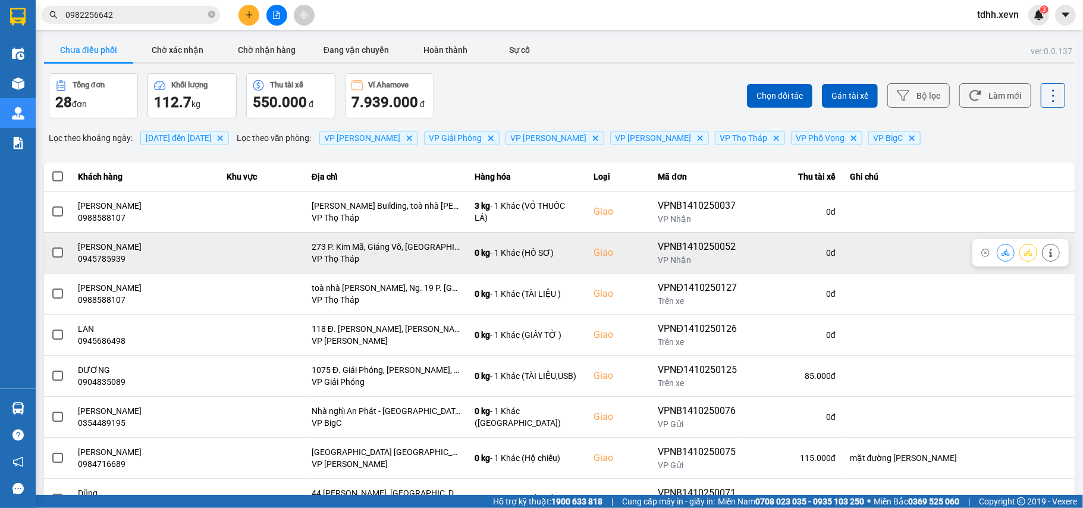
click at [113, 262] on div "0945785939" at bounding box center [145, 259] width 134 height 12
click at [105, 262] on div "0945785939" at bounding box center [145, 259] width 134 height 12
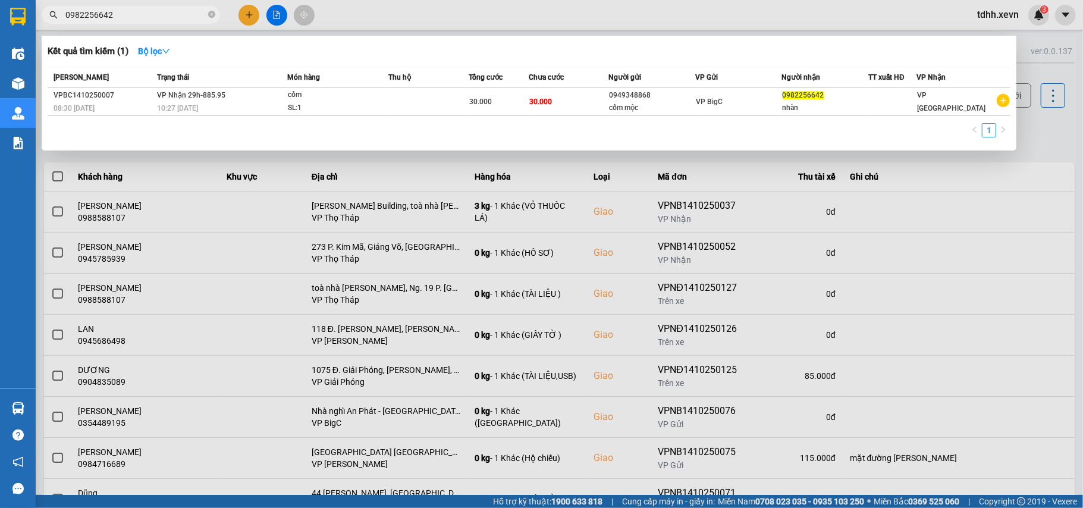
drag, startPoint x: 126, startPoint y: 15, endPoint x: 36, endPoint y: 15, distance: 89.8
click at [36, 15] on div "0982256642" at bounding box center [116, 15] width 232 height 18
paste input "828599028"
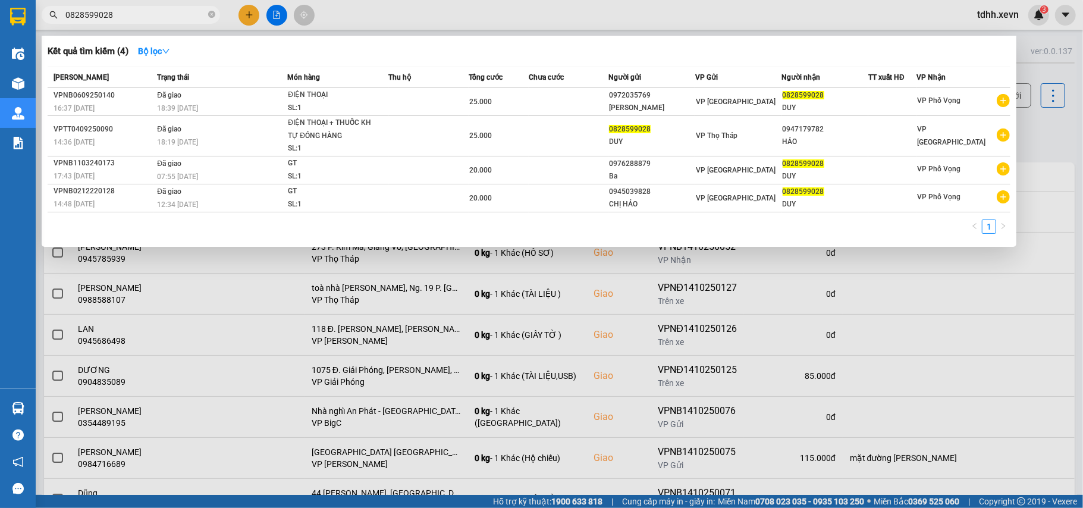
drag, startPoint x: 122, startPoint y: 15, endPoint x: 43, endPoint y: 39, distance: 82.8
click at [43, 26] on div "Kết quả tìm kiếm ( 4 ) Bộ lọc Mã ĐH Trạng thái Món hàng Thu hộ Tổng cước Chưa c…" at bounding box center [116, 15] width 232 height 21
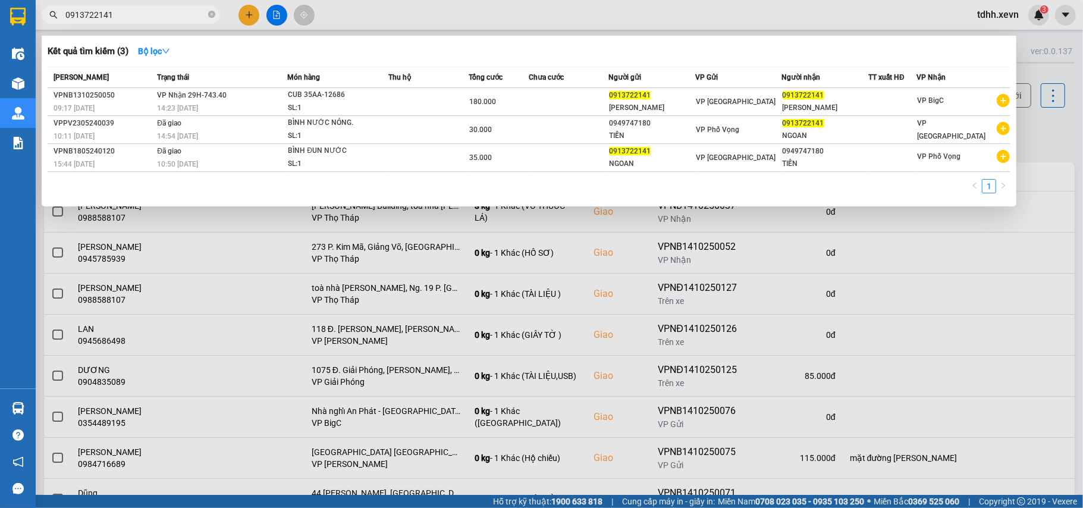
drag, startPoint x: 117, startPoint y: 19, endPoint x: 48, endPoint y: 24, distance: 69.1
click at [48, 24] on div "Kết quả tìm kiếm ( 3 ) Bộ lọc Mã ĐH Trạng thái Món hàng Thu hộ Tổng cước Chưa c…" at bounding box center [116, 15] width 232 height 21
paste input "67609088"
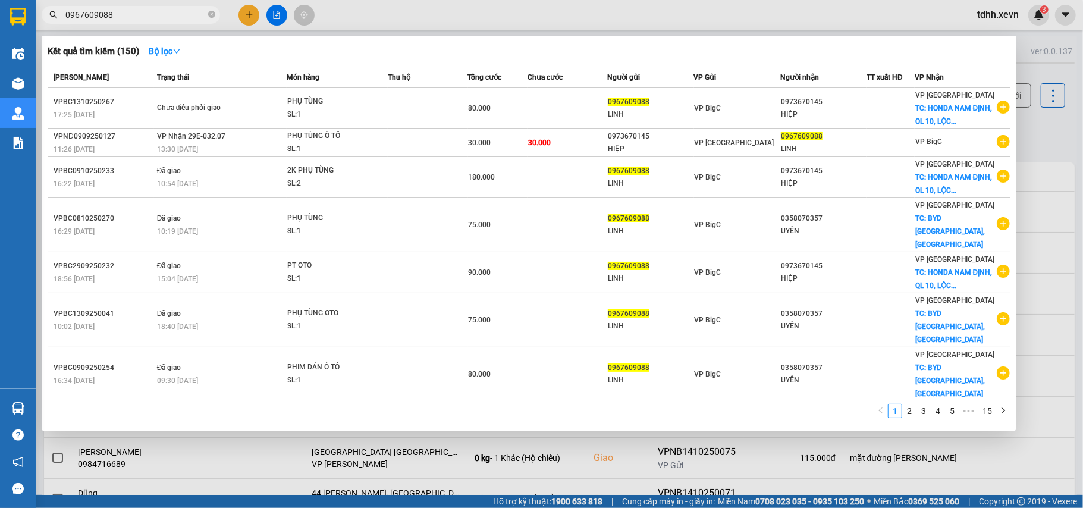
drag, startPoint x: 1028, startPoint y: 137, endPoint x: 1023, endPoint y: 128, distance: 9.6
click at [1028, 137] on div at bounding box center [541, 254] width 1083 height 508
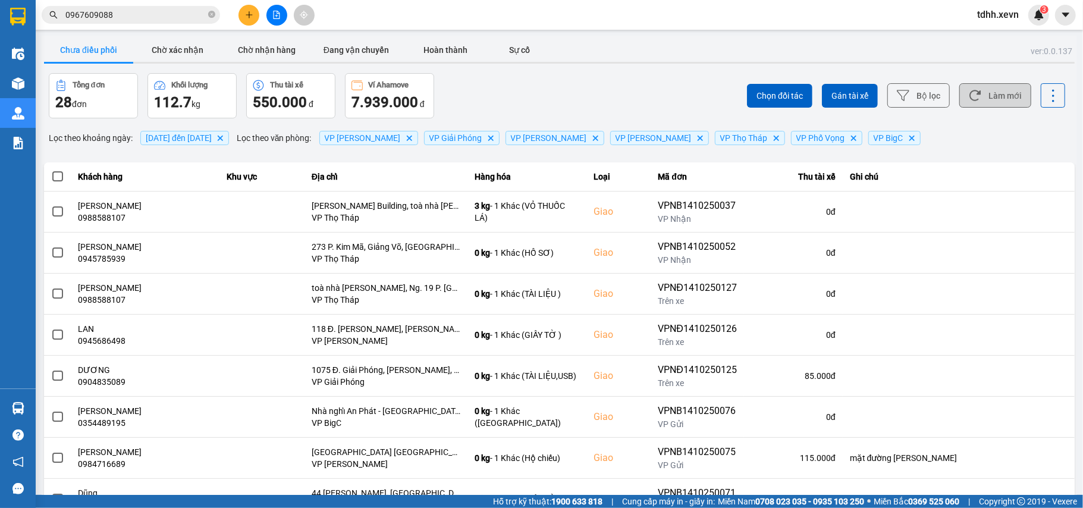
click at [995, 98] on button "Làm mới" at bounding box center [995, 95] width 72 height 24
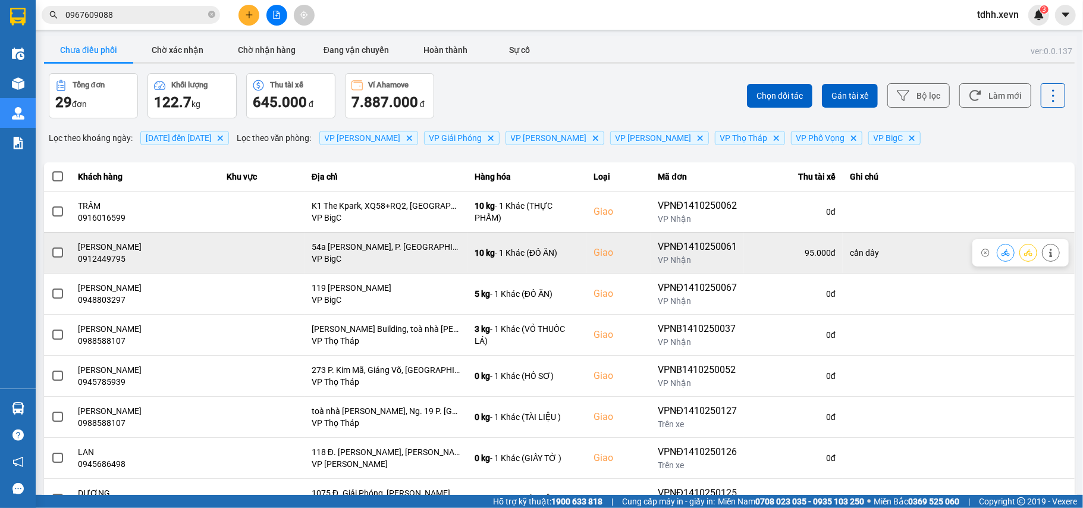
click at [1001, 255] on icon at bounding box center [1005, 252] width 8 height 7
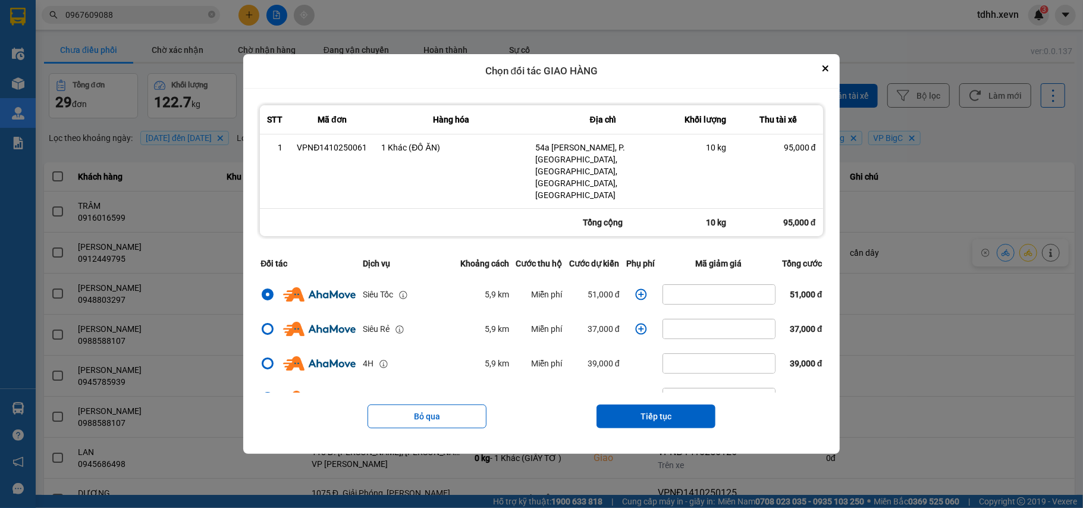
click at [638, 288] on icon "dialog" at bounding box center [641, 294] width 12 height 12
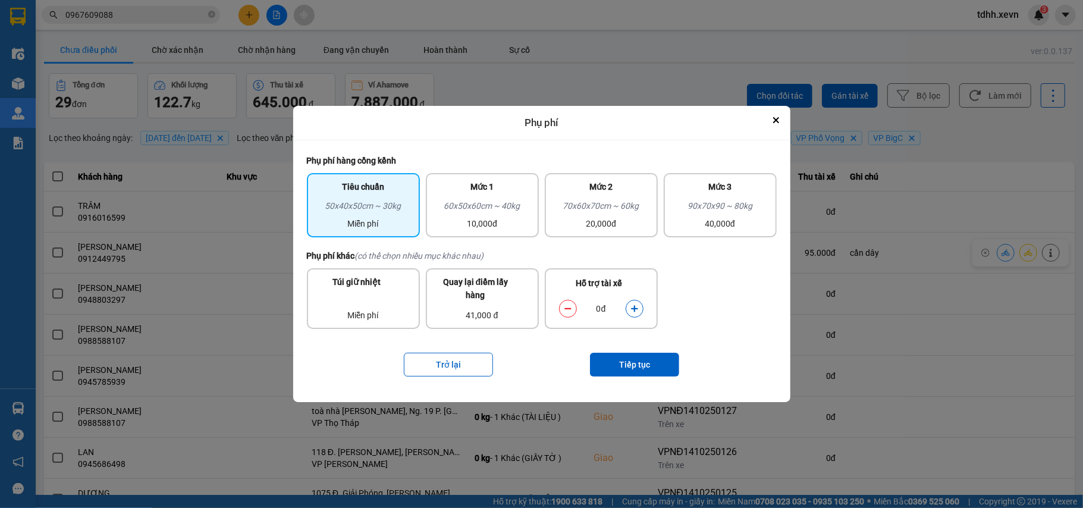
click at [629, 307] on button "dialog" at bounding box center [634, 308] width 17 height 21
click at [627, 365] on button "Tiếp tục" at bounding box center [634, 365] width 89 height 24
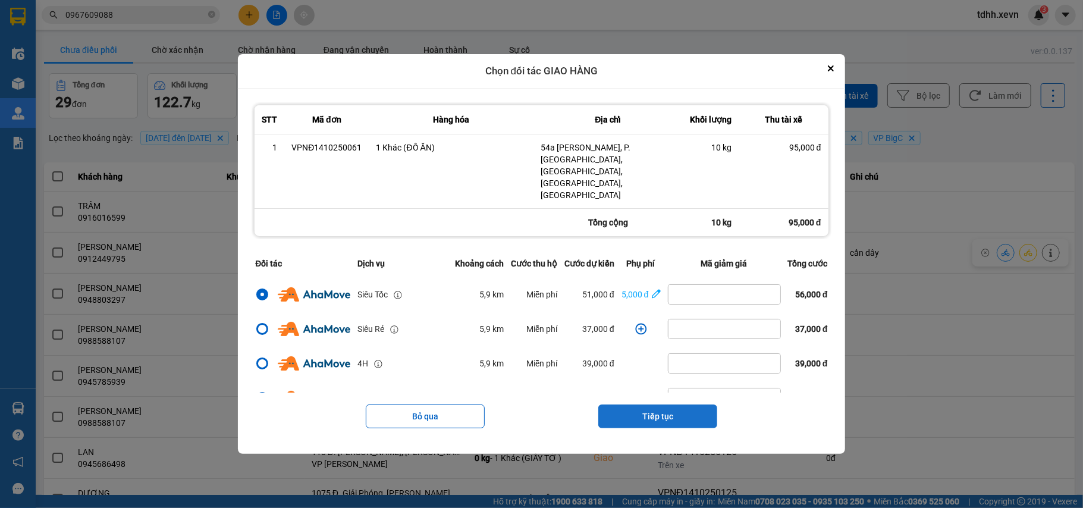
click at [648, 404] on button "Tiếp tục" at bounding box center [657, 416] width 119 height 24
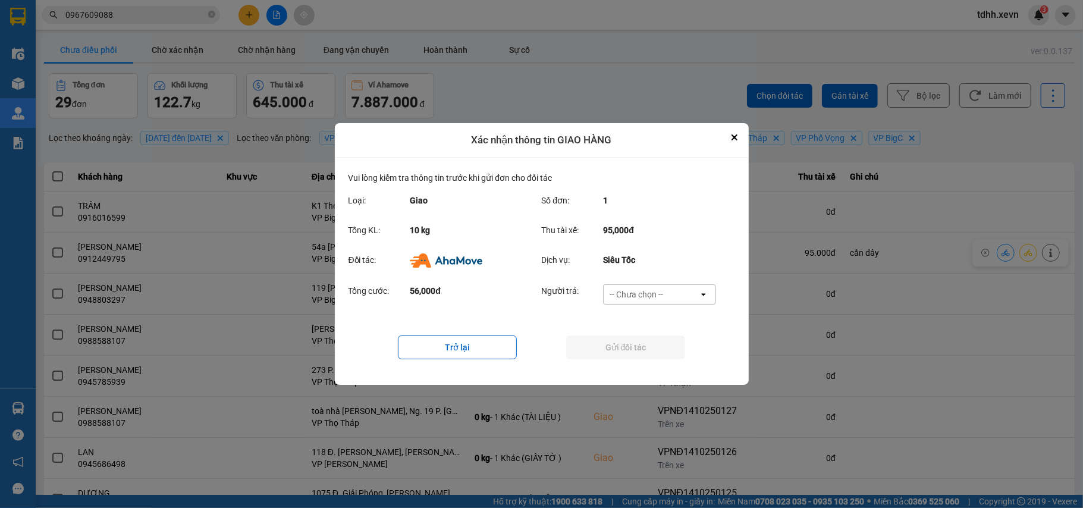
click at [693, 294] on div "-- Chưa chọn --" at bounding box center [651, 294] width 95 height 19
click at [662, 367] on div "Ví Ahamove" at bounding box center [659, 362] width 113 height 21
click at [666, 354] on button "Gửi đối tác" at bounding box center [625, 347] width 119 height 24
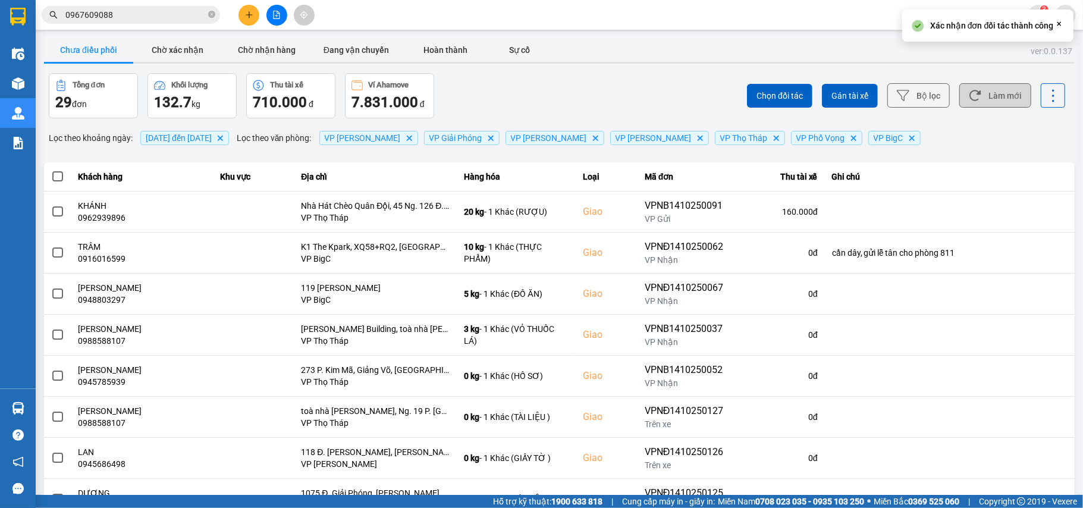
click at [988, 100] on button "Làm mới" at bounding box center [995, 95] width 72 height 24
click at [180, 50] on button "Chờ xác nhận" at bounding box center [177, 50] width 89 height 24
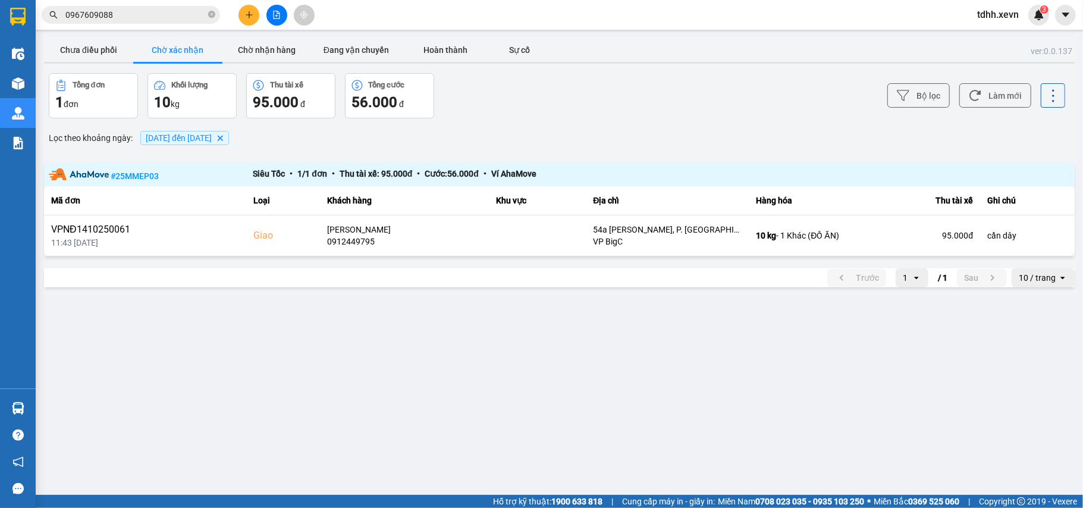
drag, startPoint x: 105, startPoint y: 45, endPoint x: 210, endPoint y: 46, distance: 104.7
click at [105, 45] on button "Chưa điều phối" at bounding box center [88, 50] width 89 height 24
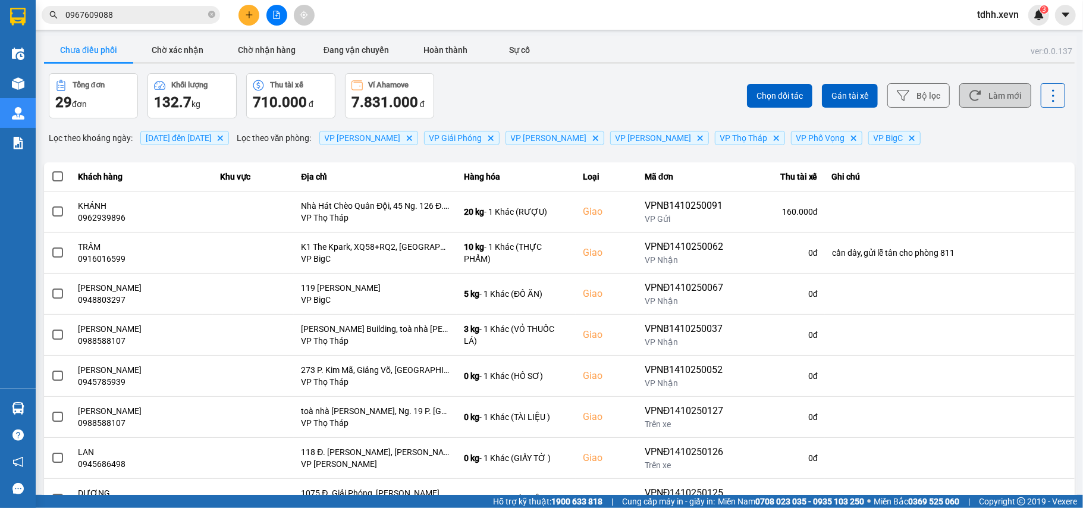
click at [983, 88] on button "Làm mới" at bounding box center [995, 95] width 72 height 24
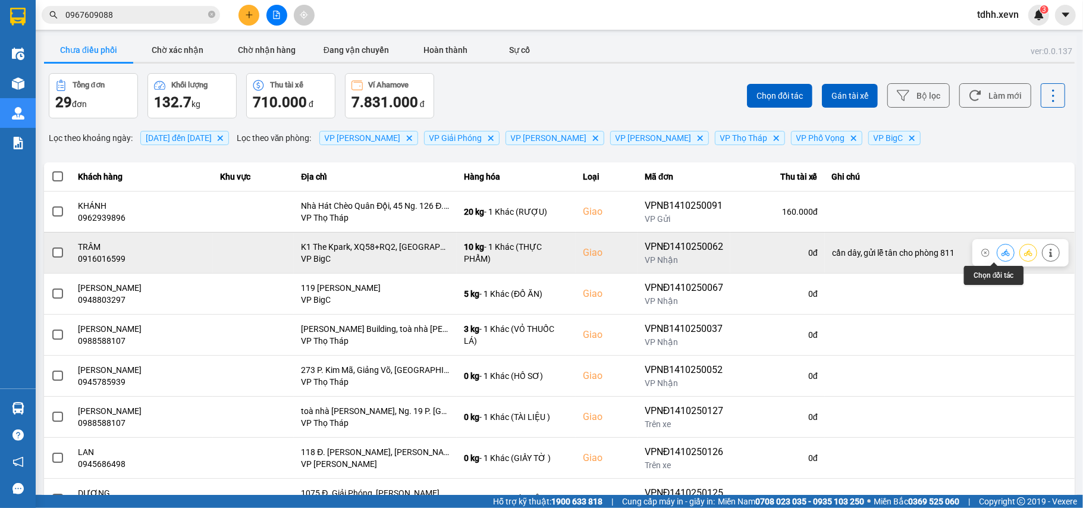
click at [1001, 252] on icon at bounding box center [1005, 253] width 8 height 8
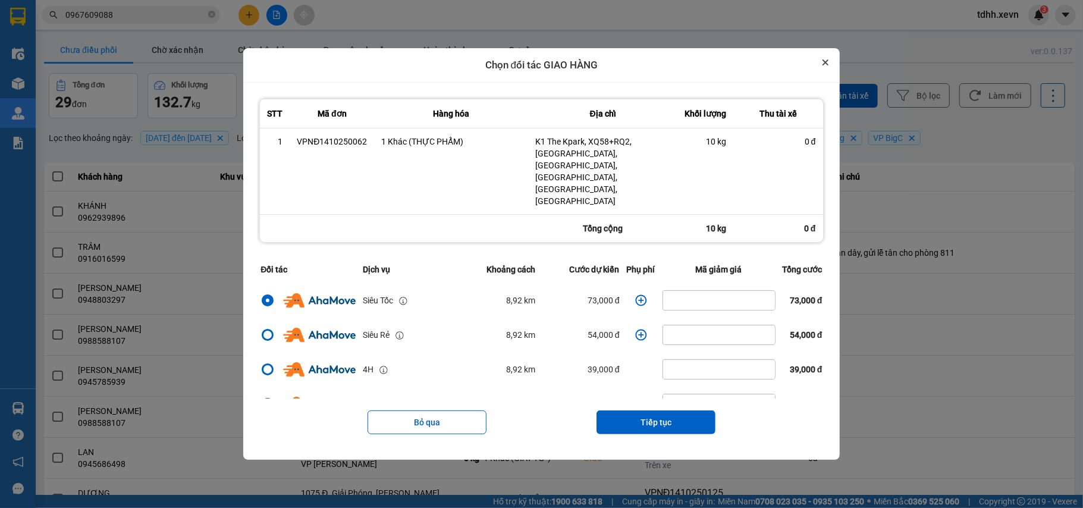
click at [828, 65] on icon "Close" at bounding box center [825, 62] width 5 height 5
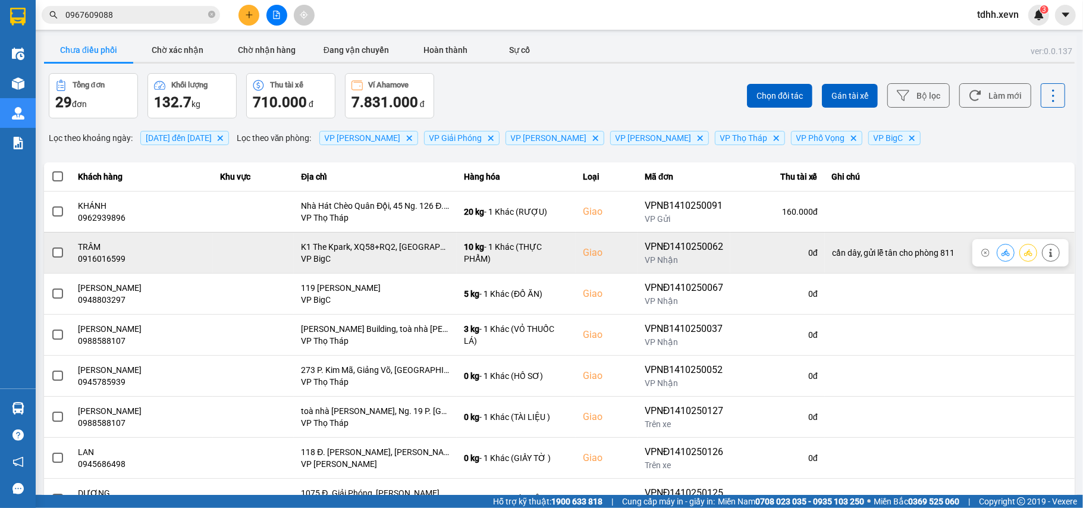
click at [1045, 255] on button at bounding box center [1050, 252] width 17 height 21
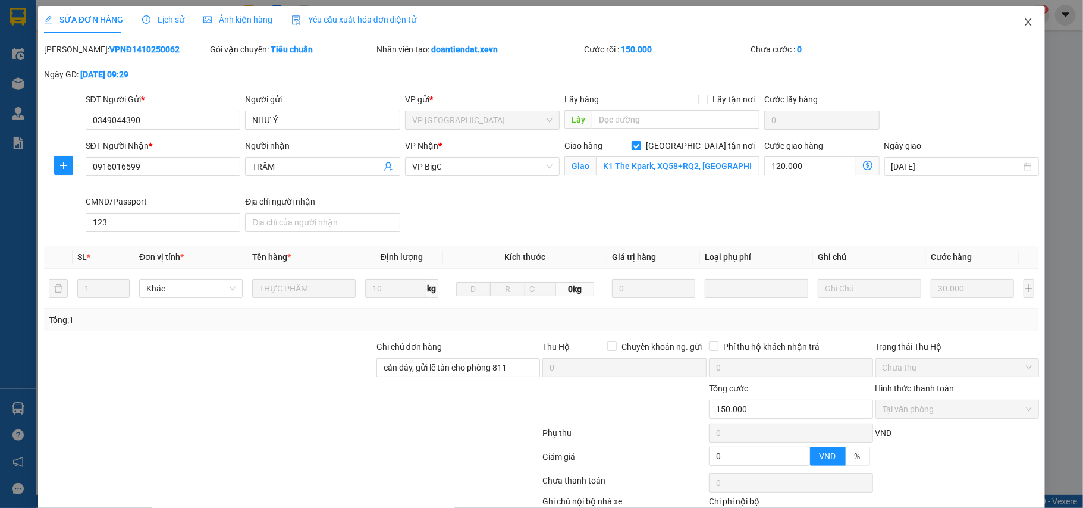
click at [1023, 18] on icon "close" at bounding box center [1028, 22] width 10 height 10
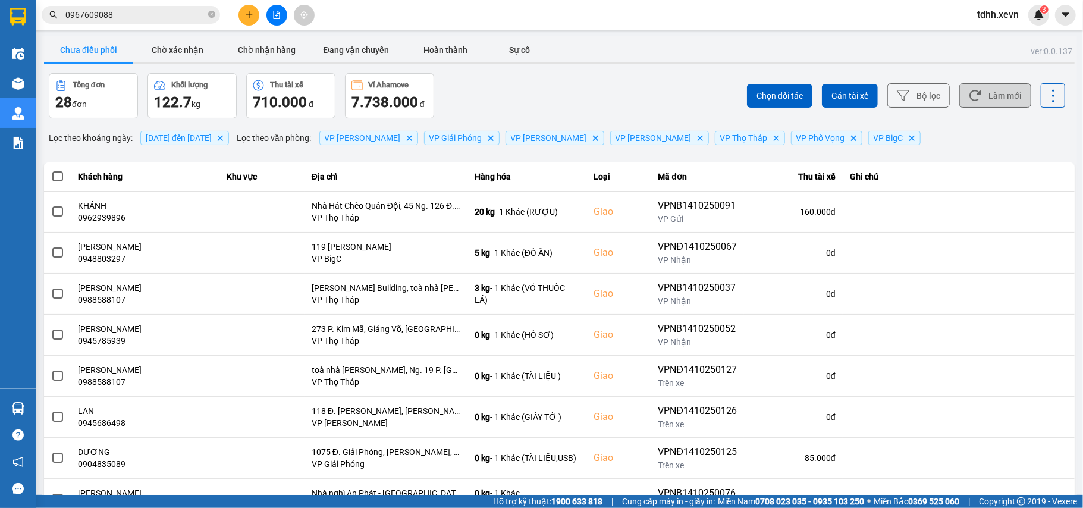
click at [995, 89] on button "Làm mới" at bounding box center [995, 95] width 72 height 24
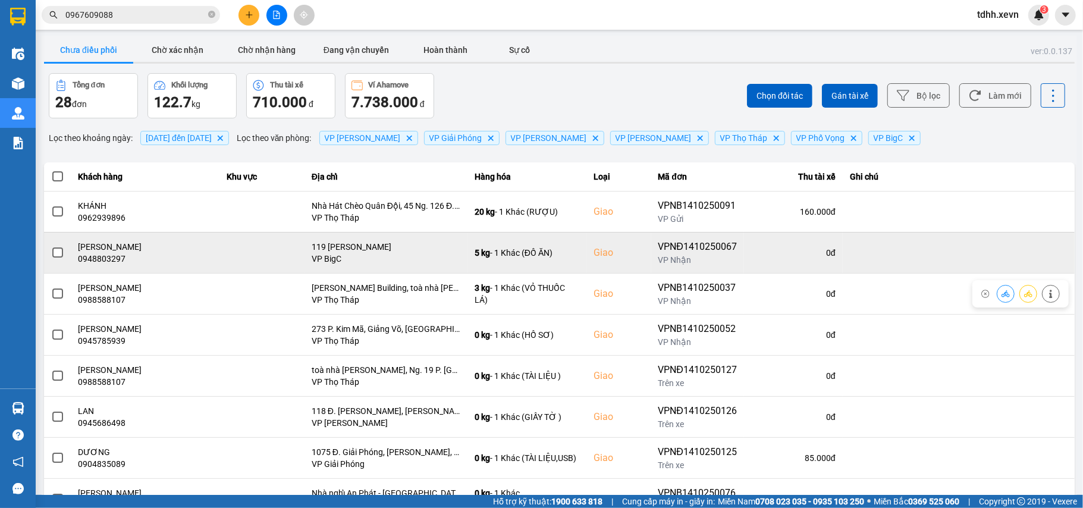
click at [100, 257] on div "0948803297" at bounding box center [145, 259] width 134 height 12
click at [118, 260] on div "0948803297" at bounding box center [145, 259] width 134 height 12
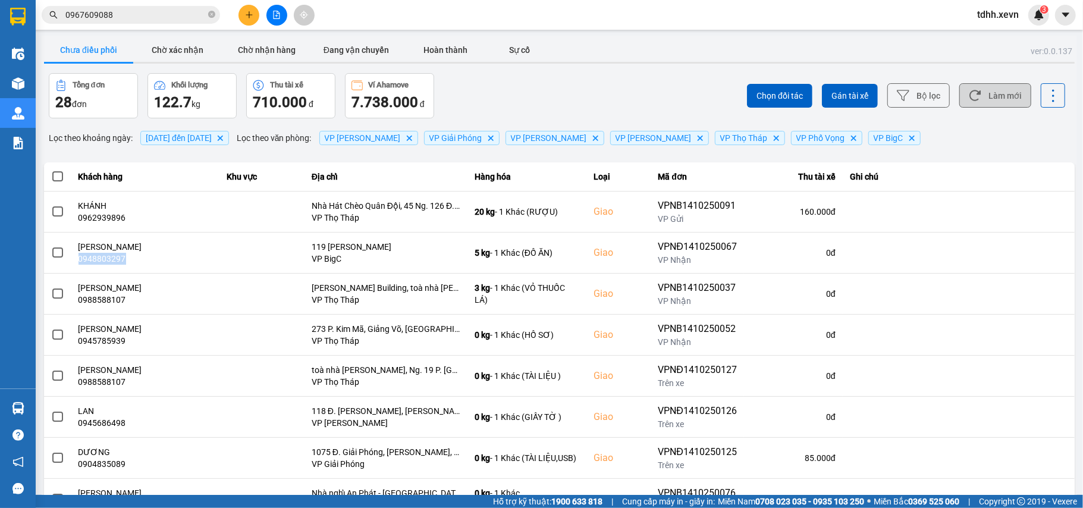
click at [973, 101] on button "Làm mới" at bounding box center [995, 95] width 72 height 24
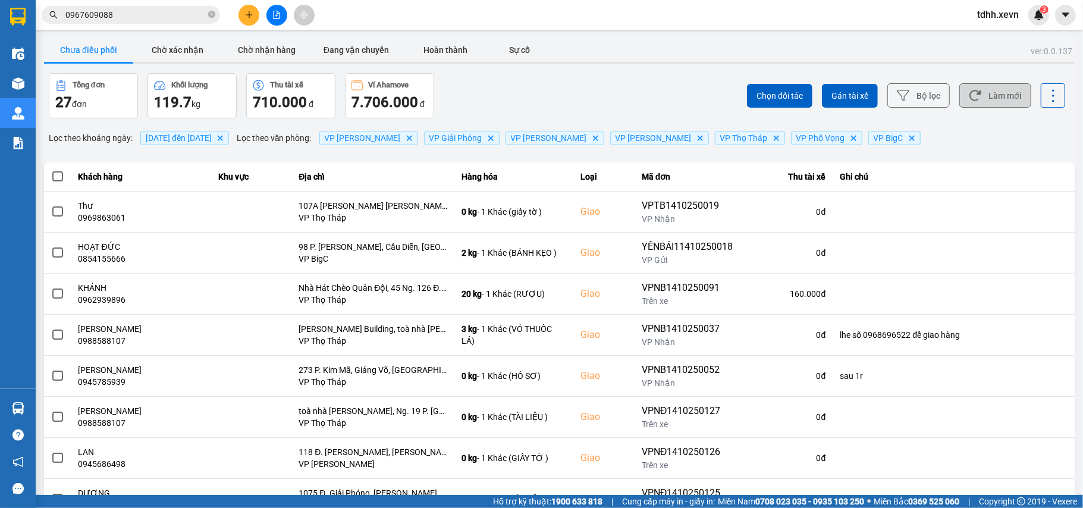
click at [990, 93] on button "Làm mới" at bounding box center [995, 95] width 72 height 24
click at [969, 96] on icon at bounding box center [975, 95] width 12 height 12
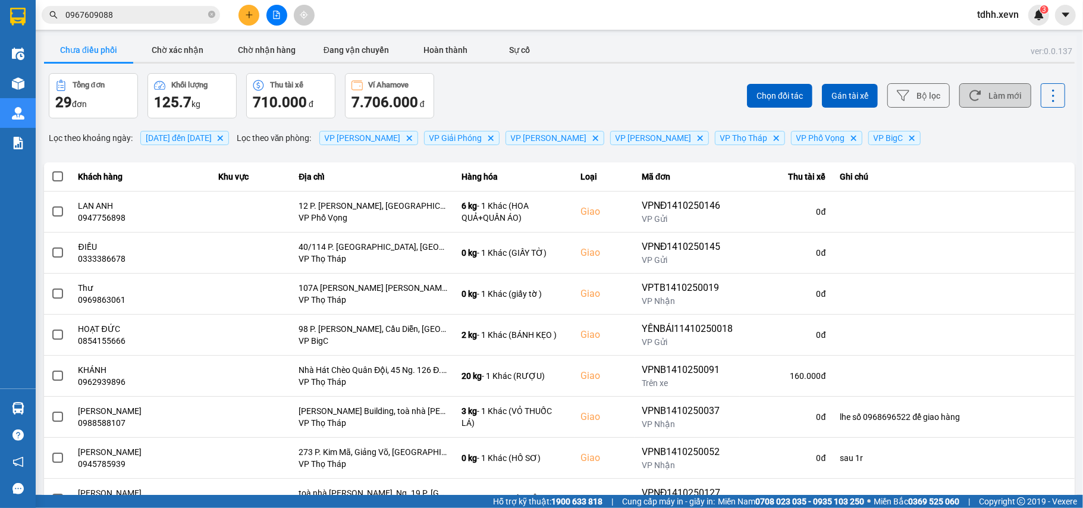
click at [985, 82] on div "Chọn đối tác Gán tài xế Bộ lọc Làm mới" at bounding box center [811, 95] width 508 height 45
click at [1004, 100] on button "Làm mới" at bounding box center [995, 95] width 72 height 24
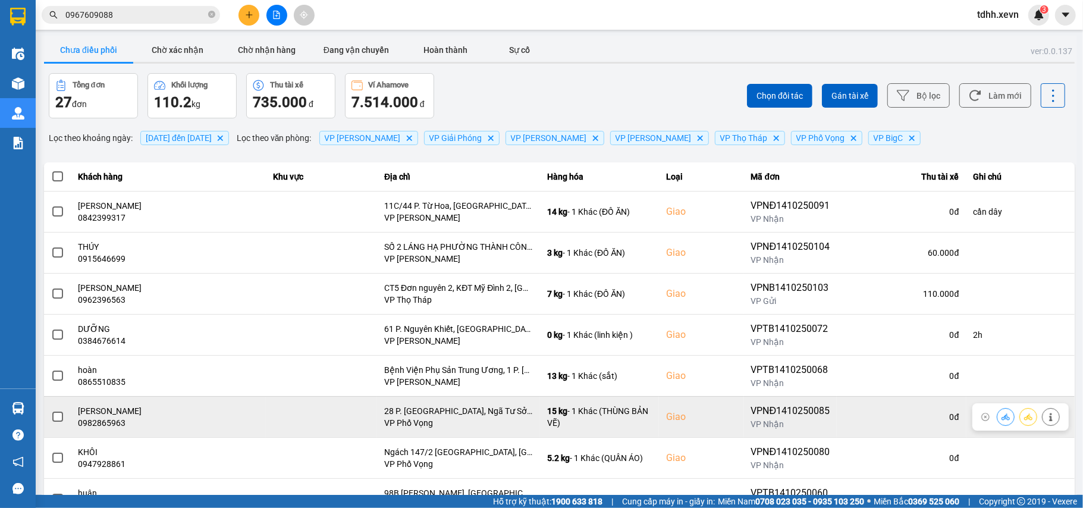
scroll to position [136, 0]
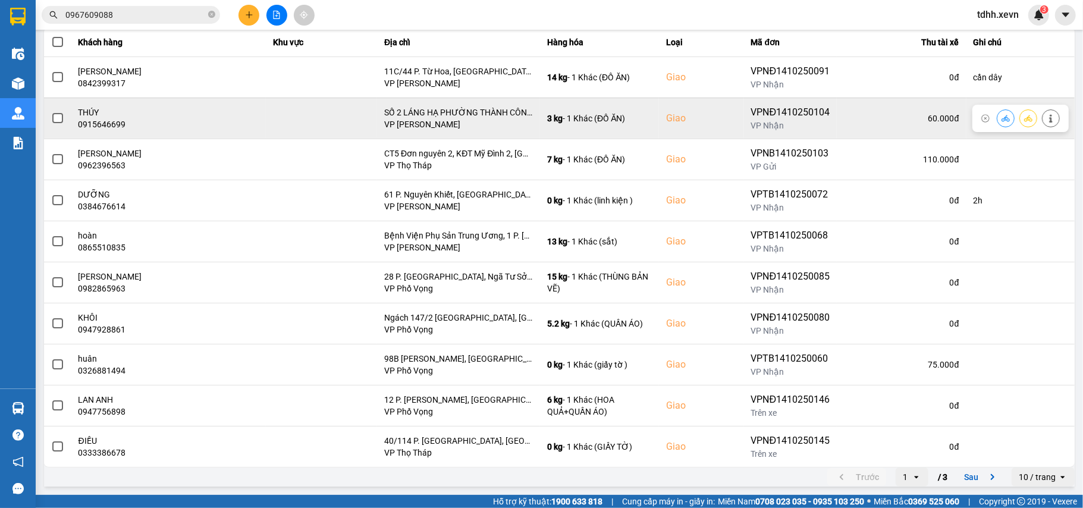
click at [107, 120] on div "0915646699" at bounding box center [168, 124] width 180 height 12
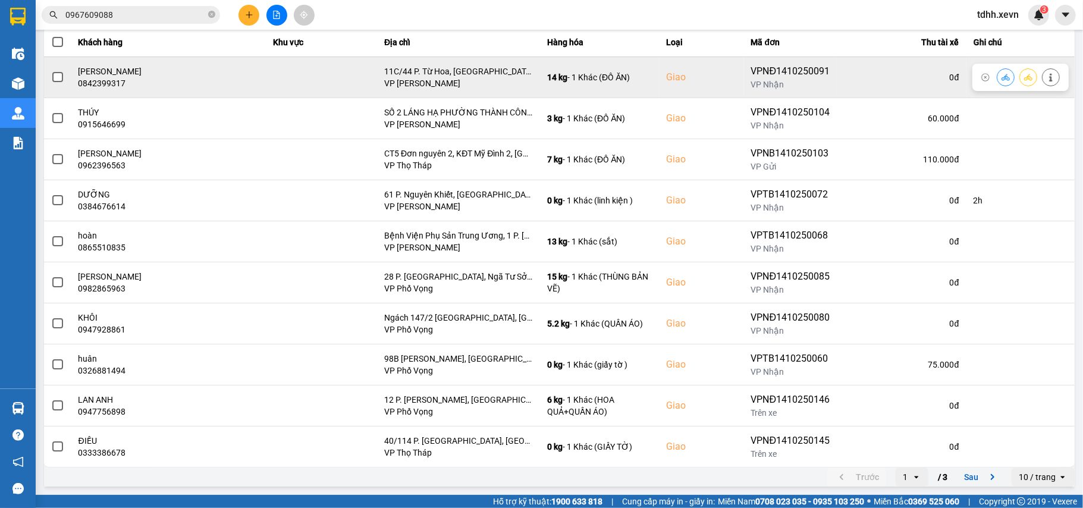
click at [108, 81] on div "0842399317" at bounding box center [168, 83] width 180 height 12
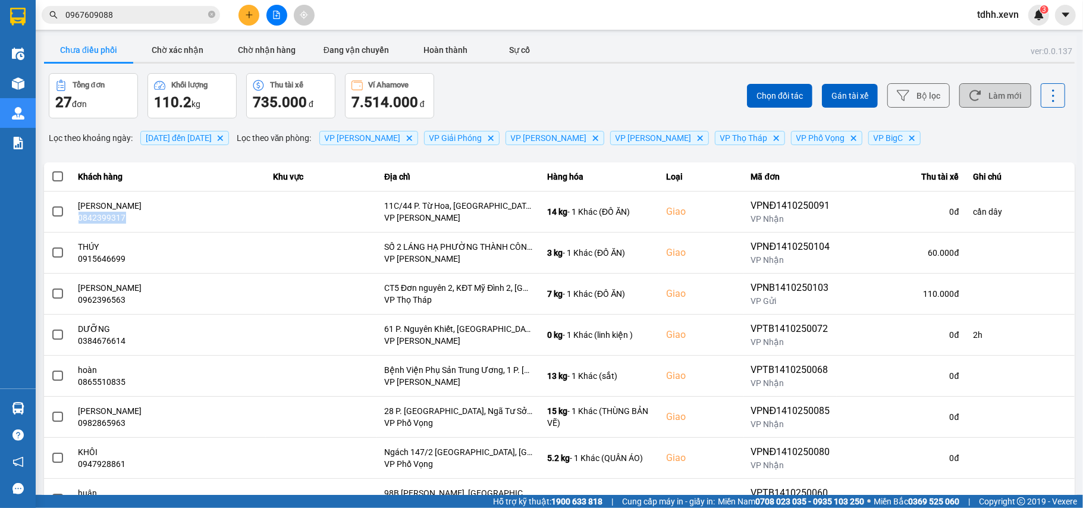
click at [1005, 92] on button "Làm mới" at bounding box center [995, 95] width 72 height 24
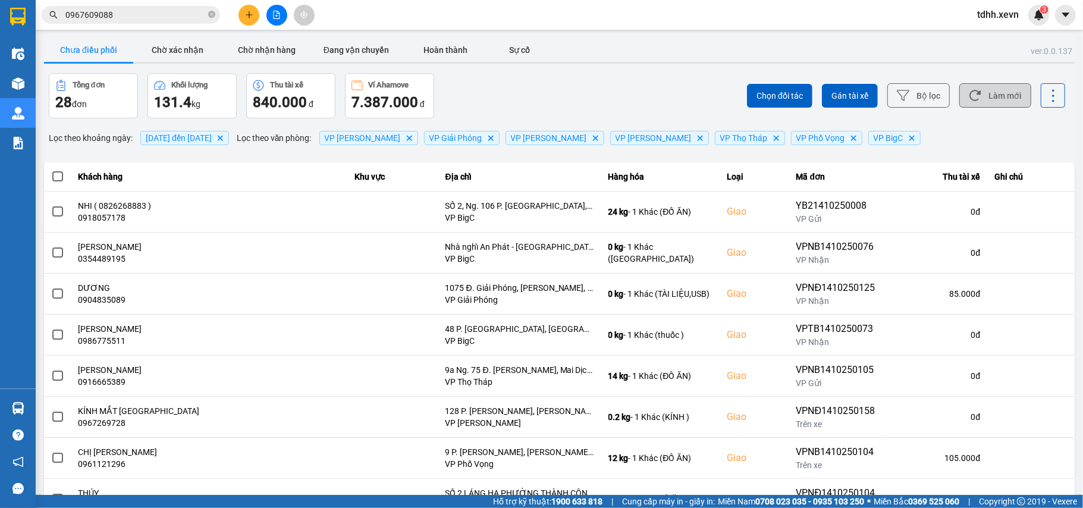
click at [995, 98] on button "Làm mới" at bounding box center [995, 95] width 72 height 24
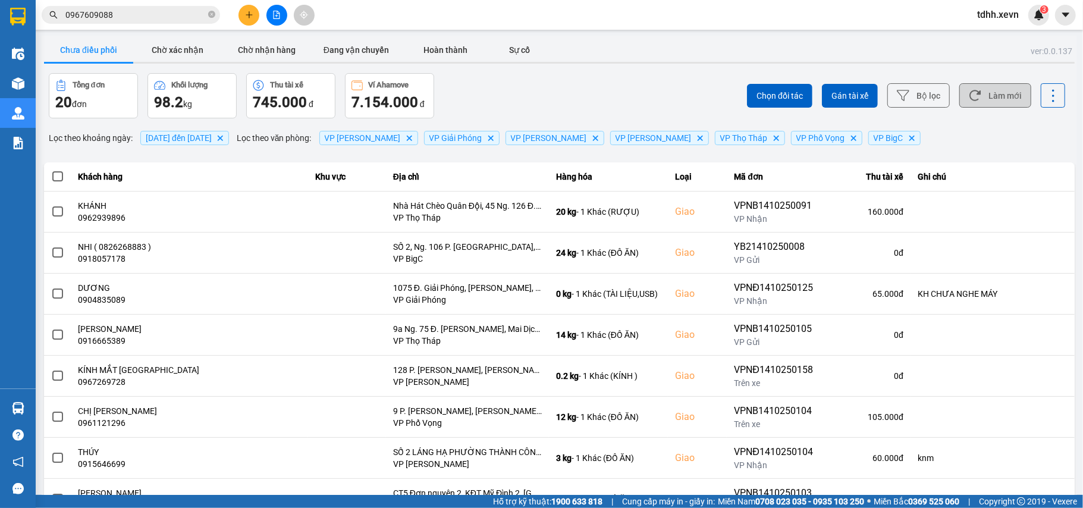
click at [981, 86] on button "Làm mới" at bounding box center [995, 95] width 72 height 24
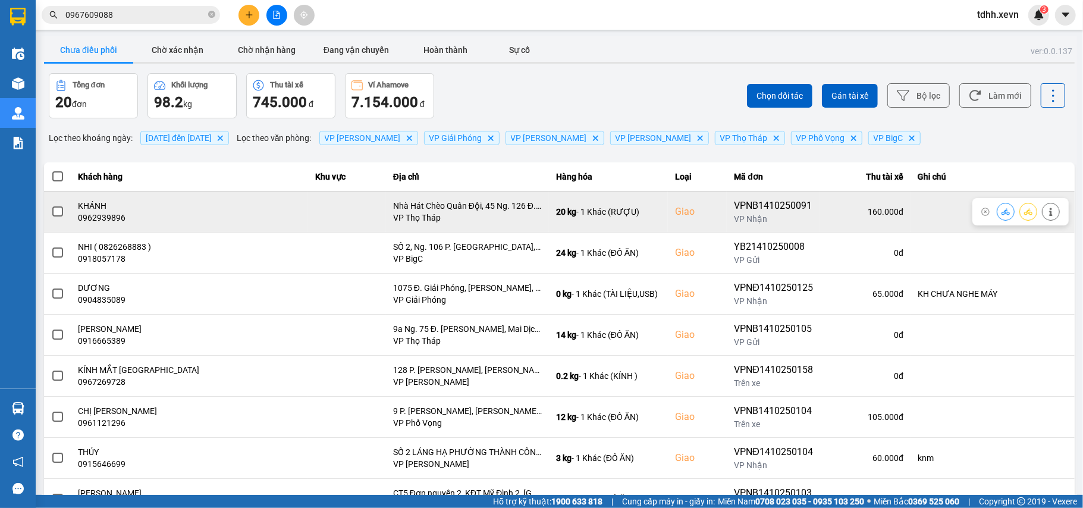
click at [96, 221] on div "0962939896" at bounding box center [189, 218] width 222 height 12
click at [1049, 212] on icon at bounding box center [1050, 212] width 3 height 8
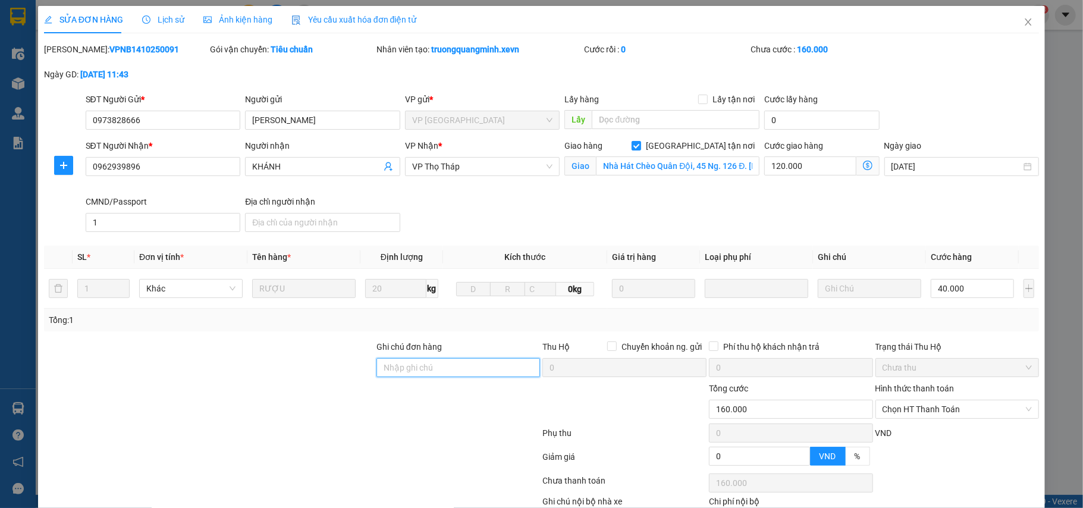
click at [426, 374] on input "Ghi chú đơn hàng" at bounding box center [458, 367] width 164 height 19
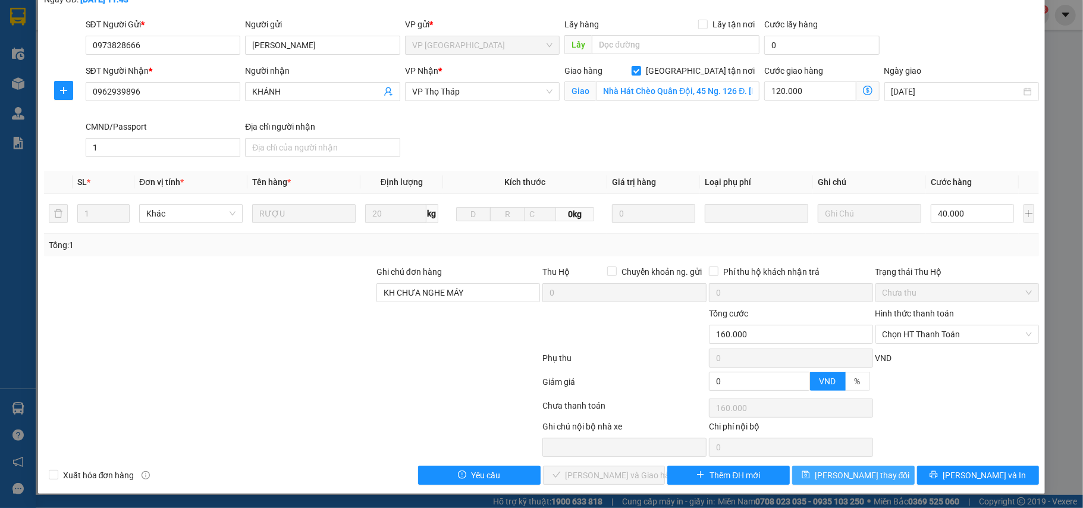
click at [842, 467] on button "Lưu thay đổi" at bounding box center [853, 475] width 122 height 19
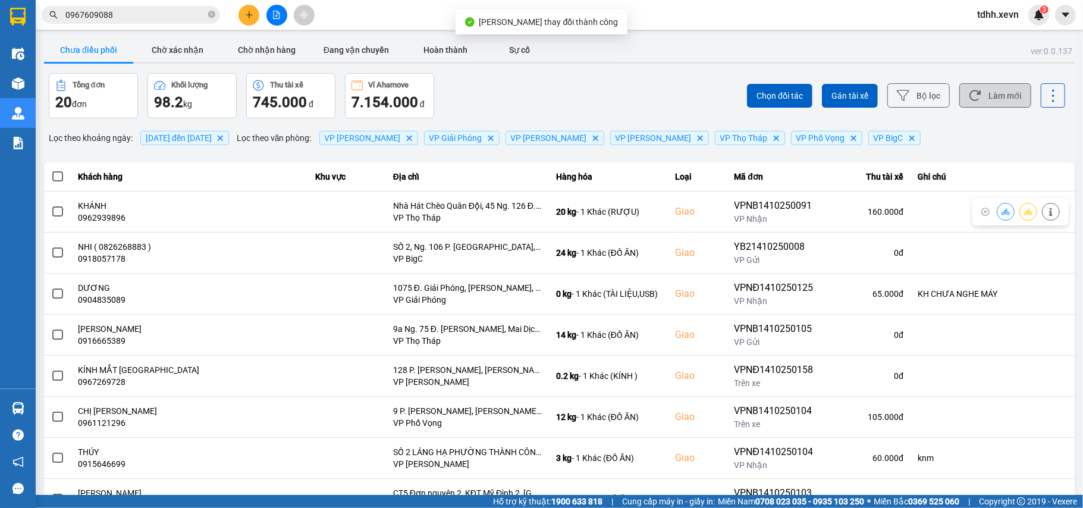
click at [1011, 86] on button "Làm mới" at bounding box center [995, 95] width 72 height 24
click at [973, 96] on button "Làm mới" at bounding box center [995, 95] width 72 height 24
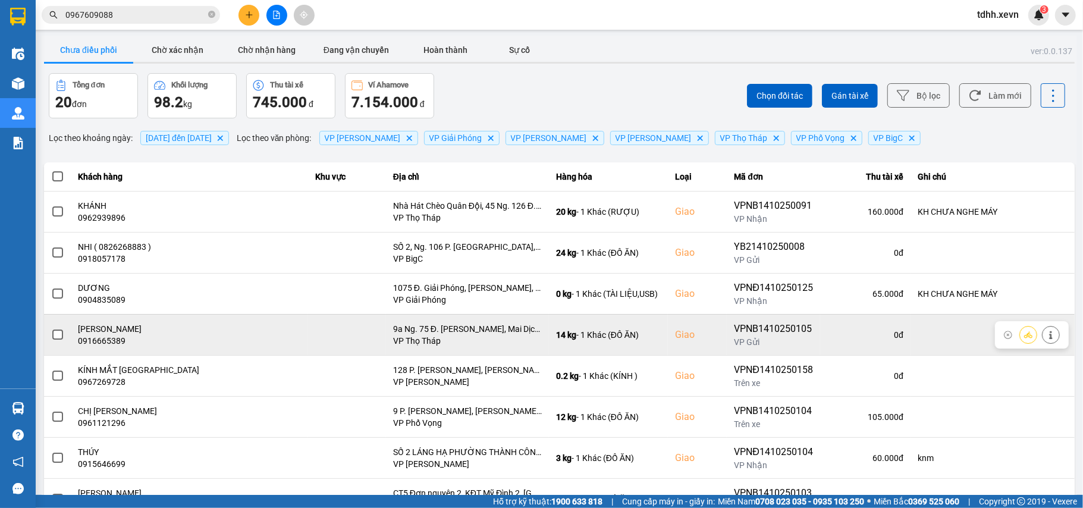
scroll to position [136, 0]
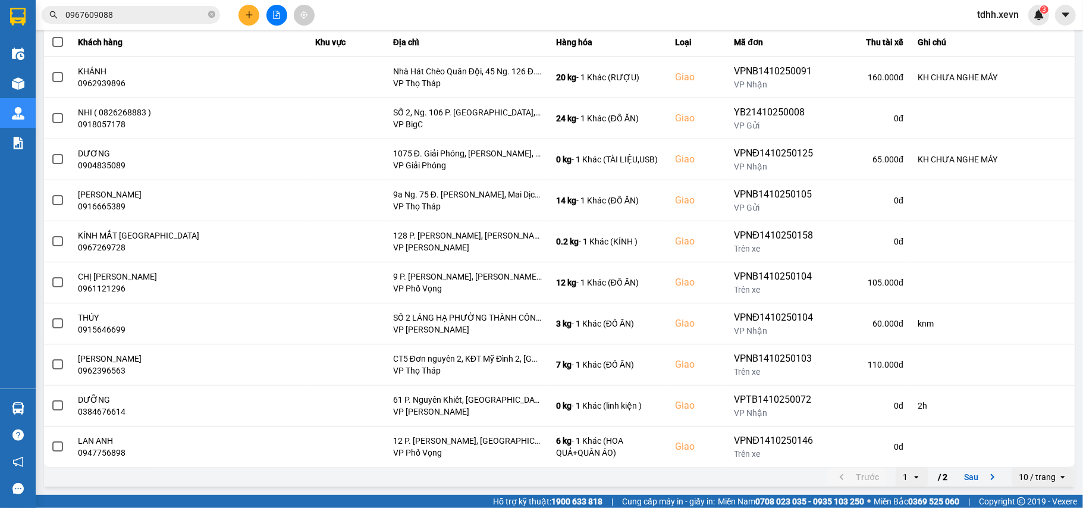
click at [985, 478] on icon "next page. current page 1 / 2" at bounding box center [992, 477] width 14 height 14
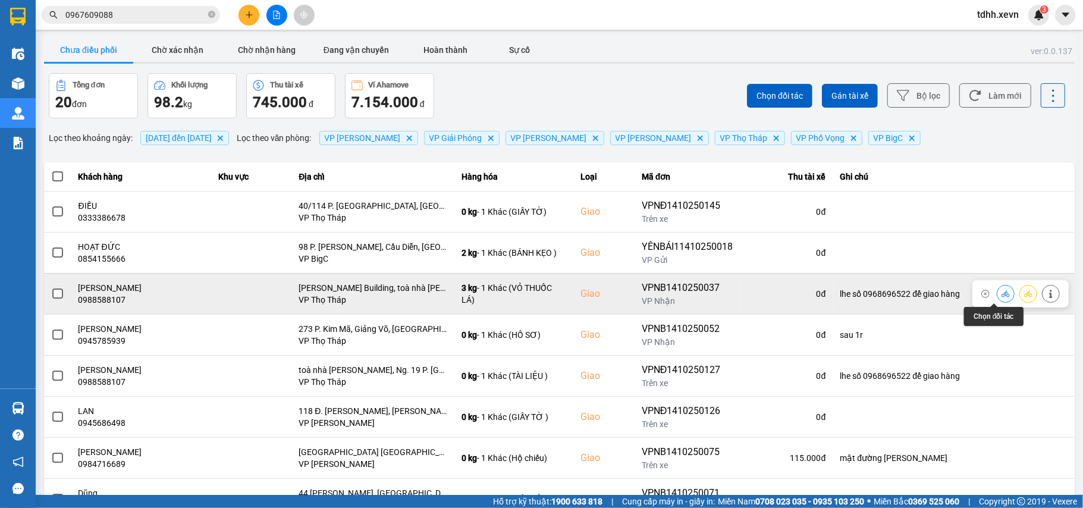
click at [997, 300] on button at bounding box center [1005, 293] width 17 height 21
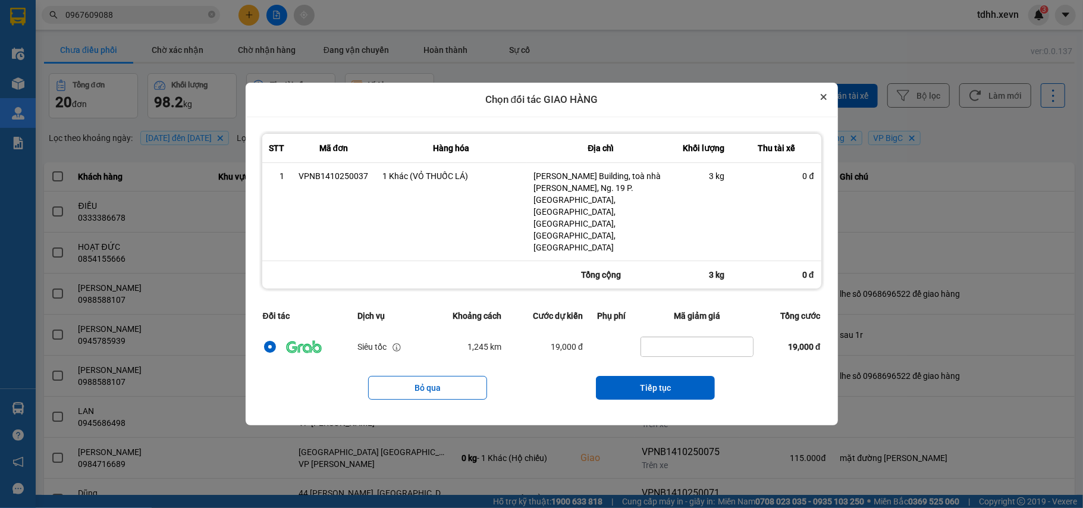
click at [826, 100] on icon "Close" at bounding box center [824, 97] width 6 height 6
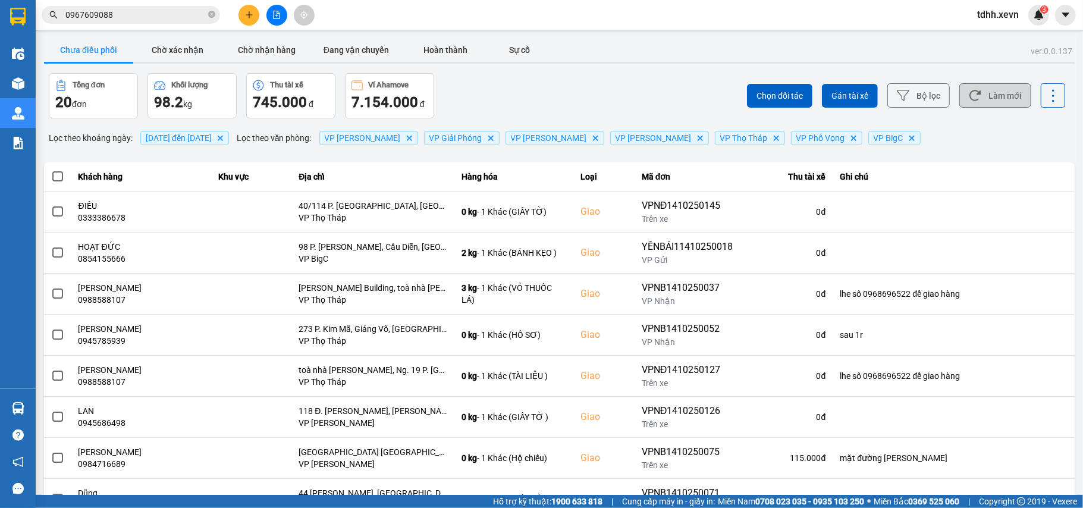
click at [993, 100] on button "Làm mới" at bounding box center [995, 95] width 72 height 24
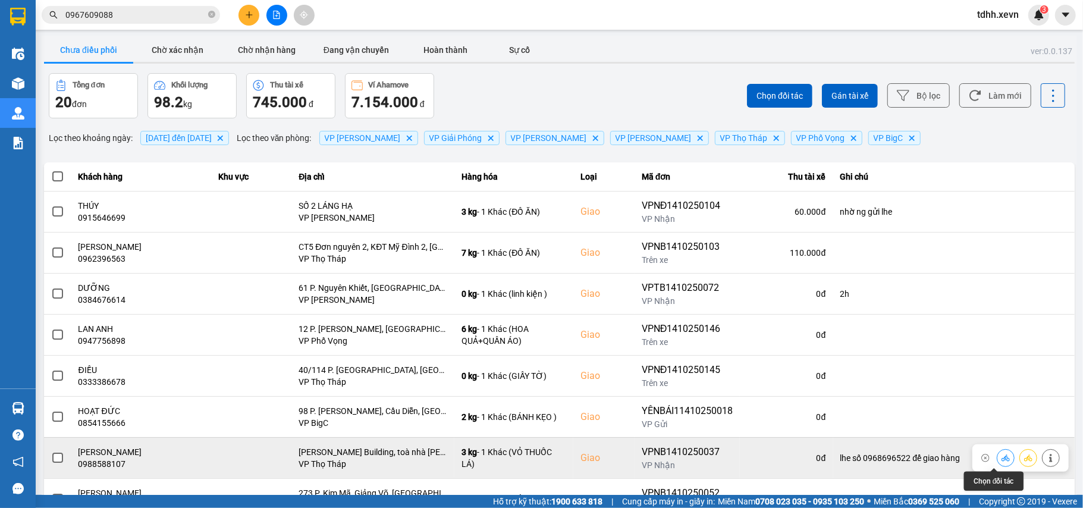
click at [1001, 459] on icon at bounding box center [1005, 458] width 8 height 8
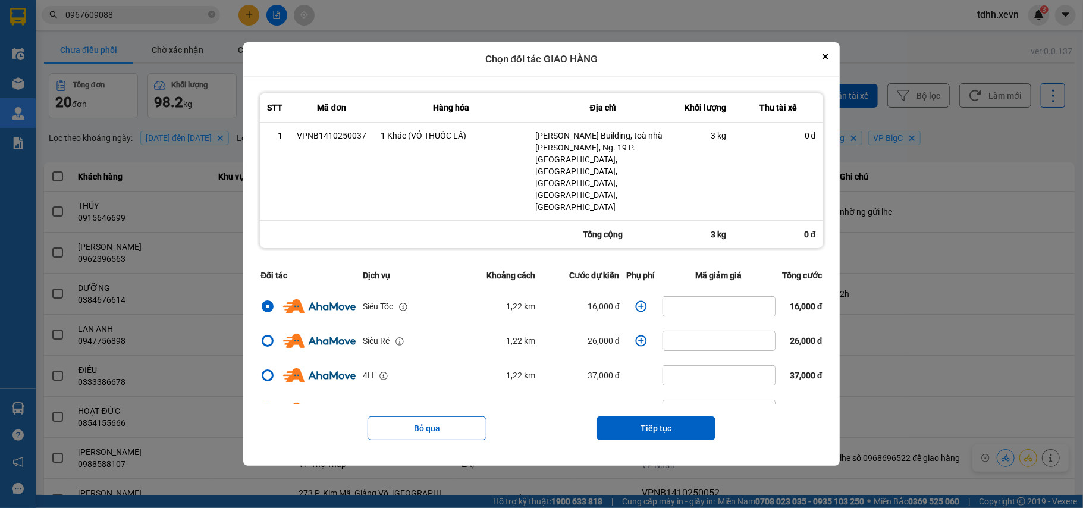
click at [635, 300] on icon "dialog" at bounding box center [640, 305] width 11 height 11
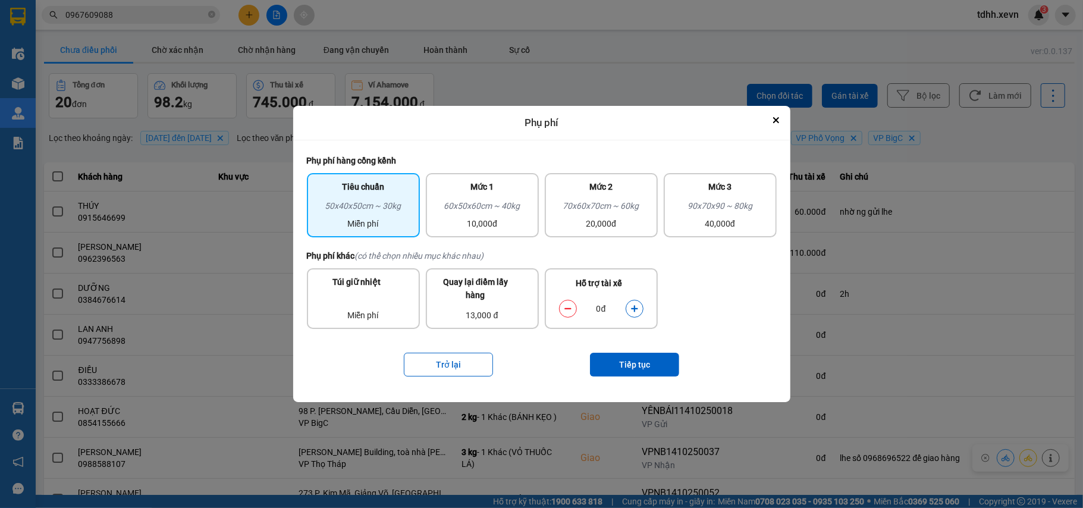
click at [636, 310] on icon "dialog" at bounding box center [634, 308] width 8 height 8
click at [654, 357] on button "Tiếp tục" at bounding box center [634, 365] width 89 height 24
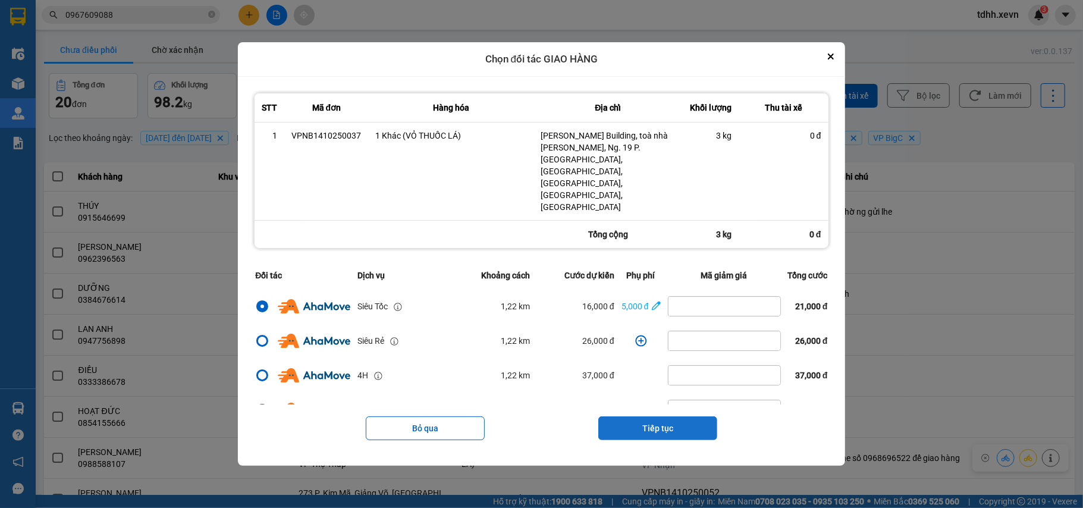
click at [670, 416] on button "Tiếp tục" at bounding box center [657, 428] width 119 height 24
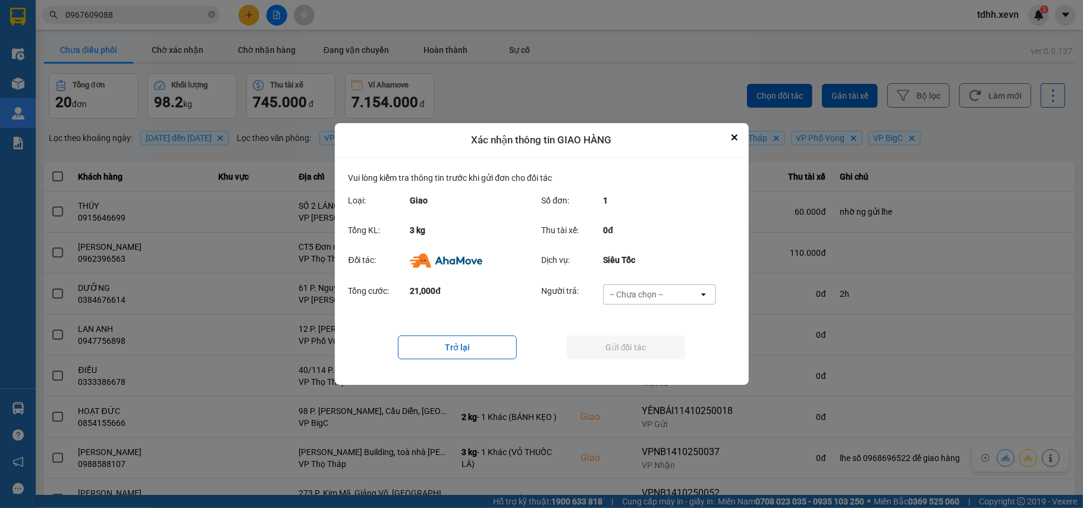
click at [670, 291] on div "-- Chưa chọn --" at bounding box center [651, 294] width 95 height 19
click at [650, 363] on span "Ví Ahamove" at bounding box center [636, 363] width 48 height 12
click at [655, 348] on button "Gửi đối tác" at bounding box center [625, 347] width 119 height 24
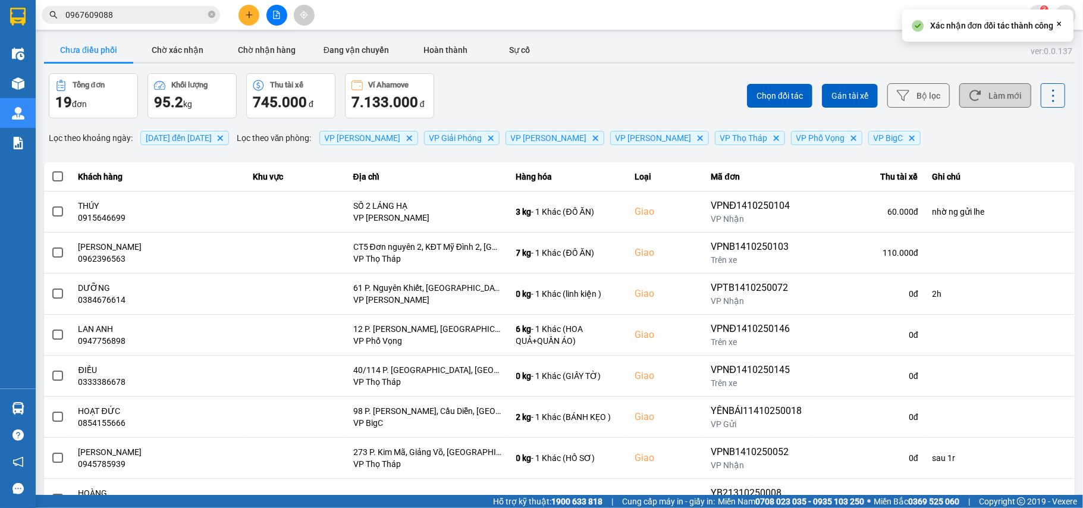
click at [993, 93] on button "Làm mới" at bounding box center [995, 95] width 72 height 24
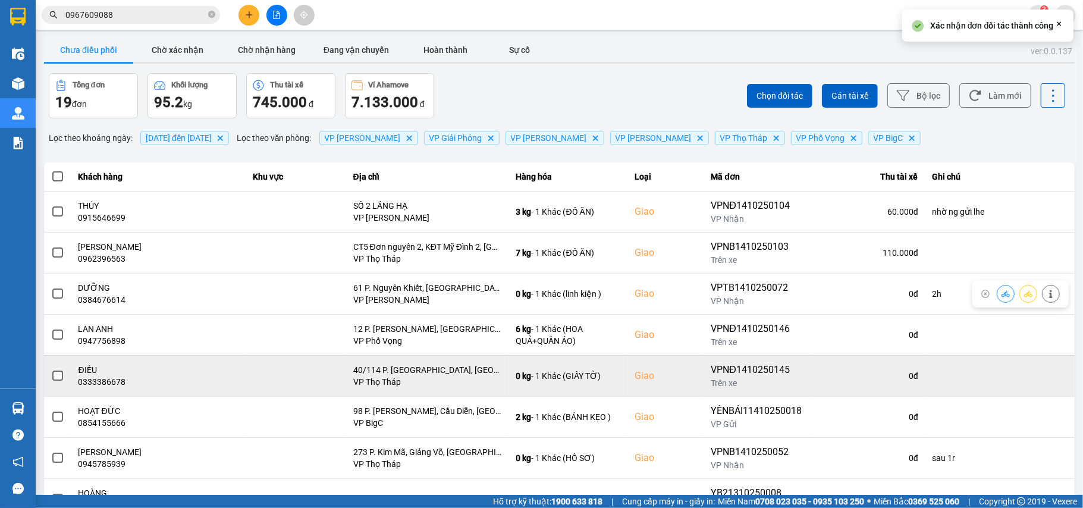
scroll to position [95, 0]
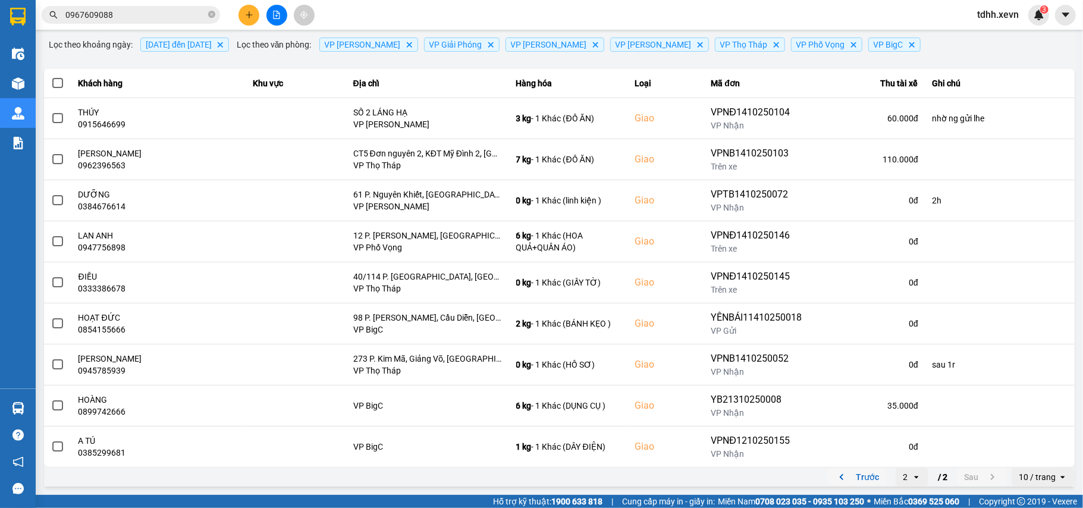
click at [834, 479] on icon "previous page. current page 2 / 2" at bounding box center [841, 477] width 14 height 14
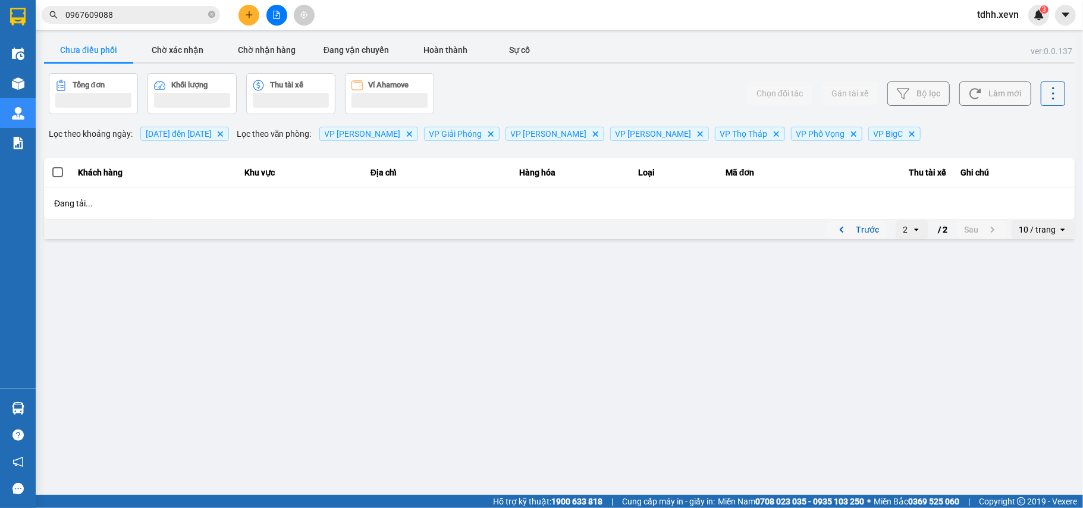
scroll to position [0, 0]
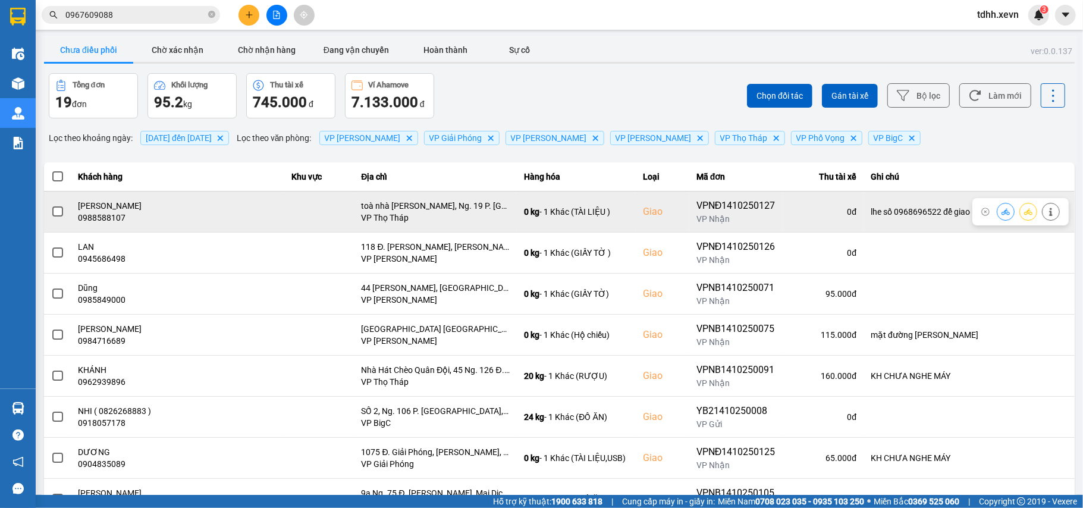
click at [1000, 216] on button at bounding box center [1005, 211] width 17 height 21
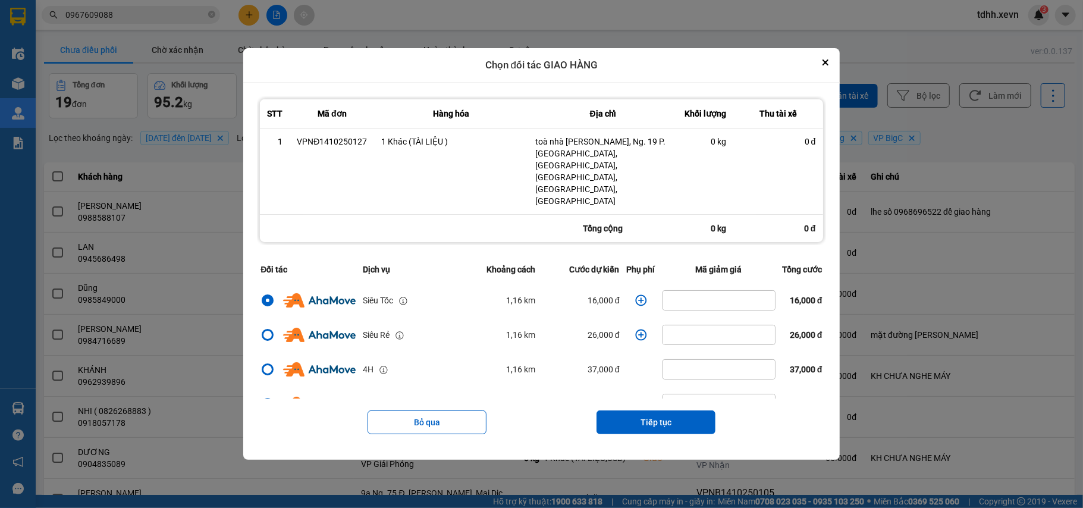
click at [636, 294] on icon "dialog" at bounding box center [641, 300] width 12 height 12
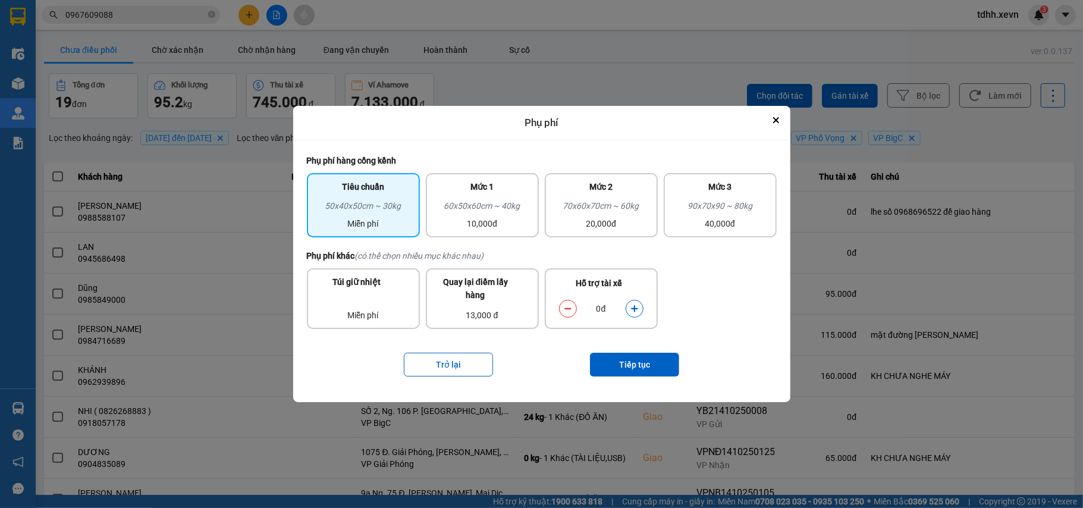
click at [635, 315] on button "dialog" at bounding box center [634, 308] width 17 height 21
click at [631, 357] on button "Tiếp tục" at bounding box center [634, 365] width 89 height 24
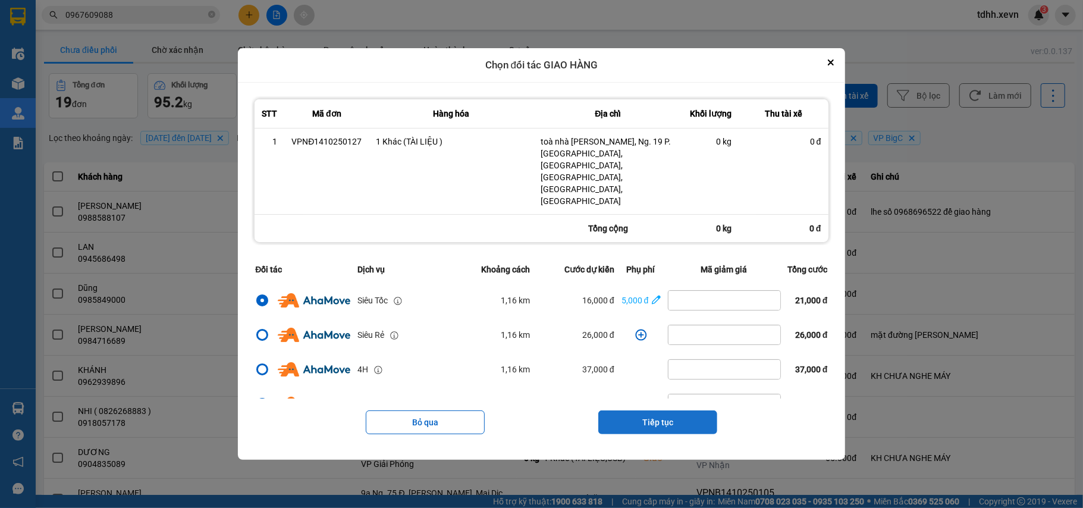
click at [667, 410] on button "Tiếp tục" at bounding box center [657, 422] width 119 height 24
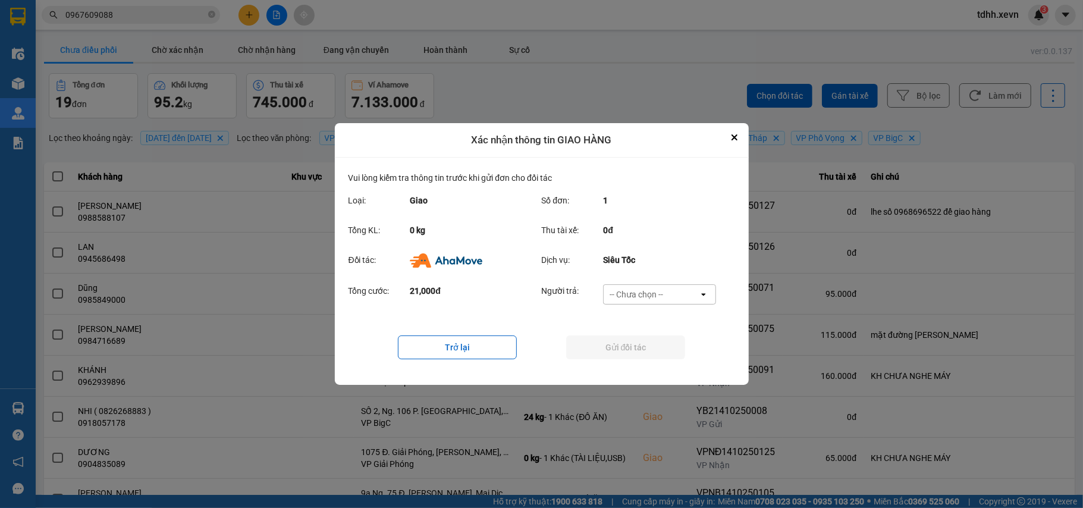
click at [680, 288] on div "-- Chưa chọn --" at bounding box center [651, 294] width 95 height 19
click at [651, 360] on span "Ví Ahamove" at bounding box center [636, 363] width 48 height 12
drag, startPoint x: 656, startPoint y: 350, endPoint x: 678, endPoint y: 341, distance: 23.7
click at [657, 350] on button "Gửi đối tác" at bounding box center [625, 347] width 119 height 24
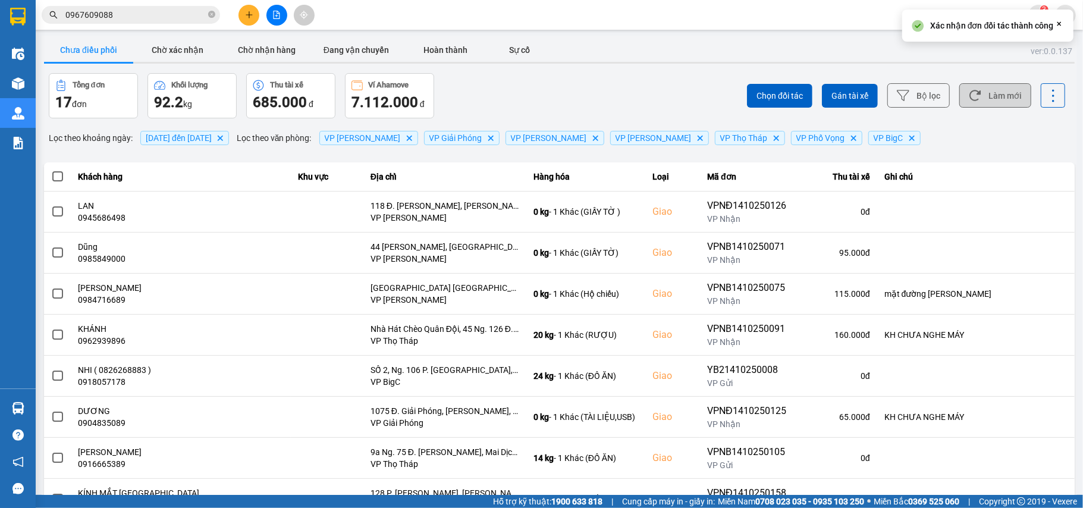
click at [995, 90] on button "Làm mới" at bounding box center [995, 95] width 72 height 24
click at [645, 188] on th "Loại" at bounding box center [672, 176] width 55 height 29
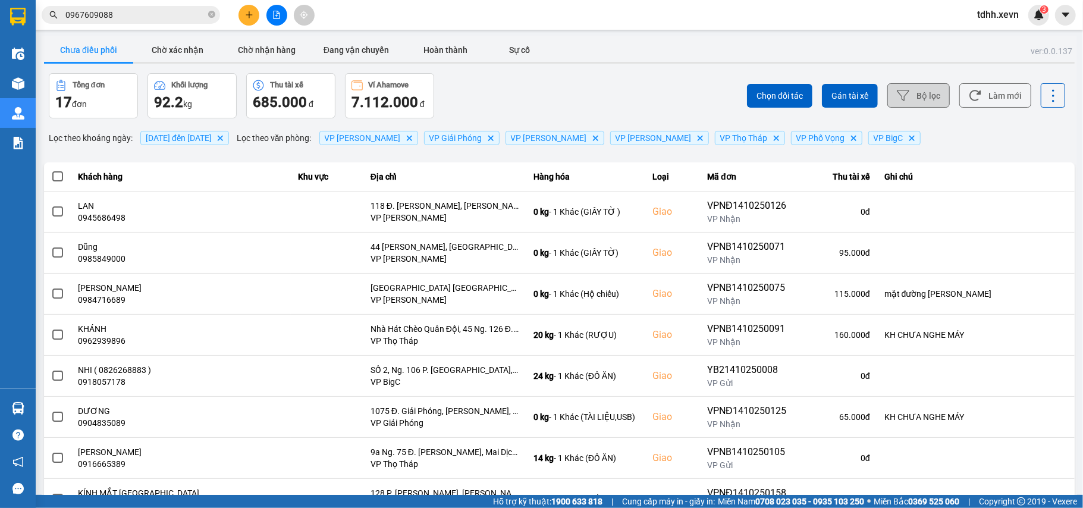
drag, startPoint x: 976, startPoint y: 93, endPoint x: 923, endPoint y: 94, distance: 52.9
click at [976, 93] on button "Làm mới" at bounding box center [995, 95] width 72 height 24
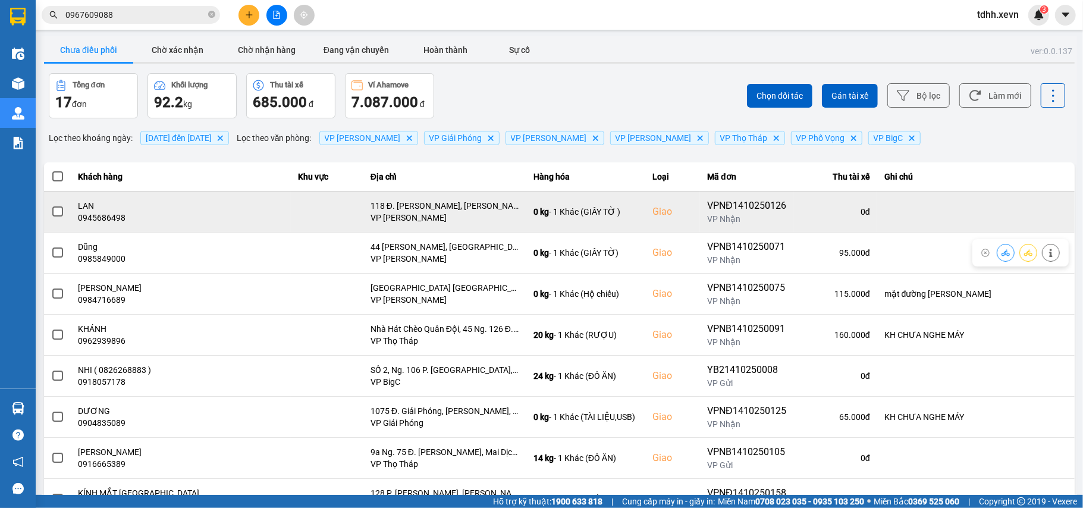
click at [96, 222] on div "0945686498" at bounding box center [181, 218] width 206 height 12
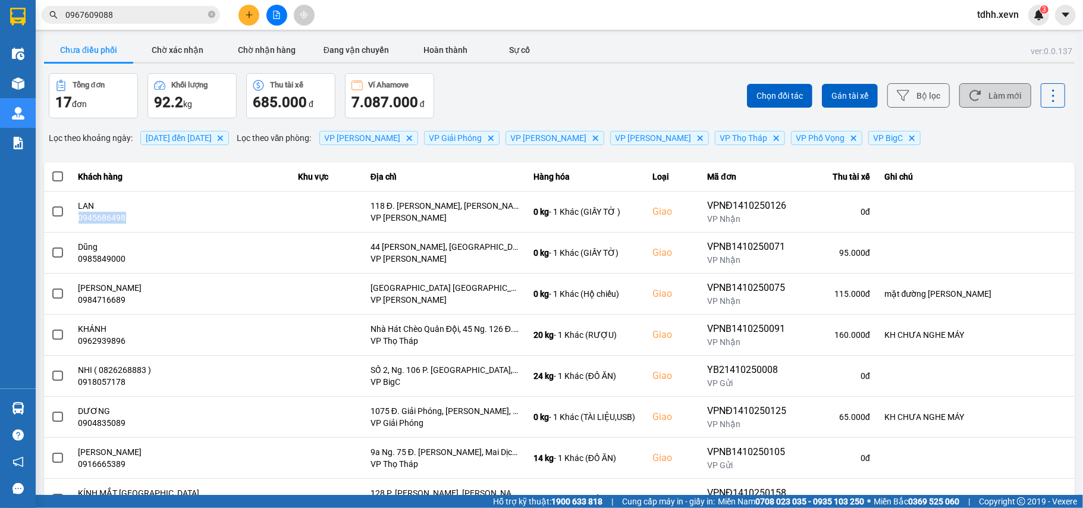
click at [988, 105] on button "Làm mới" at bounding box center [995, 95] width 72 height 24
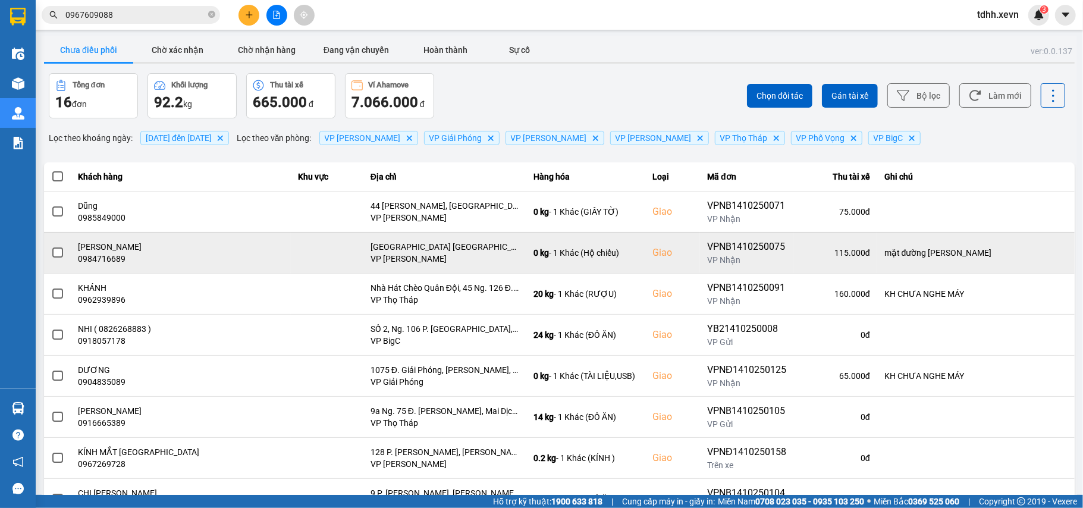
click at [92, 260] on div "0984716689" at bounding box center [181, 259] width 206 height 12
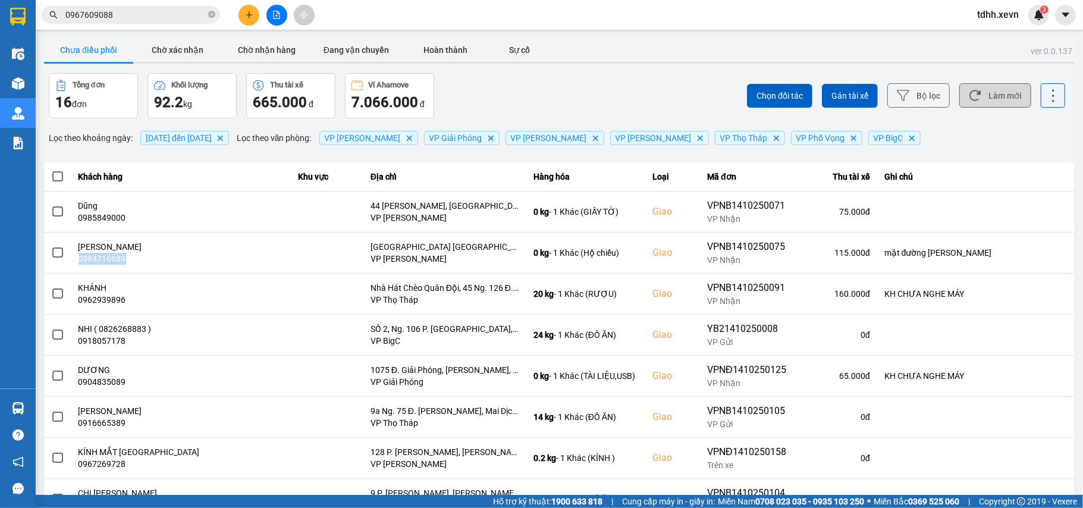
click at [976, 102] on button "Làm mới" at bounding box center [995, 95] width 72 height 24
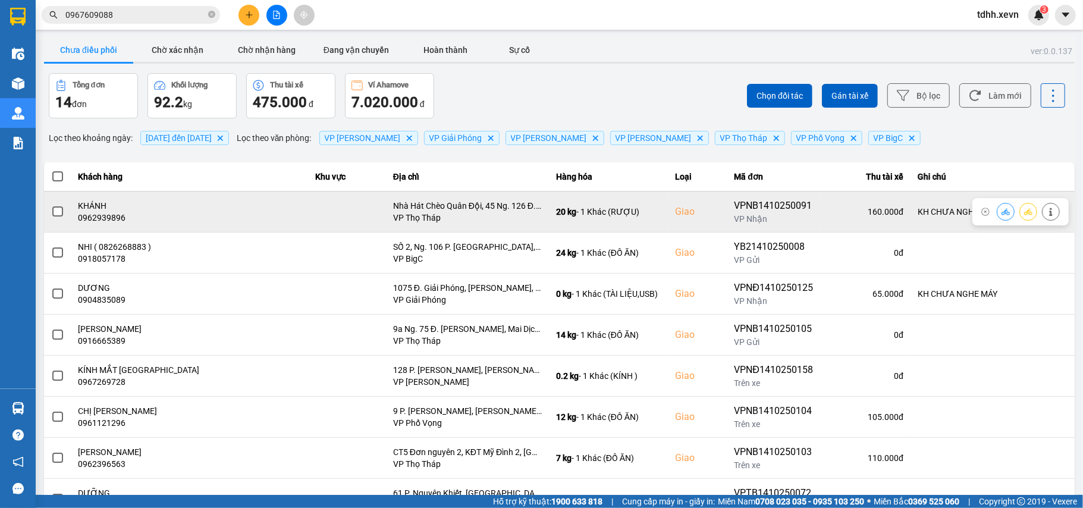
click at [110, 222] on div "0962939896" at bounding box center [189, 218] width 222 height 12
click at [1042, 217] on button at bounding box center [1050, 211] width 17 height 21
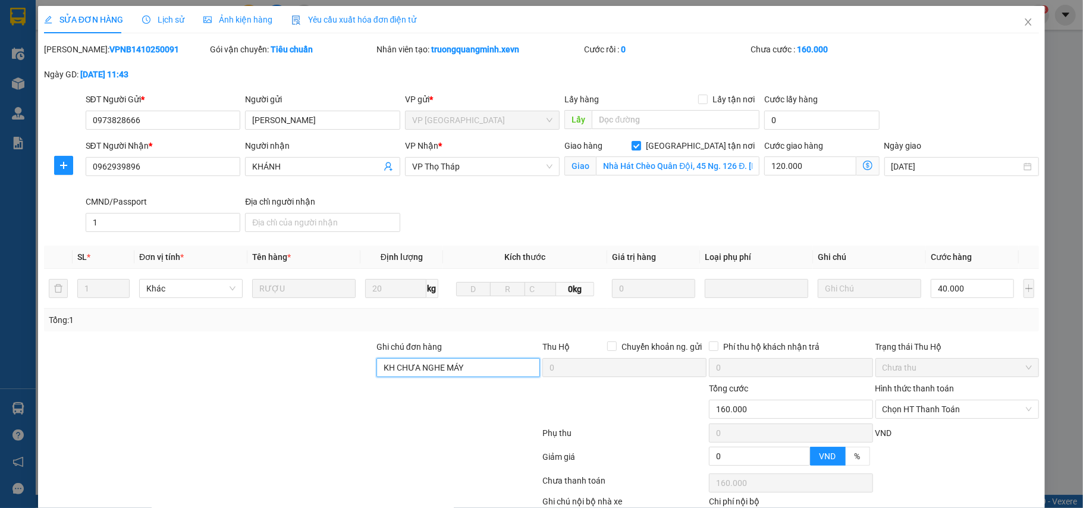
click at [431, 364] on input "KH CHƯA NGHE MÁY" at bounding box center [458, 367] width 164 height 19
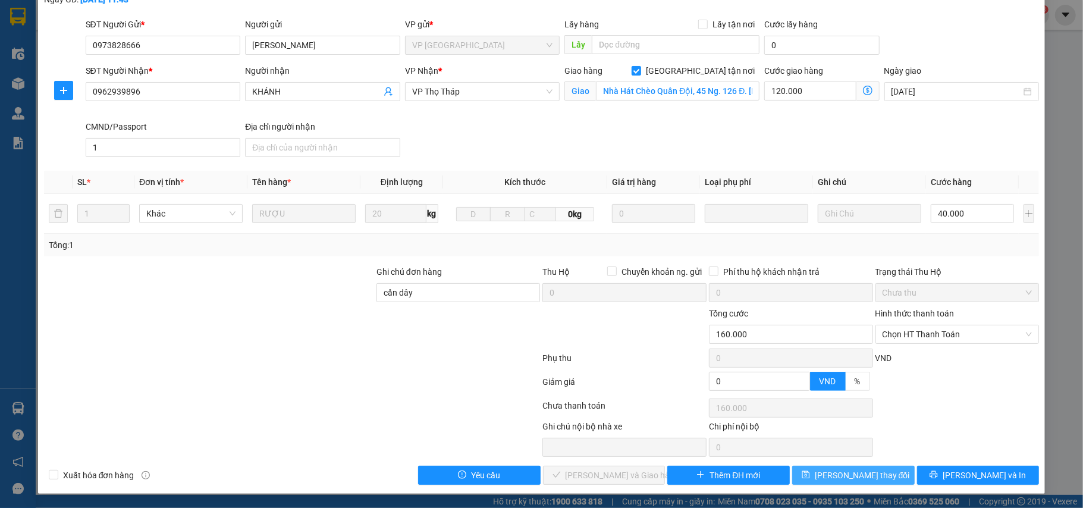
click at [873, 474] on button "Lưu thay đổi" at bounding box center [853, 475] width 122 height 19
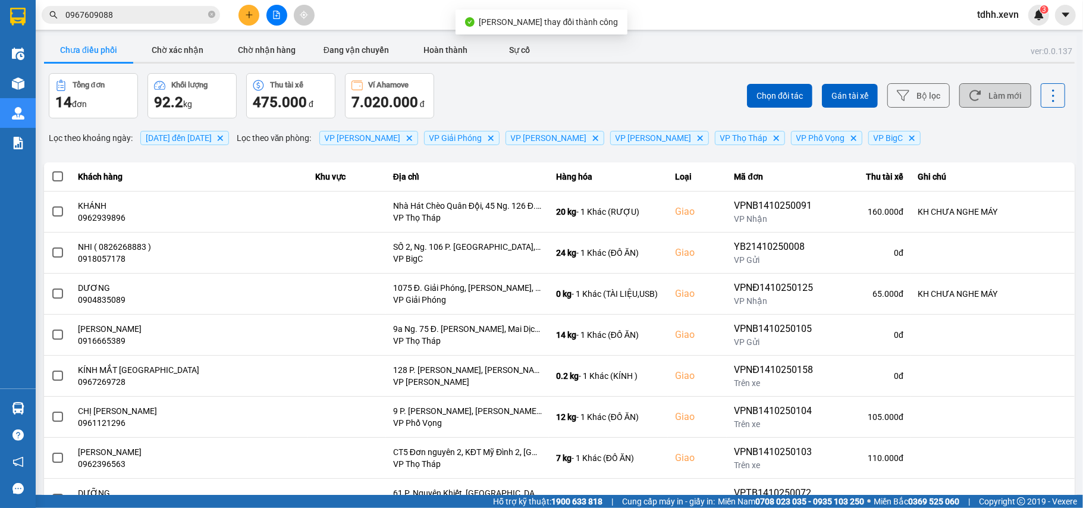
click at [981, 98] on button "Làm mới" at bounding box center [995, 95] width 72 height 24
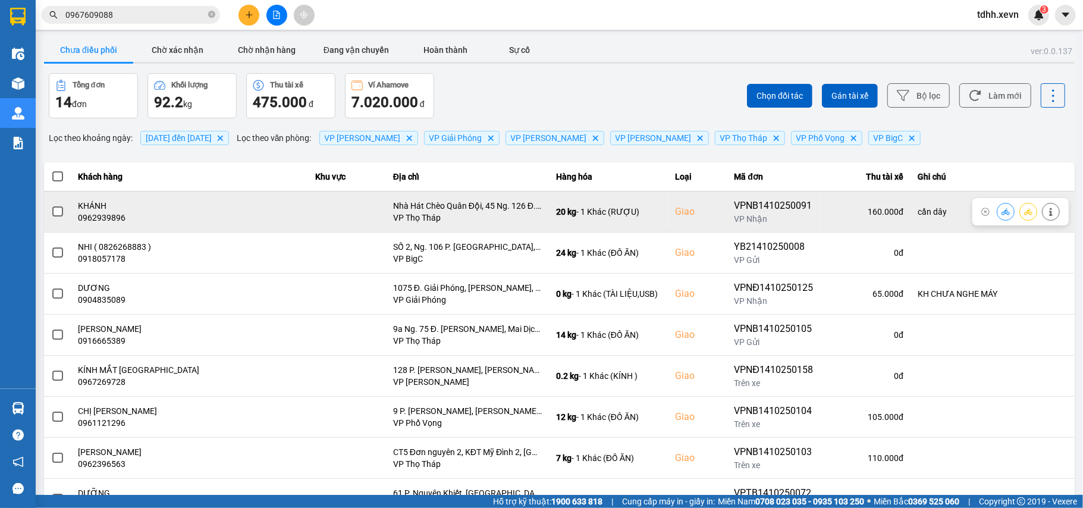
click at [1001, 213] on icon at bounding box center [1005, 212] width 8 height 8
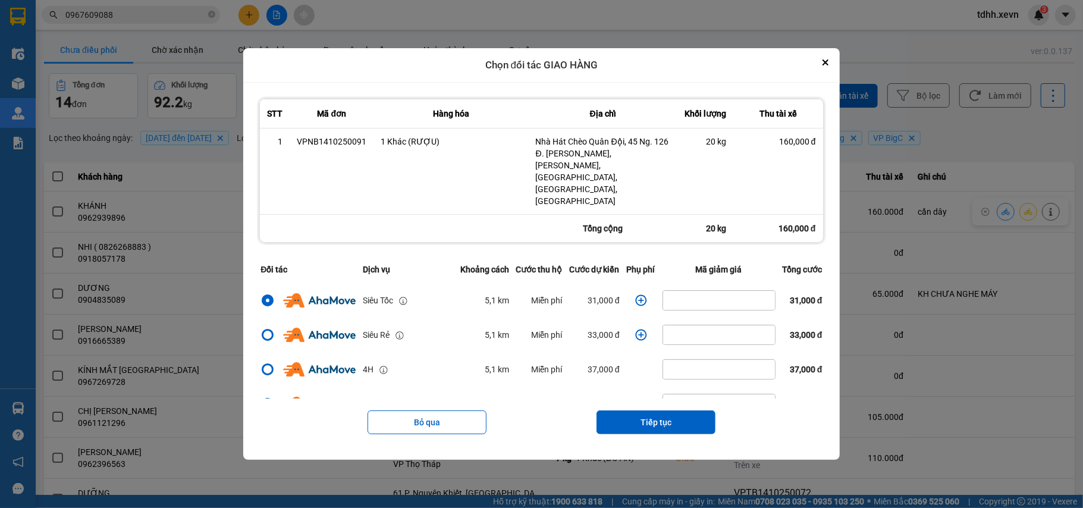
click at [635, 294] on icon "dialog" at bounding box center [641, 300] width 12 height 12
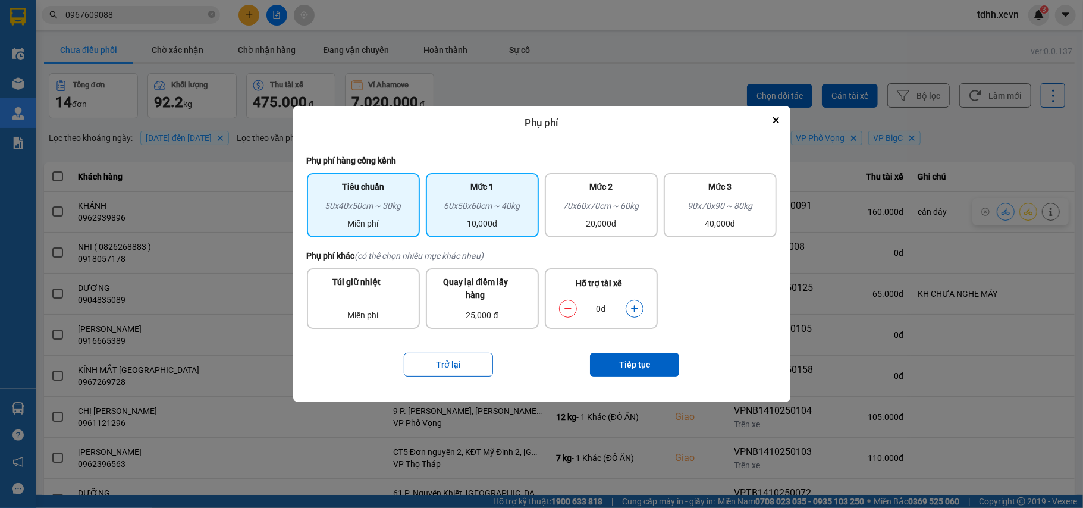
click at [522, 231] on div "Mức 1 60x50x60cm ~ 40kg 10,000đ" at bounding box center [482, 205] width 113 height 64
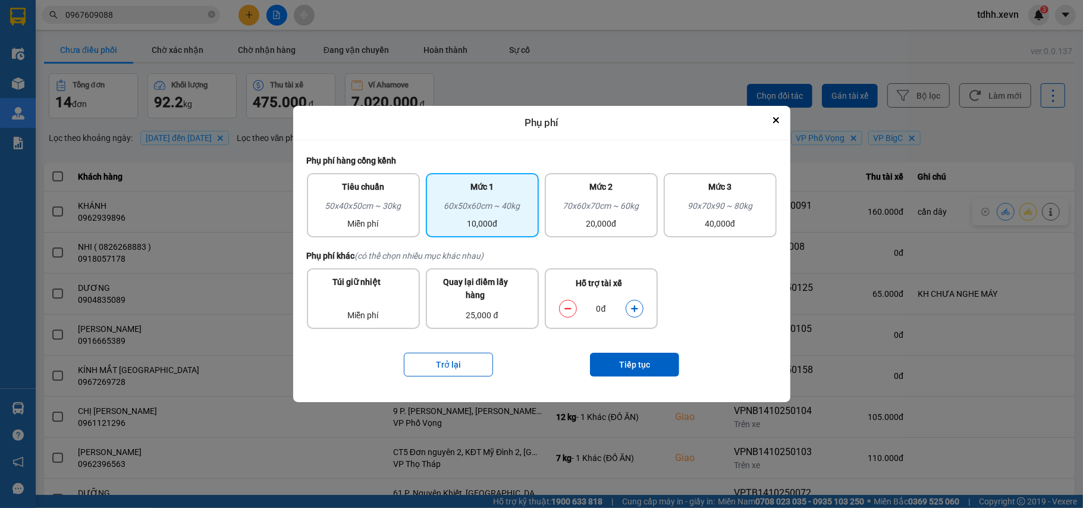
click at [634, 307] on icon "dialog" at bounding box center [634, 308] width 7 height 7
click at [620, 365] on button "Tiếp tục" at bounding box center [634, 365] width 89 height 24
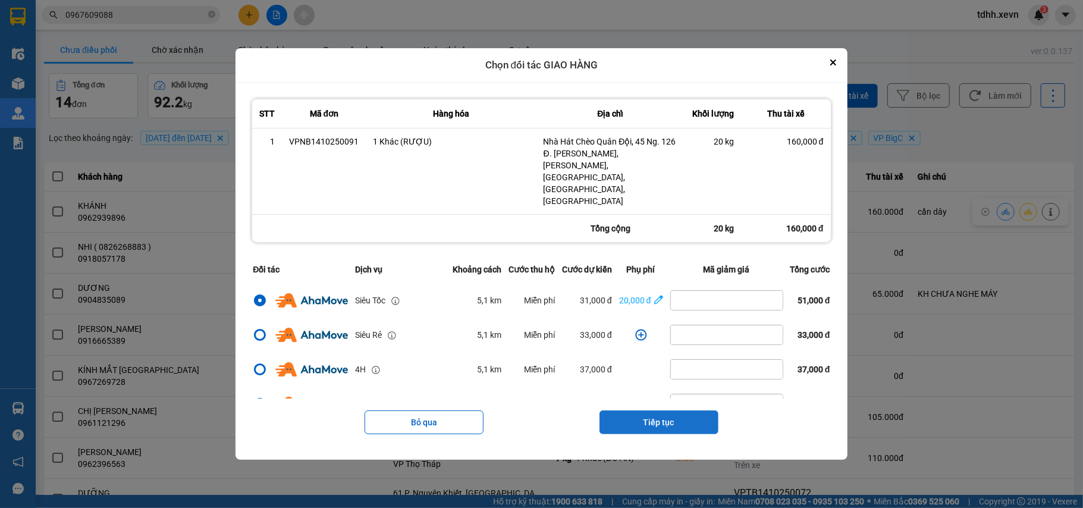
click at [651, 410] on button "Tiếp tục" at bounding box center [658, 422] width 119 height 24
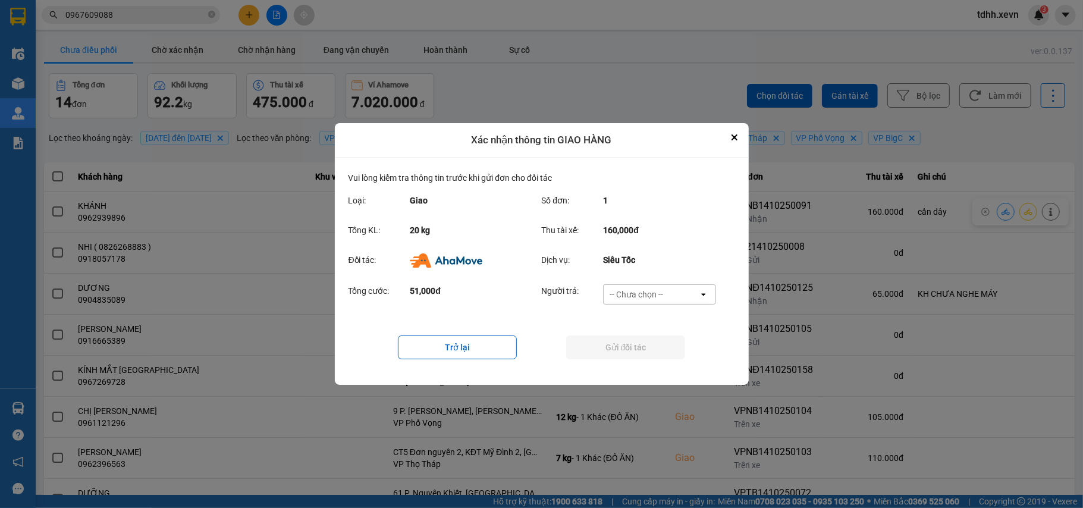
drag, startPoint x: 677, startPoint y: 295, endPoint x: 667, endPoint y: 303, distance: 12.3
click at [676, 294] on div "-- Chưa chọn --" at bounding box center [651, 294] width 95 height 19
click at [648, 359] on span "Ví Ahamove" at bounding box center [636, 363] width 48 height 12
click at [736, 139] on icon "Close" at bounding box center [734, 137] width 5 height 5
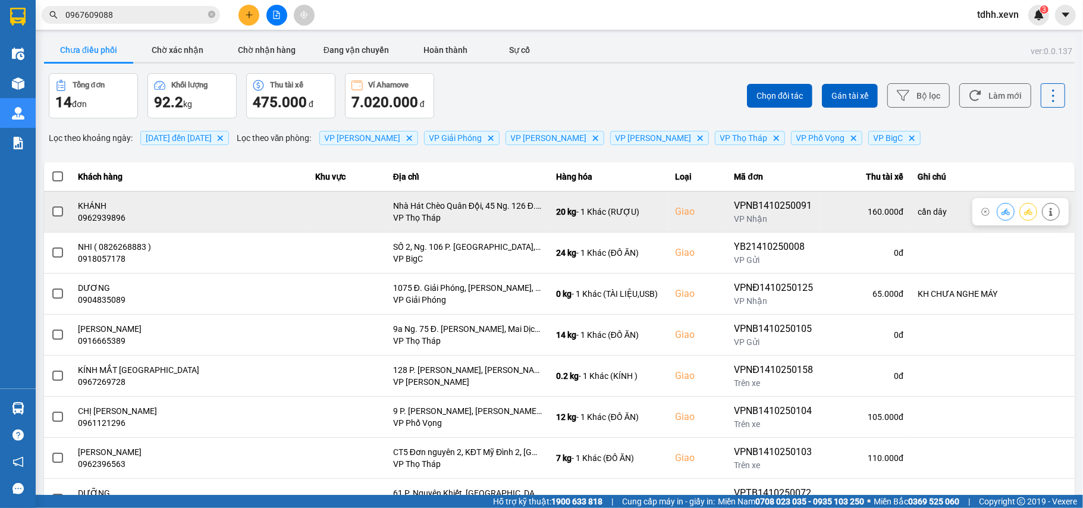
click at [1047, 212] on icon at bounding box center [1051, 212] width 8 height 8
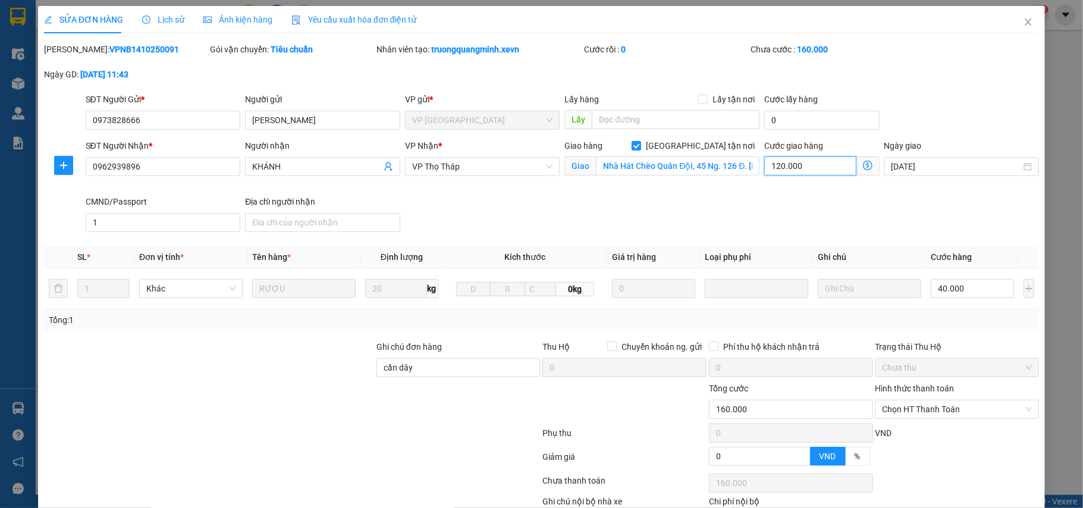
click at [784, 171] on input "120.000" at bounding box center [810, 165] width 92 height 19
click at [1023, 21] on icon "close" at bounding box center [1028, 22] width 10 height 10
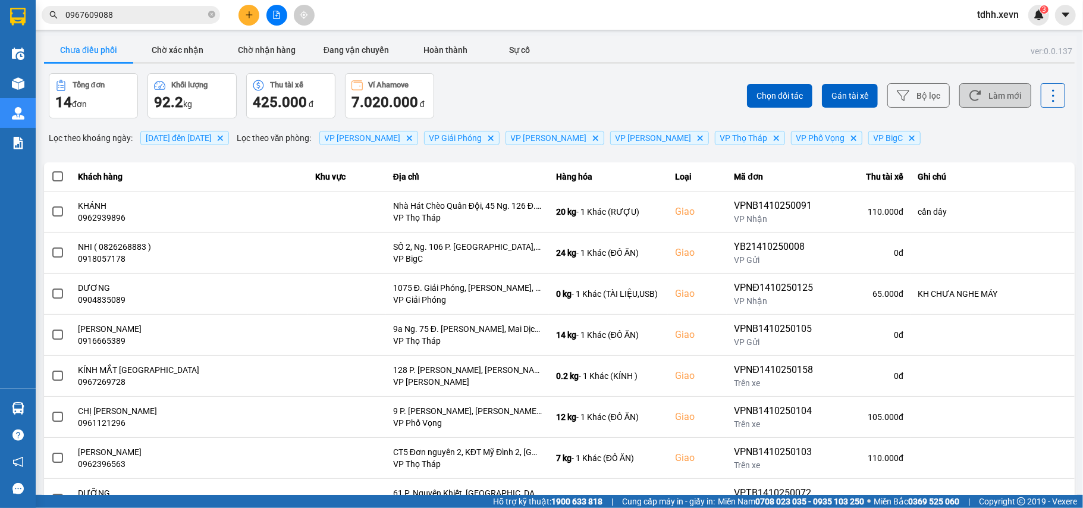
click at [994, 106] on button "Làm mới" at bounding box center [995, 95] width 72 height 24
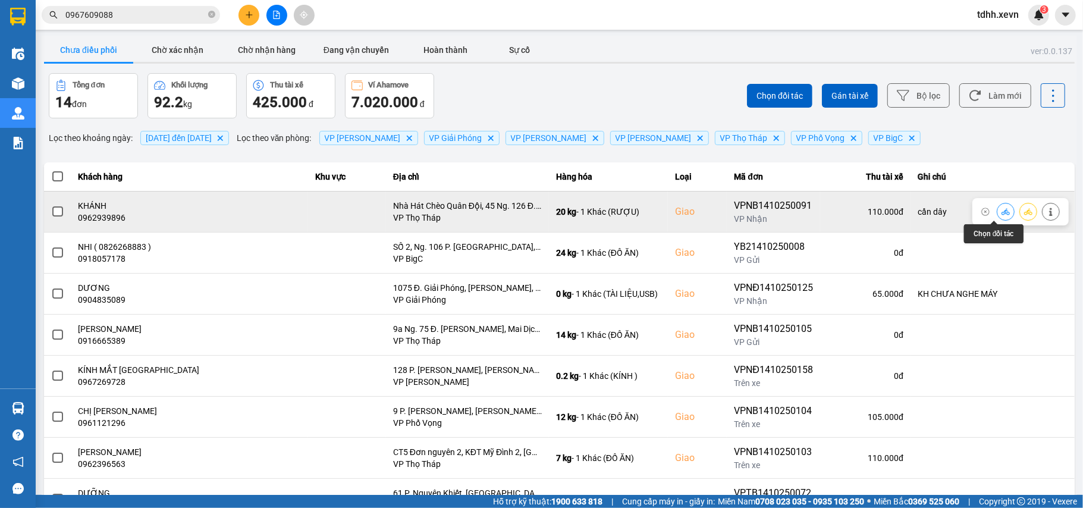
click at [1001, 213] on icon at bounding box center [1005, 211] width 8 height 7
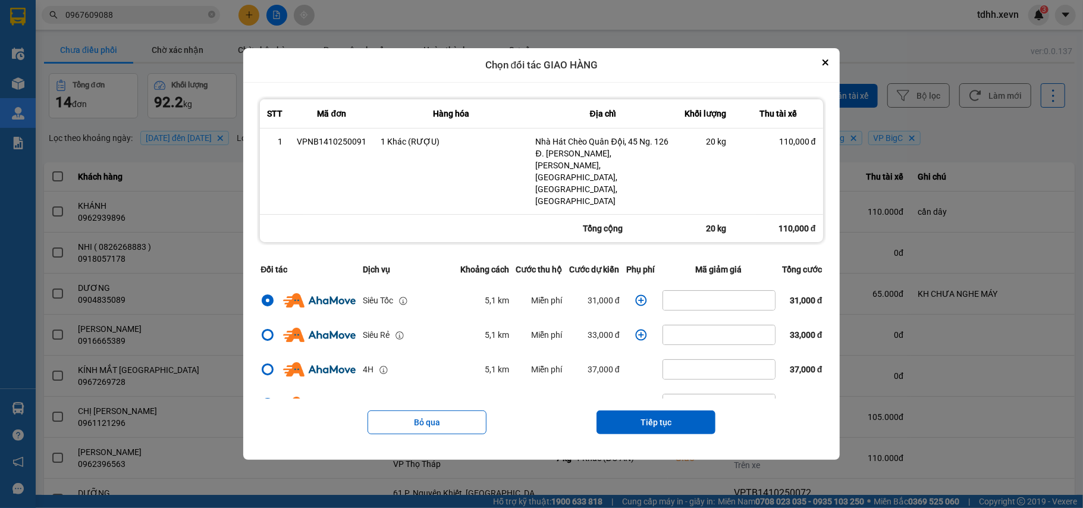
click at [639, 294] on icon "dialog" at bounding box center [641, 300] width 12 height 12
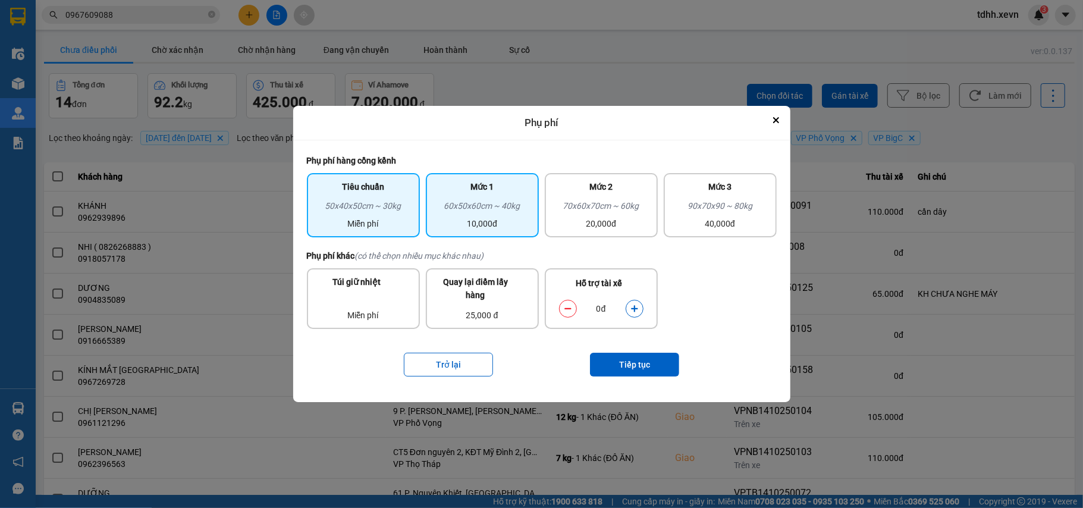
click at [514, 228] on div "10,000đ" at bounding box center [482, 223] width 99 height 13
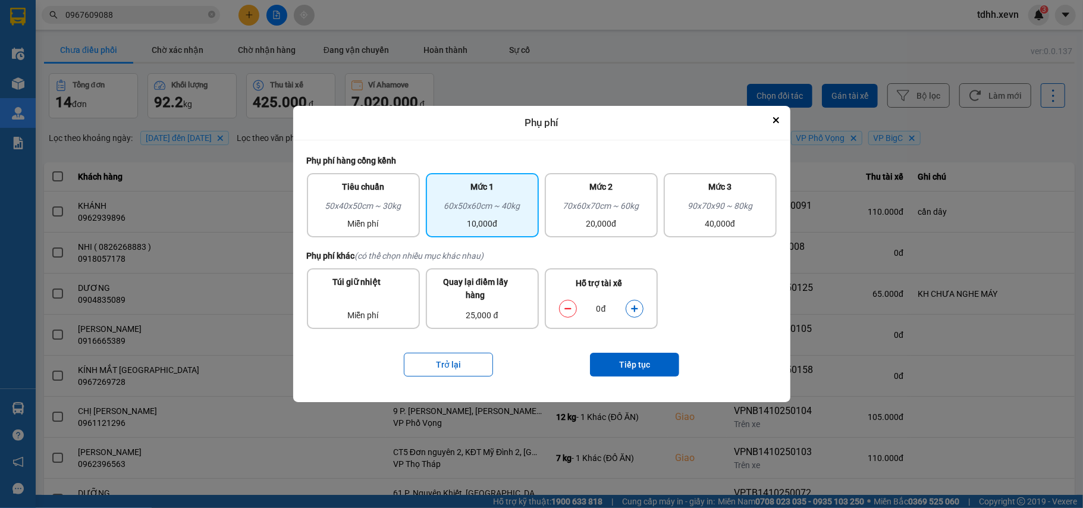
click at [639, 308] on button "dialog" at bounding box center [634, 308] width 17 height 21
click at [637, 309] on icon "dialog" at bounding box center [634, 308] width 8 height 8
click at [643, 365] on button "Tiếp tục" at bounding box center [634, 365] width 89 height 24
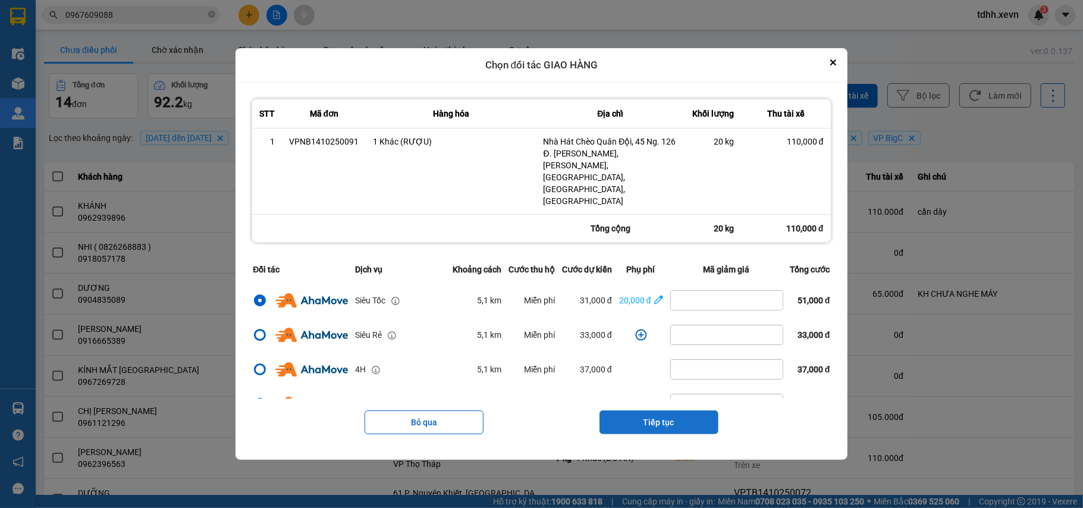
click at [634, 414] on button "Tiếp tục" at bounding box center [658, 422] width 119 height 24
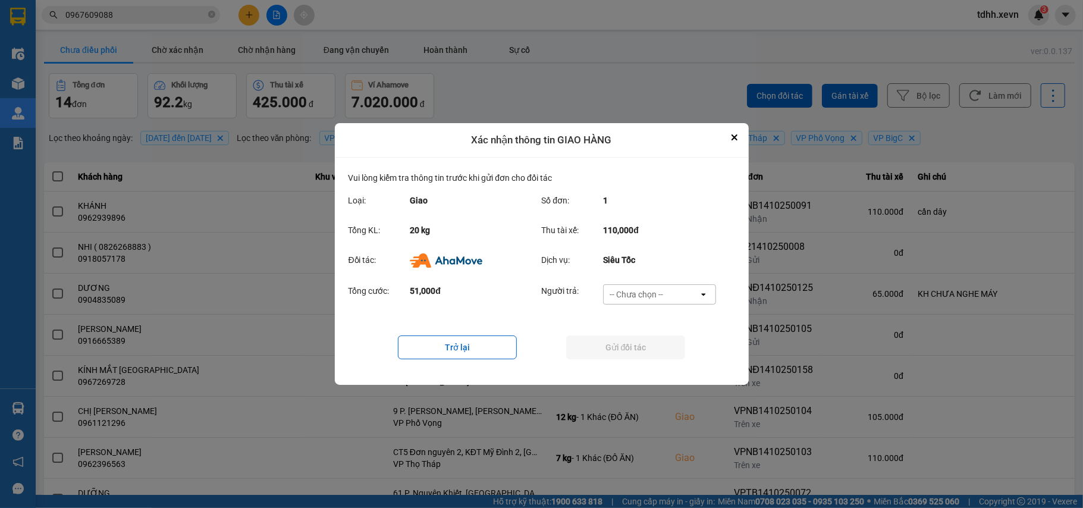
click at [662, 291] on div "-- Chưa chọn --" at bounding box center [636, 294] width 54 height 12
click at [639, 360] on span "Ví Ahamove" at bounding box center [636, 363] width 48 height 12
click at [642, 355] on button "Gửi đối tác" at bounding box center [625, 347] width 119 height 24
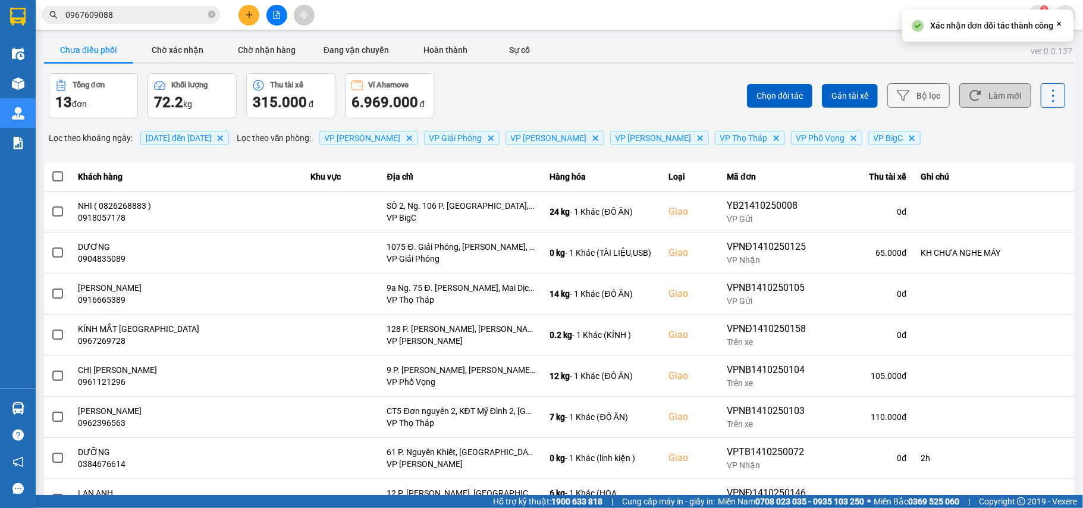
click at [985, 94] on button "Làm mới" at bounding box center [995, 95] width 72 height 24
click at [181, 48] on button "Chờ xác nhận" at bounding box center [177, 50] width 89 height 24
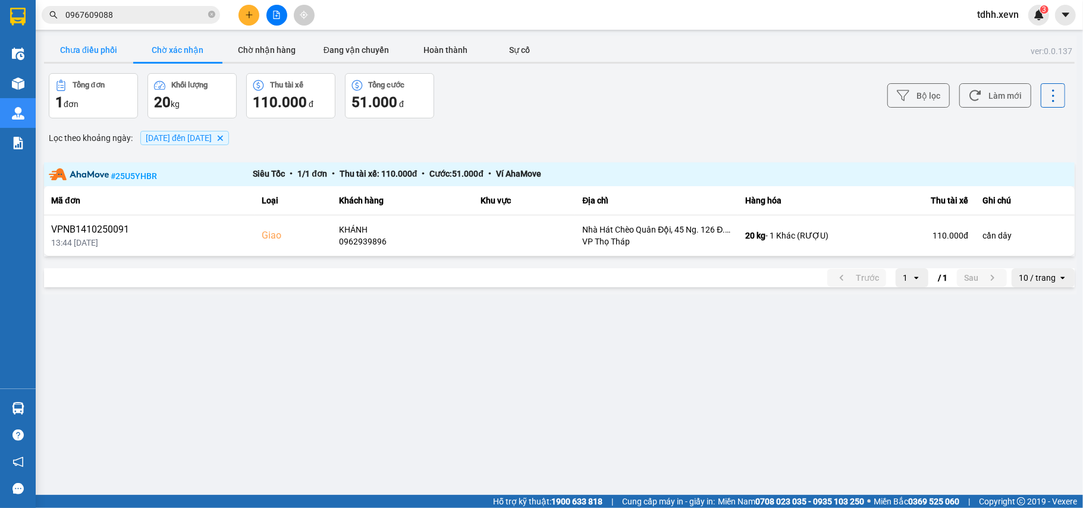
click at [79, 55] on button "Chưa điều phối" at bounding box center [88, 50] width 89 height 24
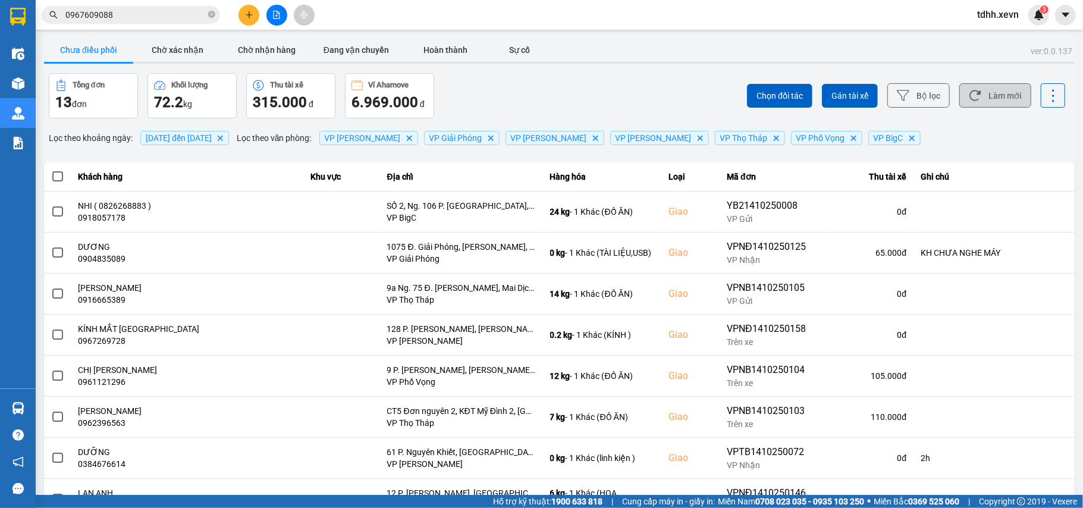
click at [976, 108] on button "Làm mới" at bounding box center [995, 95] width 72 height 24
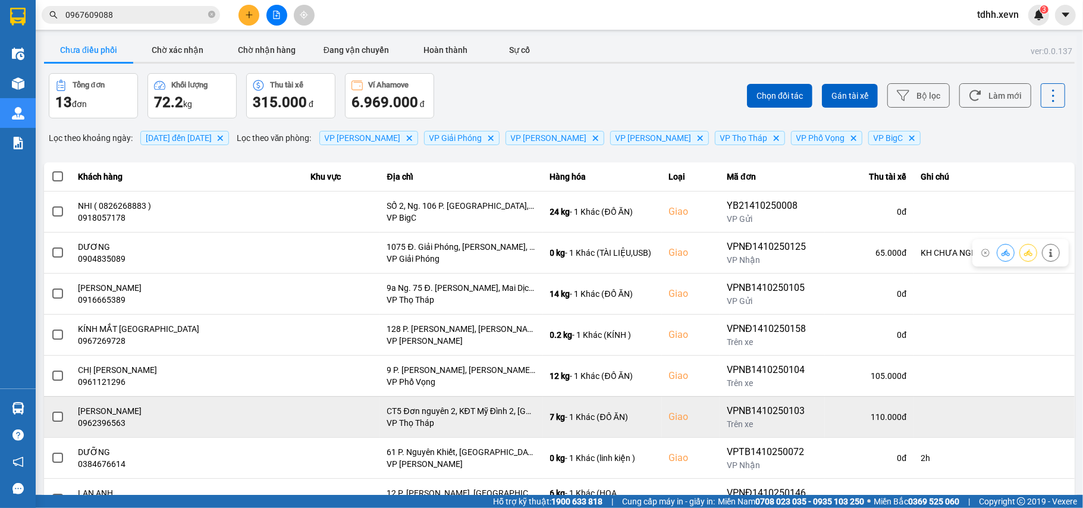
scroll to position [136, 0]
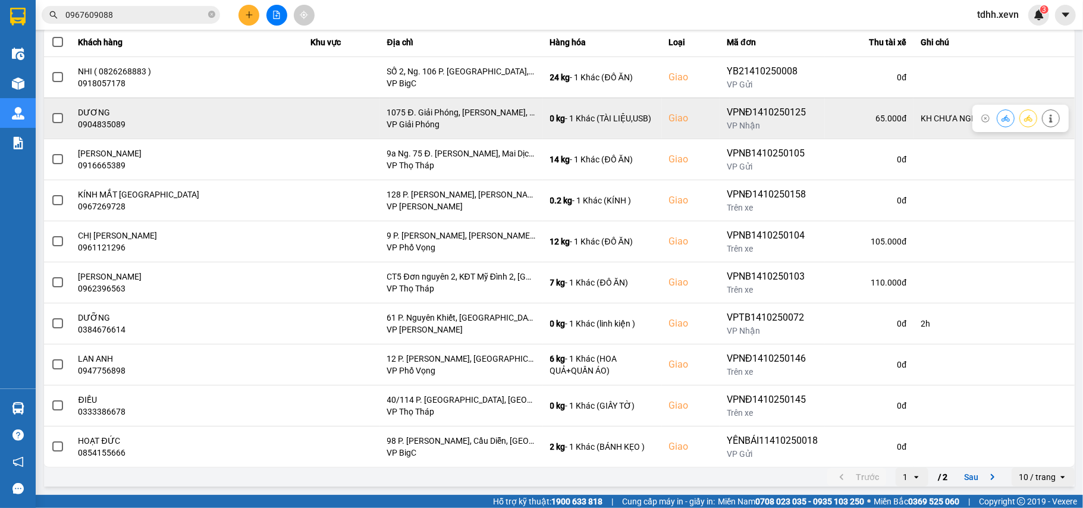
click at [98, 121] on div "0904835089" at bounding box center [187, 124] width 218 height 12
click at [1049, 119] on icon at bounding box center [1050, 118] width 3 height 8
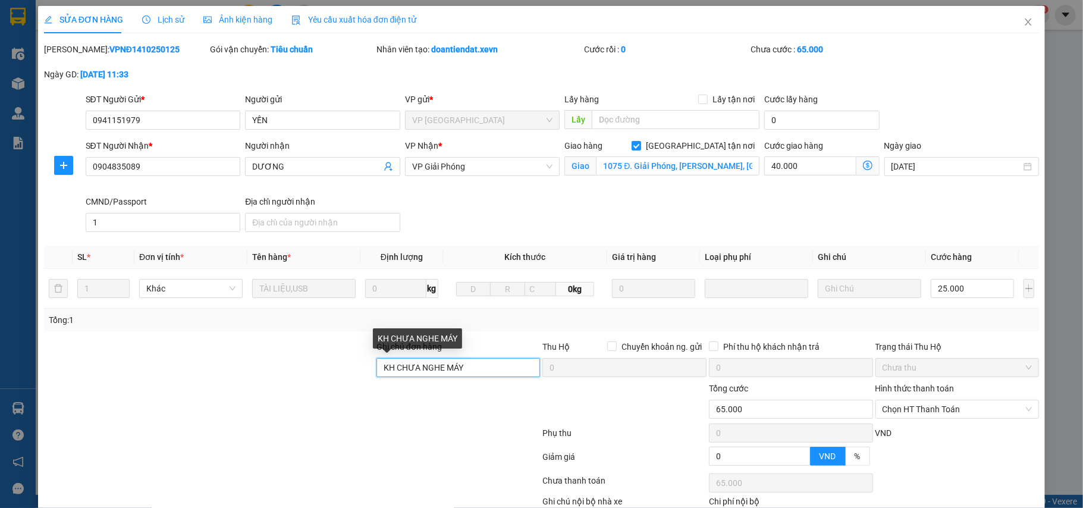
click at [417, 374] on input "KH CHƯA NGHE MÁY" at bounding box center [458, 367] width 164 height 19
click at [417, 373] on input "KH CHƯA NGHE MÁY" at bounding box center [458, 367] width 164 height 19
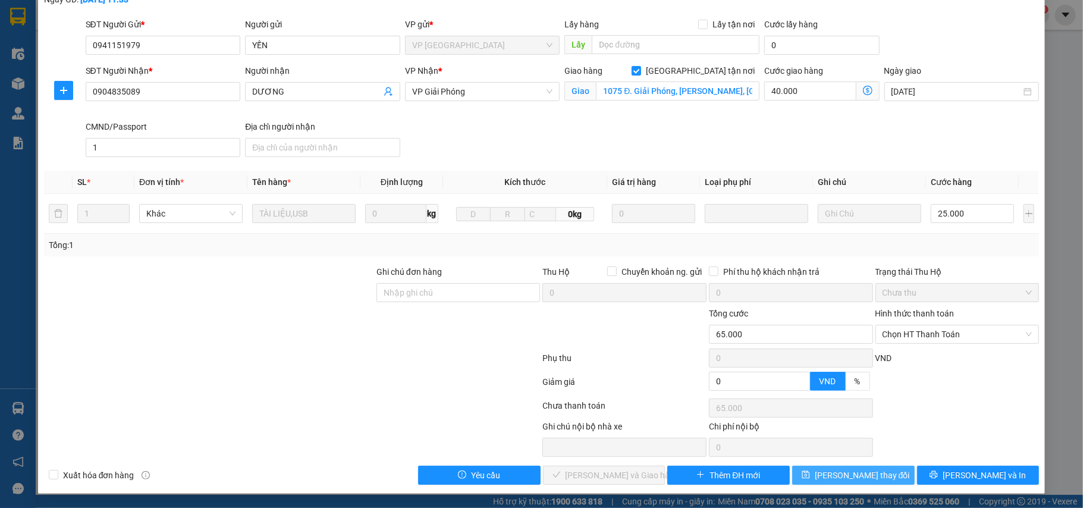
click at [867, 479] on span "Lưu thay đổi" at bounding box center [862, 475] width 95 height 13
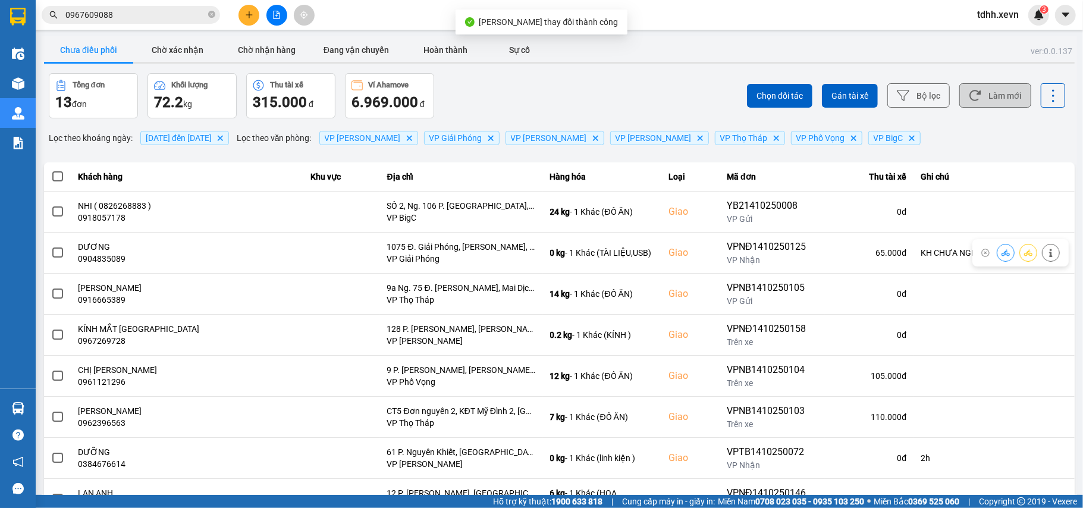
click at [1006, 93] on button "Làm mới" at bounding box center [995, 95] width 72 height 24
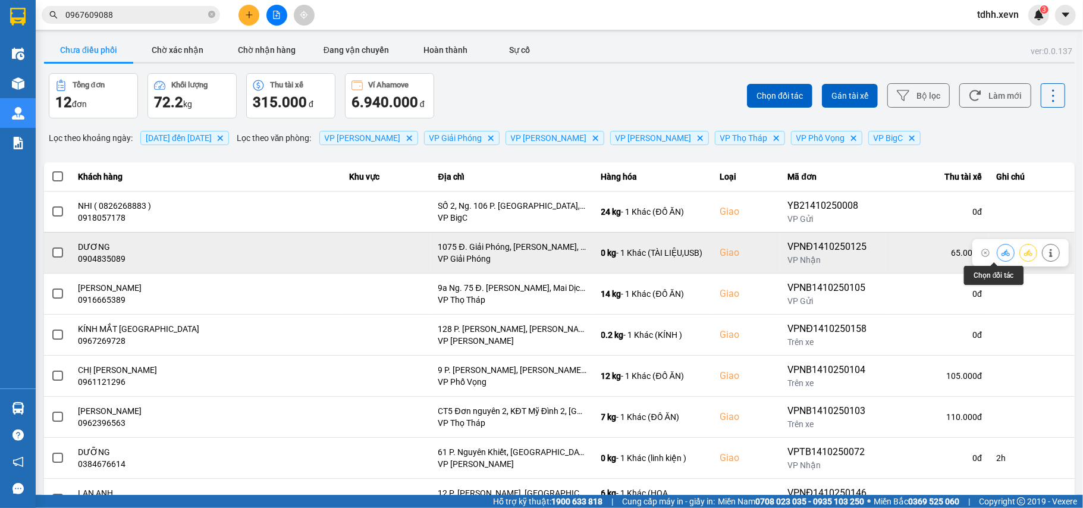
click at [1001, 256] on icon at bounding box center [1005, 252] width 8 height 7
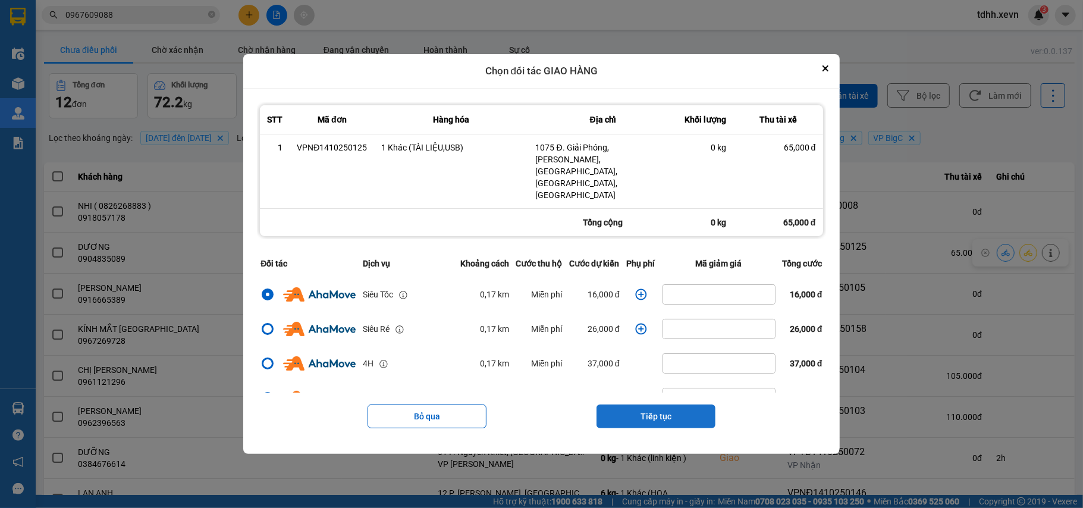
click at [649, 404] on button "Tiếp tục" at bounding box center [655, 416] width 119 height 24
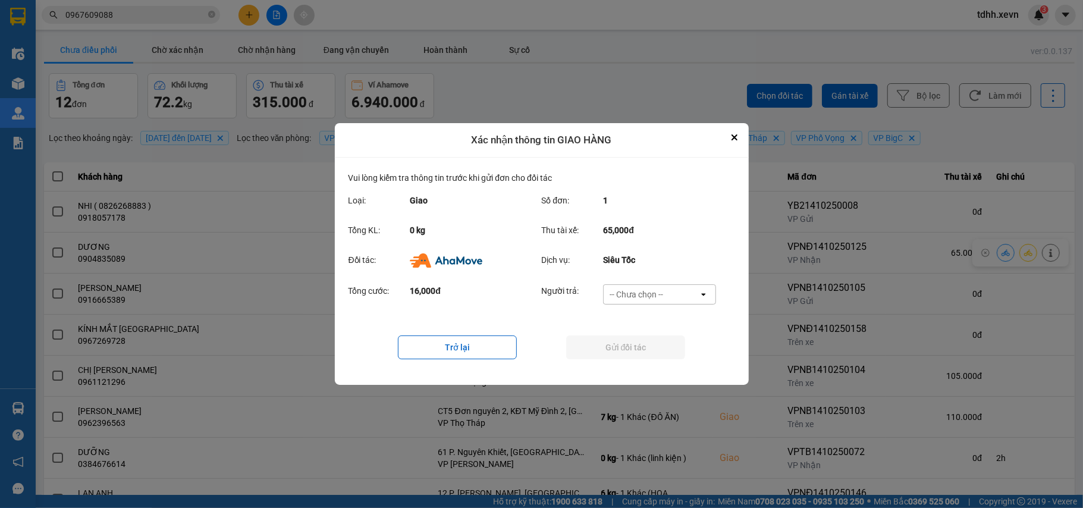
click at [687, 289] on div "-- Chưa chọn --" at bounding box center [651, 294] width 95 height 19
click at [648, 355] on div "Ví Ahamove" at bounding box center [659, 362] width 113 height 21
click at [648, 355] on button "Gửi đối tác" at bounding box center [625, 347] width 119 height 24
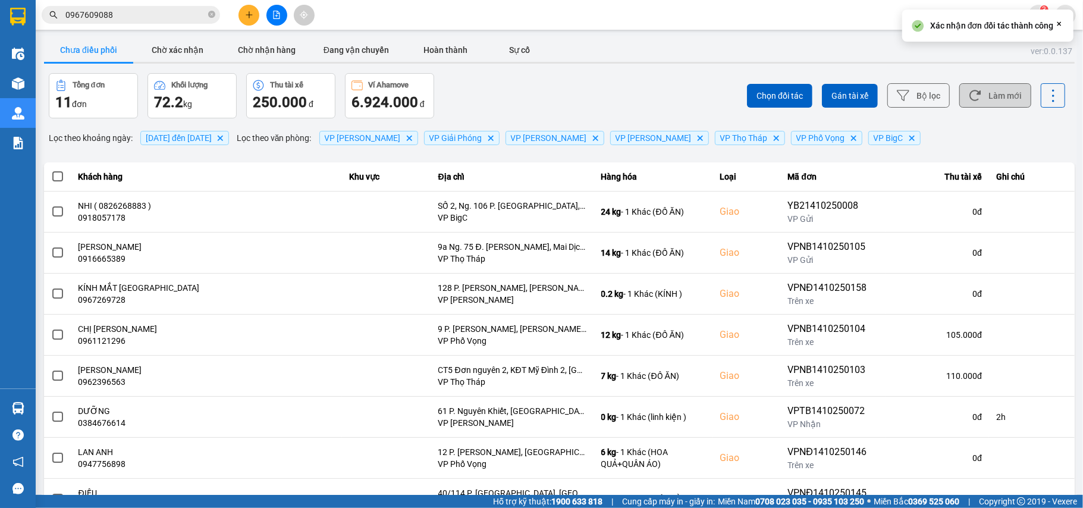
click at [987, 103] on button "Làm mới" at bounding box center [995, 95] width 72 height 24
drag, startPoint x: 193, startPoint y: 46, endPoint x: 194, endPoint y: 52, distance: 6.6
click at [191, 46] on button "Chờ xác nhận" at bounding box center [177, 50] width 89 height 24
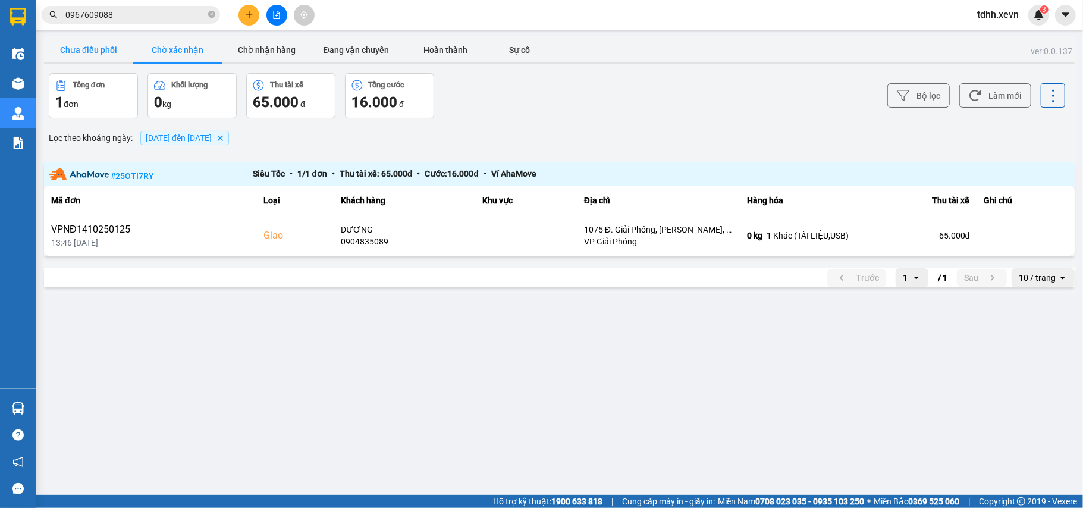
click at [105, 52] on button "Chưa điều phối" at bounding box center [88, 50] width 89 height 24
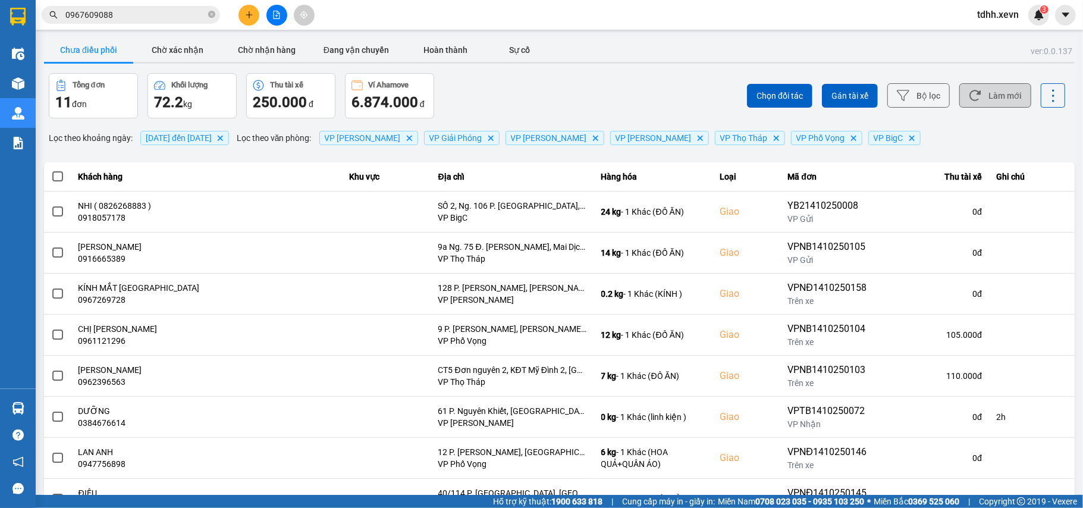
click at [1005, 94] on button "Làm mới" at bounding box center [995, 95] width 72 height 24
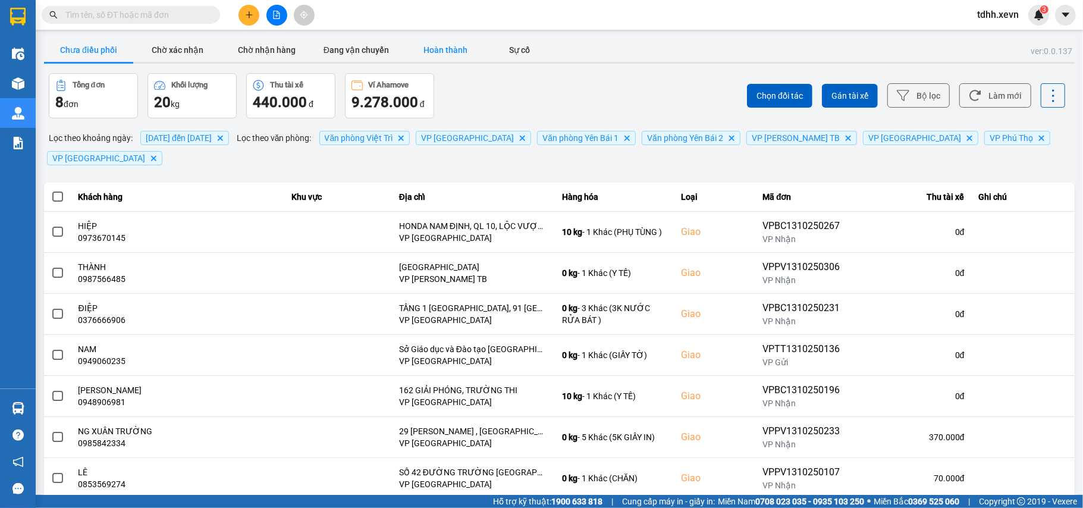
click at [441, 54] on button "Hoàn thành" at bounding box center [445, 50] width 89 height 24
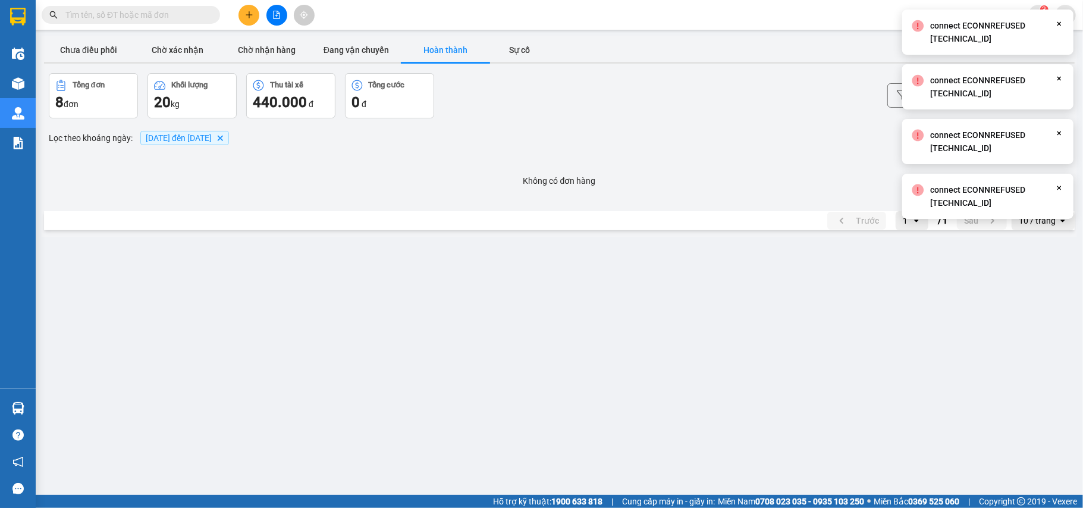
click at [669, 196] on div "Không có đơn hàng" at bounding box center [559, 180] width 1030 height 37
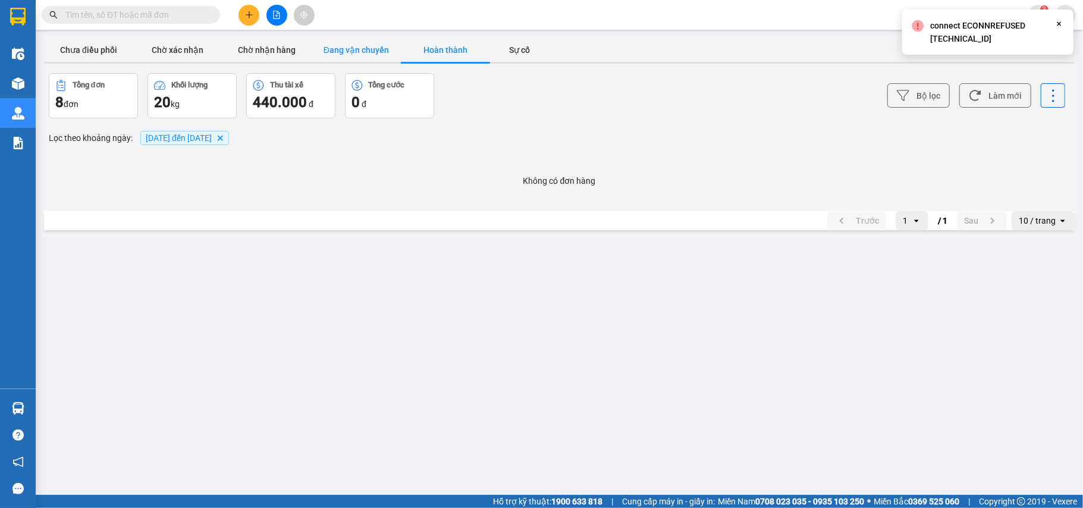
click at [336, 49] on button "Đang vận chuyển" at bounding box center [356, 50] width 89 height 24
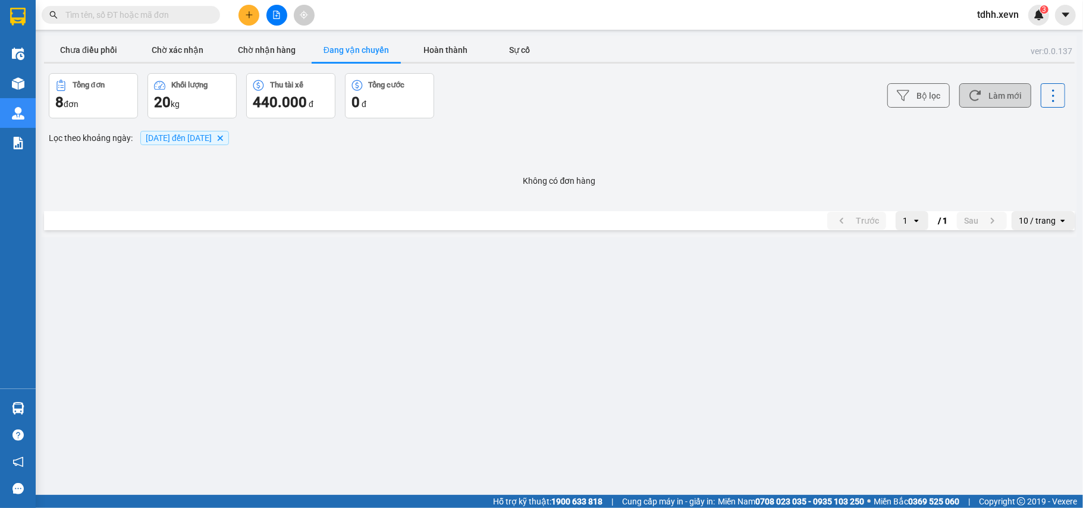
click at [995, 108] on button "Làm mới" at bounding box center [995, 95] width 72 height 24
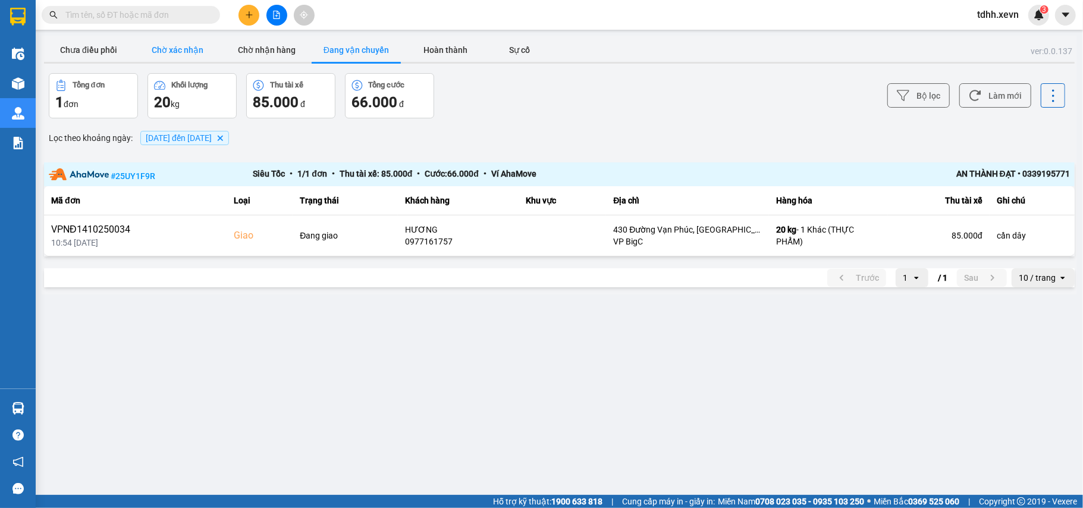
click at [203, 48] on button "Chờ xác nhận" at bounding box center [177, 50] width 89 height 24
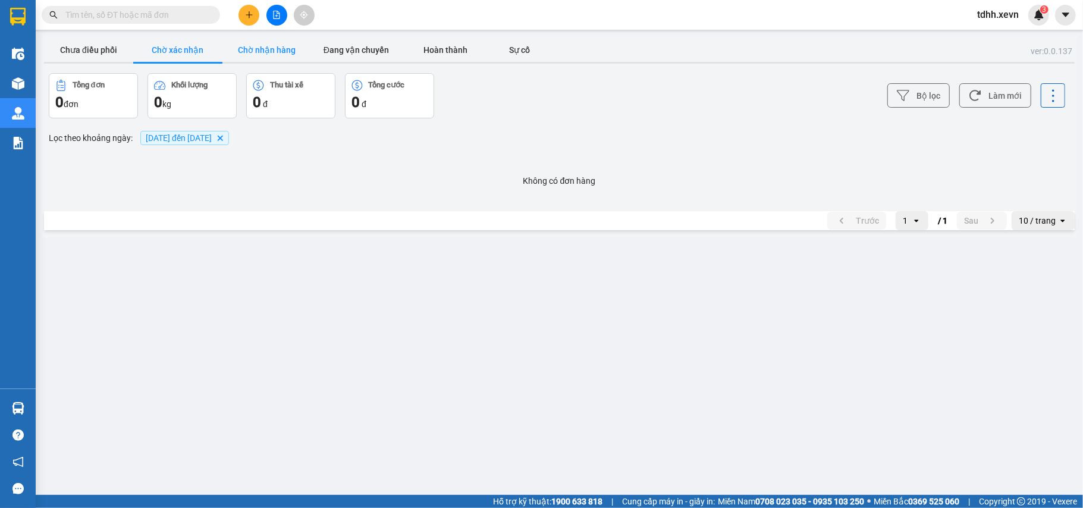
click at [265, 42] on button "Chờ nhận hàng" at bounding box center [266, 50] width 89 height 24
click at [184, 49] on button "Chờ xác nhận" at bounding box center [177, 50] width 89 height 24
click at [343, 51] on button "Đang vận chuyển" at bounding box center [356, 50] width 89 height 24
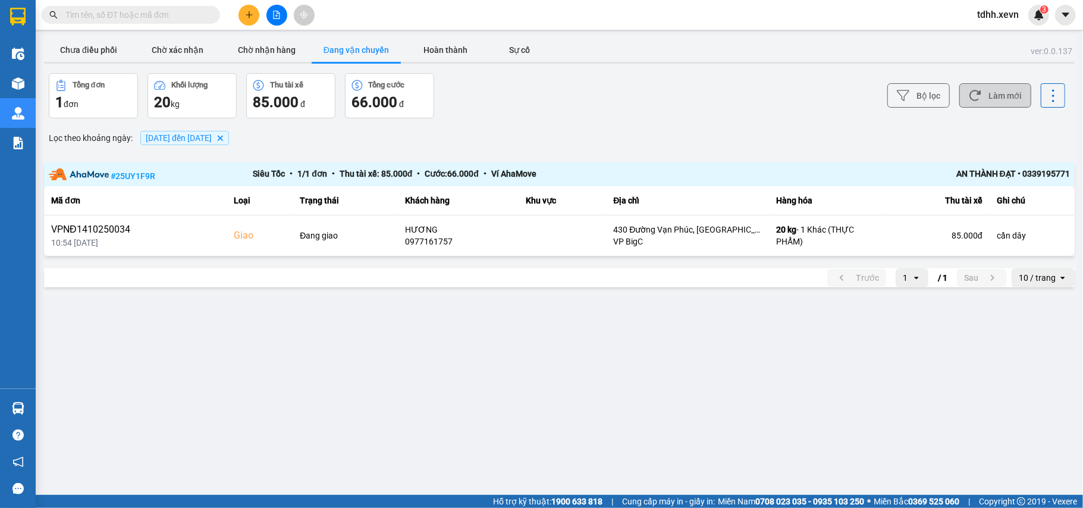
click at [982, 95] on button "Làm mới" at bounding box center [995, 95] width 72 height 24
click at [84, 49] on button "Chưa điều phối" at bounding box center [88, 50] width 89 height 24
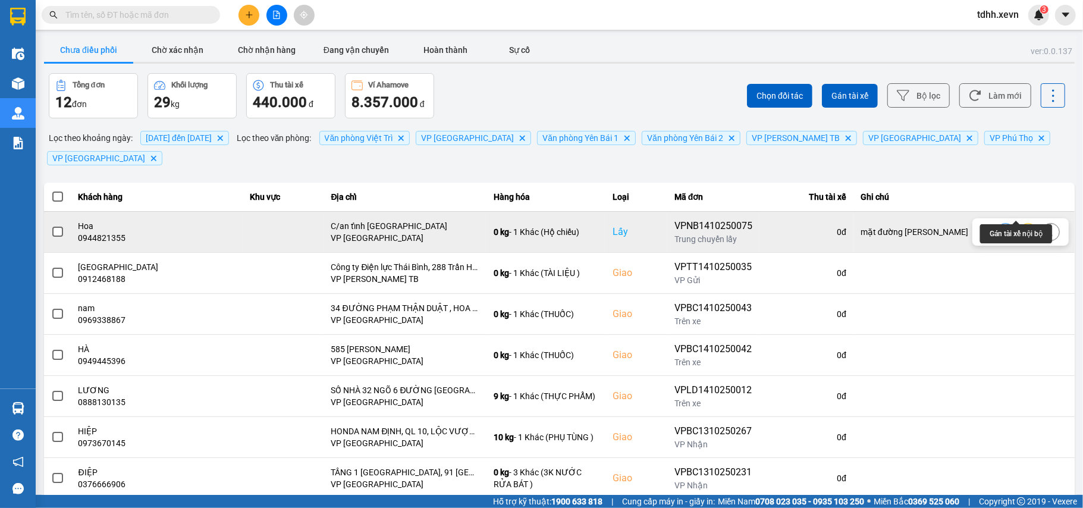
click at [1024, 228] on icon at bounding box center [1028, 232] width 8 height 8
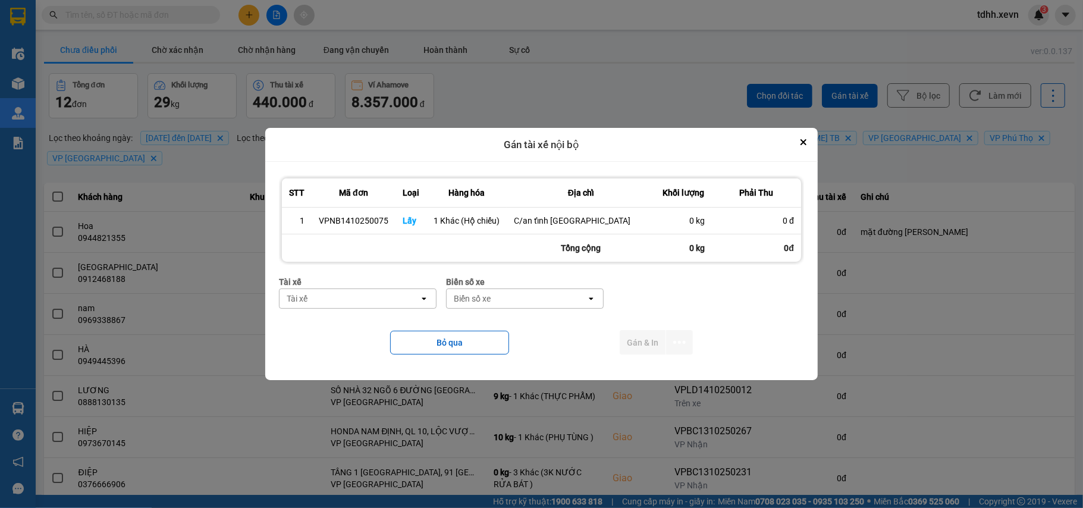
click at [362, 300] on div "Tài xế" at bounding box center [349, 298] width 140 height 19
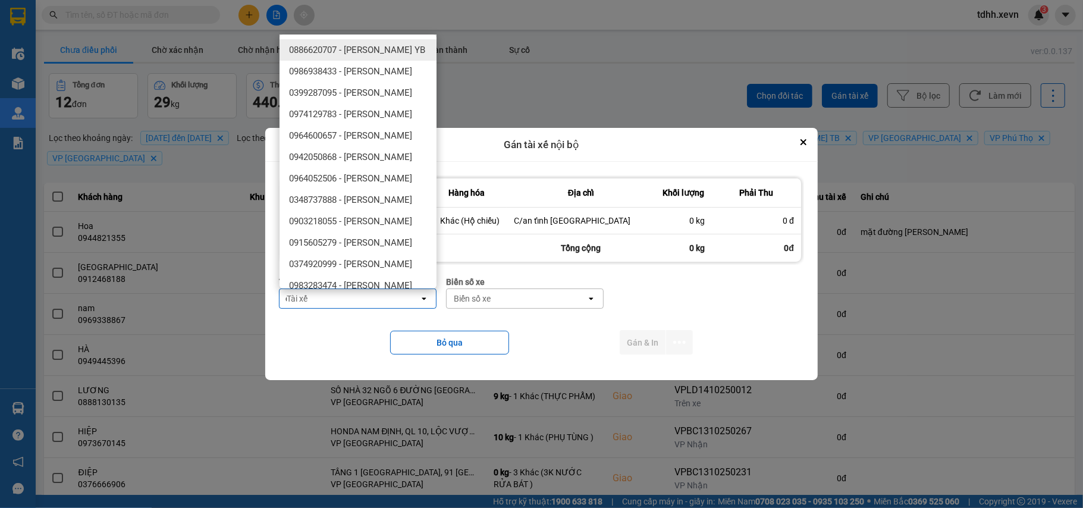
type input "d"
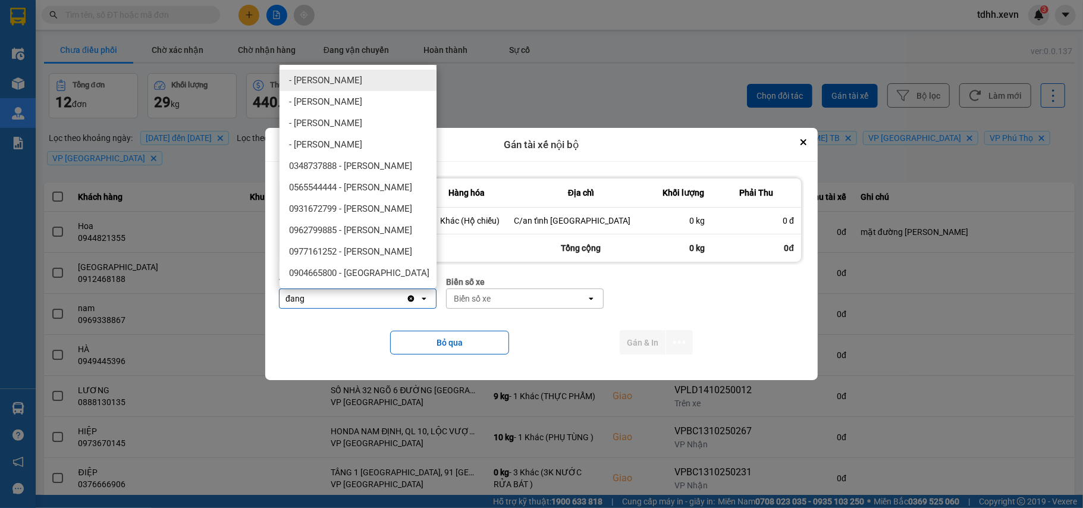
type input "đang"
click at [362, 82] on span "- Đặng Hải Đang_GNXM" at bounding box center [325, 80] width 73 height 12
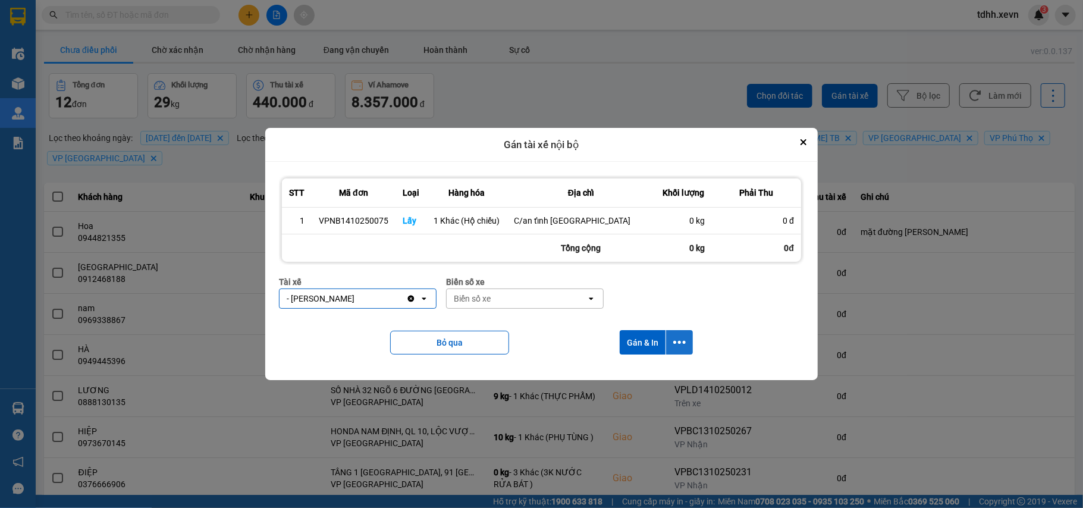
click at [680, 343] on icon "dialog" at bounding box center [679, 342] width 12 height 3
click at [624, 375] on span "Chỉ gán tài" at bounding box center [631, 375] width 39 height 12
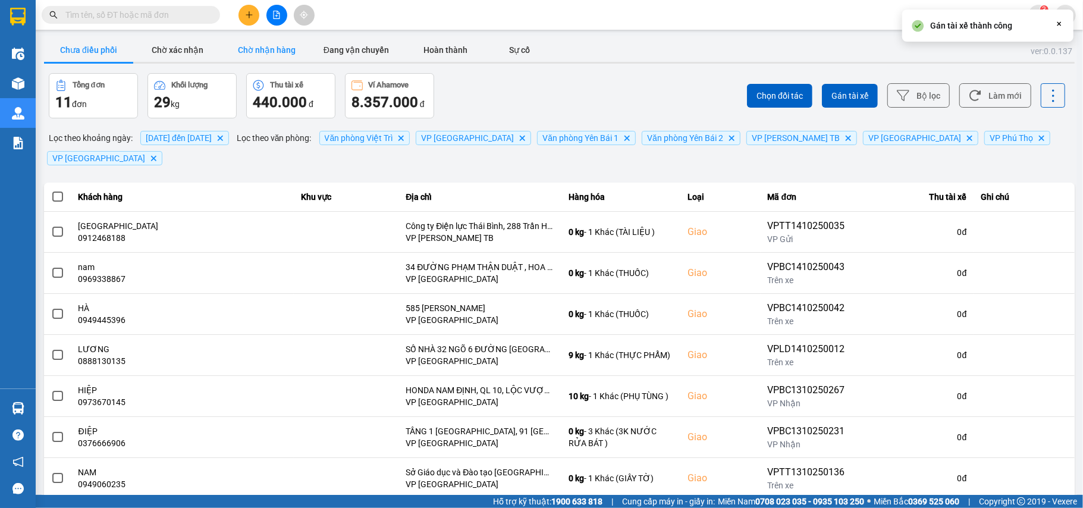
click at [267, 58] on button "Chờ nhận hàng" at bounding box center [266, 50] width 89 height 24
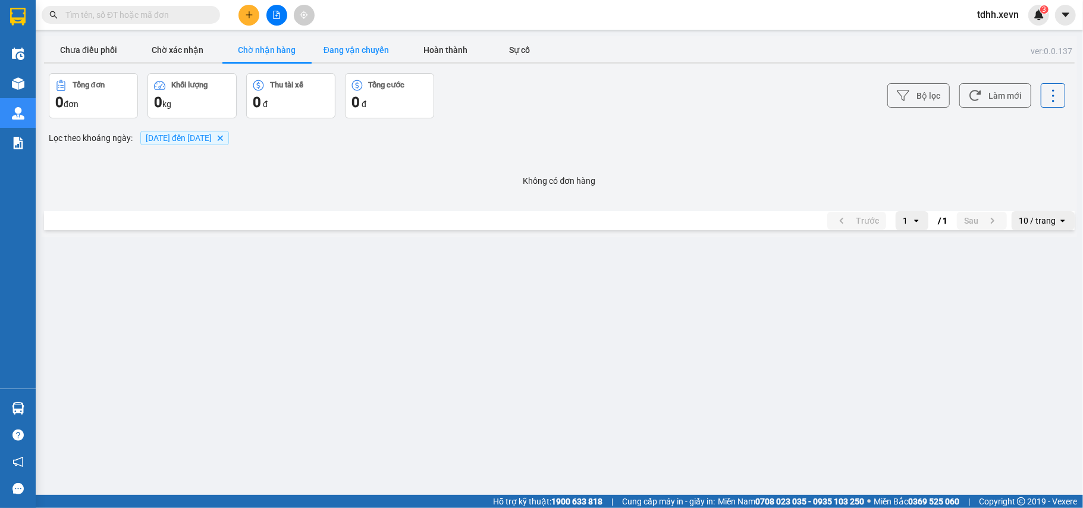
click at [357, 48] on button "Đang vận chuyển" at bounding box center [356, 50] width 89 height 24
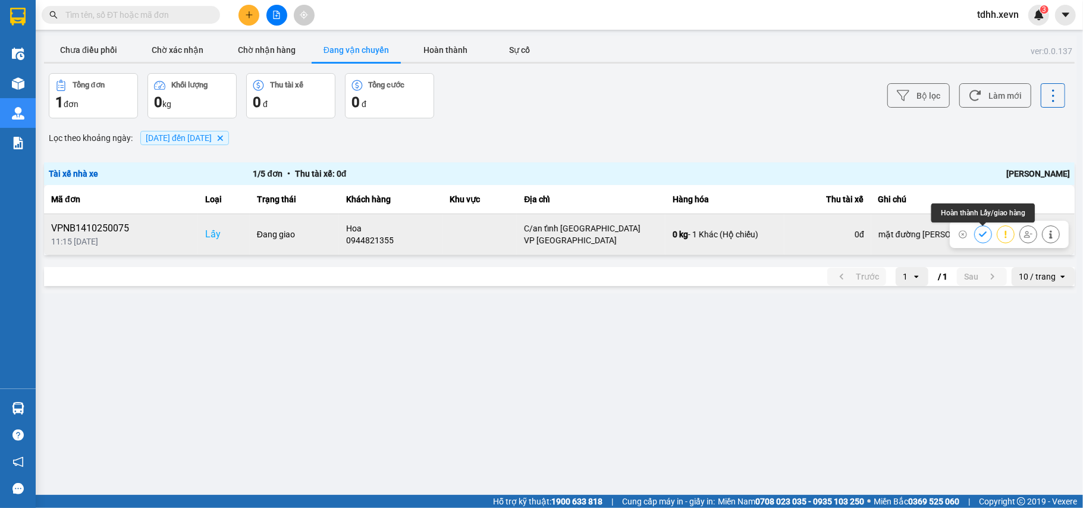
click at [982, 236] on icon at bounding box center [983, 233] width 8 height 5
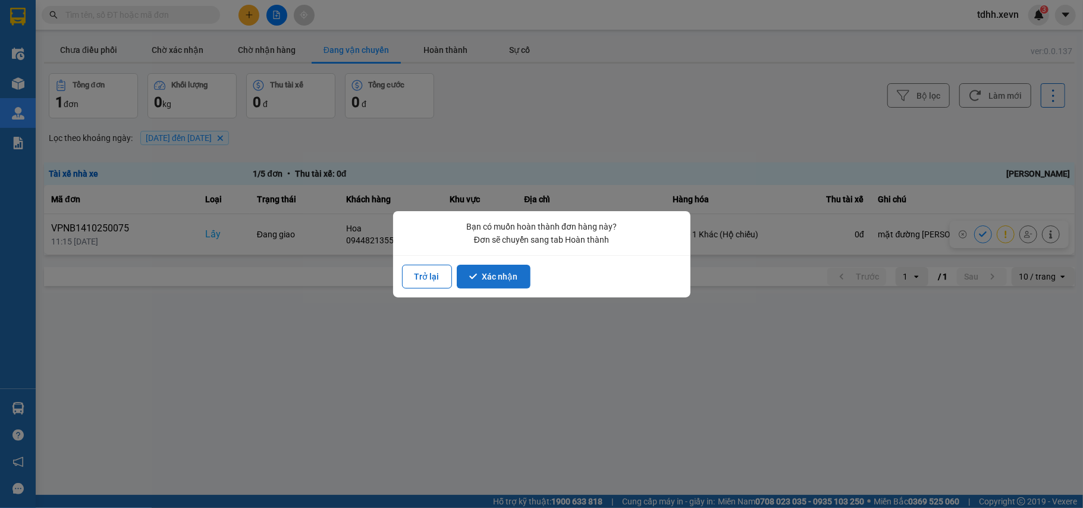
click at [495, 277] on button "Xác nhận" at bounding box center [494, 277] width 74 height 24
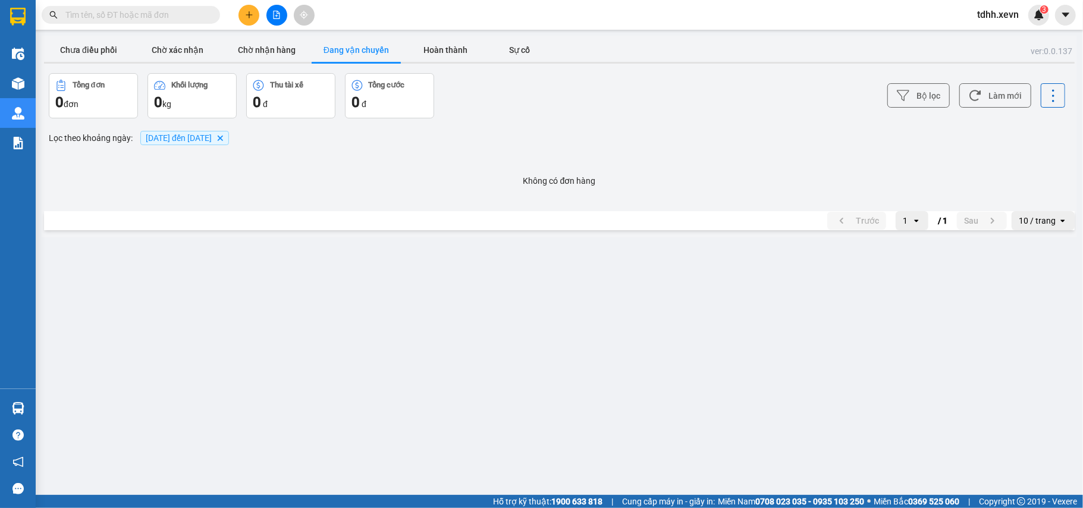
click at [120, 20] on input "text" at bounding box center [135, 14] width 140 height 13
paste input "916016599"
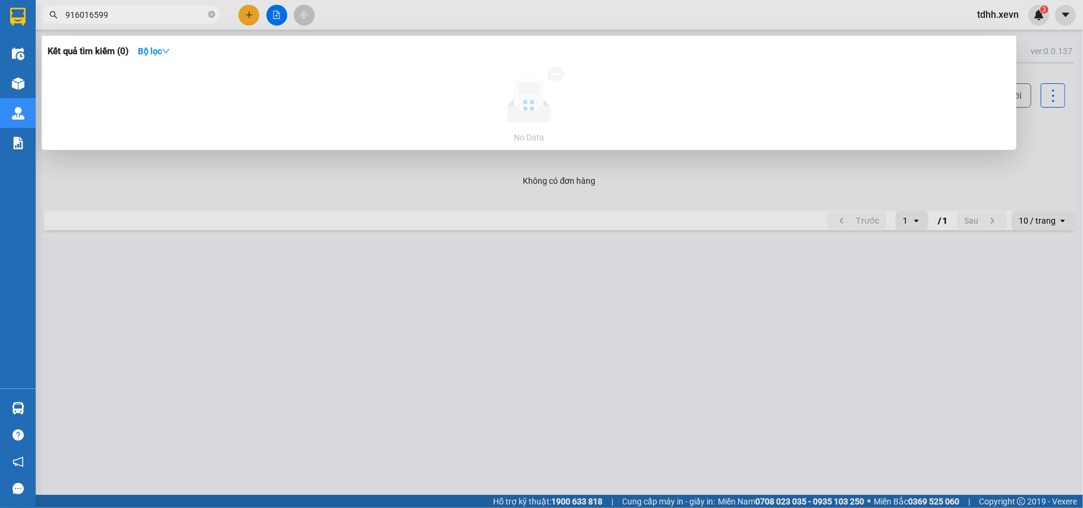
click at [64, 15] on span "916016599" at bounding box center [131, 15] width 178 height 18
click at [65, 17] on input "916016599" at bounding box center [135, 14] width 140 height 13
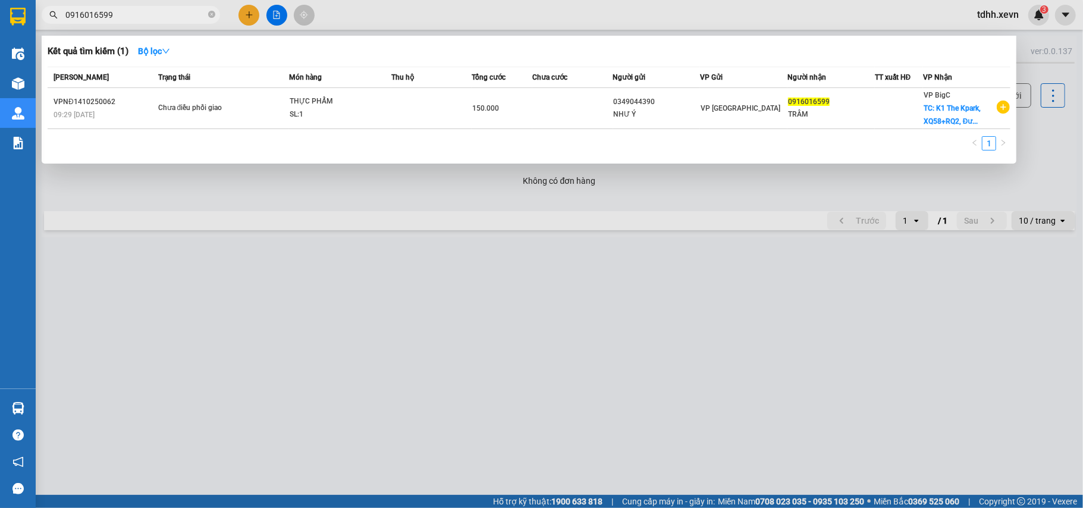
type input "0916016599"
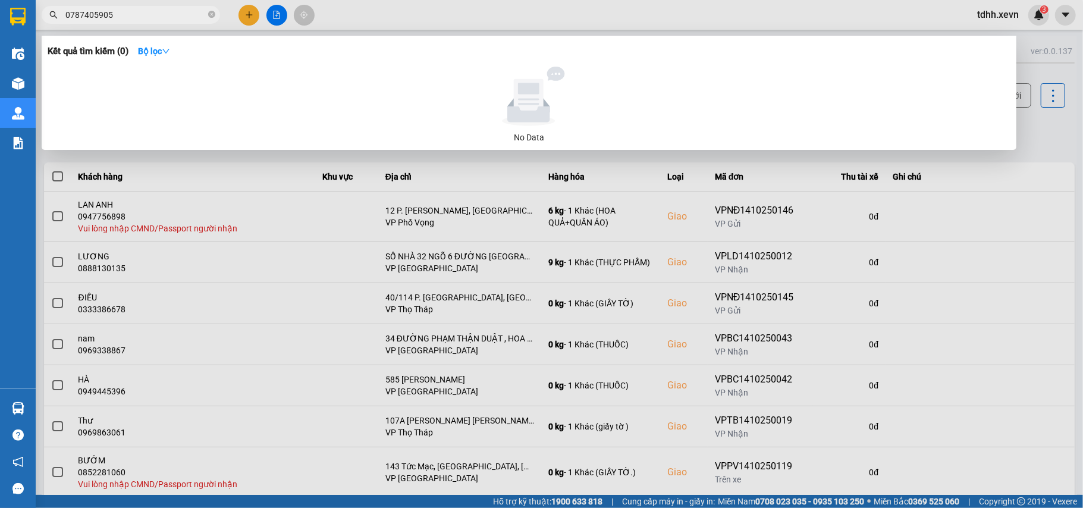
click at [46, 23] on span "0787405905" at bounding box center [131, 15] width 178 height 18
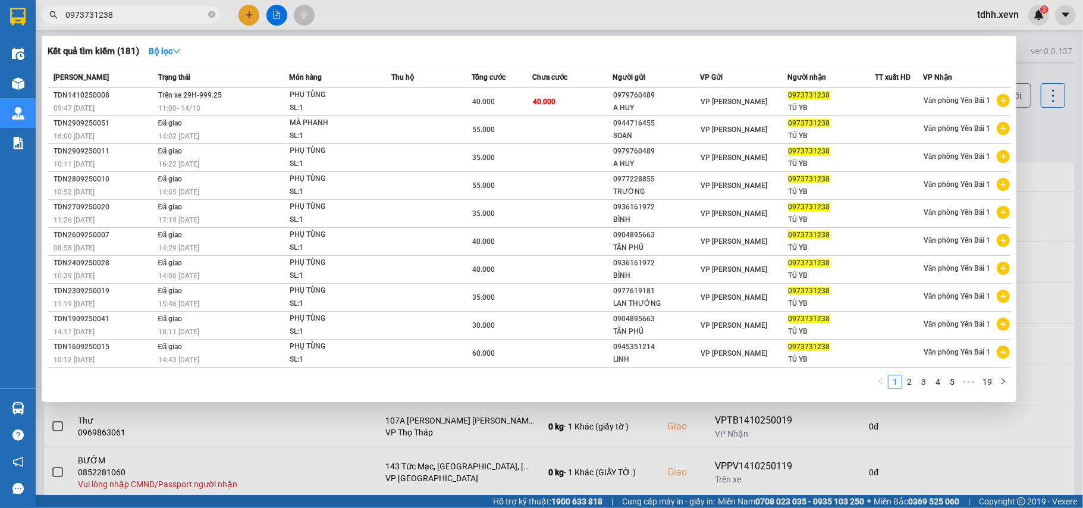
drag, startPoint x: 115, startPoint y: 17, endPoint x: 64, endPoint y: 45, distance: 58.6
click at [64, 26] on div "Kết quả tìm kiếm ( 181 ) Bộ lọc Mã ĐH Trạng thái Món hàng Thu hộ Tổng cước Chưa…" at bounding box center [116, 15] width 232 height 21
paste input "42999832"
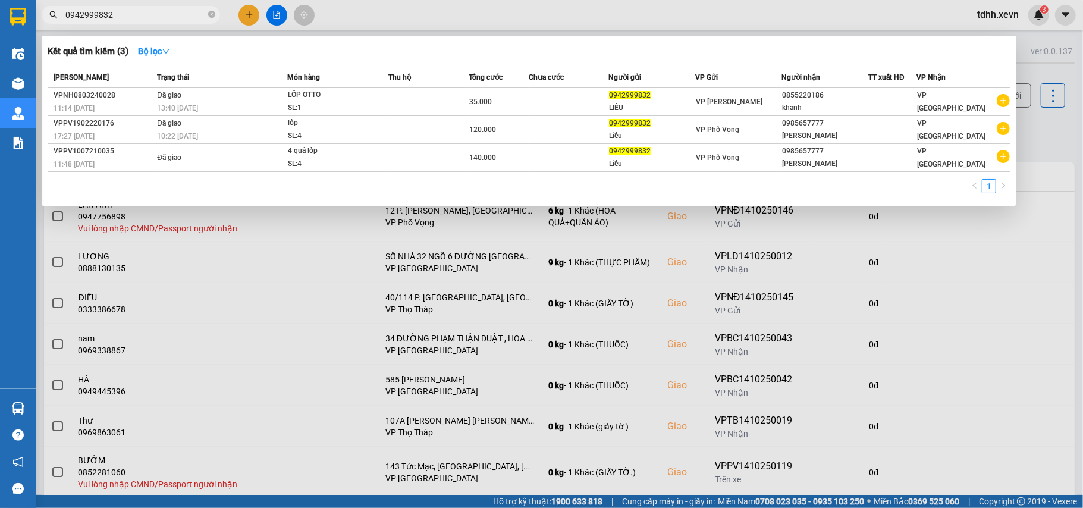
drag, startPoint x: 81, startPoint y: 29, endPoint x: 39, endPoint y: 42, distance: 43.5
click at [39, 26] on div "Kết quả tìm kiếm ( 3 ) Bộ lọc Mã ĐH Trạng thái Món hàng Thu hộ Tổng cước Chưa c…" at bounding box center [116, 15] width 232 height 21
paste input "85355111"
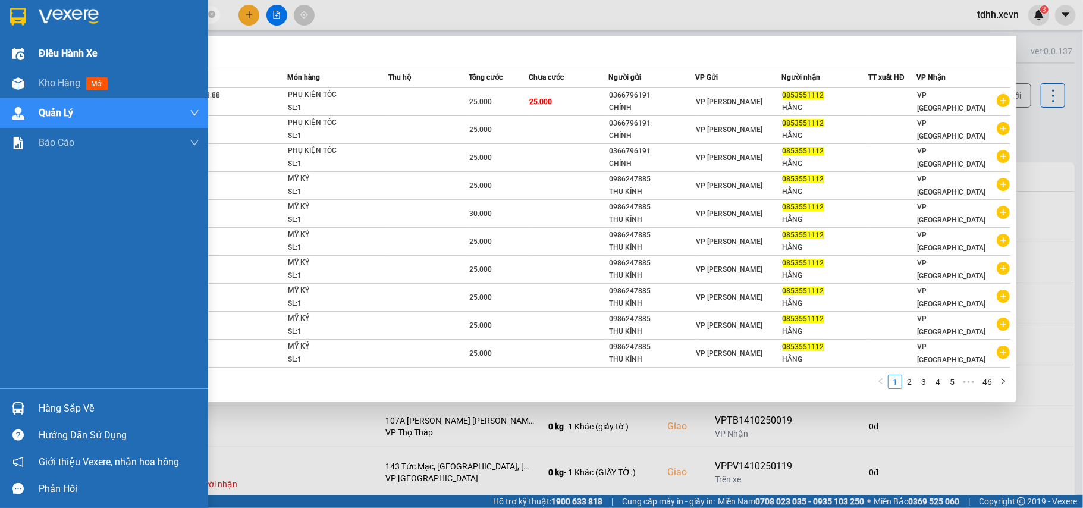
drag, startPoint x: 112, startPoint y: 15, endPoint x: 29, endPoint y: 40, distance: 86.9
click at [29, 40] on section "Kết quả tìm kiếm ( 454 ) Bộ lọc Mã ĐH Trạng thái Món hàng Thu hộ Tổng cước Chưa…" at bounding box center [541, 254] width 1083 height 508
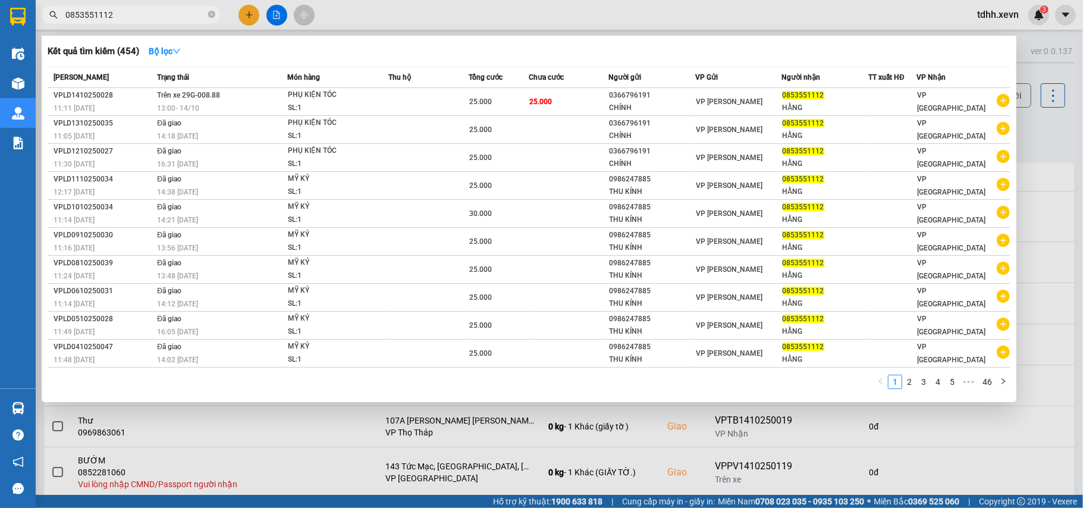
paste input "983982321"
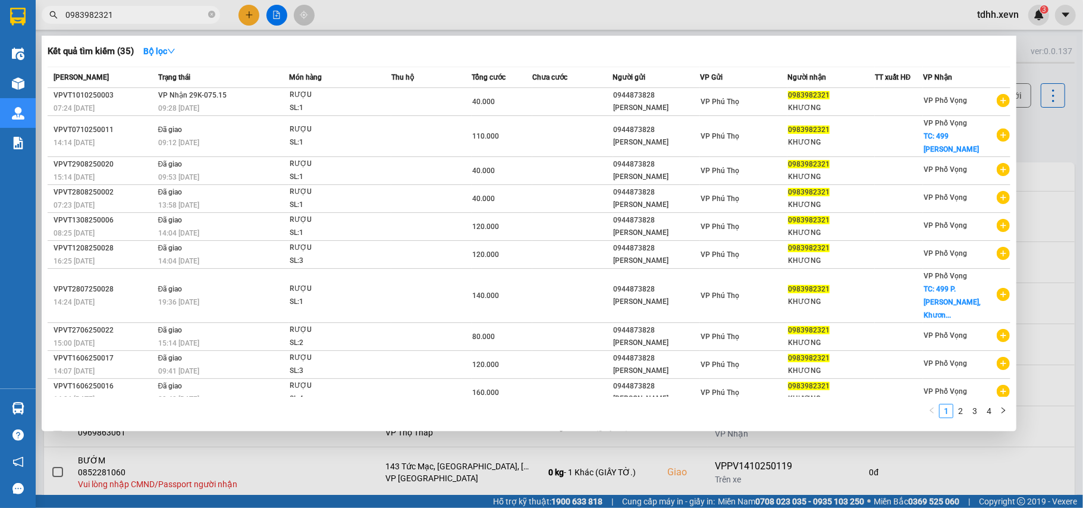
type input "0983982321"
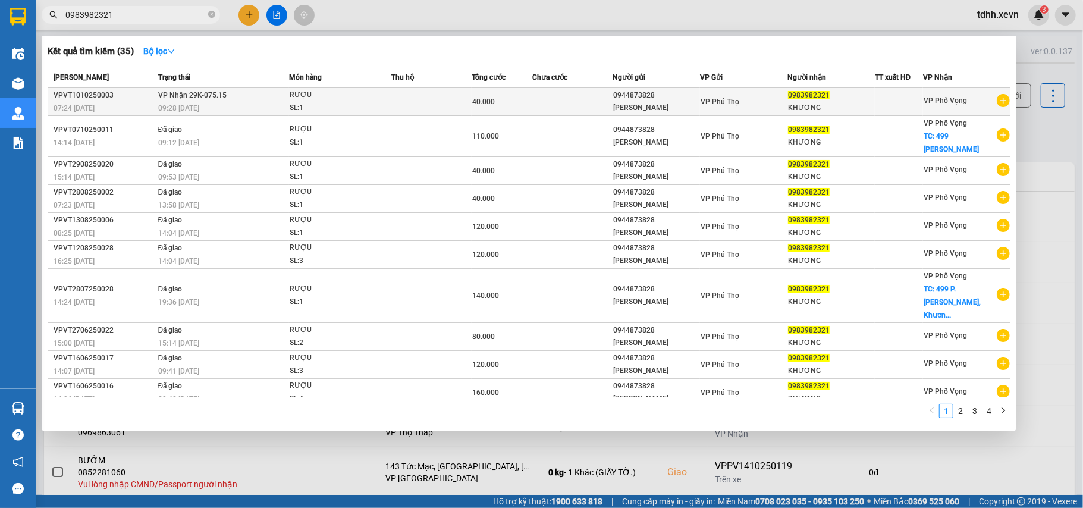
click at [521, 109] on td "40.000" at bounding box center [502, 102] width 61 height 28
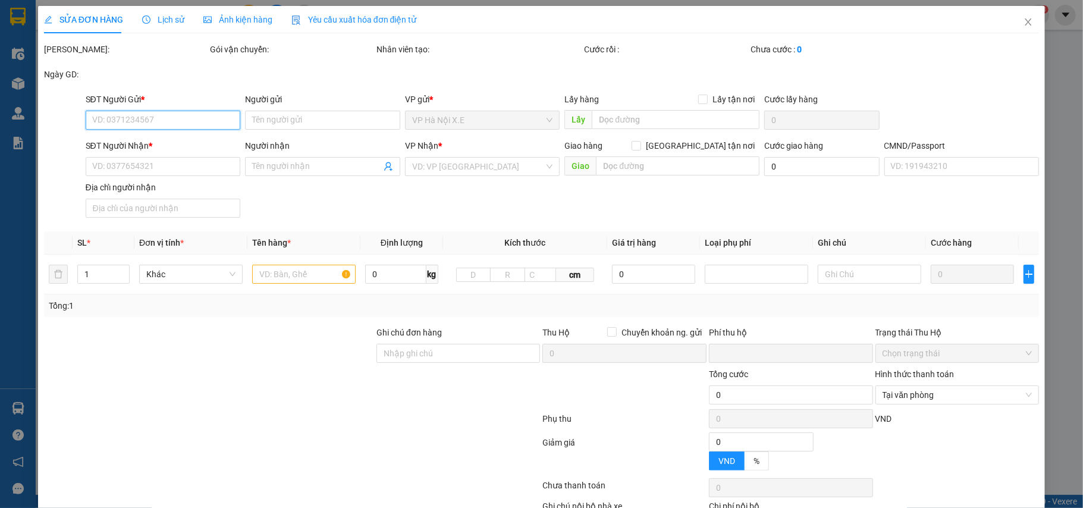
type input "0944873828"
type input "ANH THANH"
type input "0983982321"
type input "KHƯƠNG"
type input "0"
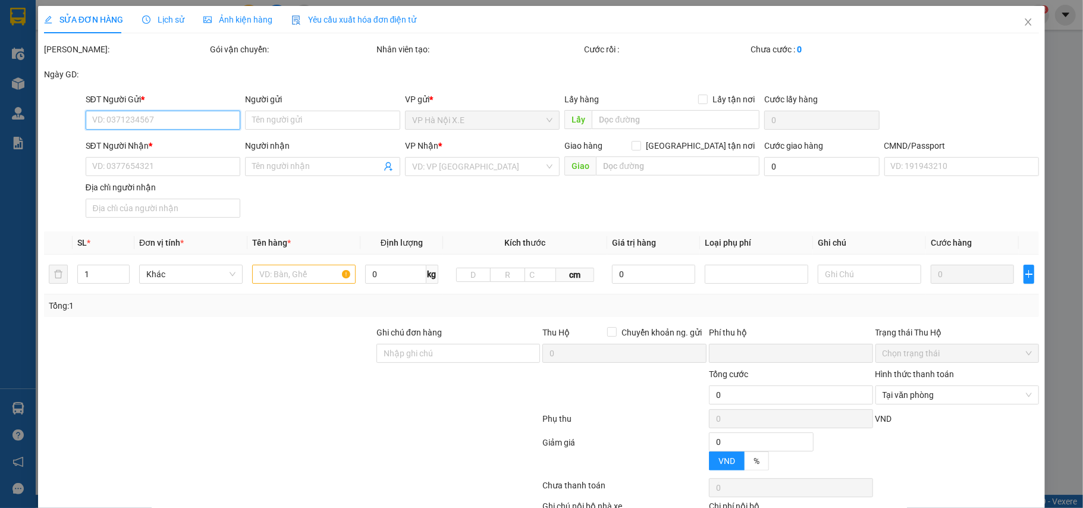
type input "40.000"
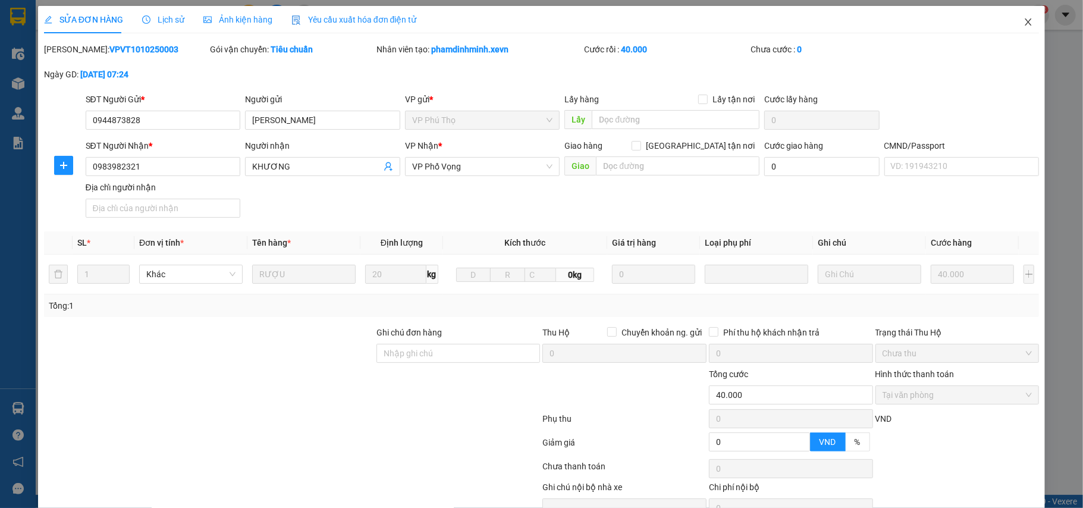
click at [1018, 27] on span "Close" at bounding box center [1027, 22] width 33 height 33
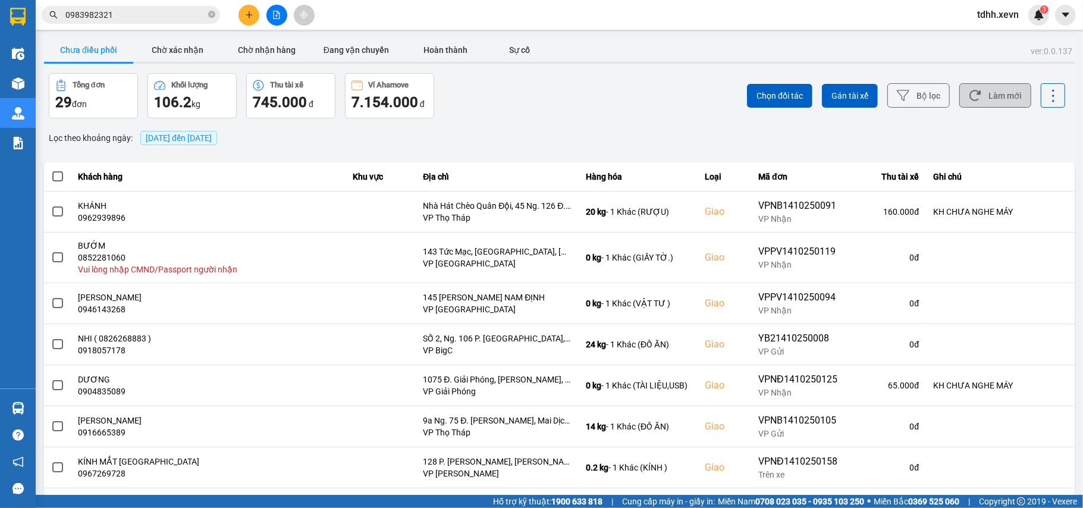
click at [985, 92] on button "Làm mới" at bounding box center [995, 95] width 72 height 24
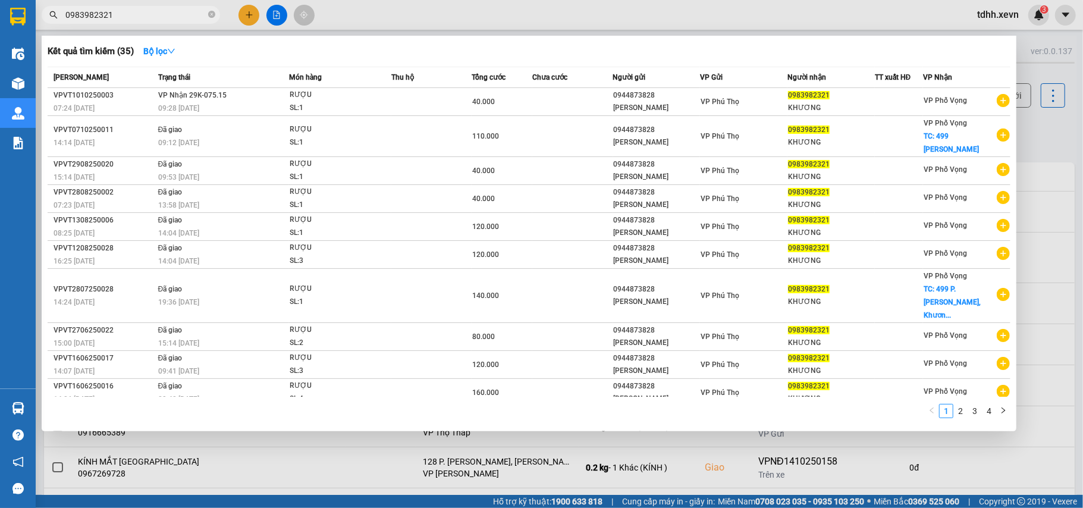
drag, startPoint x: 81, startPoint y: 25, endPoint x: 20, endPoint y: 32, distance: 61.0
click at [20, 32] on section "Kết quả tìm kiếm ( 35 ) Bộ lọc Mã ĐH Trạng thái Món hàng Thu hộ Tổng cước Chưa …" at bounding box center [541, 254] width 1083 height 508
paste input "343251888"
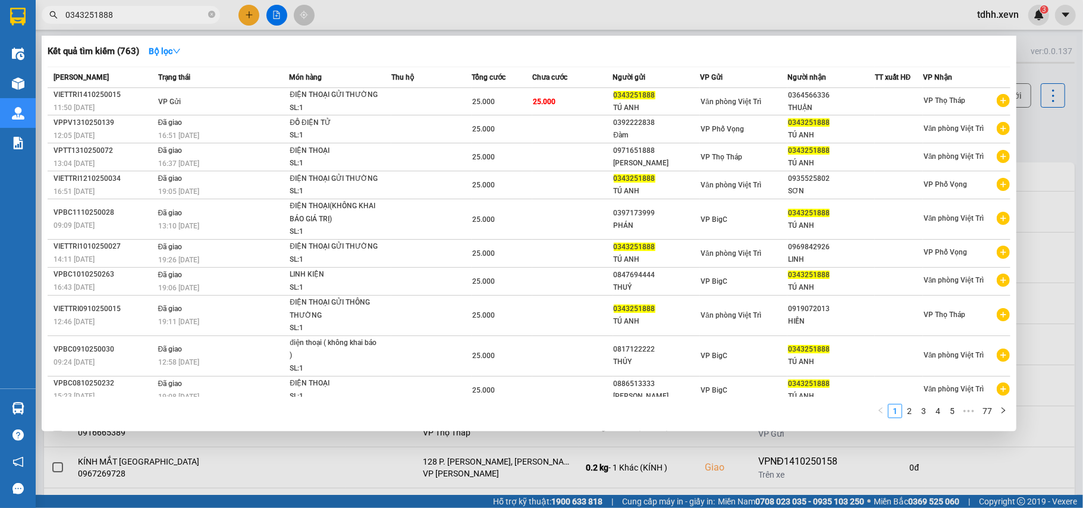
click at [105, 15] on input "0343251888" at bounding box center [135, 14] width 140 height 13
paste input "916196775"
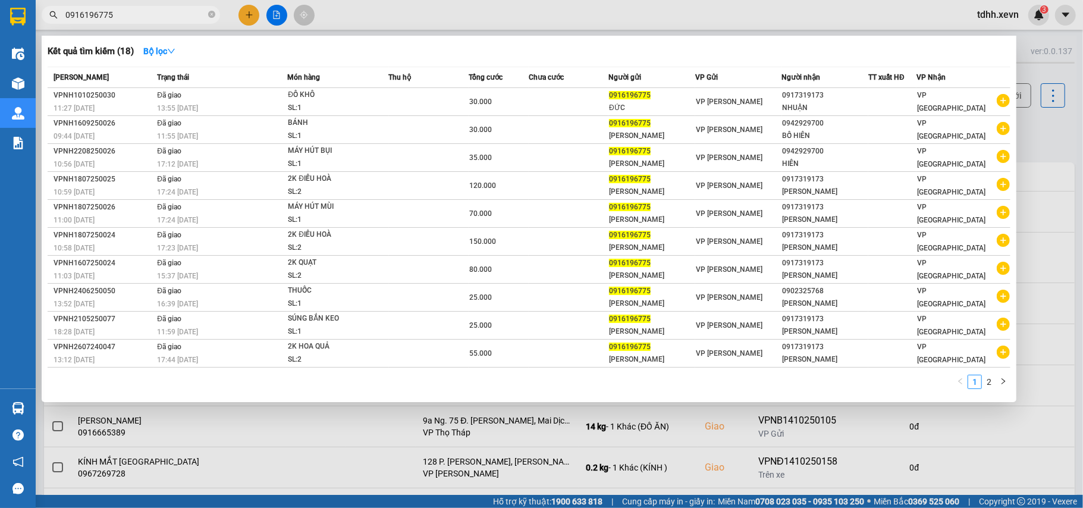
click at [82, 14] on input "0916196775" at bounding box center [135, 14] width 140 height 13
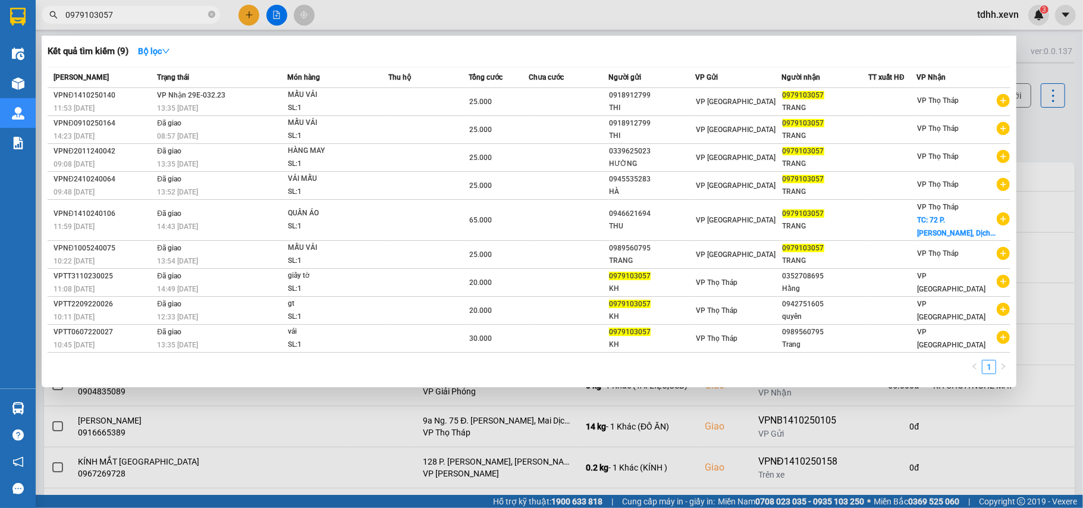
drag, startPoint x: 117, startPoint y: 18, endPoint x: 29, endPoint y: 32, distance: 89.6
click at [29, 32] on section "Kết quả tìm kiếm ( 9 ) Bộ lọc Mã ĐH Trạng thái Món hàng Thu hộ Tổng cước Chưa c…" at bounding box center [541, 254] width 1083 height 508
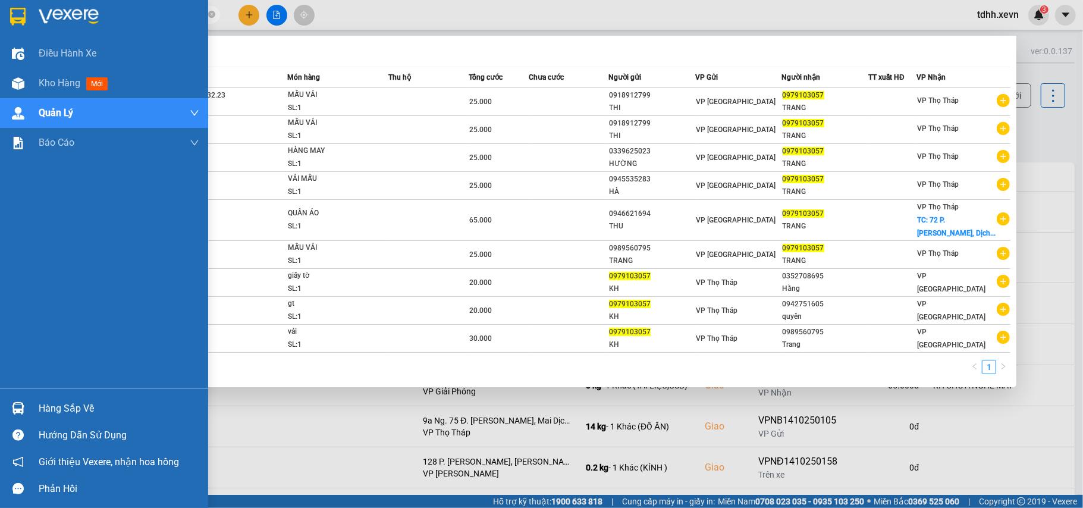
paste input "84759540"
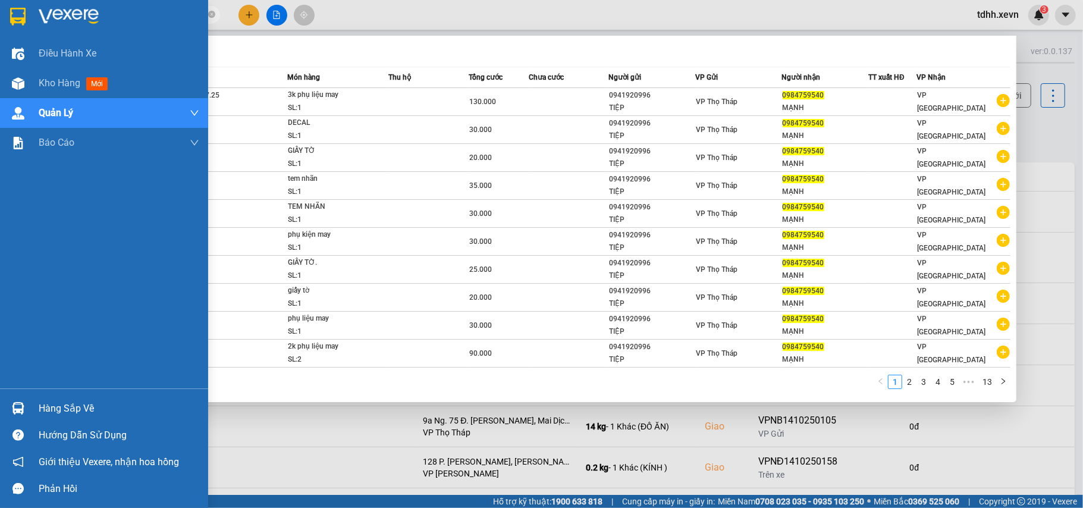
drag, startPoint x: 120, startPoint y: 17, endPoint x: 0, endPoint y: 36, distance: 121.7
click at [0, 36] on section "Kết quả tìm kiếm ( 126 ) Bộ lọc Mã ĐH Trạng thái Món hàng Thu hộ Tổng cước Chưa…" at bounding box center [541, 254] width 1083 height 508
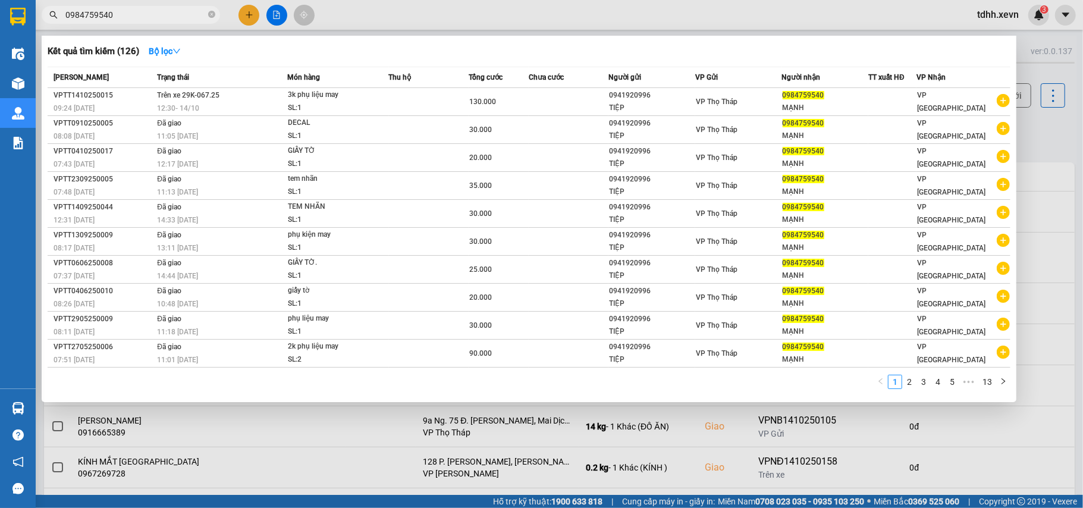
paste input "355532628"
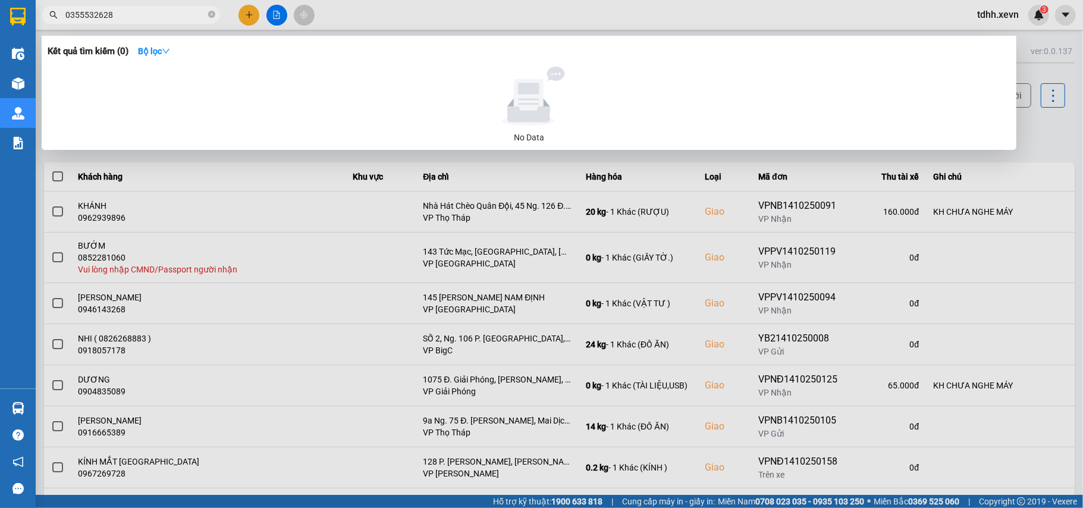
drag, startPoint x: 120, startPoint y: 13, endPoint x: 55, endPoint y: 18, distance: 64.4
click at [55, 18] on div "0355532628" at bounding box center [116, 15] width 232 height 18
click at [98, 19] on input "0355532628" at bounding box center [135, 14] width 140 height 13
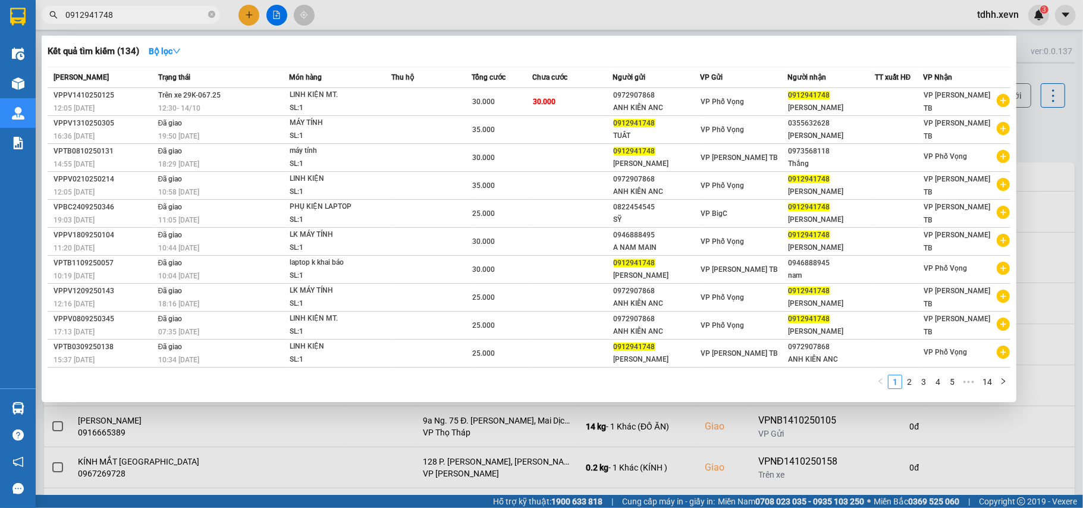
drag, startPoint x: 124, startPoint y: 17, endPoint x: 14, endPoint y: 13, distance: 109.5
click at [14, 13] on section "Kết quả tìm kiếm ( 134 ) Bộ lọc Mã ĐH Trạng thái Món hàng Thu hộ Tổng cước Chưa…" at bounding box center [541, 254] width 1083 height 508
paste input "87295633"
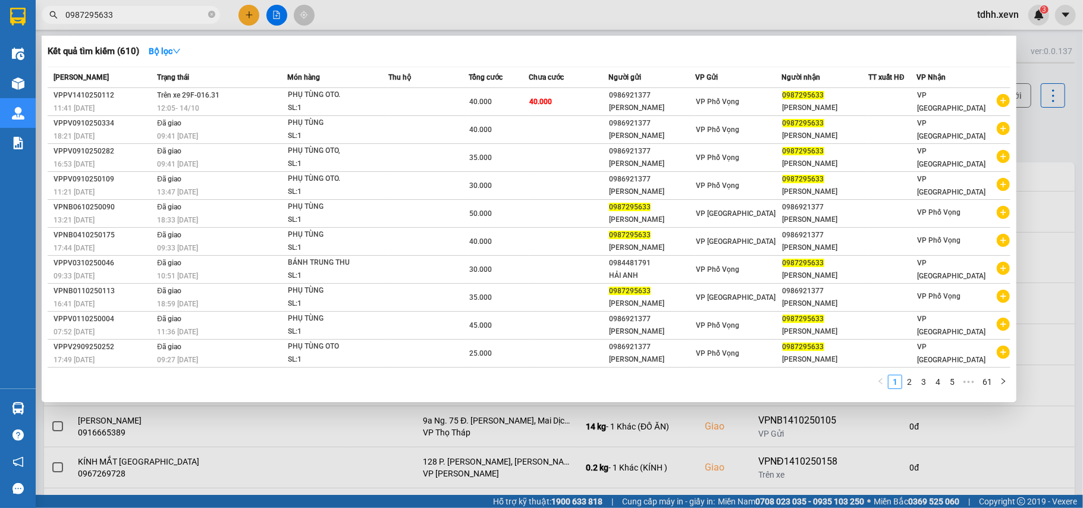
type input "0987295633"
